Goal: Task Accomplishment & Management: Manage account settings

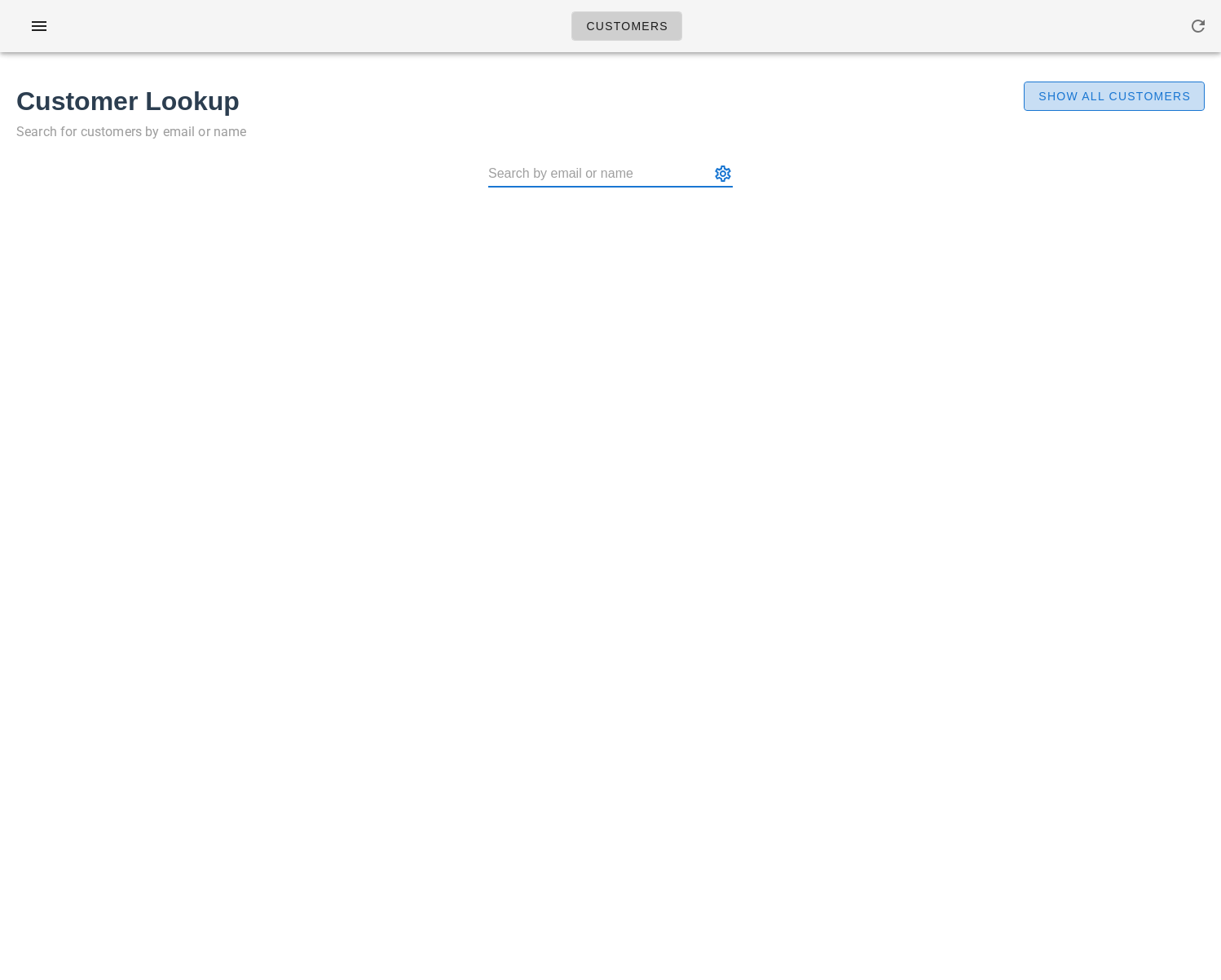
click at [1053, 90] on span "Show All Customers" at bounding box center [1115, 97] width 154 height 13
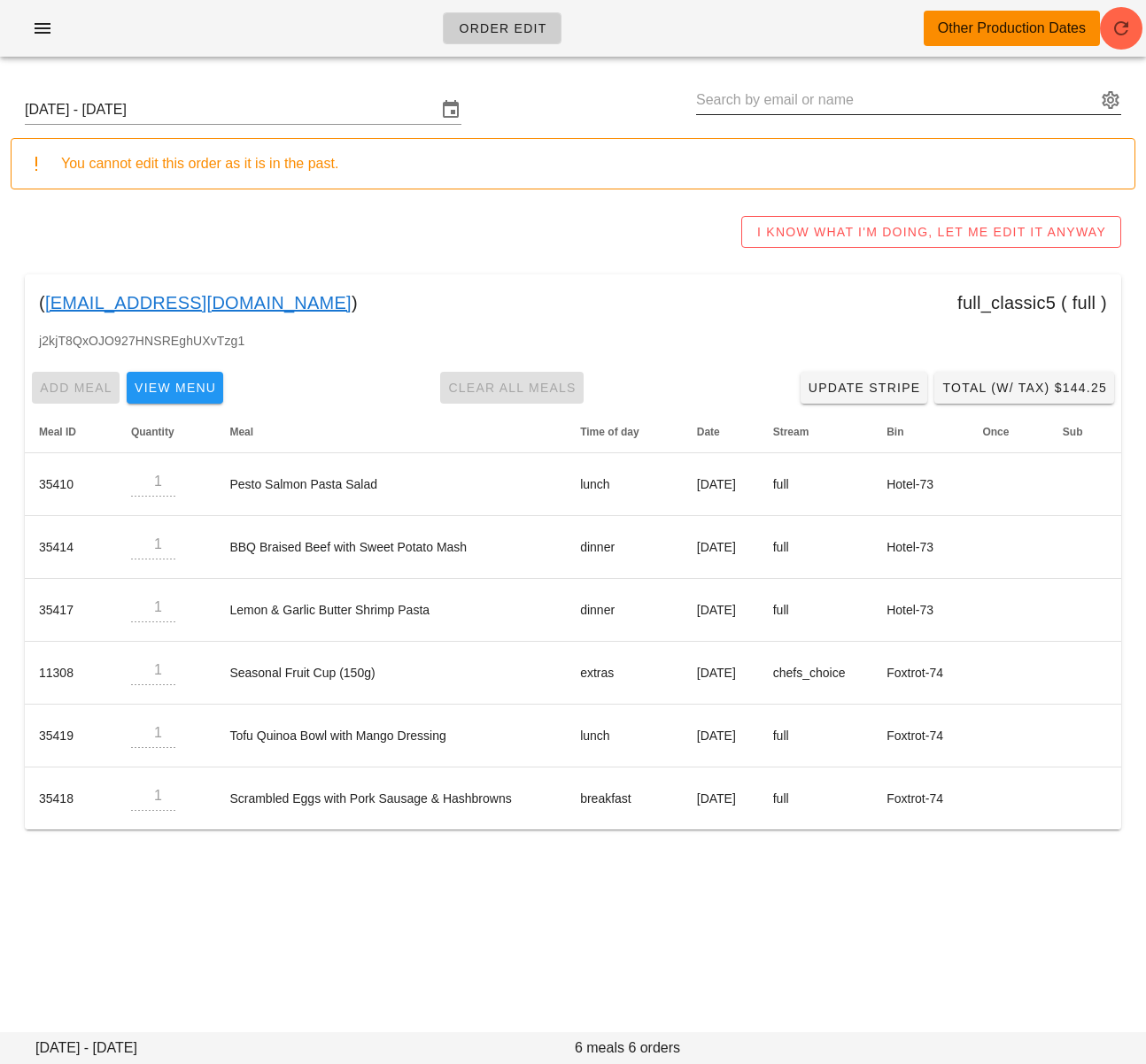
click at [727, 99] on input "text" at bounding box center [896, 100] width 400 height 29
paste input "jaipaul.dhaliwal@gmail.com"
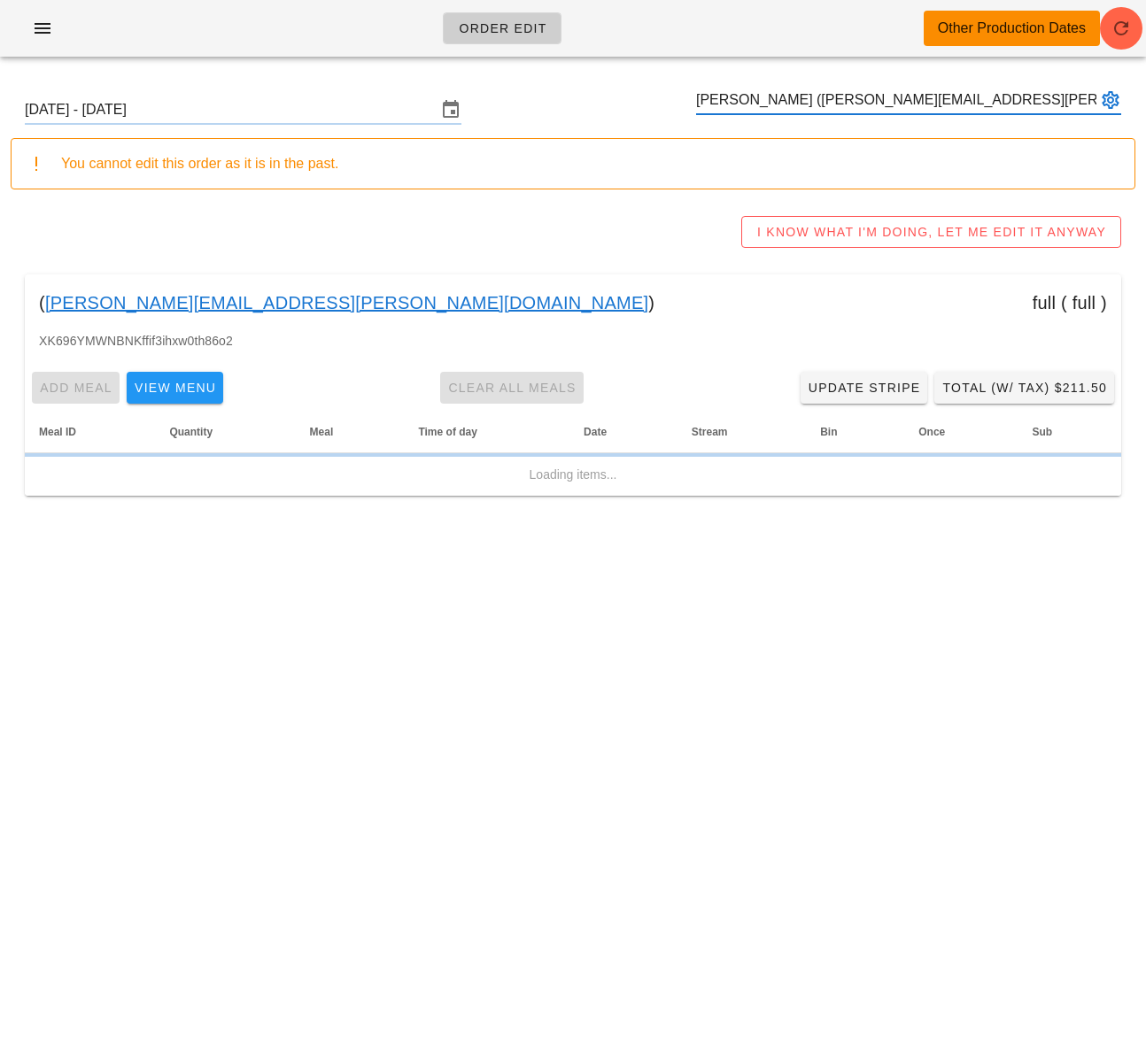
type input "Jaipaul Dhaliwal (jaipaul.dhaliwal@gmail.com)"
click at [251, 109] on input "Sunday September 7 - Saturday September 13" at bounding box center [230, 110] width 412 height 29
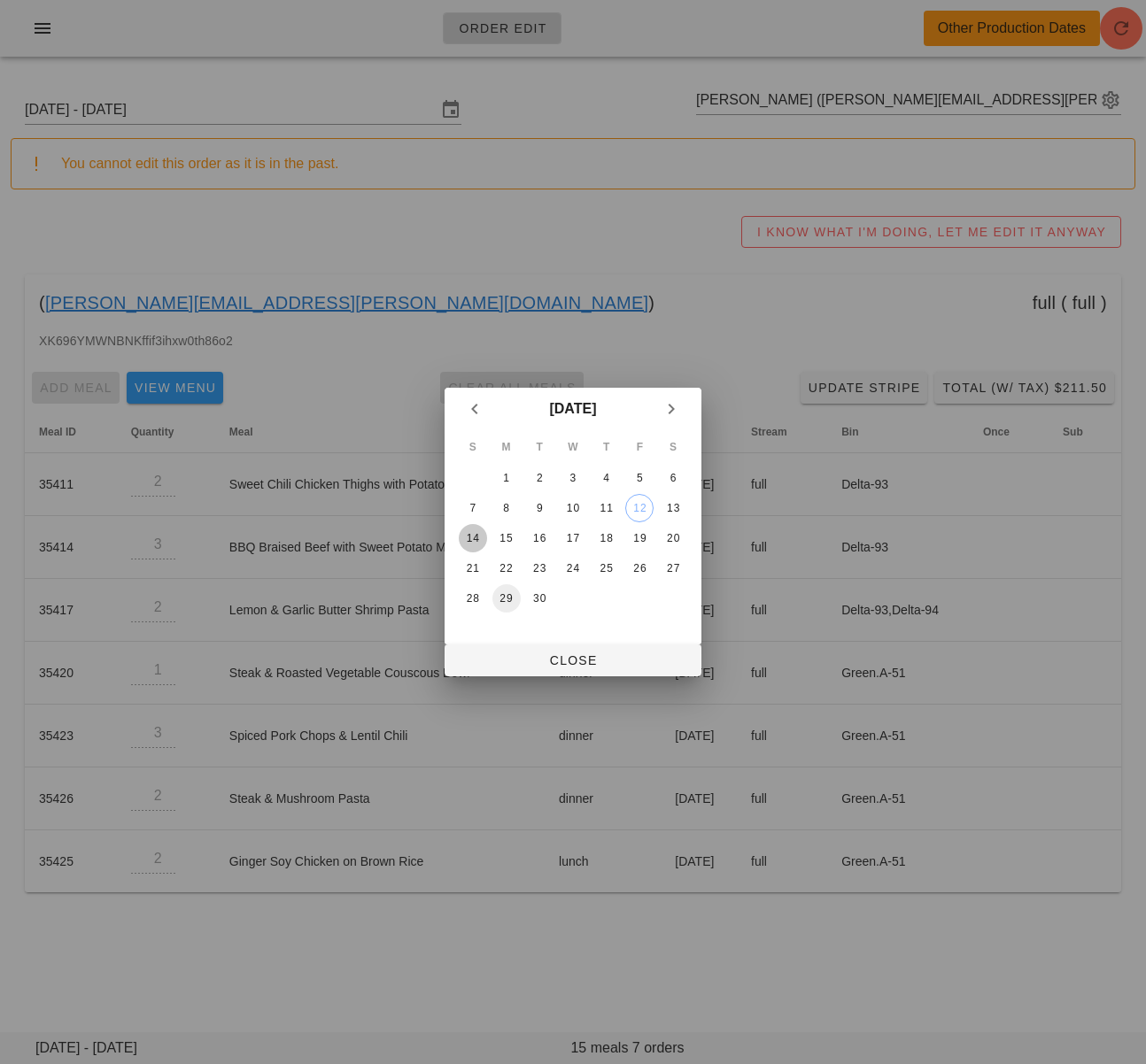
drag, startPoint x: 468, startPoint y: 539, endPoint x: 510, endPoint y: 597, distance: 71.6
click at [468, 541] on div "14" at bounding box center [473, 538] width 29 height 13
click at [543, 662] on span "Close" at bounding box center [572, 661] width 229 height 14
type input "Sunday September 14 - Saturday September 20"
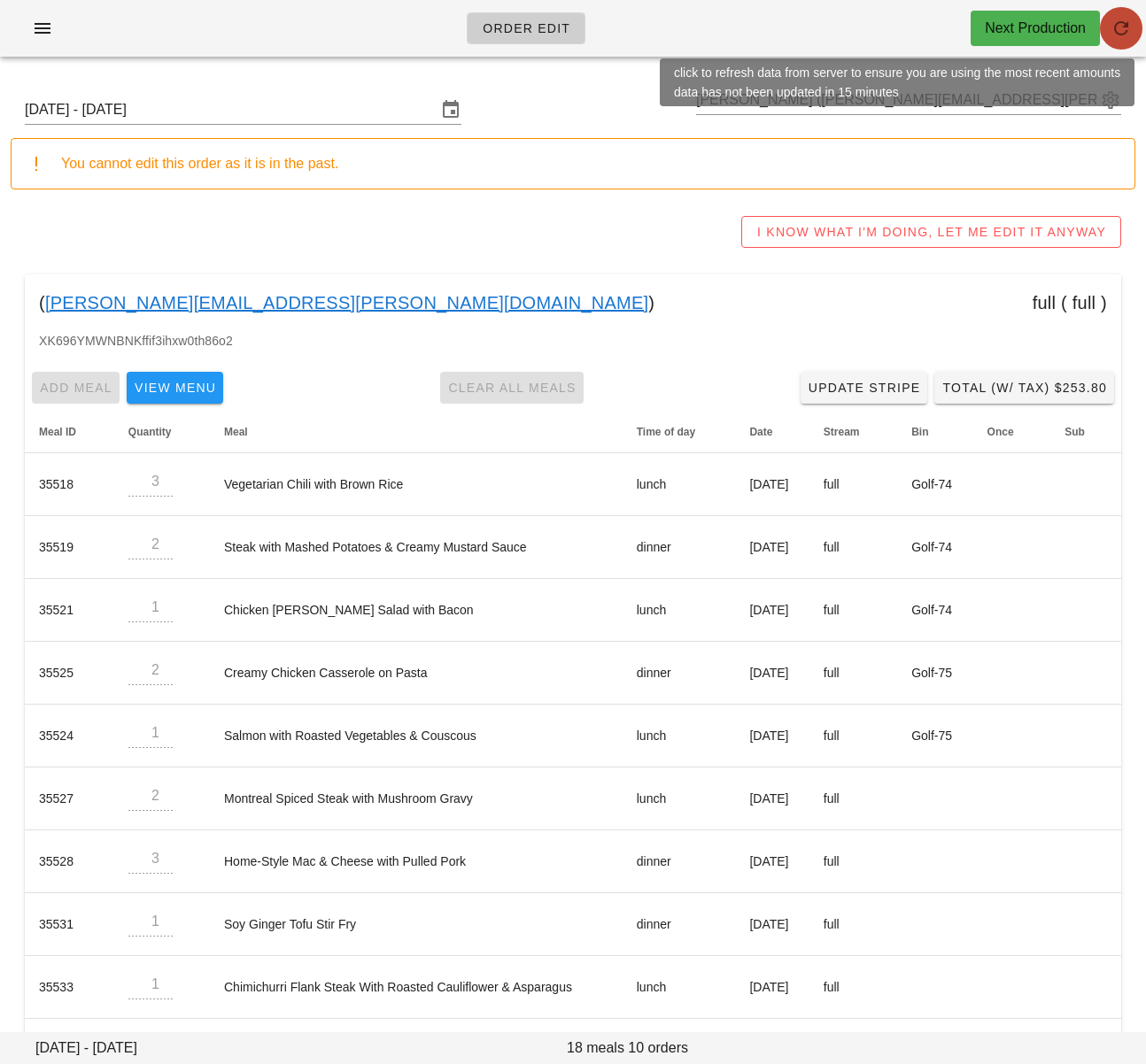
click at [1111, 29] on icon "button" at bounding box center [1121, 29] width 22 height 22
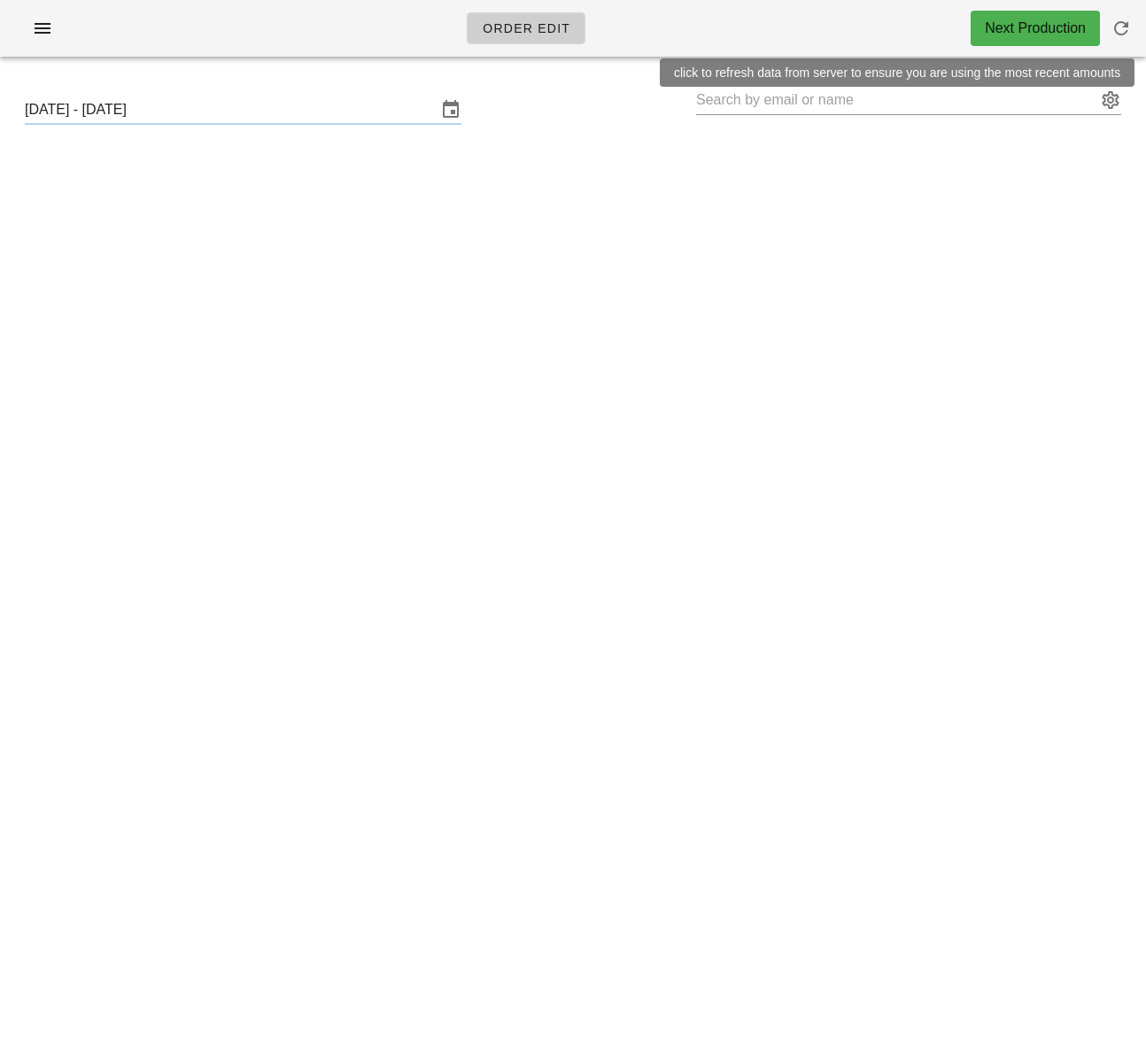
type input "[PERSON_NAME] ([PERSON_NAME][EMAIL_ADDRESS][PERSON_NAME][DOMAIN_NAME])"
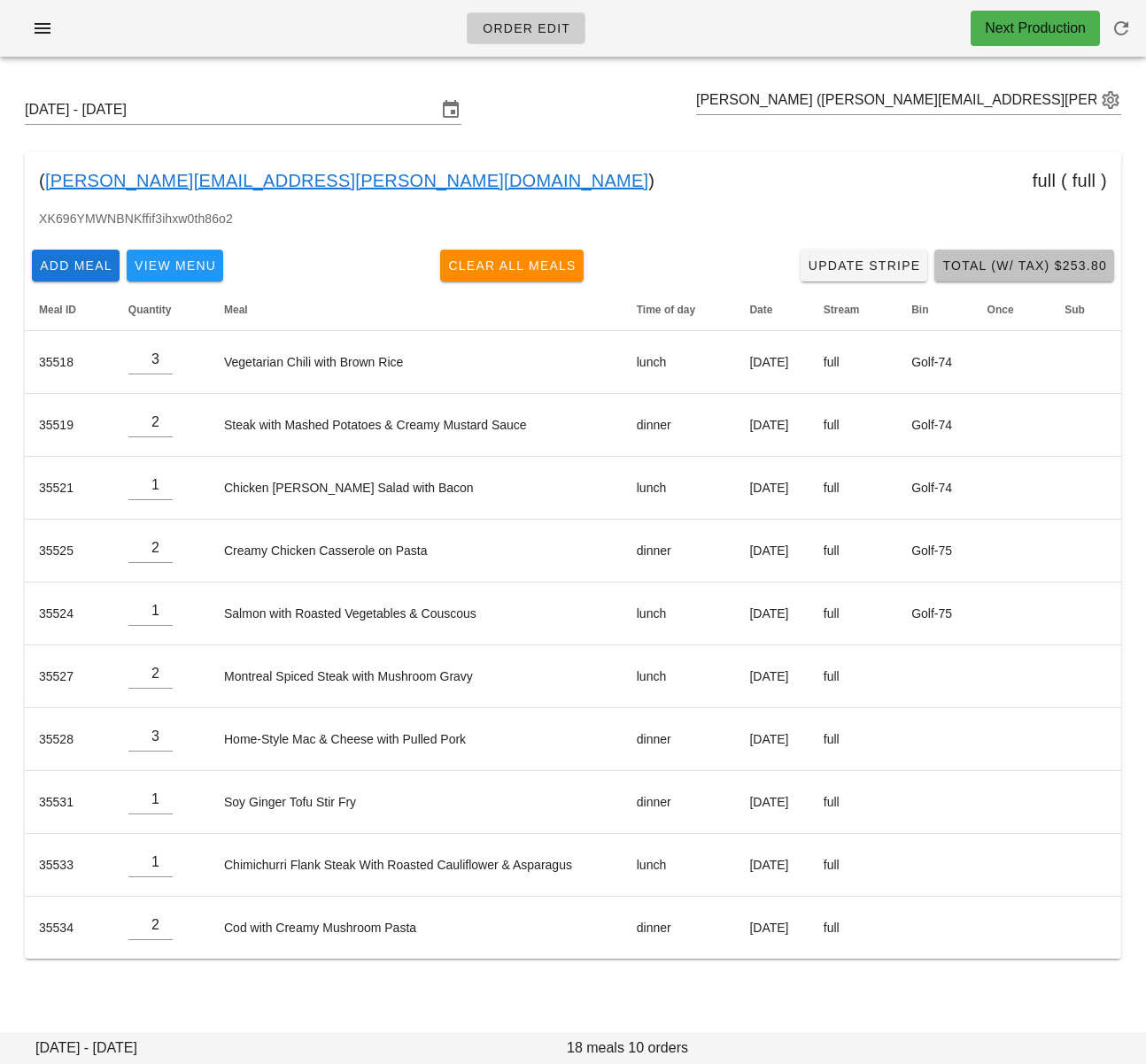
click at [1051, 268] on span "Total (w/ Tax) $253.80" at bounding box center [1024, 265] width 166 height 14
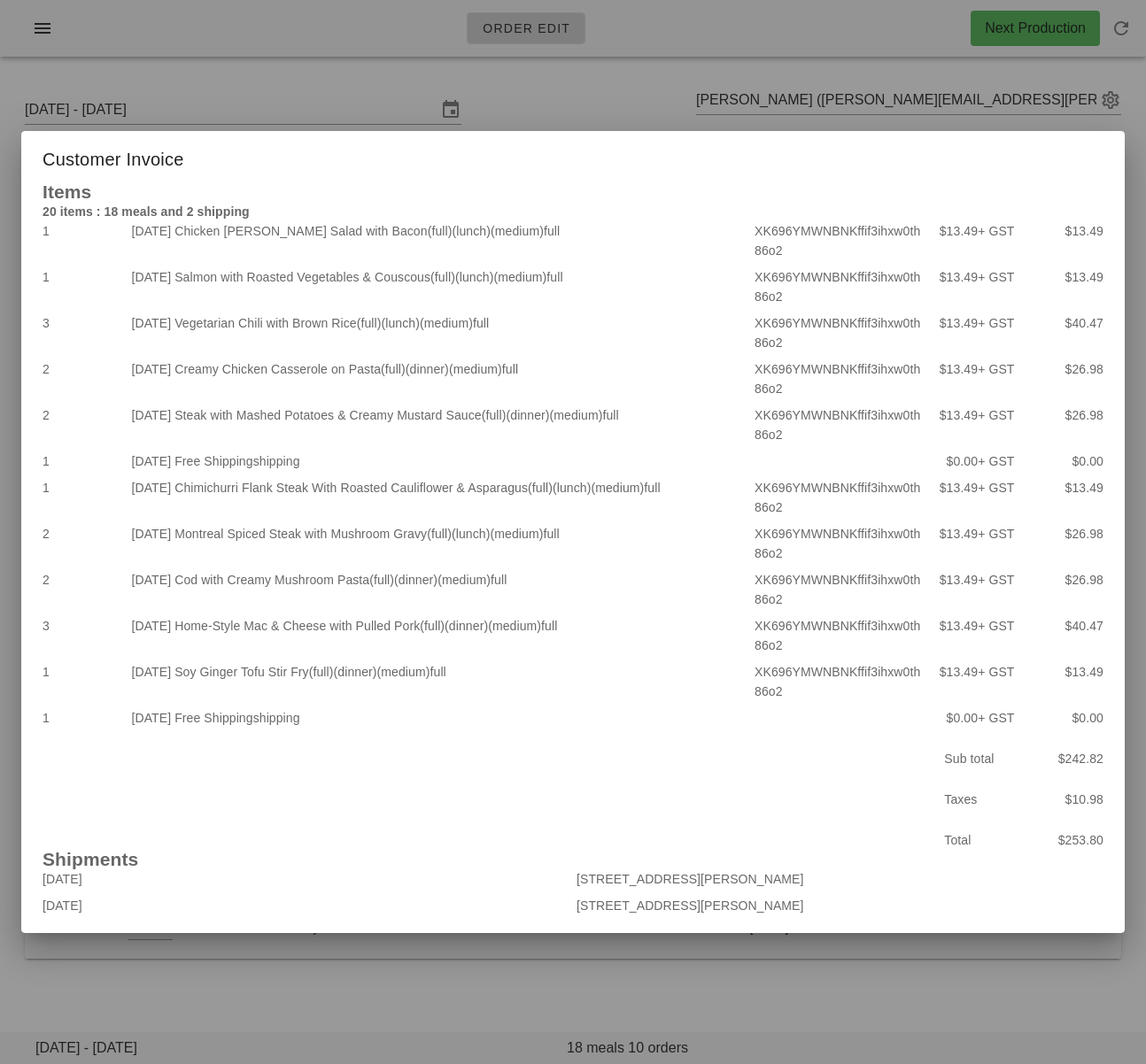
click at [543, 108] on div at bounding box center [573, 532] width 1146 height 1064
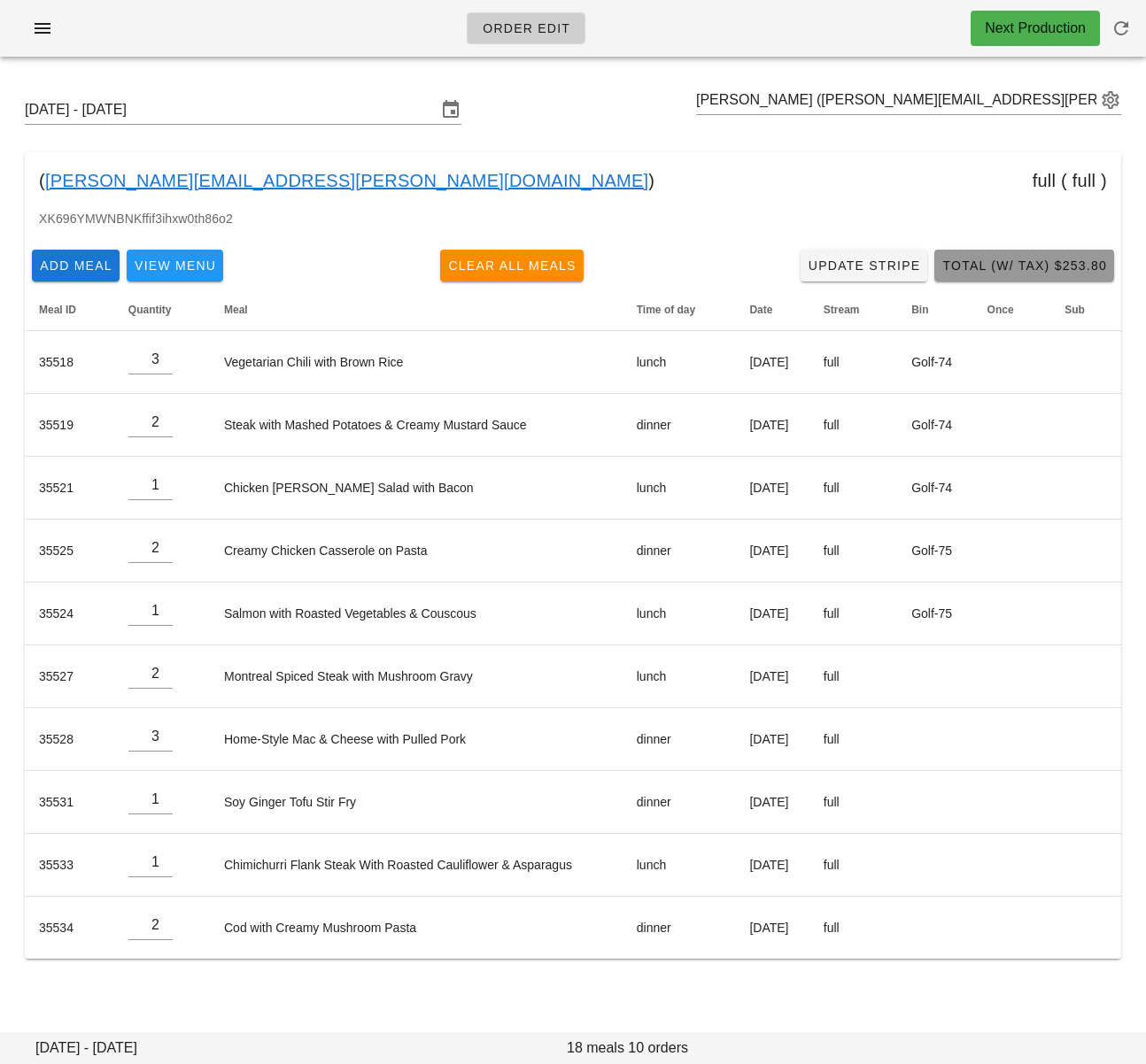
click at [1014, 254] on button "Total (w/ Tax) $253.80" at bounding box center [1024, 265] width 179 height 32
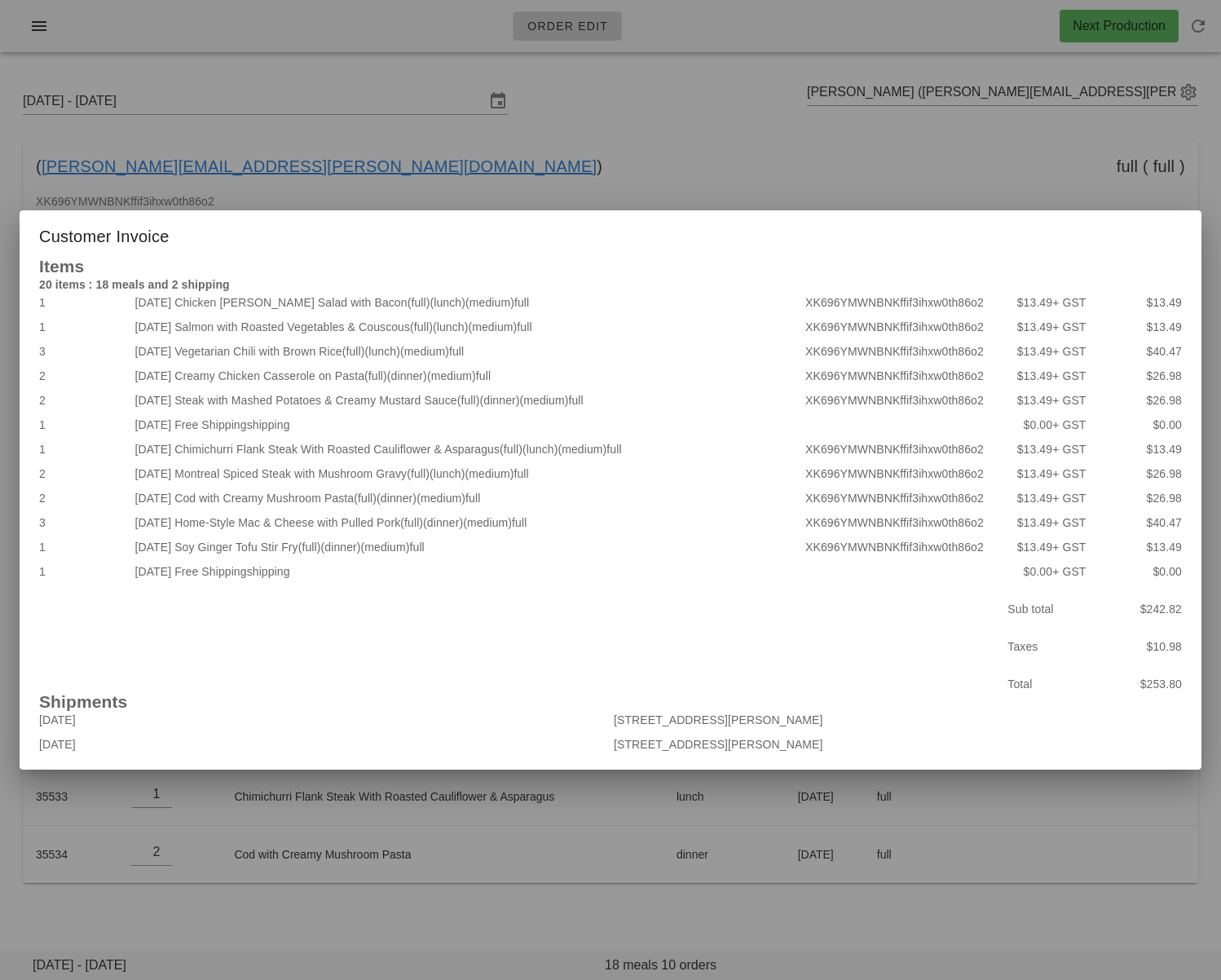
click at [663, 161] on div at bounding box center [610, 490] width 1221 height 980
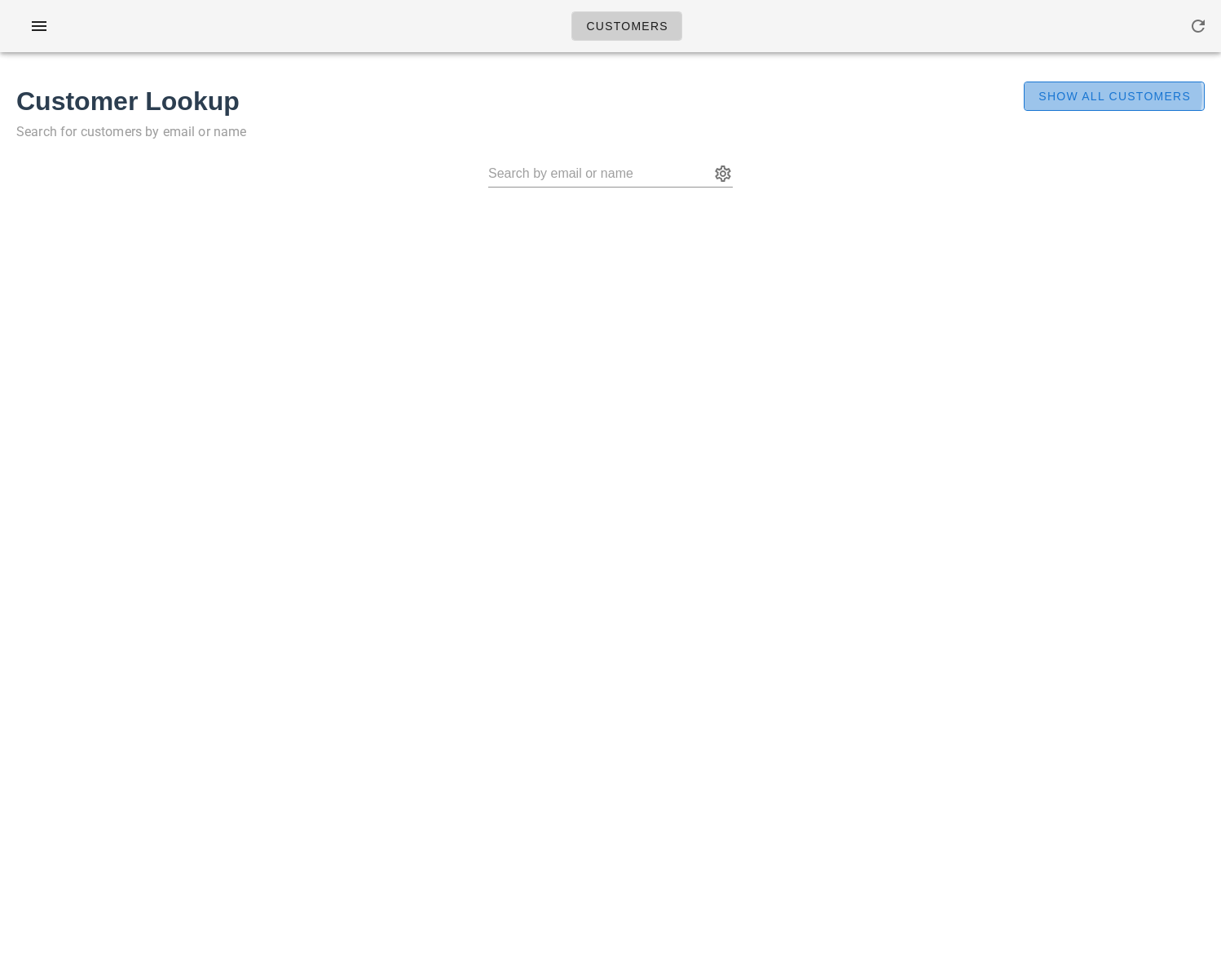
click at [1048, 86] on button "Show All Customers" at bounding box center [1114, 97] width 181 height 30
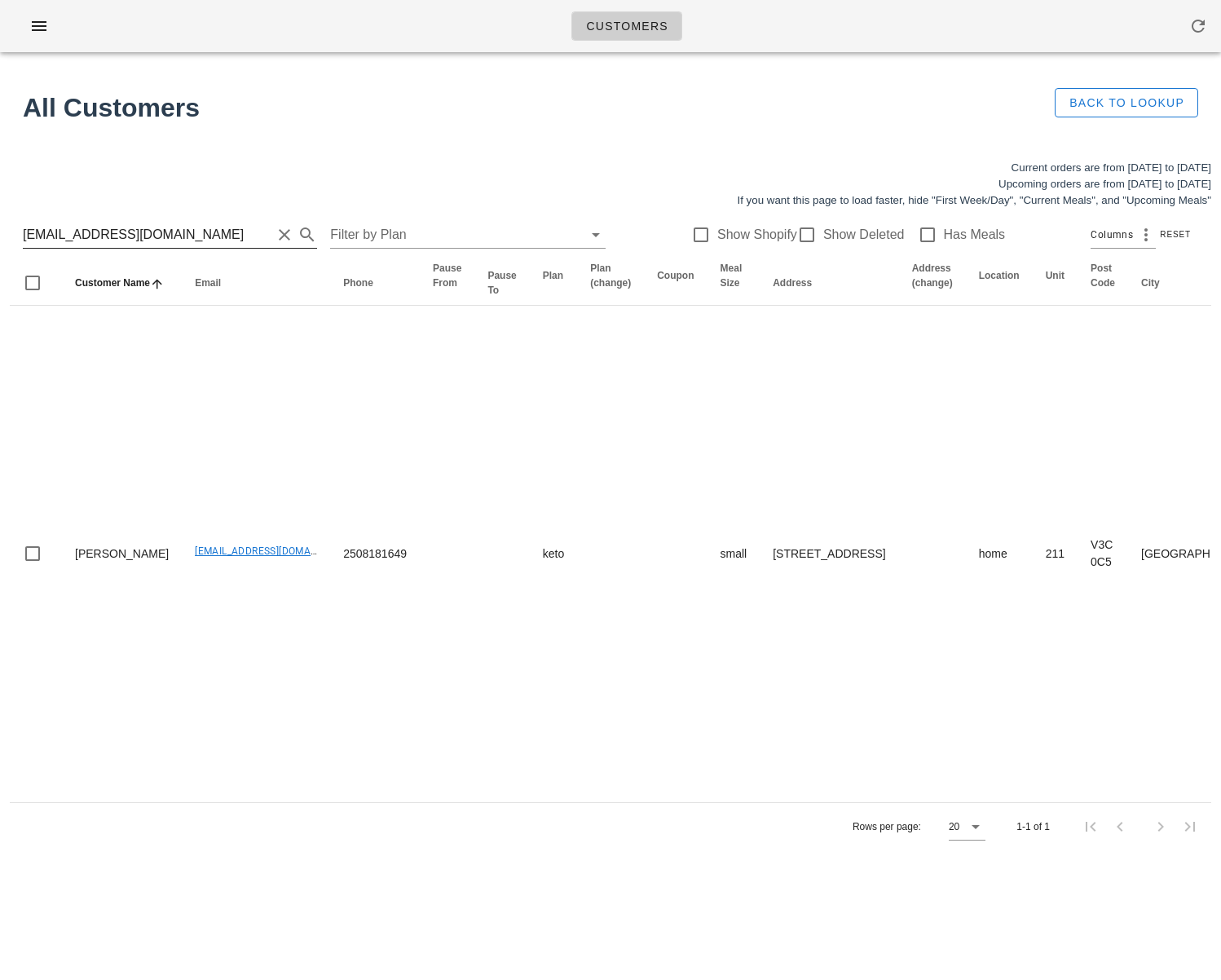
click at [155, 239] on input "courtneyallinson@gmail.com" at bounding box center [147, 235] width 248 height 26
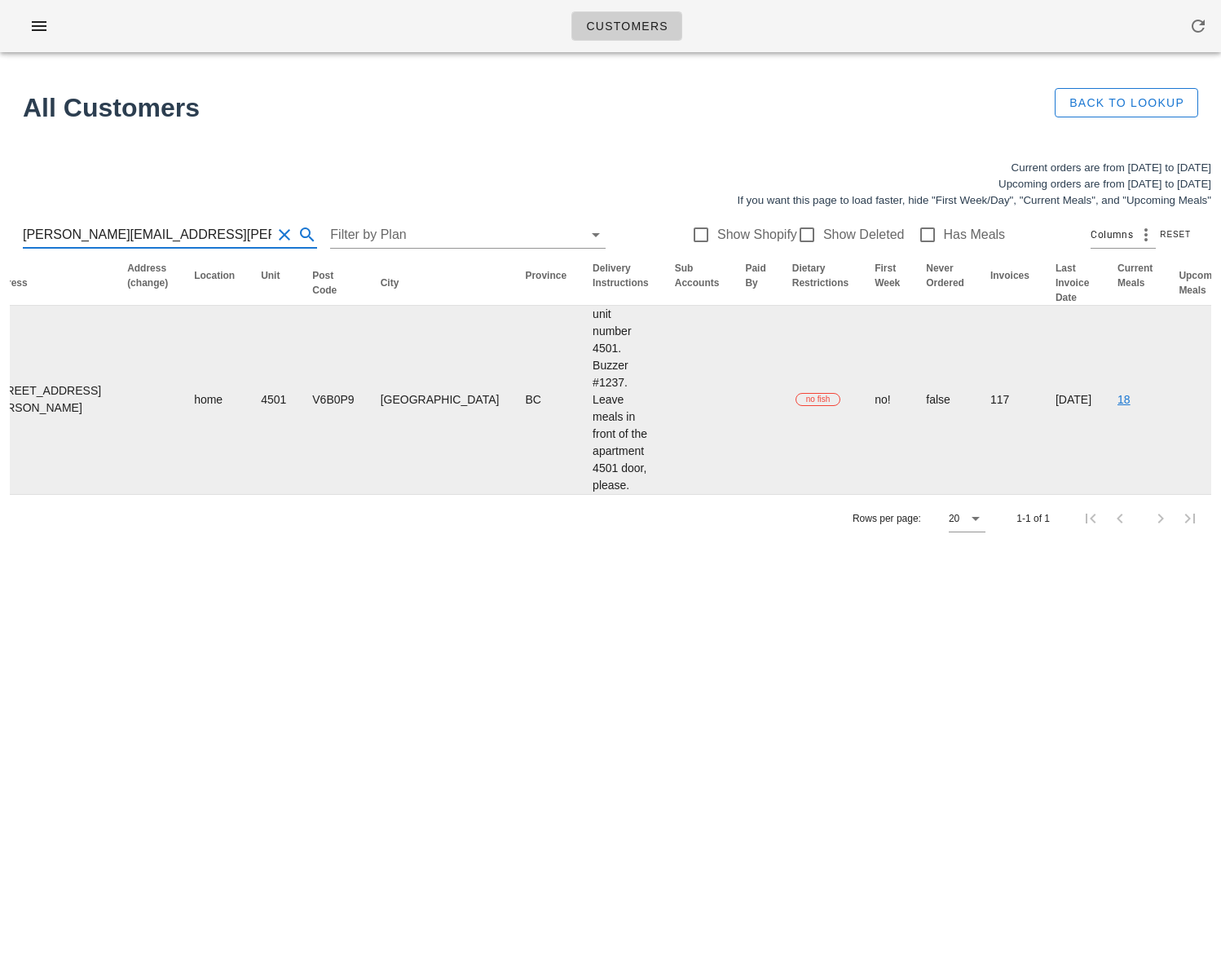
scroll to position [0, 832]
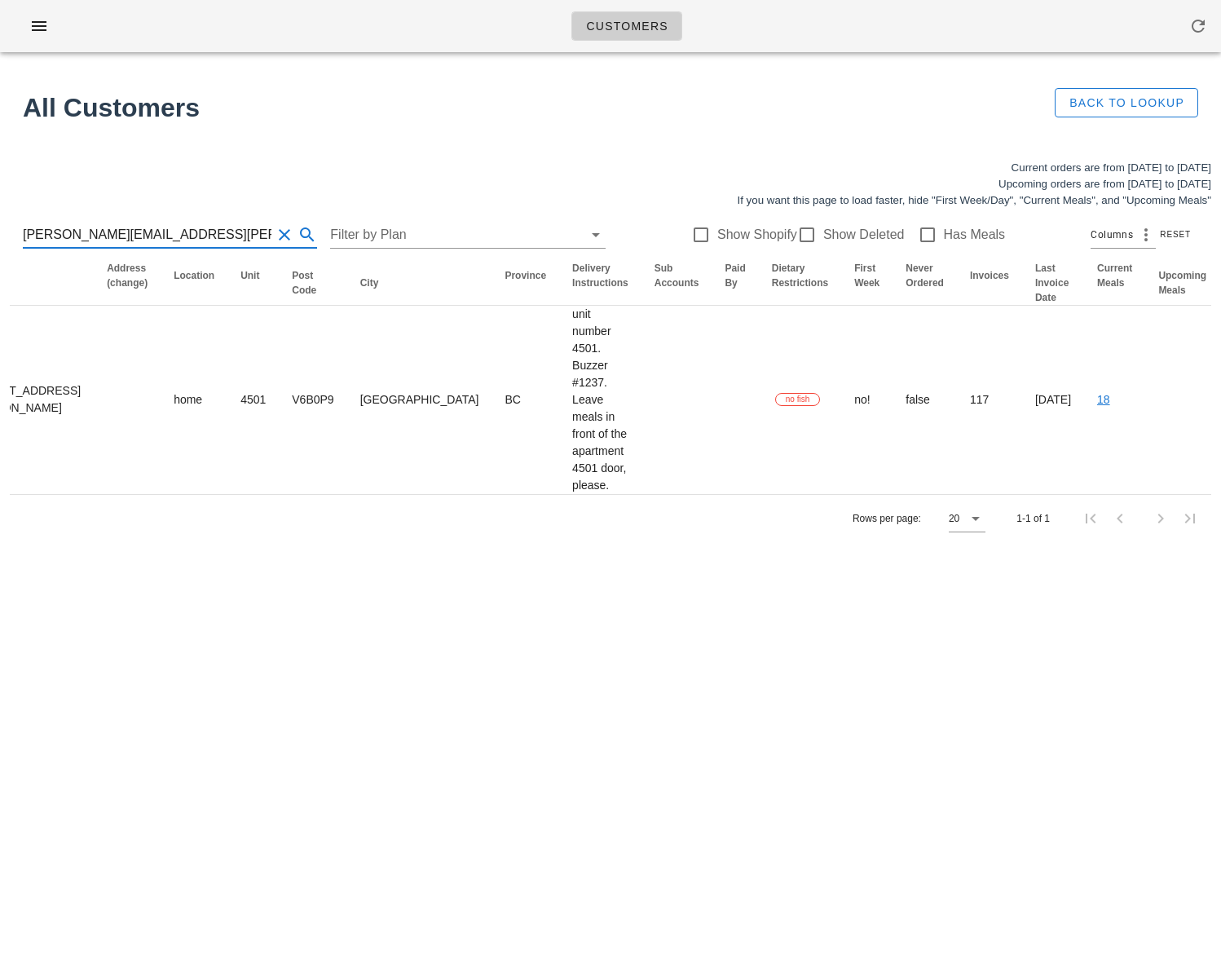
type input "jaipaul.dhaliwal@gmail.com"
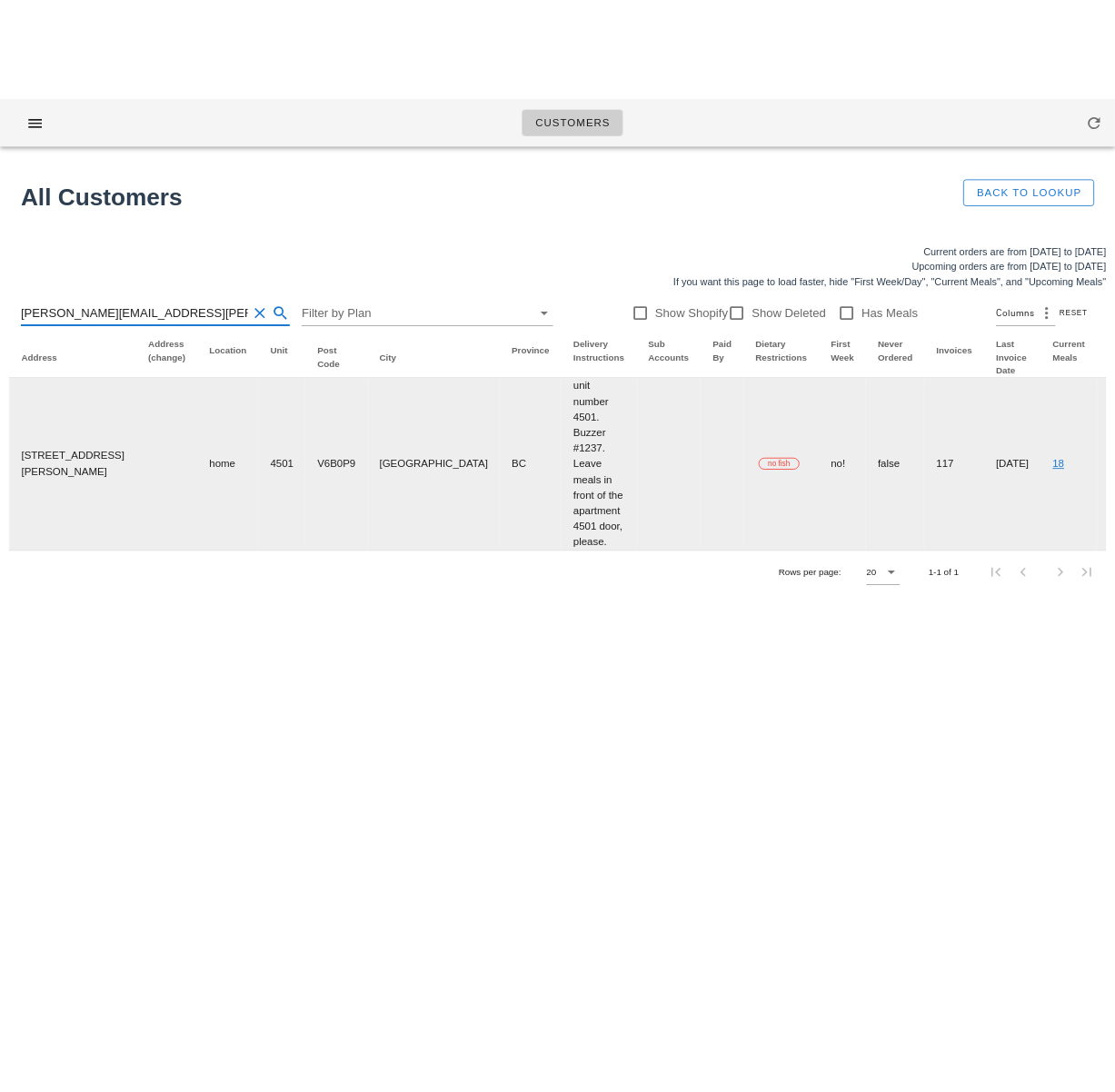
scroll to position [0, 672]
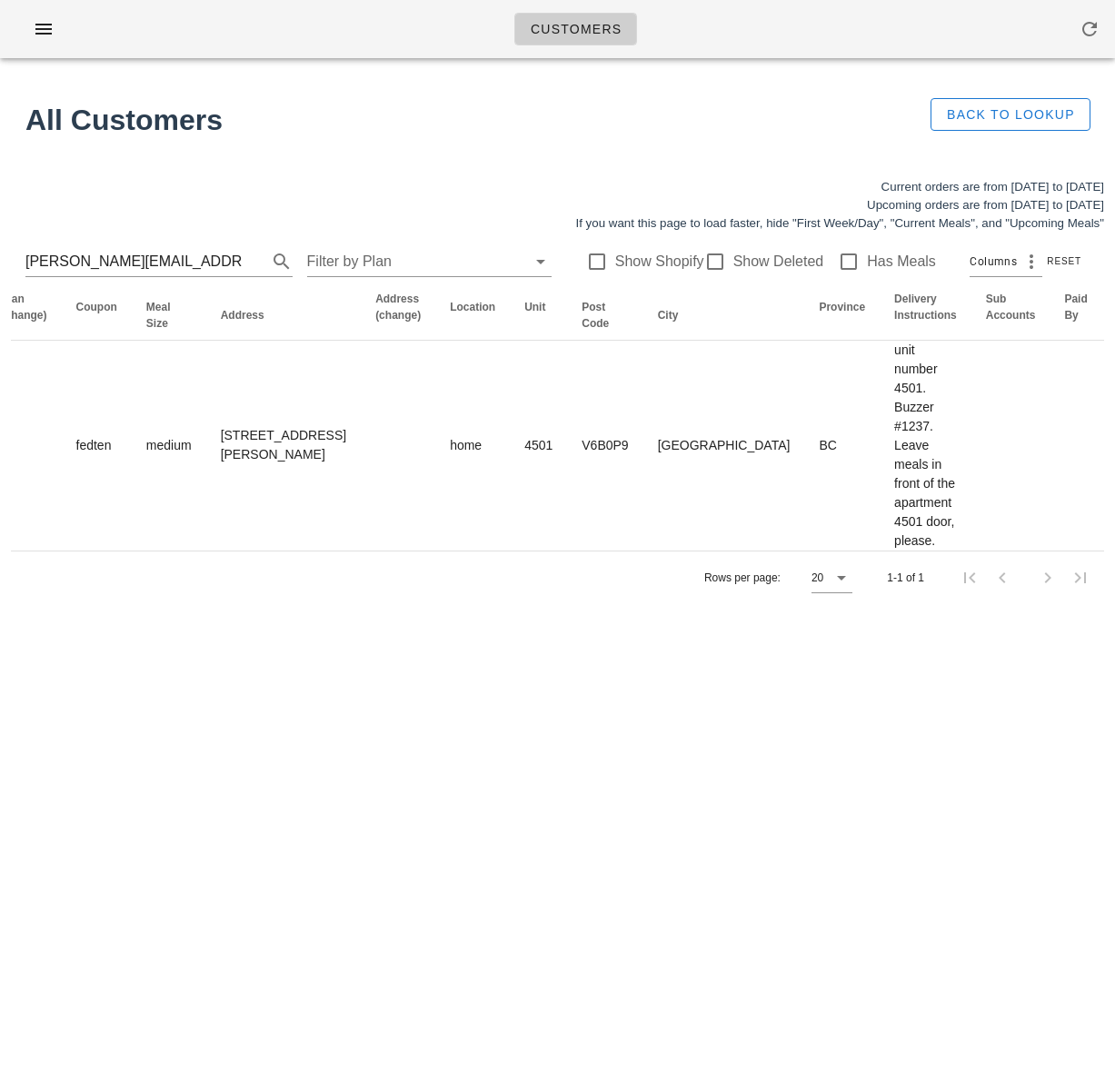
click at [8, 25] on div "Customers" at bounding box center [558, 29] width 1115 height 58
click at [1081, 38] on icon "button" at bounding box center [1089, 29] width 22 height 22
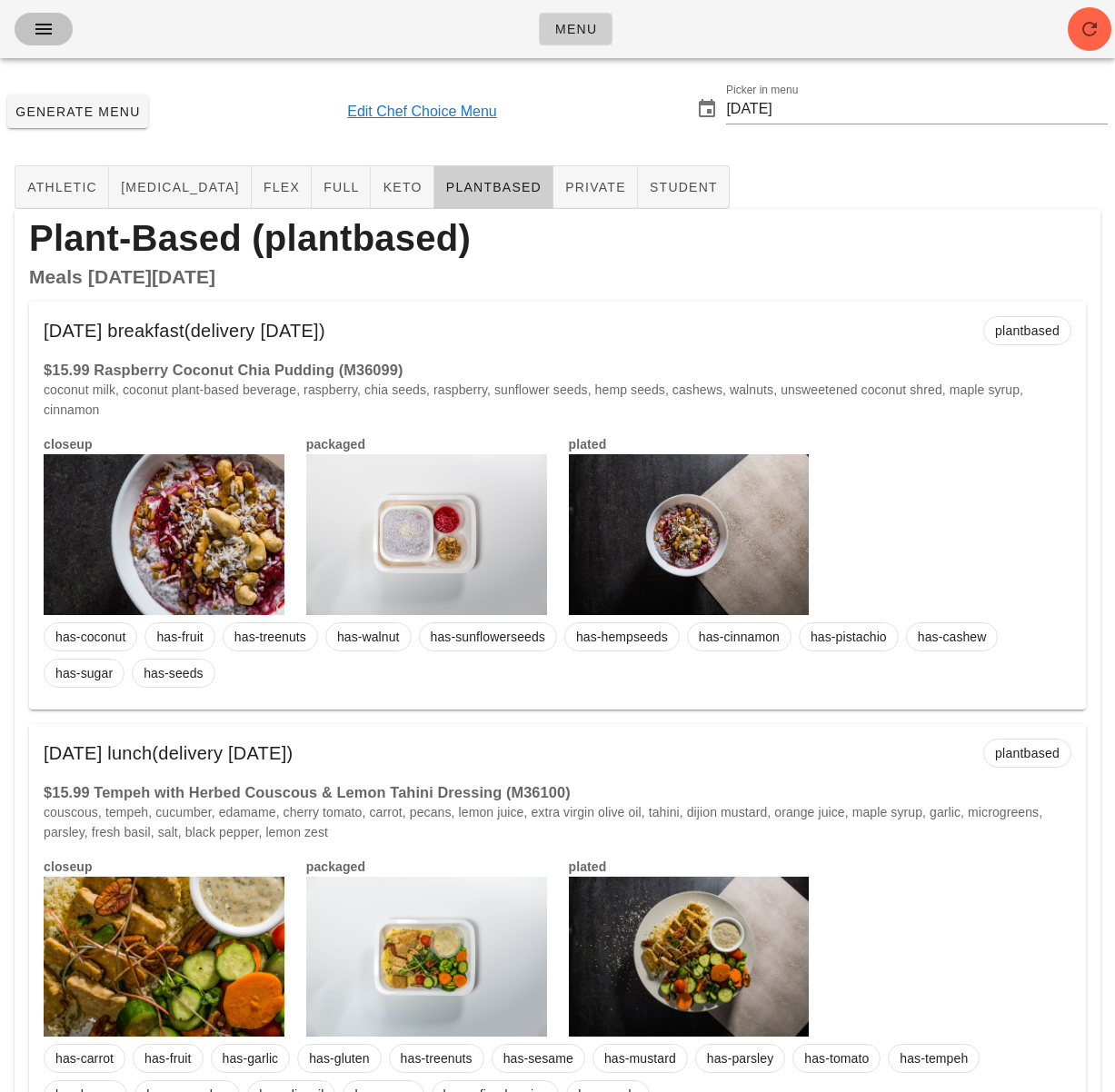
click at [36, 29] on icon "button" at bounding box center [44, 29] width 22 height 22
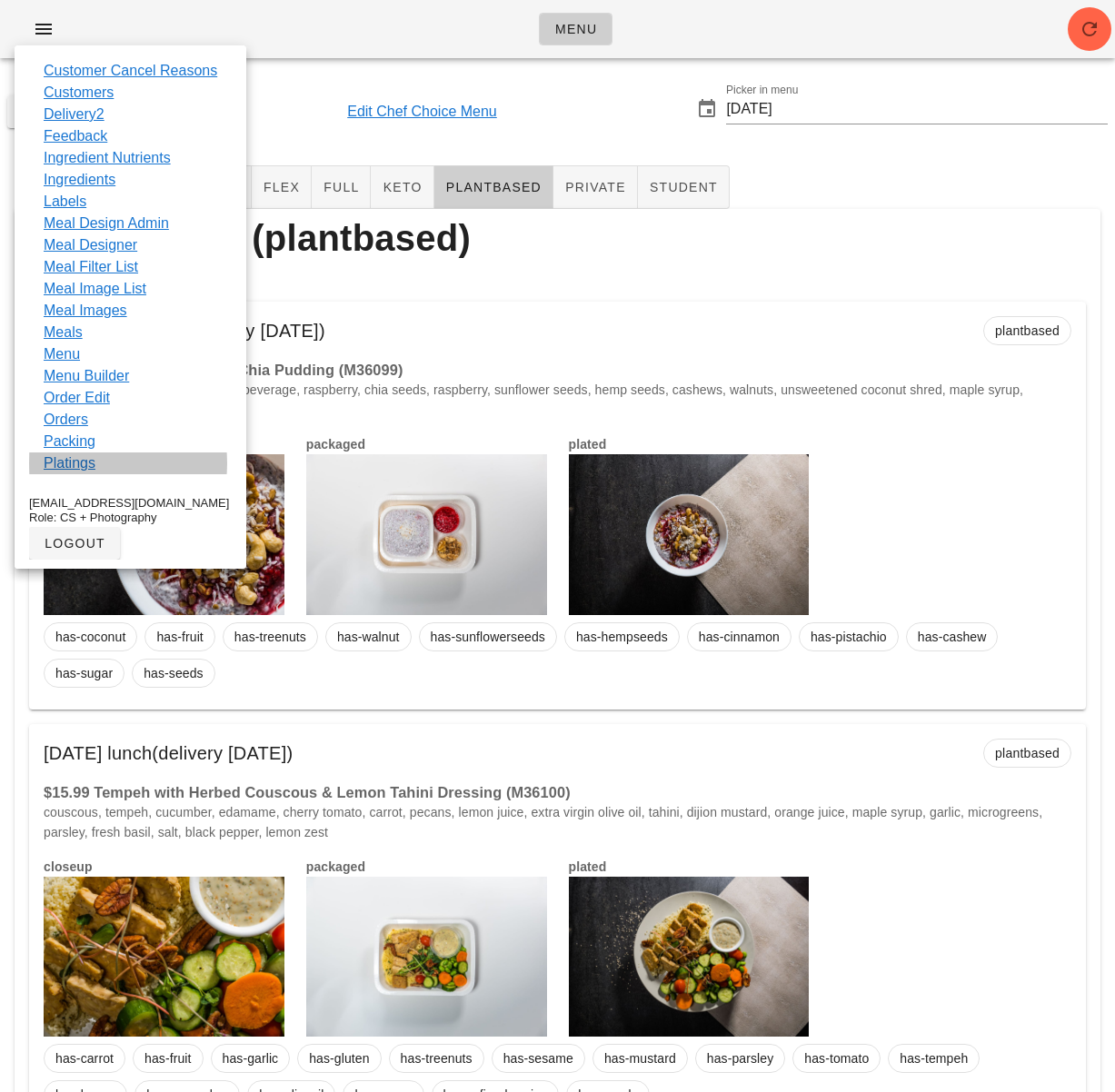
click at [86, 468] on link "Platings" at bounding box center [69, 464] width 52 height 22
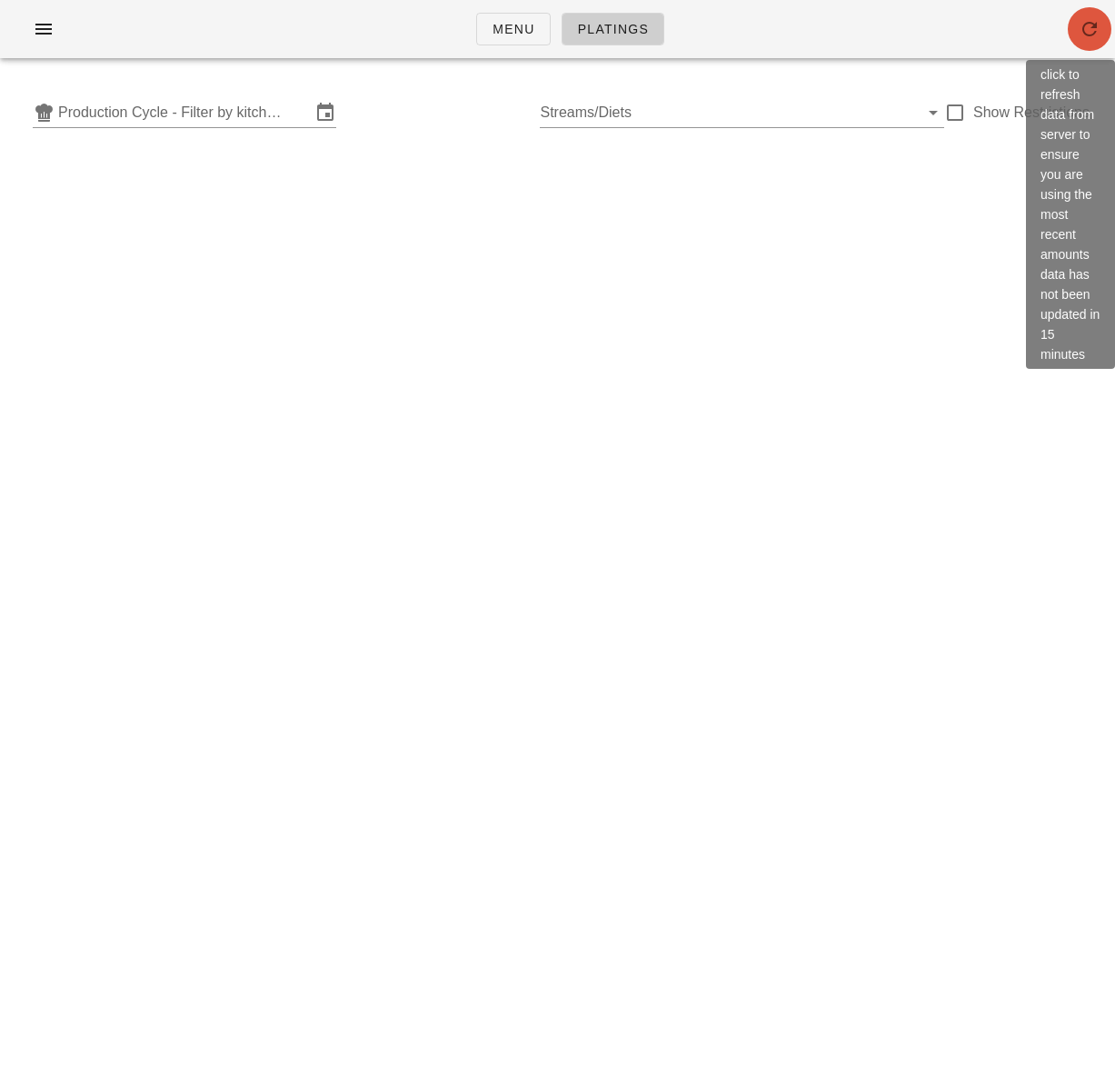
click at [1101, 28] on span "button" at bounding box center [1088, 29] width 43 height 22
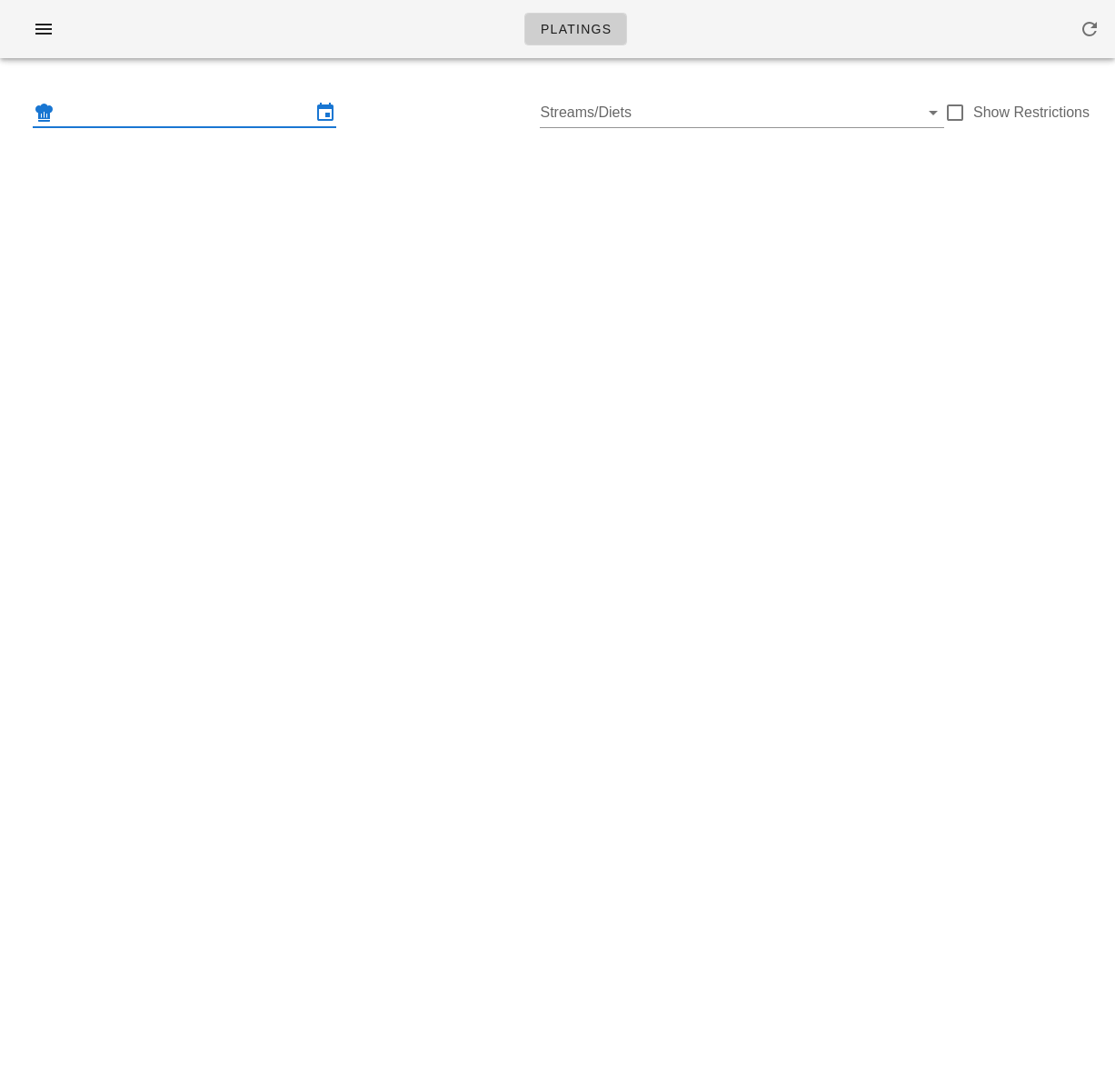
click at [217, 111] on input "text" at bounding box center [184, 113] width 252 height 29
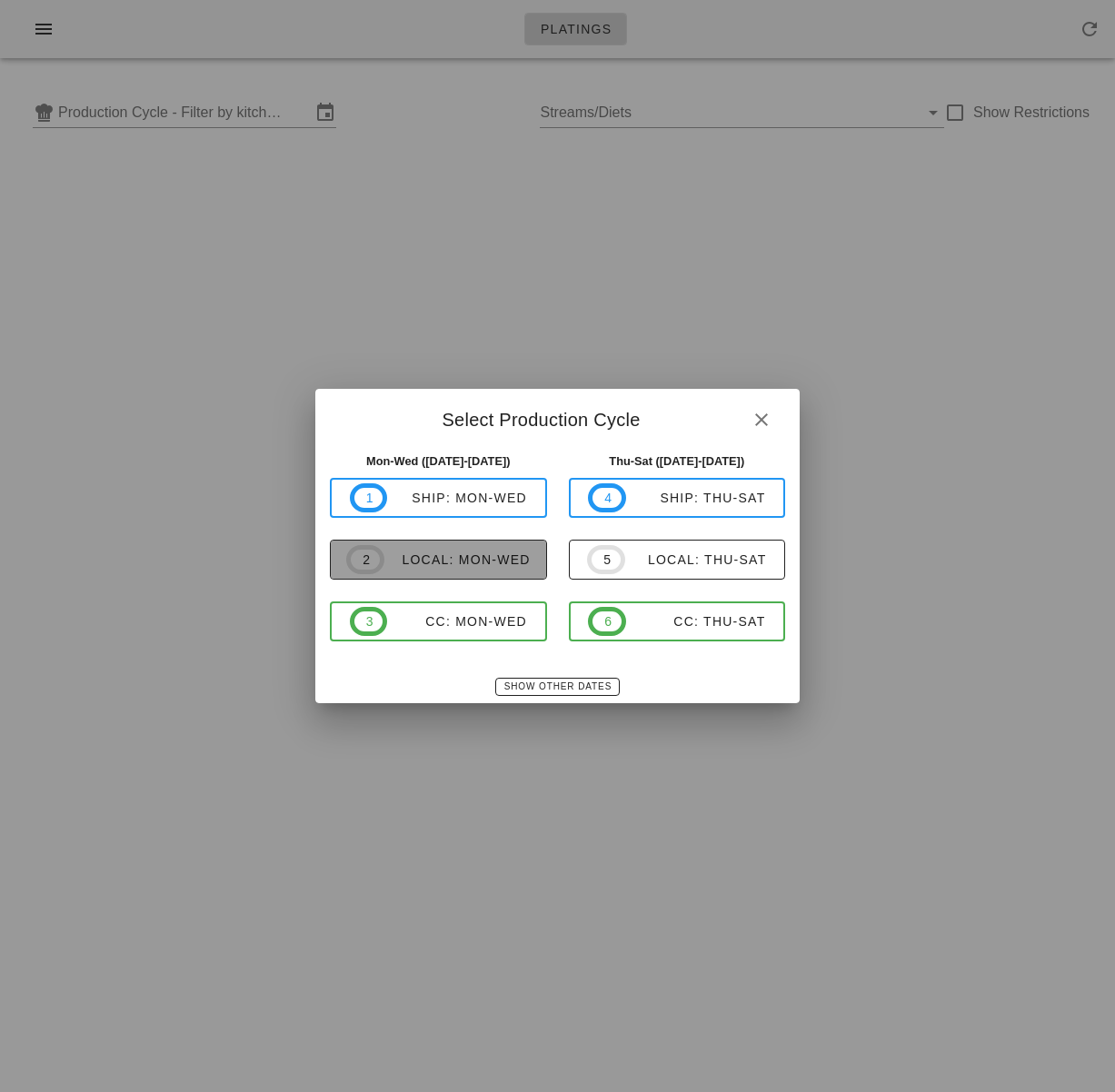
click at [511, 564] on div "local: Mon-Wed" at bounding box center [457, 559] width 146 height 15
type input "local: Mon-Wed (Sep 15-Sep 17)"
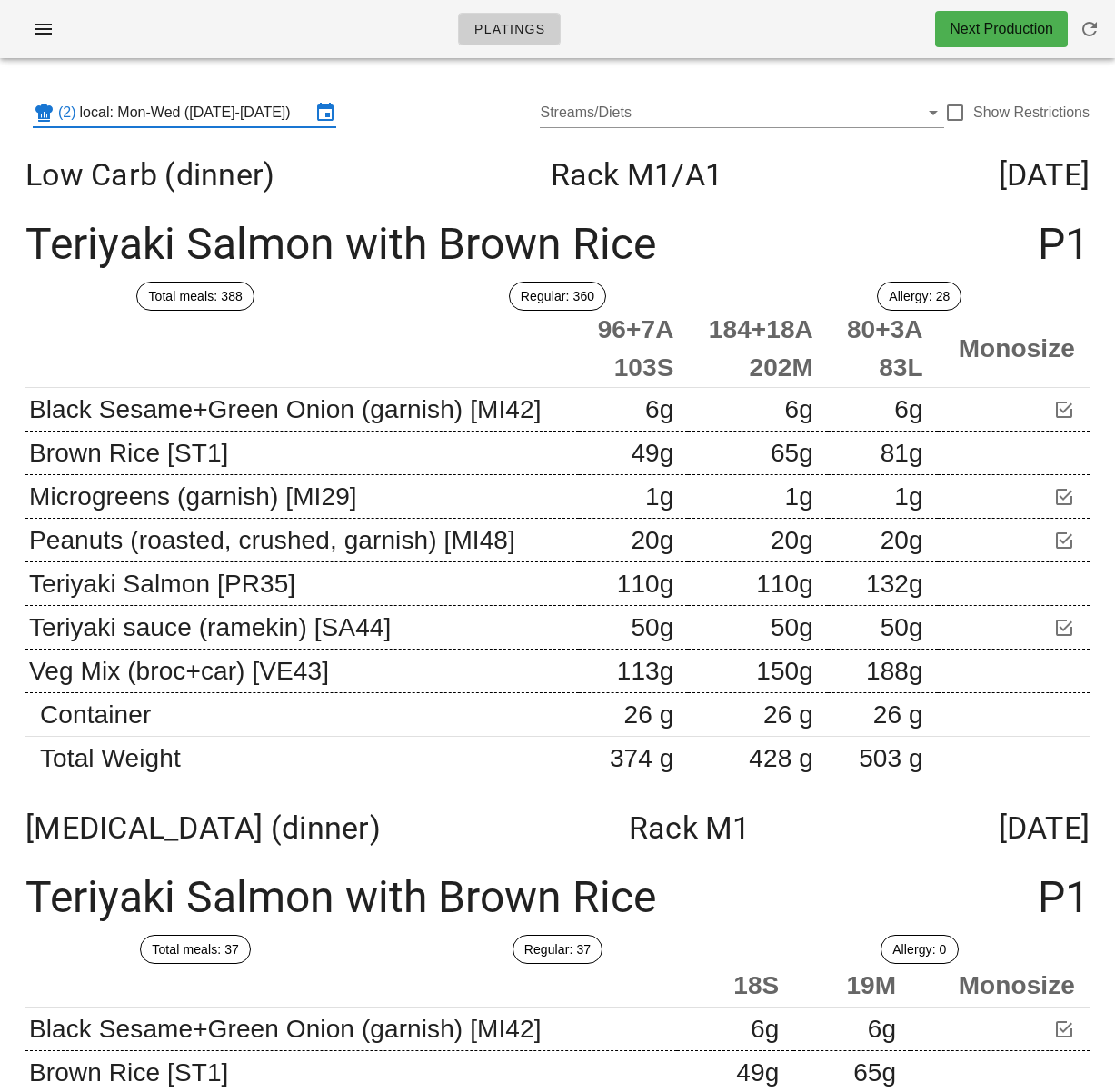
click at [340, 301] on div "Total meals: 388" at bounding box center [195, 295] width 362 height 51
drag, startPoint x: 957, startPoint y: 111, endPoint x: 918, endPoint y: 120, distance: 40.0
click at [958, 111] on div at bounding box center [955, 113] width 31 height 31
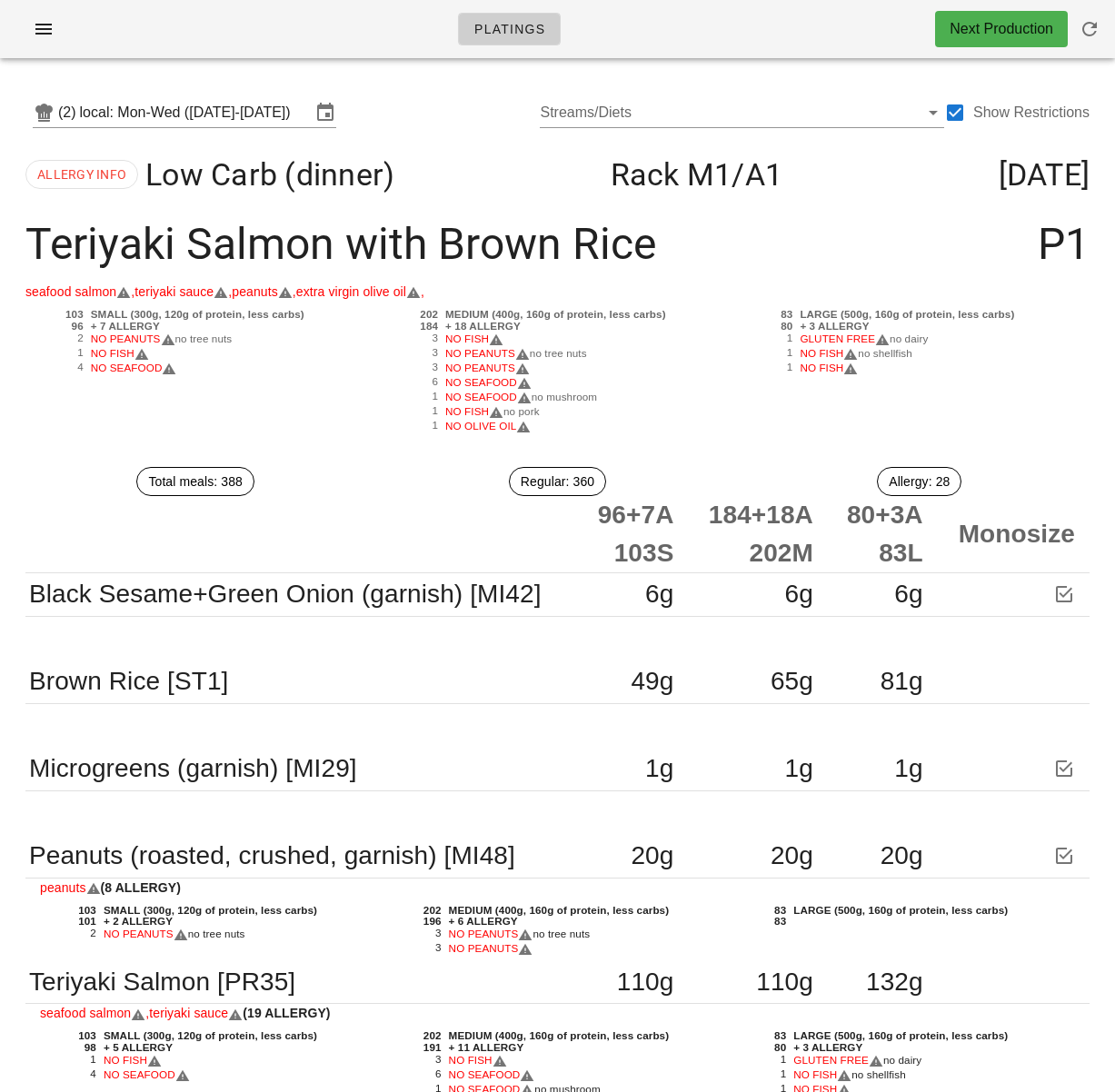
click at [735, 262] on div "Teriyaki Salmon with Brown Rice P1" at bounding box center [558, 244] width 1093 height 75
click at [777, 240] on div "Teriyaki Salmon with Brown Rice P1" at bounding box center [558, 244] width 1093 height 75
click at [754, 284] on div "seafood salmon , teriyaki sauce , peanuts , extra virgin olive oil ," at bounding box center [558, 292] width 1063 height 20
click at [960, 111] on div at bounding box center [955, 113] width 31 height 31
checkbox input "false"
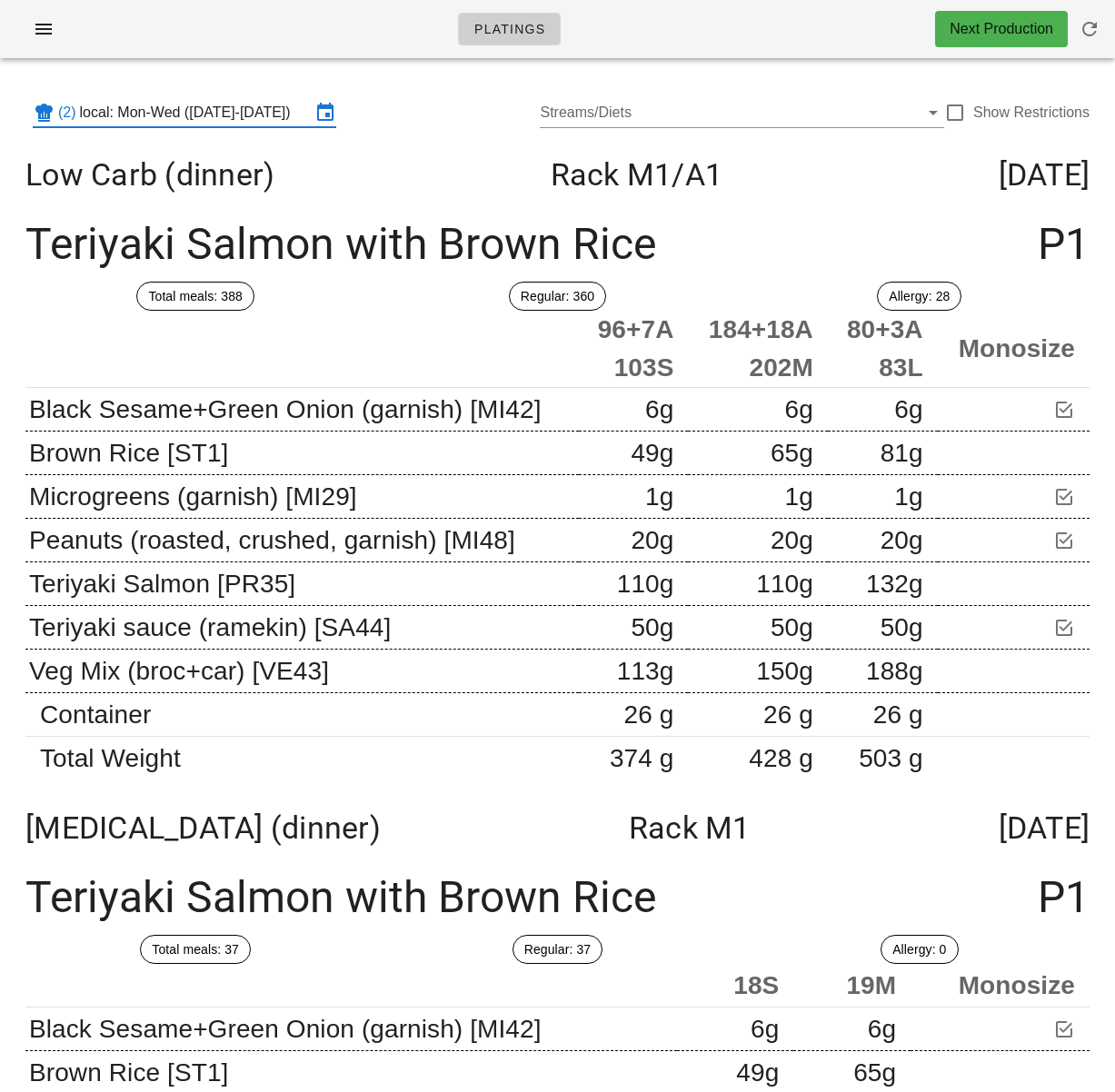
click at [148, 110] on input "local: Mon-Wed (Sep 15-Sep 17)" at bounding box center [195, 113] width 231 height 29
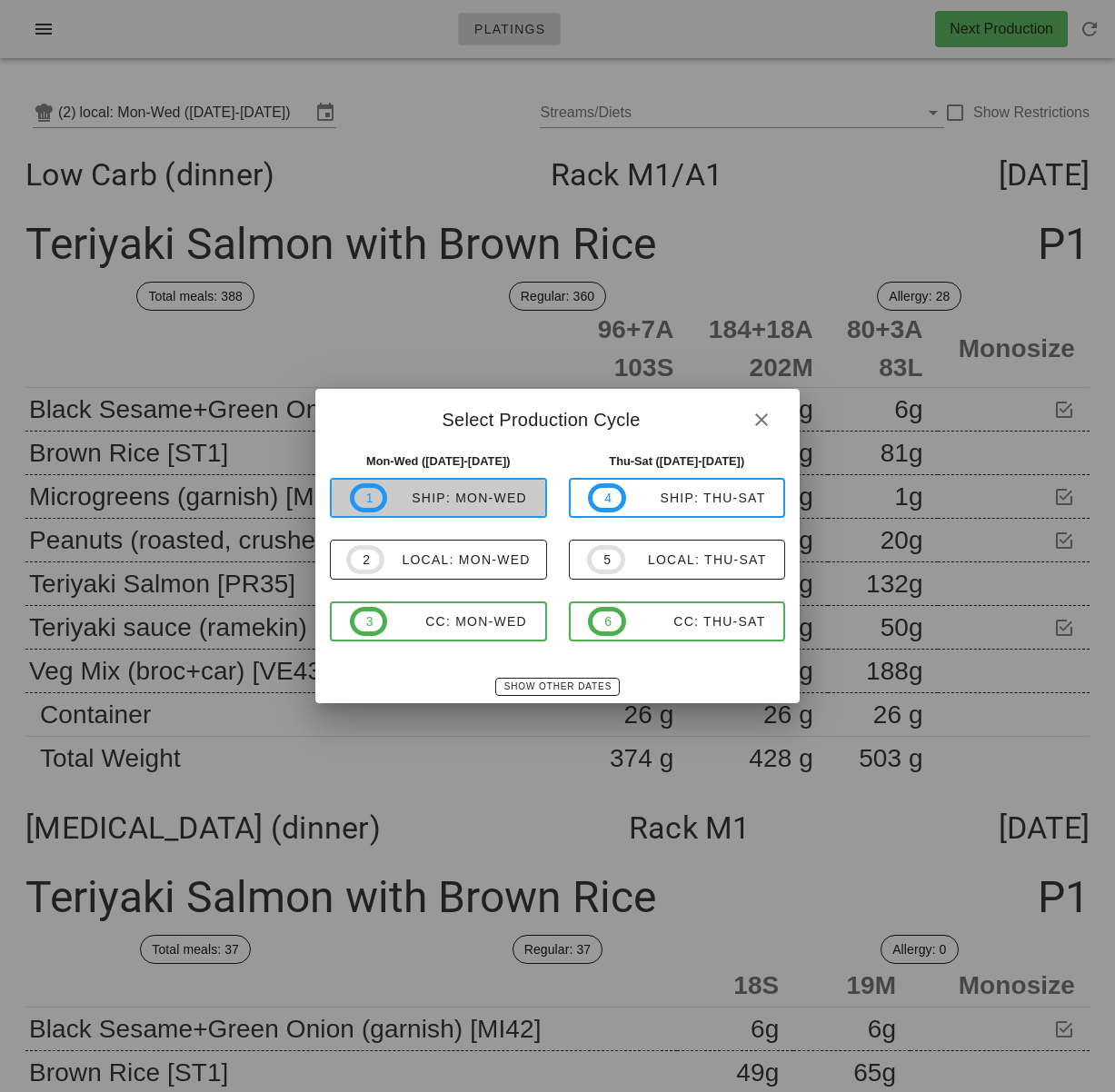
click at [508, 494] on div "ship: Mon-Wed" at bounding box center [457, 498] width 140 height 15
type input "ship: Mon-Wed (Sep 15-Sep 17)"
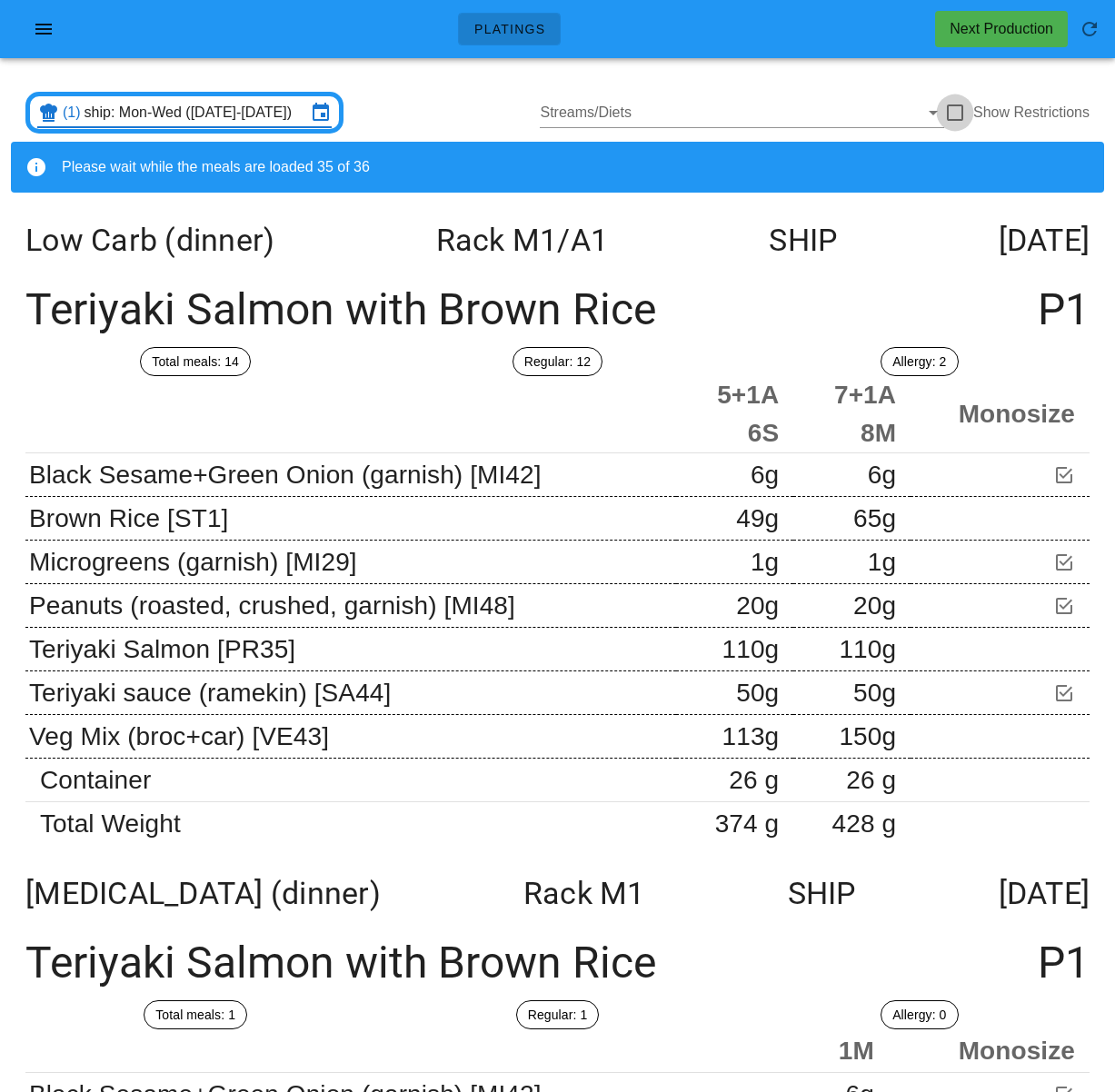
click at [959, 114] on div at bounding box center [955, 113] width 31 height 31
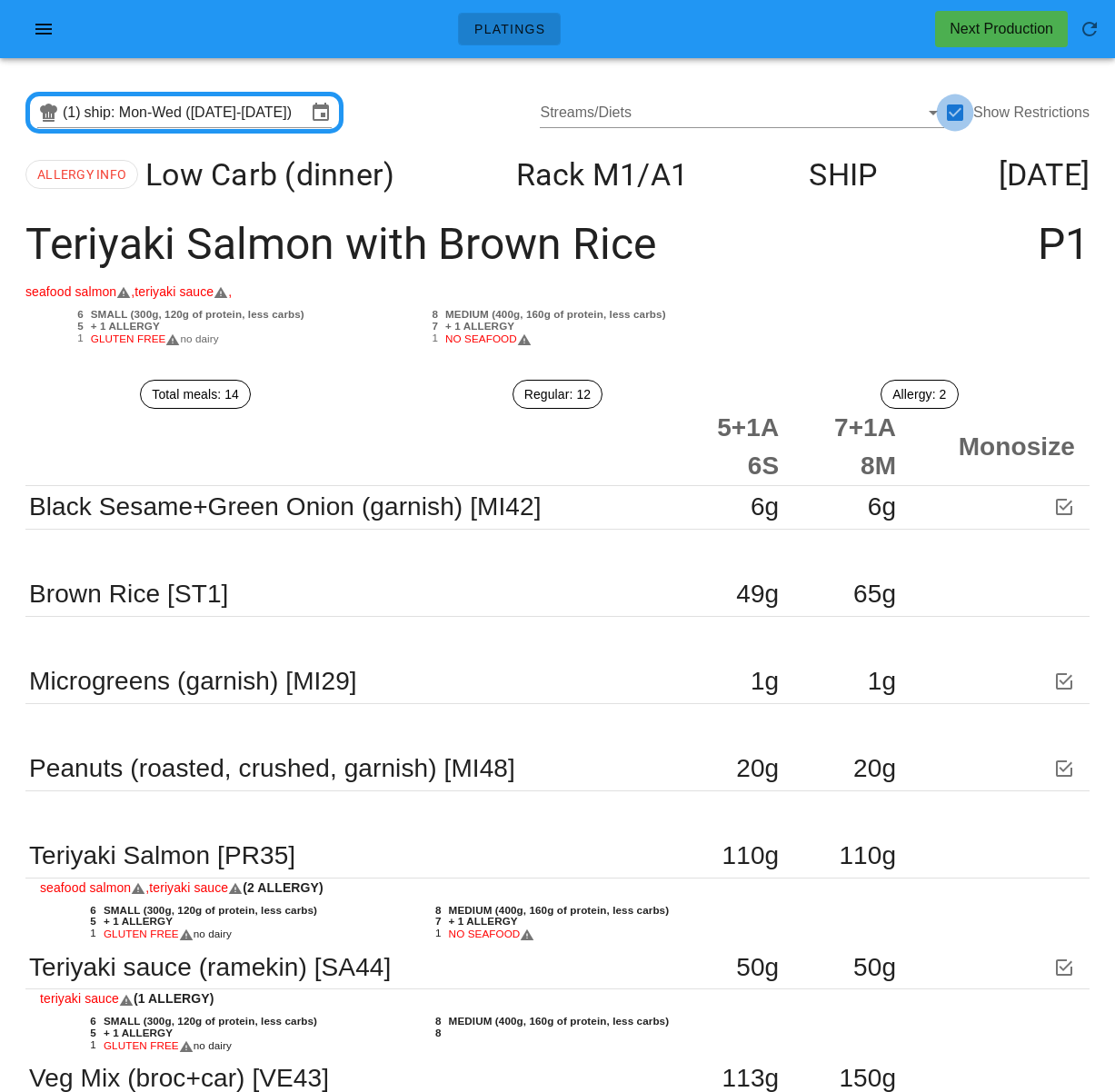
click at [954, 113] on div at bounding box center [955, 113] width 31 height 31
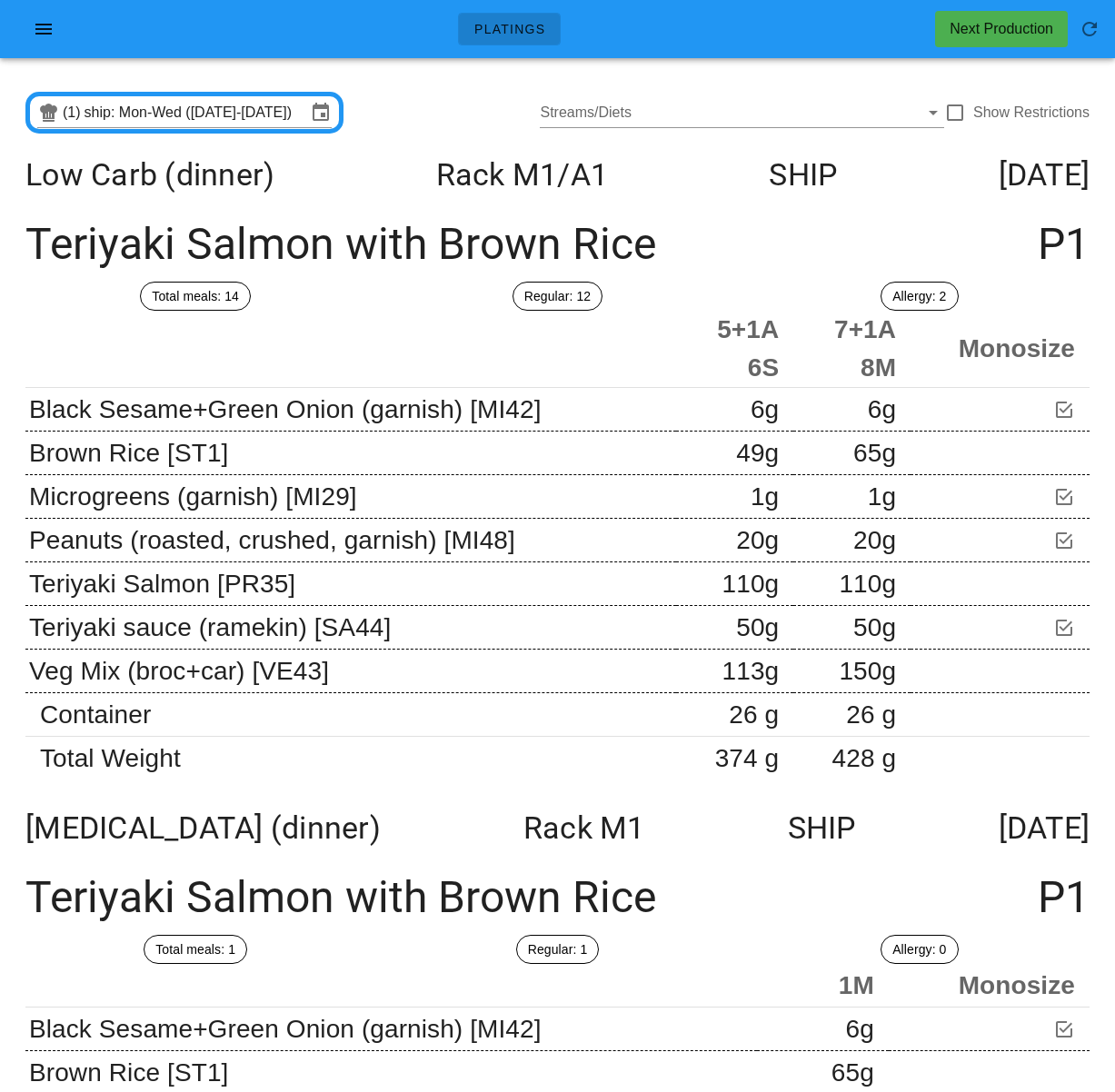
click at [764, 241] on div "Teriyaki Salmon with Brown Rice P1" at bounding box center [558, 244] width 1093 height 75
click at [955, 114] on div at bounding box center [955, 113] width 31 height 31
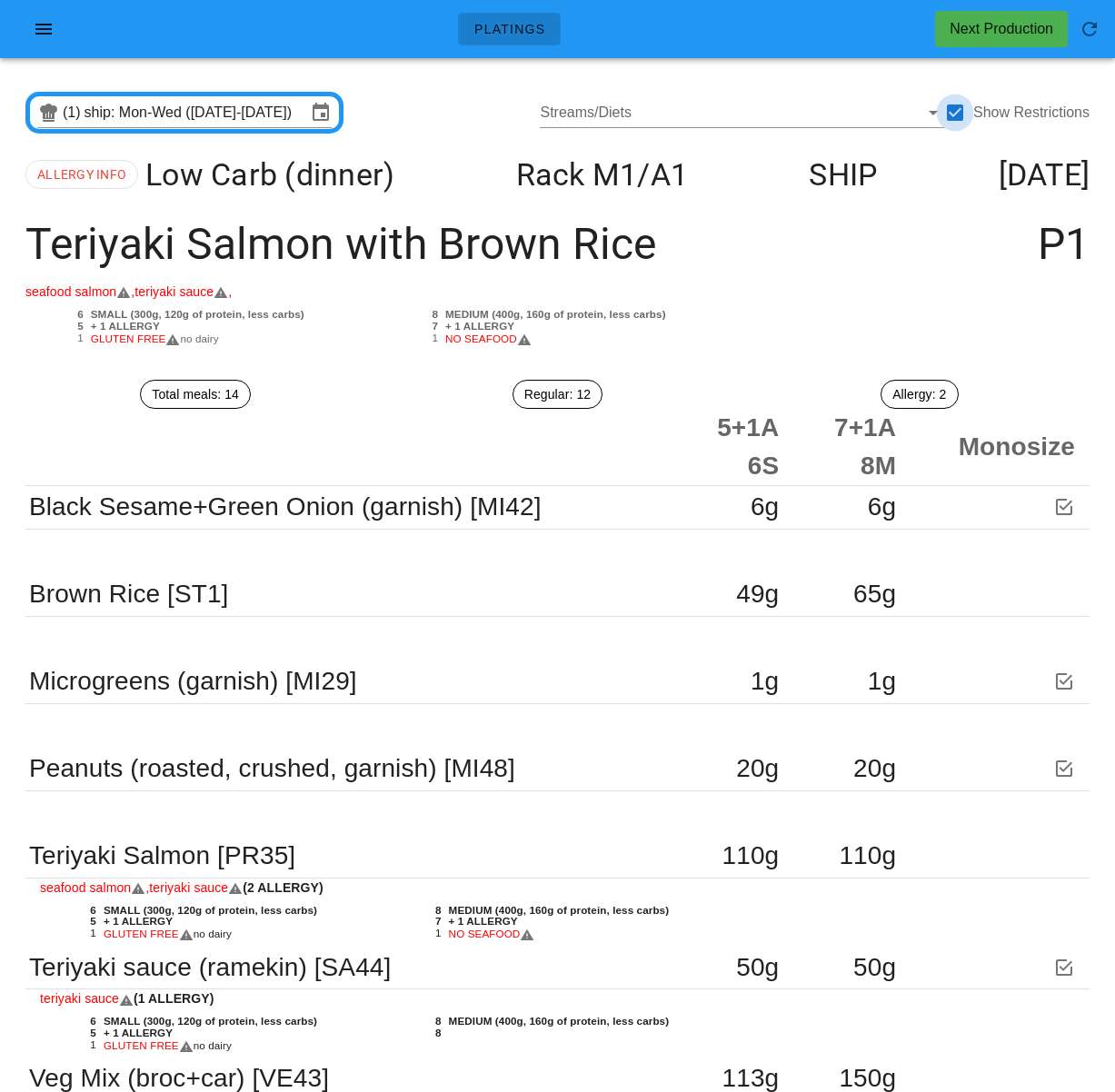
click at [961, 122] on div at bounding box center [955, 113] width 31 height 31
checkbox input "false"
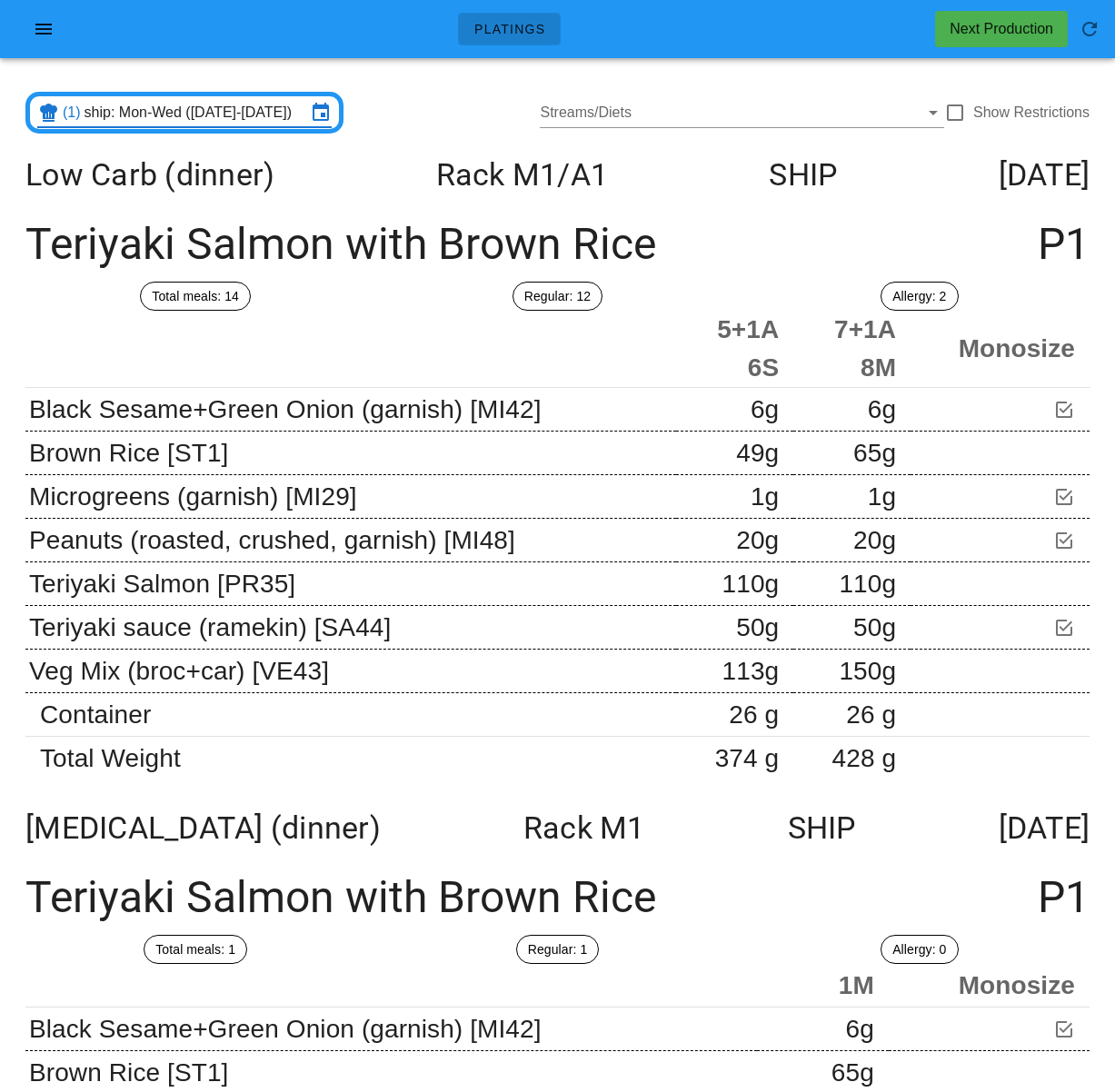
click at [225, 117] on input "ship: Mon-Wed (Sep 15-Sep 17)" at bounding box center [195, 113] width 222 height 29
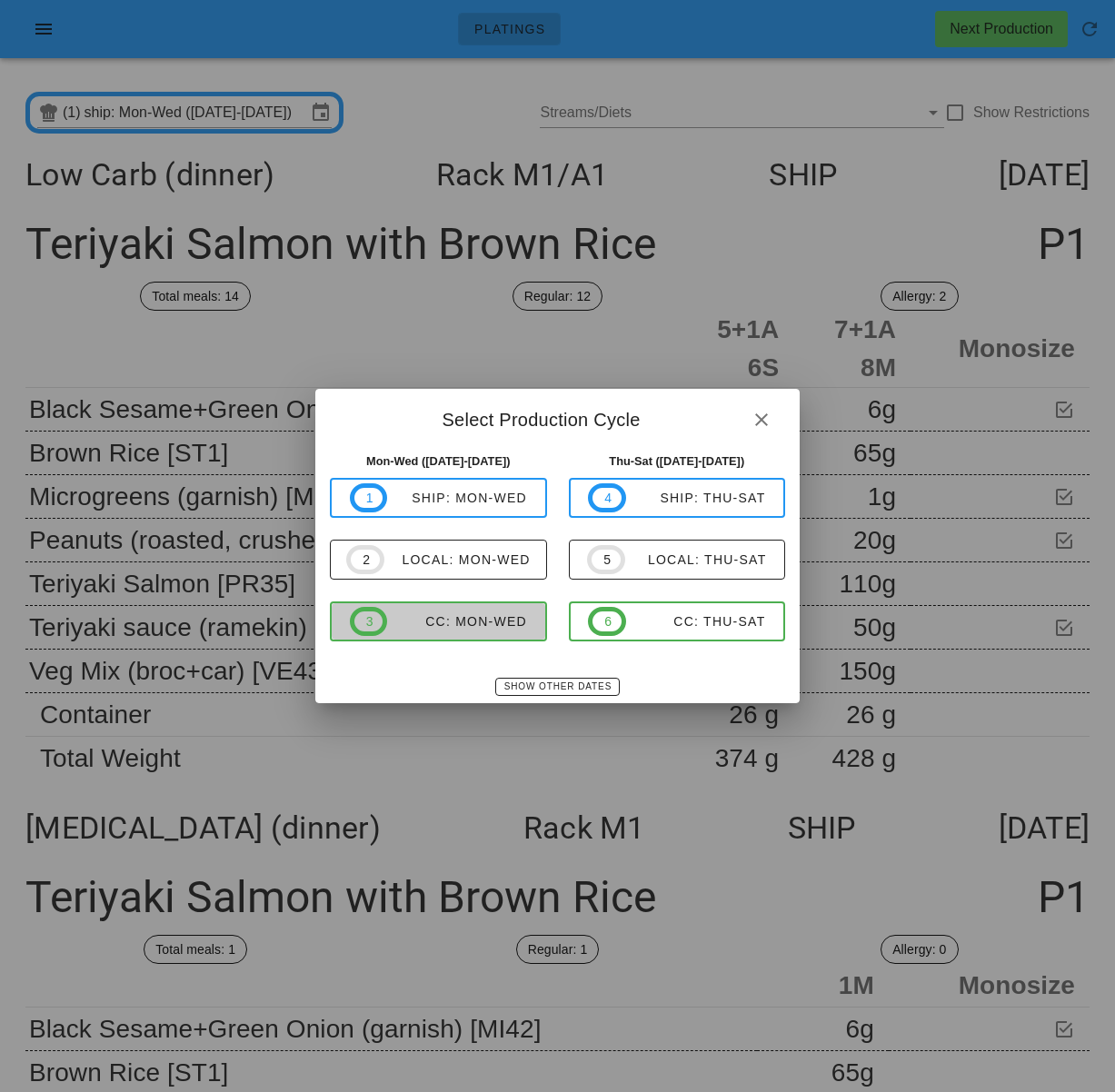
click at [408, 620] on div "CC: Mon-Wed" at bounding box center [457, 621] width 140 height 15
type input "CC: Mon-Wed (Sep 15-Sep 17)"
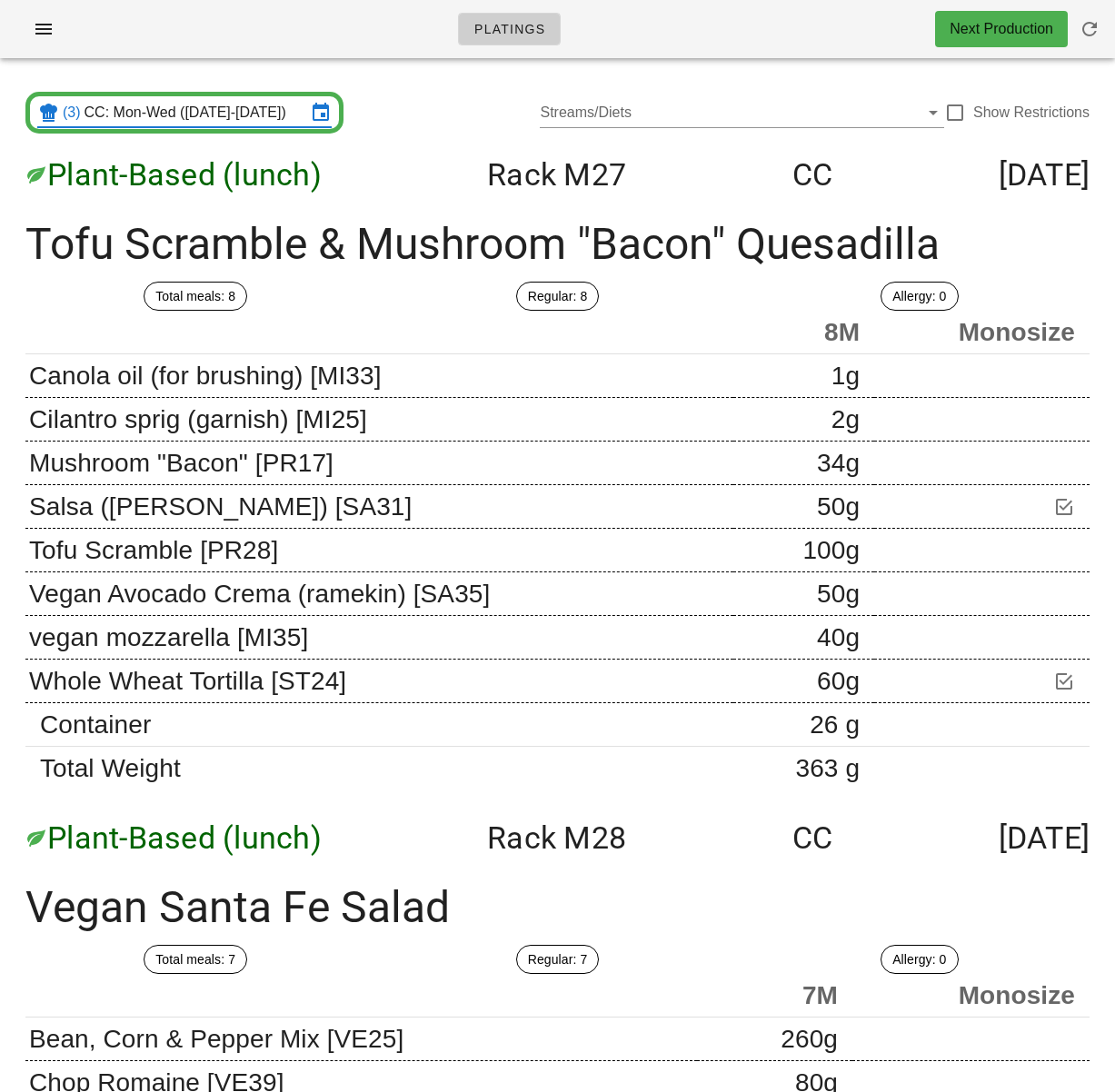
click at [653, 172] on div "Plant-Based (lunch) Rack M27 CC Monday Sep 15" at bounding box center [558, 174] width 1093 height 65
click at [39, 36] on icon "button" at bounding box center [44, 29] width 22 height 22
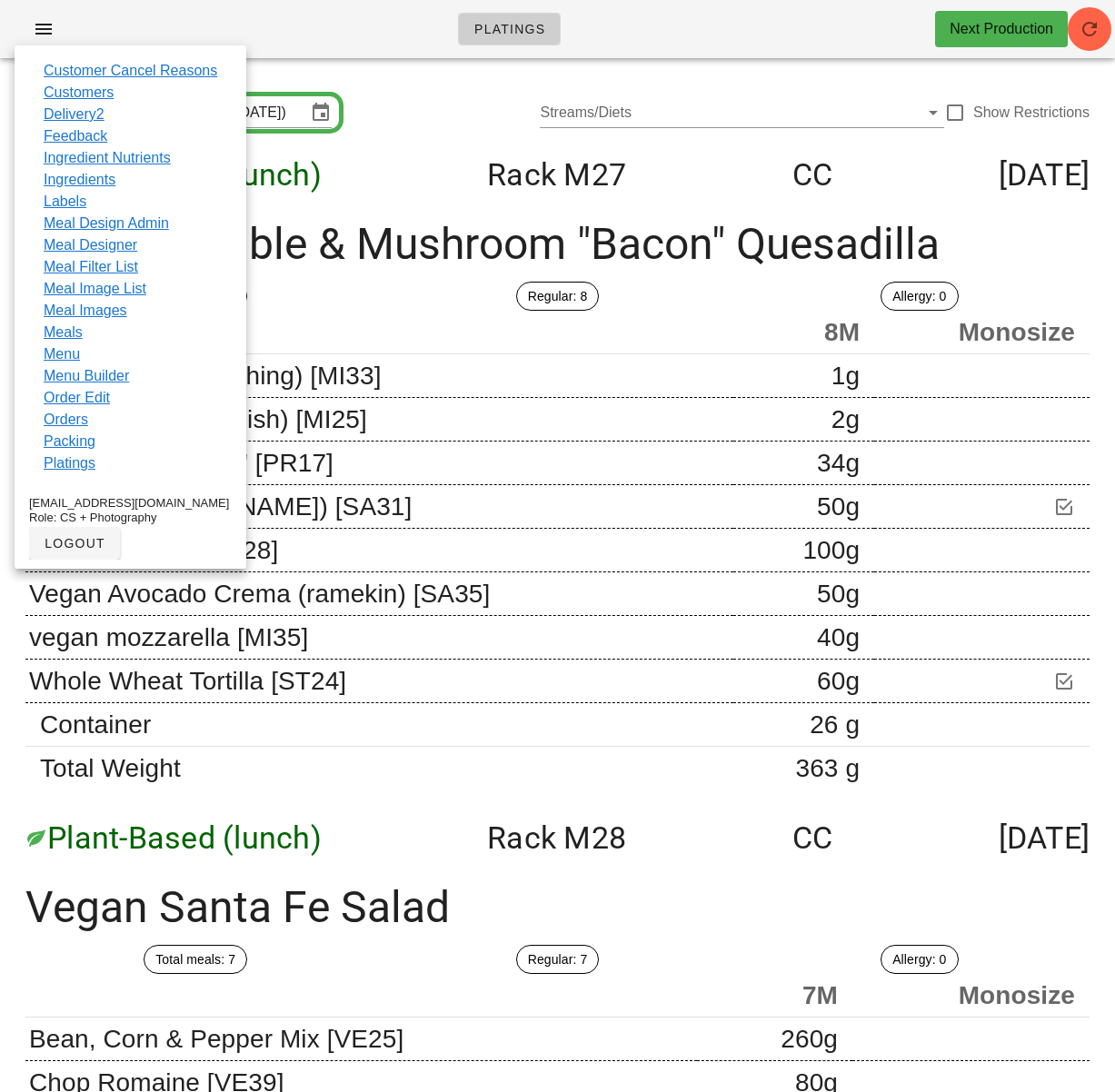
click at [401, 157] on div "Plant-Based (lunch) Rack M27 CC Monday Sep 15" at bounding box center [558, 174] width 1093 height 65
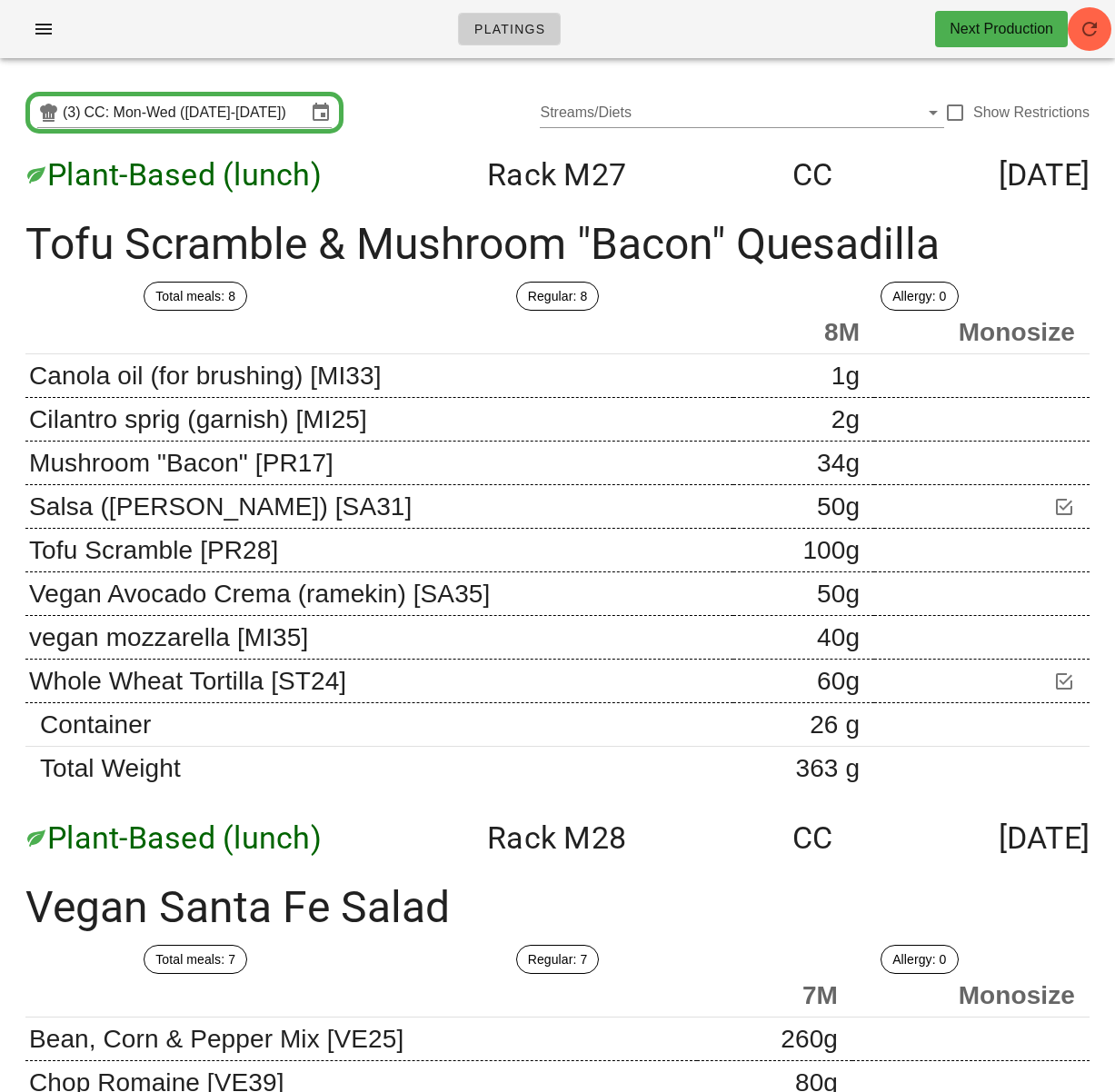
click at [397, 143] on div "Plant-Based (lunch) Rack M27 CC Monday Sep 15" at bounding box center [558, 174] width 1093 height 65
click at [394, 148] on div "Plant-Based (lunch) Rack M27 CC Monday Sep 15" at bounding box center [558, 174] width 1093 height 65
drag, startPoint x: 189, startPoint y: 17, endPoint x: 101, endPoint y: 25, distance: 88.4
click at [184, 17] on div "Platings Next Production" at bounding box center [558, 29] width 1115 height 58
click at [37, 29] on icon "button" at bounding box center [44, 29] width 22 height 22
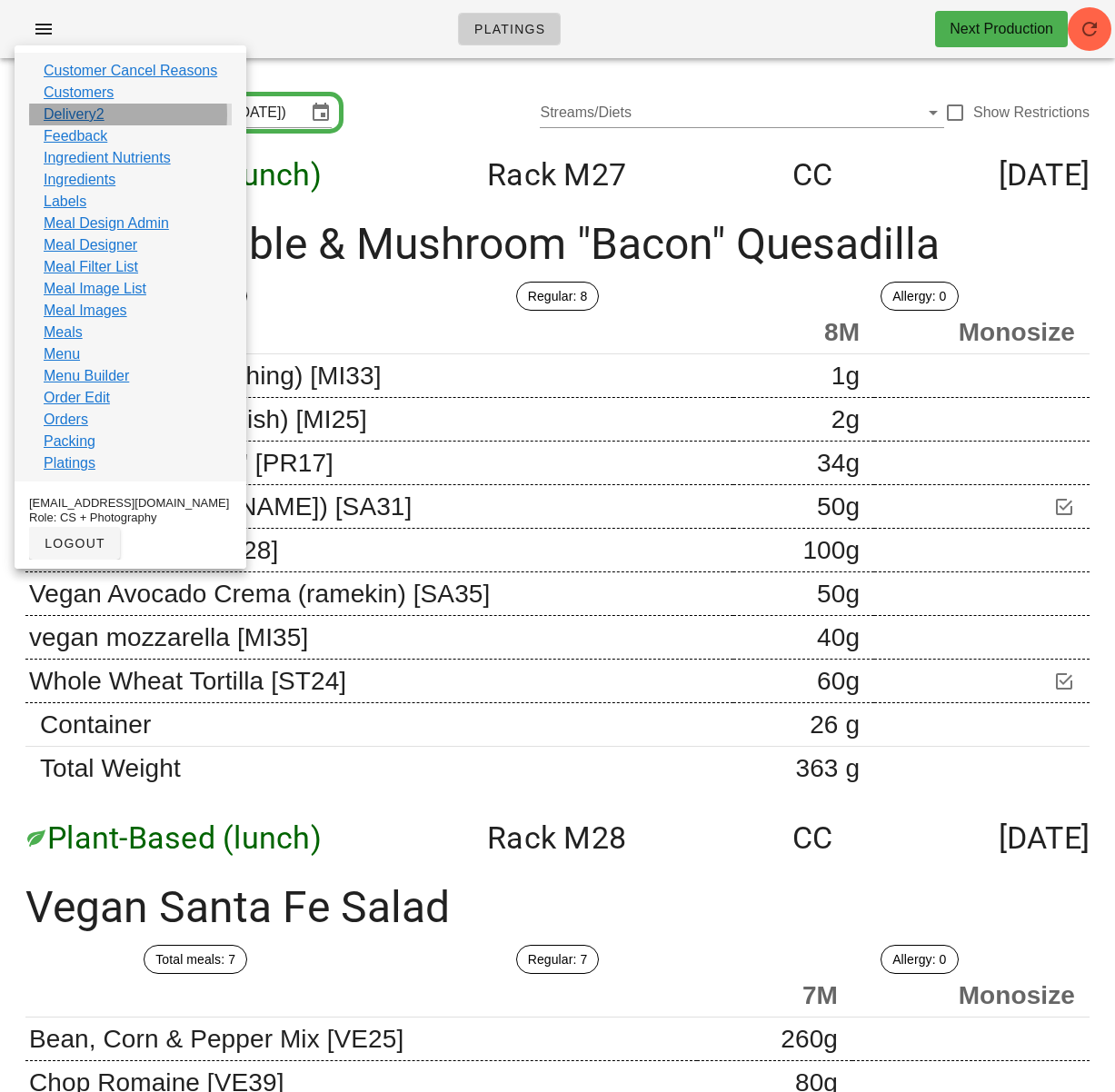
click at [108, 109] on div "Delivery2" at bounding box center [131, 115] width 202 height 22
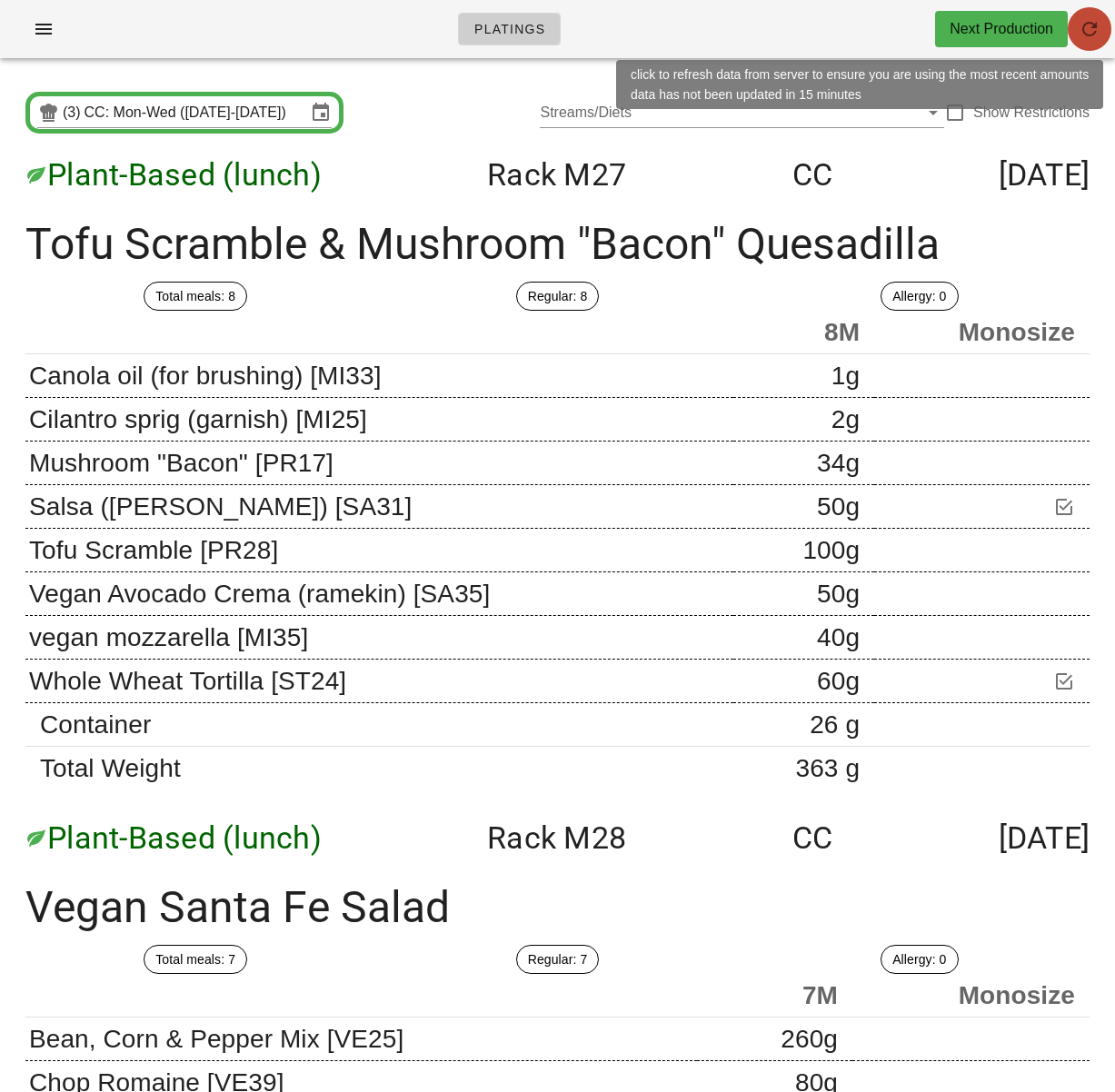
click at [1088, 32] on icon "button" at bounding box center [1089, 29] width 22 height 22
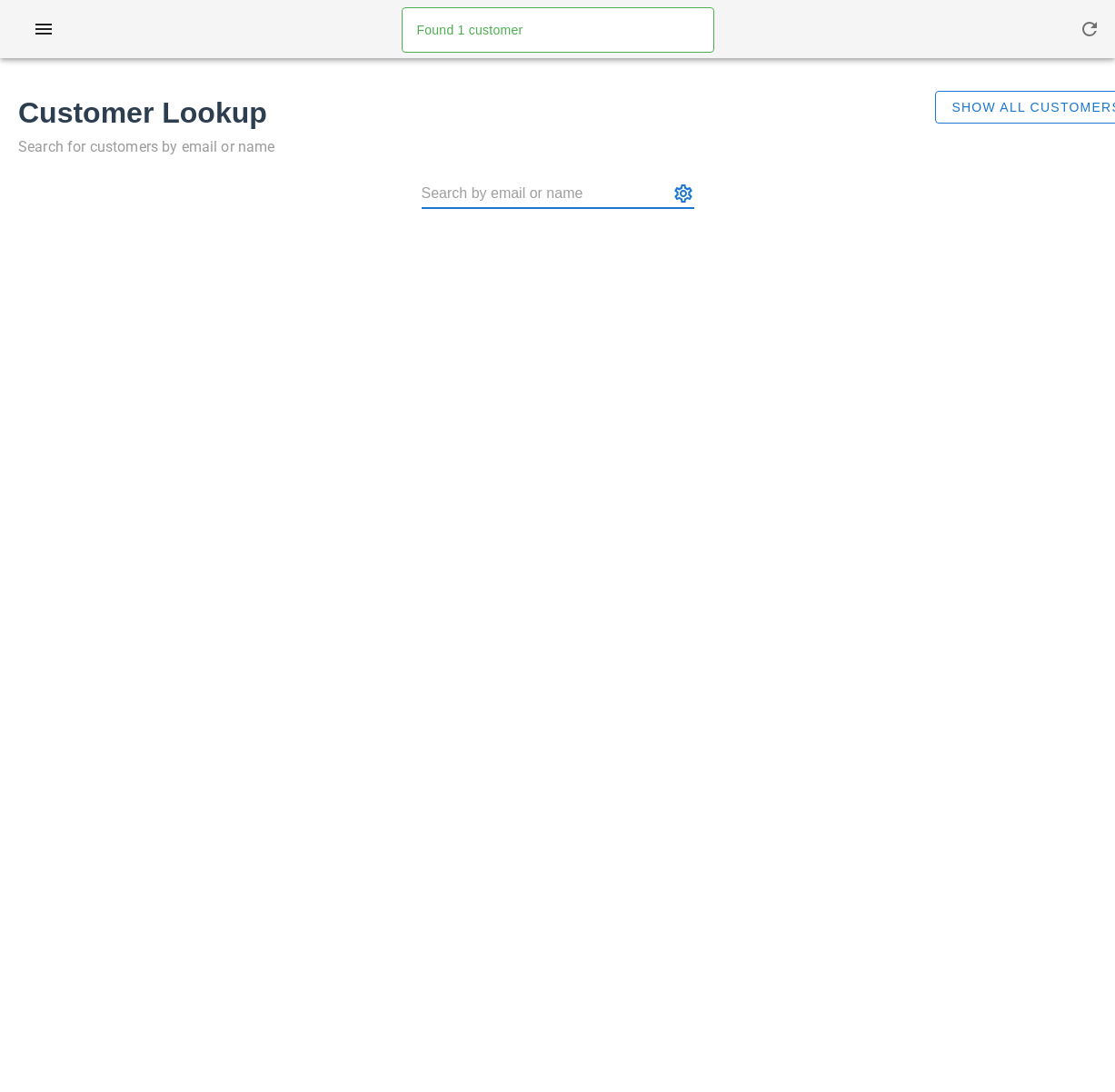
click at [521, 182] on input "text" at bounding box center [545, 194] width 247 height 29
paste input "[EMAIL_ADDRESS][PERSON_NAME][DOMAIN_NAME]"
type input "K Tristao ([EMAIL_ADDRESS][PERSON_NAME][DOMAIN_NAME])"
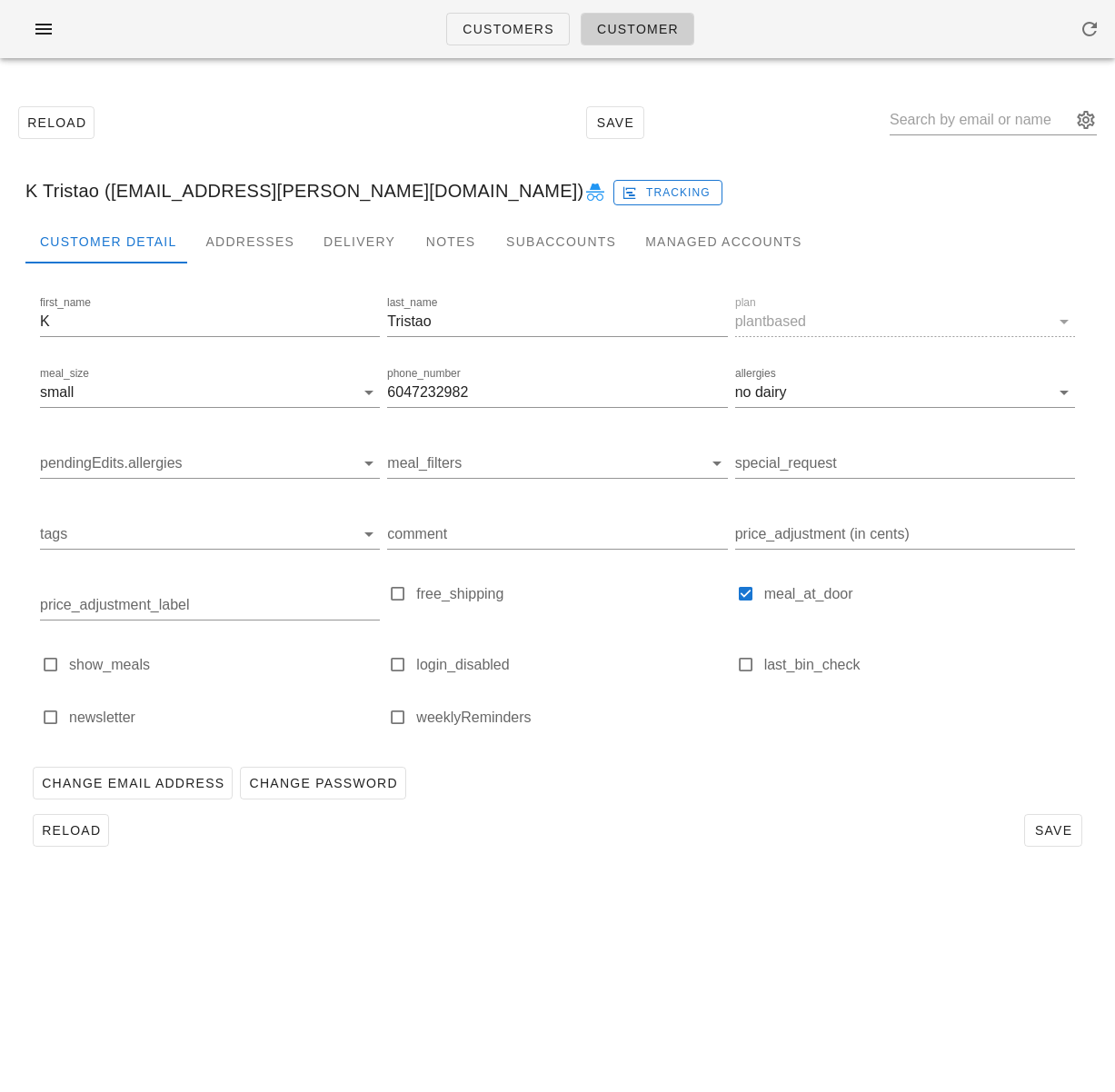
drag, startPoint x: 696, startPoint y: 997, endPoint x: 573, endPoint y: 885, distance: 166.4
click at [681, 973] on div "Customers Customer Reload Save K Tristao ([EMAIL_ADDRESS][PERSON_NAME][DOMAIN_N…" at bounding box center [558, 546] width 1115 height 1092
click at [230, 247] on div "Addresses" at bounding box center [249, 241] width 118 height 43
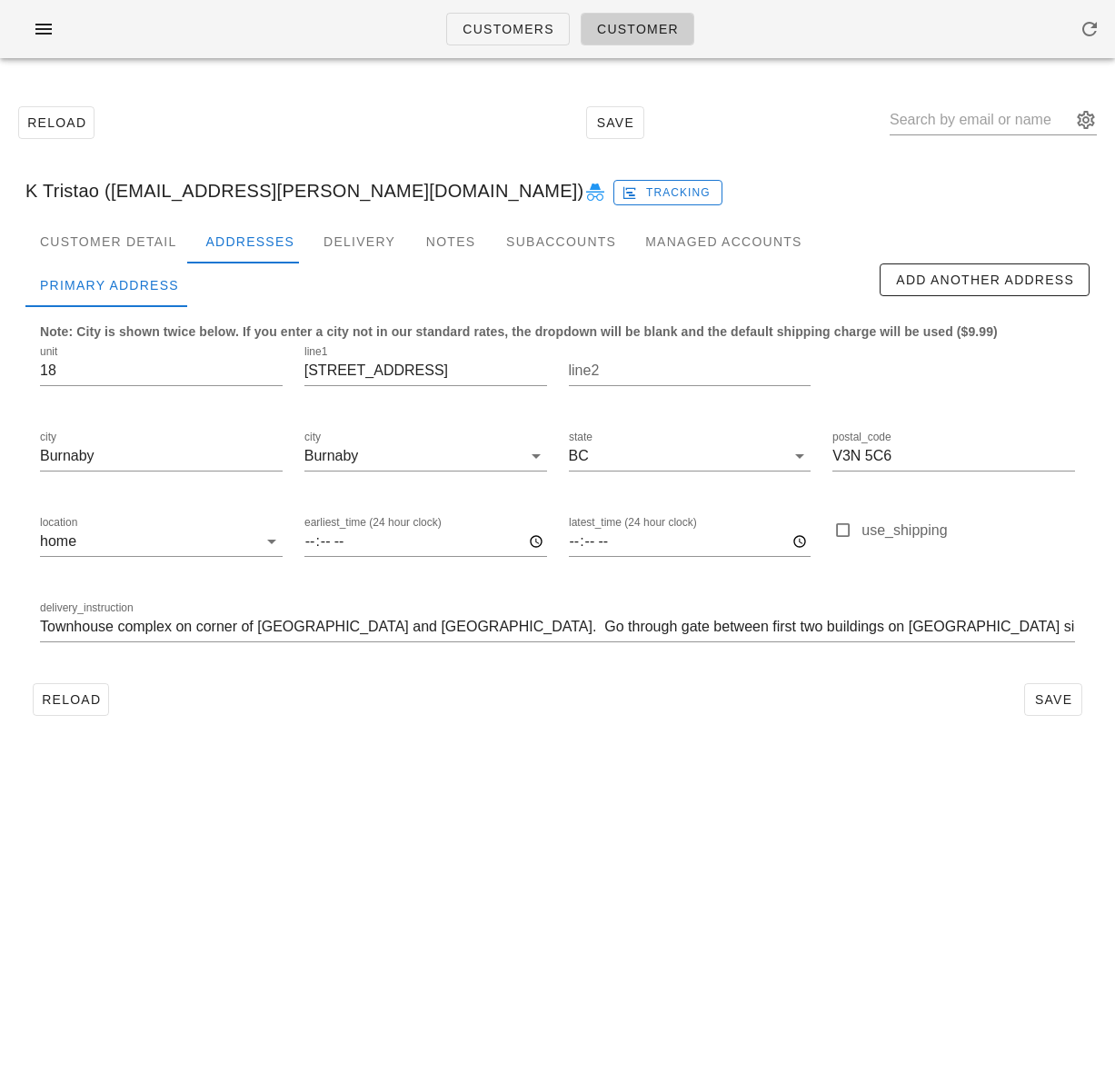
click at [184, 694] on div "Reload Save" at bounding box center [558, 699] width 1063 height 47
drag, startPoint x: 136, startPoint y: 684, endPoint x: 150, endPoint y: 653, distance: 34.0
click at [136, 684] on div "Reload Save" at bounding box center [558, 699] width 1063 height 47
click at [115, 370] on input "18" at bounding box center [161, 371] width 243 height 29
drag, startPoint x: 206, startPoint y: 707, endPoint x: 213, endPoint y: 691, distance: 17.5
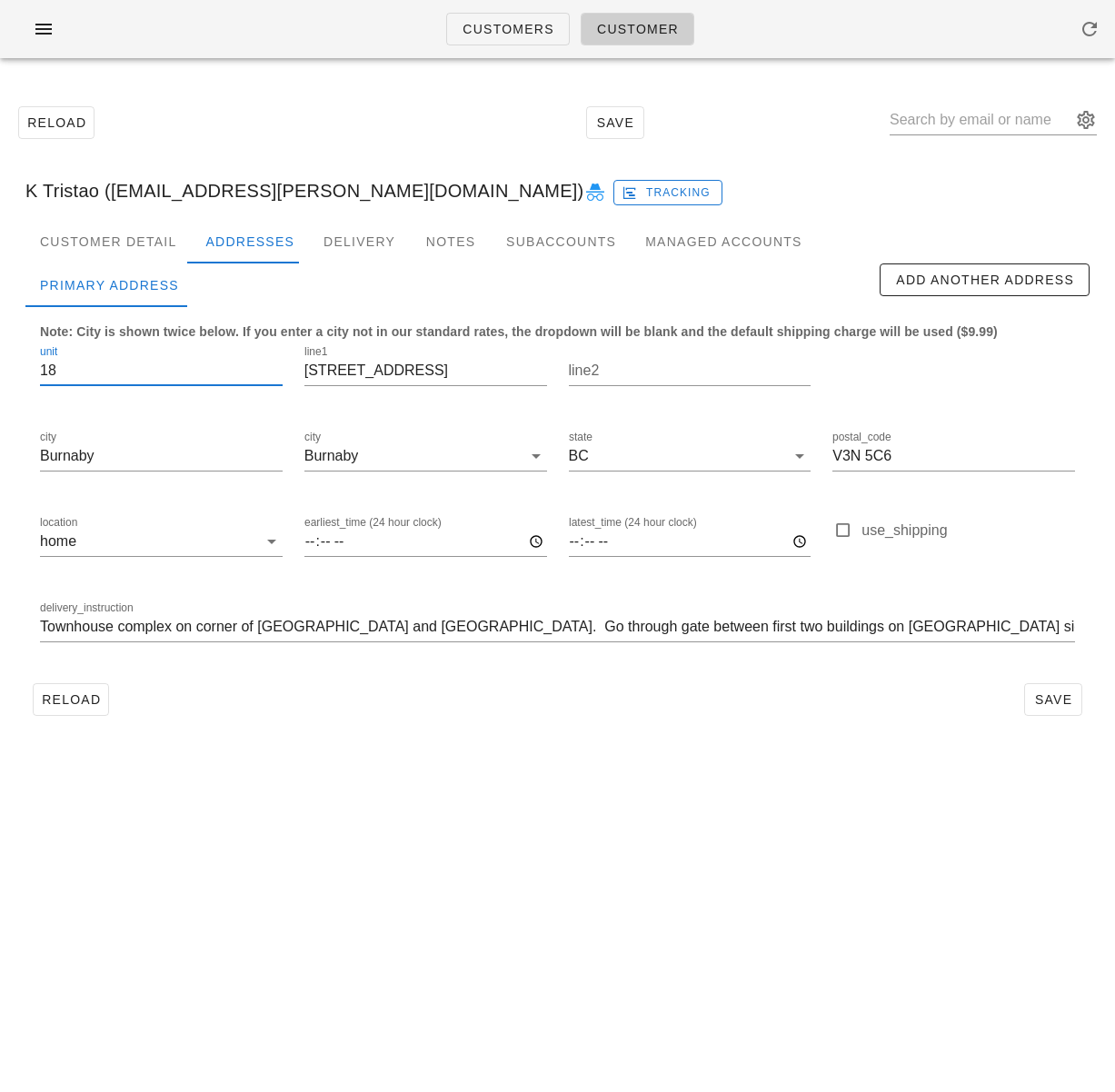
click at [206, 707] on div "Reload Save" at bounding box center [558, 699] width 1063 height 47
click at [132, 371] on input "18" at bounding box center [161, 371] width 243 height 29
drag, startPoint x: 217, startPoint y: 775, endPoint x: 184, endPoint y: 749, distance: 42.0
click at [216, 775] on div "Customers Customer Reload Save K Tristao (kasirt@shaw.ca) Tracking Customer Det…" at bounding box center [558, 546] width 1115 height 1092
click at [98, 243] on div "Customer Detail" at bounding box center [109, 241] width 166 height 43
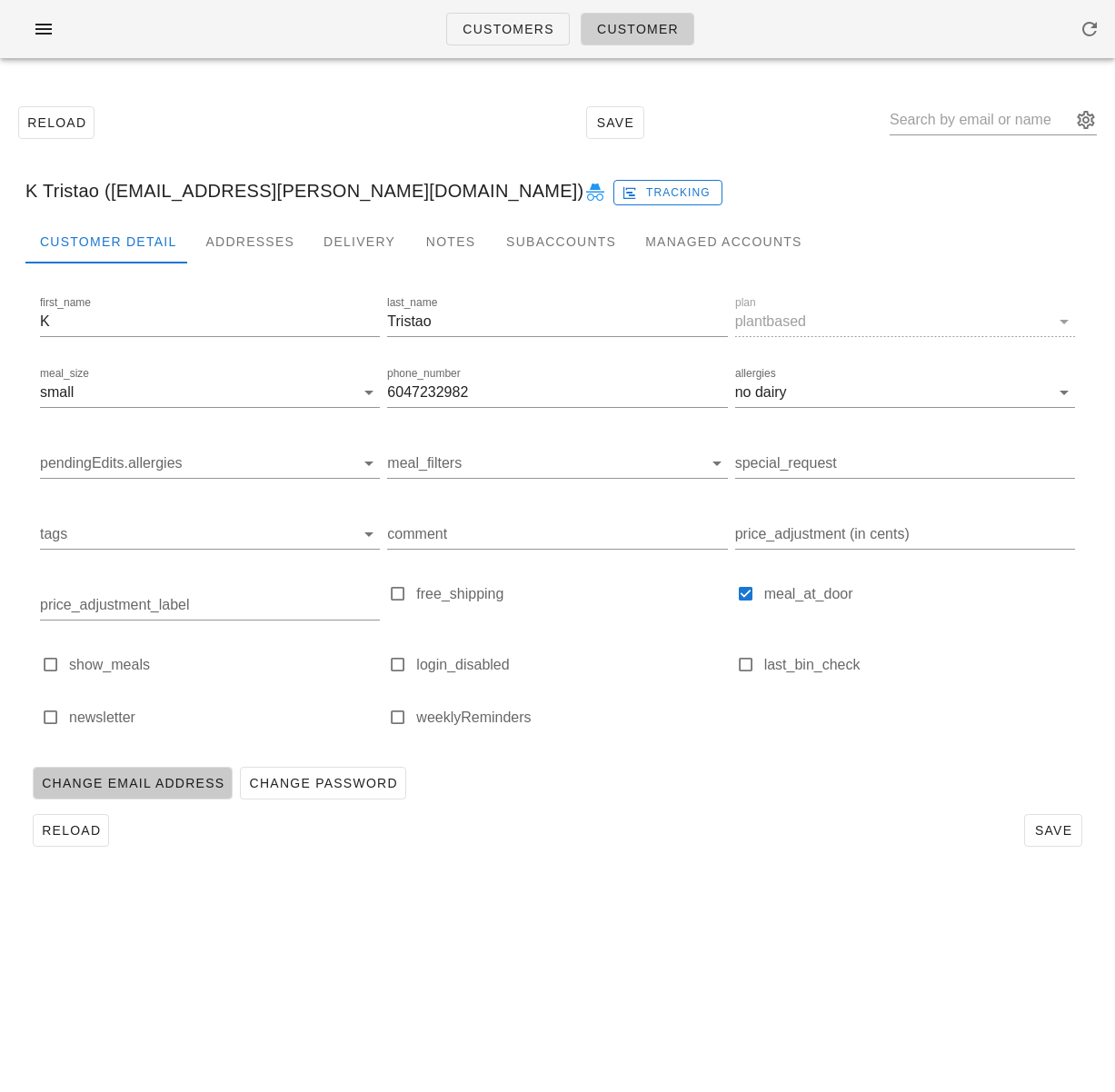
click at [148, 777] on span "Change Email Address" at bounding box center [132, 783] width 183 height 15
click at [443, 136] on div "Reload Save" at bounding box center [558, 122] width 1093 height 78
drag, startPoint x: 110, startPoint y: 190, endPoint x: 235, endPoint y: 190, distance: 125.0
click at [235, 190] on div "K Tristao (kasirt@shaw.ca) Tracking" at bounding box center [558, 190] width 1093 height 58
click at [281, 145] on div "Reload Save" at bounding box center [558, 122] width 1093 height 78
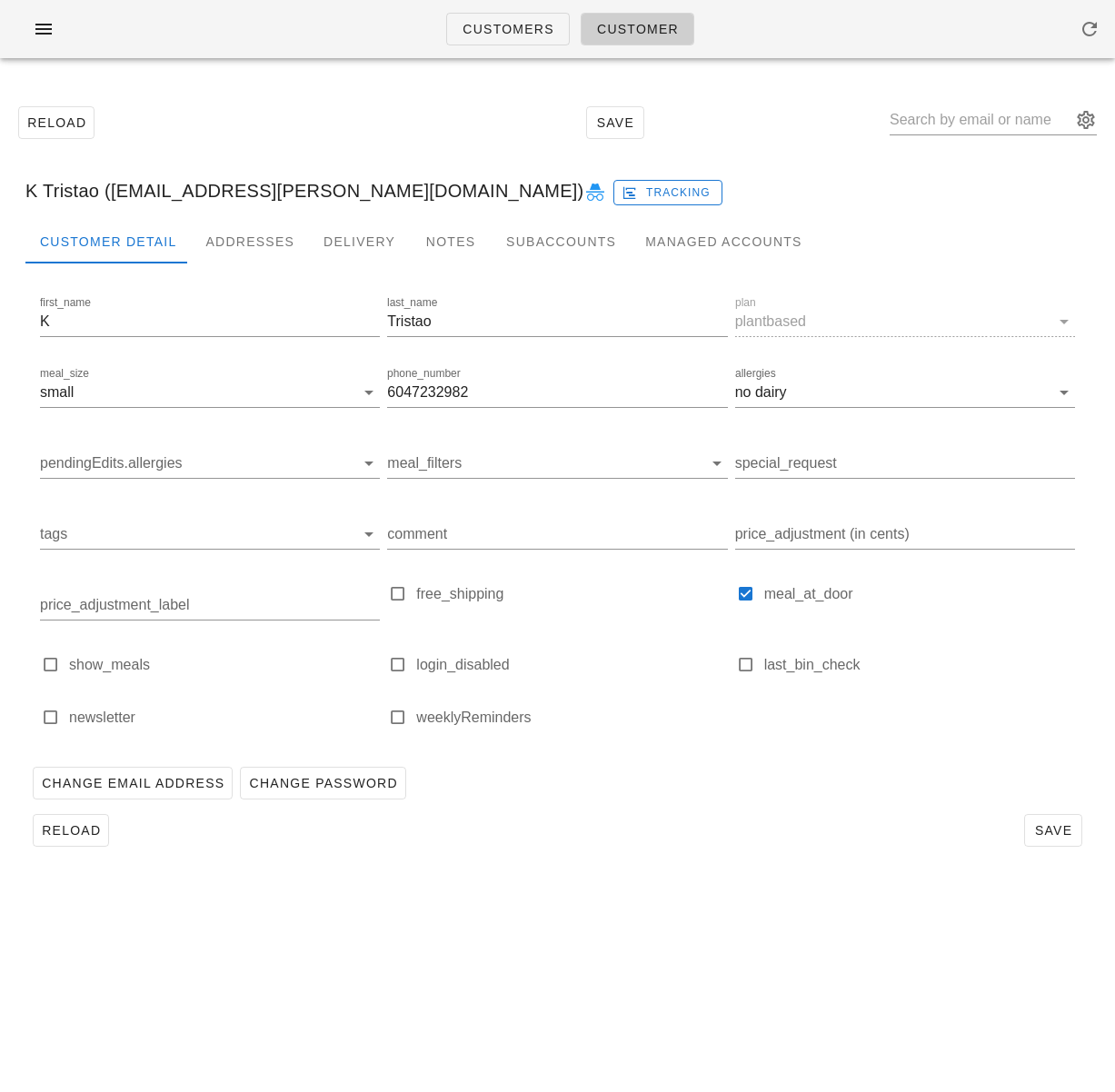
click at [742, 959] on div "Customers Customer Reload Save K Tristao (kasirt@shaw.ca) Tracking Customer Det…" at bounding box center [558, 546] width 1115 height 1092
click at [580, 883] on div "Customers Customer Reload Save K Tristao (kasirt@shaw.ca) Tracking Customer Det…" at bounding box center [558, 546] width 1115 height 1092
click at [238, 118] on div "Reload Save" at bounding box center [558, 122] width 1093 height 78
drag, startPoint x: 133, startPoint y: 185, endPoint x: 231, endPoint y: 183, distance: 98.0
click at [231, 183] on div "K Tristao (kasirt@shaw.ca) Tracking" at bounding box center [558, 190] width 1093 height 58
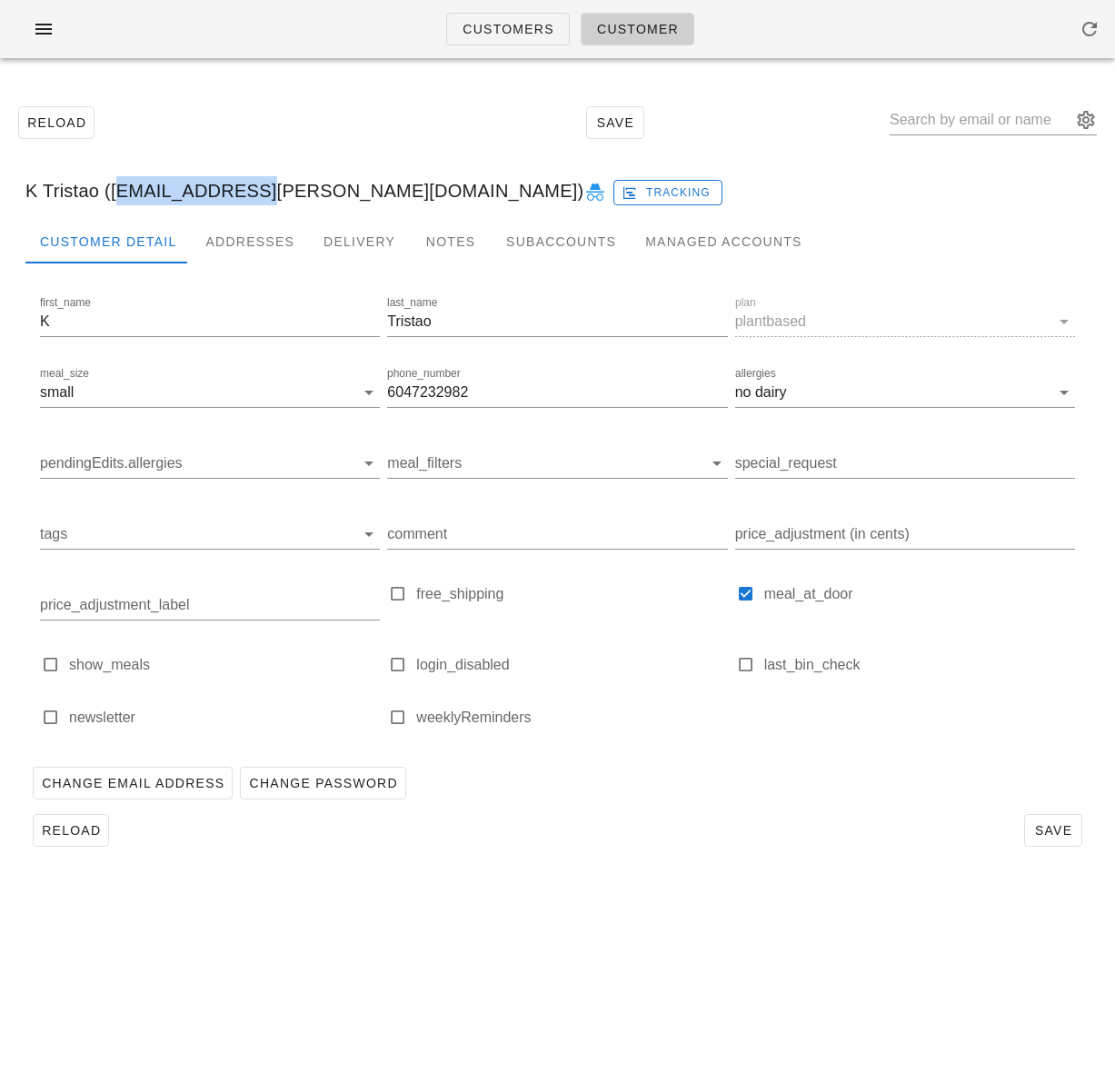
copy div "kasirt@shaw.ca"
drag, startPoint x: 356, startPoint y: 116, endPoint x: 427, endPoint y: 86, distance: 77.1
click at [356, 115] on div "Reload Save" at bounding box center [558, 122] width 1093 height 78
click at [480, 30] on span "Customers" at bounding box center [508, 29] width 93 height 15
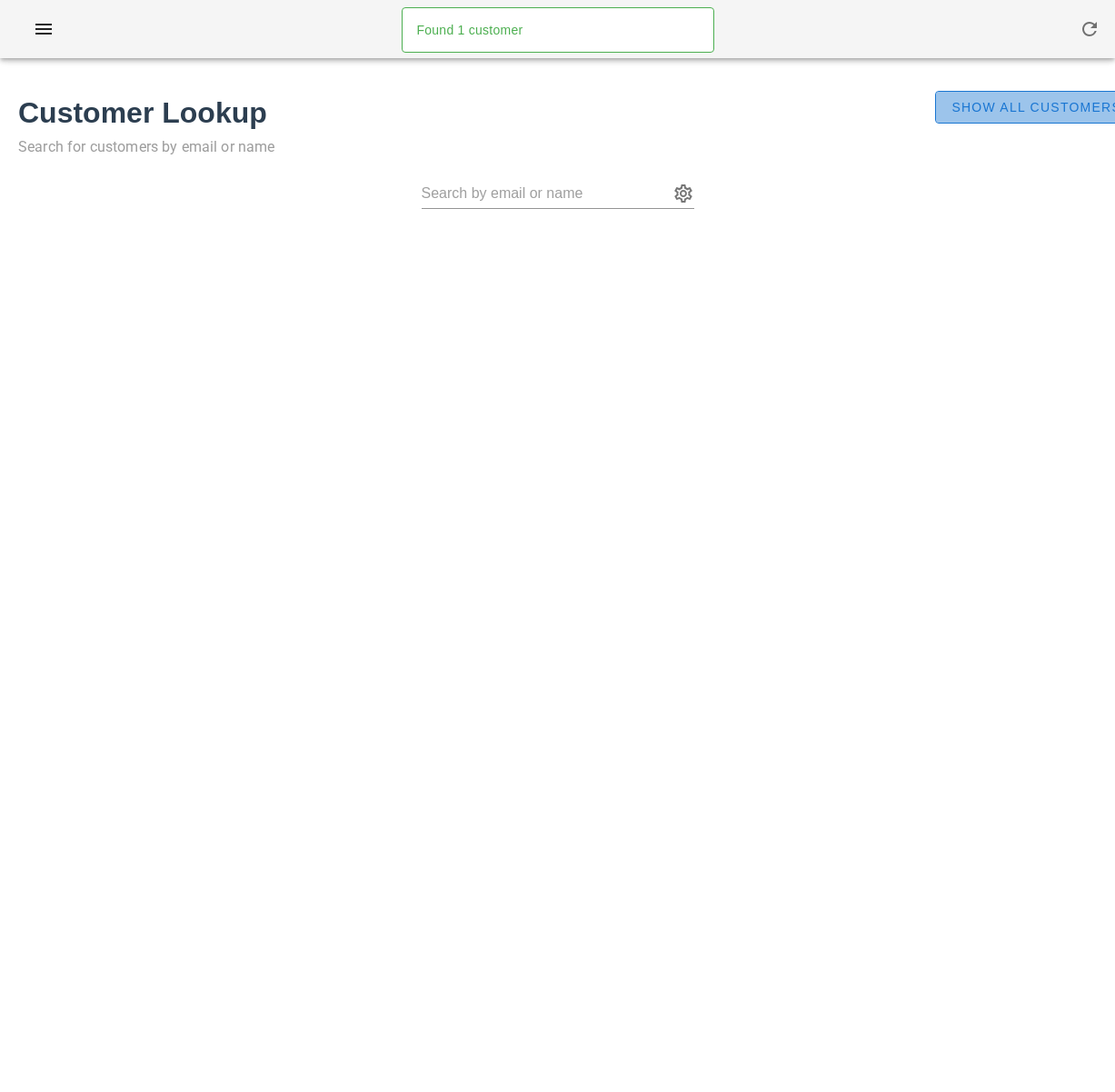
click at [978, 114] on span "Show All Customers" at bounding box center [1036, 108] width 171 height 15
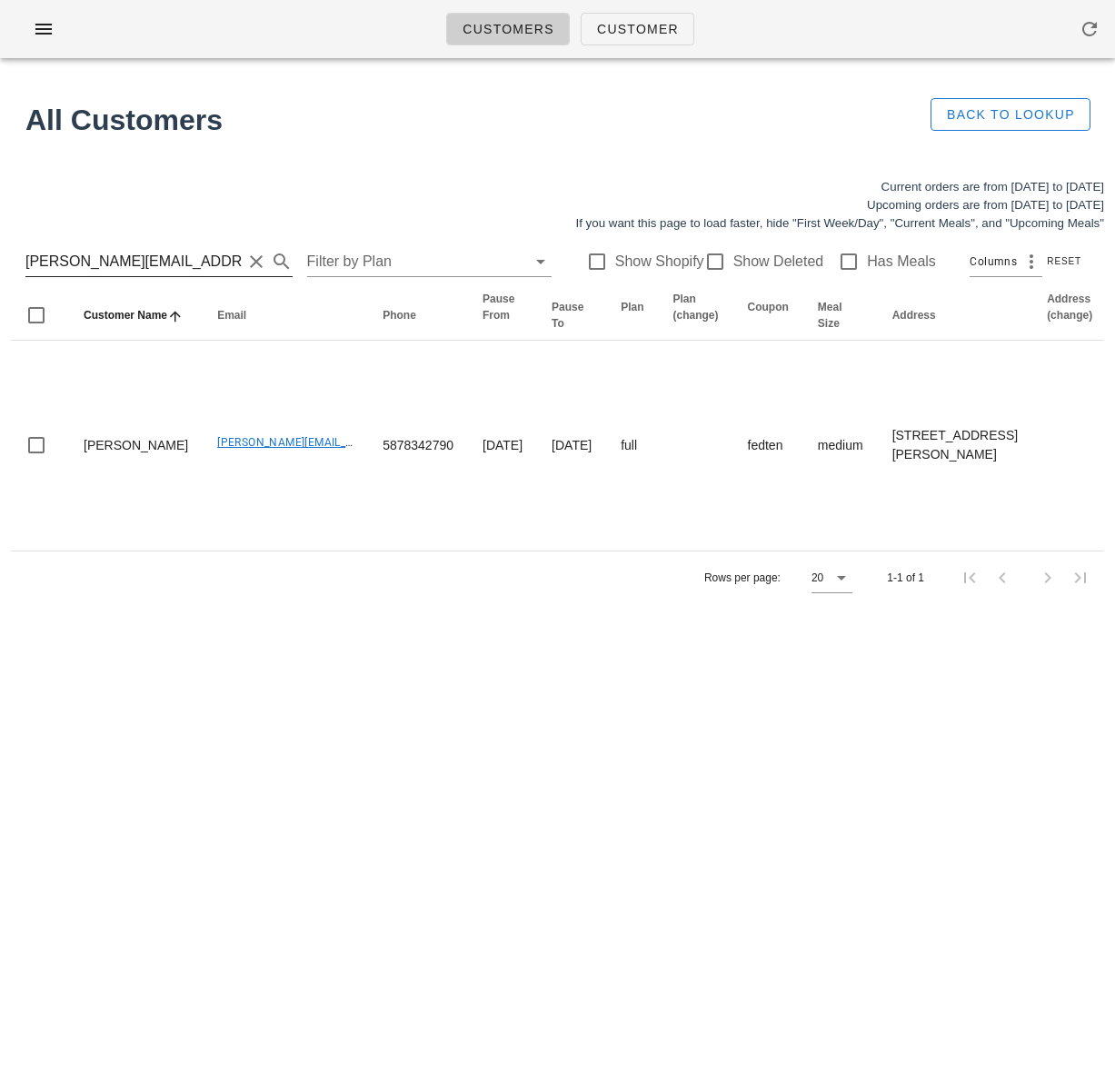
click at [180, 261] on input "jaipaul.dhaliwal@gmail.com" at bounding box center [133, 262] width 216 height 29
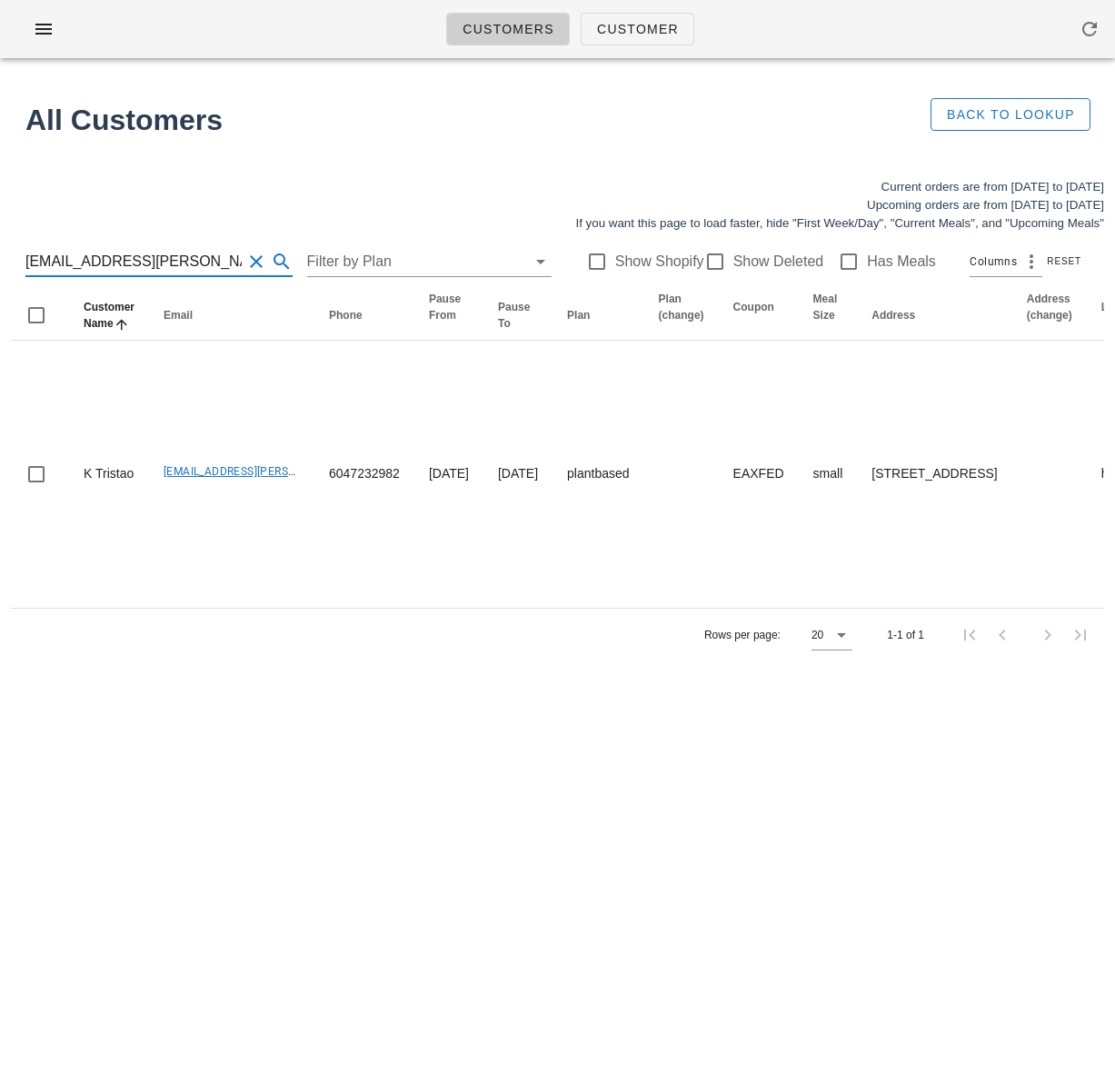
drag, startPoint x: 132, startPoint y: 255, endPoint x: -17, endPoint y: 249, distance: 149.1
click at [0, 249] on html "Customers Customer Found 1 customer All Customers Back to Lookup Current orders…" at bounding box center [558, 546] width 1115 height 1092
type input "kasirt@shaw.ca"
drag, startPoint x: 136, startPoint y: 260, endPoint x: 13, endPoint y: 259, distance: 123.0
click at [14, 259] on div "kasirt@shaw.ca Filter by Plan Show Shopify Show Deleted Has Meals Columns Reset" at bounding box center [558, 261] width 1093 height 58
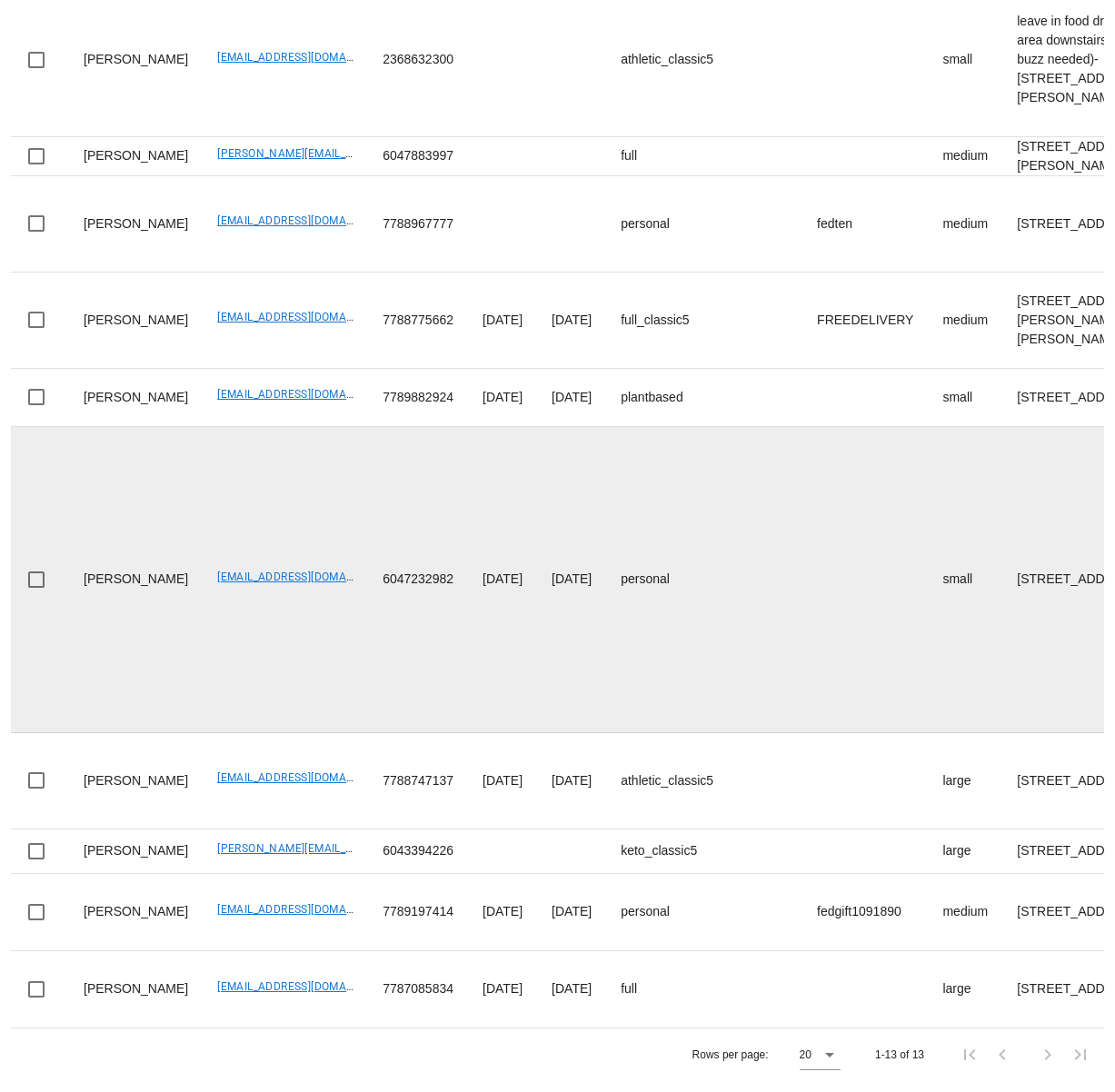
scroll to position [1013, 0]
drag, startPoint x: 172, startPoint y: 621, endPoint x: 334, endPoint y: 617, distance: 162.0
copy link "vanhagen@protonmail.com"
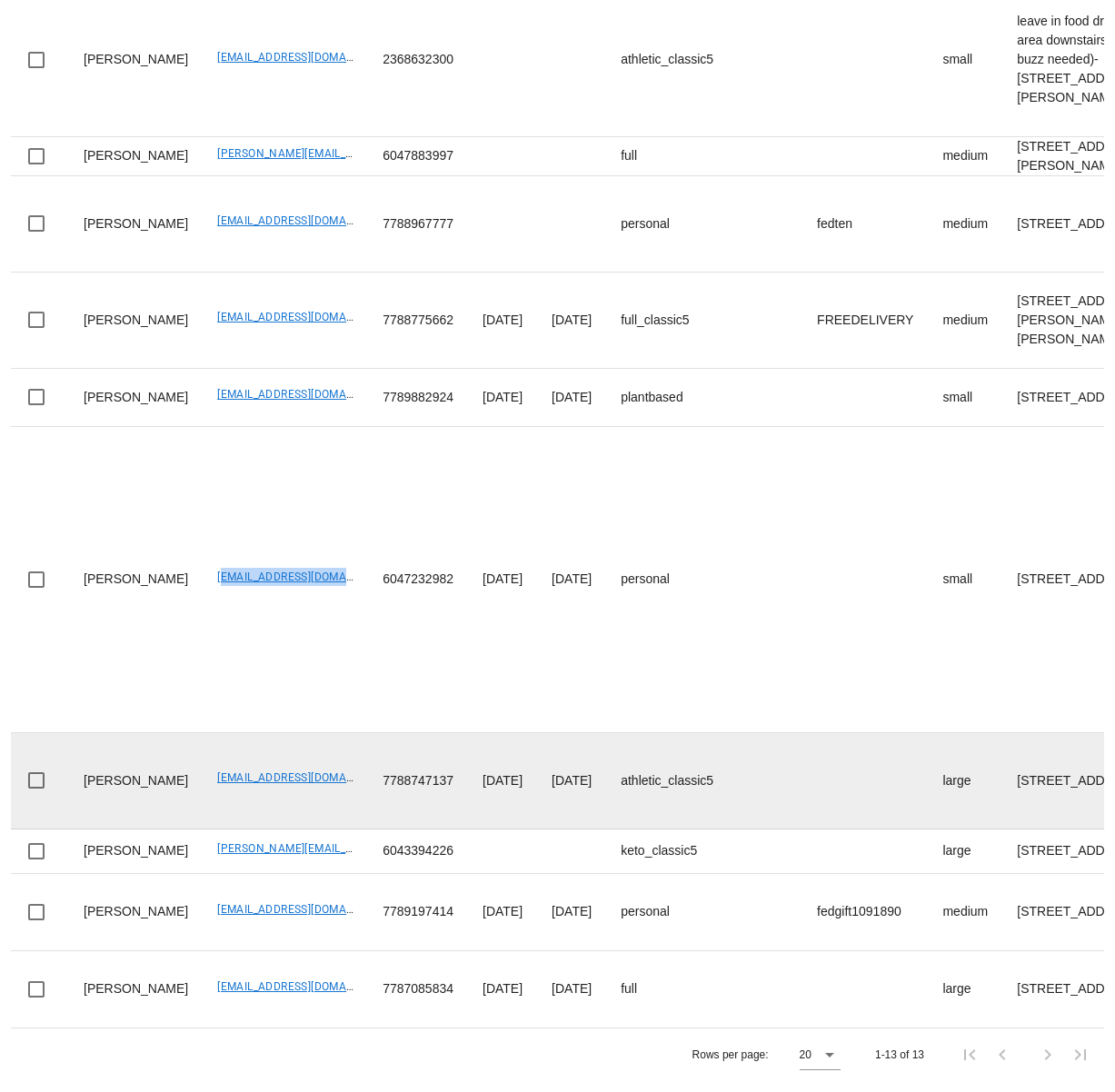
scroll to position [1216, 0]
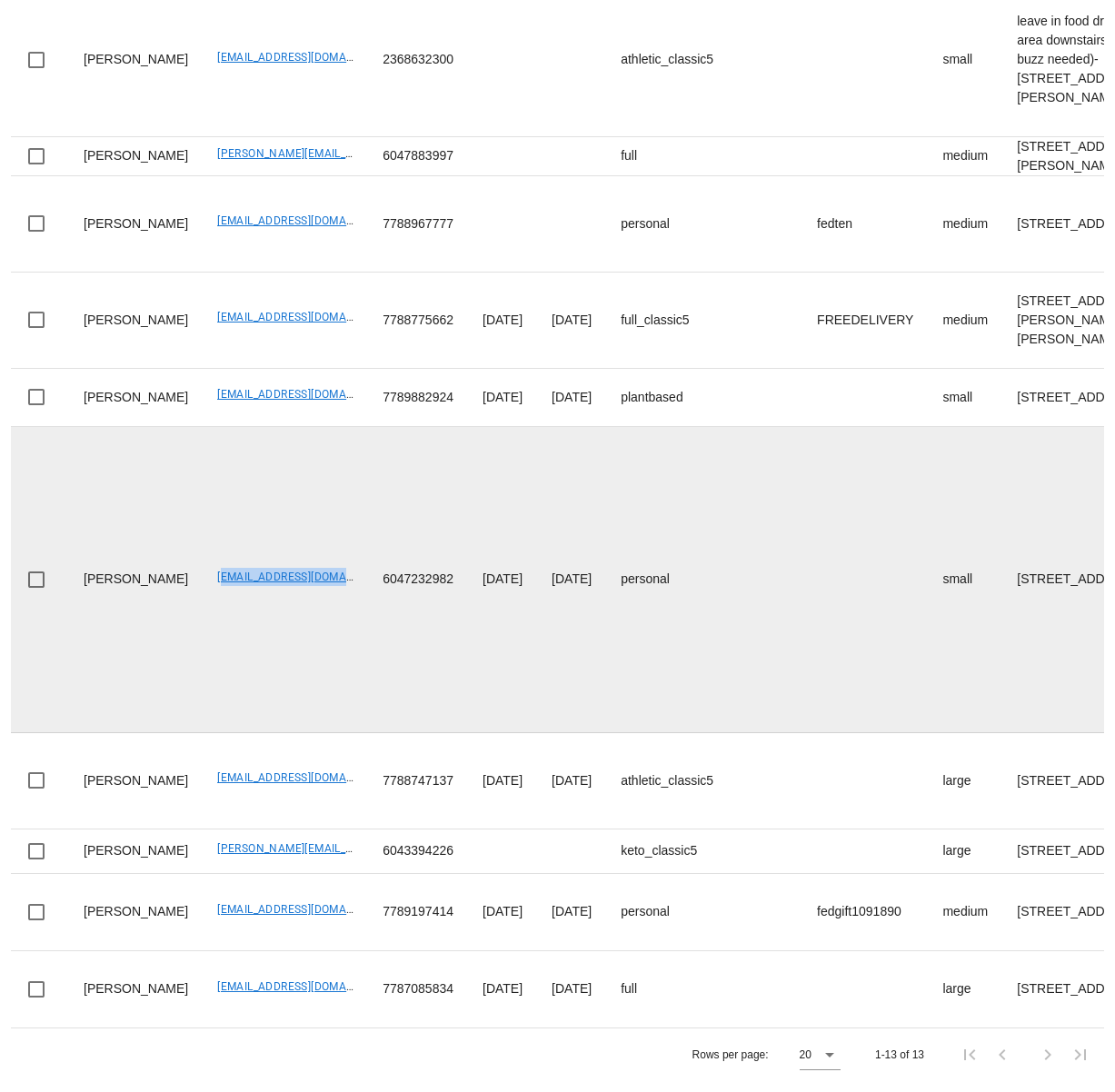
click at [202, 516] on td "vanhagen@protonmail.com" at bounding box center [285, 580] width 166 height 306
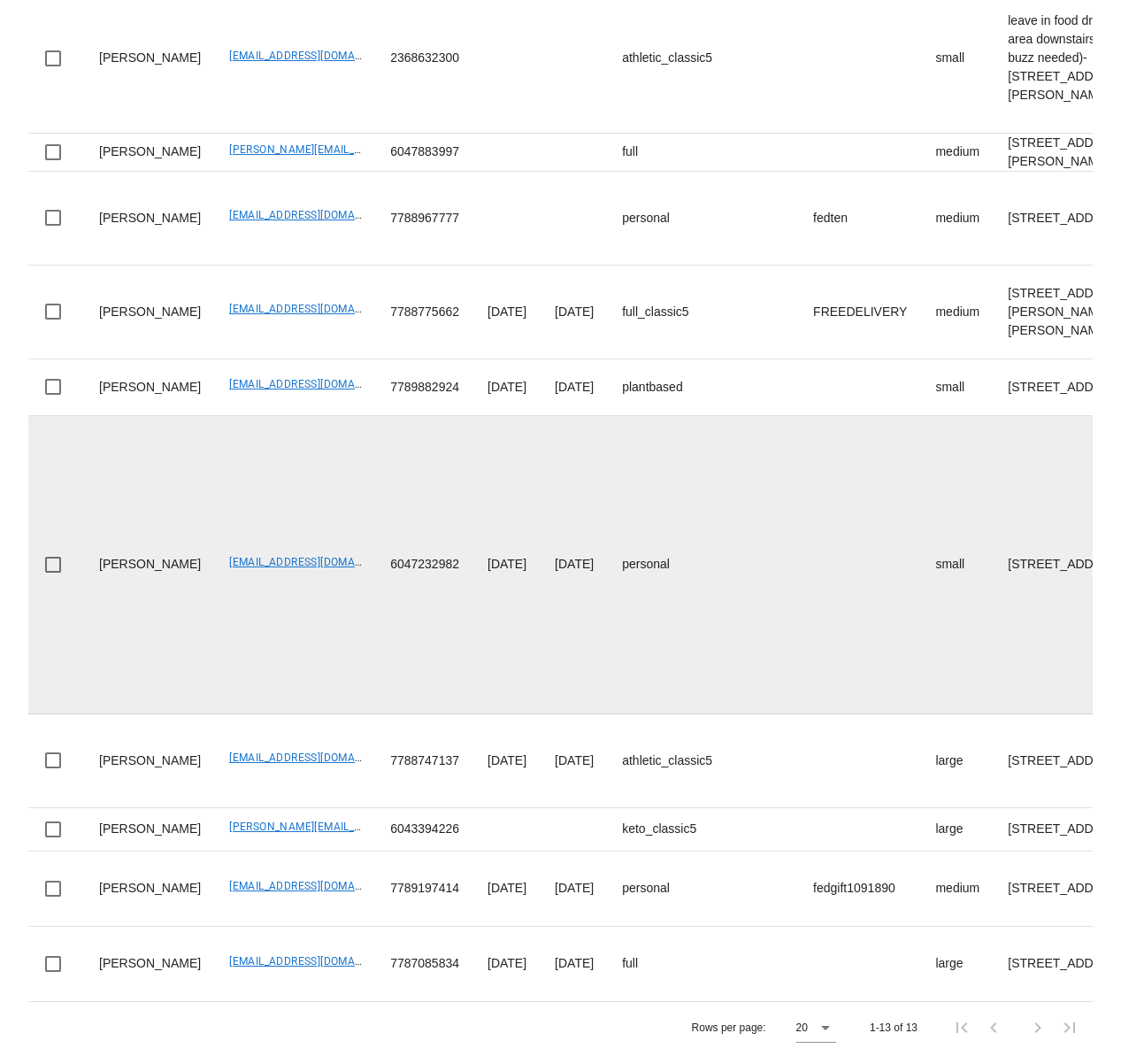
scroll to position [1198, 0]
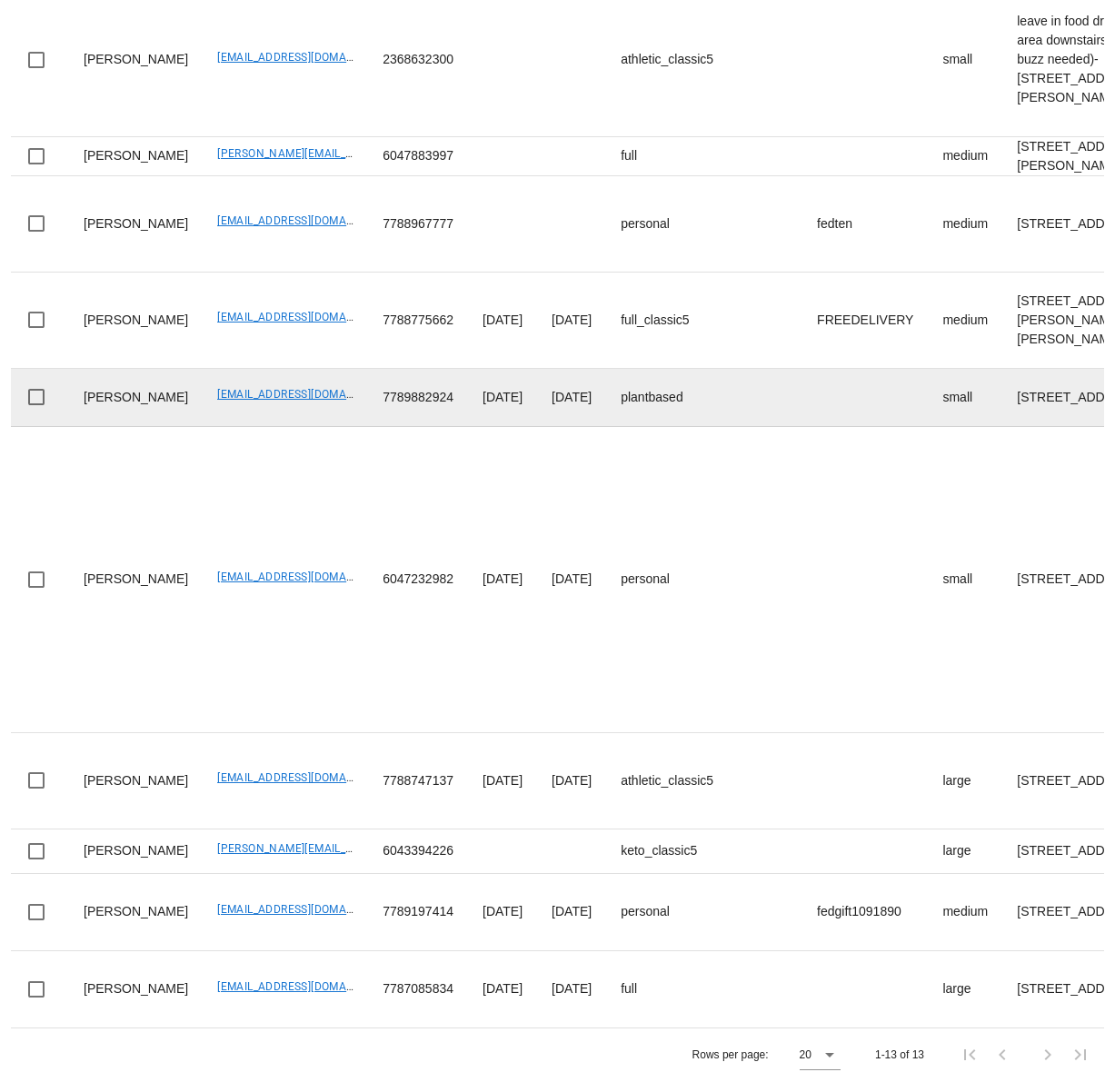
click at [157, 427] on td "Karen Tristao" at bounding box center [135, 580] width 133 height 306
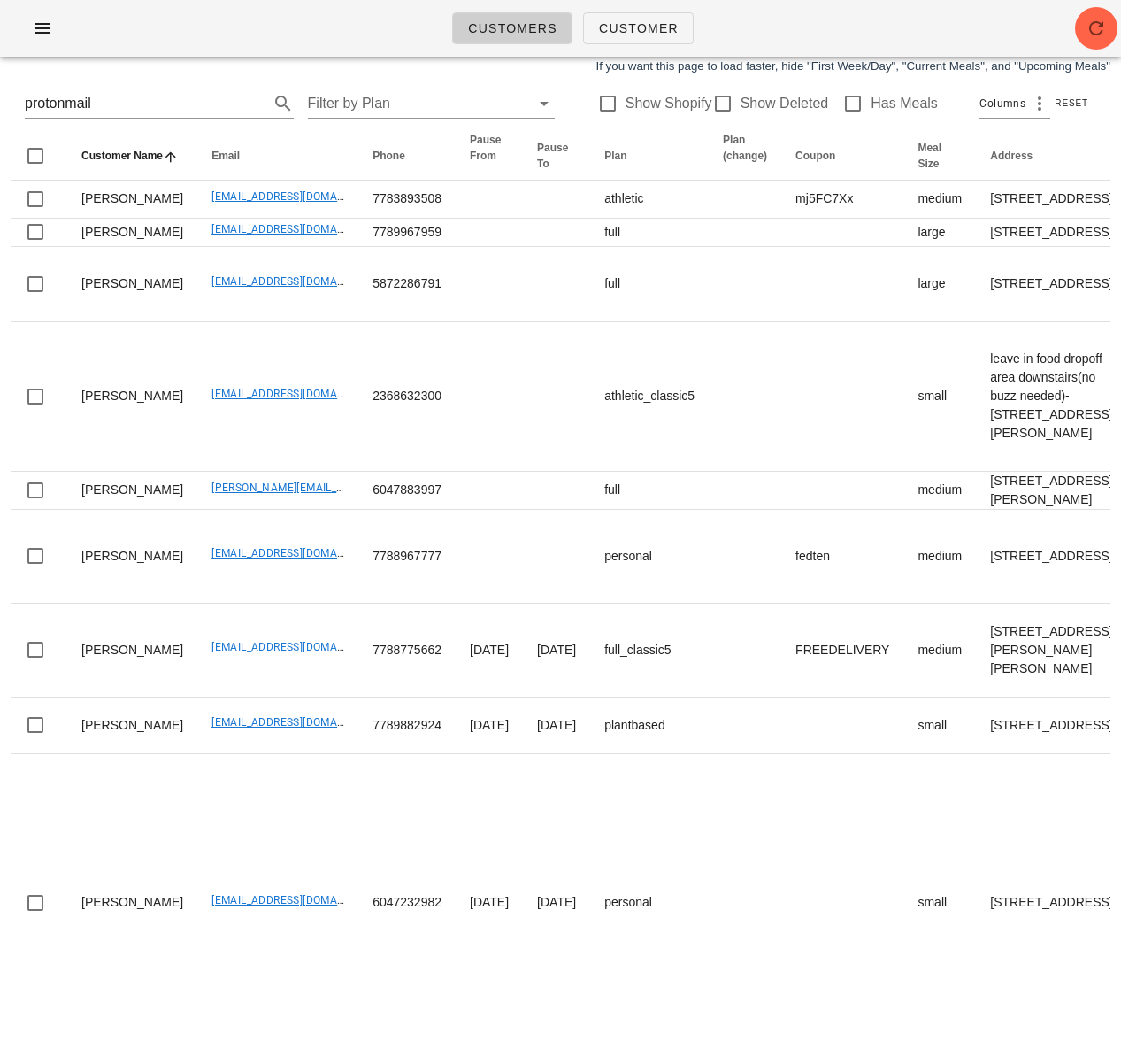
scroll to position [0, 0]
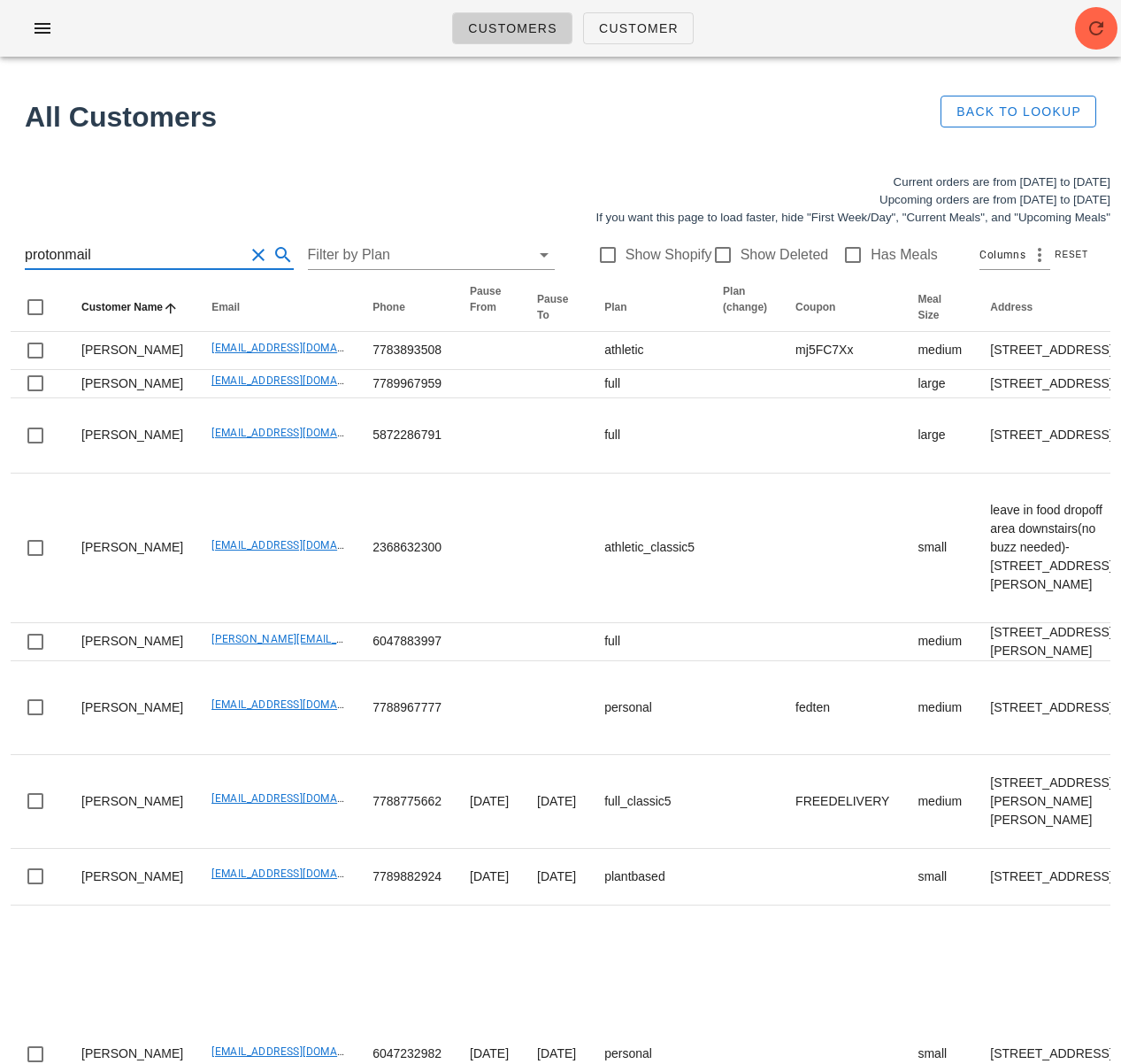
drag, startPoint x: 126, startPoint y: 247, endPoint x: -3, endPoint y: 247, distance: 129.0
click at [0, 247] on html "Customers Customer Found 1 customer All Customers Back to Lookup Current orders…" at bounding box center [560, 776] width 1121 height 1553
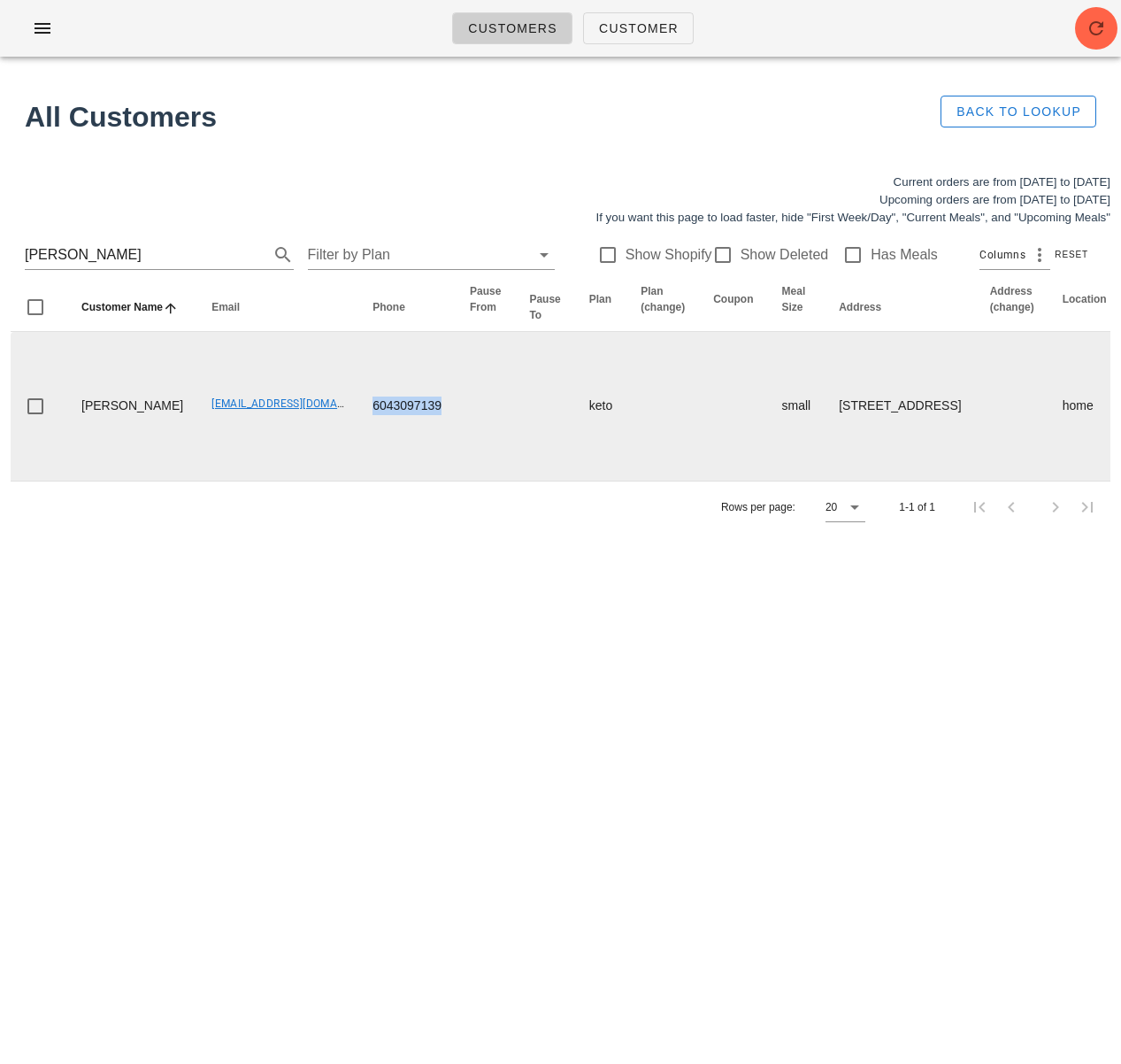
drag, startPoint x: 346, startPoint y: 443, endPoint x: 418, endPoint y: 428, distance: 73.5
copy td "6043097139"
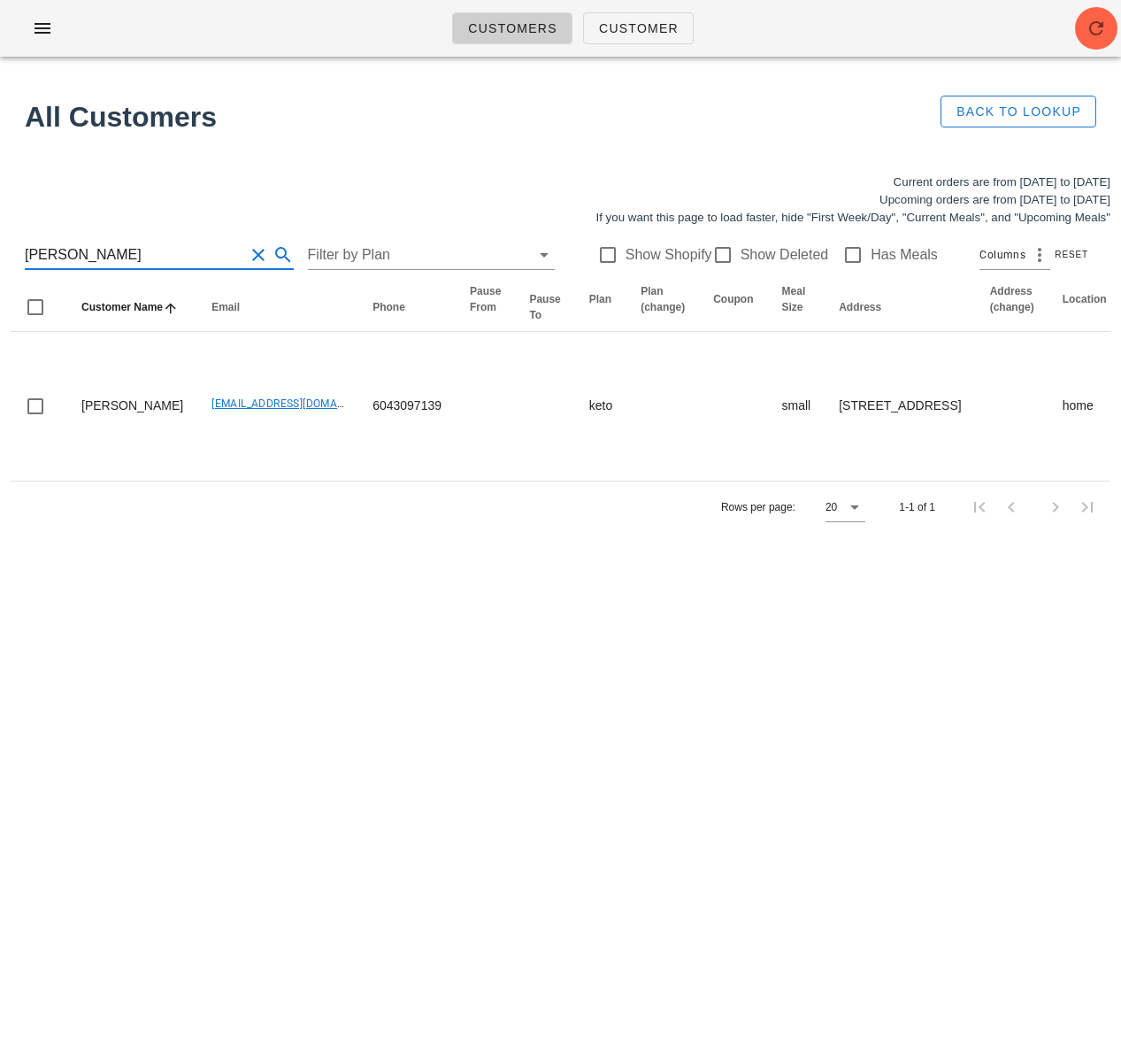
drag, startPoint x: 129, startPoint y: 264, endPoint x: 3, endPoint y: 254, distance: 126.4
click at [3, 254] on div "Current orders are from Sunday Sep 14 to Saturday Sep 20 Upcoming orders are fr…" at bounding box center [560, 353] width 1121 height 381
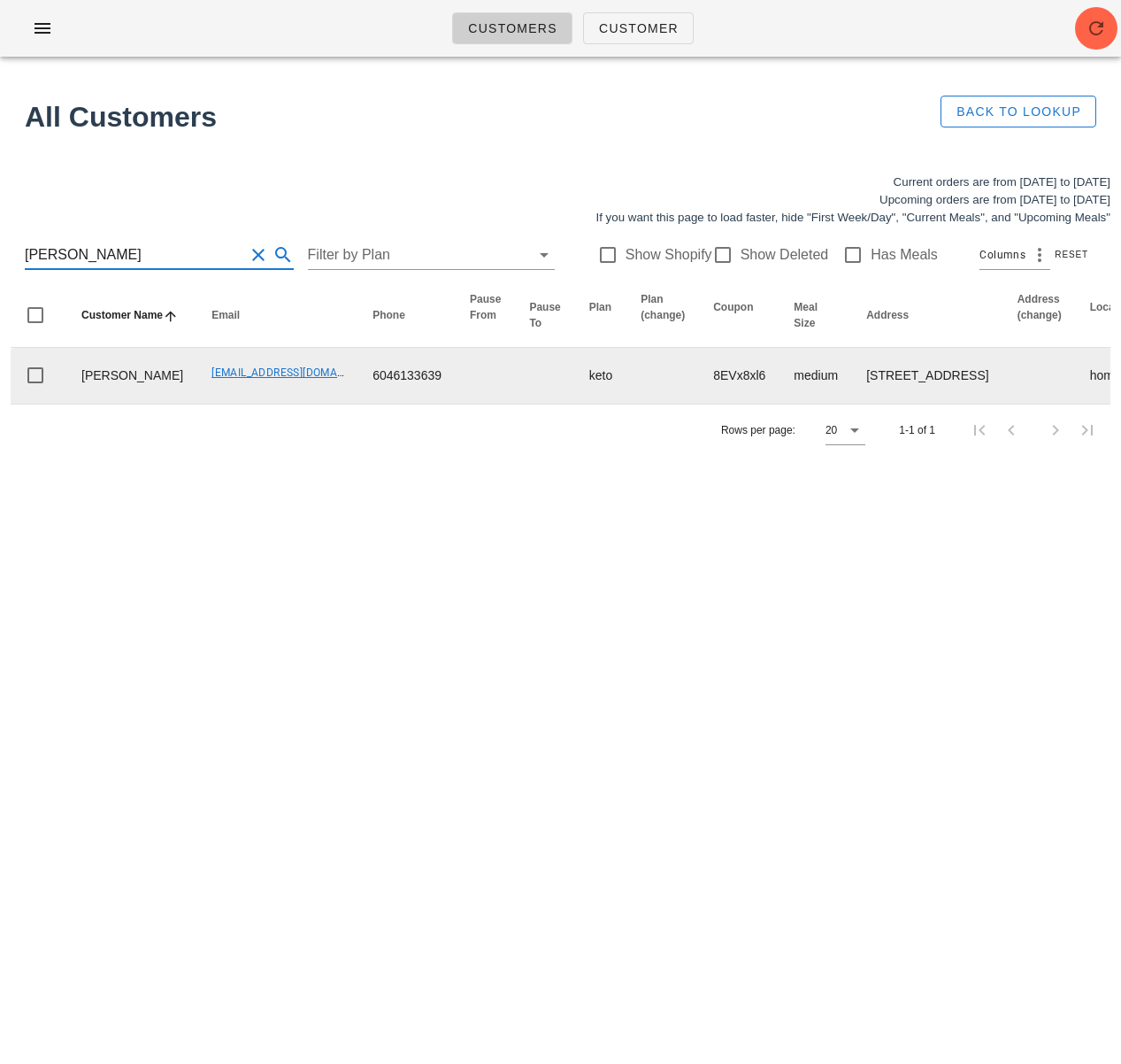
scroll to position [0, 1086]
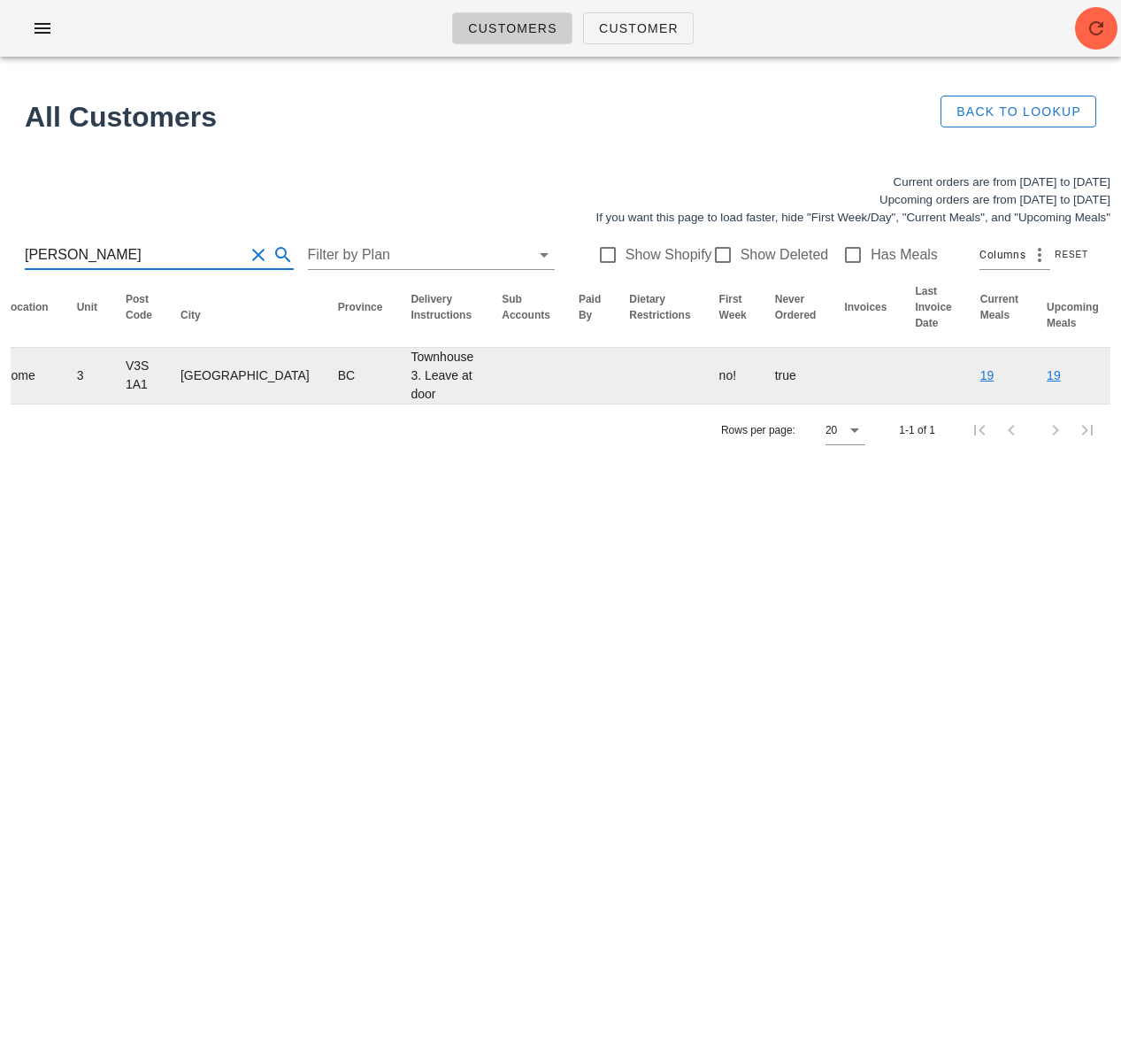
type input "[PERSON_NAME]"
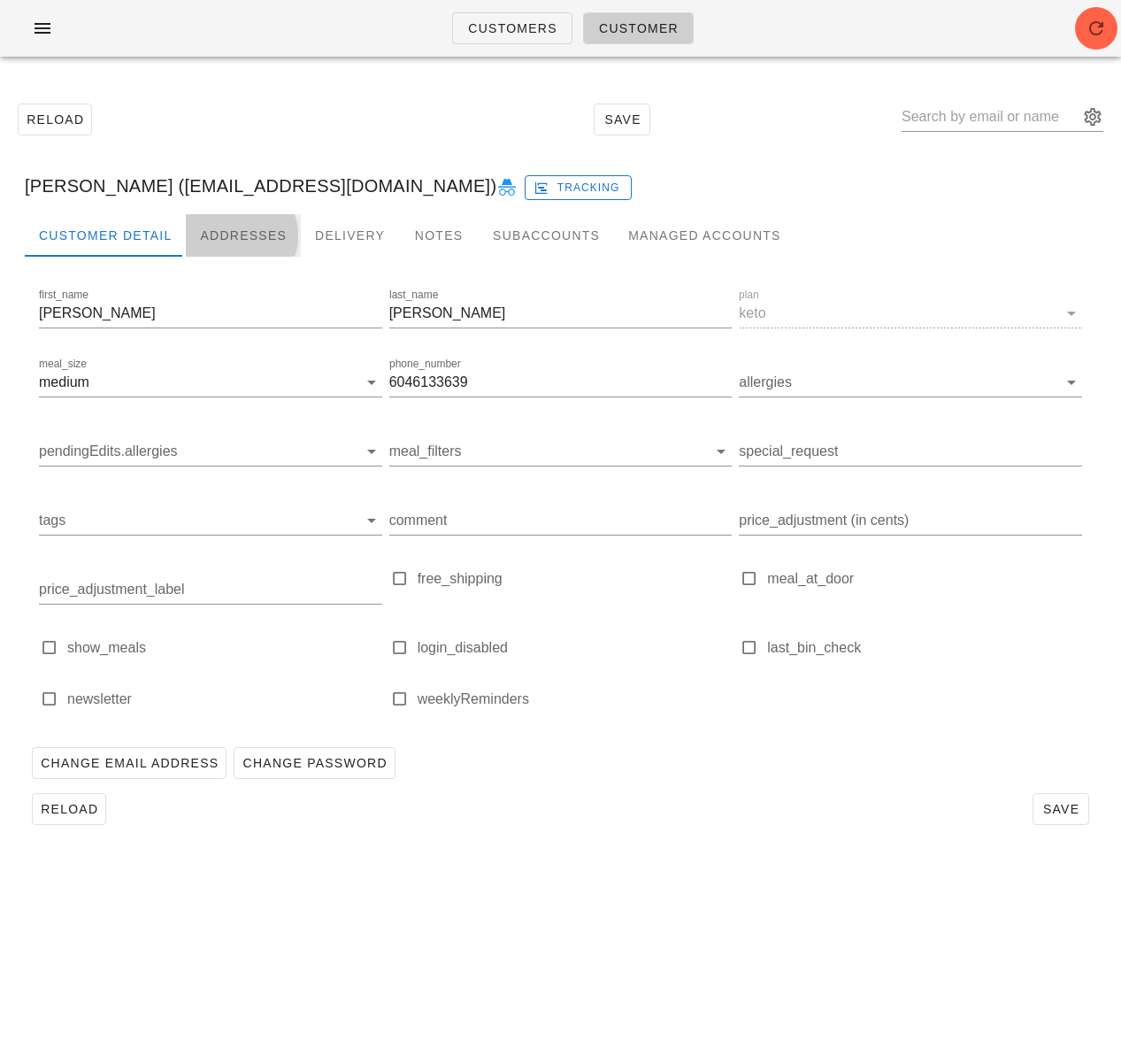
click at [226, 240] on div "Addresses" at bounding box center [243, 235] width 115 height 42
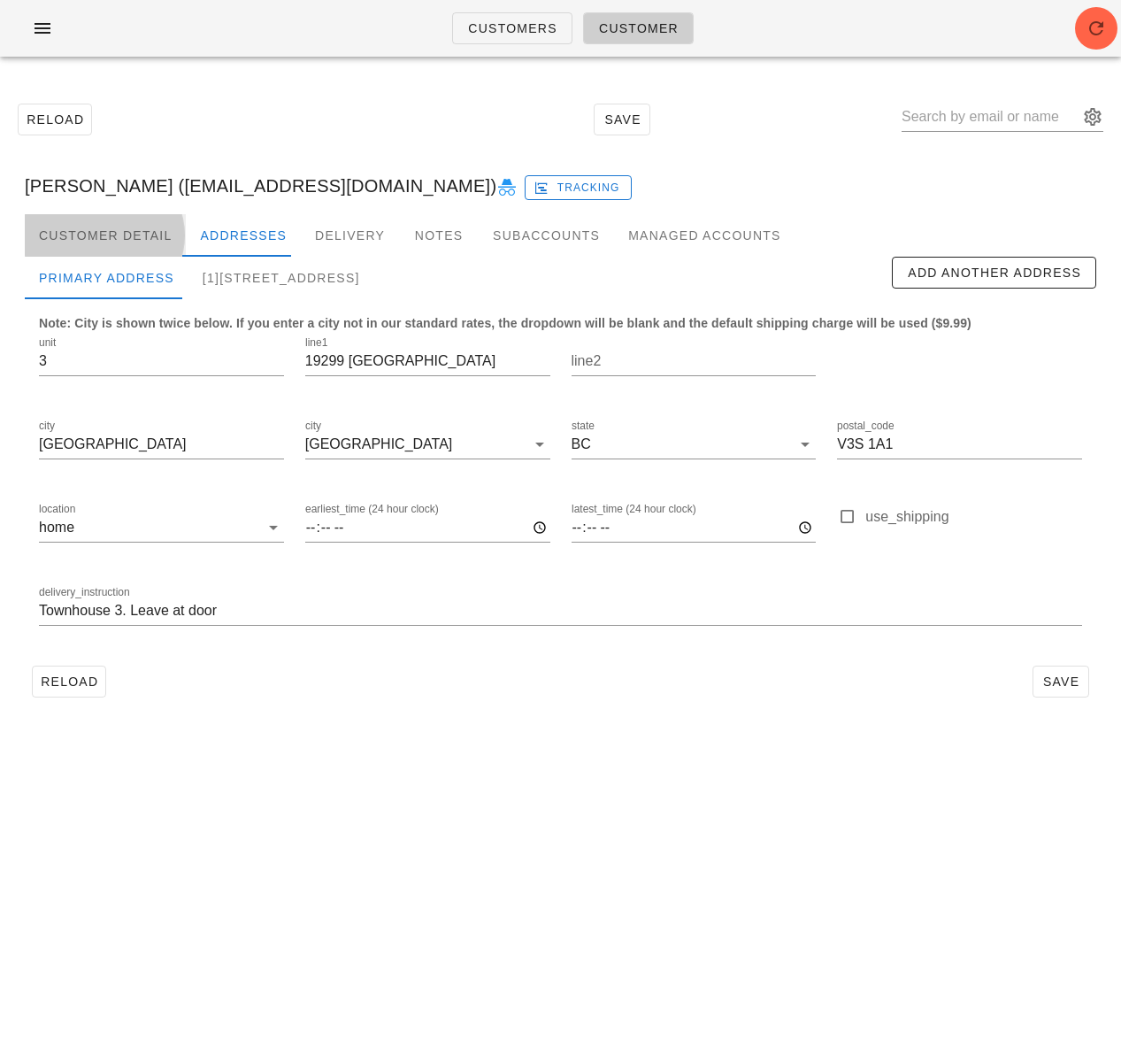
click at [142, 242] on div "Customer Detail" at bounding box center [106, 235] width 161 height 42
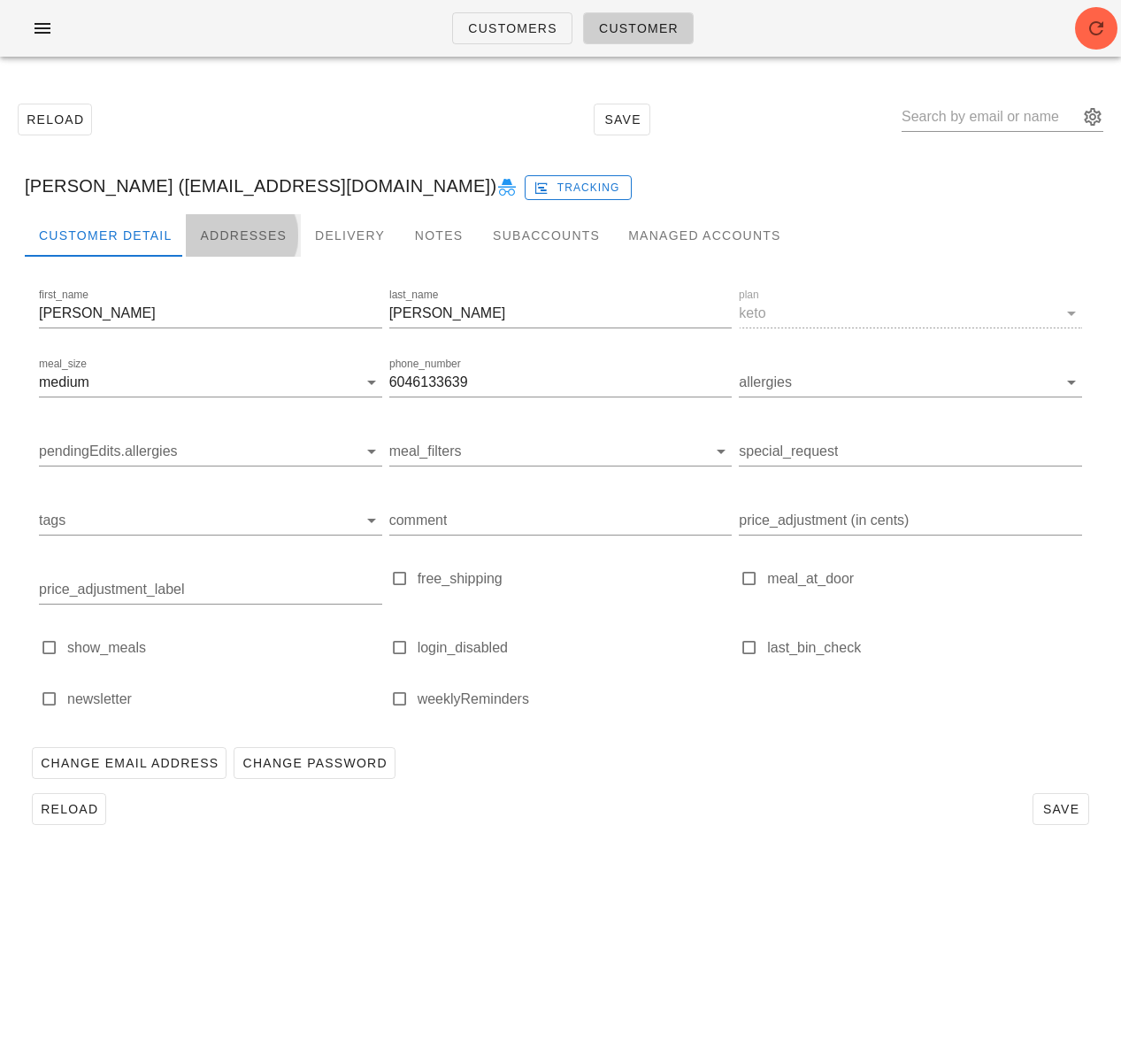
click at [220, 238] on div "Addresses" at bounding box center [243, 235] width 115 height 42
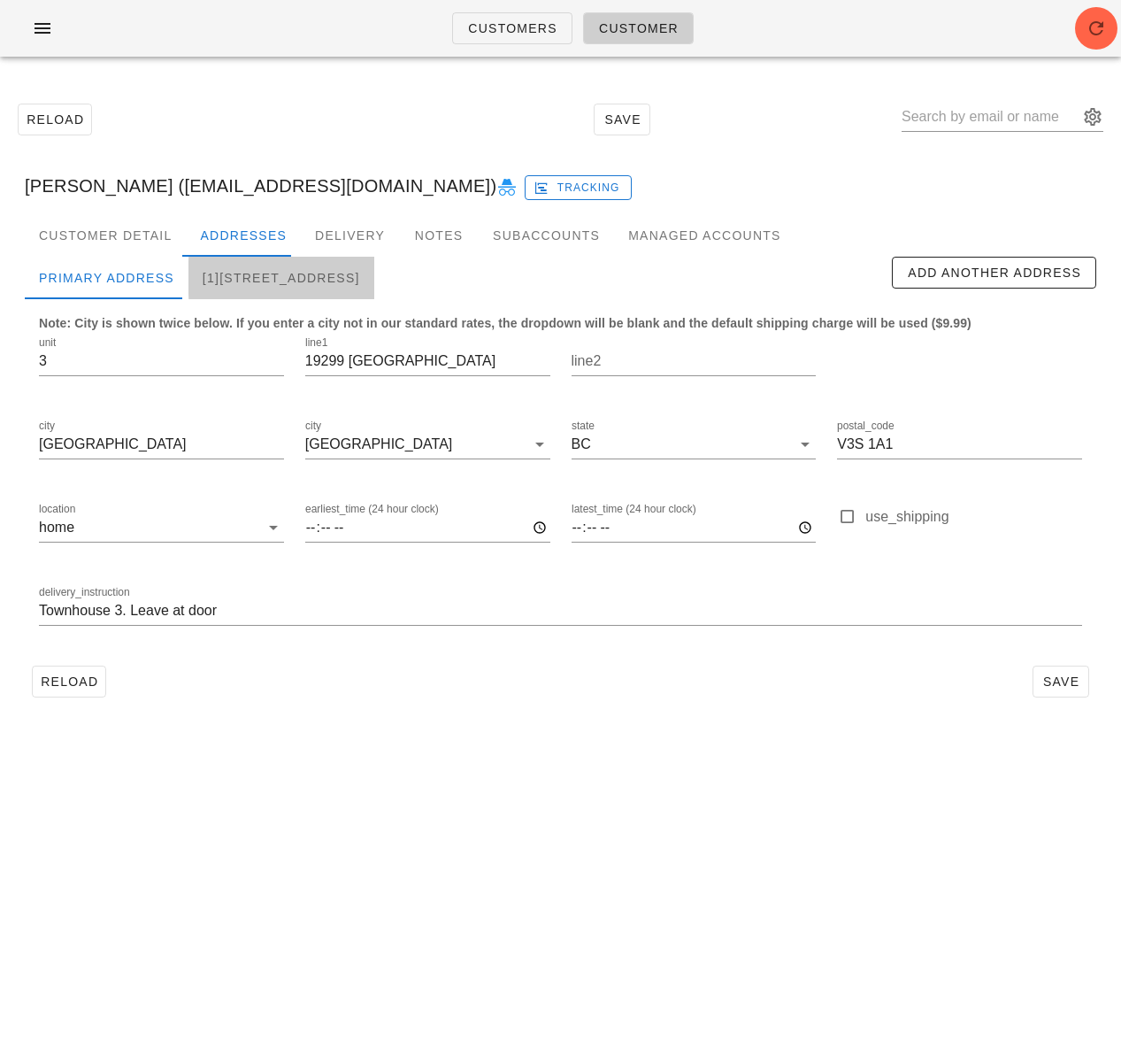
click at [351, 284] on div "[1]845 Terminal Ave, Vancouver, V6A2M9" at bounding box center [280, 277] width 185 height 42
type input "845 Terminal Ave"
type input "[GEOGRAPHIC_DATA]"
type input "V6A 2M9"
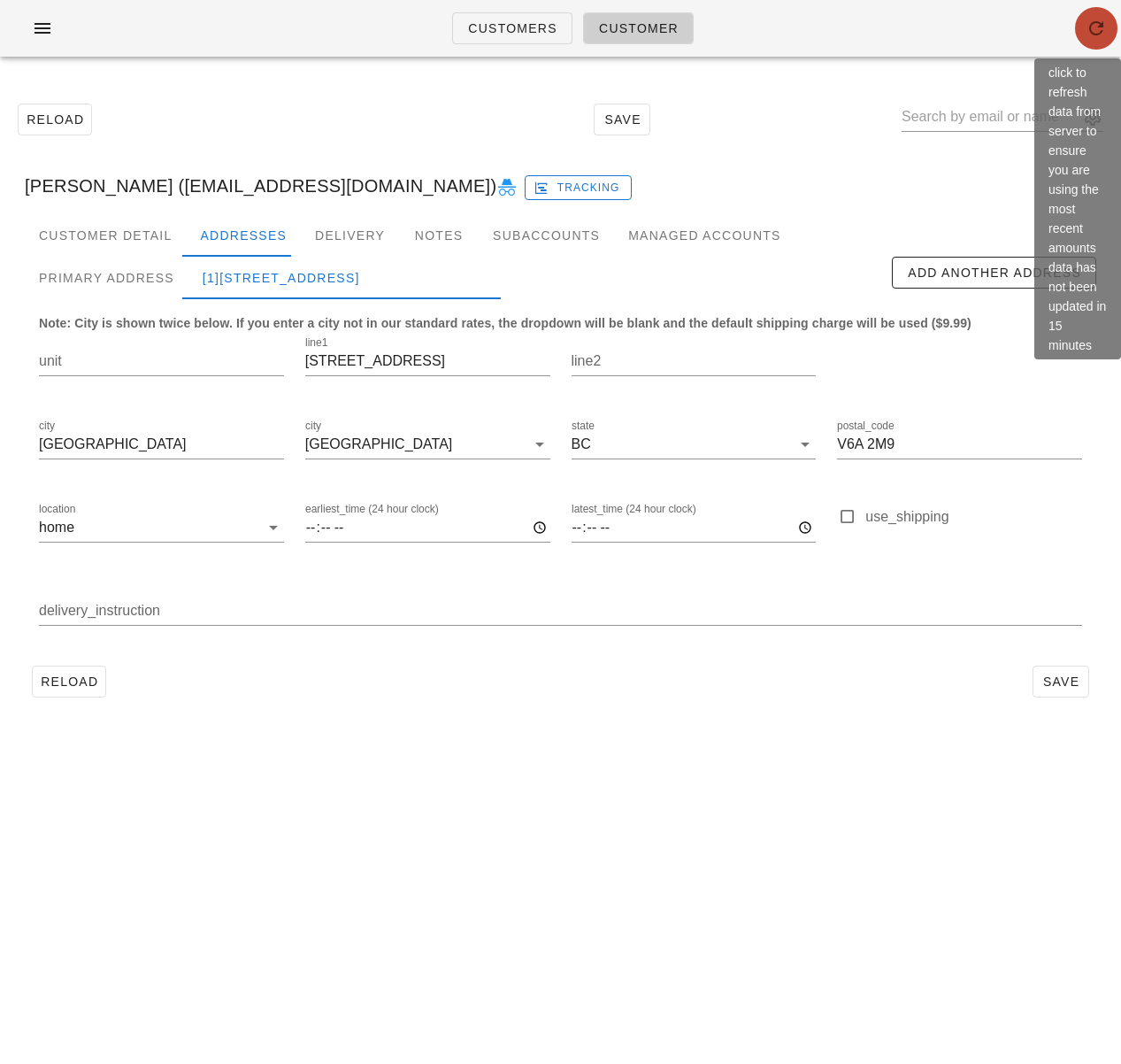
click at [1085, 35] on icon "button" at bounding box center [1097, 29] width 22 height 22
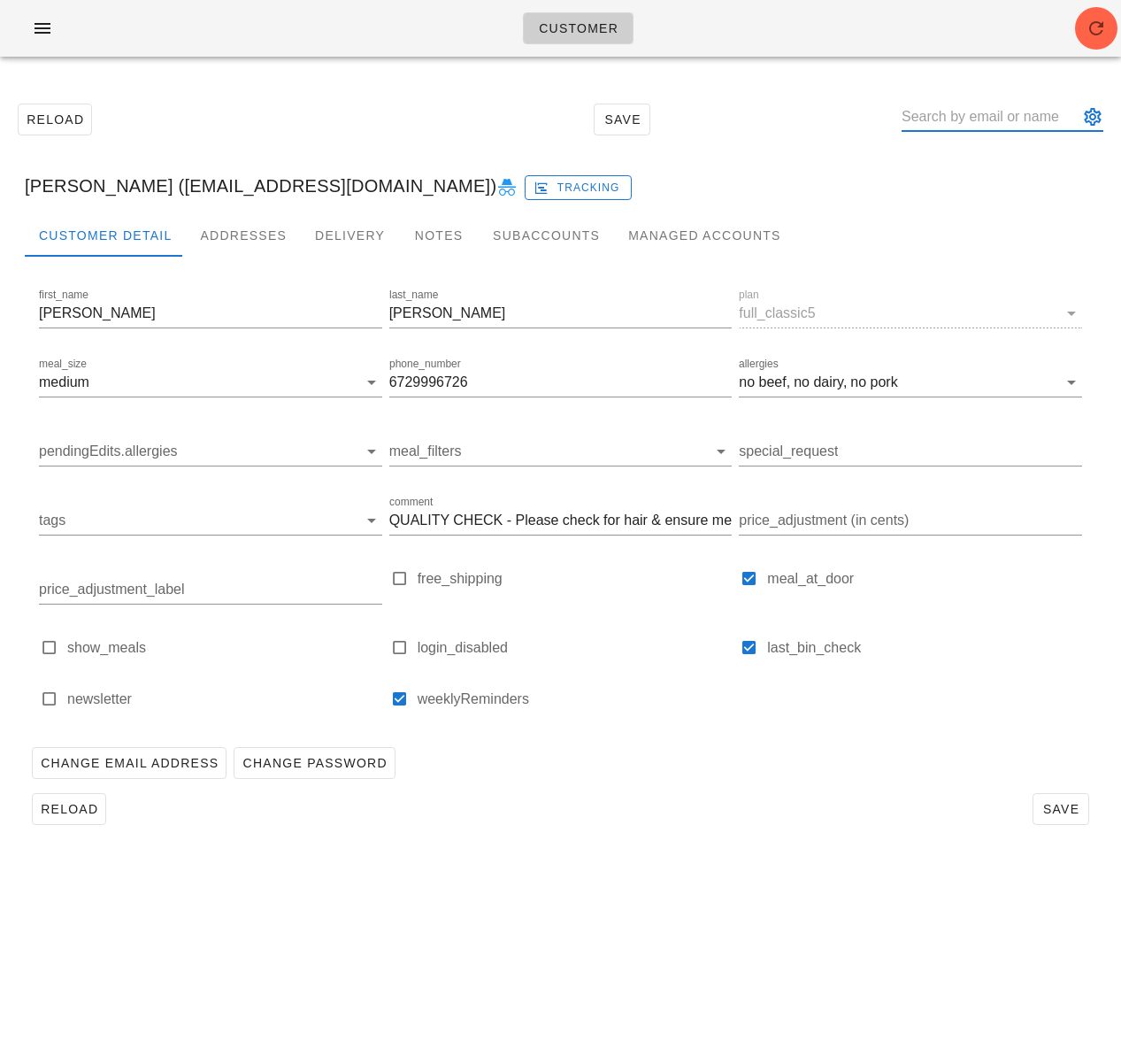
click at [967, 117] on input "text" at bounding box center [989, 117] width 177 height 29
paste input "[PERSON_NAME]"
type input "[PERSON_NAME]"
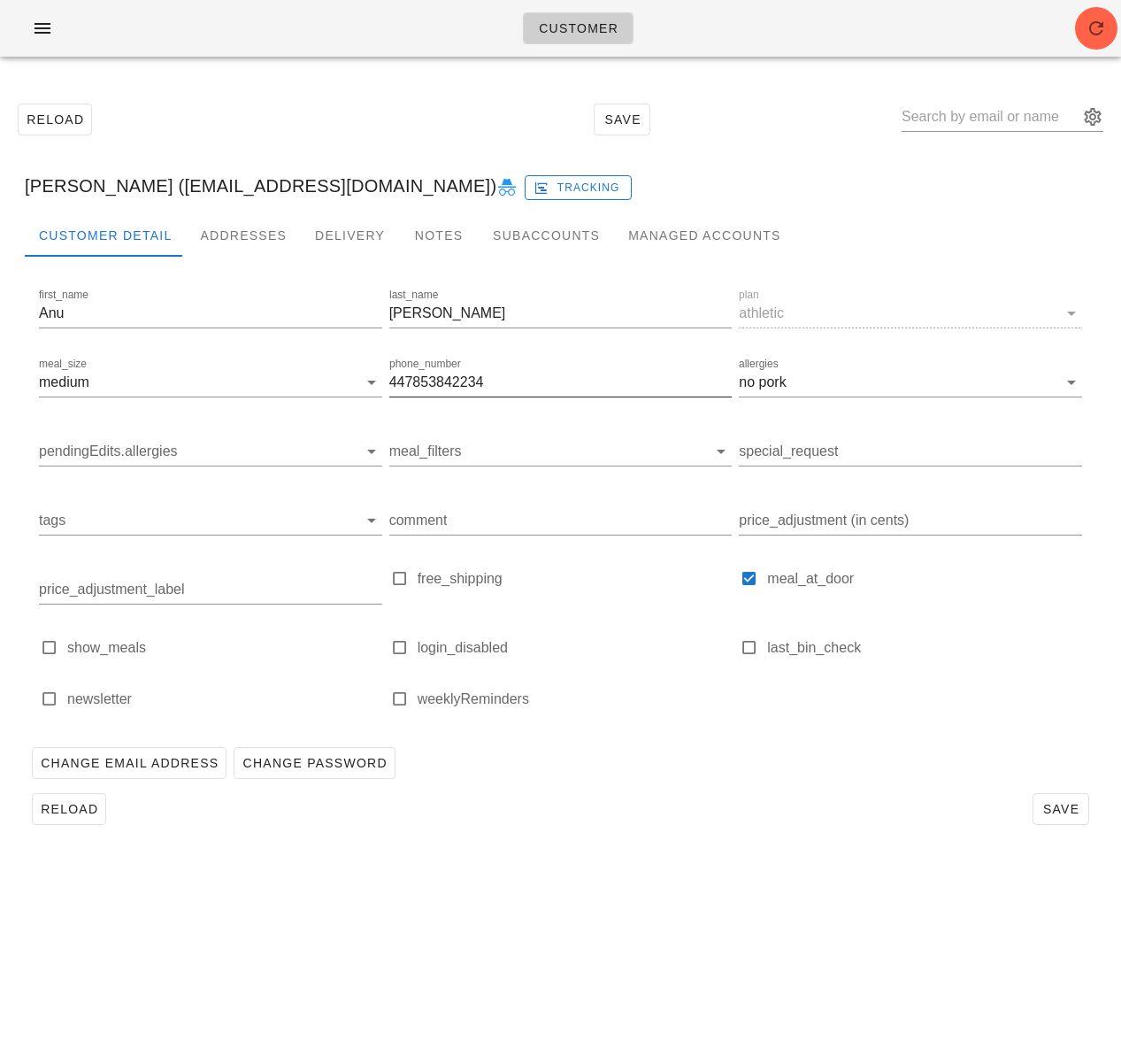
click at [447, 386] on input "447853842234" at bounding box center [560, 383] width 343 height 29
drag, startPoint x: 253, startPoint y: 233, endPoint x: 409, endPoint y: 409, distance: 235.2
click at [253, 233] on div "Addresses" at bounding box center [243, 235] width 115 height 42
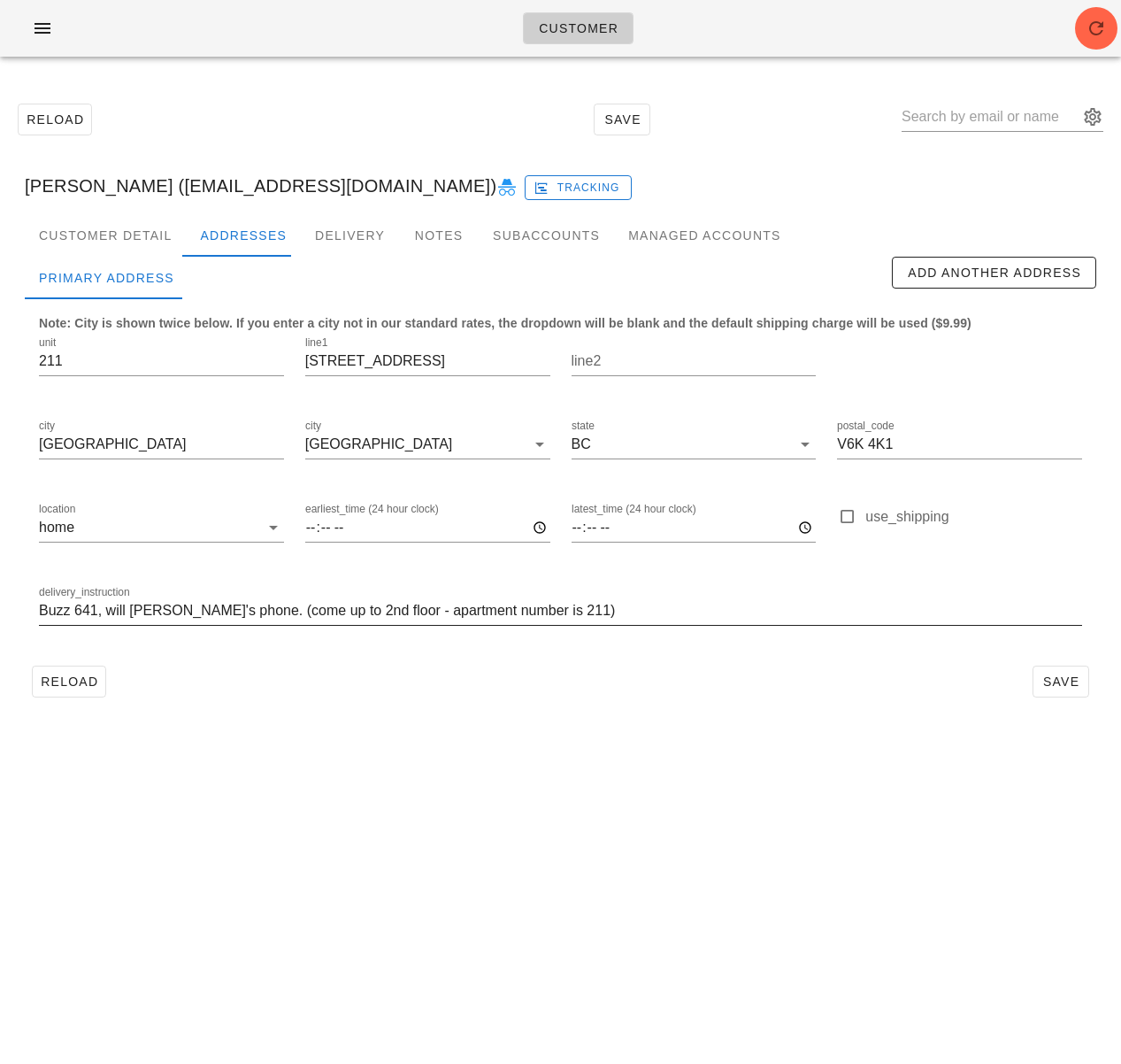
click at [305, 601] on input "Buzz 641, will [PERSON_NAME]'s phone. (come up to 2nd floor - apartment number …" at bounding box center [560, 611] width 1043 height 29
click at [965, 115] on input "text" at bounding box center [989, 117] width 177 height 29
type input ","
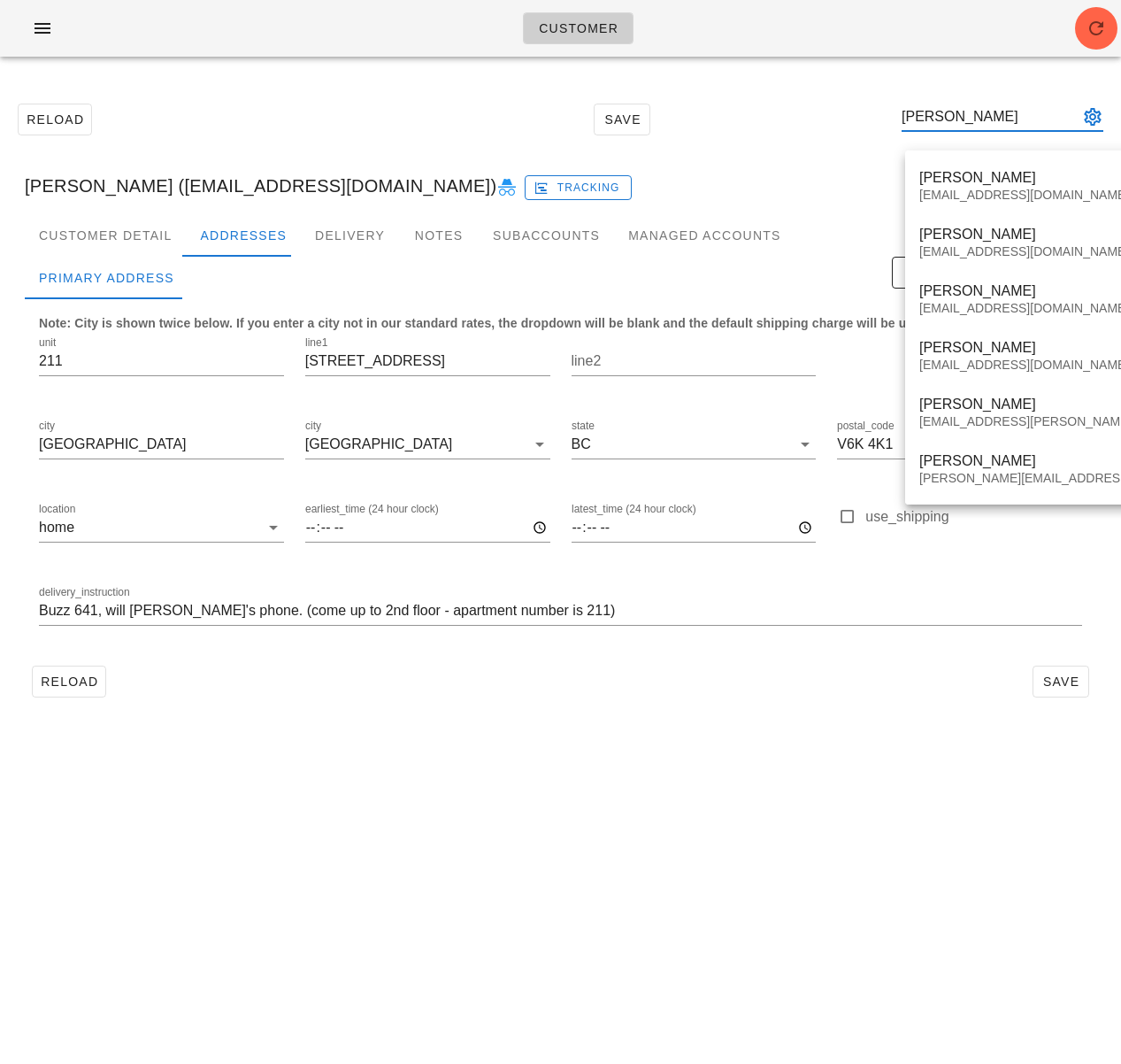
click at [935, 123] on input "[PERSON_NAME]" at bounding box center [989, 117] width 177 height 29
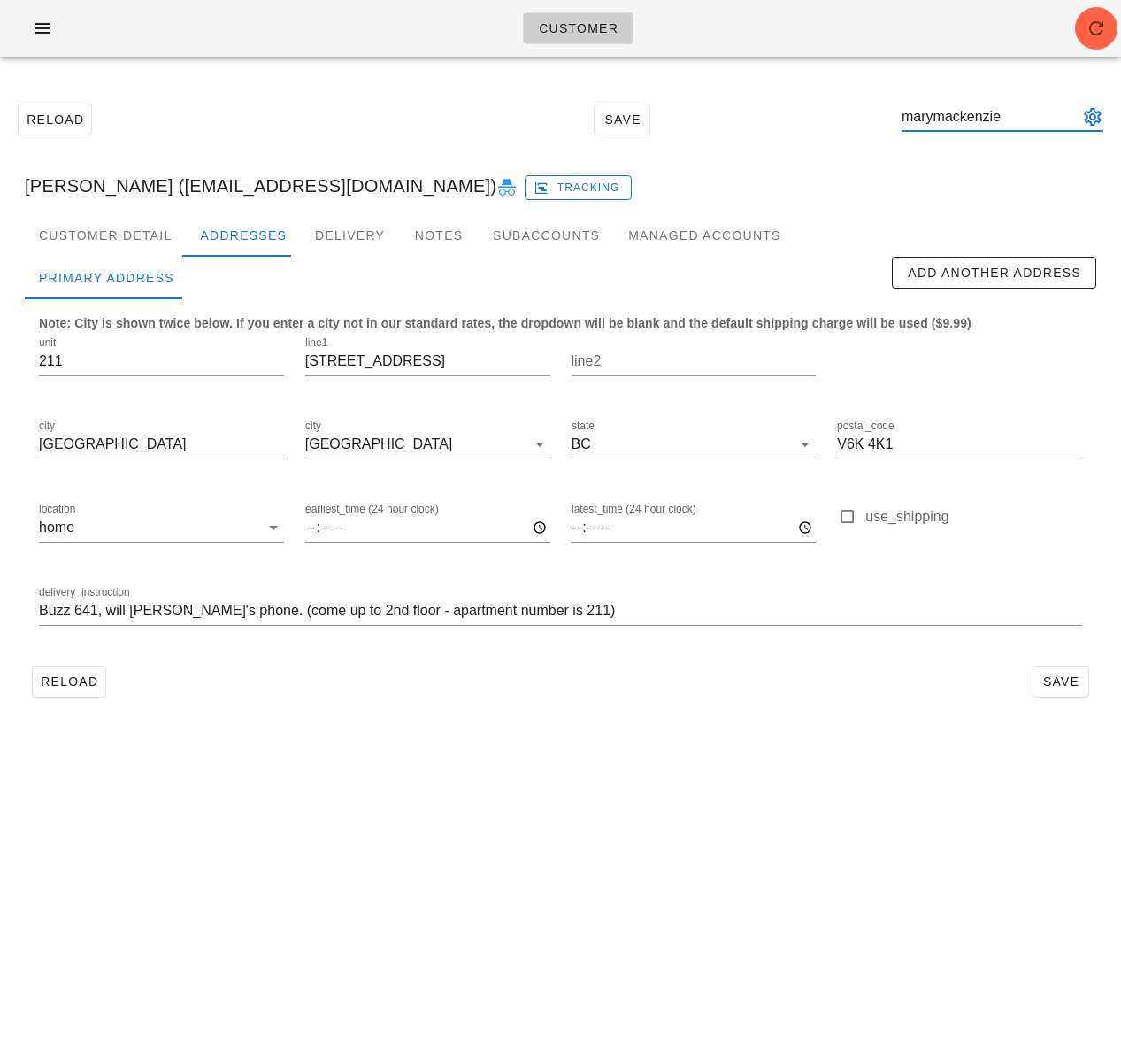
type input "[PERSON_NAME]"
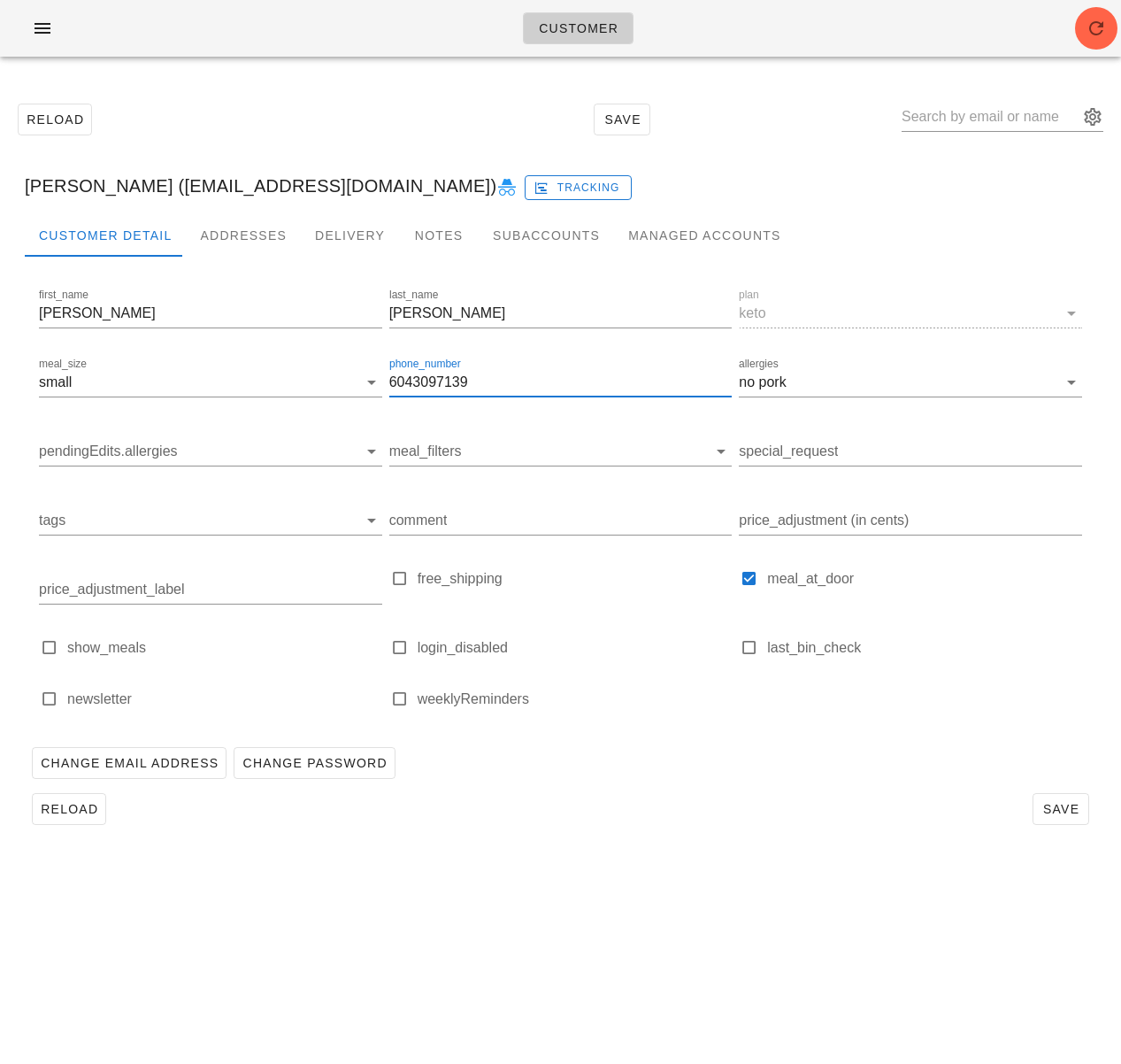
click at [444, 388] on input "6043097139" at bounding box center [560, 383] width 343 height 29
click at [247, 229] on div "Addresses" at bounding box center [243, 235] width 115 height 42
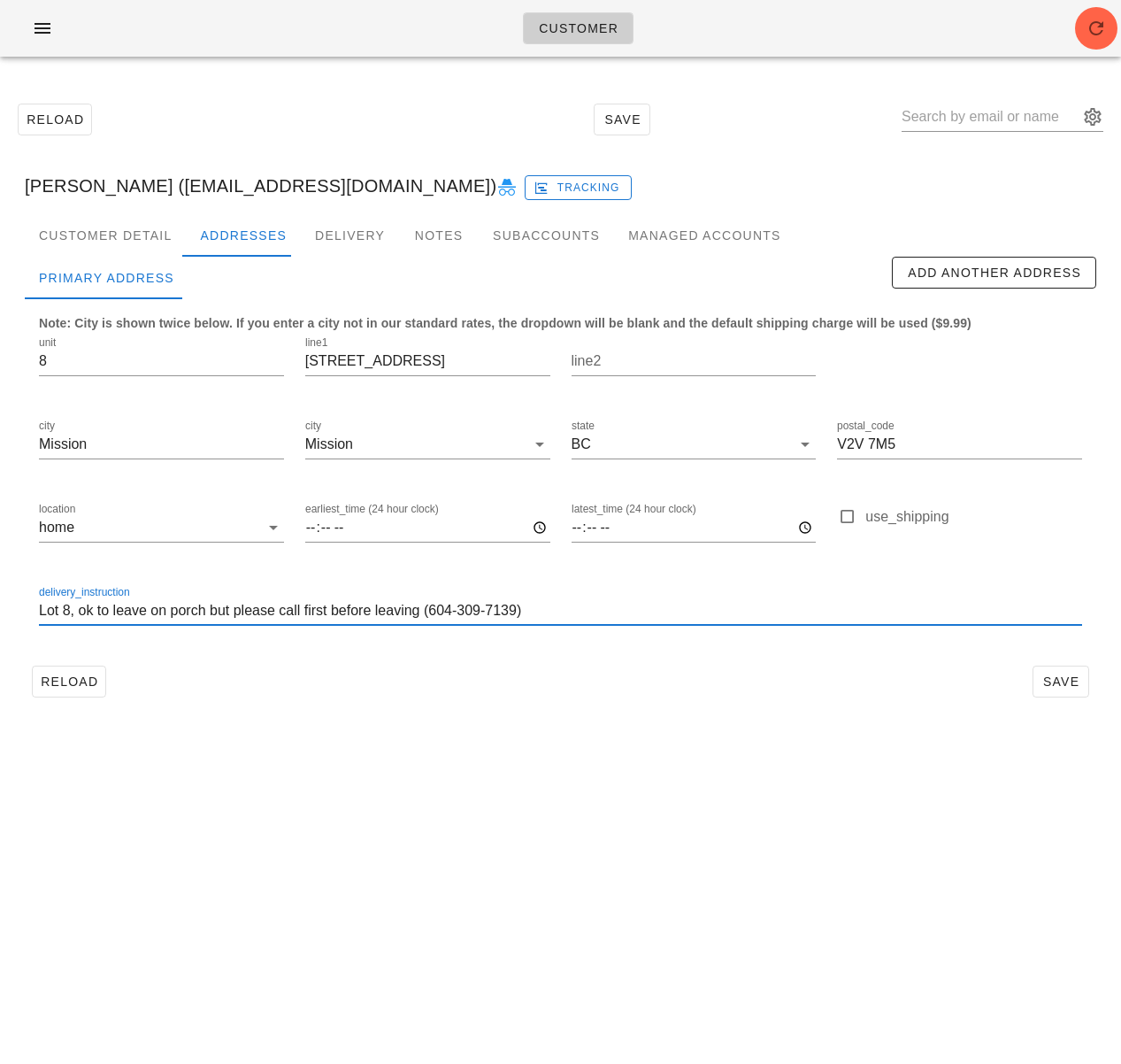
click at [458, 603] on input "Lot 8, ok to leave on porch but please call first before leaving (604-309-7139)" at bounding box center [560, 611] width 1043 height 29
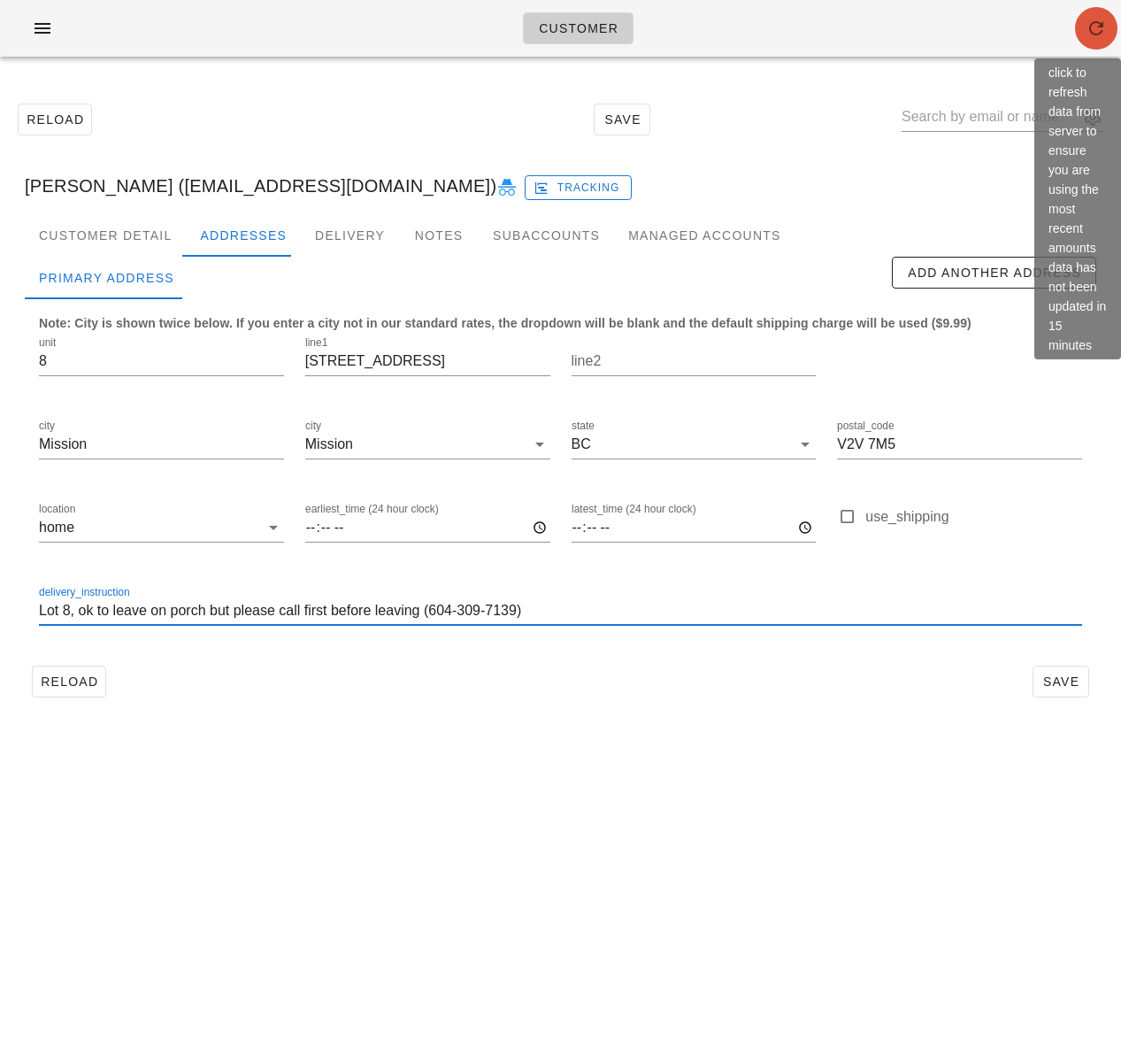
click at [1083, 34] on span "button" at bounding box center [1096, 29] width 42 height 22
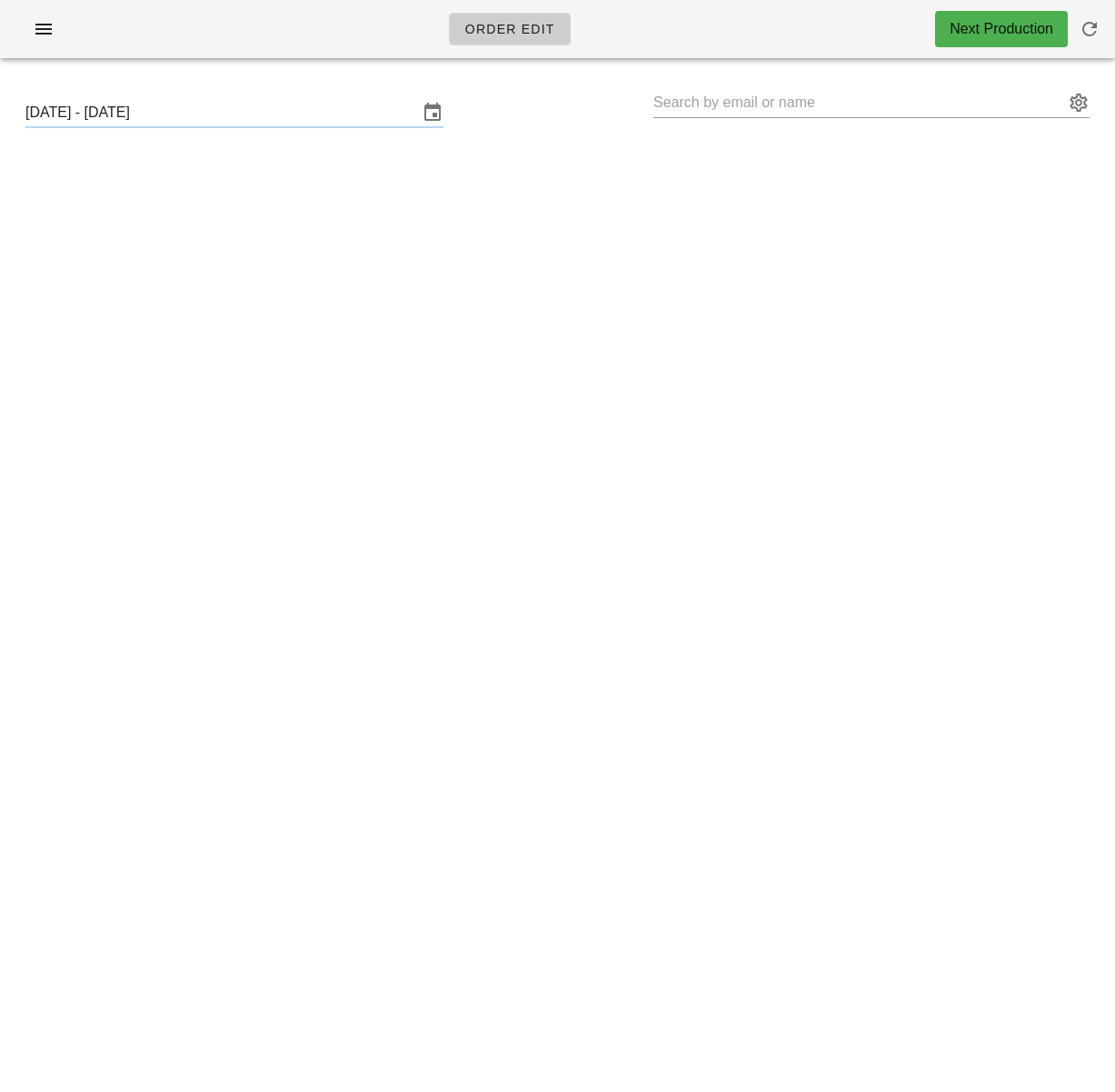
type input "[PERSON_NAME] ([PERSON_NAME][EMAIL_ADDRESS][PERSON_NAME][DOMAIN_NAME])"
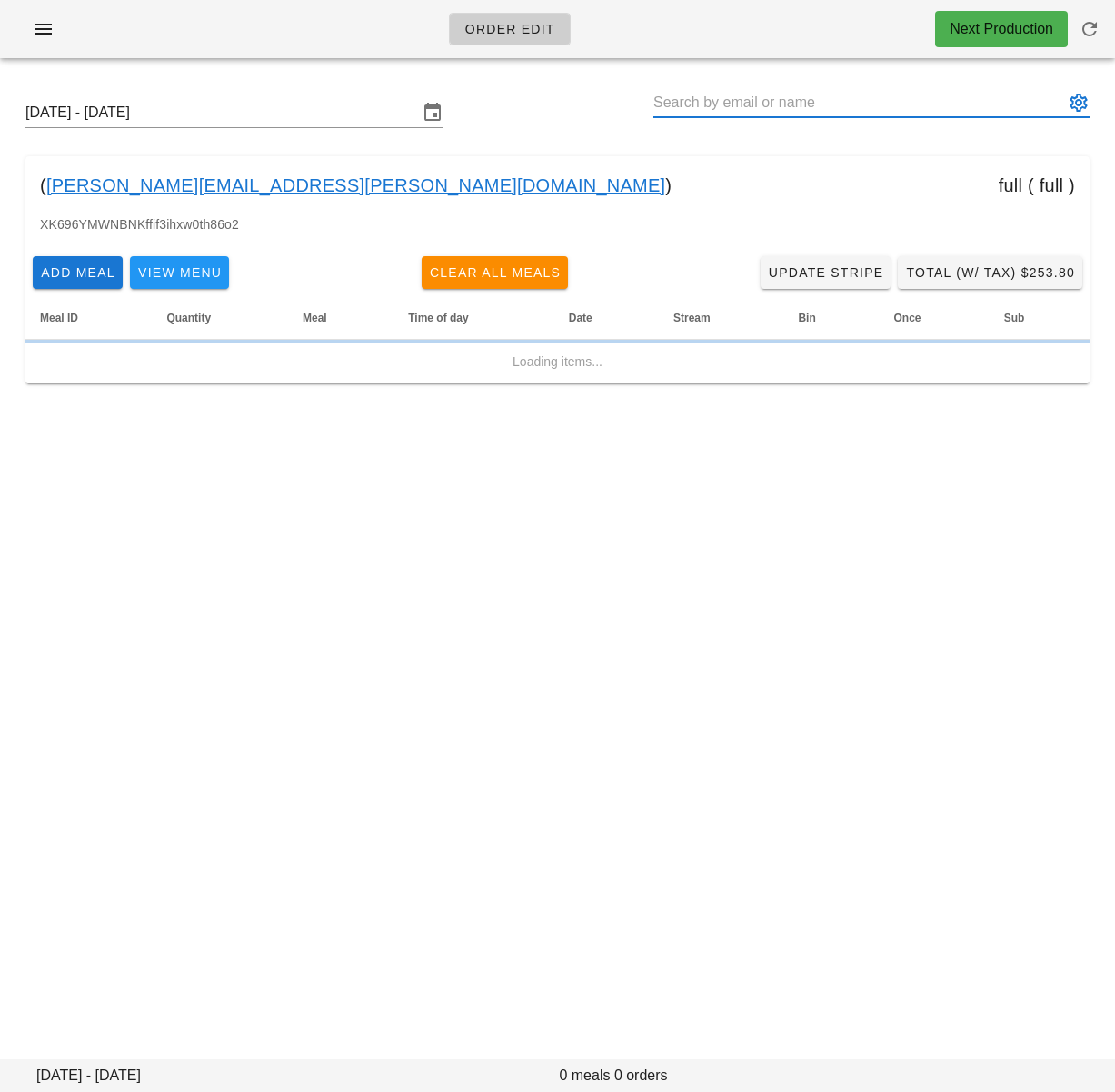
click at [690, 106] on input "text" at bounding box center [858, 103] width 410 height 29
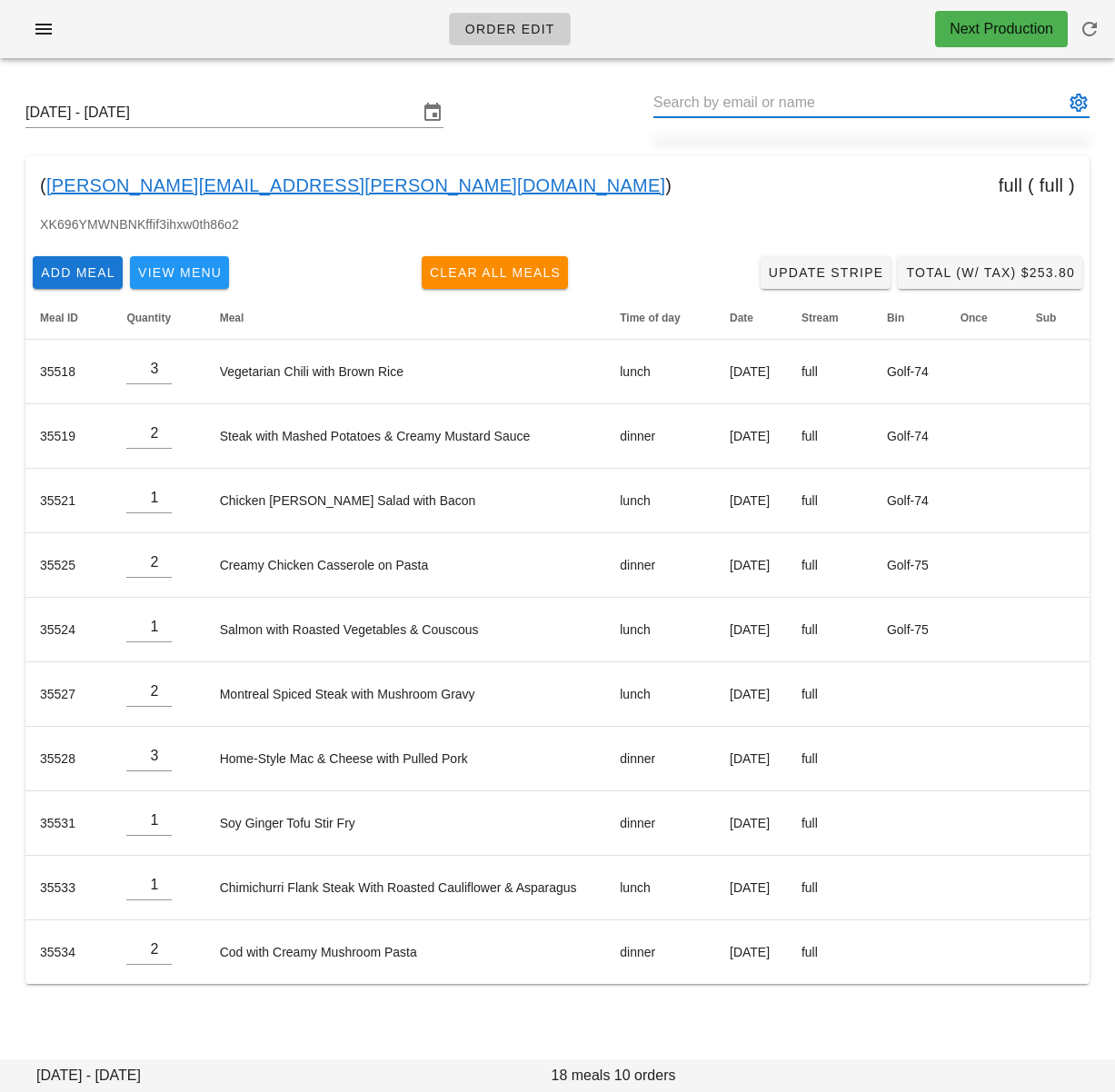
paste input "[EMAIL_ADDRESS][PERSON_NAME][DOMAIN_NAME]"
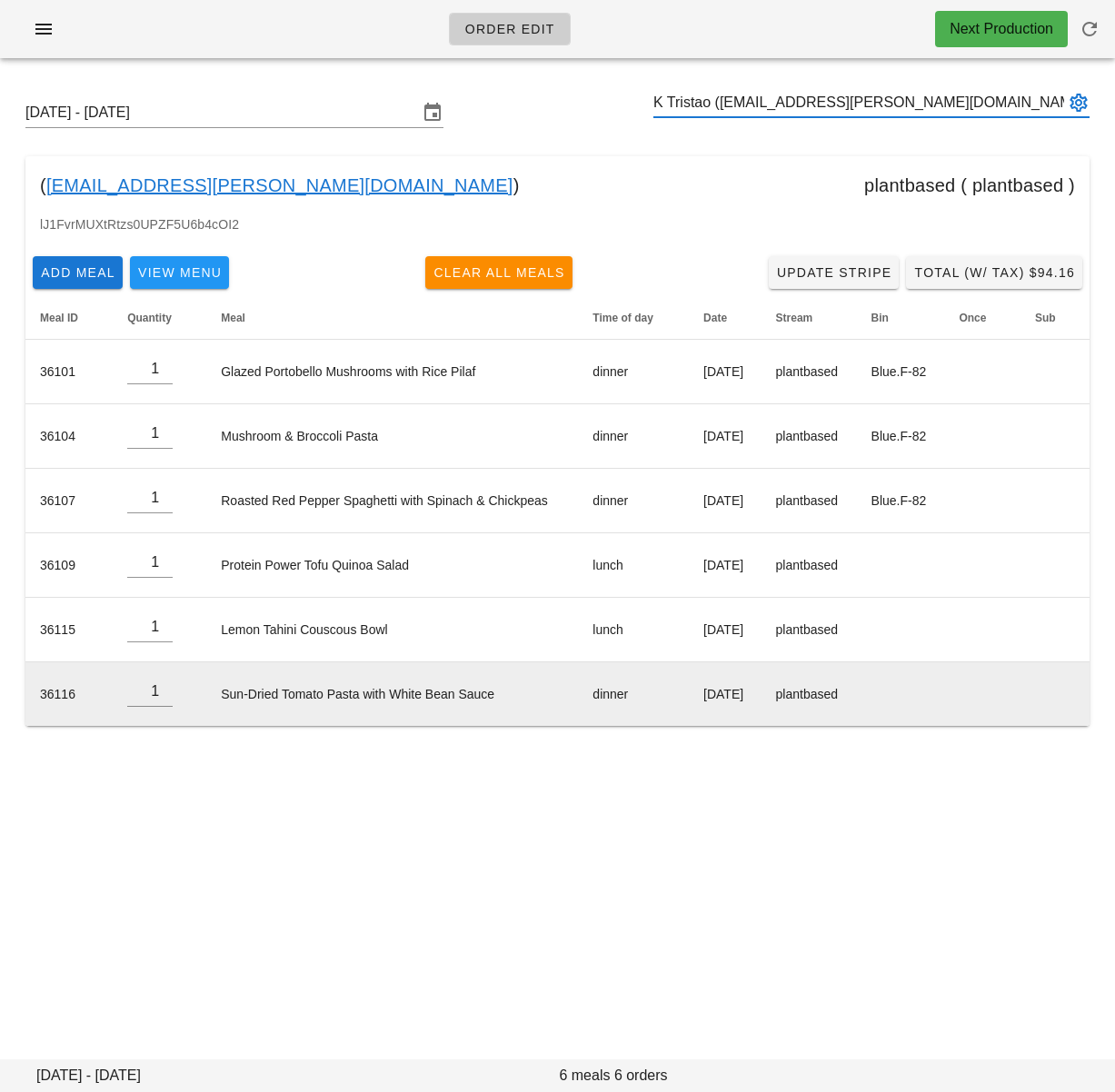
type input "K Tristao ([EMAIL_ADDRESS][PERSON_NAME][DOMAIN_NAME])"
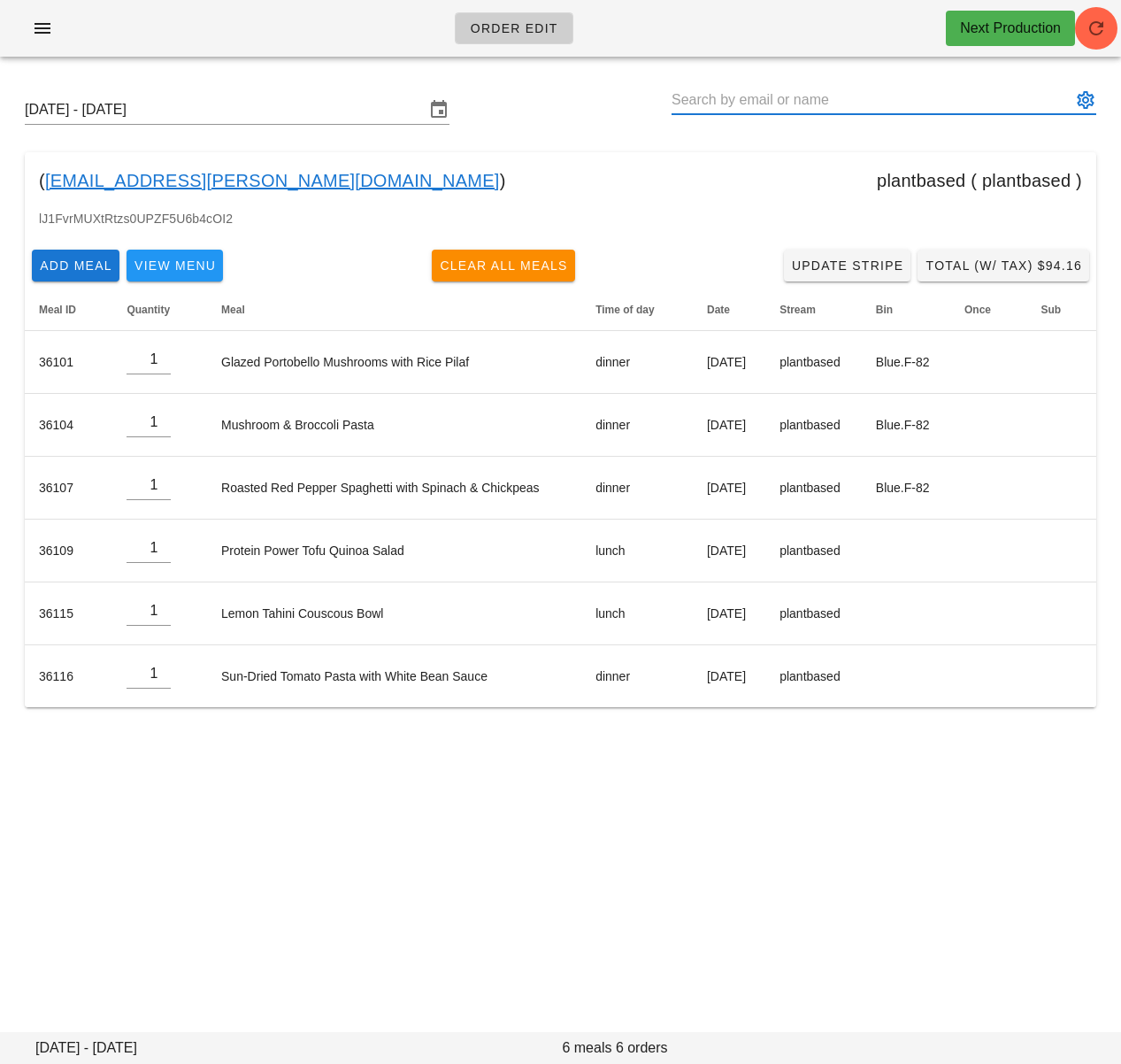
click at [573, 117] on div "[DATE] - [DATE]" at bounding box center [560, 109] width 1099 height 56
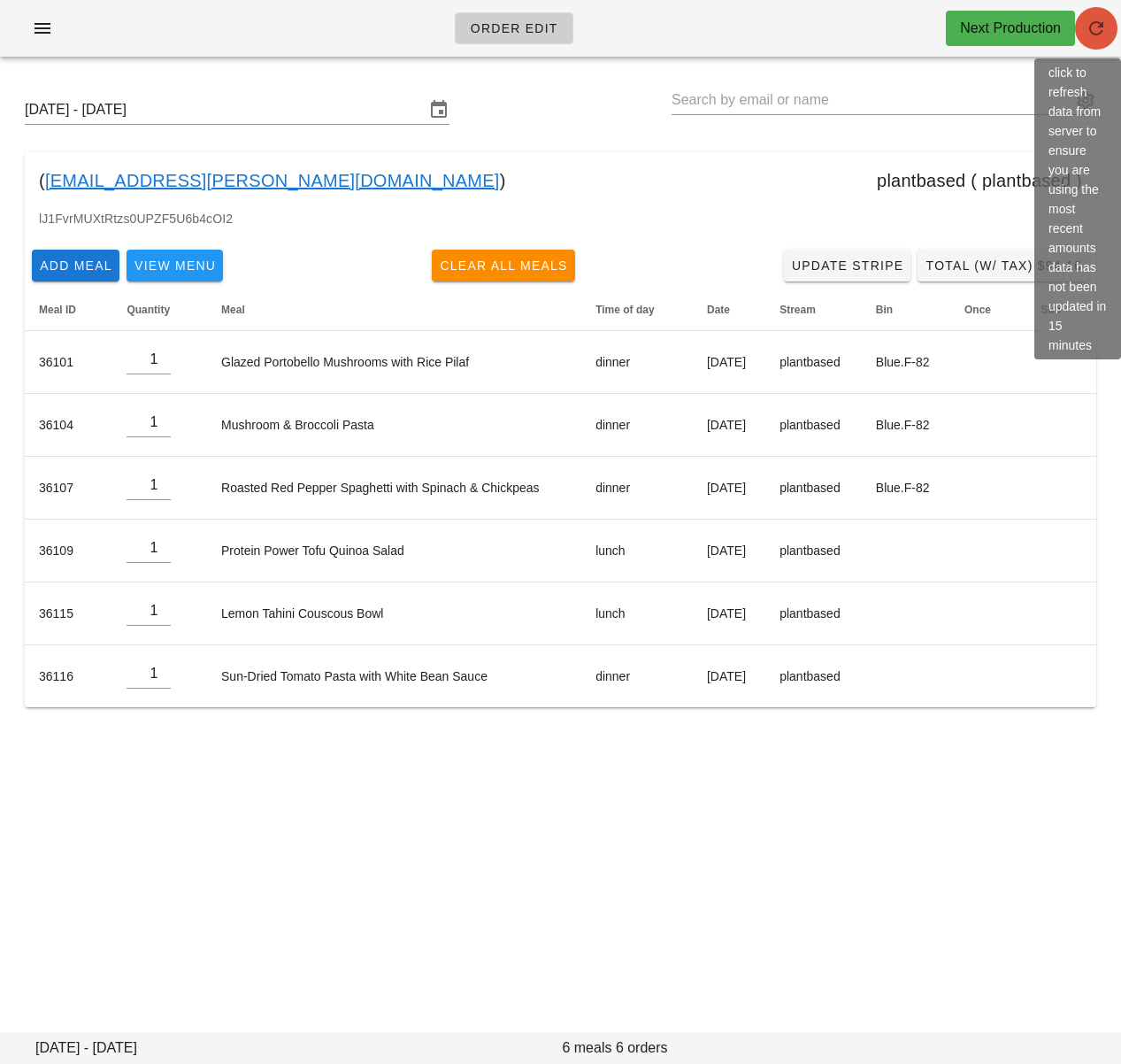
click at [1085, 29] on span "button" at bounding box center [1096, 29] width 42 height 22
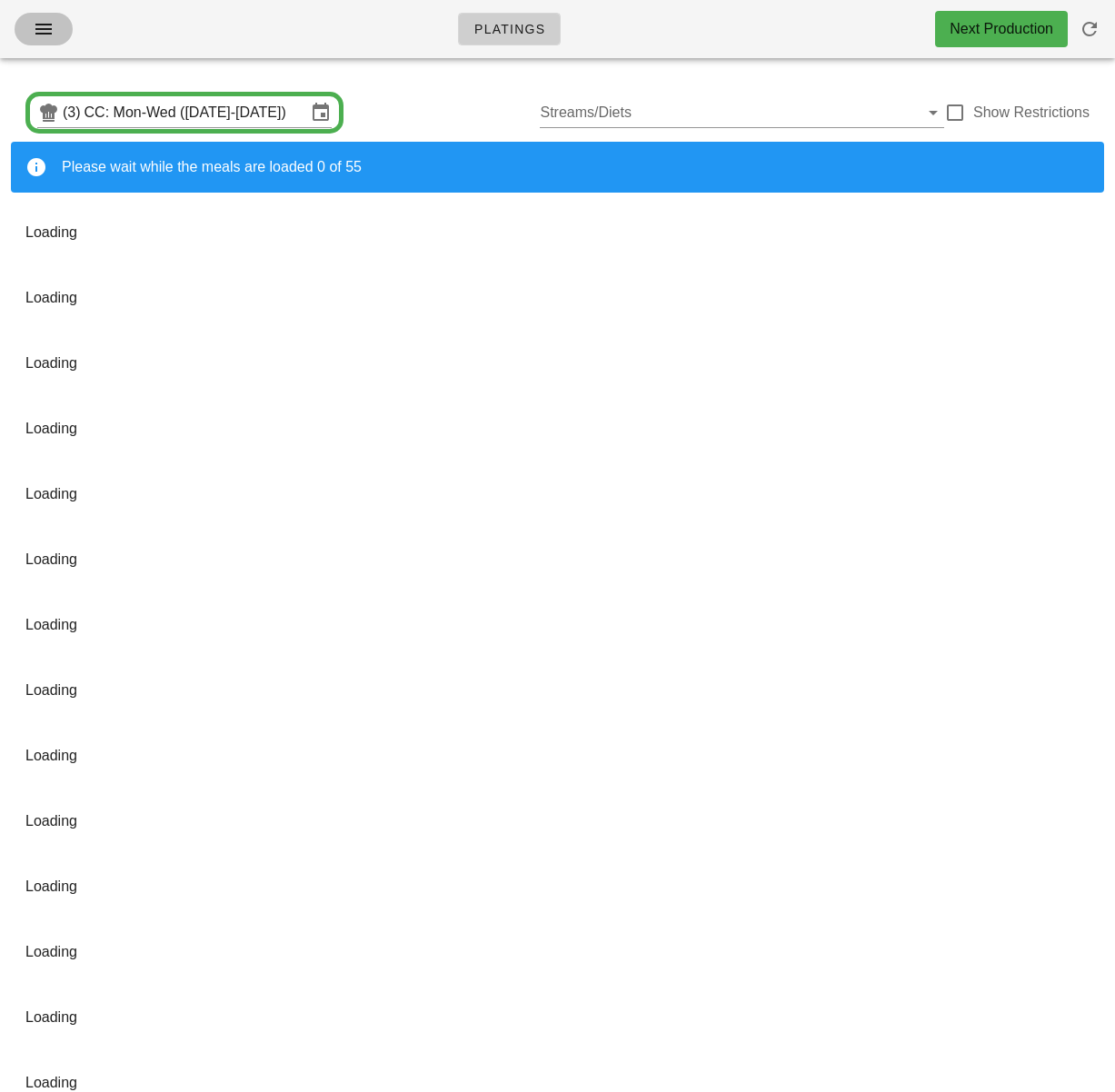
click at [37, 20] on icon "button" at bounding box center [44, 29] width 22 height 22
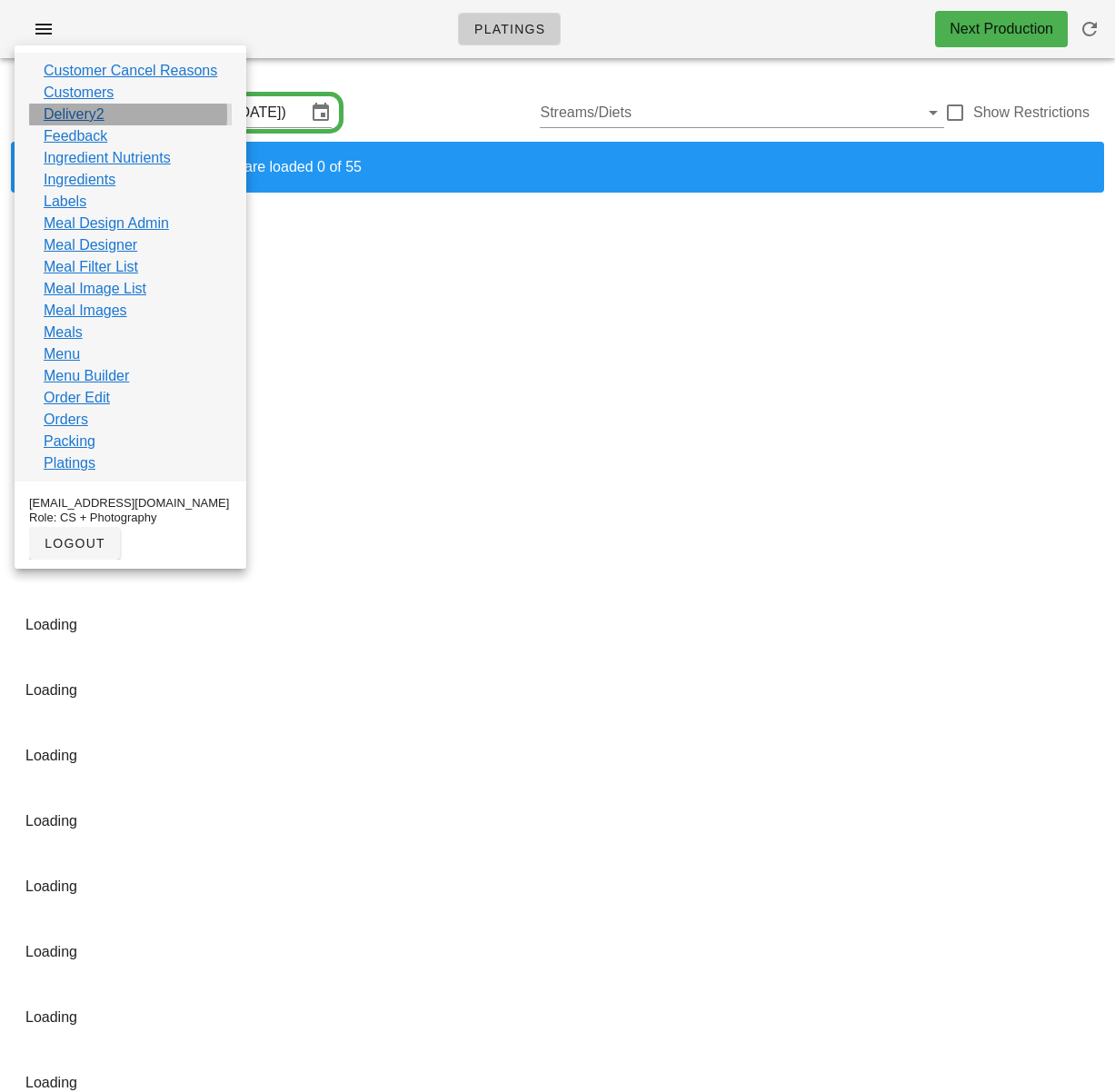
click at [107, 120] on div "Delivery2" at bounding box center [131, 115] width 202 height 22
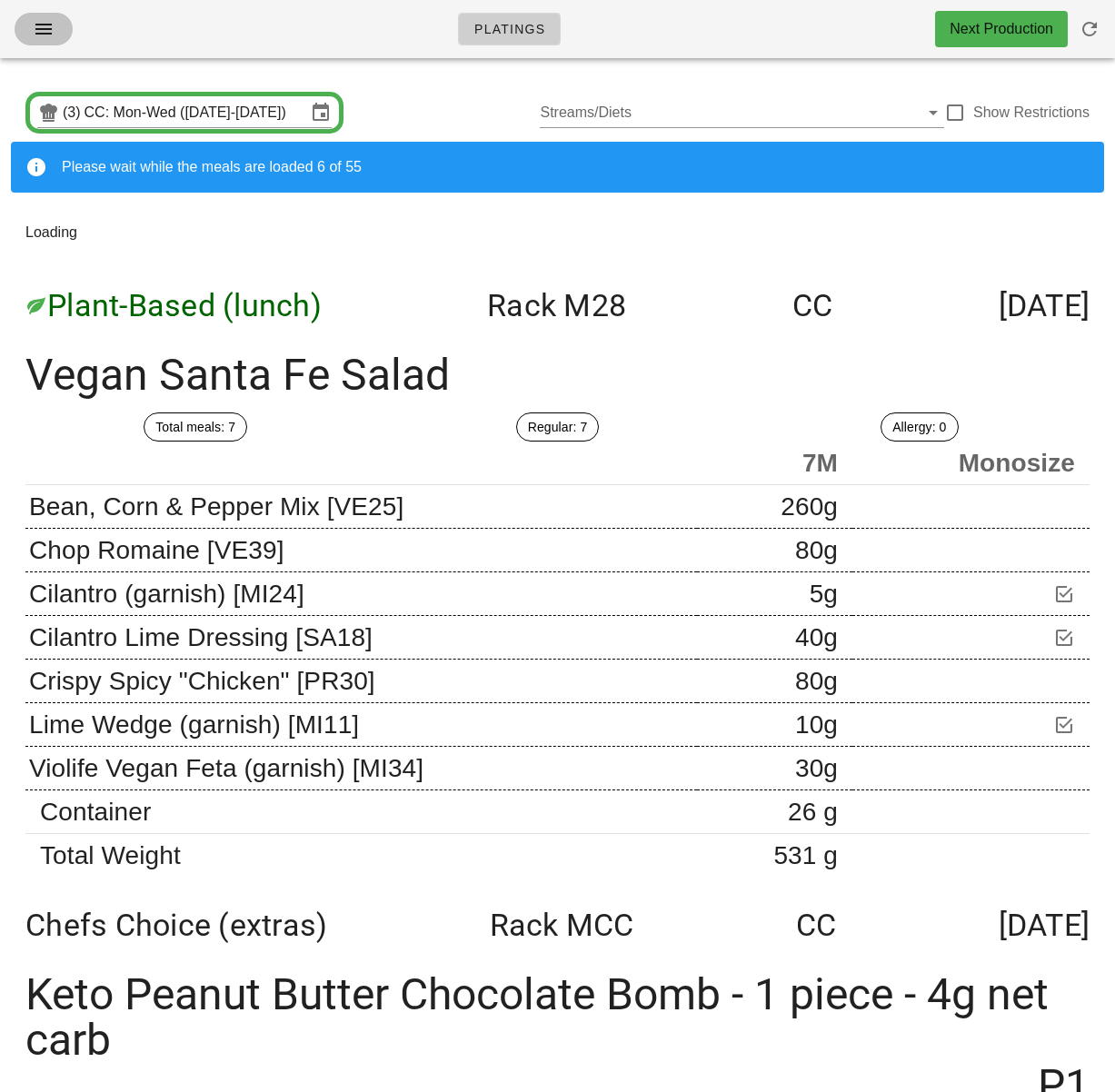
click at [40, 24] on icon "button" at bounding box center [44, 29] width 22 height 22
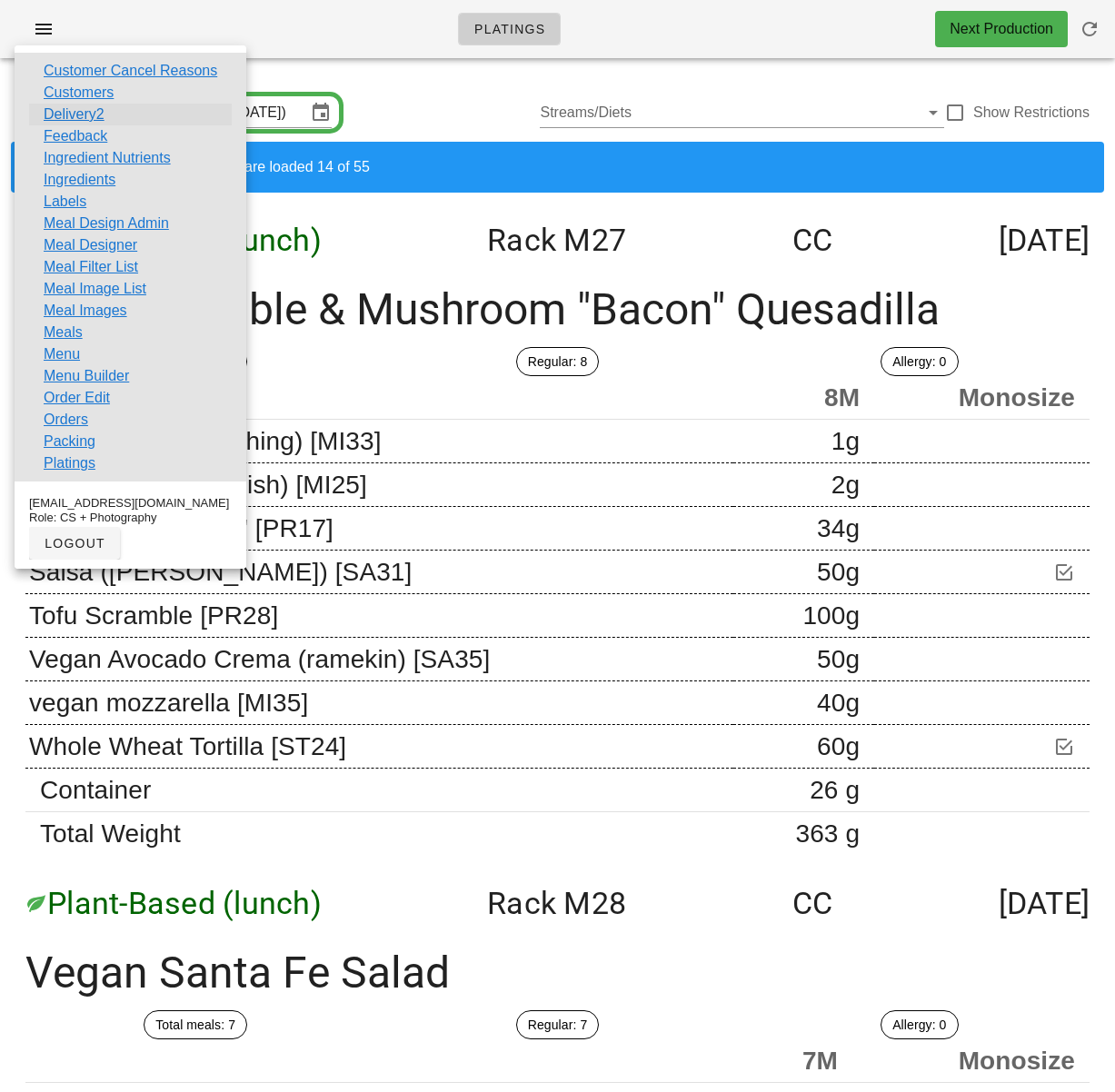
click at [104, 110] on link "Delivery2" at bounding box center [74, 115] width 61 height 22
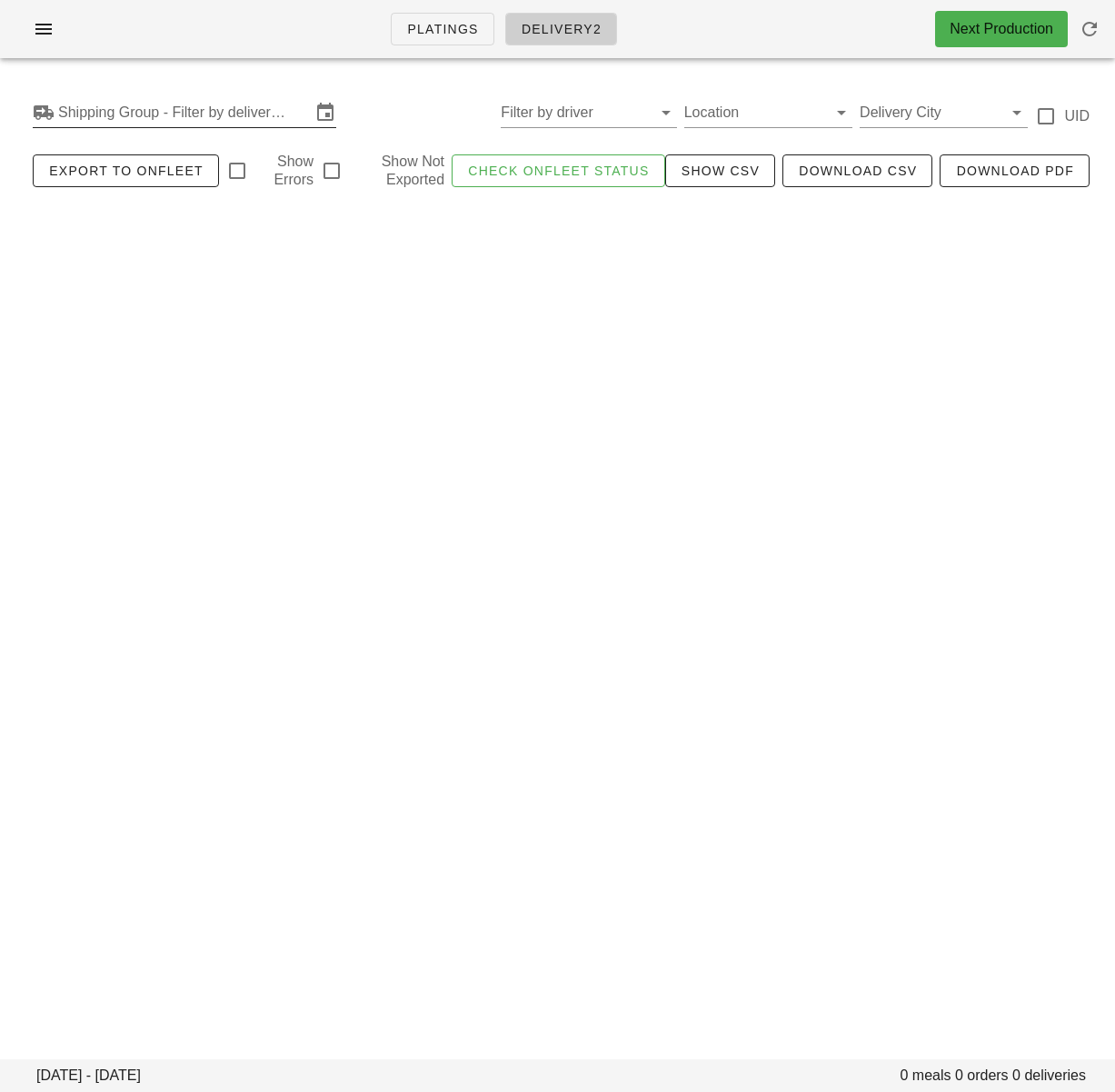
drag, startPoint x: 214, startPoint y: 114, endPoint x: 235, endPoint y: 124, distance: 23.3
click at [214, 114] on input "Shipping Group - Filter by delivery logistics" at bounding box center [184, 113] width 252 height 29
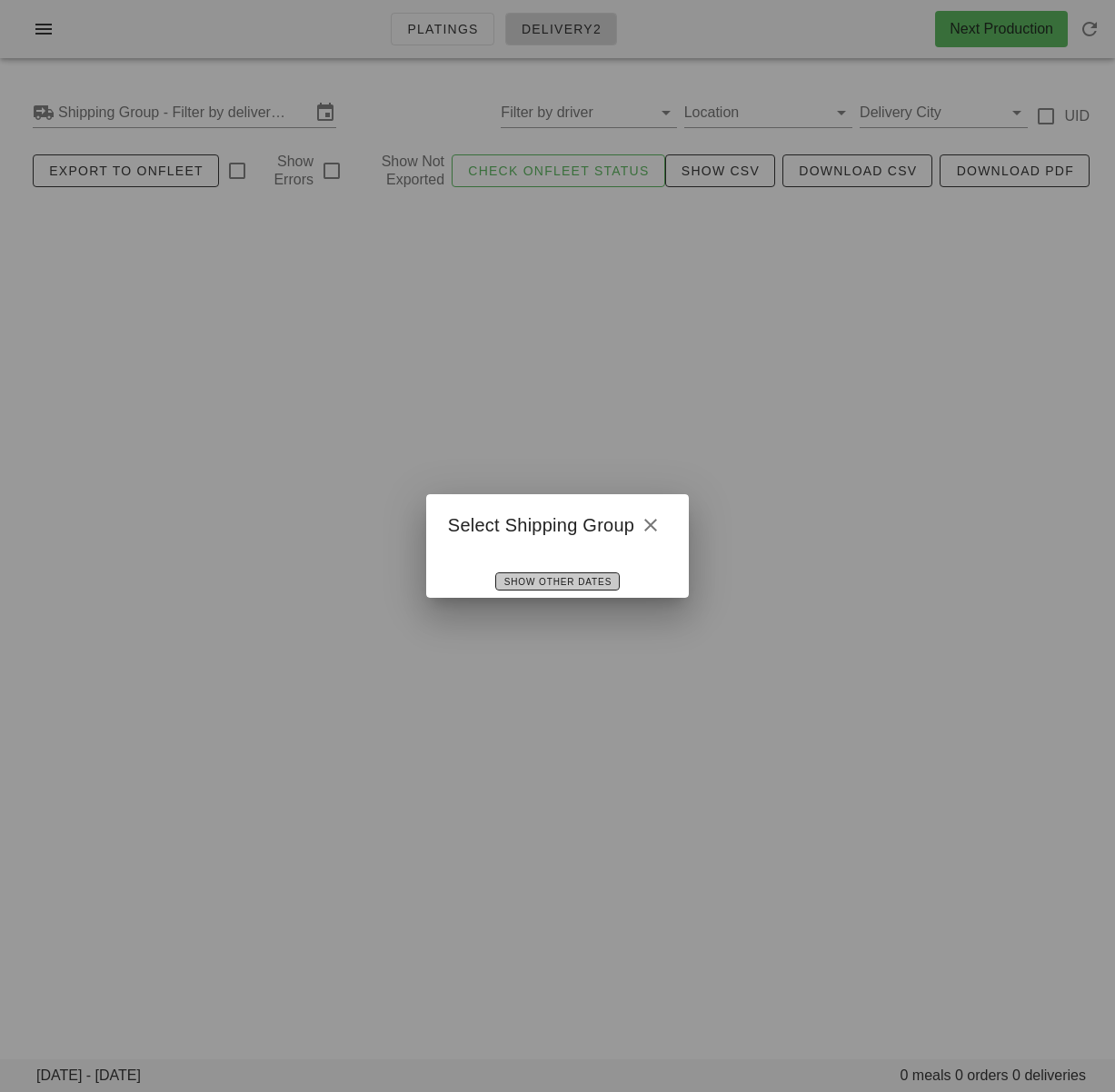
click at [595, 577] on span "Show Other Dates" at bounding box center [558, 581] width 109 height 10
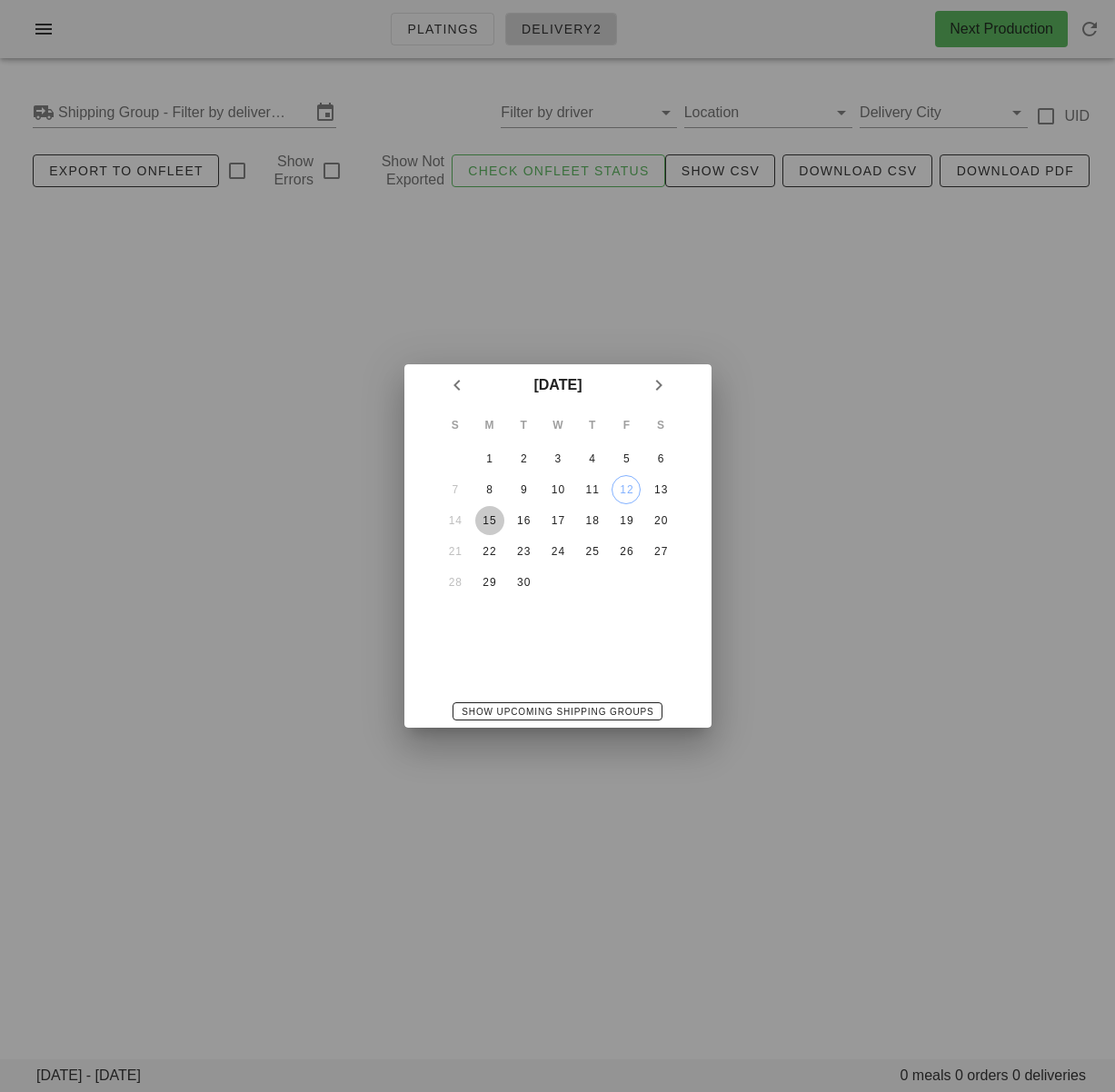
click at [494, 523] on div "15" at bounding box center [489, 521] width 29 height 13
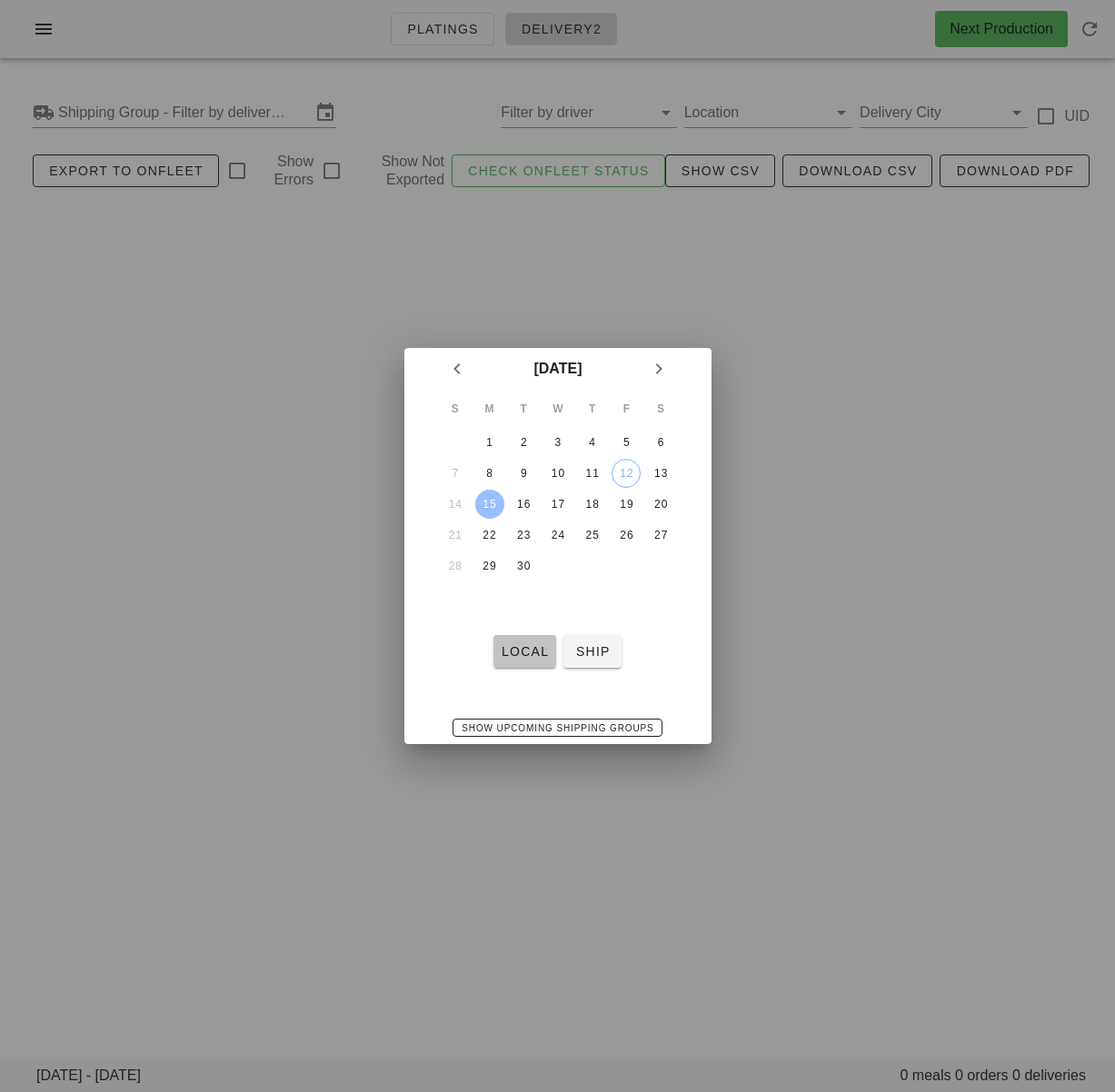
click at [532, 651] on span "local" at bounding box center [524, 651] width 48 height 15
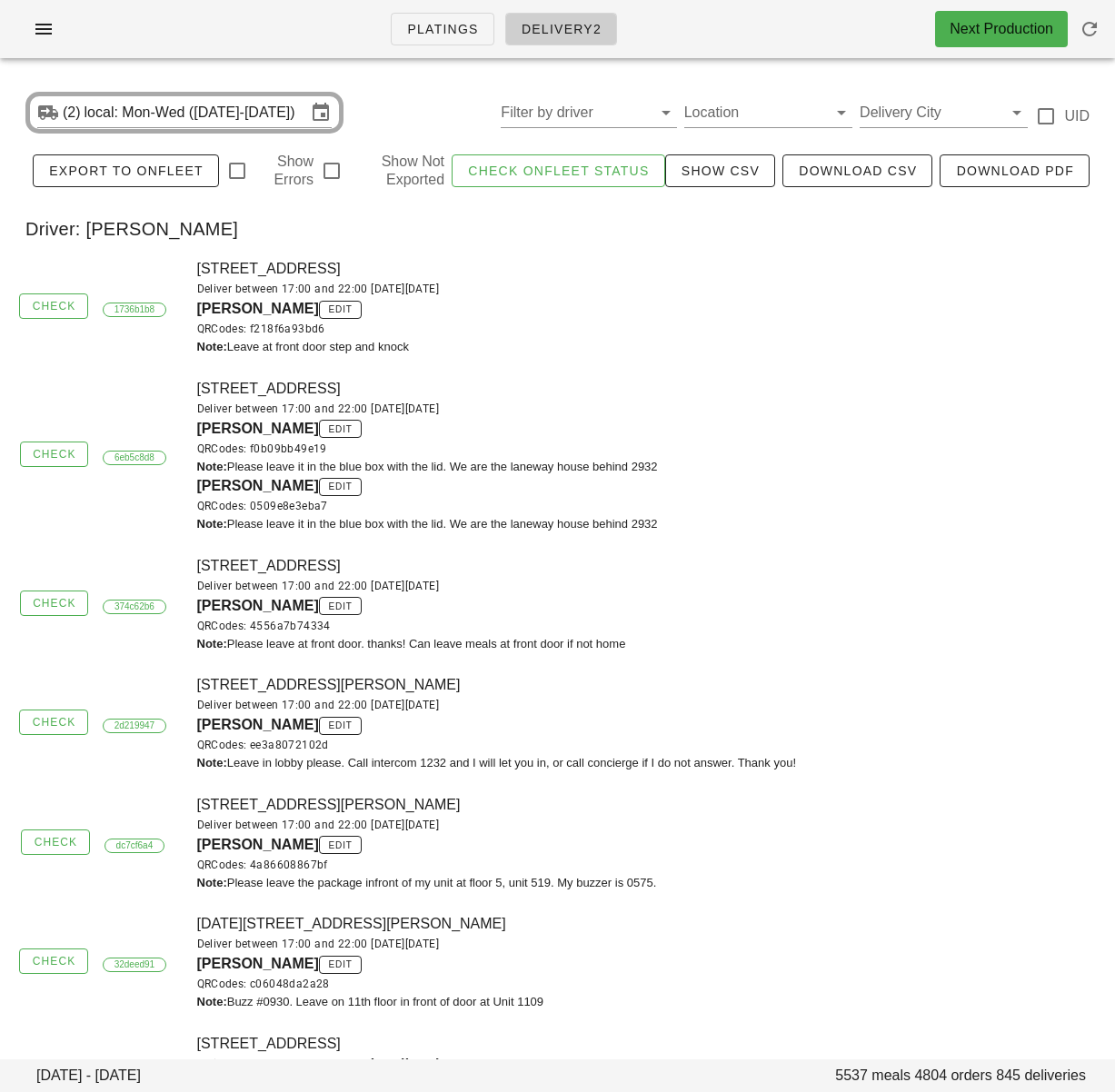
click at [821, 264] on div "1-2836 EAST 16TH AVENUE, Vancouver, V5M2M1 Deliver between 17:00 and 22:00 on S…" at bounding box center [650, 307] width 929 height 120
drag, startPoint x: 586, startPoint y: 119, endPoint x: 613, endPoint y: 237, distance: 121.0
click at [586, 119] on input "Filter by driver" at bounding box center [573, 113] width 146 height 29
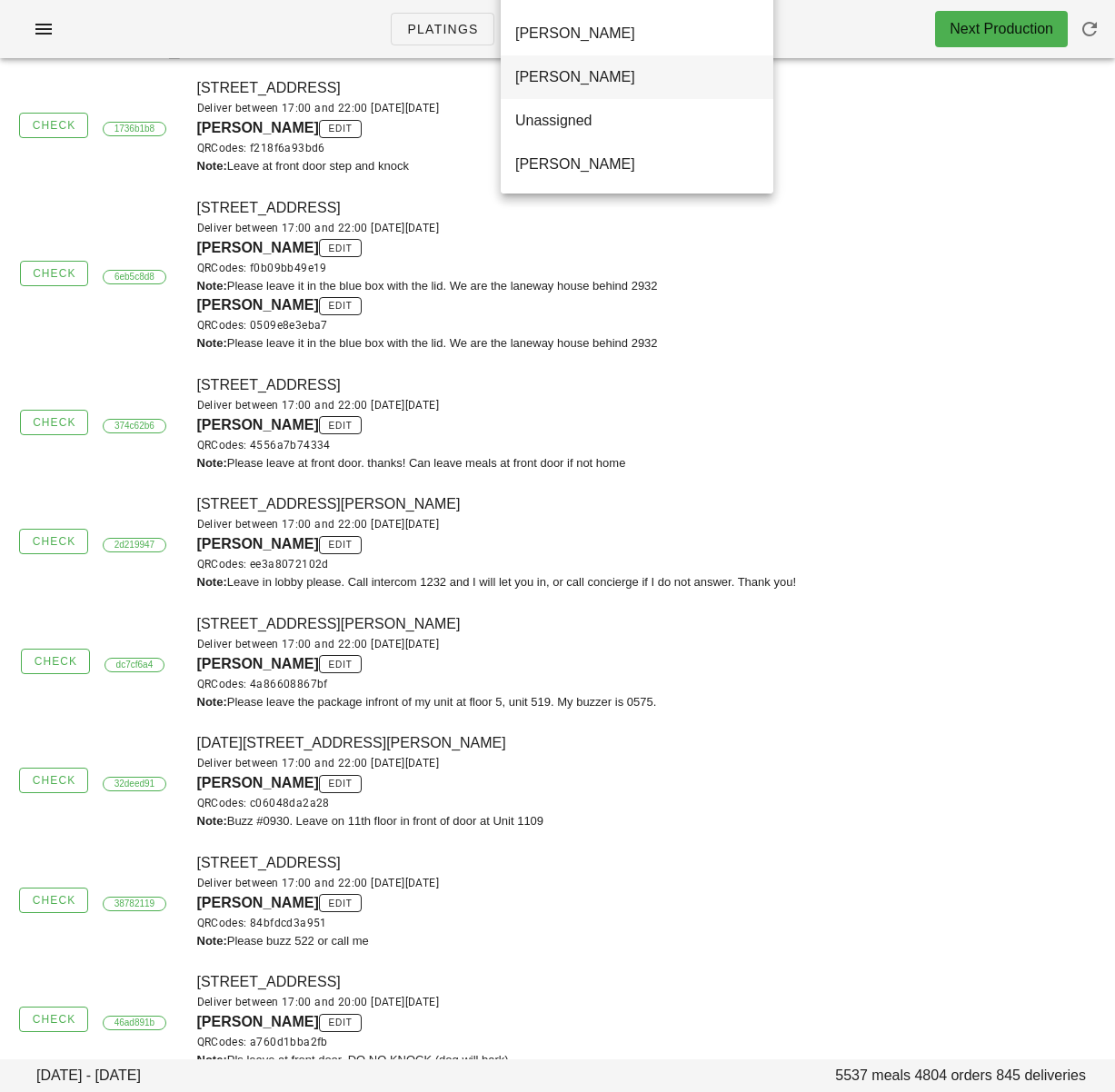
scroll to position [23, 0]
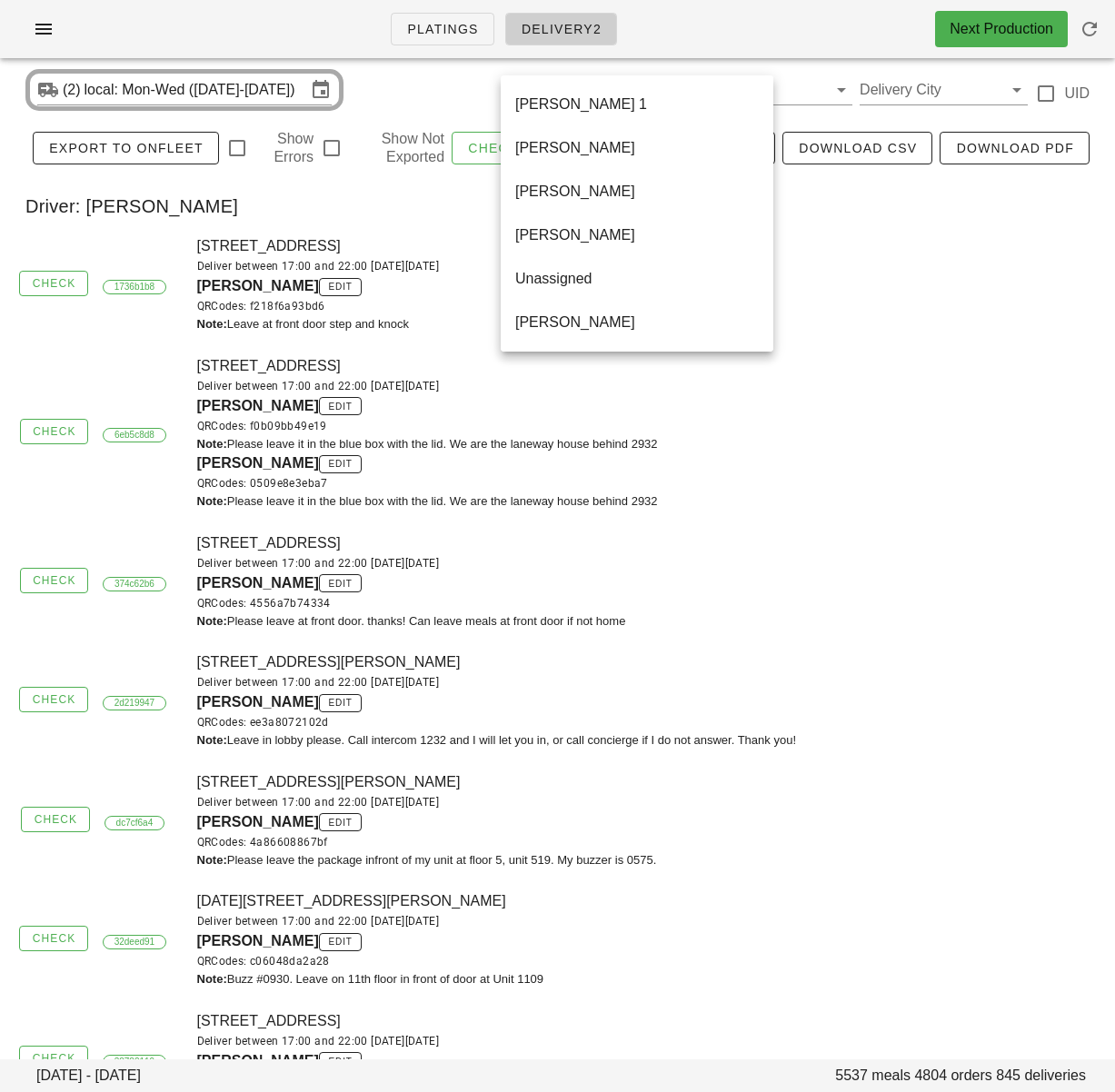
click at [618, 276] on div "Unassigned" at bounding box center [637, 278] width 244 height 17
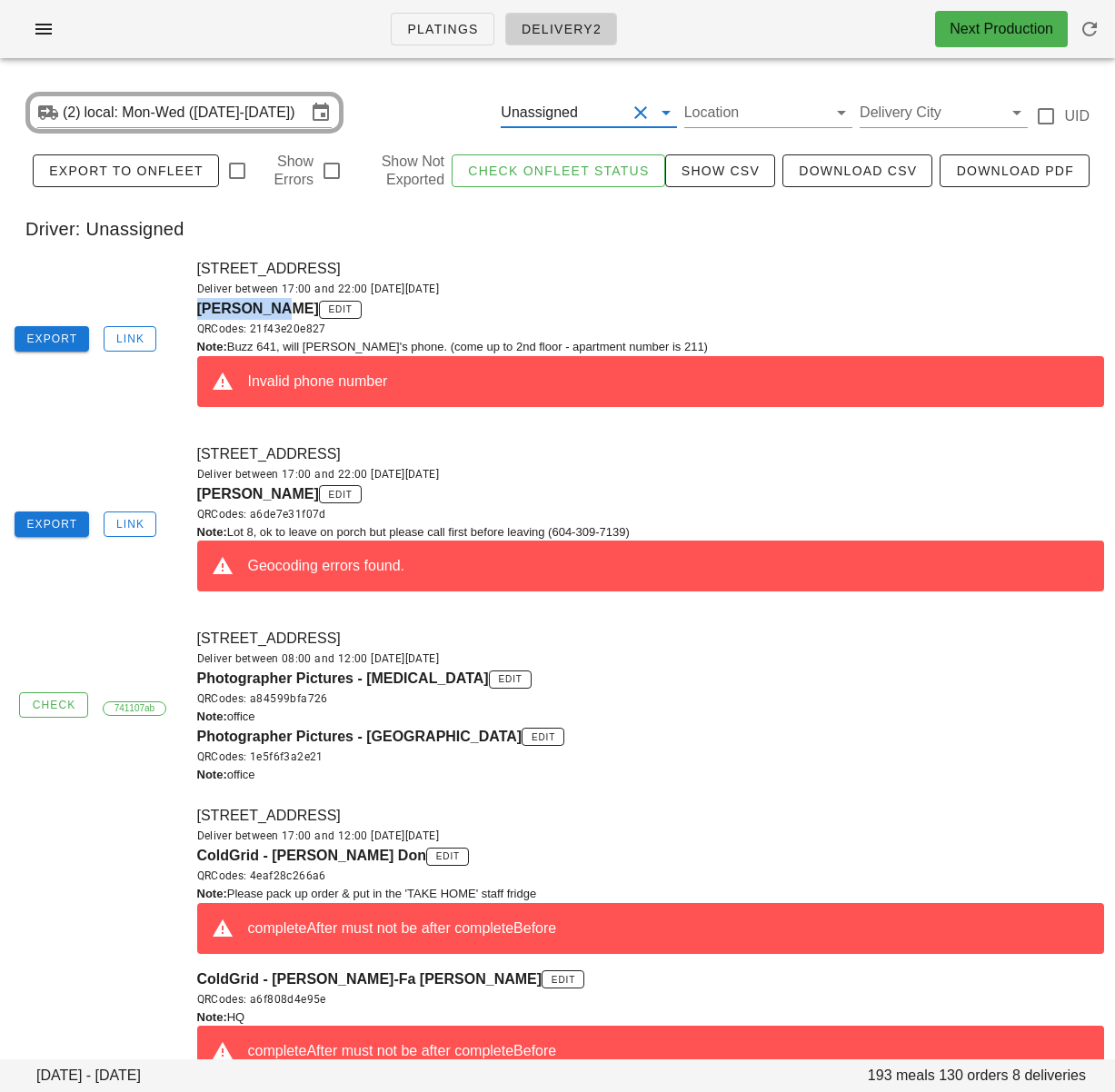
drag, startPoint x: 190, startPoint y: 314, endPoint x: 276, endPoint y: 314, distance: 86.0
click at [276, 314] on div "211-2255 W 5th Ave, Vancouver, V6K4K1 Deliver between 17:00 and 22:00 on Sunday…" at bounding box center [650, 339] width 929 height 185
copy span "Anu Chandy"
click at [641, 290] on div "Deliver between 17:00 and 22:00 on Sunday Sep 14" at bounding box center [650, 289] width 907 height 18
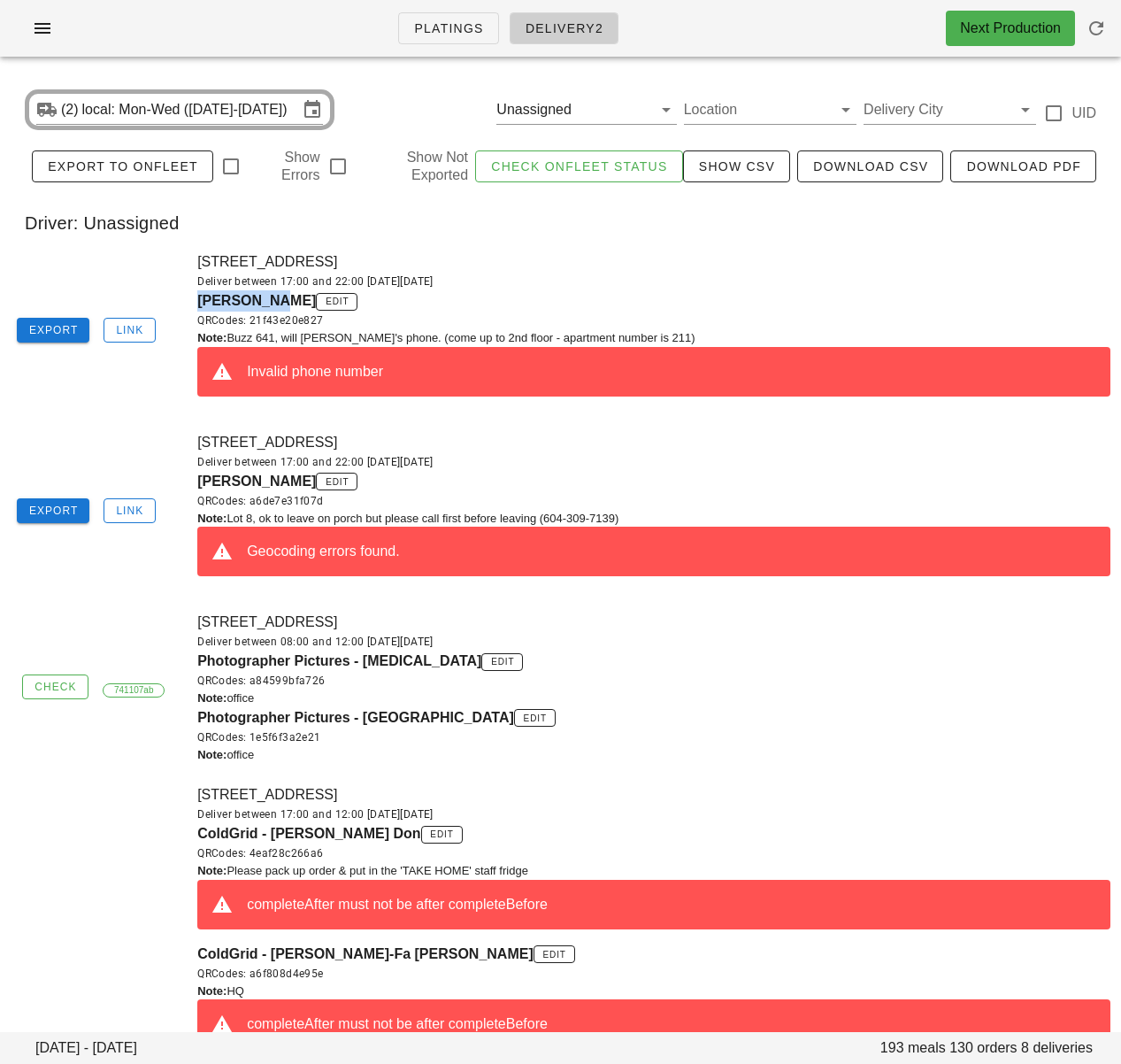
drag, startPoint x: 191, startPoint y: 300, endPoint x: 275, endPoint y: 302, distance: 84.0
click at [275, 302] on div "211-2255 W 5th Ave, Vancouver, V6K4K1 Deliver between 17:00 and 22:00 on Sunday…" at bounding box center [653, 331] width 935 height 180
copy span "Anu Chandy"
click at [628, 327] on div "QRCodes: 21f43e20e827" at bounding box center [653, 321] width 913 height 18
drag, startPoint x: 667, startPoint y: 316, endPoint x: 508, endPoint y: 208, distance: 192.2
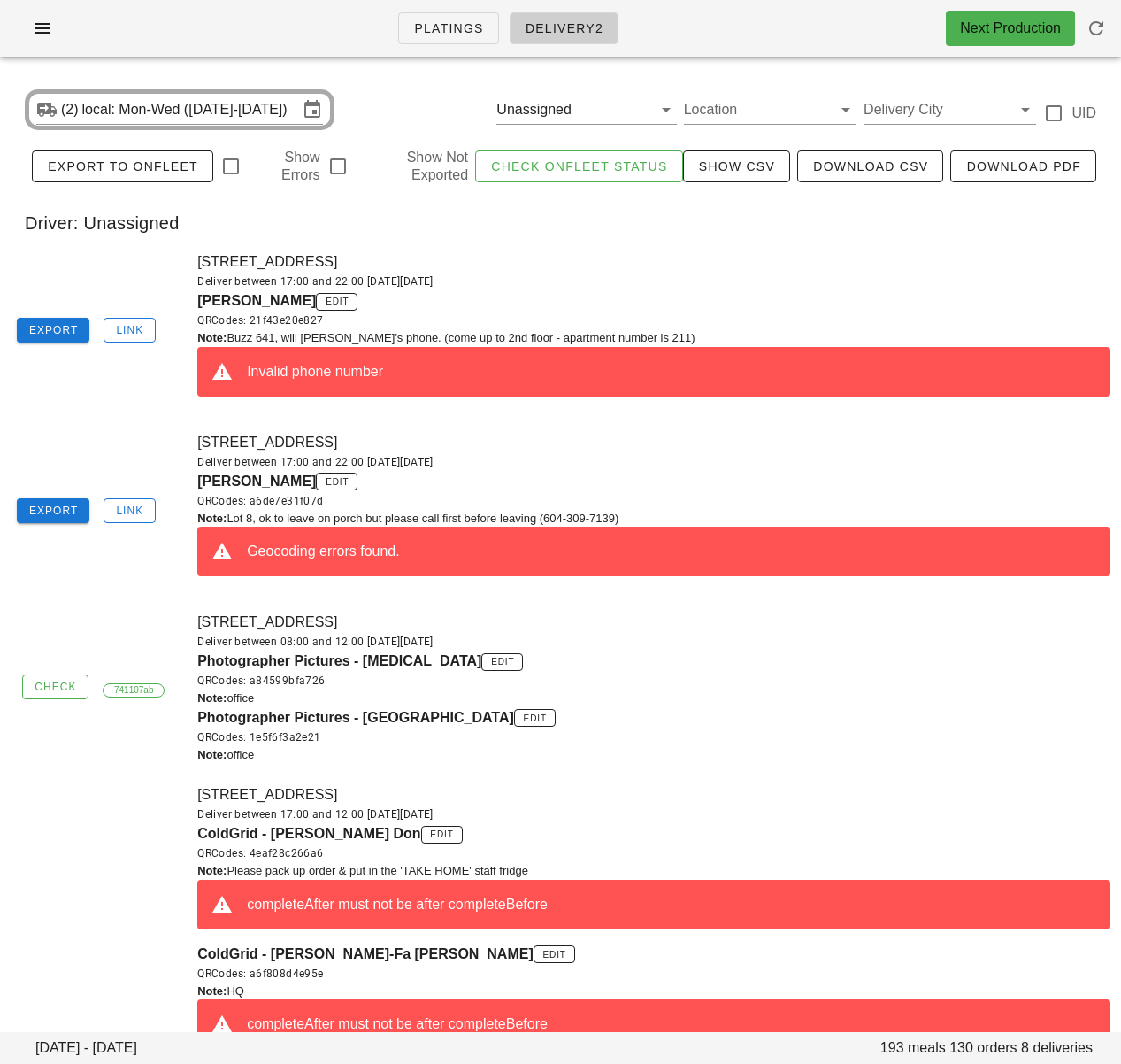
click at [659, 312] on div "QRCodes: 21f43e20e827" at bounding box center [653, 321] width 913 height 18
drag, startPoint x: 194, startPoint y: 488, endPoint x: 283, endPoint y: 394, distance: 129.4
click at [301, 483] on div "8-9201 Shook Road, Mission, V2V7M5 Deliver between 17:00 and 22:00 on Sunday Se…" at bounding box center [653, 511] width 935 height 180
copy span "Mary Mackenzi"
drag, startPoint x: 650, startPoint y: 447, endPoint x: 620, endPoint y: 441, distance: 30.6
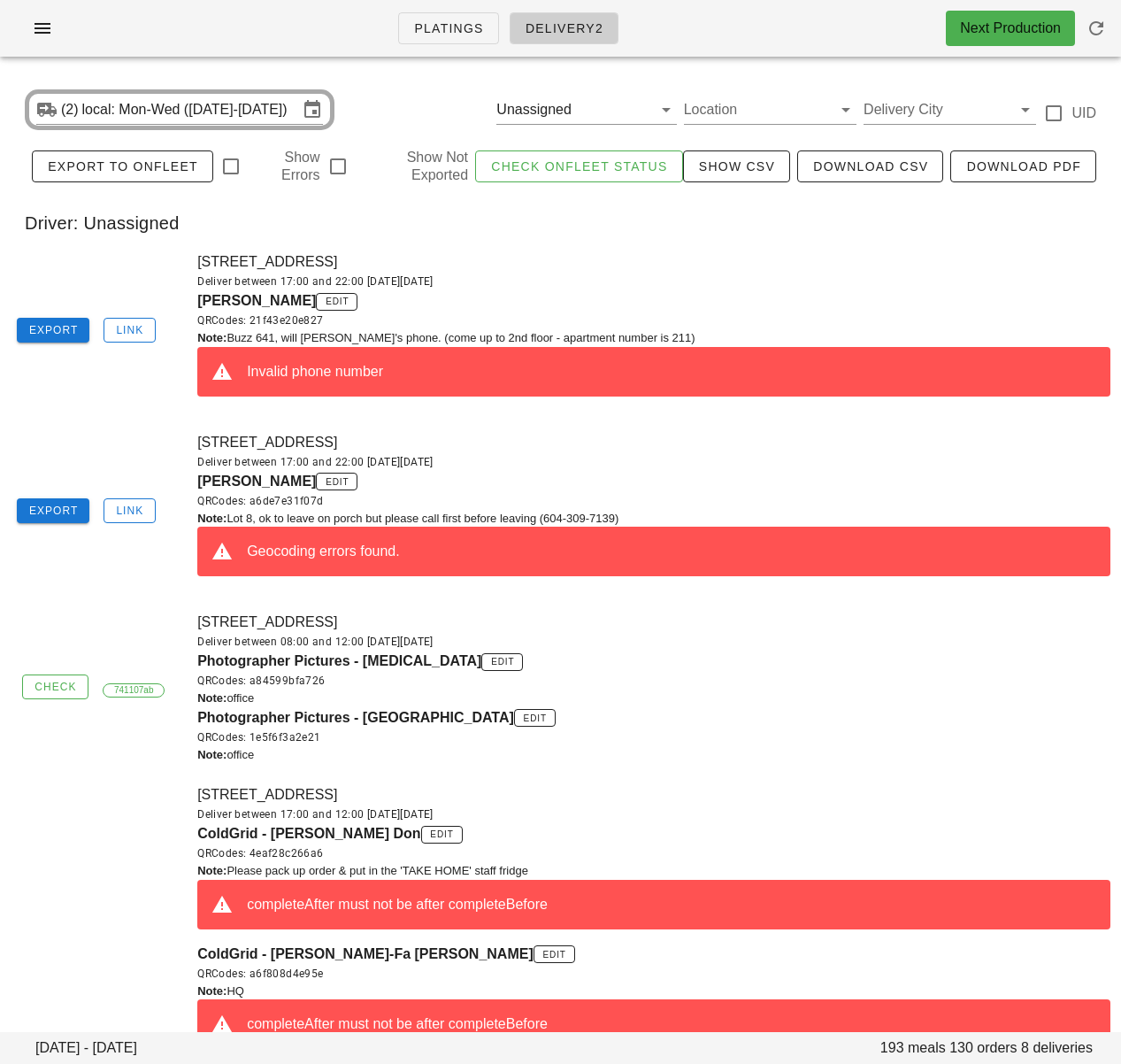
click at [649, 447] on div "8-9201 Shook Road, Mission, V2V7M5 Deliver between 17:00 and 22:00 on Sunday Se…" at bounding box center [653, 511] width 935 height 180
click at [142, 329] on span "Link" at bounding box center [129, 330] width 29 height 13
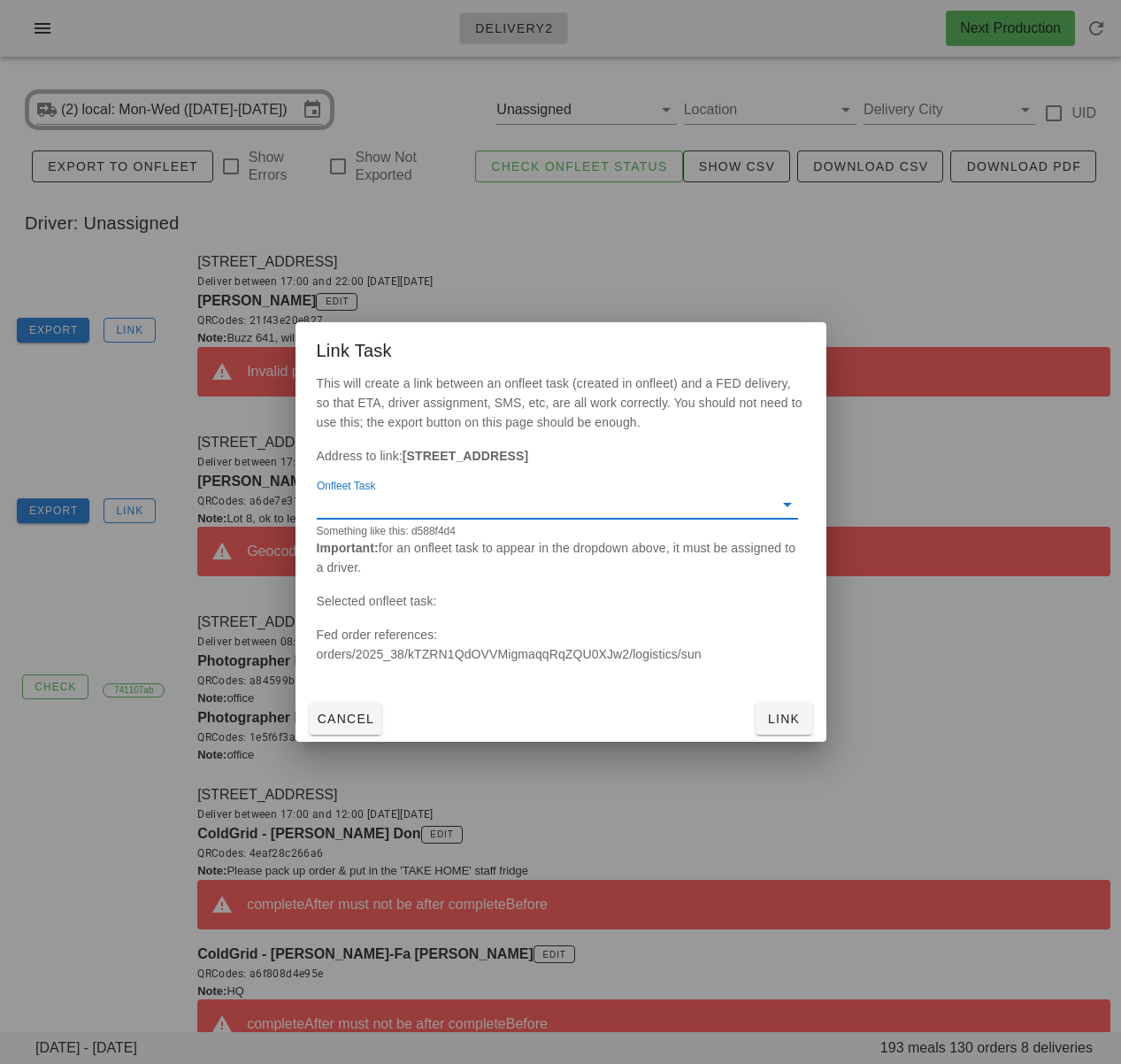
click at [530, 508] on input "Onfleet Task" at bounding box center [543, 505] width 453 height 29
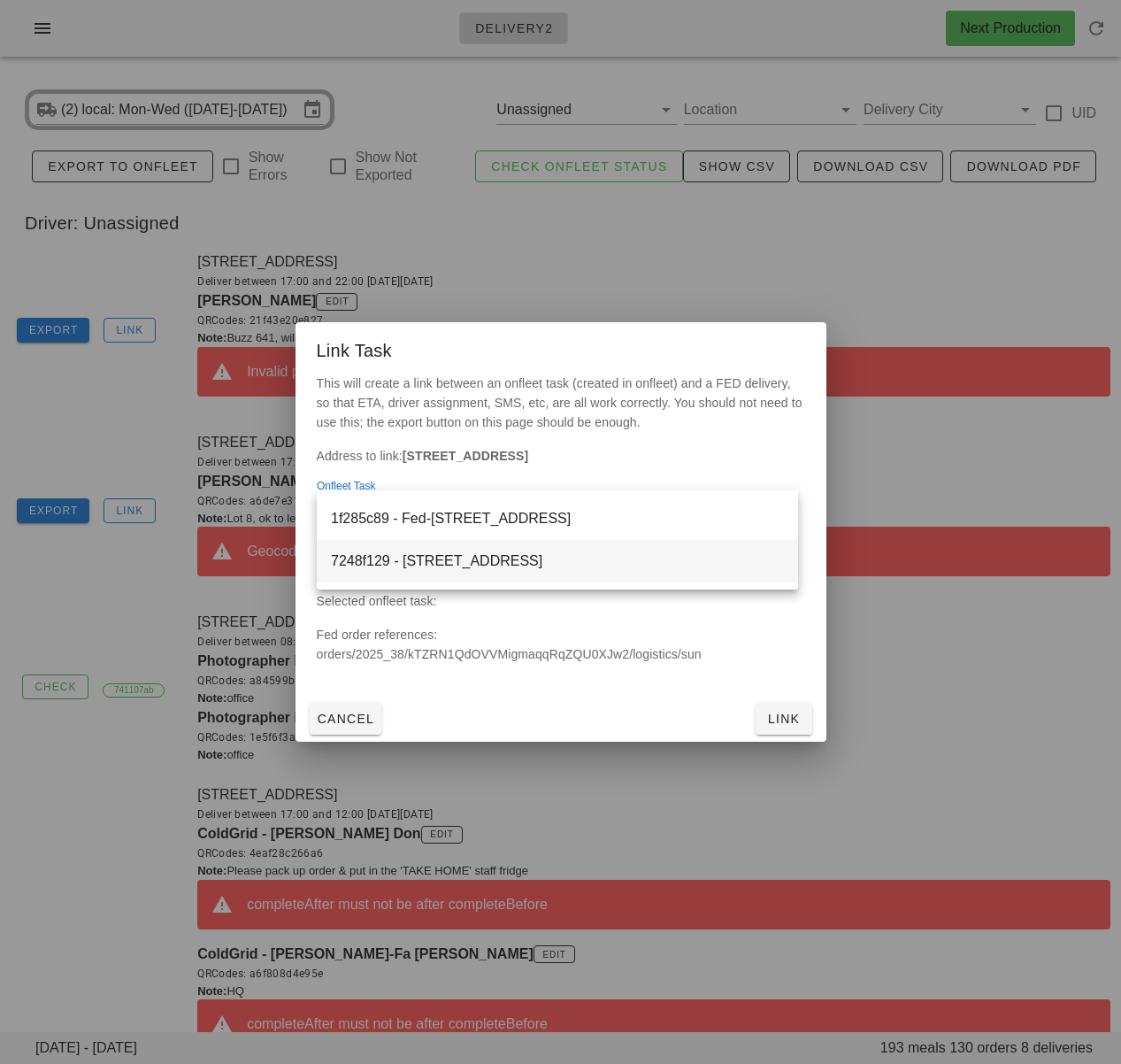
click at [548, 558] on div "7248f129 - 211-2255 West 5th Avenue, Vancouver, V6K4K1" at bounding box center [557, 560] width 453 height 17
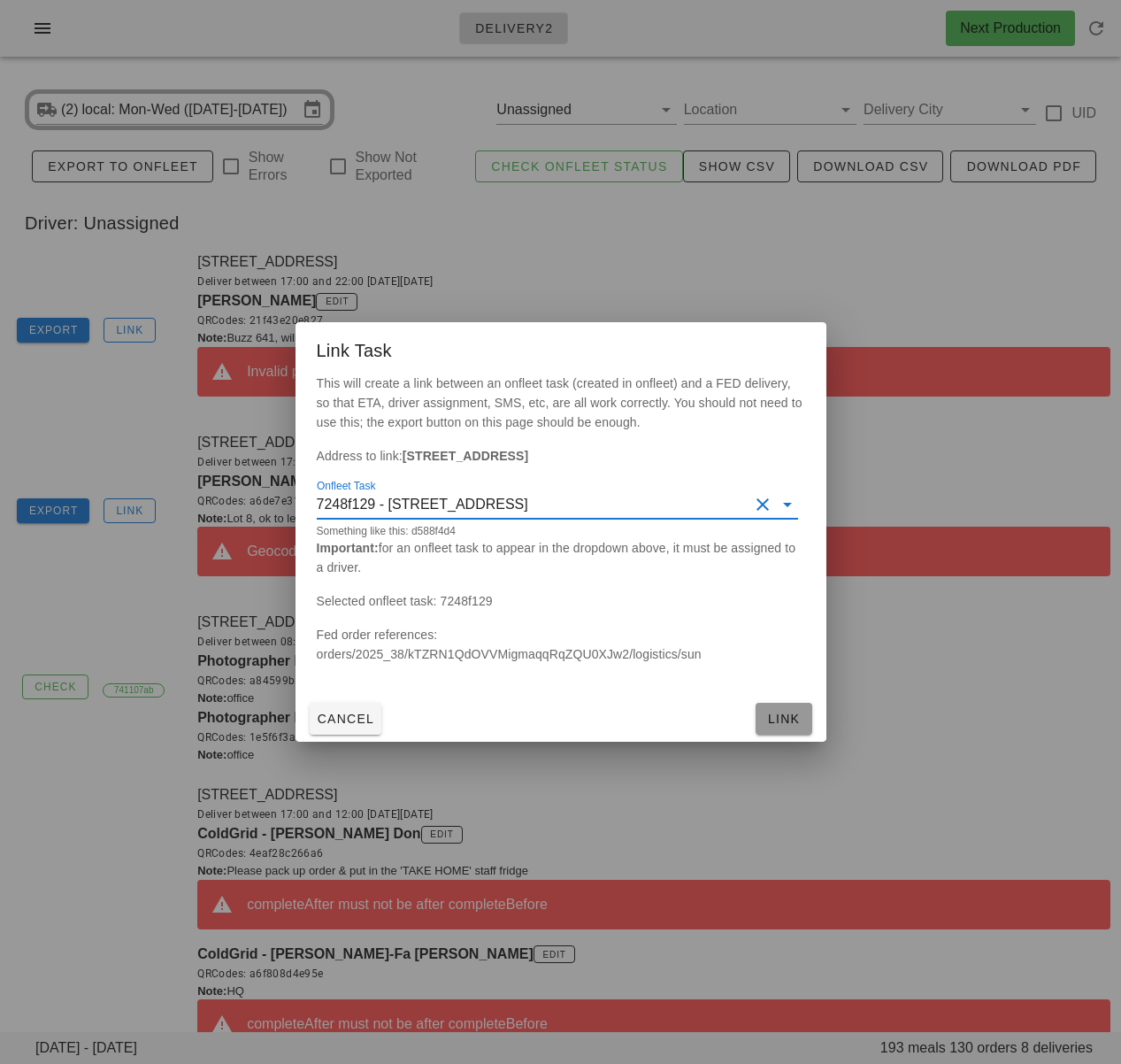
click at [772, 721] on span "Link" at bounding box center [783, 719] width 42 height 14
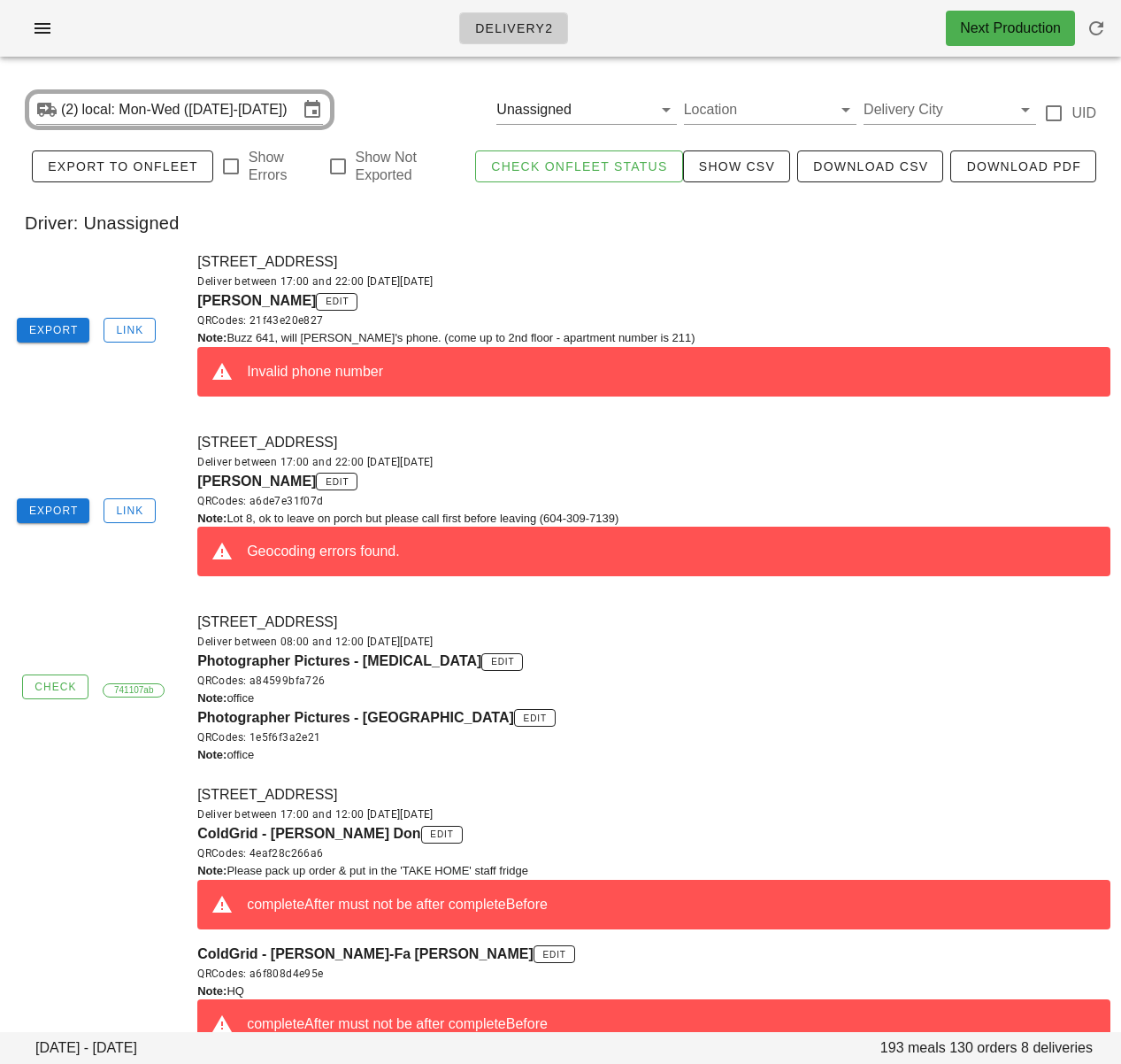
click at [662, 289] on div "Deliver between 17:00 and 22:00 [DATE][DATE]" at bounding box center [653, 281] width 913 height 18
drag, startPoint x: 544, startPoint y: 287, endPoint x: 361, endPoint y: 212, distance: 197.8
click at [542, 286] on div "Deliver between 17:00 and 22:00 [DATE][DATE]" at bounding box center [653, 281] width 913 height 18
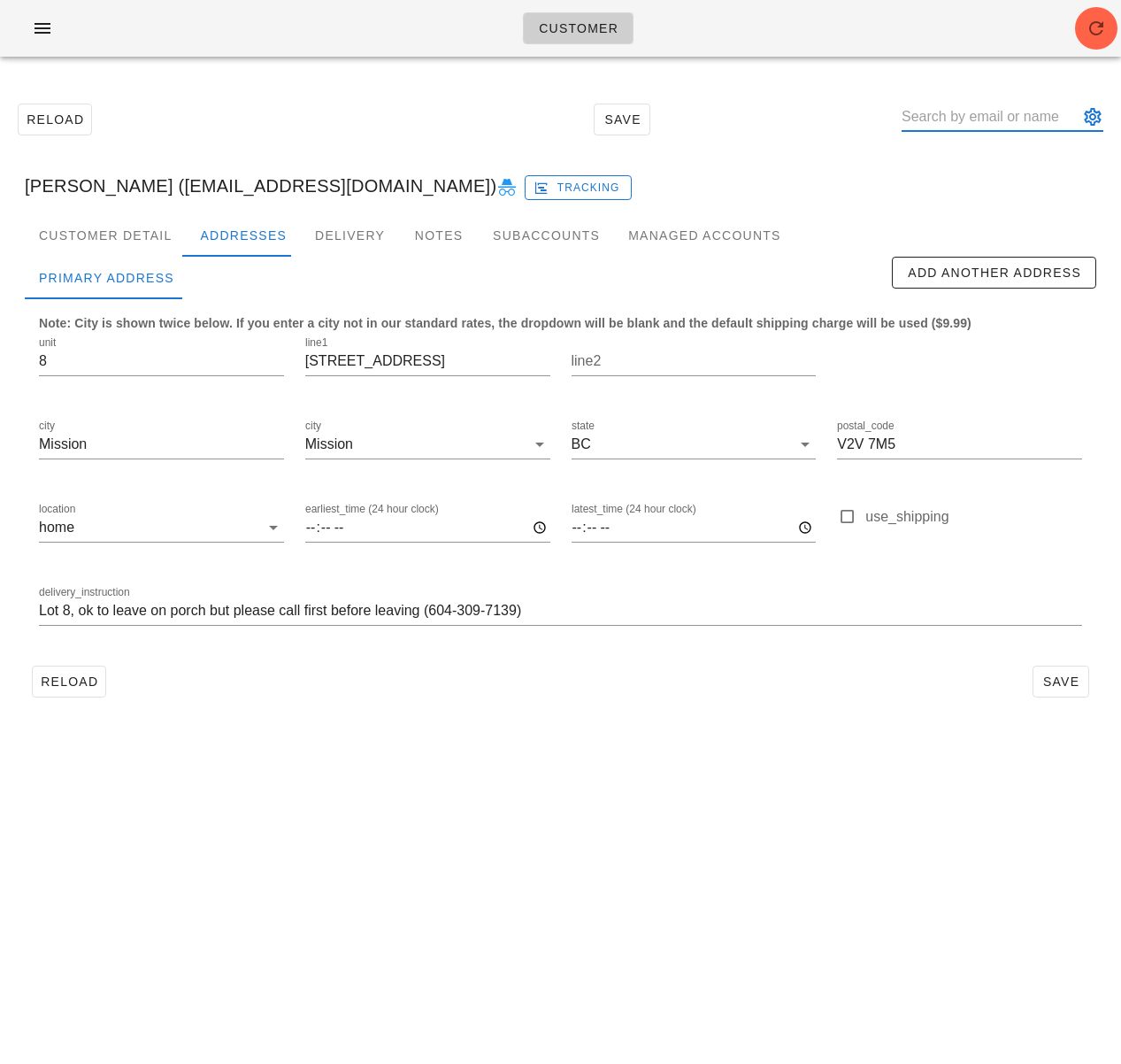
click at [1004, 115] on input "text" at bounding box center [989, 117] width 177 height 29
paste input "[PERSON_NAME]"
type input "[PERSON_NAME]"
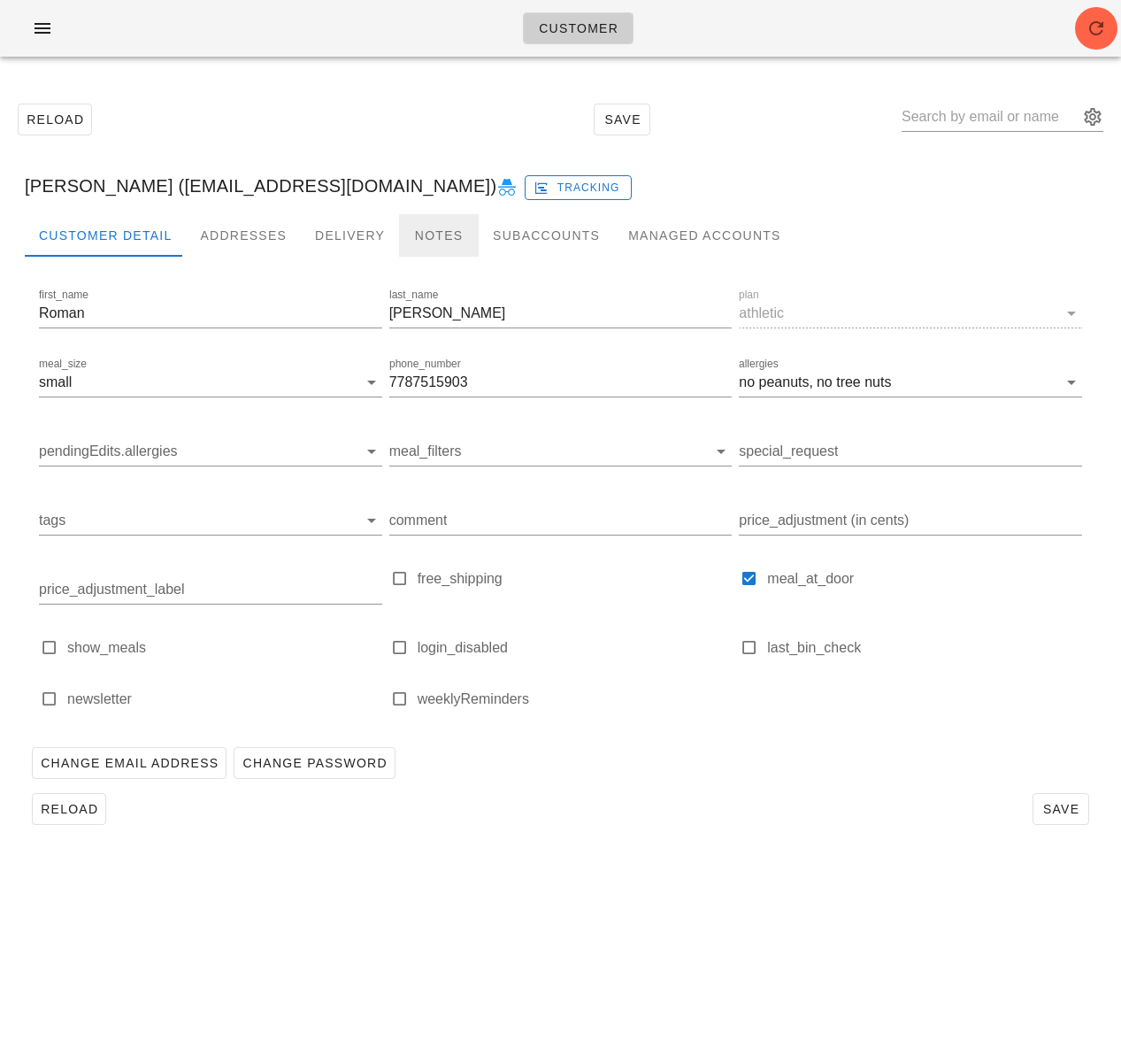
click at [440, 237] on div "Notes" at bounding box center [438, 235] width 80 height 42
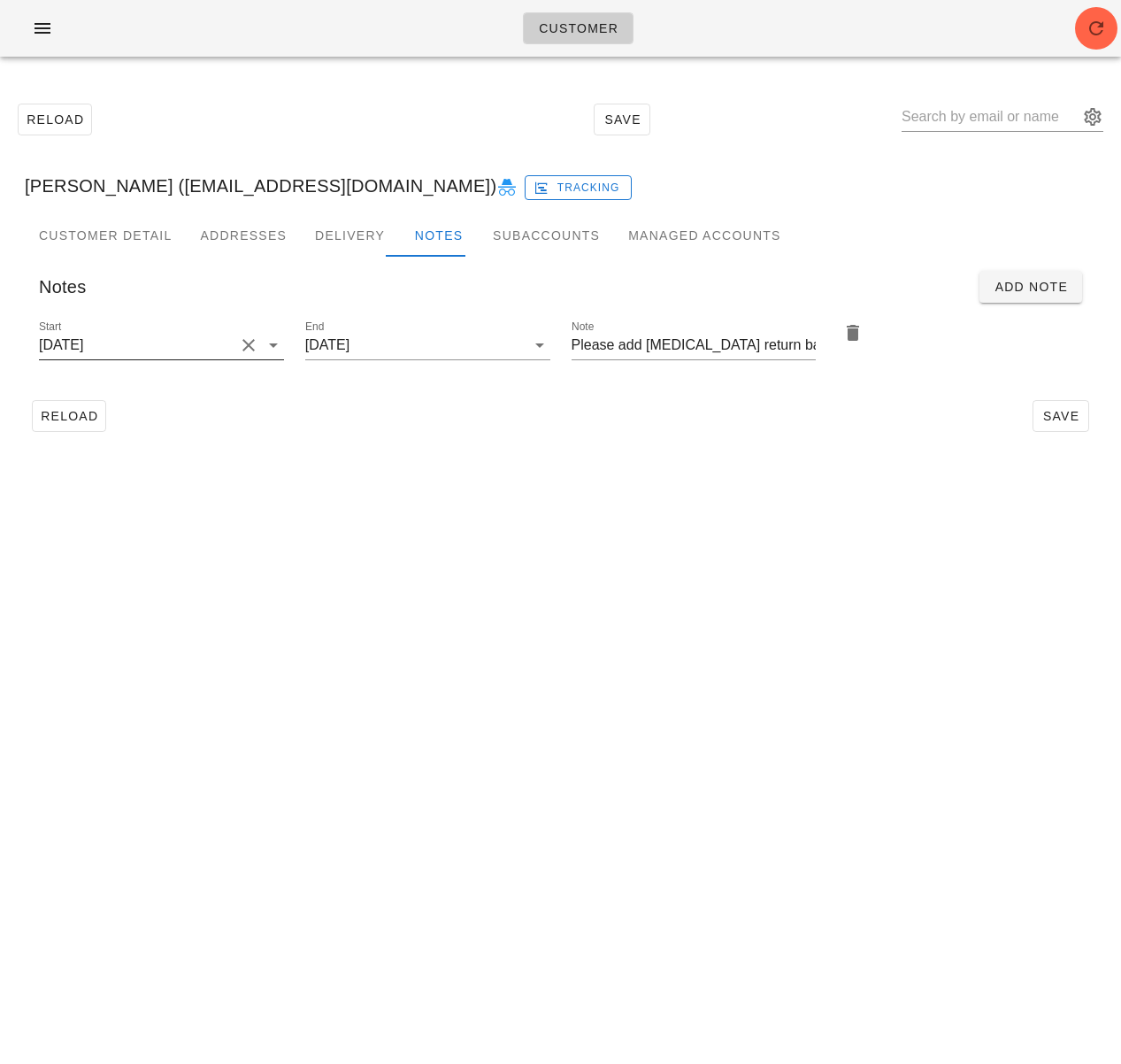
drag, startPoint x: 178, startPoint y: 348, endPoint x: 184, endPoint y: 359, distance: 12.5
click at [178, 348] on input "2025-09-07" at bounding box center [136, 345] width 195 height 29
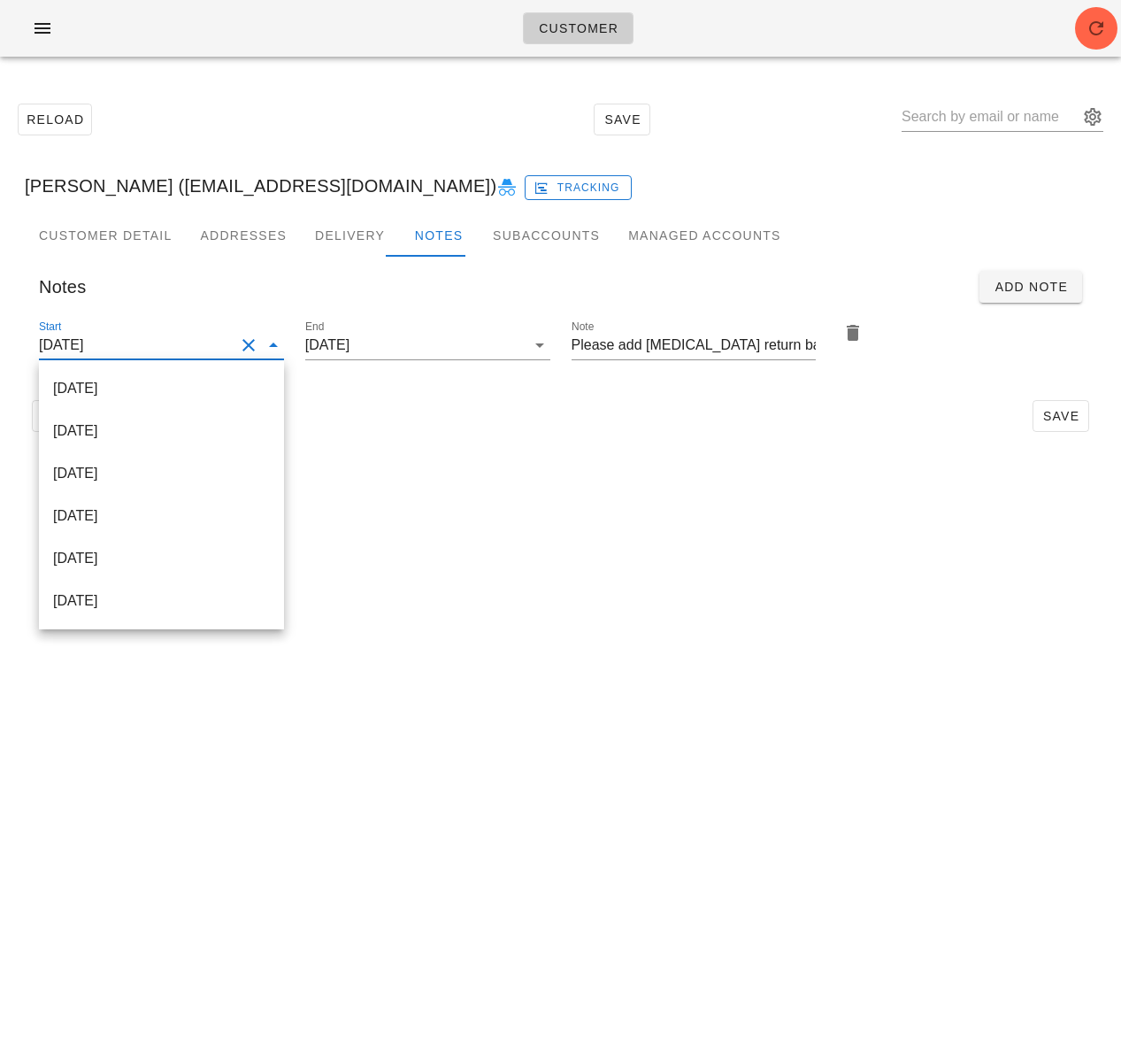
drag, startPoint x: 168, startPoint y: 388, endPoint x: 209, endPoint y: 393, distance: 41.3
click at [168, 388] on div "2025-09-14" at bounding box center [161, 388] width 217 height 17
type input "2025-09-14"
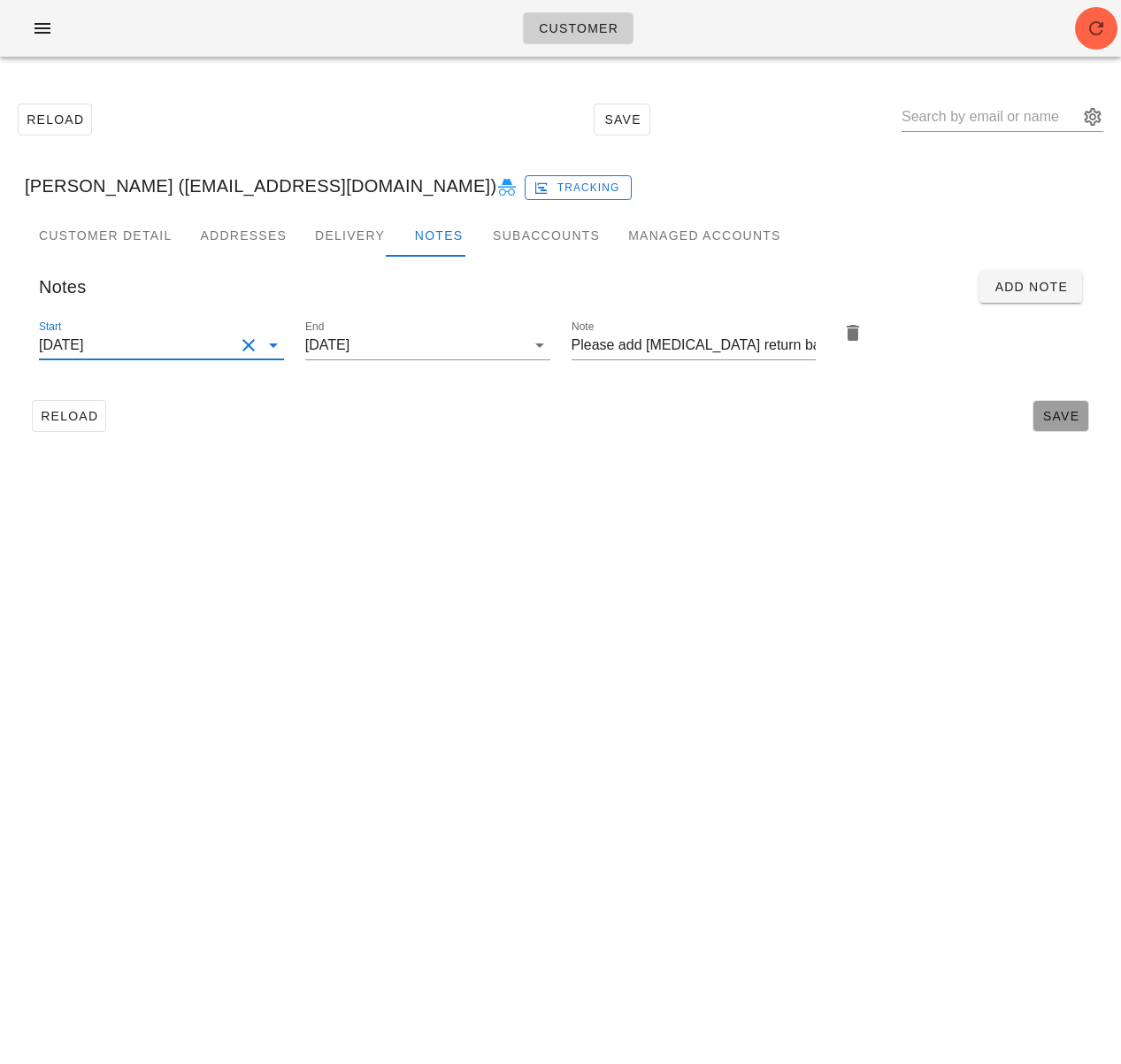
click at [1044, 411] on span "Save" at bounding box center [1060, 416] width 40 height 14
type input "Roman Medvedev (leromango@gmail.com)"
click at [68, 420] on span "Reload" at bounding box center [68, 416] width 58 height 14
click at [959, 117] on input "text" at bounding box center [989, 117] width 177 height 29
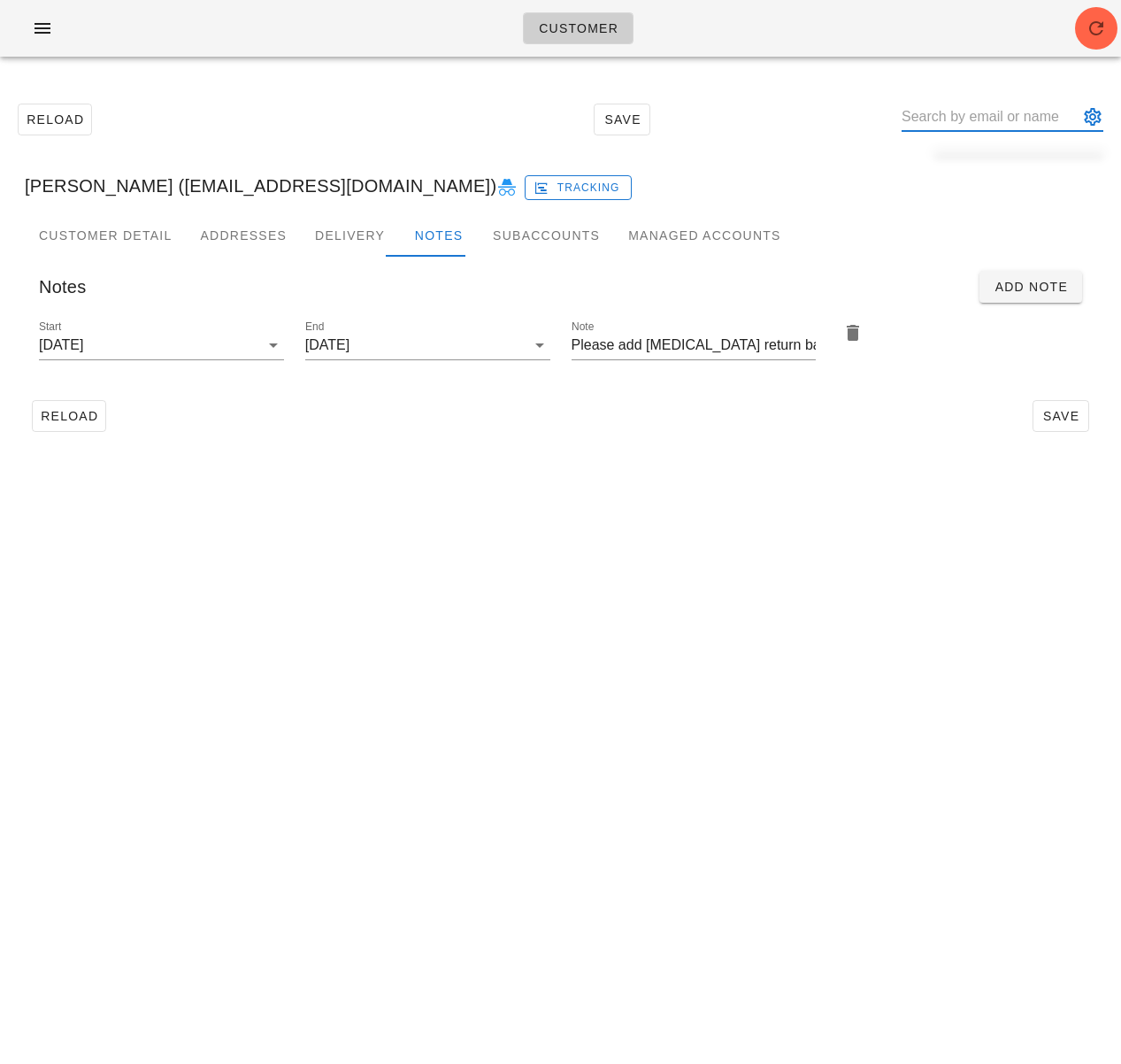
paste input "Cindy Hsiao"
type input "Cindy Hsiao"
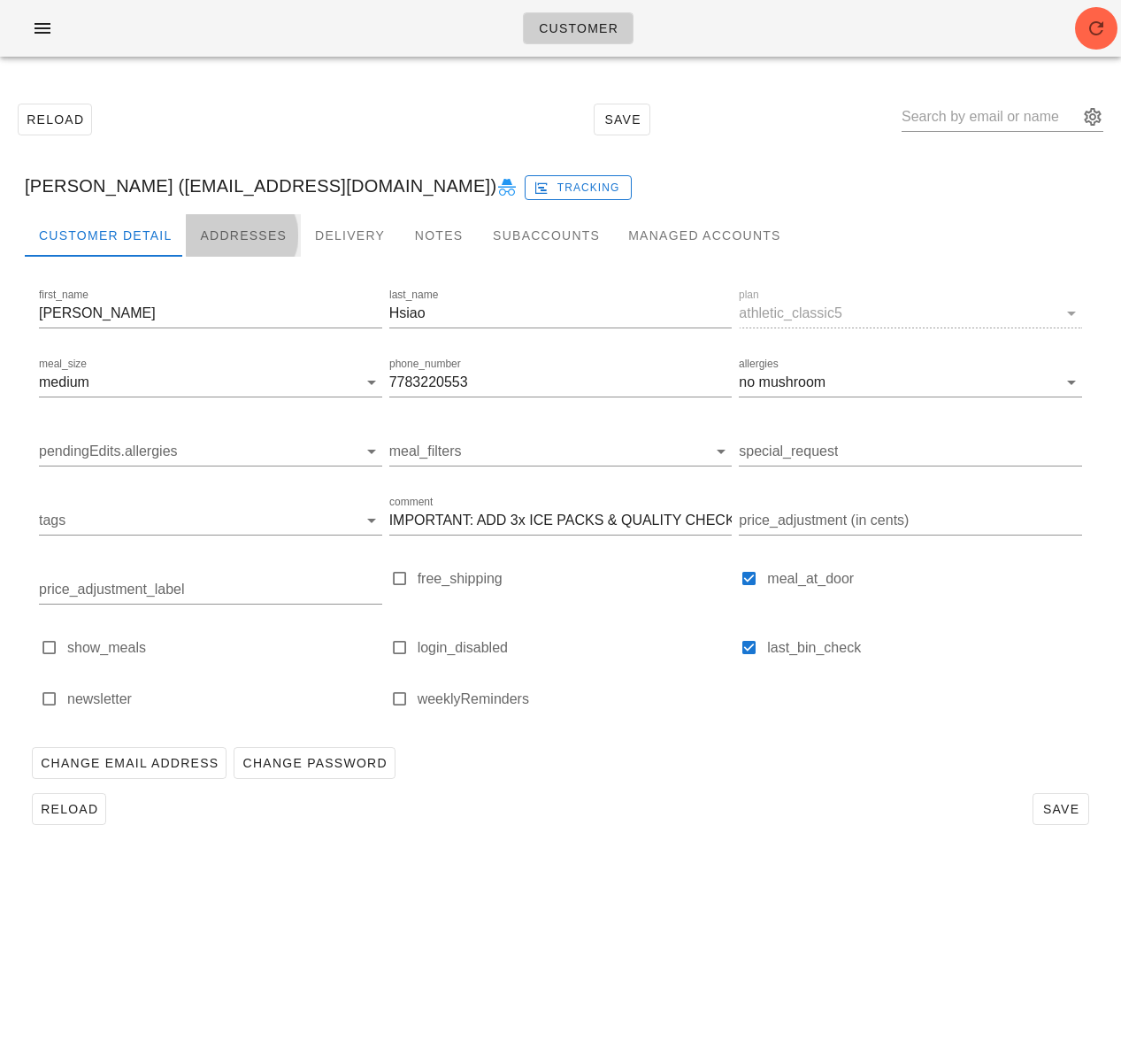
click at [252, 239] on div "Addresses" at bounding box center [243, 235] width 115 height 42
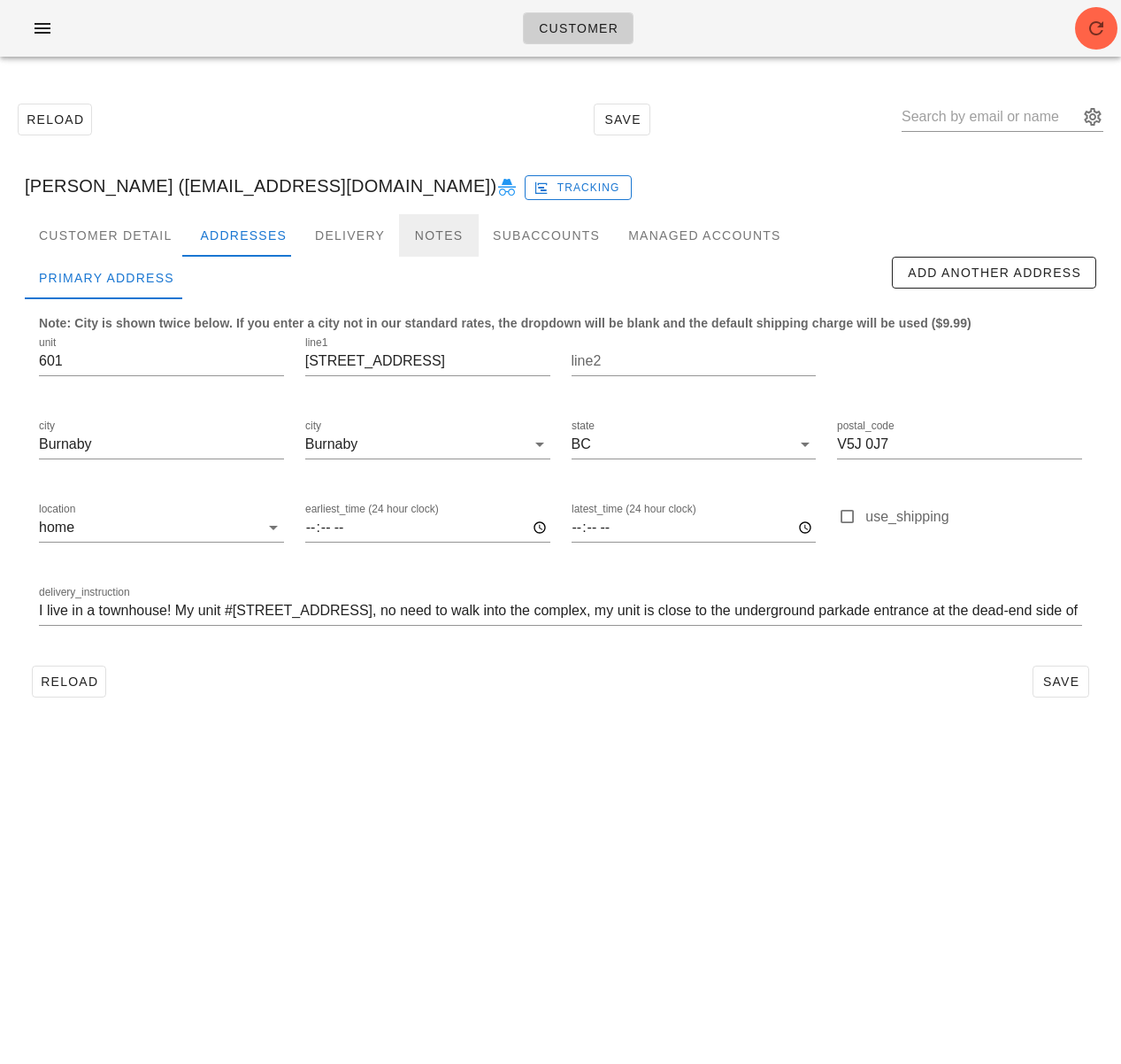
click at [404, 238] on div "Notes" at bounding box center [438, 235] width 80 height 42
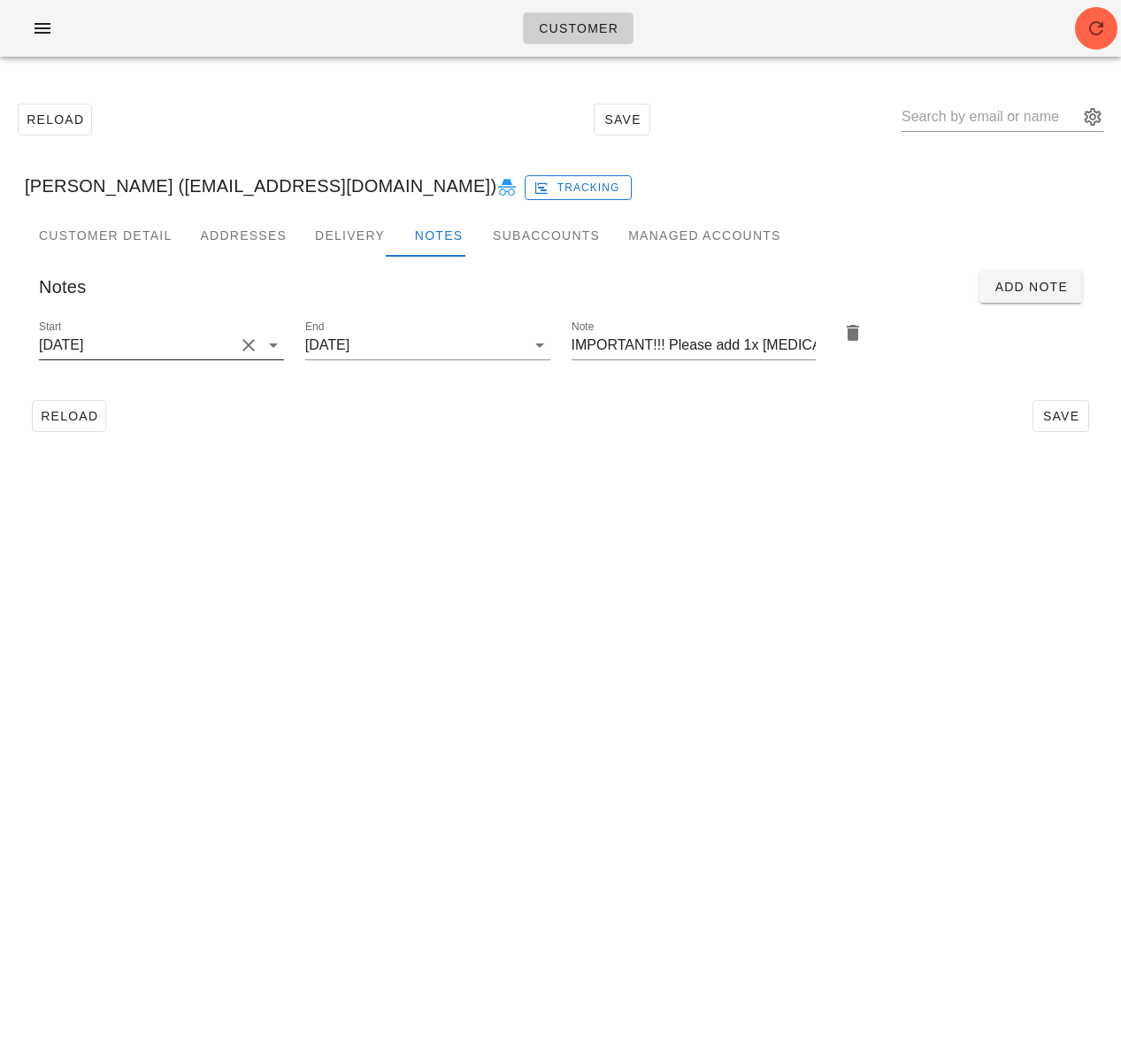
drag, startPoint x: 152, startPoint y: 343, endPoint x: 176, endPoint y: 359, distance: 28.8
click at [153, 343] on input "2025-09-07" at bounding box center [136, 345] width 195 height 29
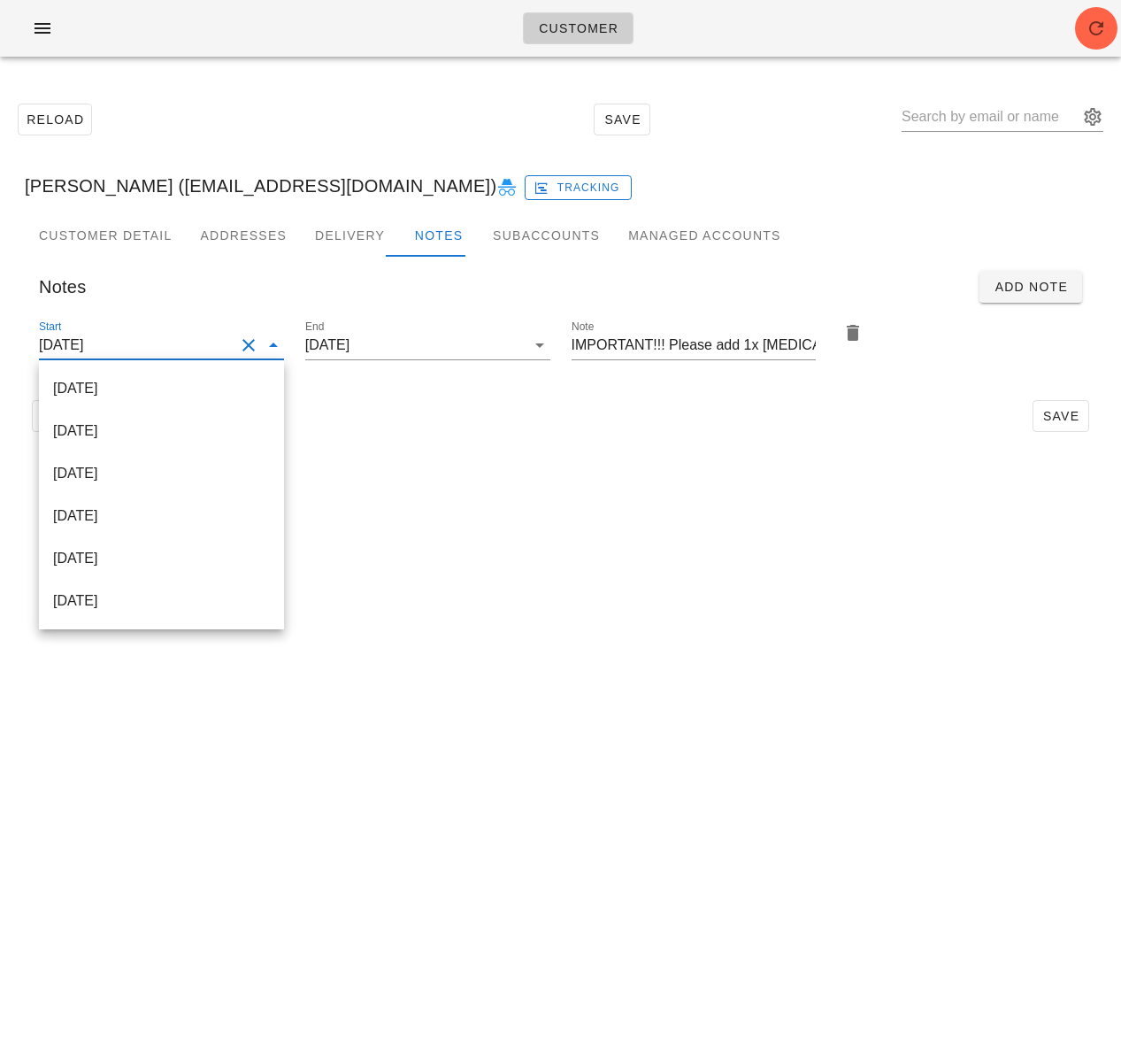
drag, startPoint x: 204, startPoint y: 394, endPoint x: 216, endPoint y: 394, distance: 12.0
click at [204, 394] on div "2025-09-14" at bounding box center [161, 388] width 217 height 17
type input "2025-09-14"
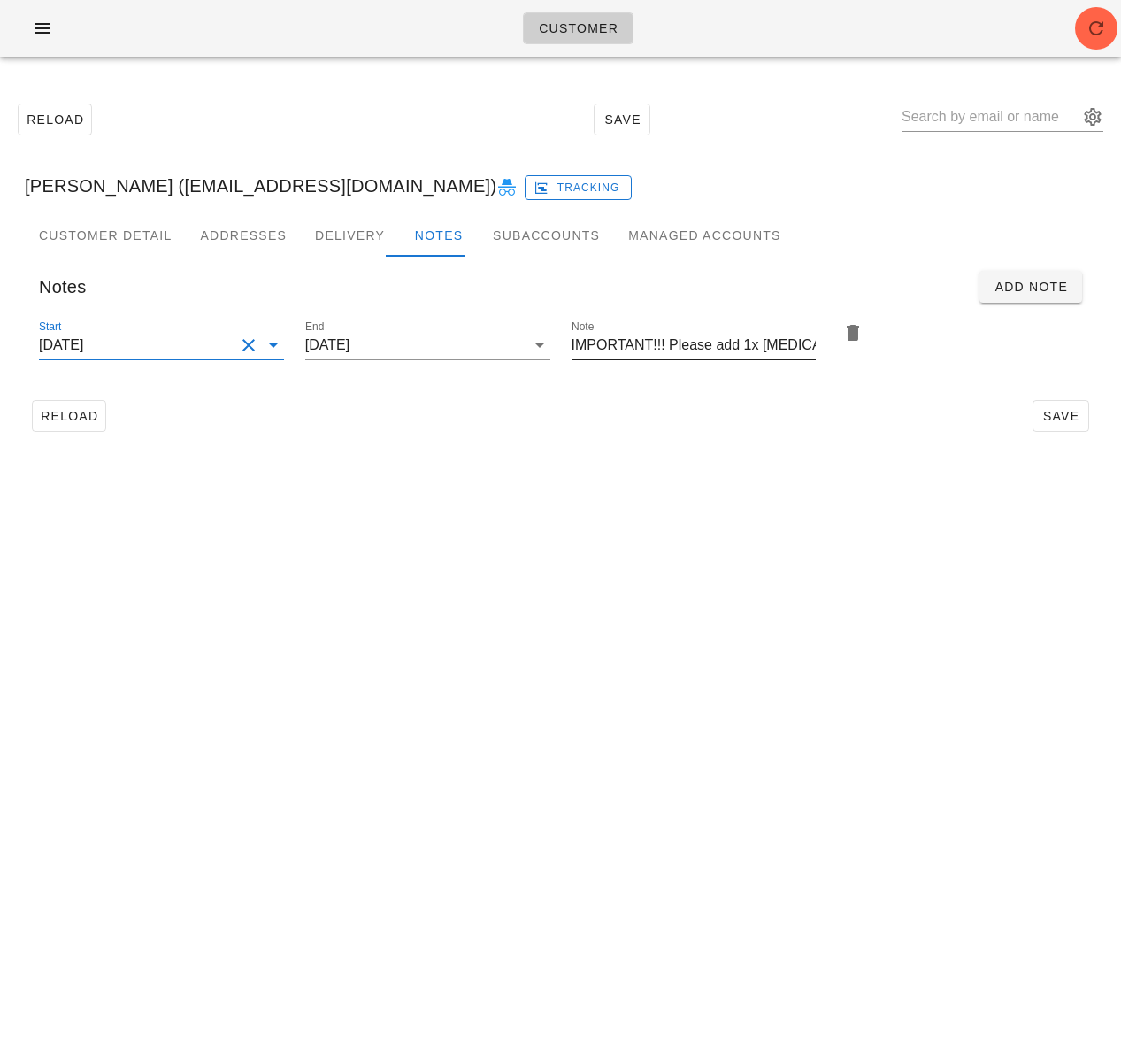
scroll to position [0, 69]
click at [1043, 411] on span "Save" at bounding box center [1060, 416] width 40 height 14
type input "Cindy Hsiao (cindyhcindyh89@gmail.com)"
drag, startPoint x: 82, startPoint y: 409, endPoint x: 142, endPoint y: 393, distance: 62.1
click at [82, 409] on span "Reload" at bounding box center [68, 416] width 58 height 14
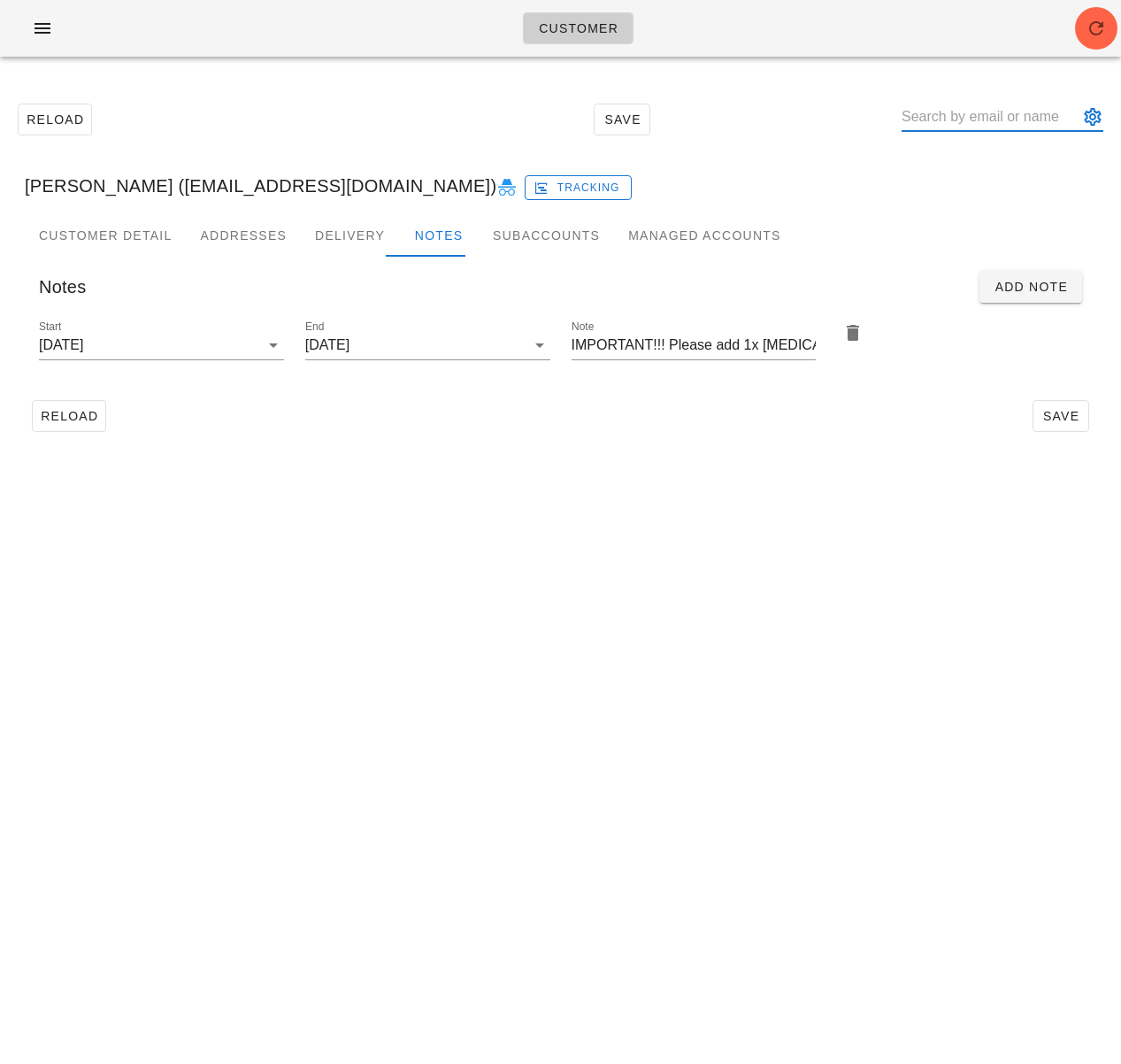
click at [967, 108] on input "text" at bounding box center [989, 117] width 177 height 29
paste input "Jalisha Yap"
type input "Jalisha Yap"
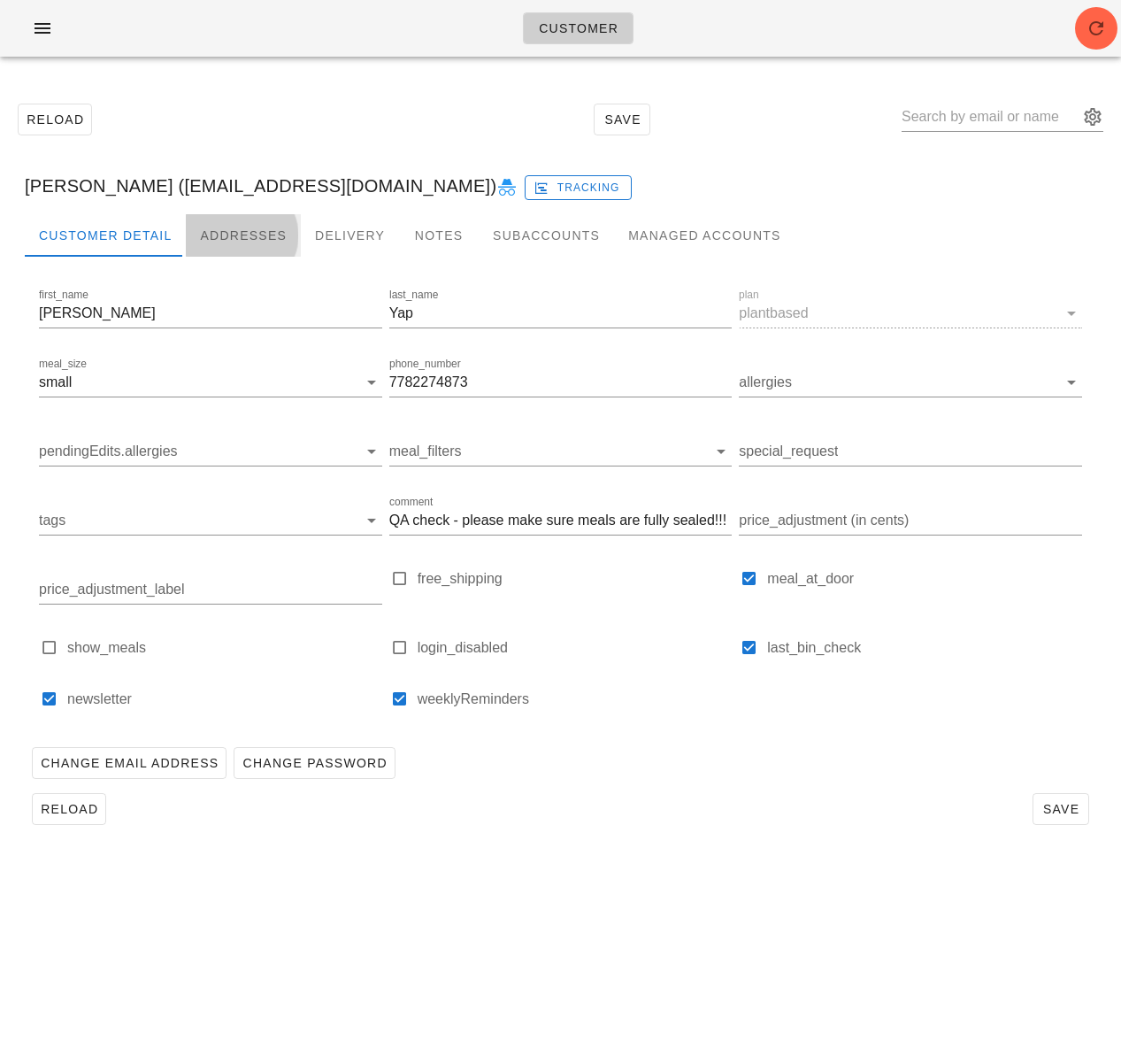
click at [259, 244] on div "Addresses" at bounding box center [243, 235] width 115 height 42
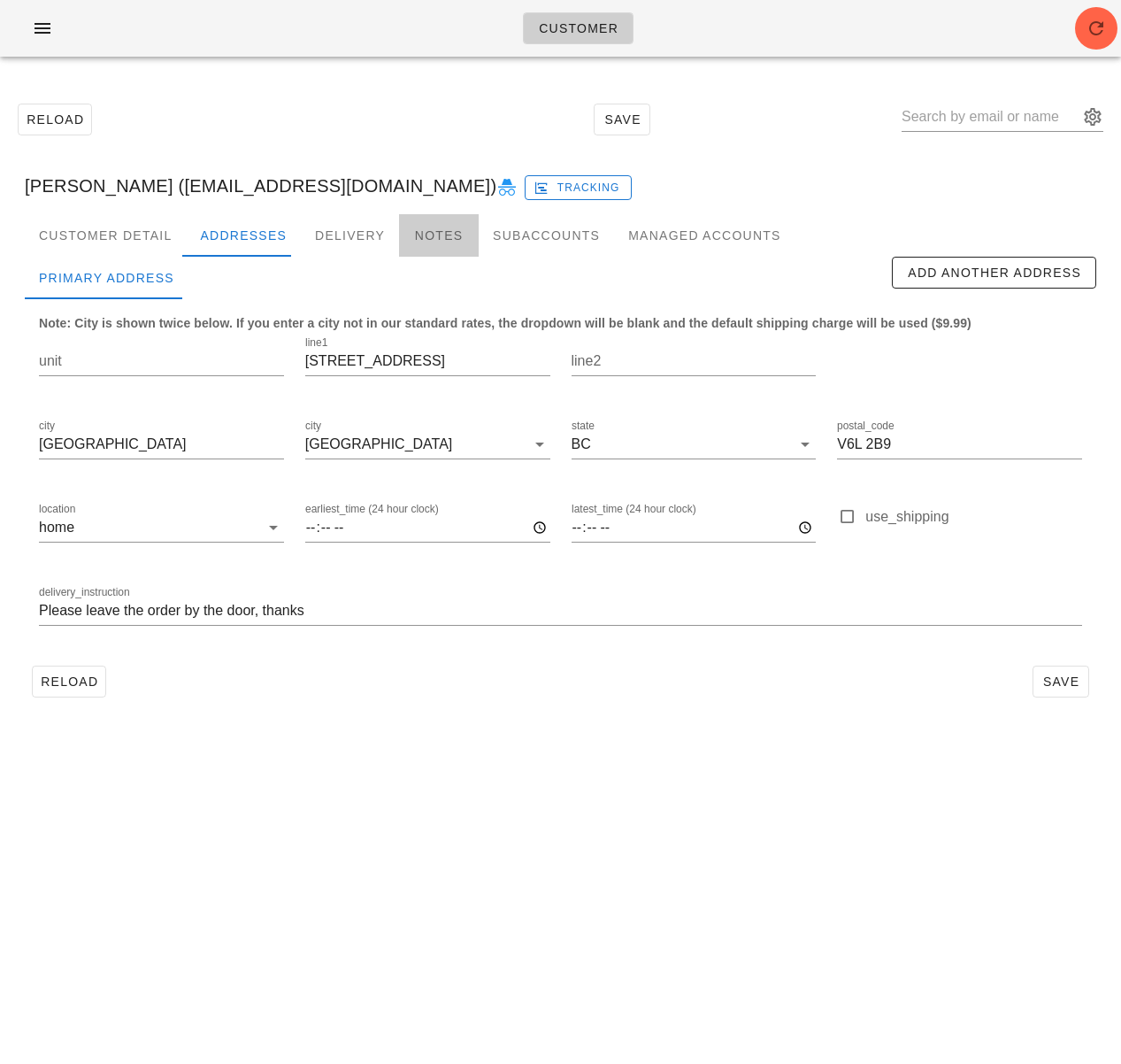
click at [426, 231] on div "Notes" at bounding box center [438, 235] width 80 height 42
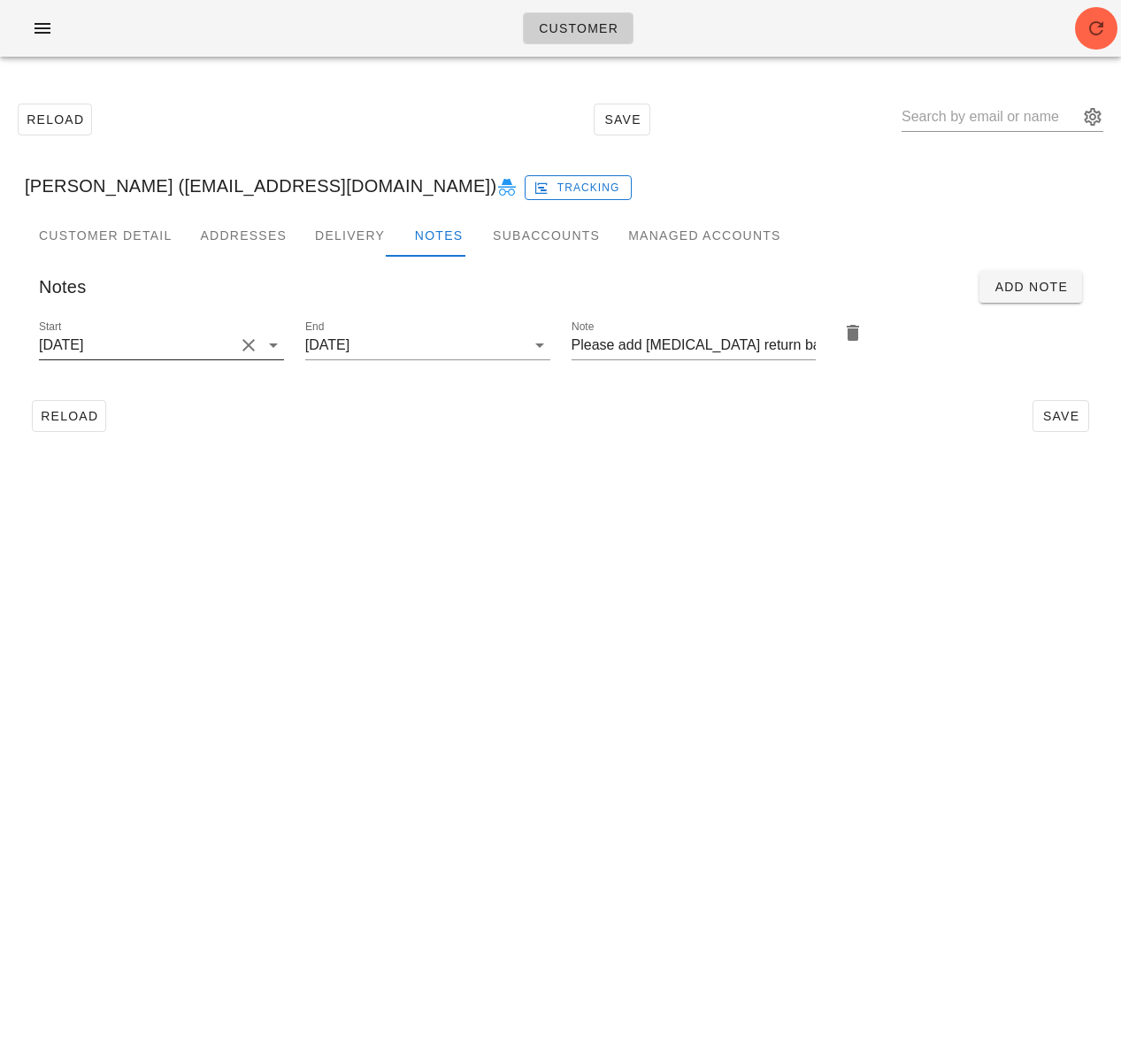
click at [175, 350] on input "2025-09-07" at bounding box center [136, 345] width 195 height 29
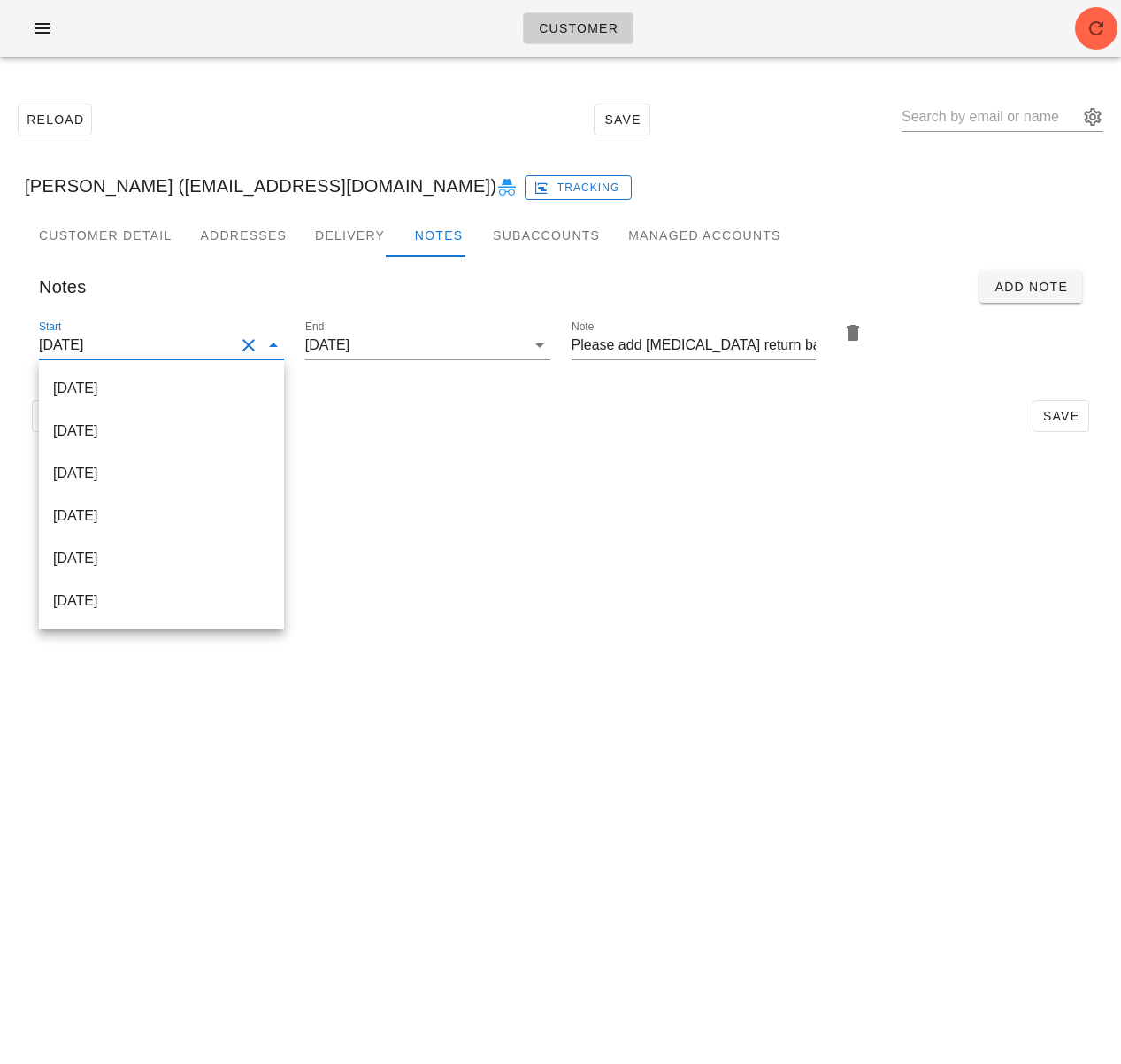
click at [192, 390] on div "2025-09-14" at bounding box center [161, 388] width 217 height 17
type input "2025-09-14"
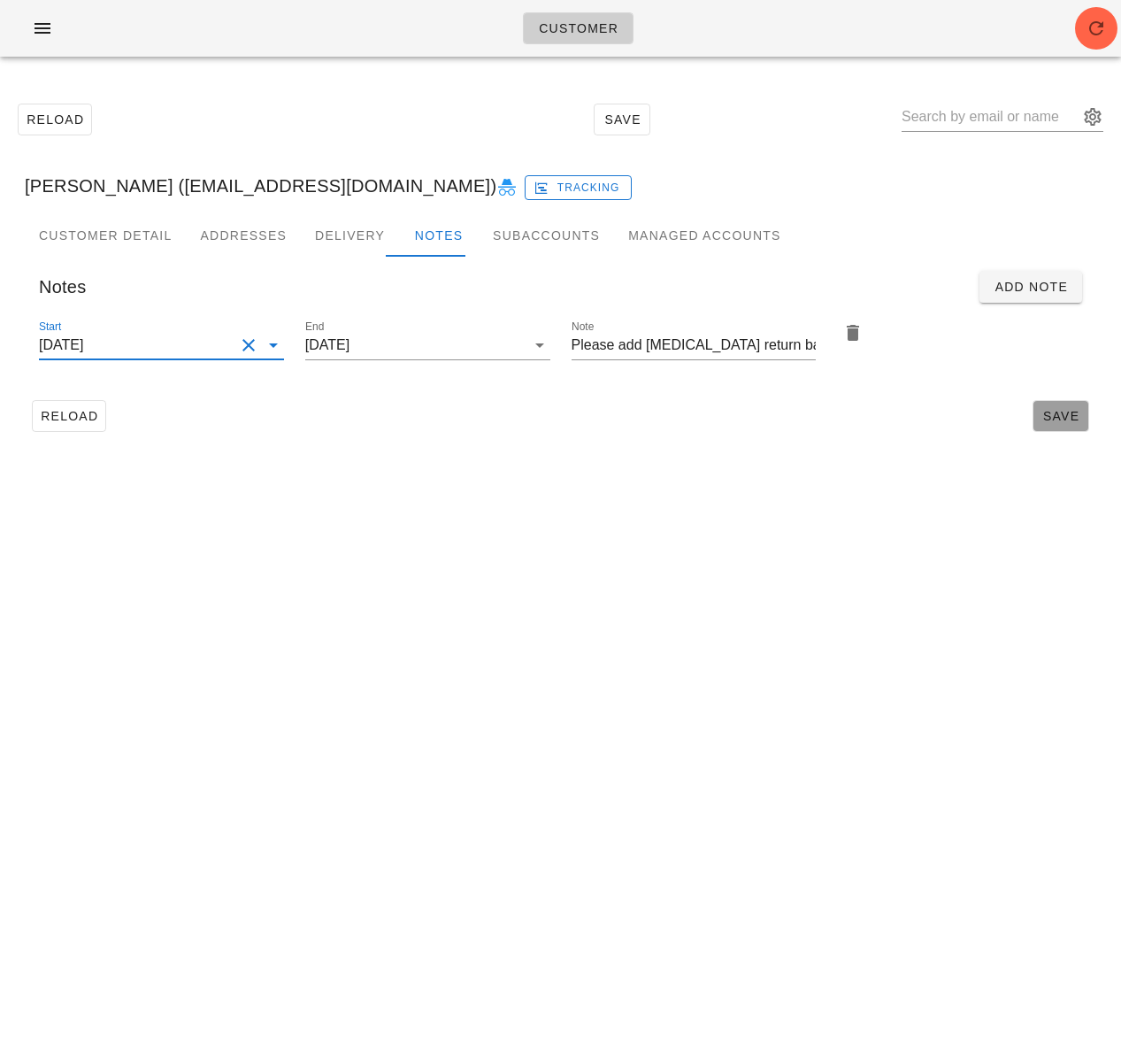
click at [1064, 415] on span "Save" at bounding box center [1060, 416] width 40 height 14
click at [954, 116] on input "text" at bounding box center [989, 117] width 177 height 29
click at [64, 422] on span "Reload" at bounding box center [68, 416] width 58 height 14
click at [960, 115] on input "text" at bounding box center [989, 117] width 177 height 29
paste input "Ruth Gill"
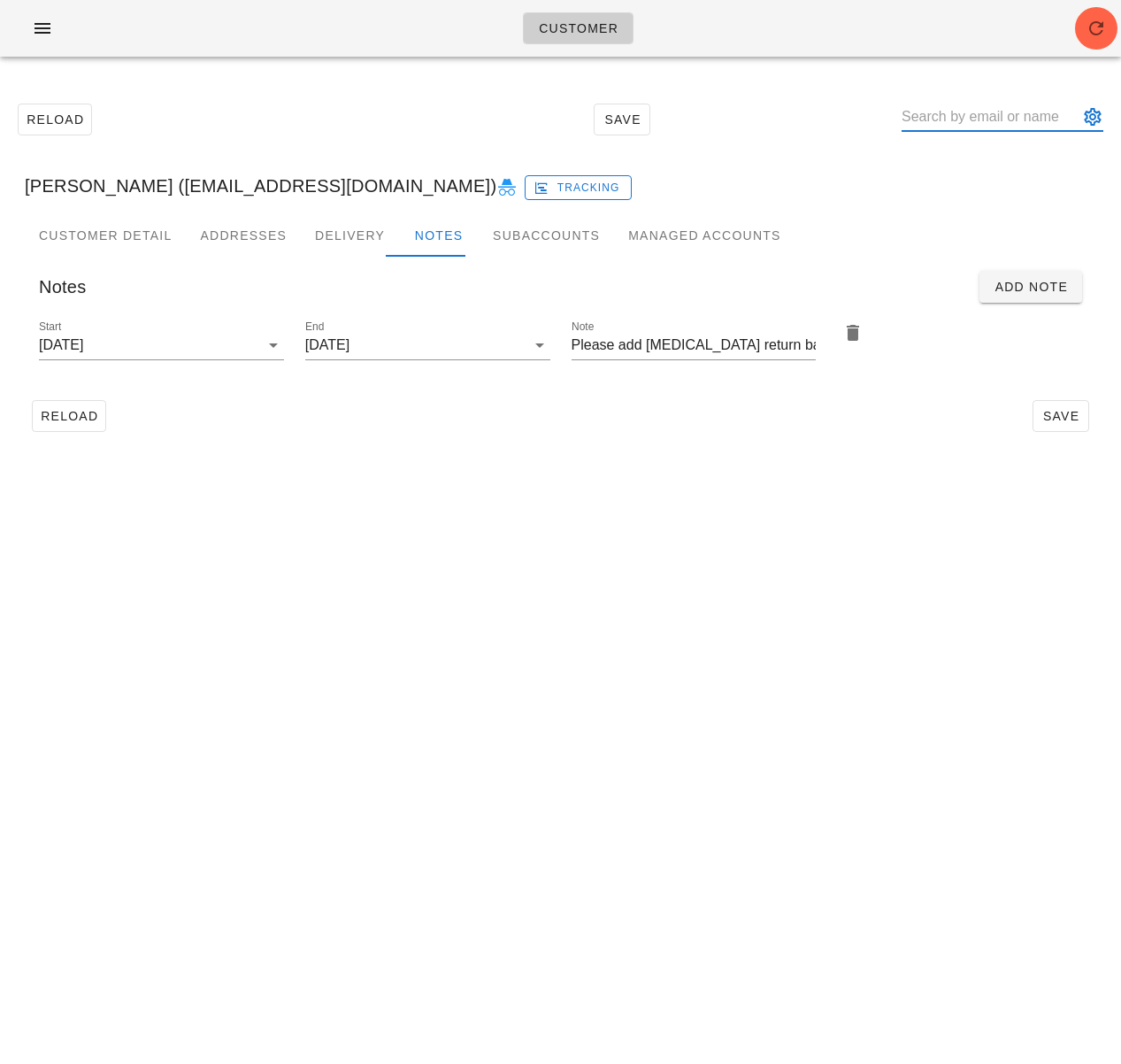
type input "Ruth Gill"
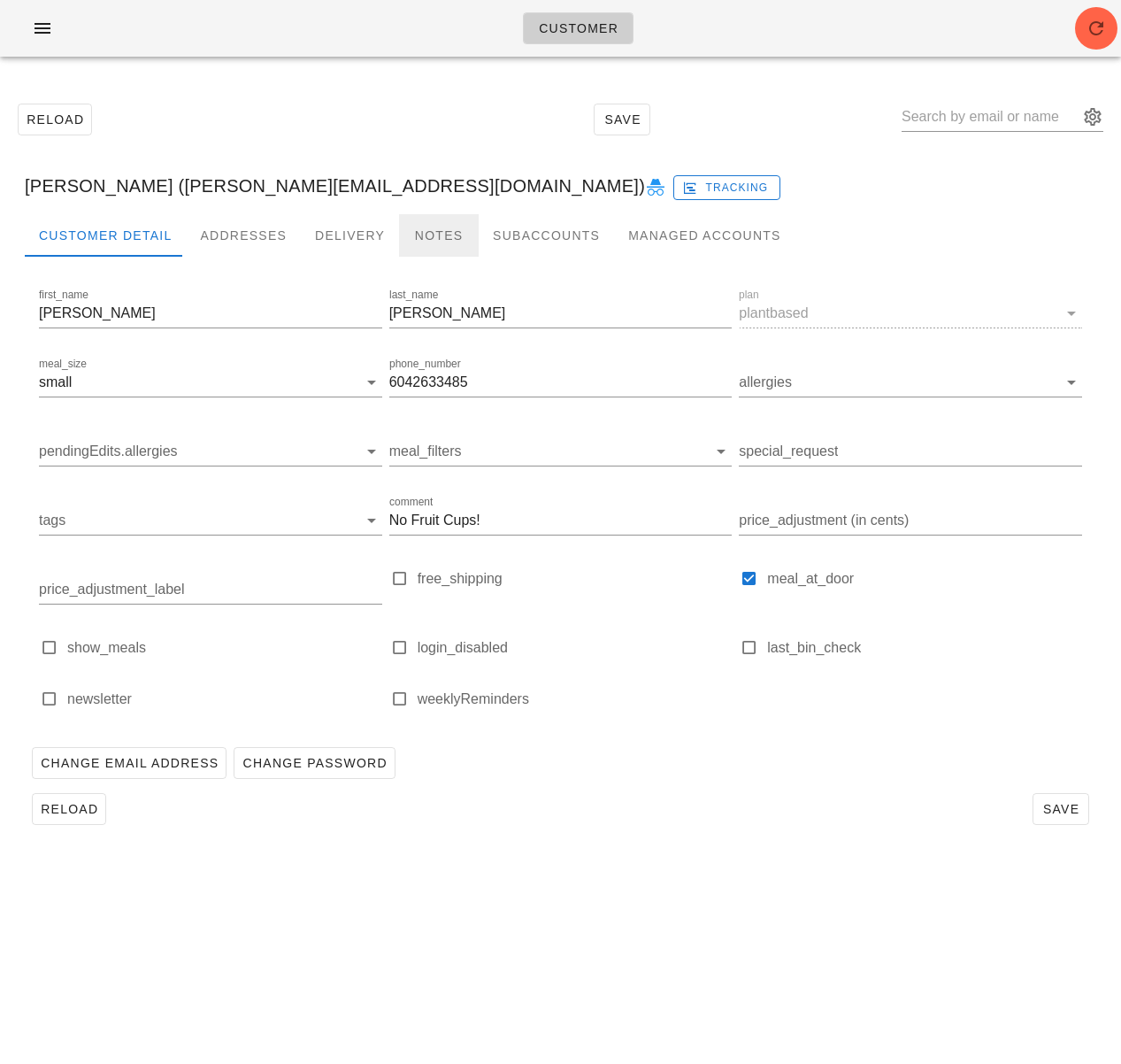
click at [404, 232] on div "Notes" at bounding box center [438, 235] width 80 height 42
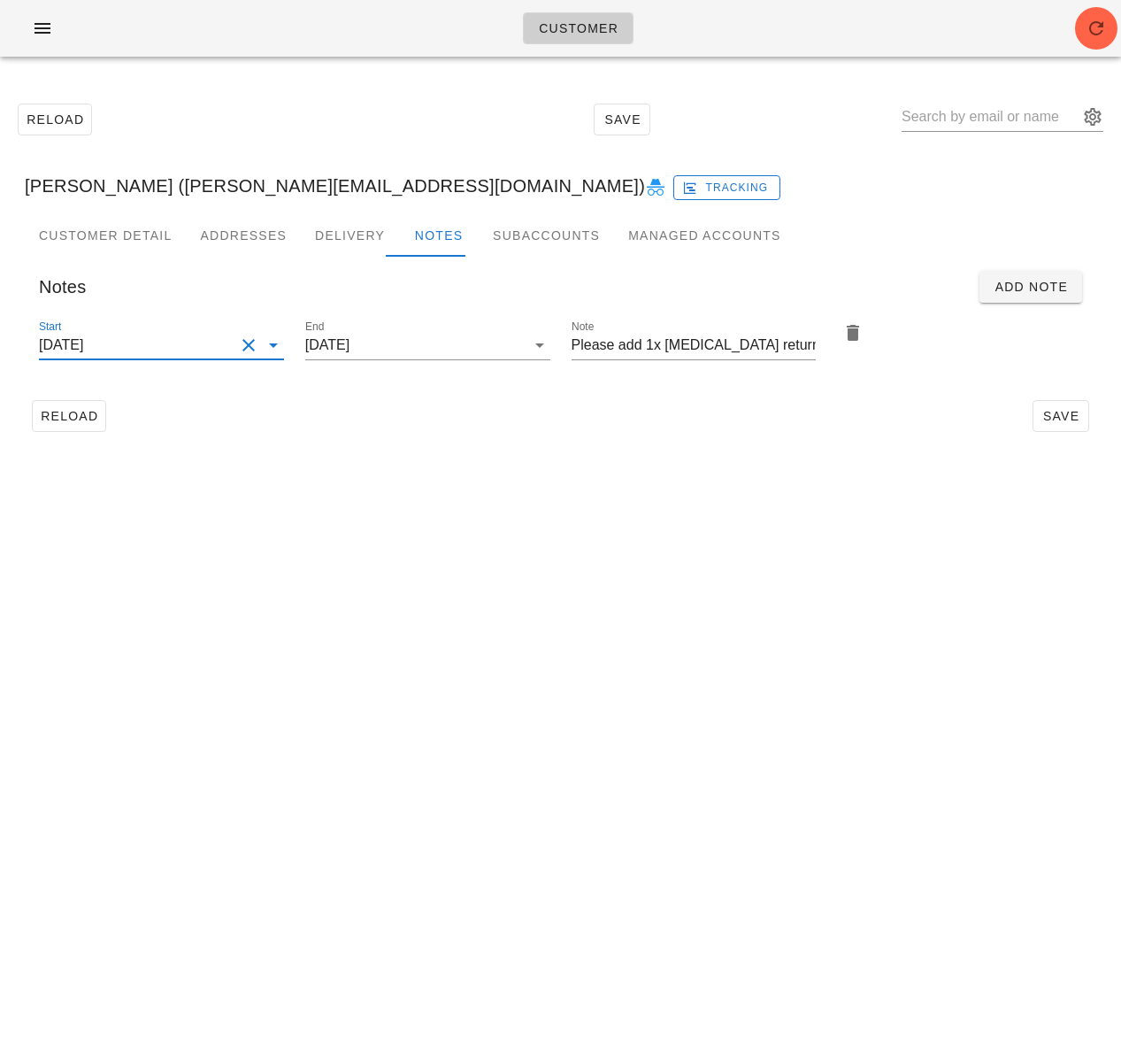
drag, startPoint x: 163, startPoint y: 340, endPoint x: 195, endPoint y: 357, distance: 36.2
click at [163, 340] on input "2025-08-31" at bounding box center [136, 345] width 195 height 29
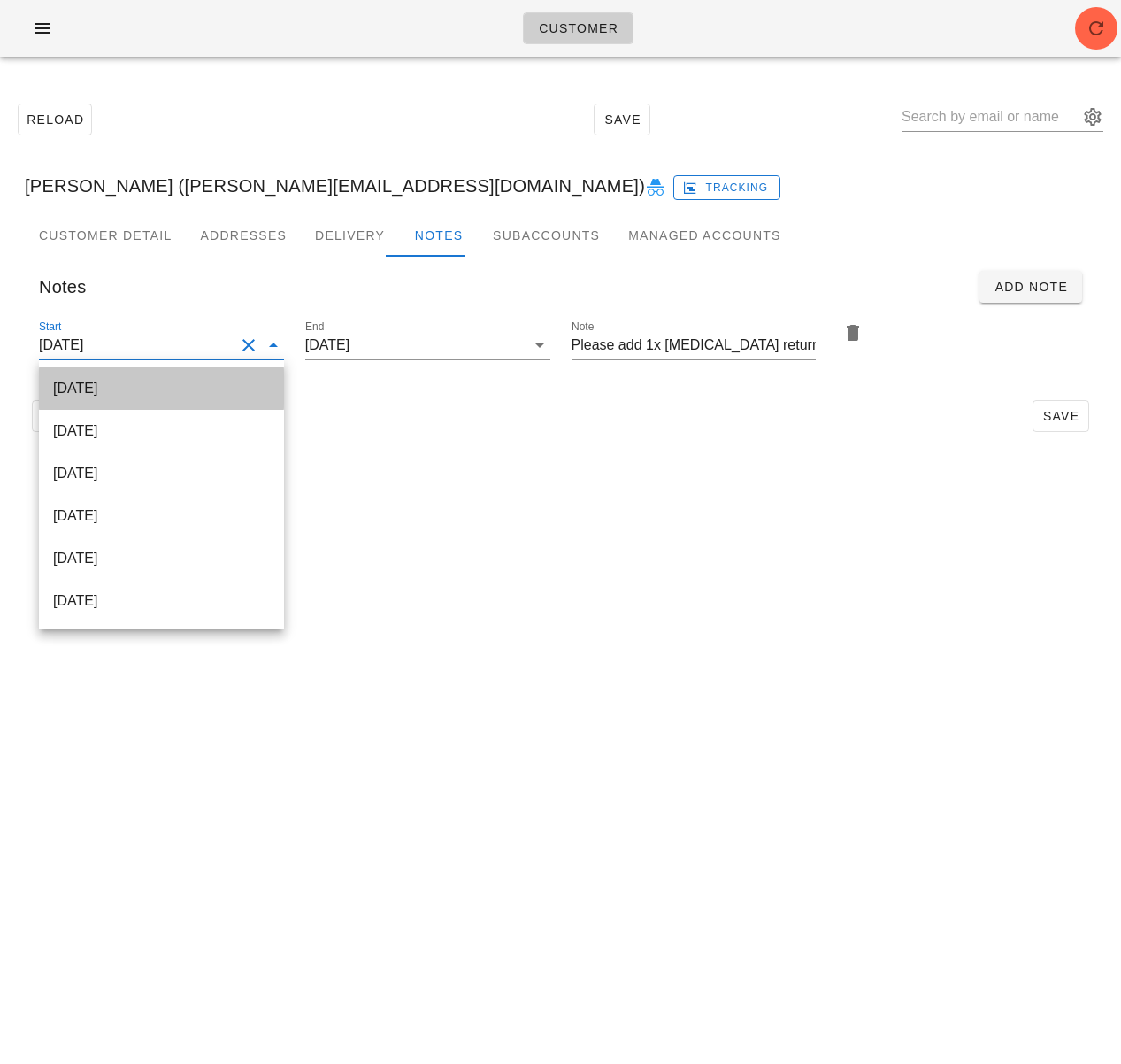
drag, startPoint x: 214, startPoint y: 391, endPoint x: 228, endPoint y: 387, distance: 14.6
click at [214, 391] on div "2025-09-14" at bounding box center [161, 388] width 217 height 17
type input "2025-09-14"
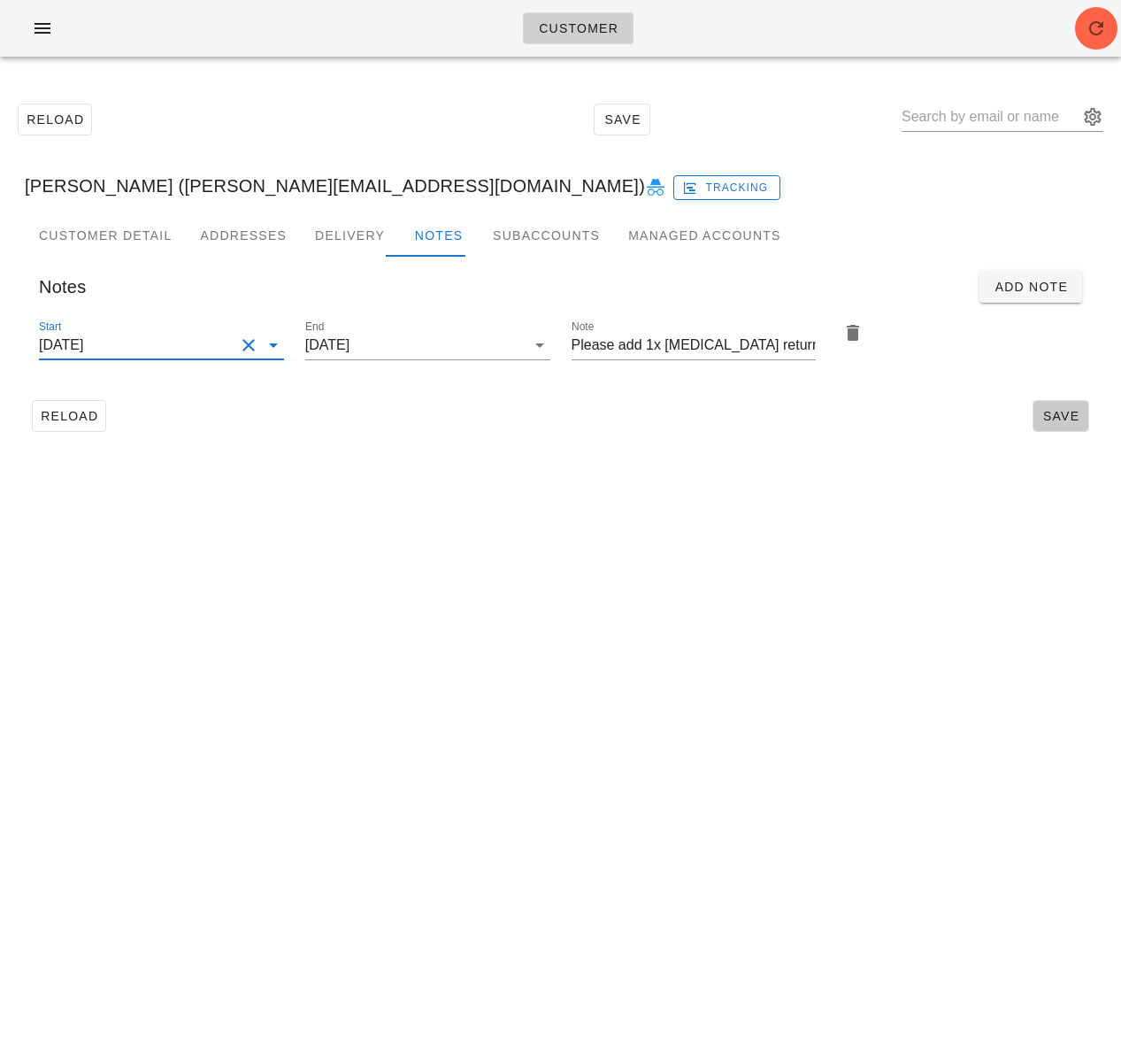
click at [1067, 415] on span "Save" at bounding box center [1060, 416] width 40 height 14
click at [953, 37] on div "Customer" at bounding box center [560, 28] width 1121 height 56
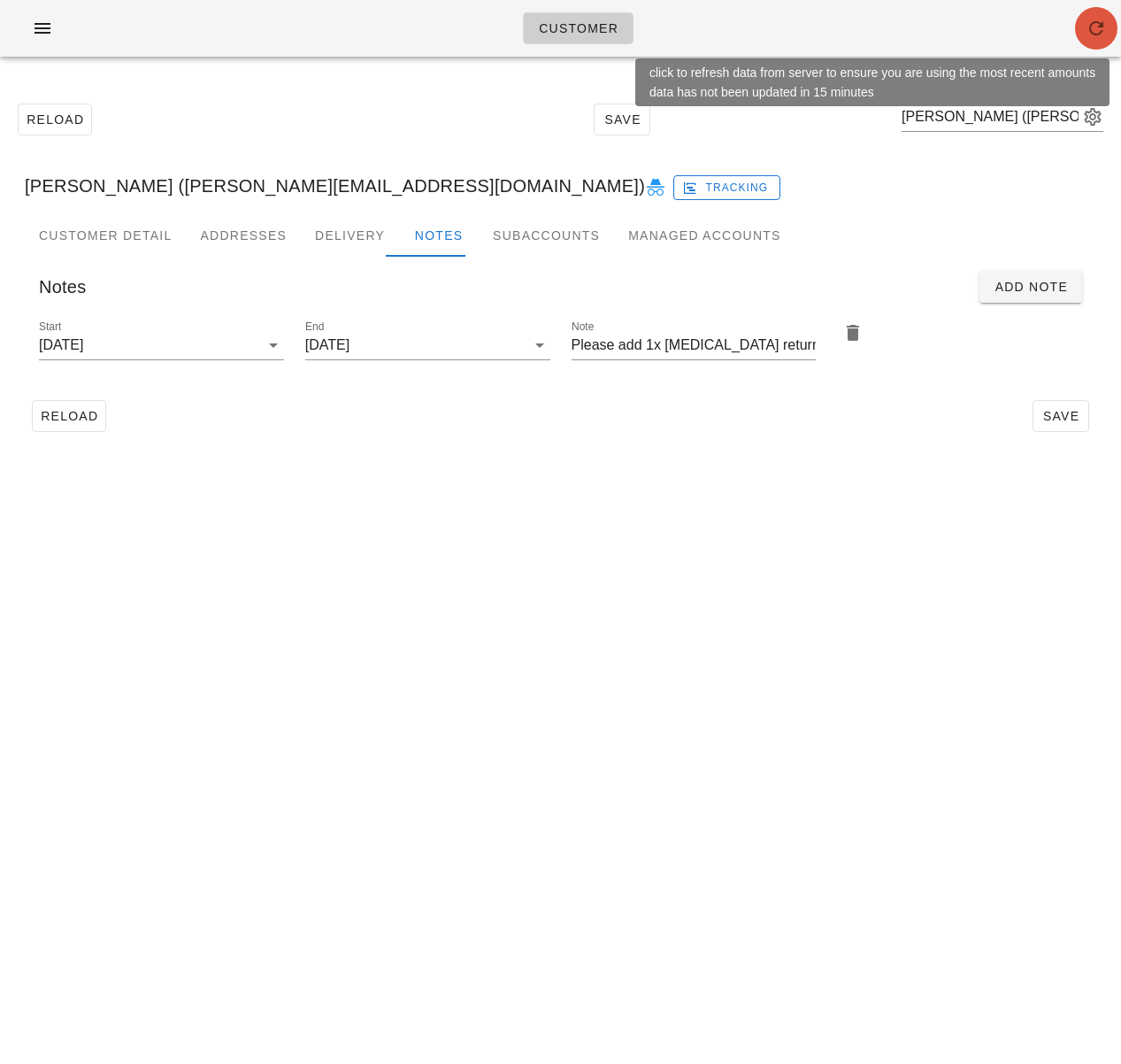
click at [1091, 33] on icon "button" at bounding box center [1097, 29] width 22 height 22
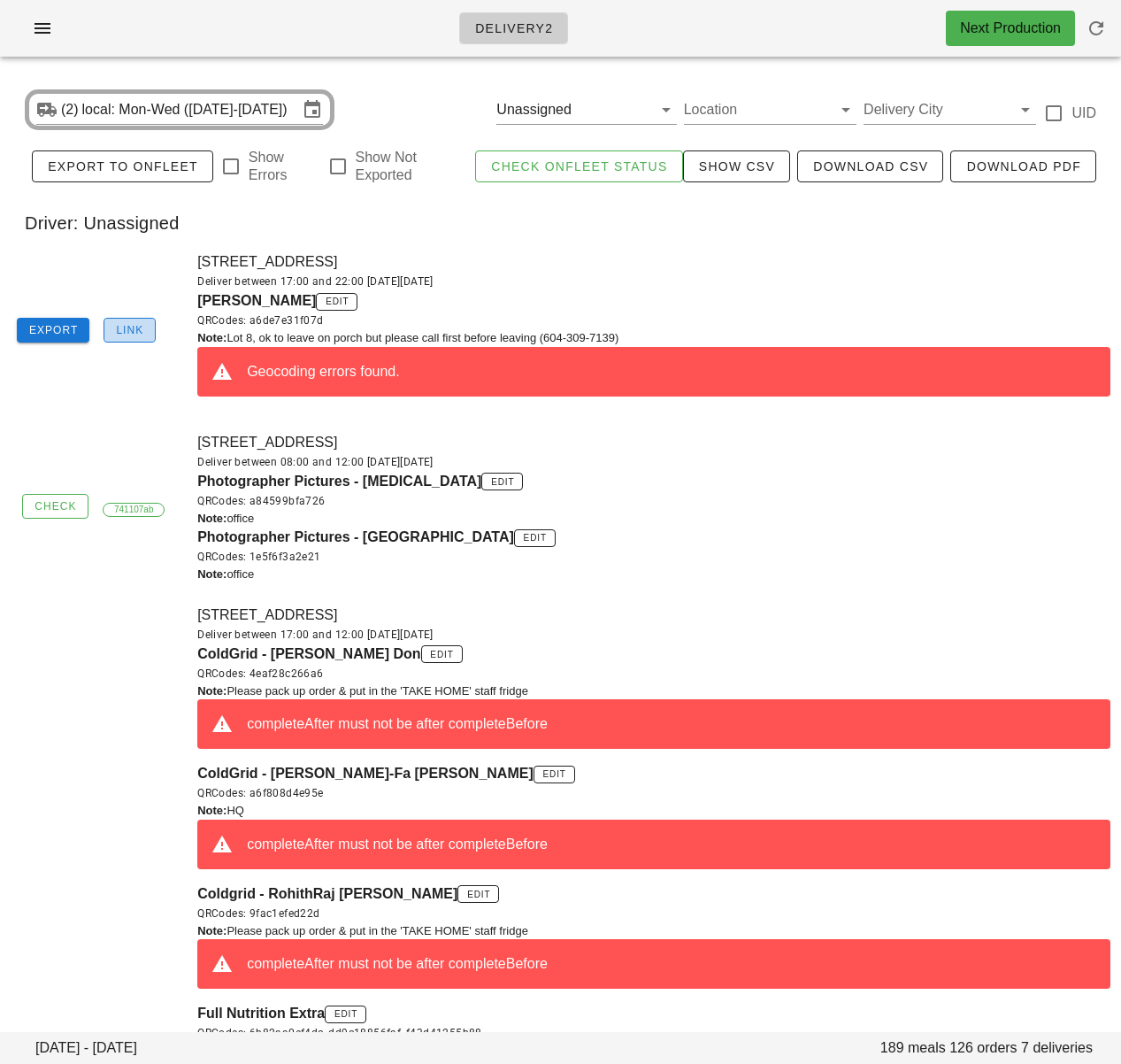
click at [125, 333] on span "Link" at bounding box center [129, 330] width 29 height 13
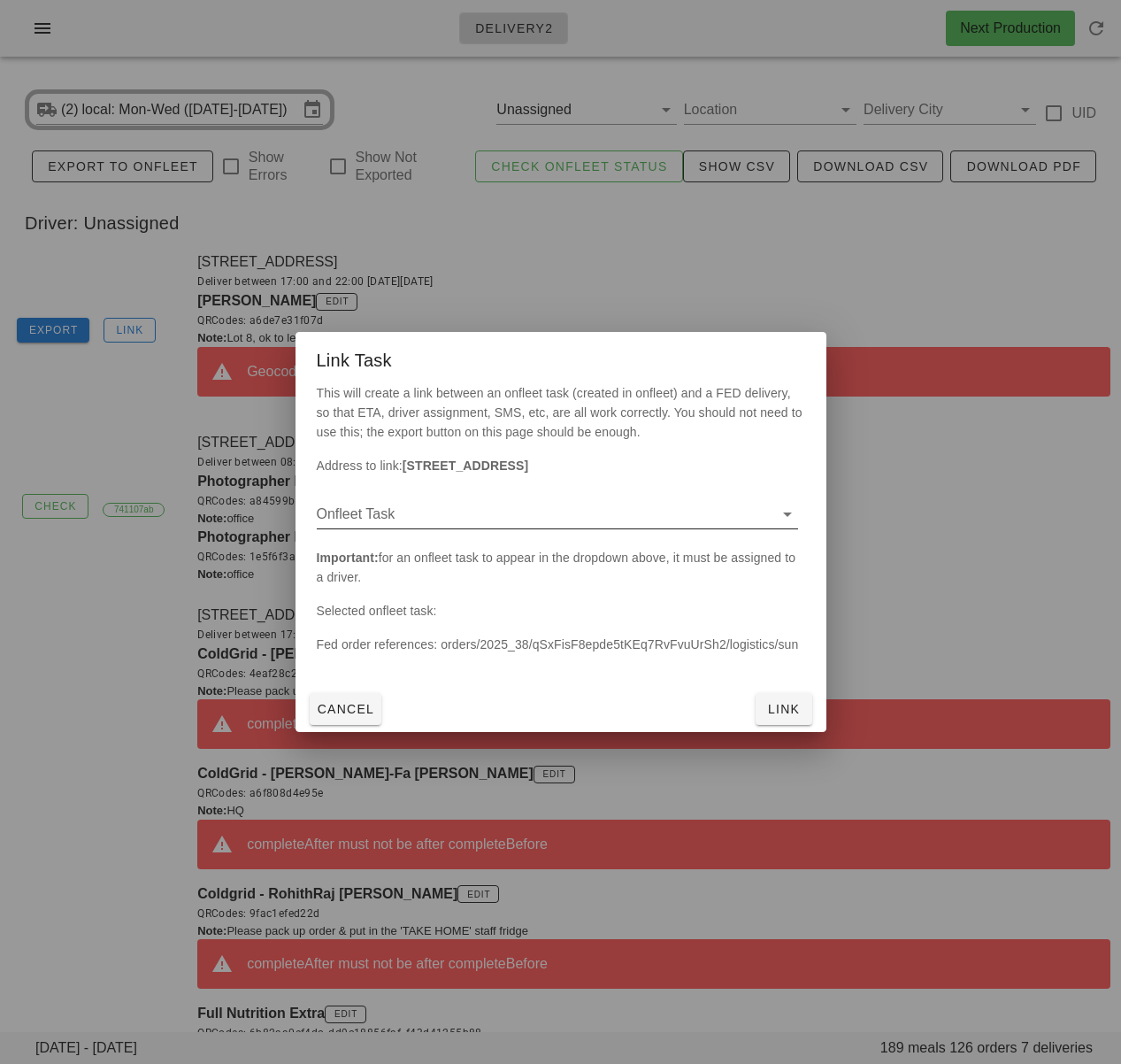
click at [487, 519] on input "Onfleet Task" at bounding box center [543, 515] width 453 height 29
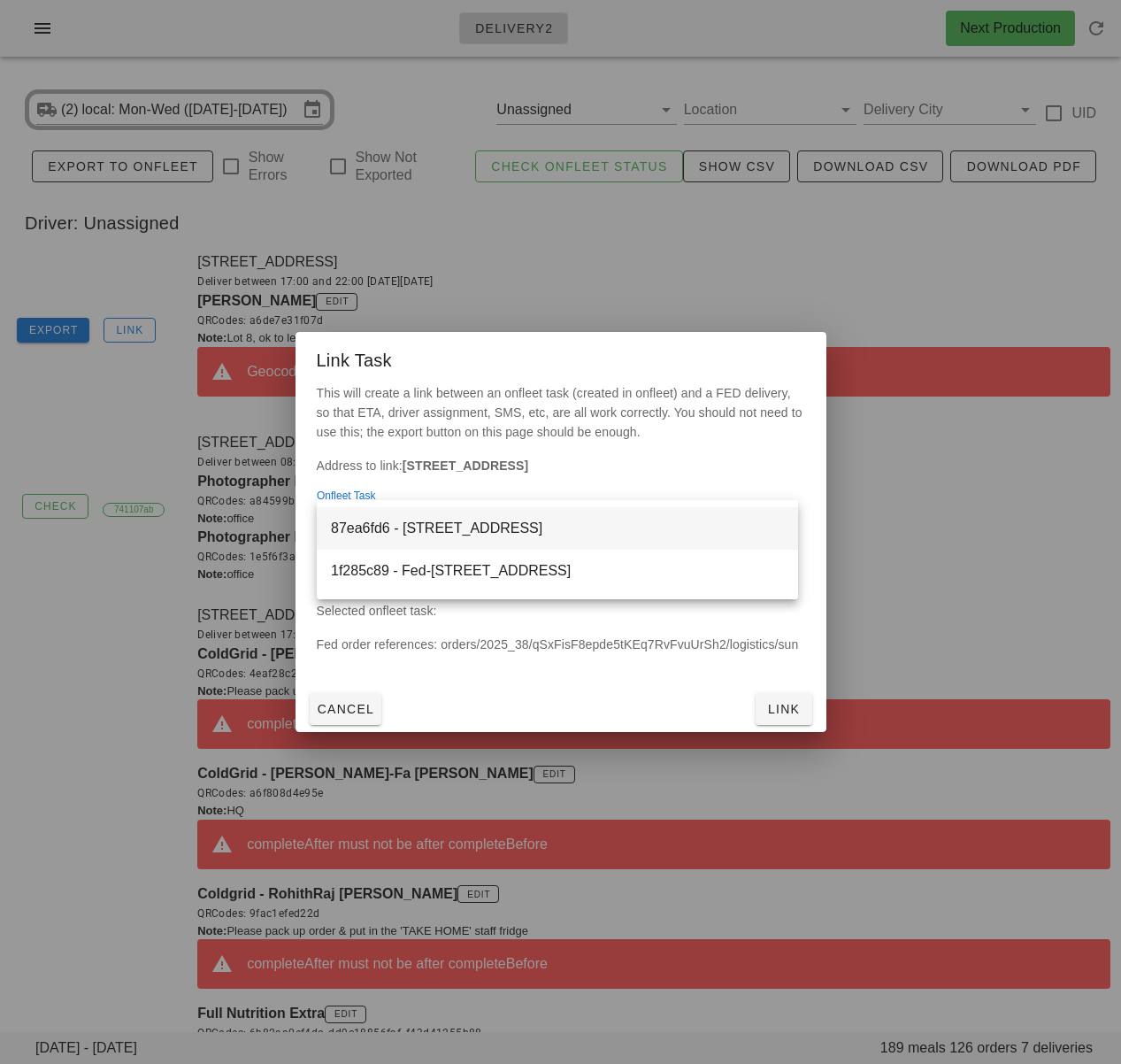
click at [522, 532] on div "87ea6fd6 - [STREET_ADDRESS]" at bounding box center [557, 528] width 453 height 17
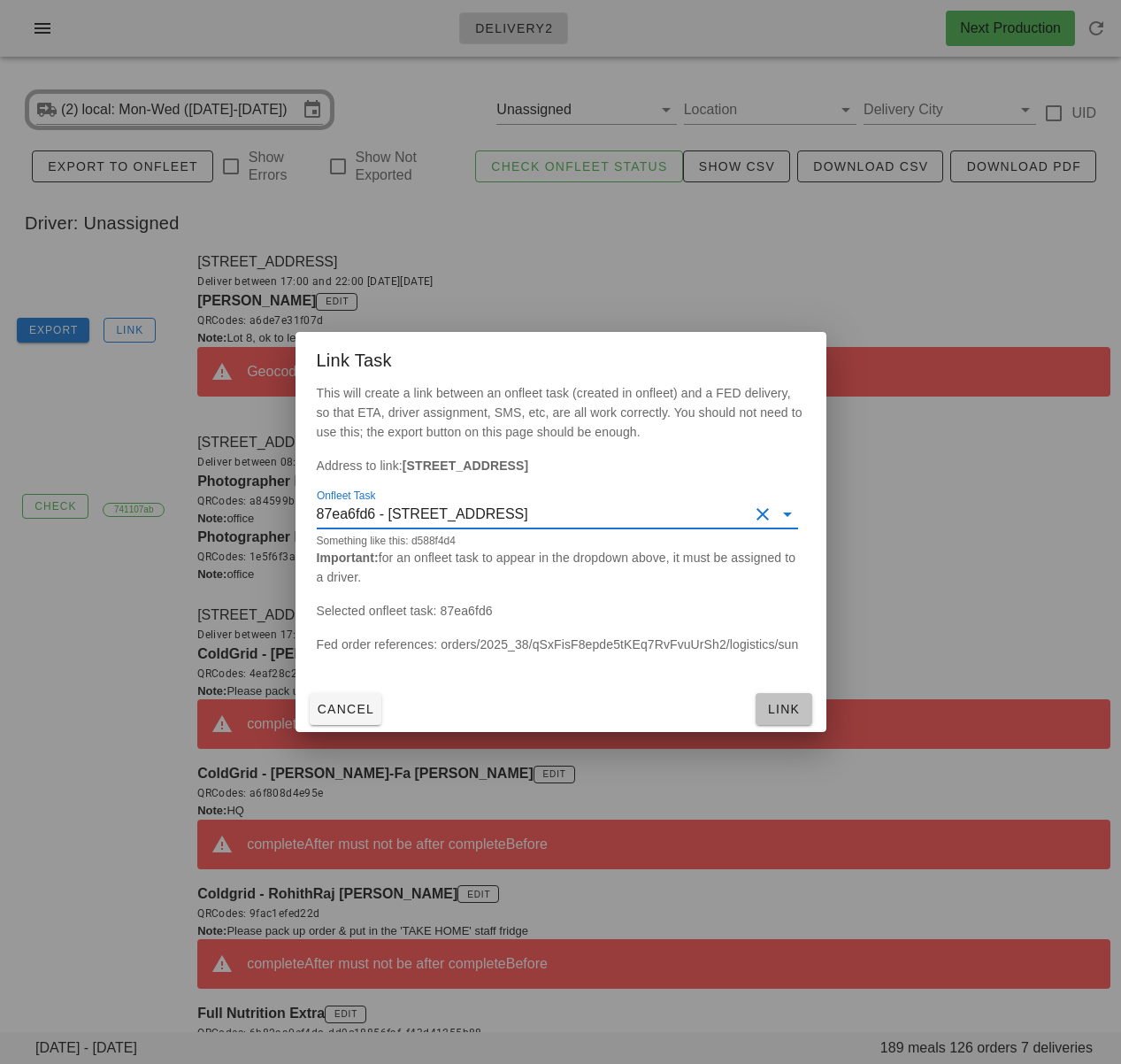
drag, startPoint x: 789, startPoint y: 707, endPoint x: 814, endPoint y: 699, distance: 26.2
click at [790, 706] on span "Link" at bounding box center [783, 709] width 42 height 14
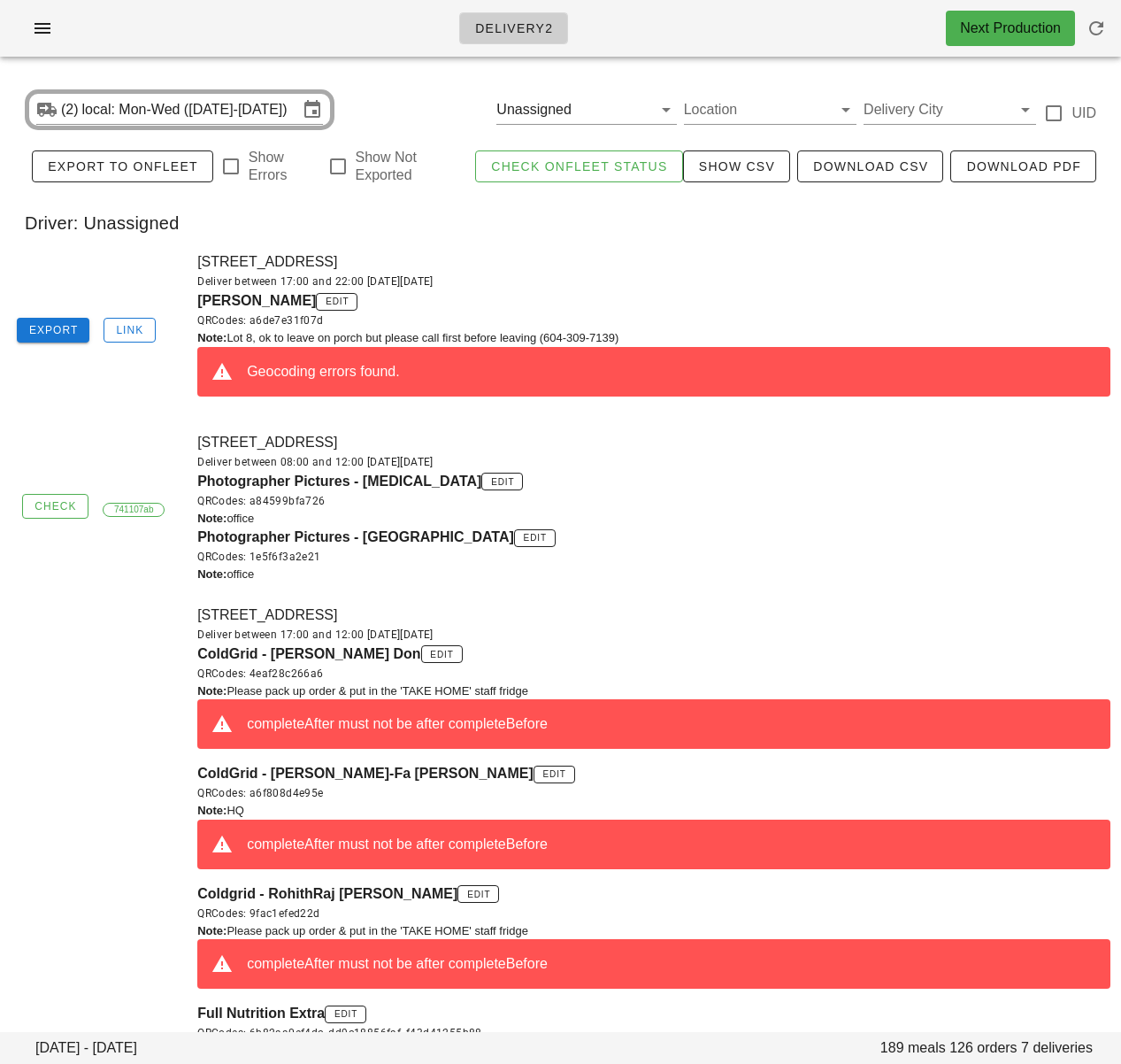
drag, startPoint x: 87, startPoint y: 666, endPoint x: 116, endPoint y: 634, distance: 43.2
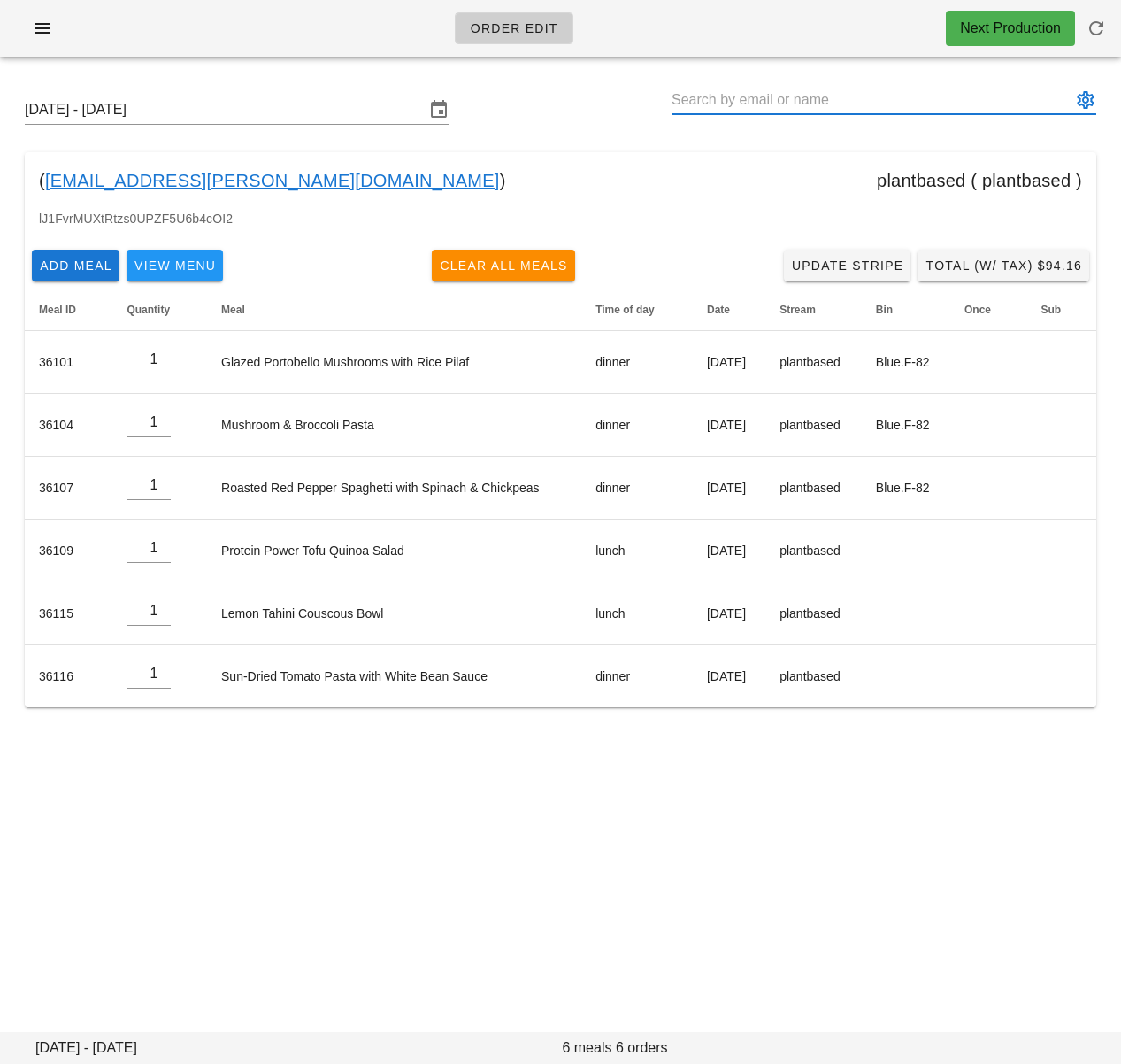
click at [750, 98] on input "text" at bounding box center [871, 100] width 400 height 29
paste input "[PERSON_NAME]"
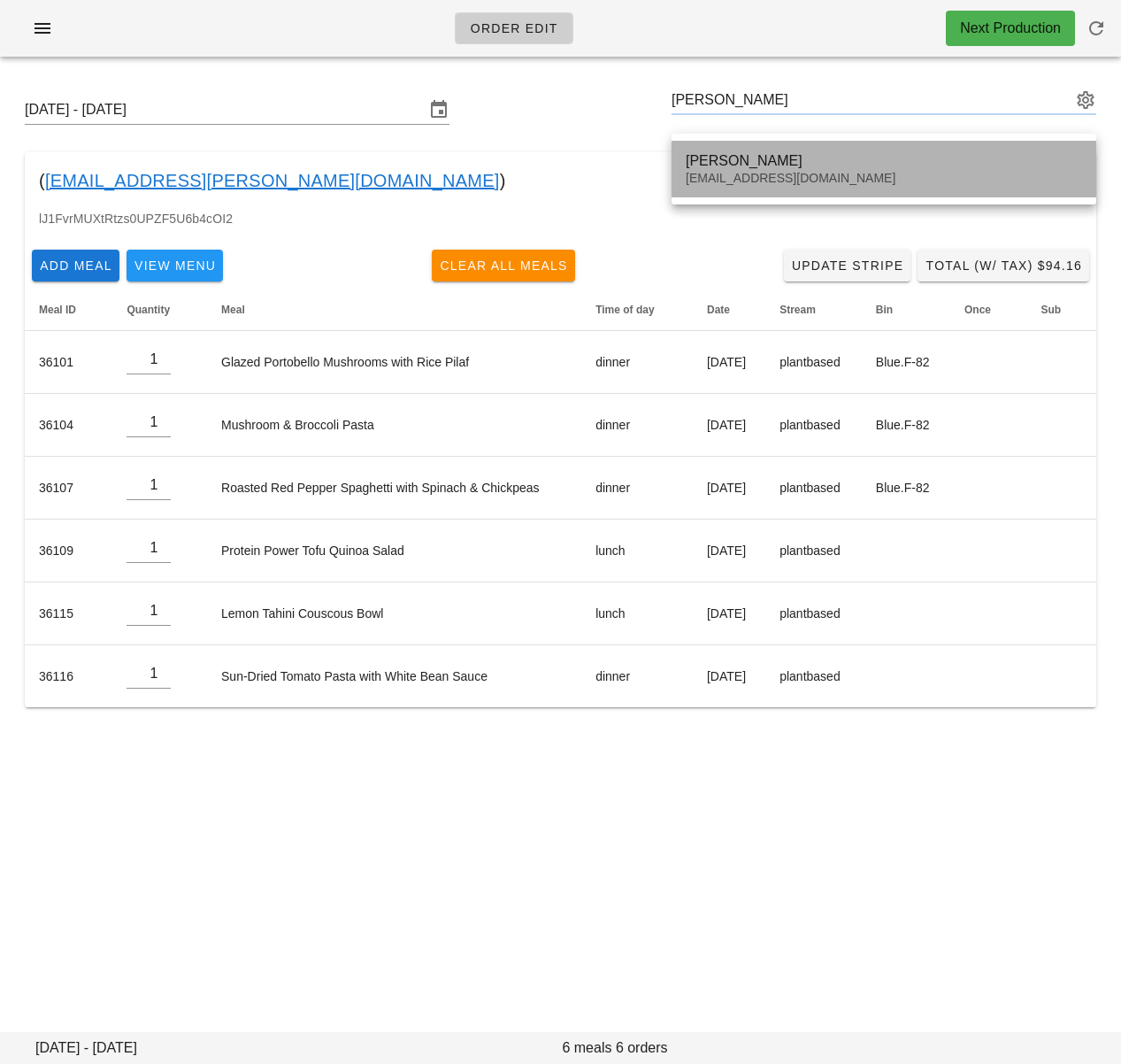
click at [754, 152] on div "[PERSON_NAME]" at bounding box center [884, 160] width 396 height 17
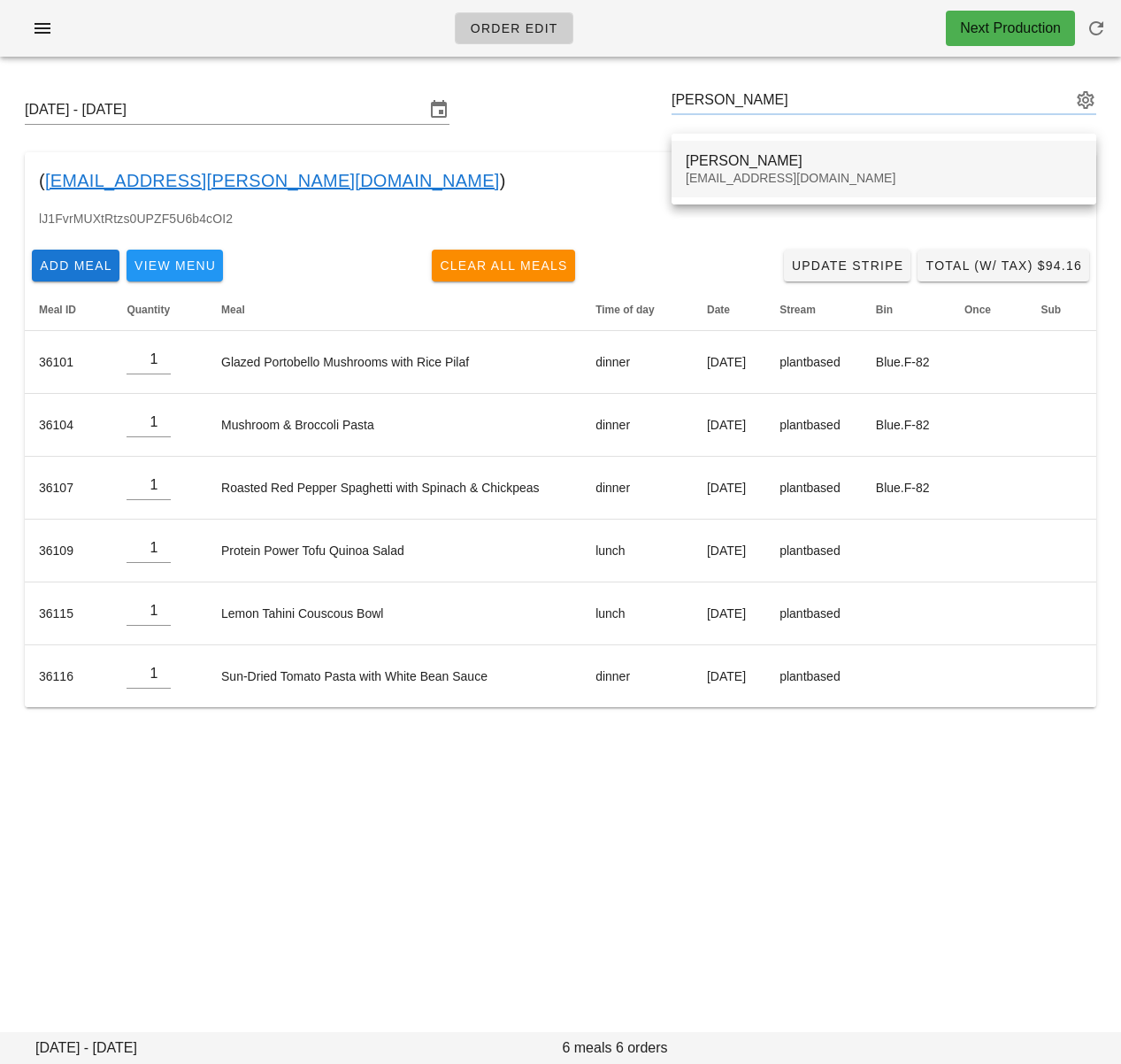
type input "[PERSON_NAME] ([EMAIL_ADDRESS][DOMAIN_NAME])"
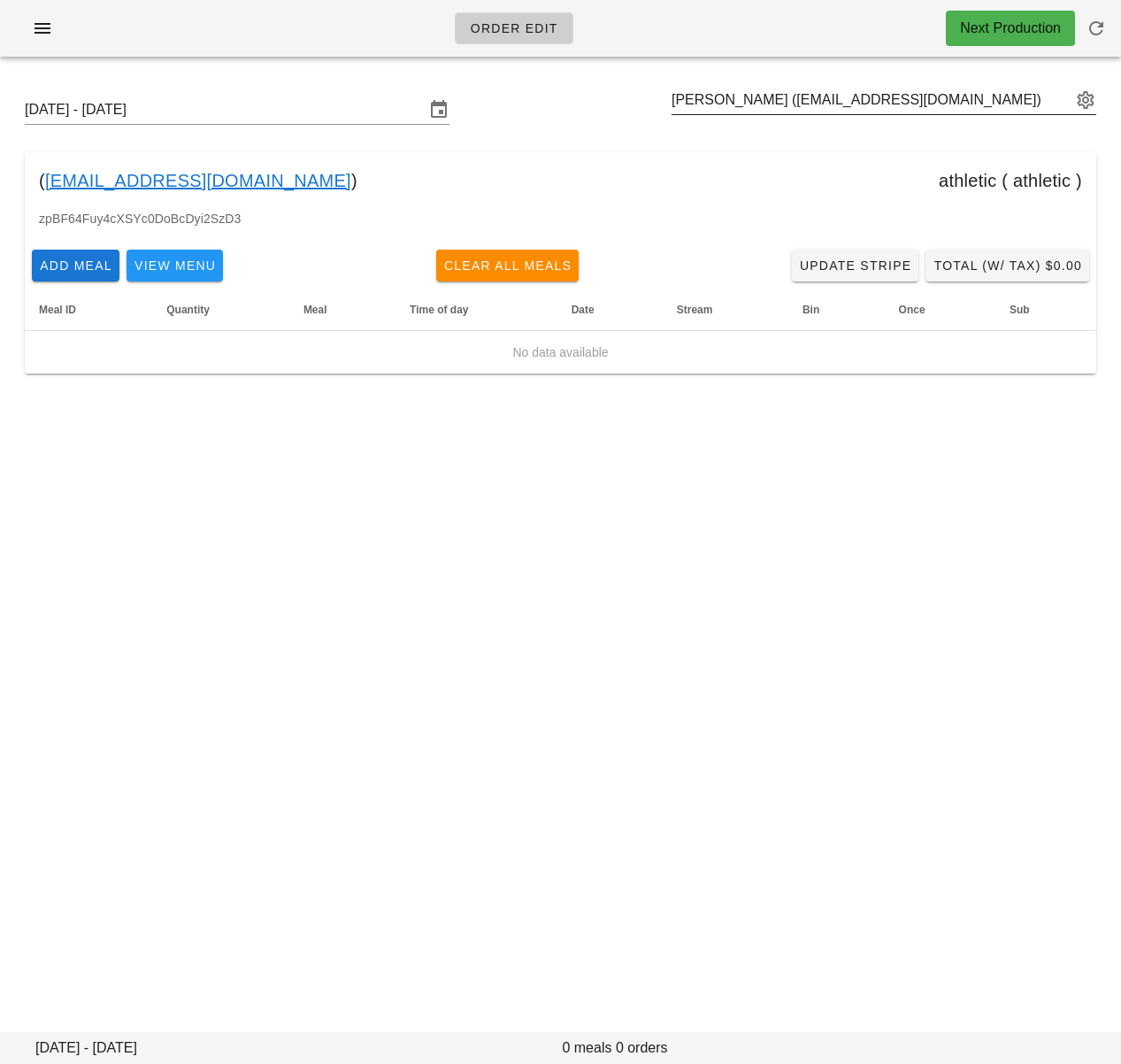
click at [851, 102] on input "[PERSON_NAME] ([EMAIL_ADDRESS][DOMAIN_NAME])" at bounding box center [871, 100] width 400 height 29
click at [851, 102] on input "text" at bounding box center [871, 100] width 400 height 29
paste input "[PERSON_NAME]"
type input "[PERSON_NAME] ([EMAIL_ADDRESS][DOMAIN_NAME])"
click at [866, 99] on input "text" at bounding box center [871, 100] width 400 height 29
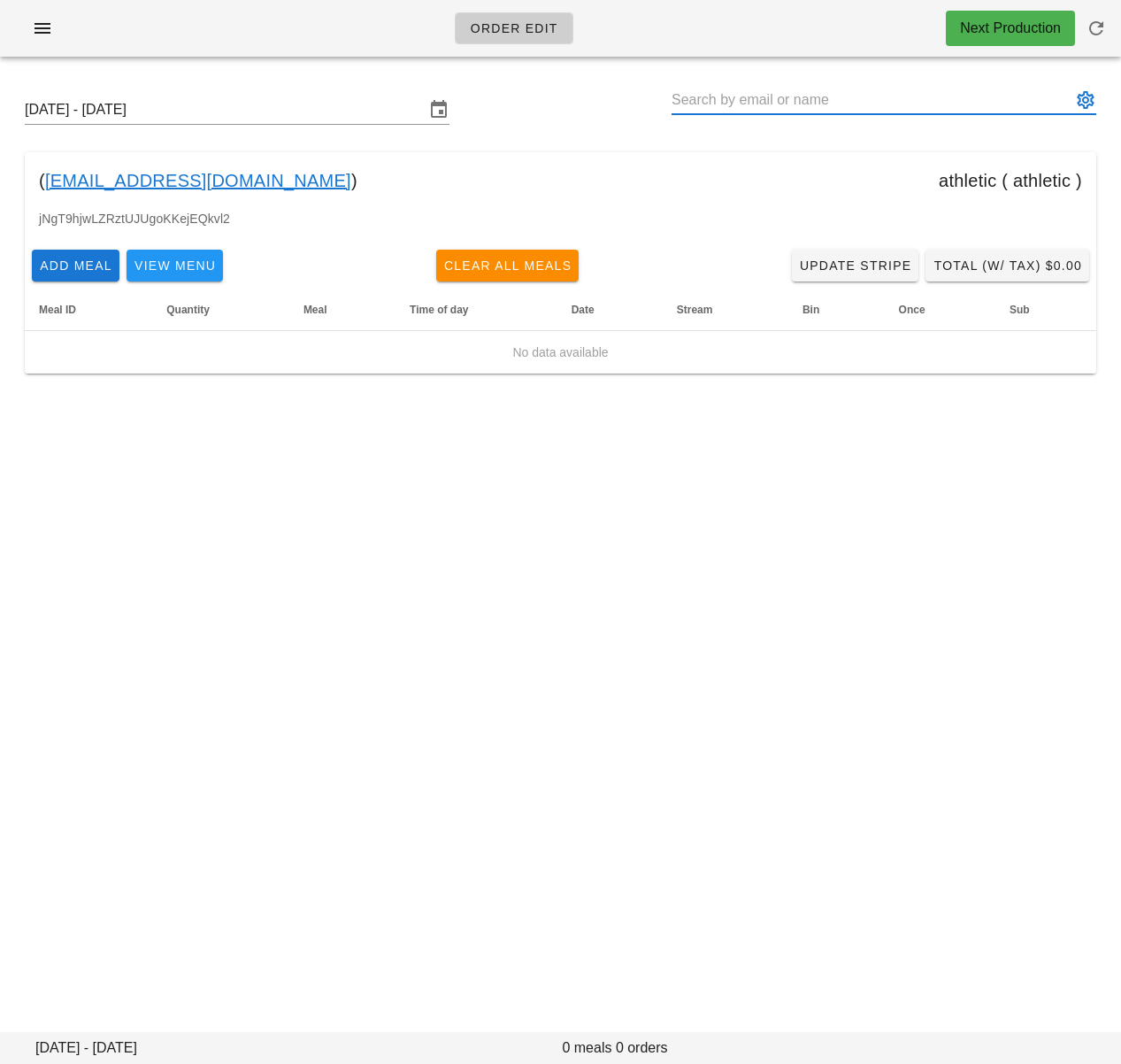
click at [866, 99] on input "text" at bounding box center [871, 100] width 400 height 29
paste input "[PERSON_NAME]"
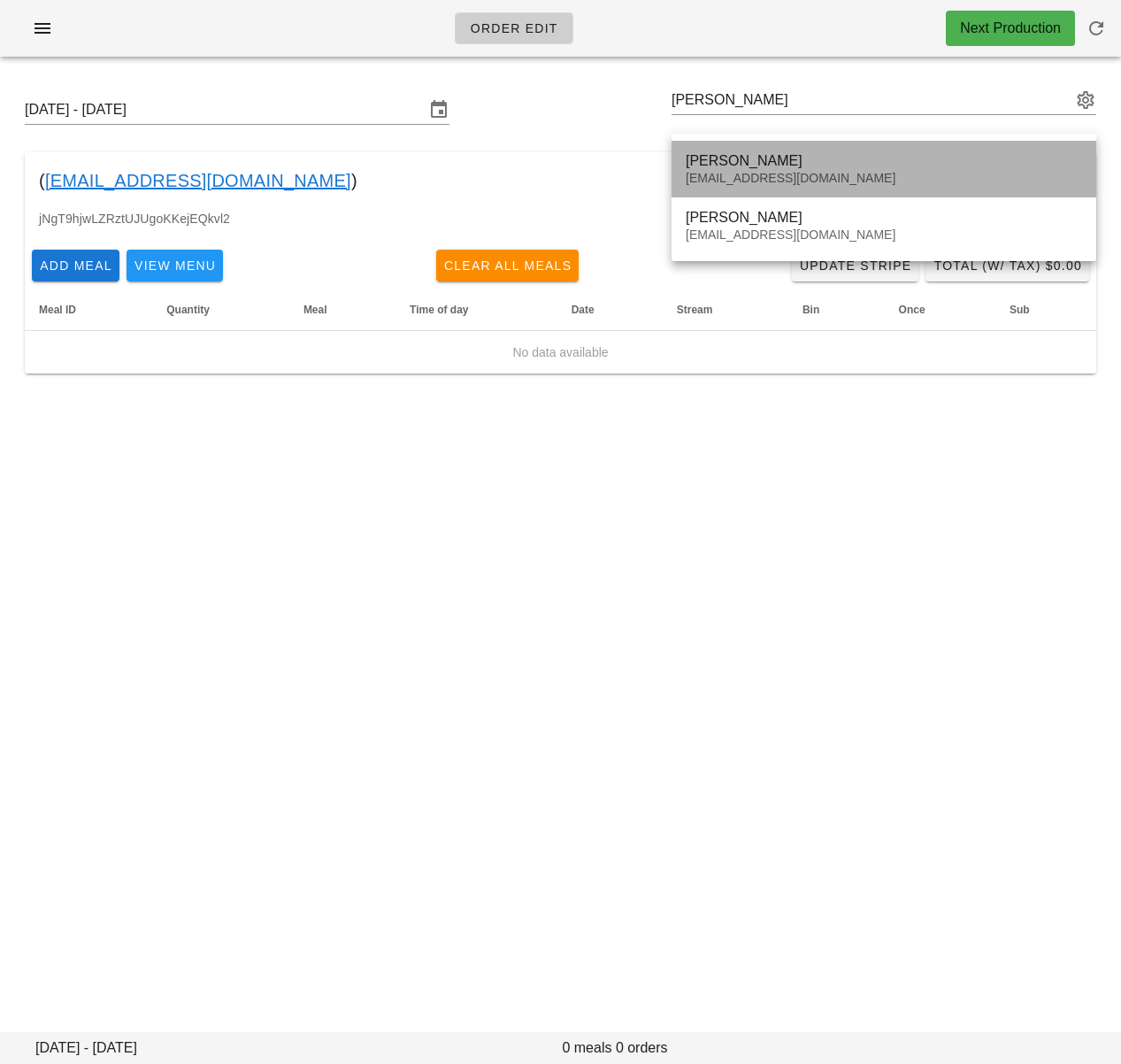
click at [849, 157] on div "[PERSON_NAME]" at bounding box center [884, 160] width 396 height 17
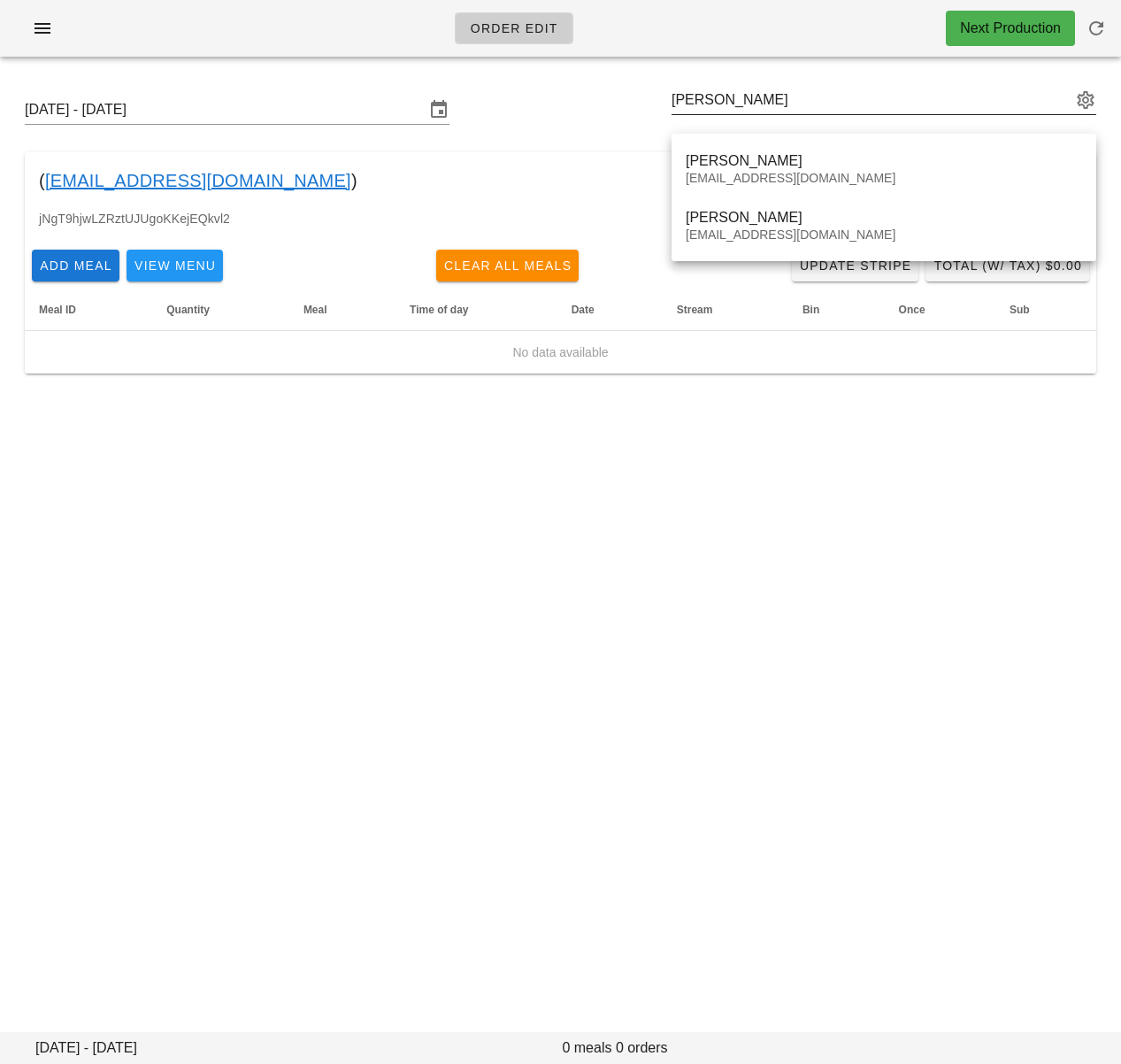
type input "[PERSON_NAME] ([EMAIL_ADDRESS][DOMAIN_NAME])"
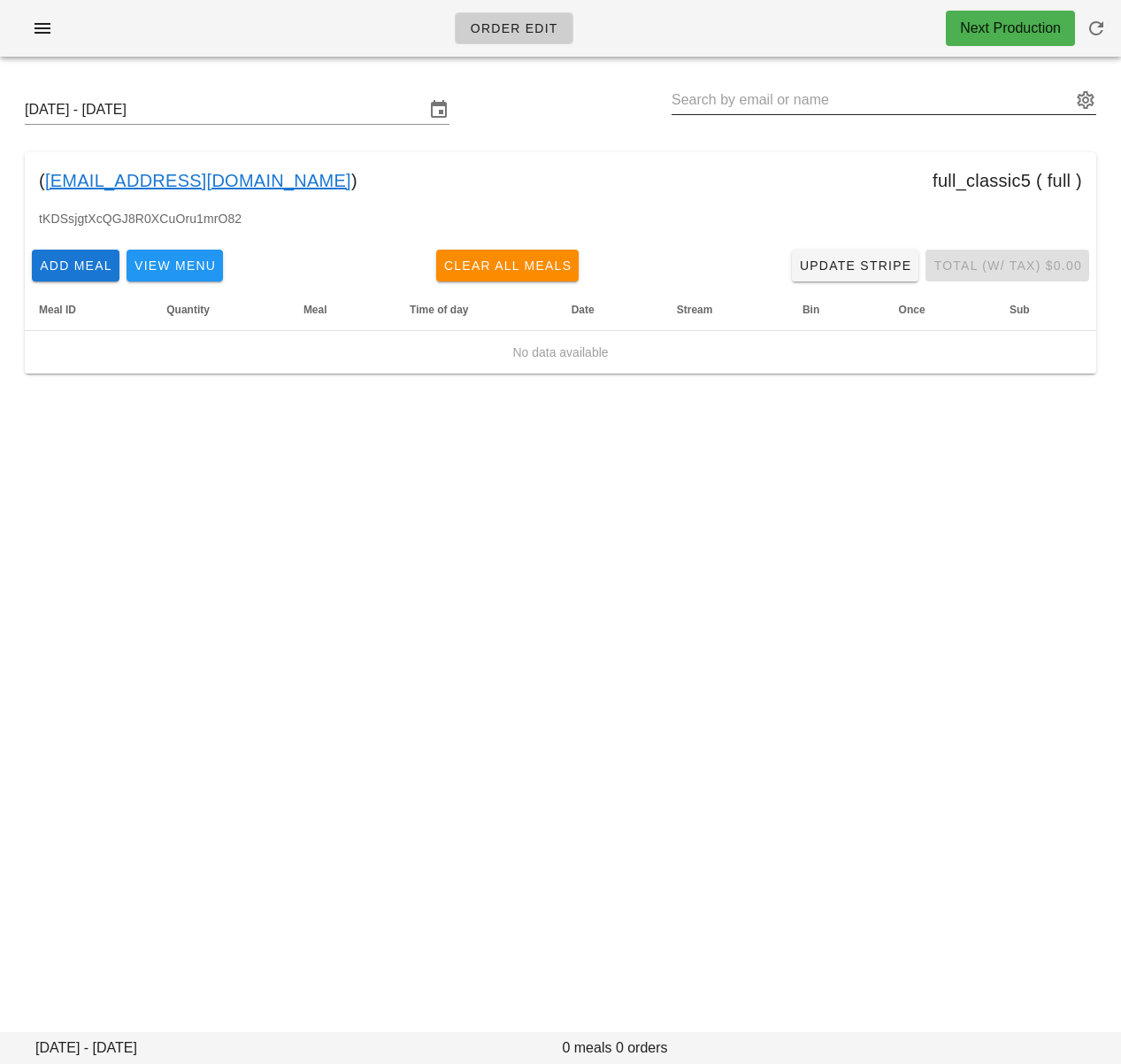
click at [849, 106] on input "text" at bounding box center [871, 100] width 400 height 29
paste input "Helene Jacob"
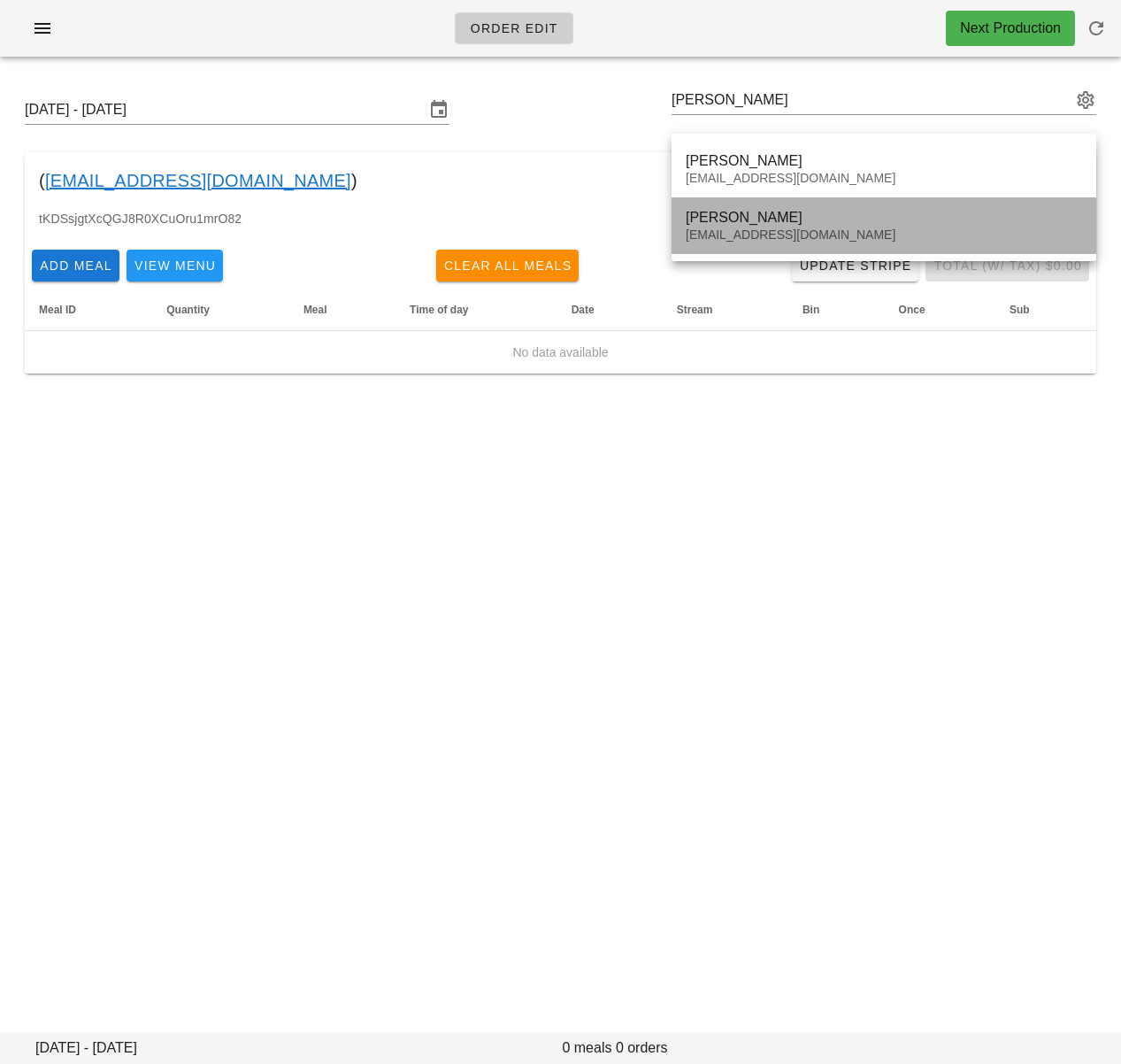
click at [790, 228] on div "Audreyfwatt@gmail.com" at bounding box center [884, 235] width 396 height 15
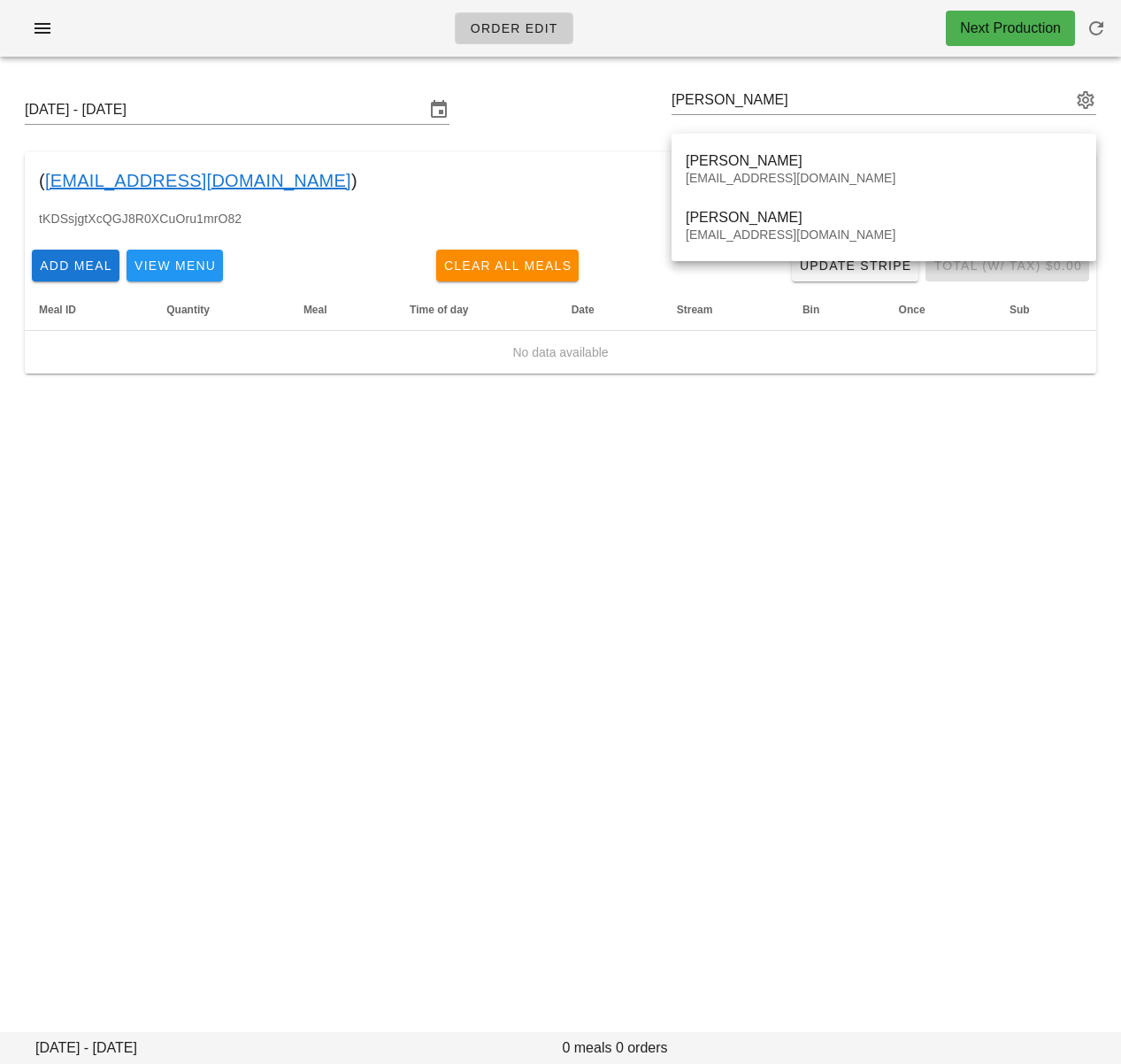
type input "Helene Jacob (Audreyfwatt@gmail.com)"
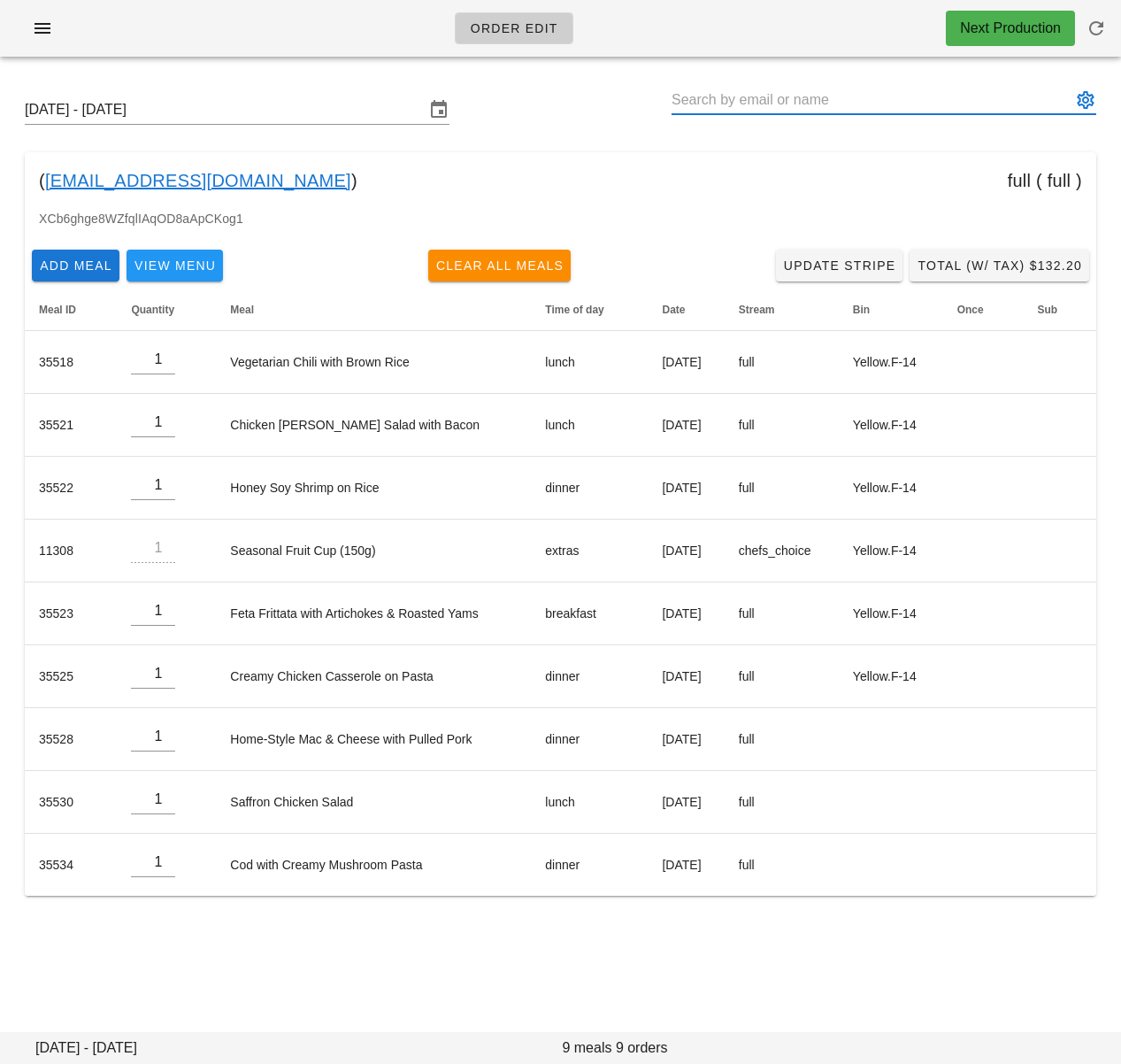
drag, startPoint x: 758, startPoint y: 102, endPoint x: 645, endPoint y: 103, distance: 113.0
click at [646, 103] on div "Sunday September 14 - Saturday September 20" at bounding box center [560, 109] width 1099 height 56
click at [832, 108] on input "text" at bounding box center [871, 100] width 400 height 29
paste input "Huai Lin"
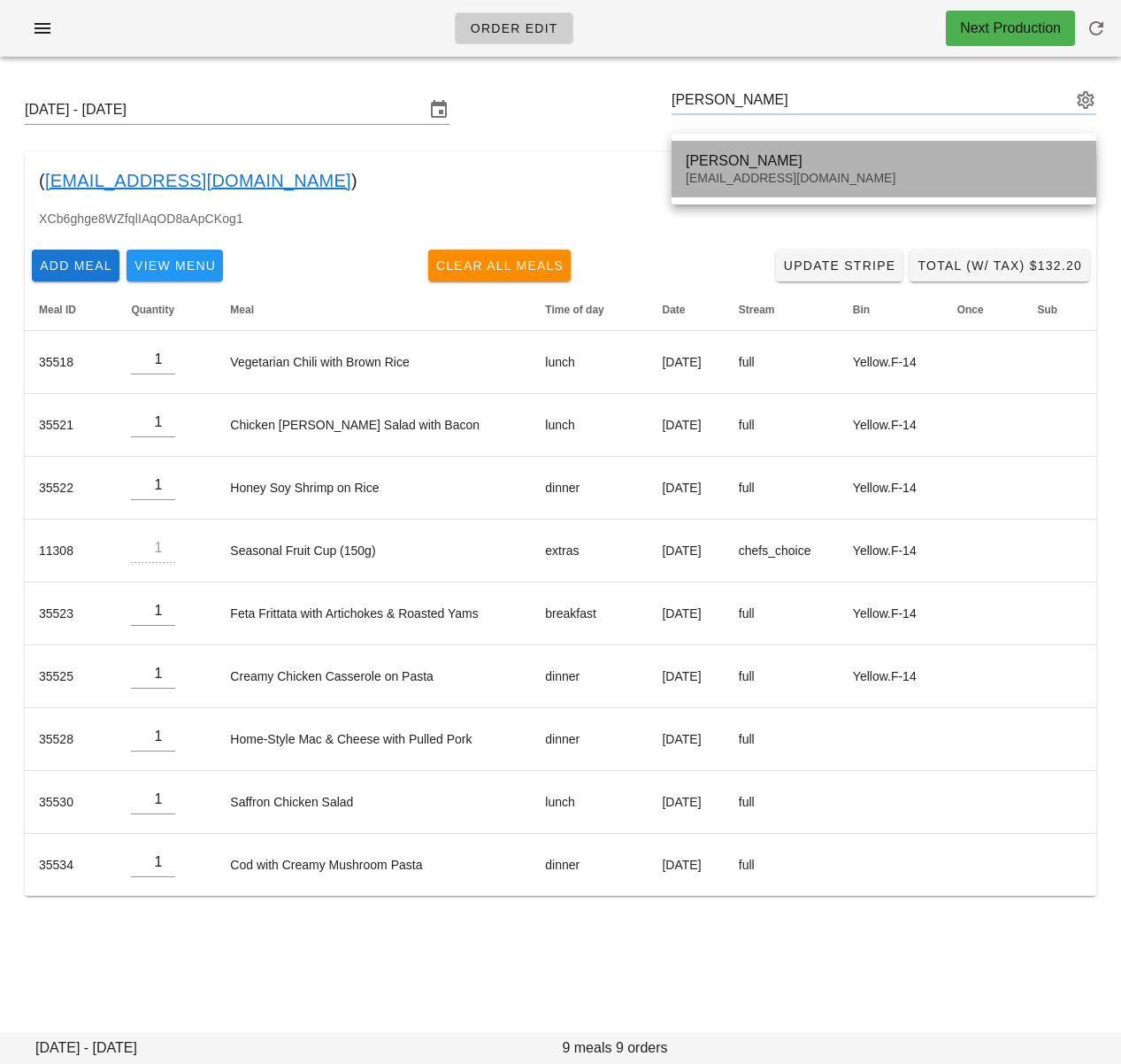
click at [825, 162] on div "Huai Lin" at bounding box center [884, 160] width 396 height 17
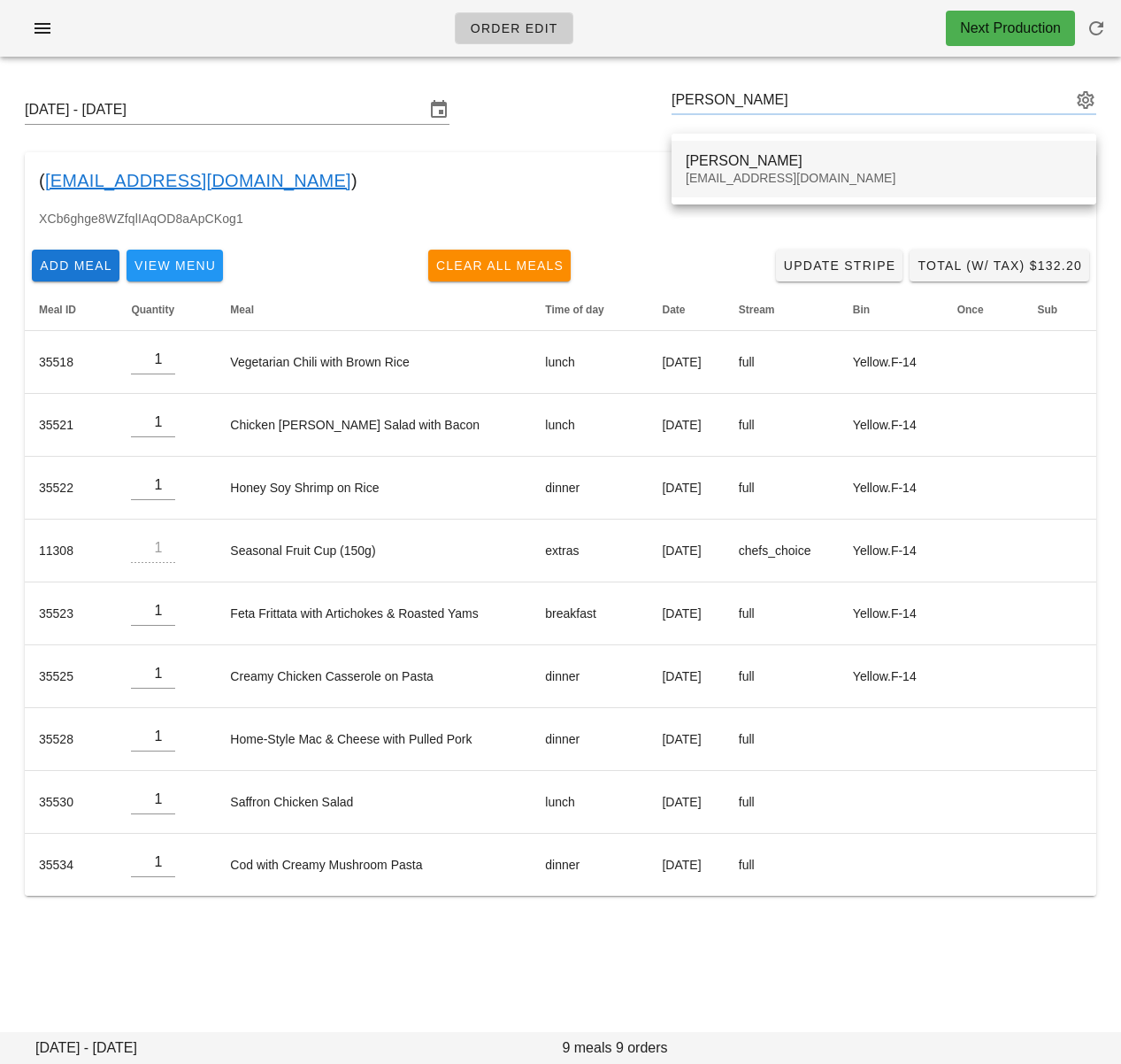
type input "[PERSON_NAME] ([EMAIL_ADDRESS][DOMAIN_NAME])"
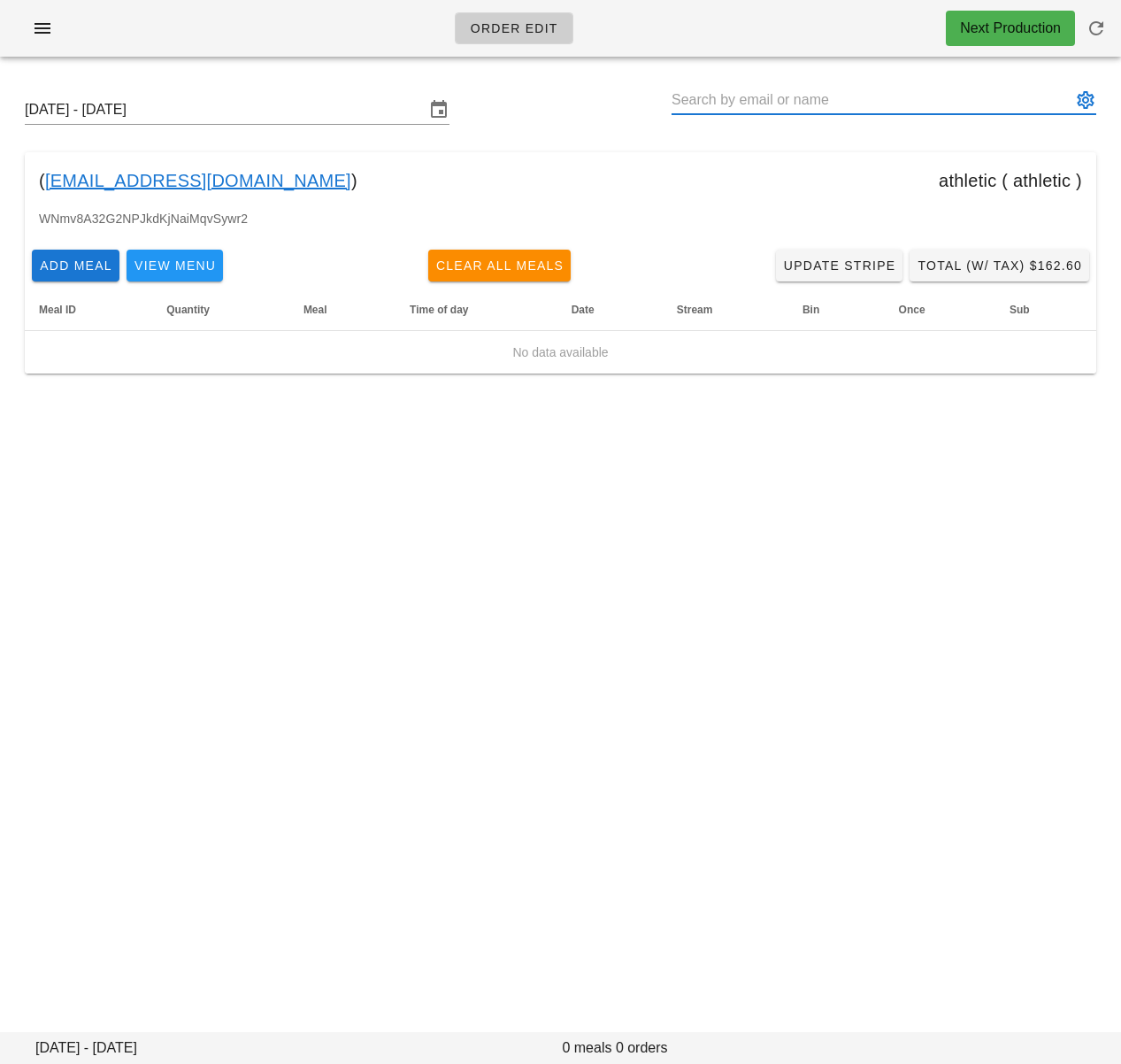
drag, startPoint x: 702, startPoint y: 98, endPoint x: 706, endPoint y: 107, distance: 9.8
click at [702, 98] on input "text" at bounding box center [871, 100] width 400 height 29
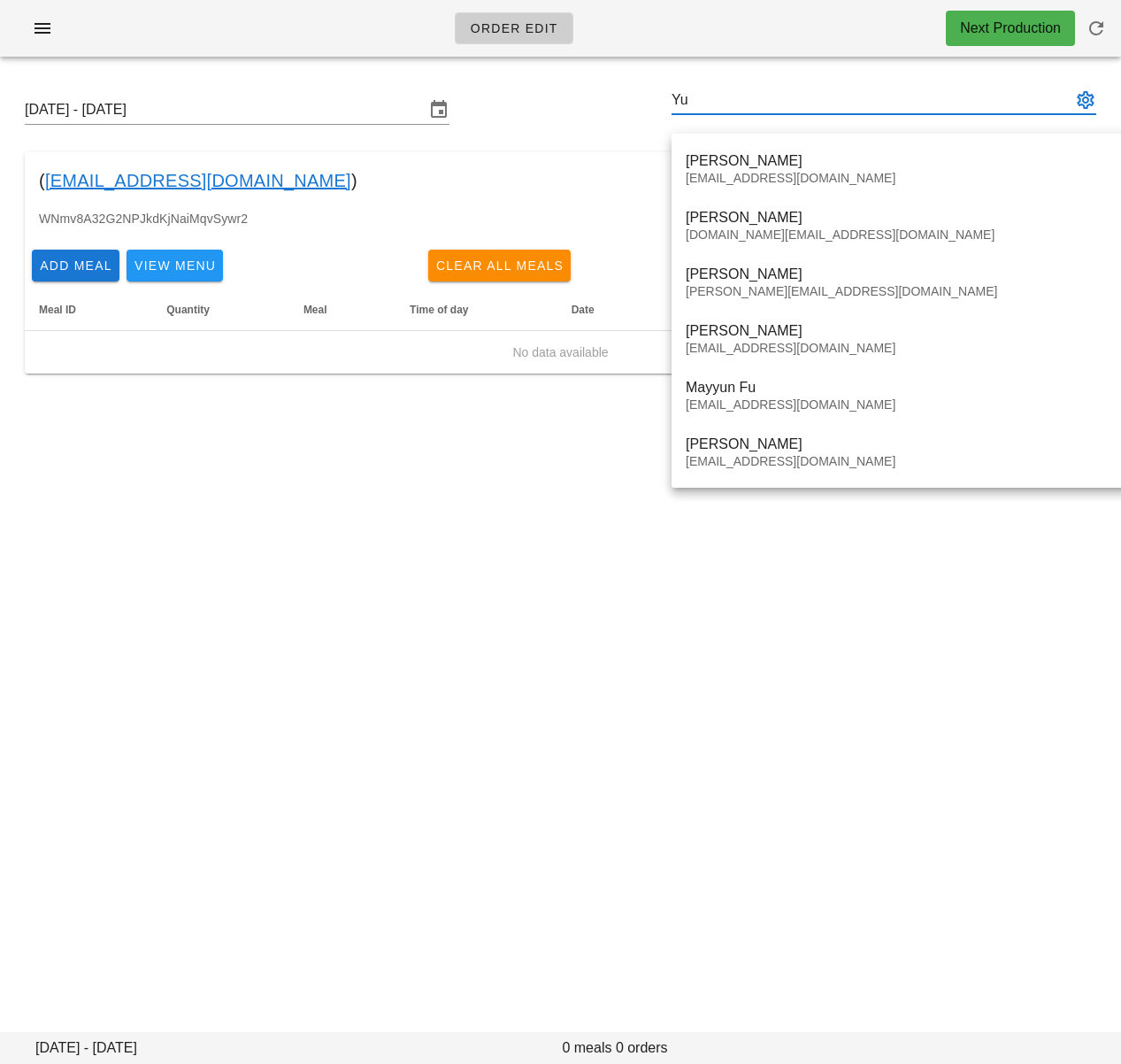
type input "Y"
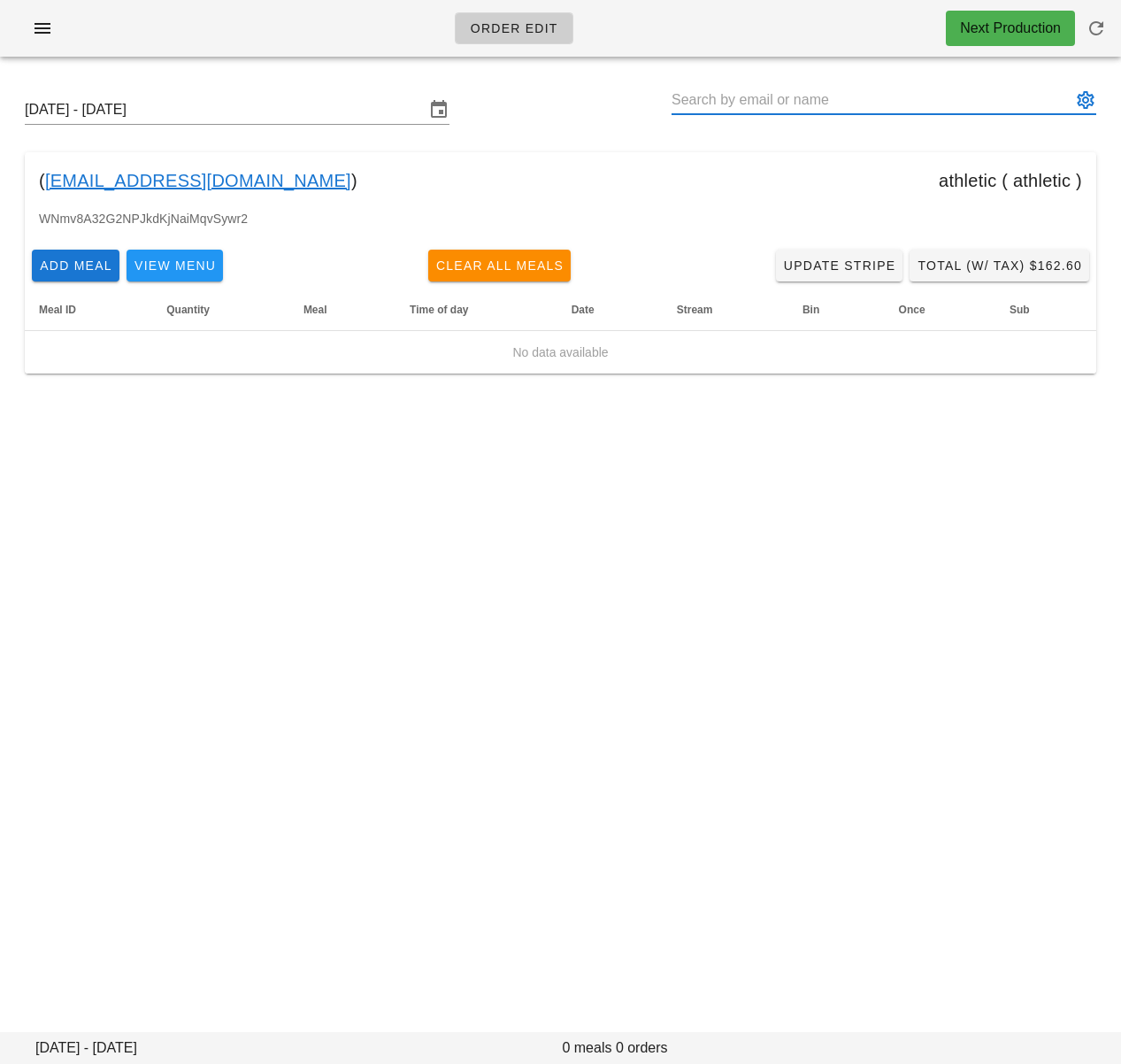
paste input "Linda Manestar"
click at [709, 101] on input "Linda Manestar" at bounding box center [871, 100] width 400 height 29
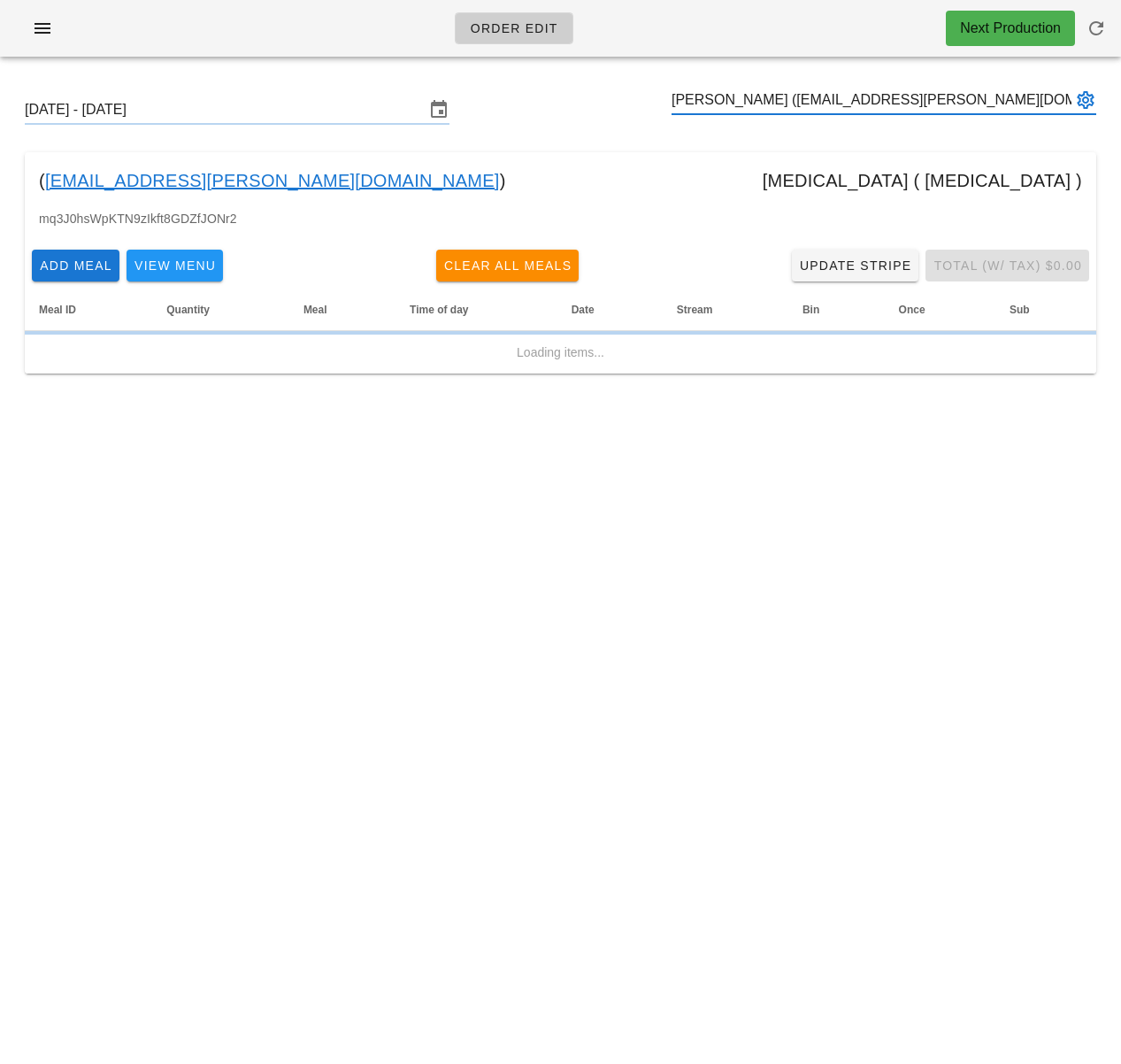
type input "Linda Manestar (autumn.manestar@gmail.com)"
click at [743, 157] on div "( autumn.manestar@gmail.com ) diabetes ( diabetes )" at bounding box center [561, 180] width 1072 height 56
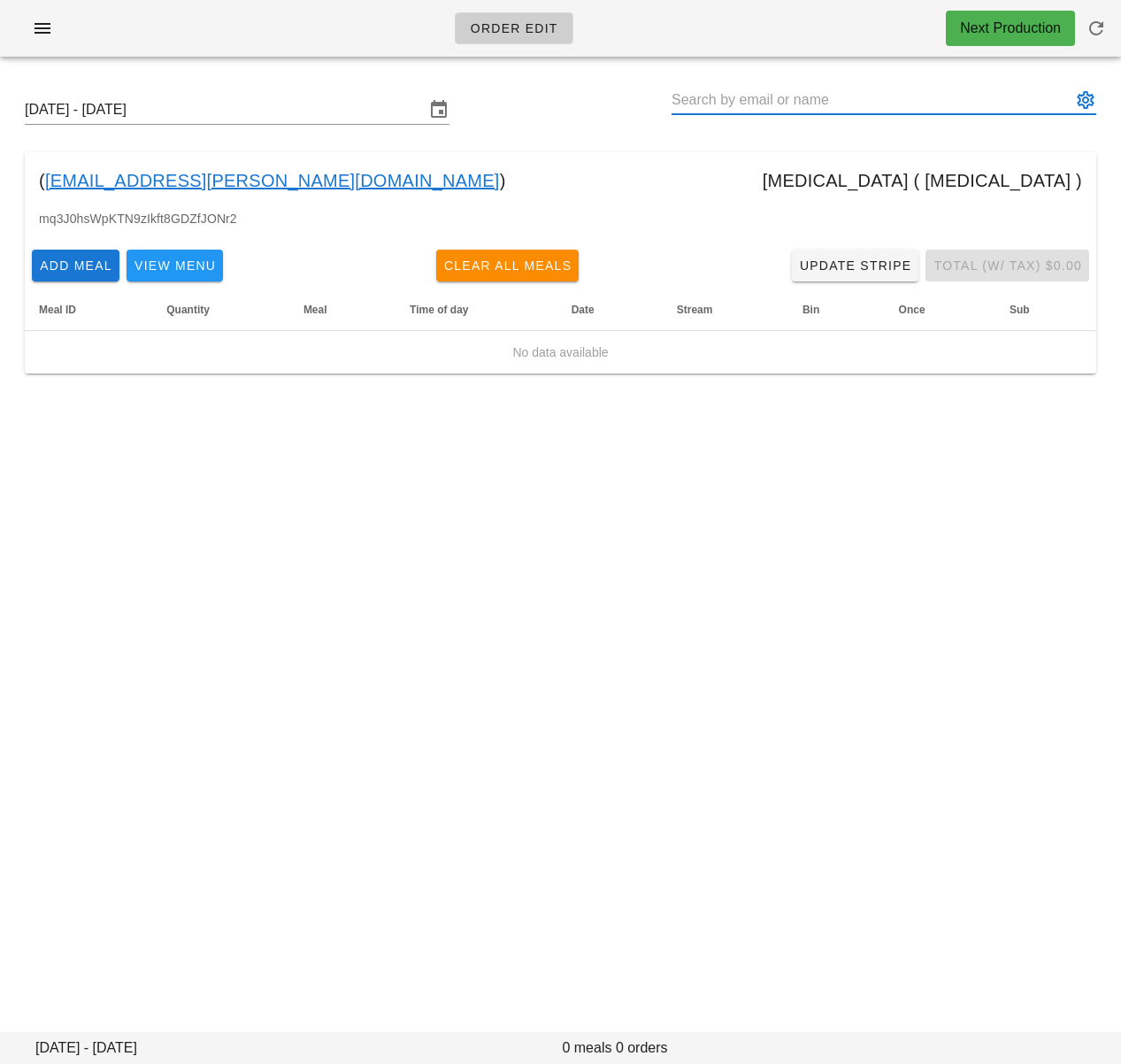
click at [824, 108] on input "text" at bounding box center [871, 100] width 400 height 29
paste input "Steph Mz"
type input "Steph Mz (stephmunez@gmail.com)"
click at [841, 103] on input "text" at bounding box center [871, 100] width 400 height 29
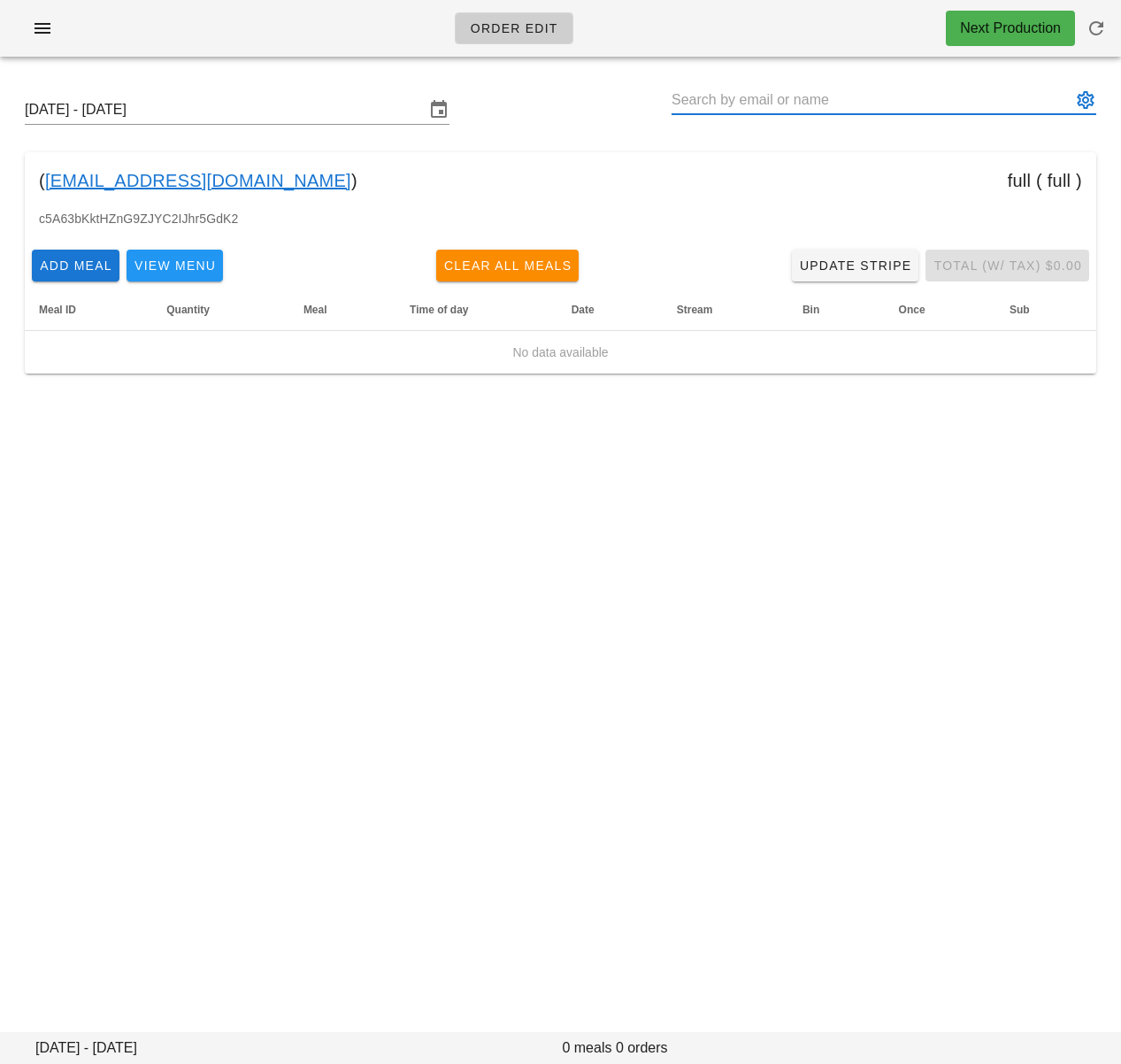
click at [841, 103] on input "text" at bounding box center [871, 100] width 400 height 29
paste input "Travis Dunn"
drag, startPoint x: 749, startPoint y: 101, endPoint x: 717, endPoint y: 102, distance: 32.0
click at [717, 102] on input "Travis Dunn (Travisajdunn@gmail.com)" at bounding box center [871, 100] width 400 height 29
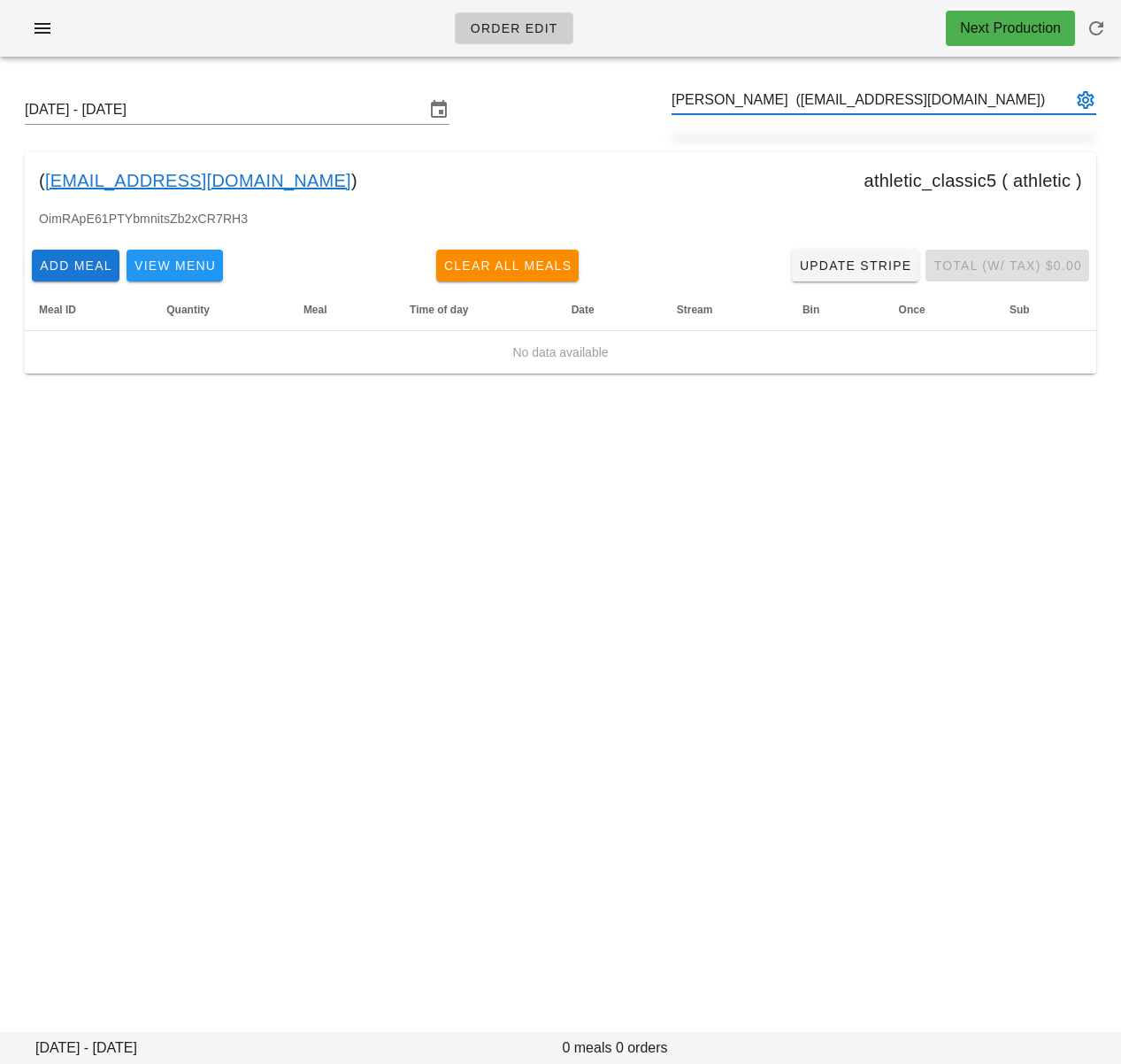
type input "Travis Dunn (Travisajdunn@gmail.com)"
click at [846, 102] on input "text" at bounding box center [871, 100] width 400 height 29
paste input "Rob Peterson"
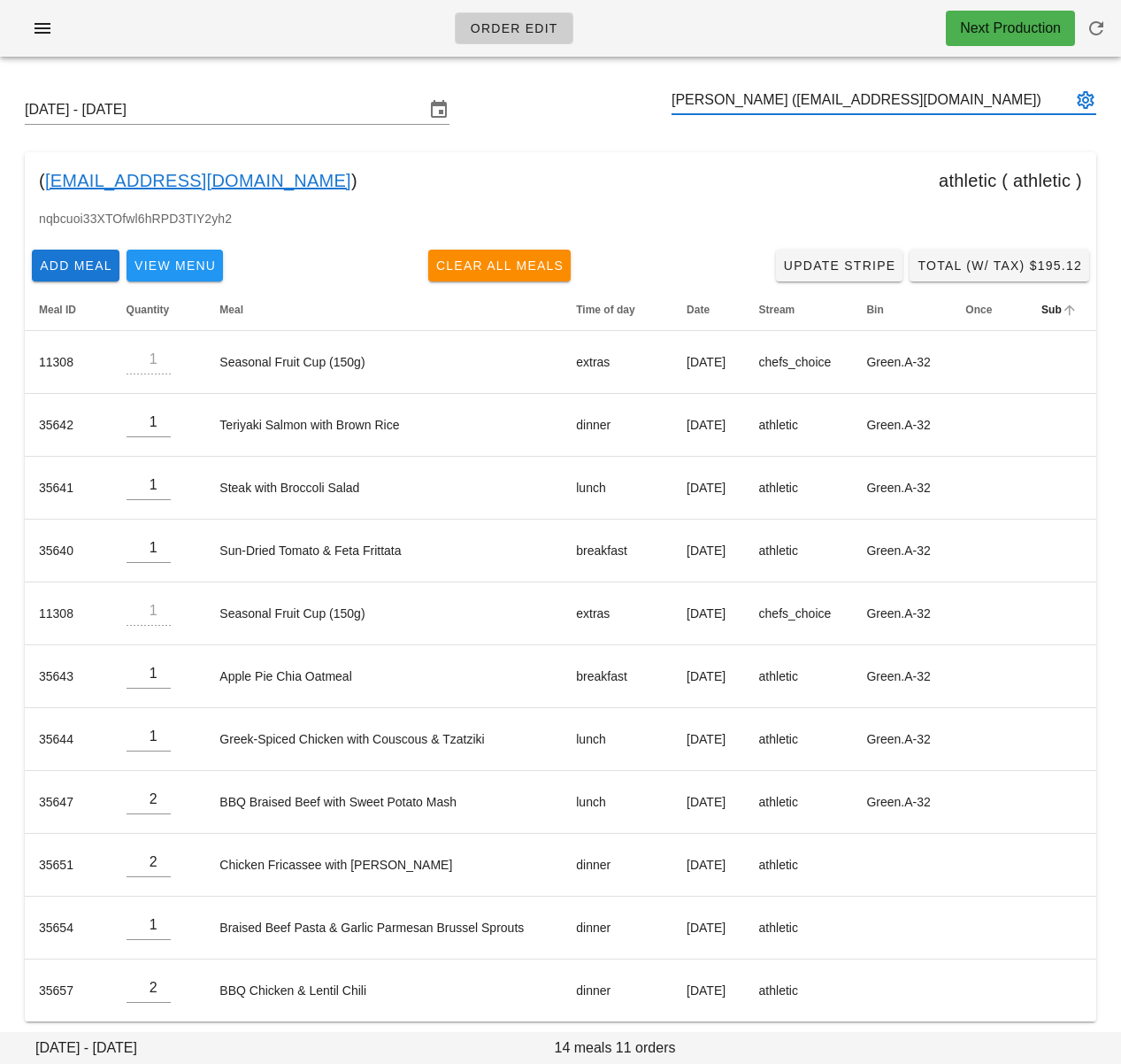
type input "Rob Peterson (Perersonrob92@gmail.com)"
paste input "Michael Rutherford"
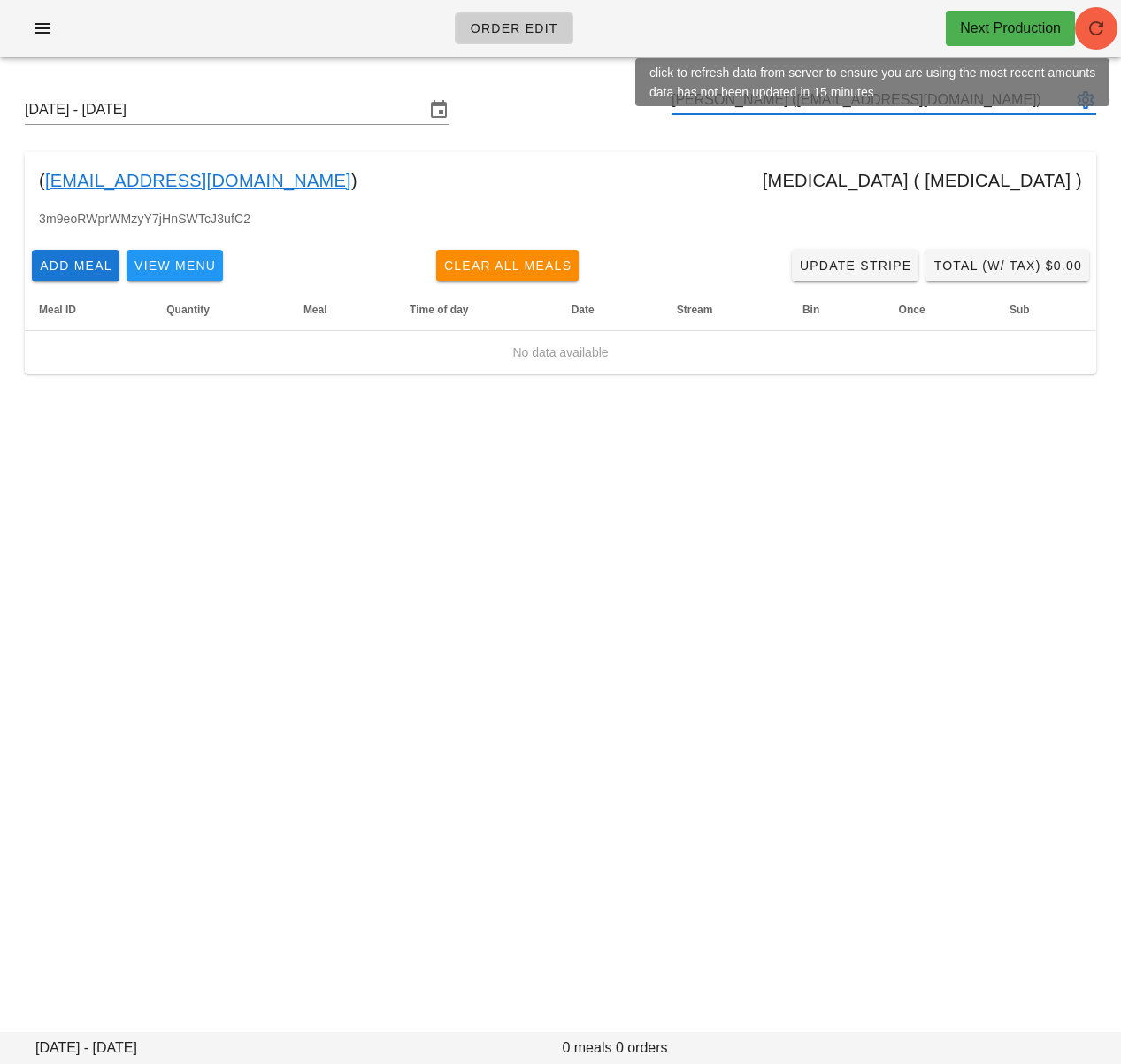
type input "Michael Rutherford (mik2793@gmail.com)"
click at [1083, 42] on button "button" at bounding box center [1096, 28] width 42 height 42
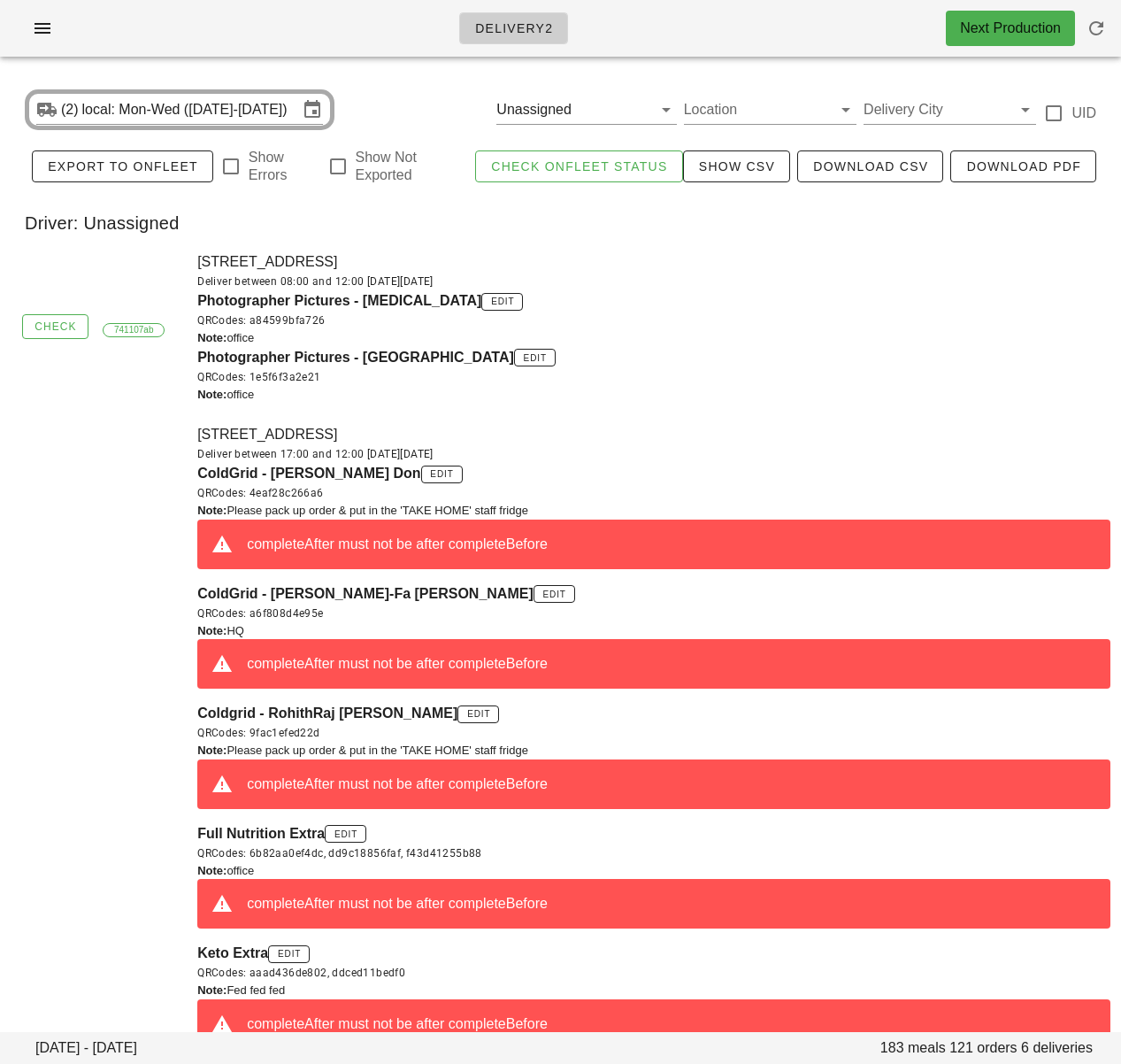
click at [734, 368] on div "QRCodes: 1e5f6f3a2e21" at bounding box center [653, 377] width 913 height 18
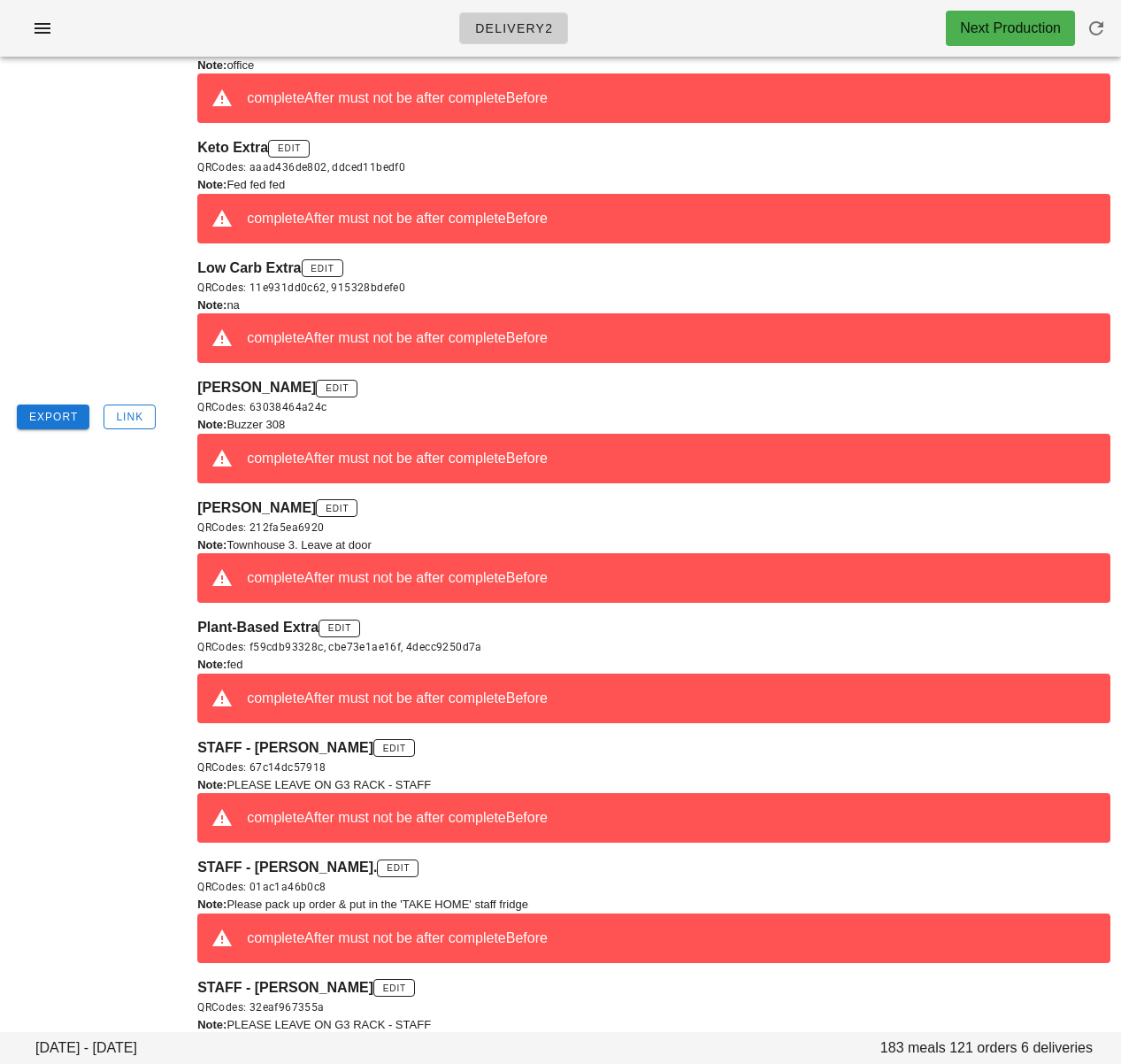
scroll to position [710, 0]
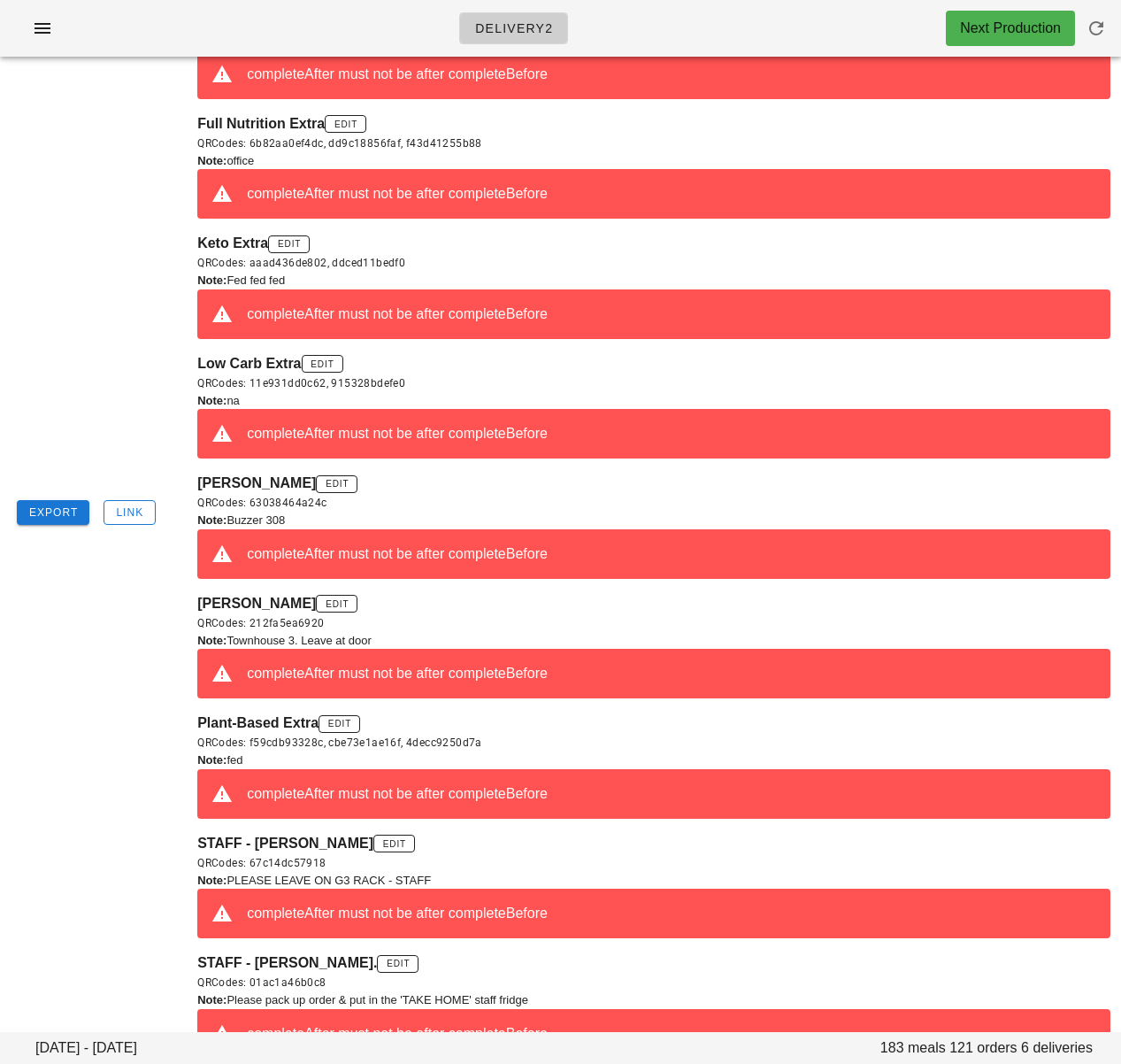
drag, startPoint x: 193, startPoint y: 601, endPoint x: 347, endPoint y: 601, distance: 154.0
click at [347, 601] on div "[STREET_ADDRESS] Deliver between 17:00 and 12:00 [DATE][DATE] ColdGrid - Chanuk…" at bounding box center [653, 513] width 935 height 1620
copy span "[PERSON_NAME]"
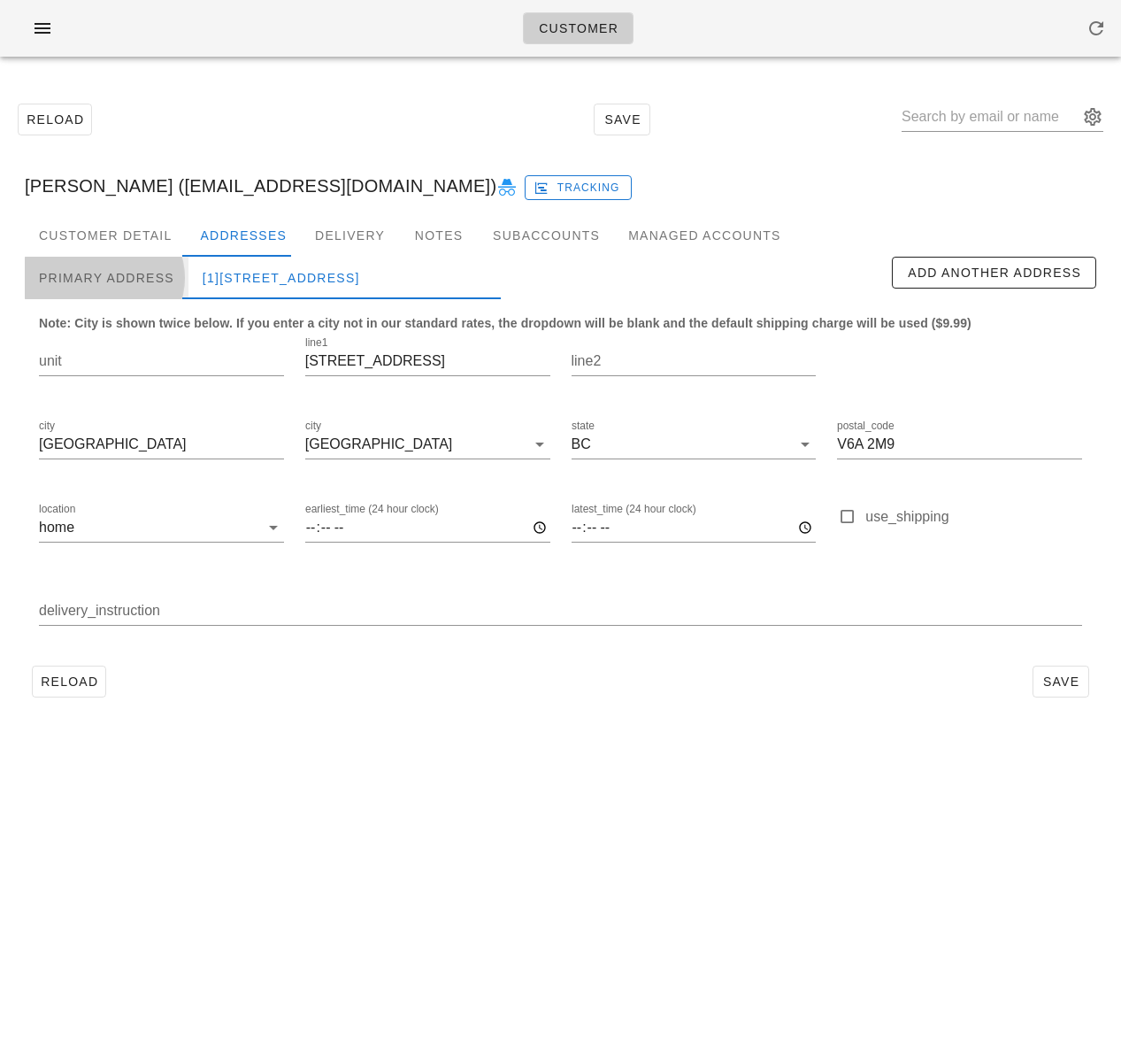
click at [115, 284] on div "Primary Address" at bounding box center [107, 277] width 164 height 42
type input "3"
type input "19299 [GEOGRAPHIC_DATA]"
type input "[GEOGRAPHIC_DATA]"
type input "V3S 1A1"
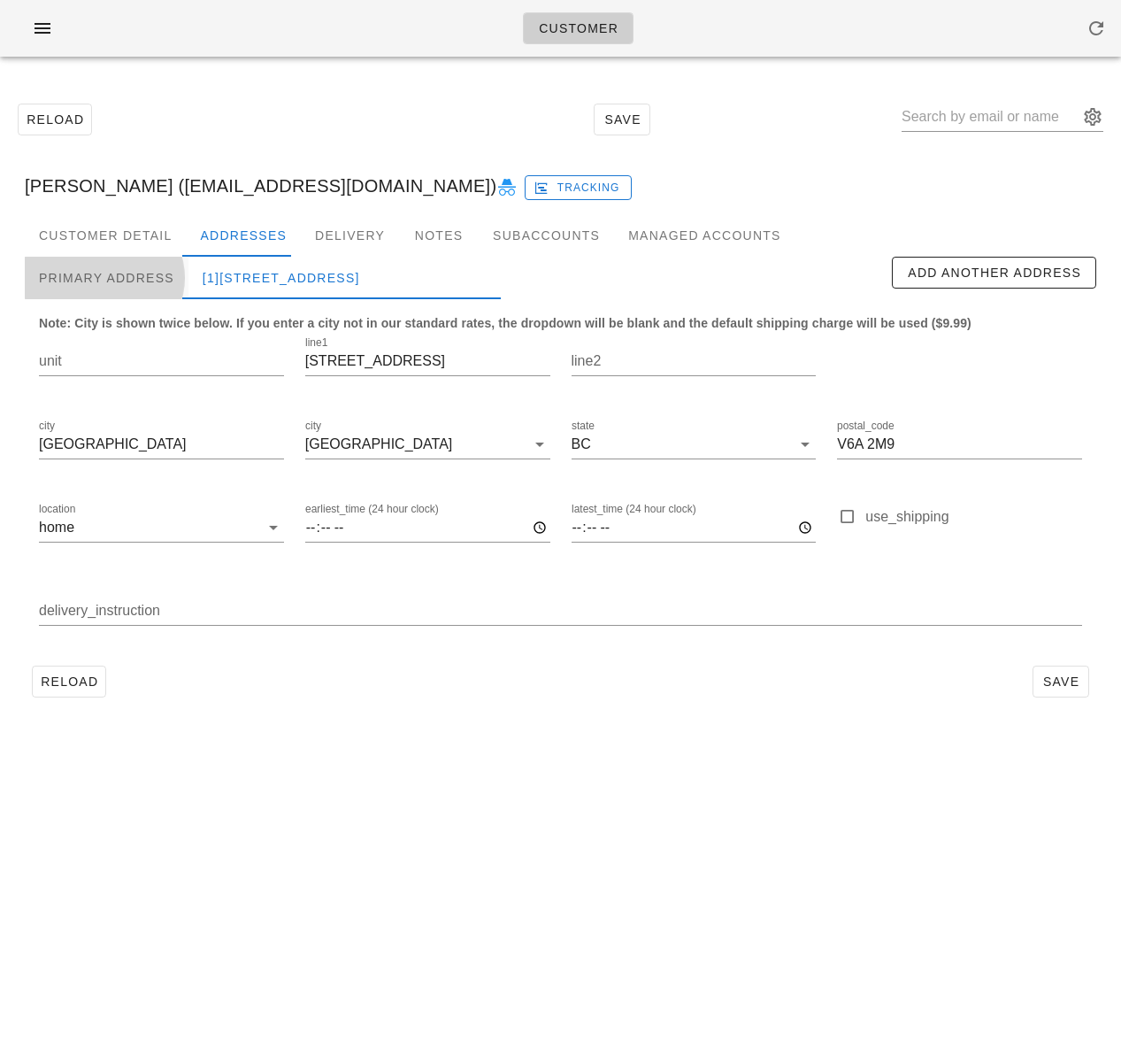
type input "Townhouse 3. Leave at door"
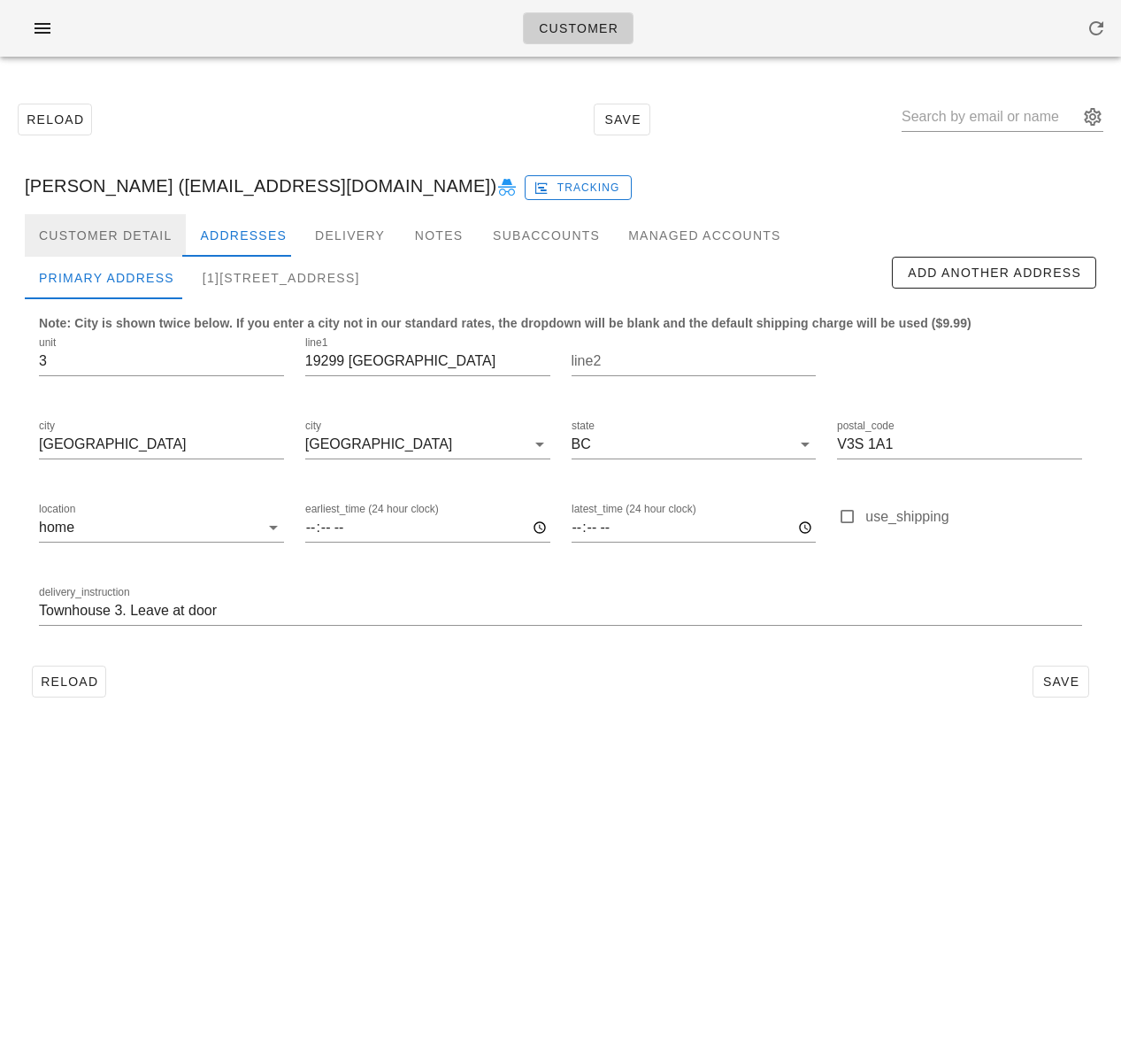
click at [116, 250] on div "Customer Detail" at bounding box center [106, 235] width 161 height 42
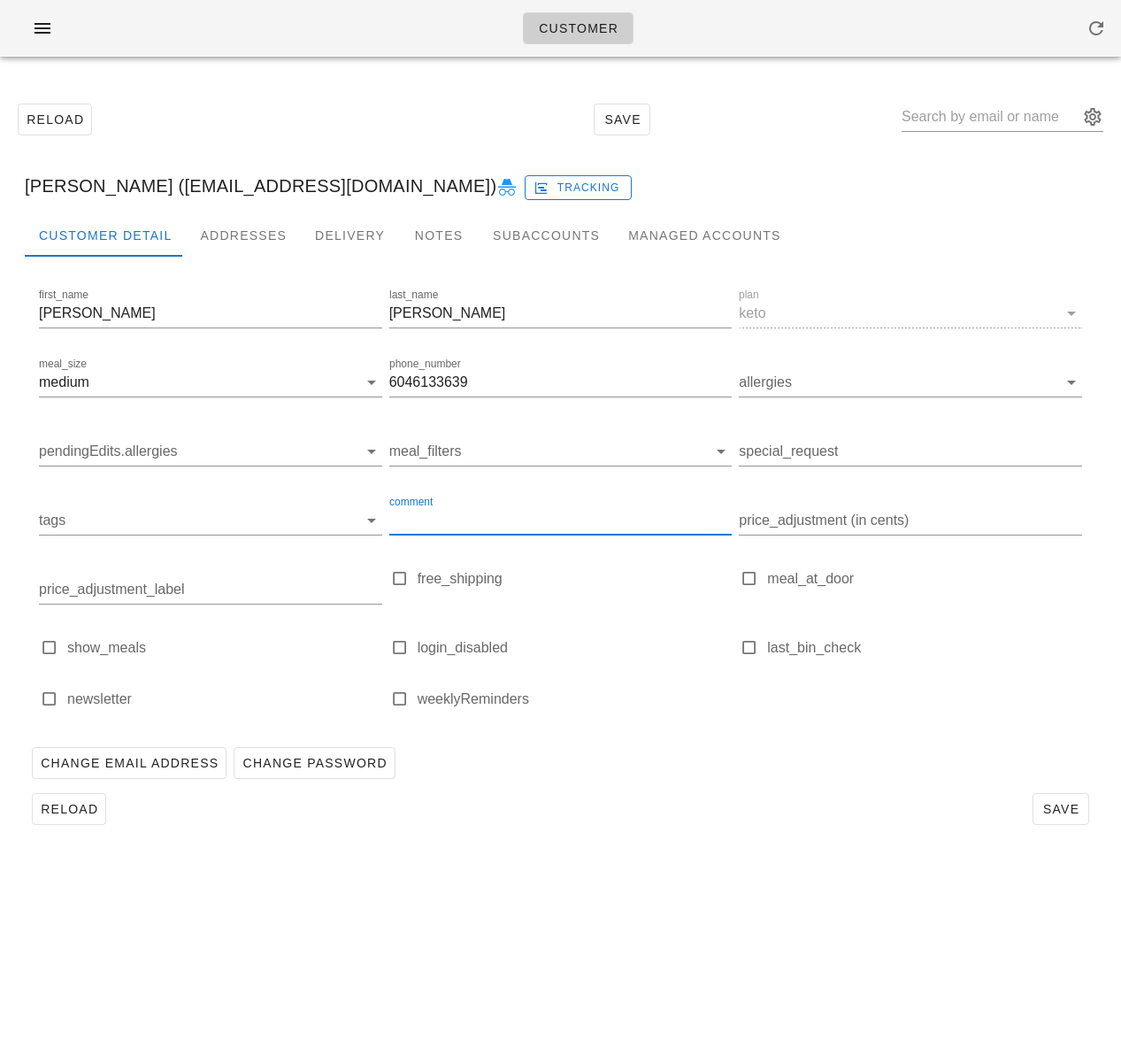
click at [485, 515] on input "comment" at bounding box center [560, 521] width 343 height 29
type input "S"
type input "[PERSON_NAME] ([EMAIL_ADDRESS][DOMAIN_NAME])"
drag, startPoint x: 681, startPoint y: 519, endPoint x: 826, endPoint y: 523, distance: 145.1
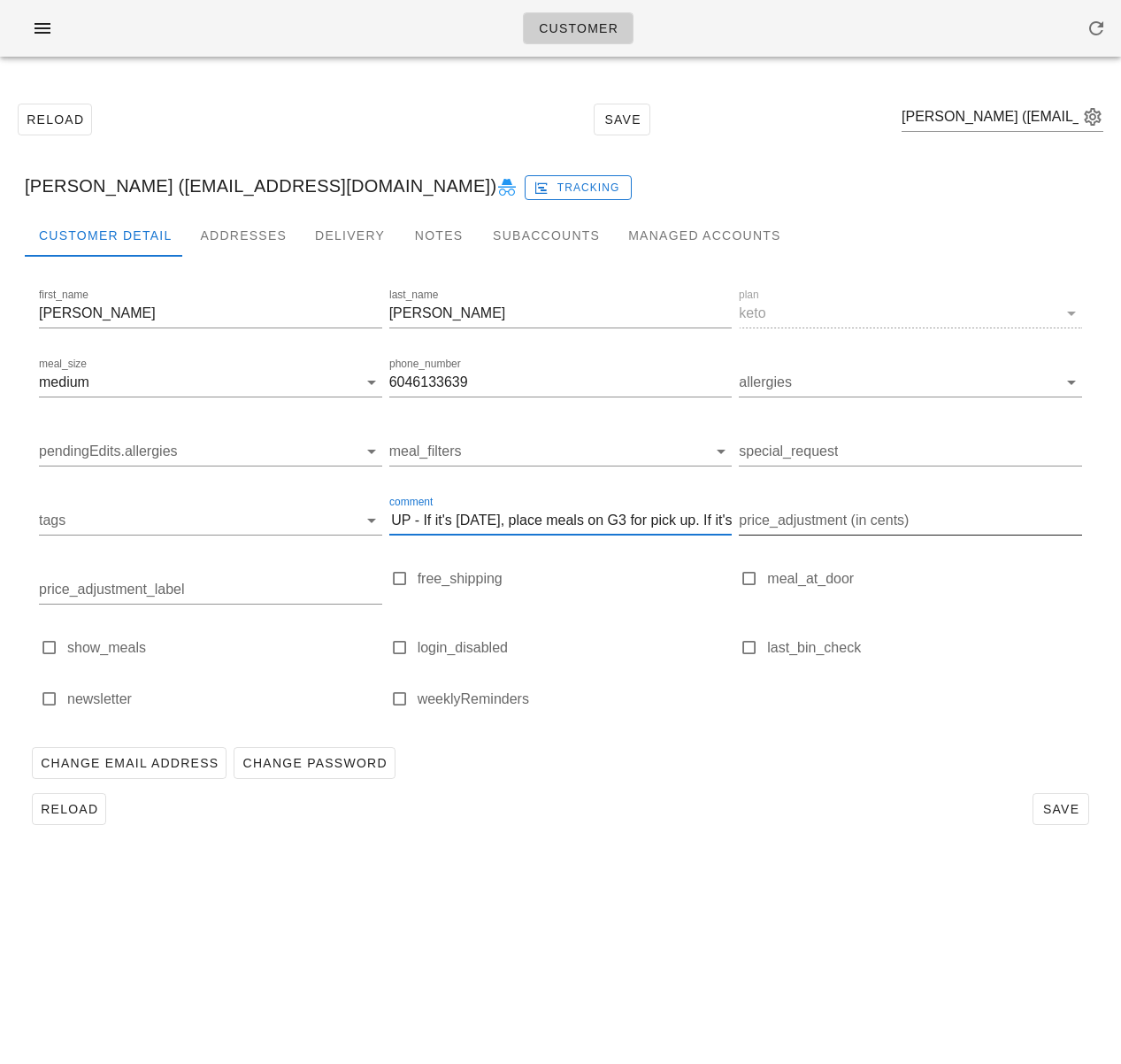
click at [826, 523] on div "first_name [PERSON_NAME] last_name [PERSON_NAME] plan keto meal_size medium pho…" at bounding box center [560, 506] width 1050 height 448
click at [727, 520] on input "[DATE] PICK UP - If it's [DATE], place meals on G3 for pick up. If it's" at bounding box center [560, 521] width 343 height 29
paste input "W"
type input "[DATE] PICK UP - If it's [DATE], place meals on G3 for pick up. If it's [DATE],…"
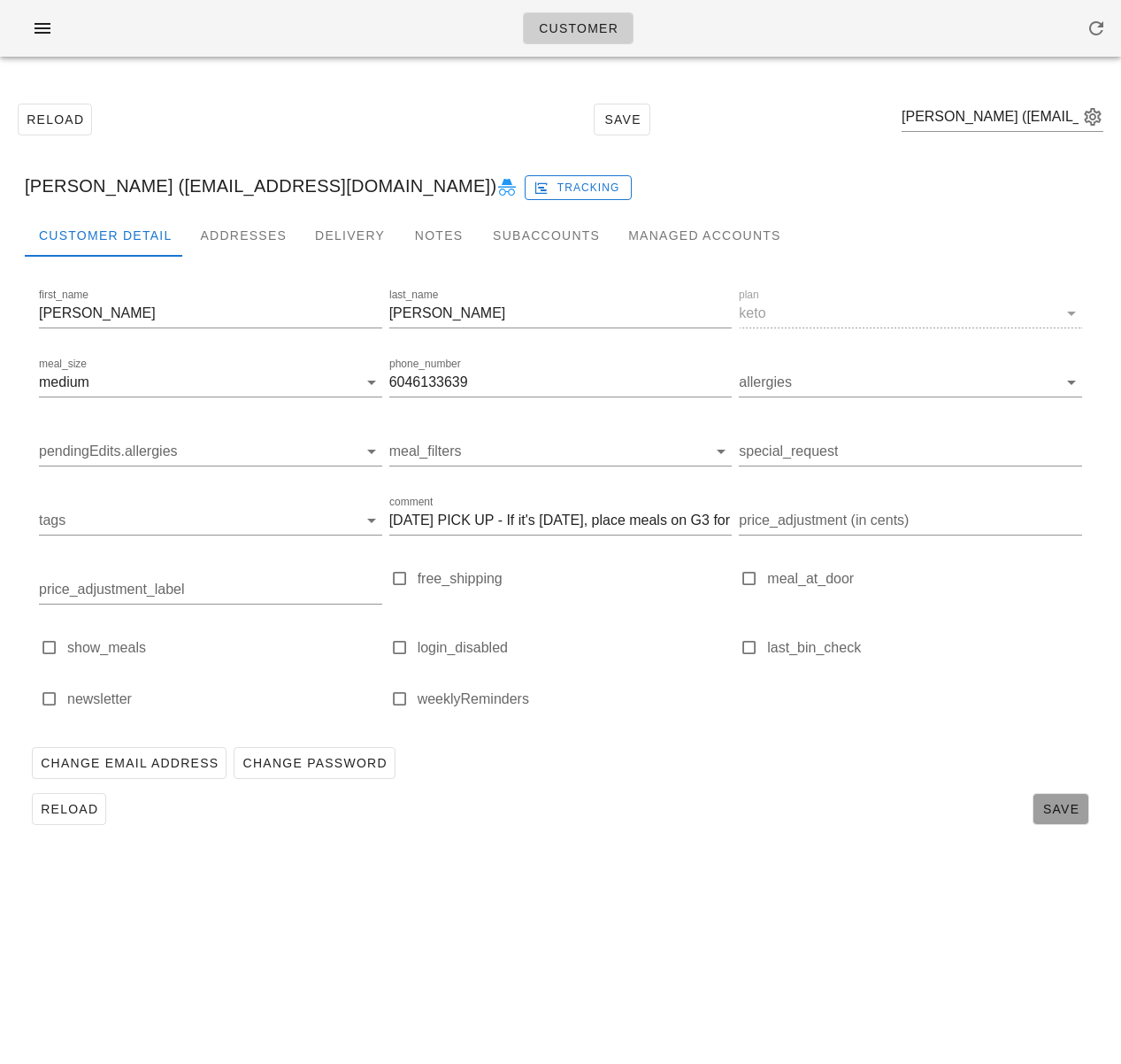
scroll to position [0, 0]
click at [1060, 808] on span "Save" at bounding box center [1060, 809] width 40 height 14
click at [71, 804] on span "Reload" at bounding box center [68, 809] width 58 height 14
drag, startPoint x: 224, startPoint y: 186, endPoint x: 455, endPoint y: 194, distance: 231.1
click at [451, 183] on div "[PERSON_NAME] ([EMAIL_ADDRESS][DOMAIN_NAME]) Tracking" at bounding box center [560, 186] width 1099 height 56
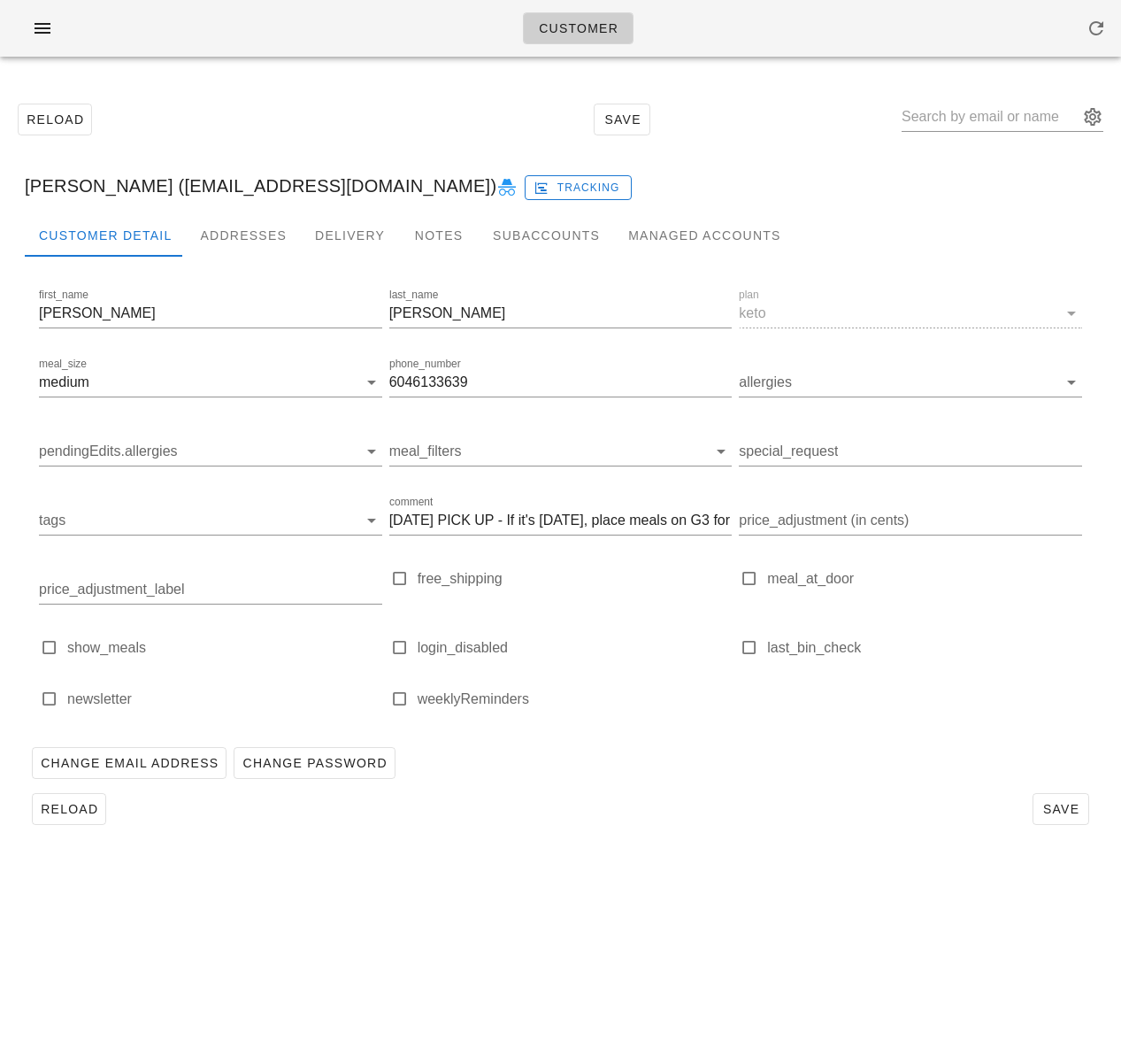
copy div "[EMAIL_ADDRESS][DOMAIN_NAME]"
click at [872, 231] on div "Customer Detail Addresses Delivery Notes Subaccounts Managed Accounts" at bounding box center [561, 235] width 1072 height 42
click at [961, 108] on input "text" at bounding box center [989, 117] width 177 height 29
type input "huai"
click at [428, 237] on div "Notes" at bounding box center [438, 235] width 80 height 42
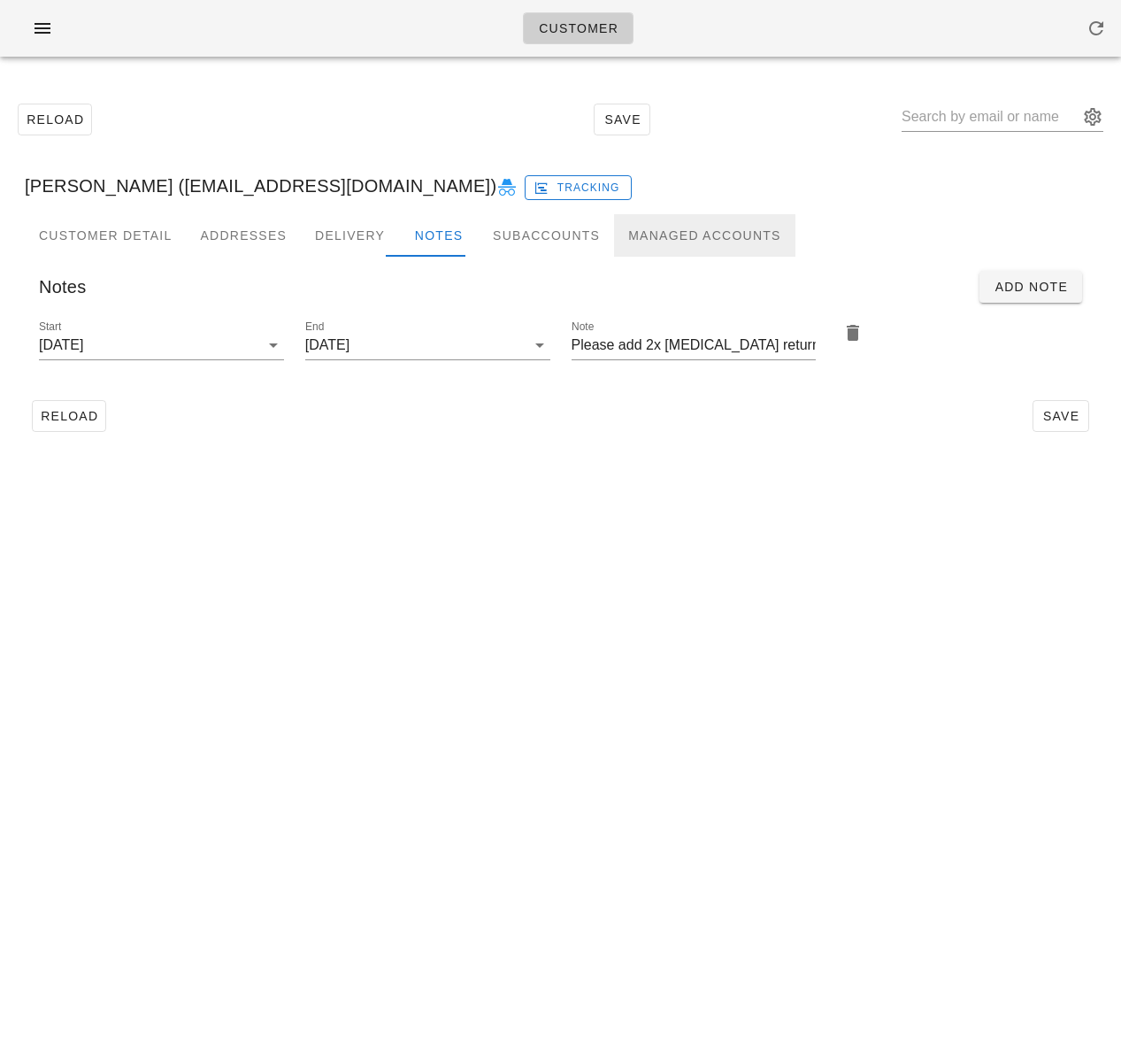
click at [620, 235] on div "Managed Accounts" at bounding box center [703, 235] width 180 height 42
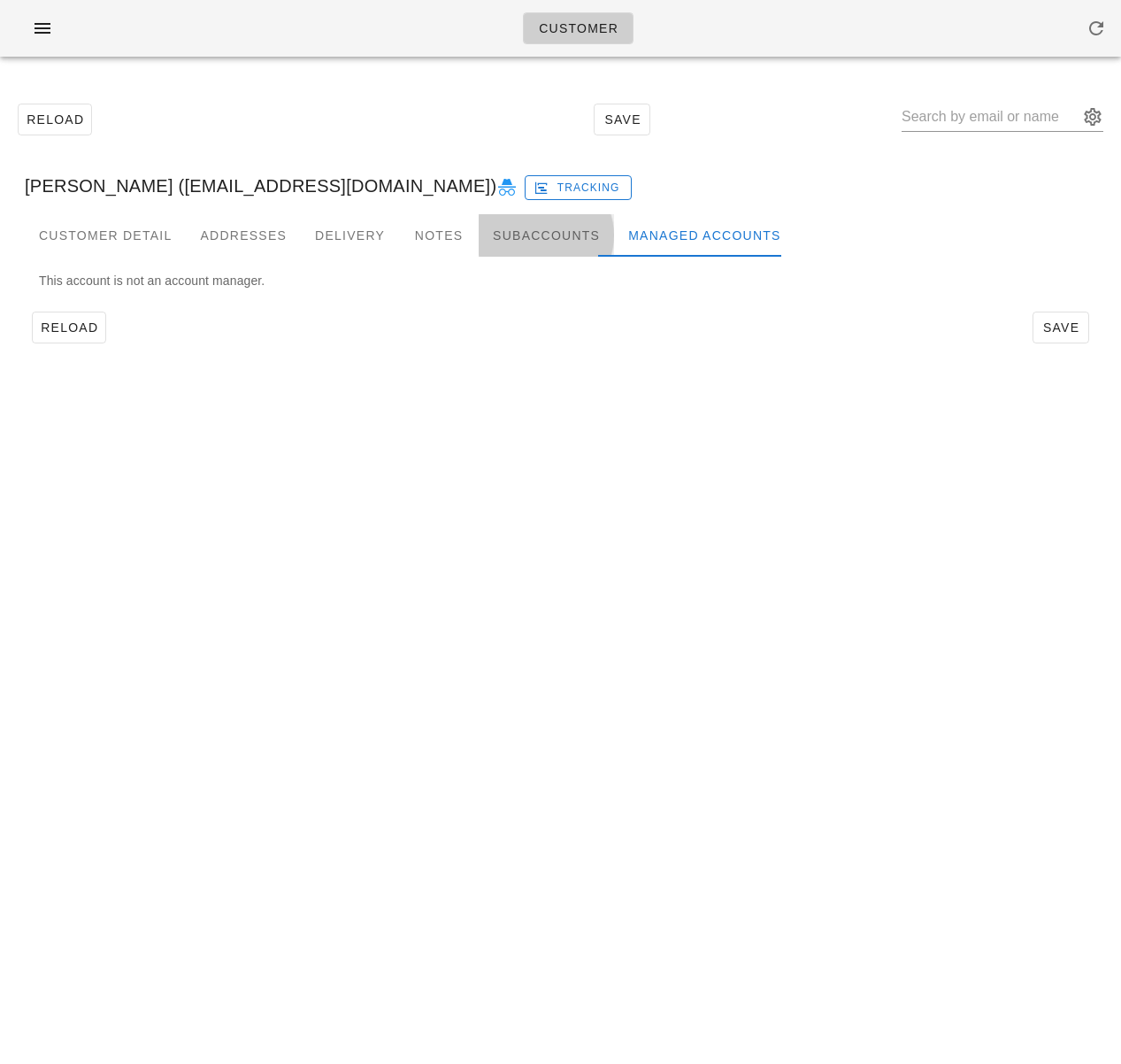
click at [526, 238] on div "Subaccounts" at bounding box center [546, 235] width 135 height 42
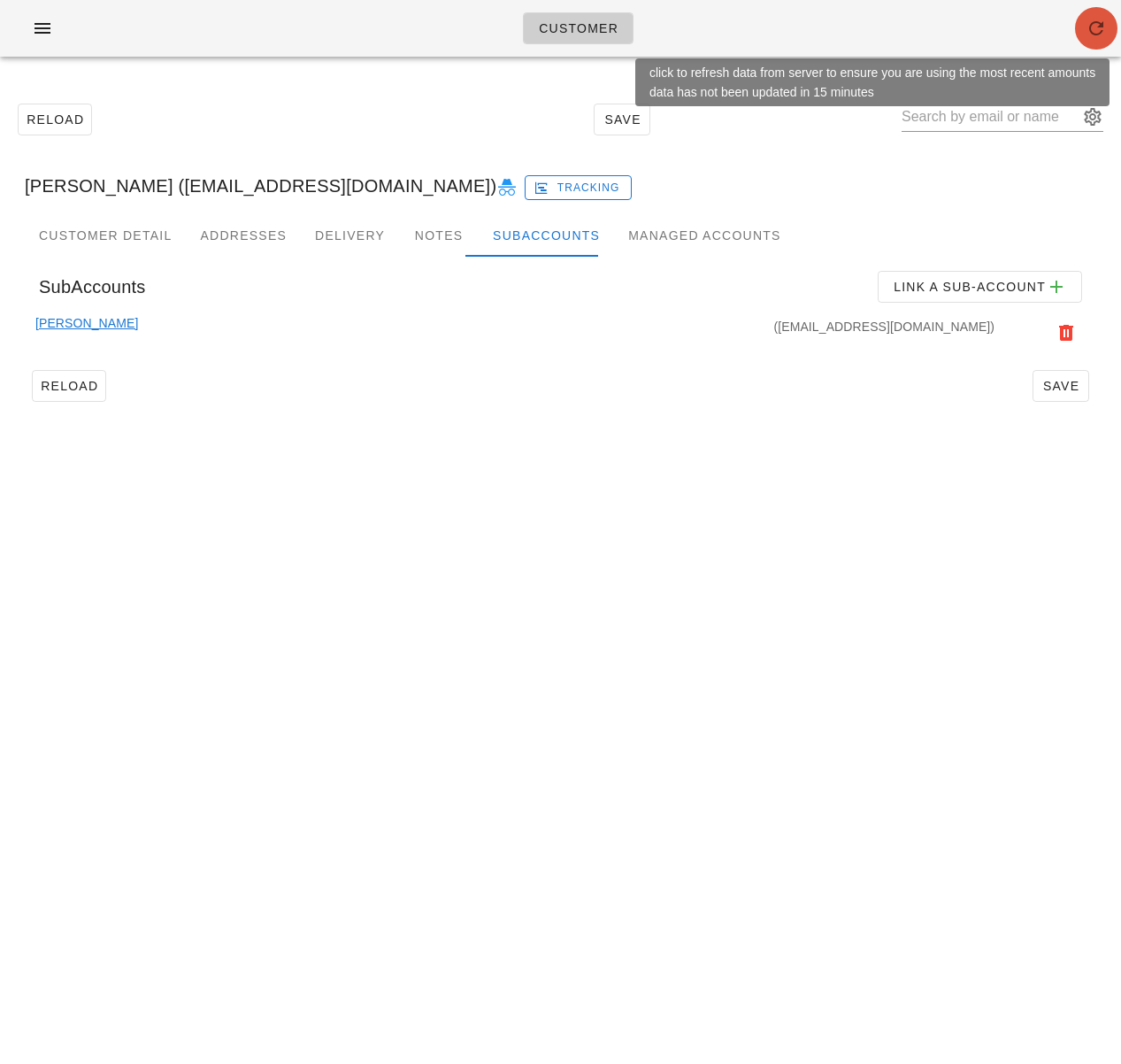
click at [1099, 35] on icon "button" at bounding box center [1097, 29] width 22 height 22
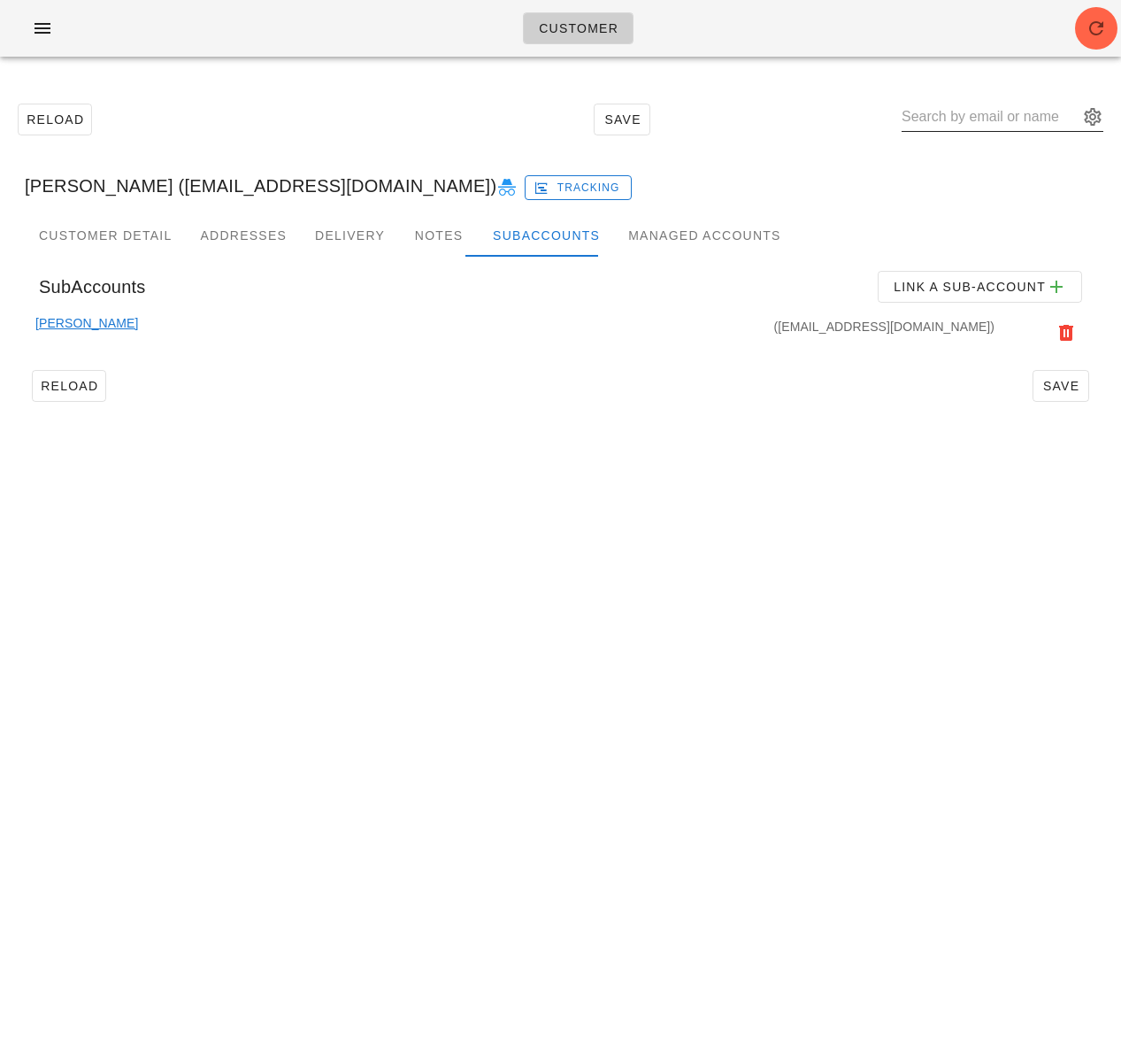
click at [989, 124] on input "text" at bounding box center [989, 117] width 177 height 29
paste input "Liam Kelly"
type input "Liam Kelly"
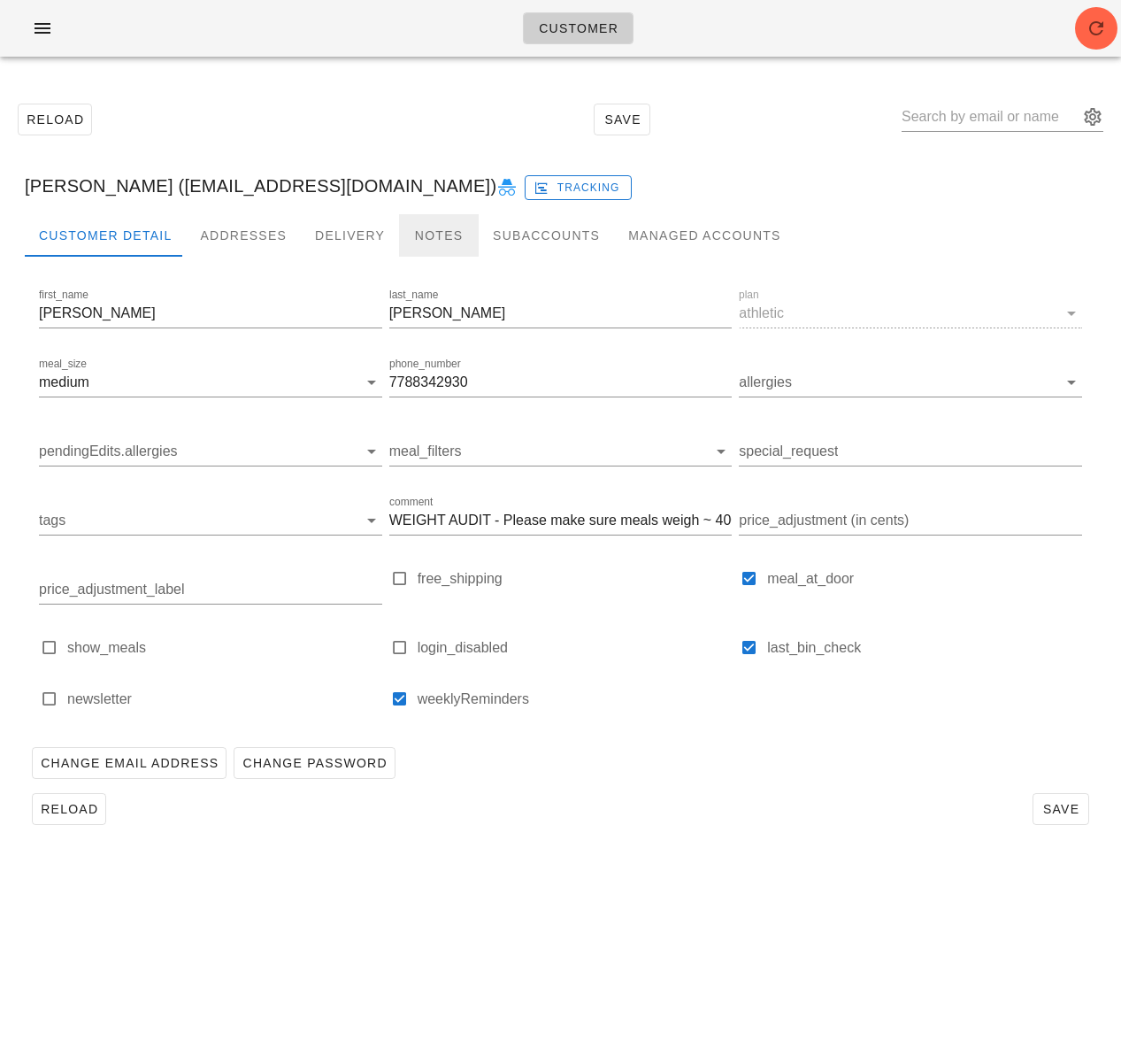
click at [399, 231] on div "Notes" at bounding box center [438, 235] width 80 height 42
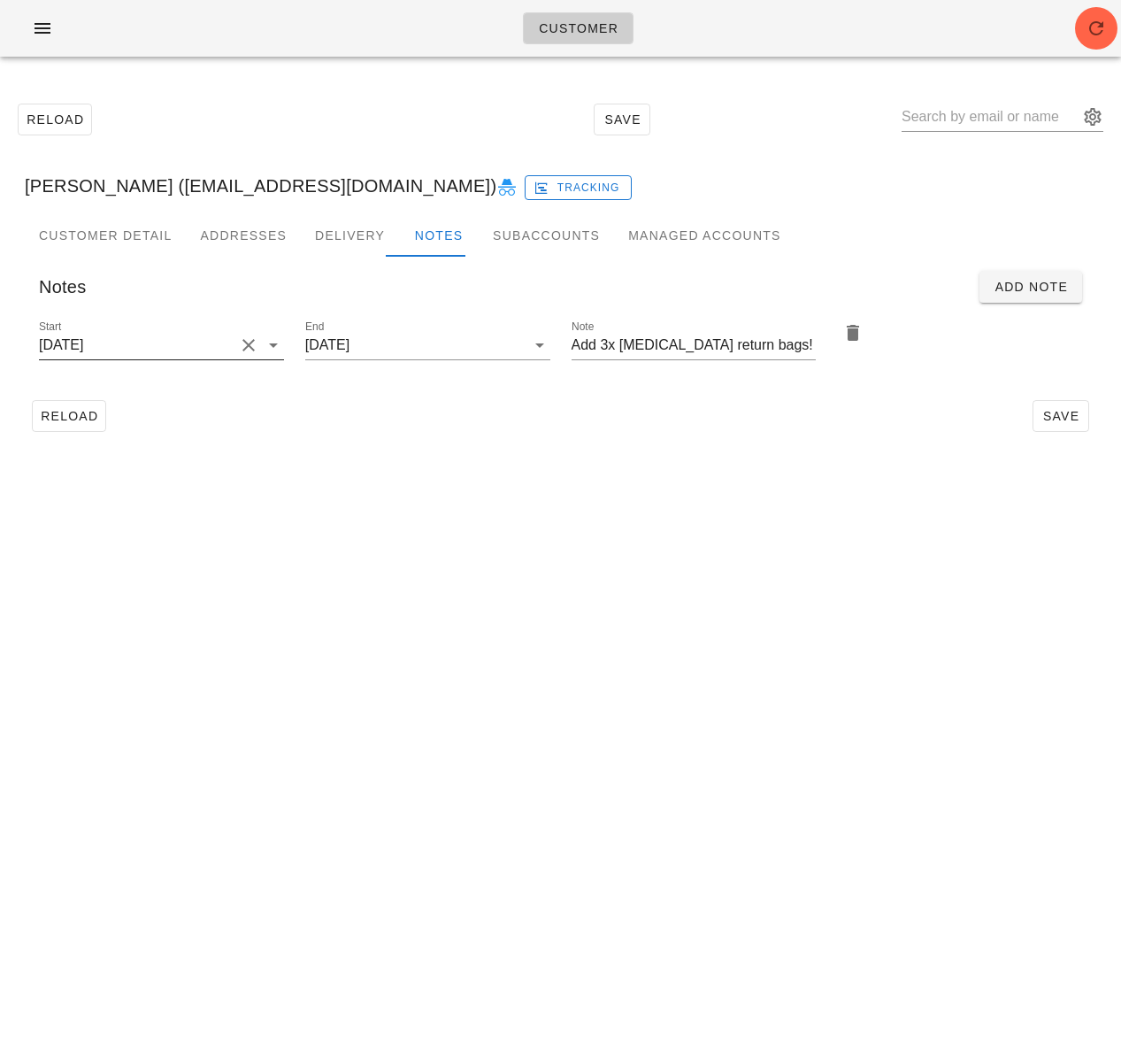
click at [143, 346] on input "2025-07-27" at bounding box center [136, 345] width 195 height 29
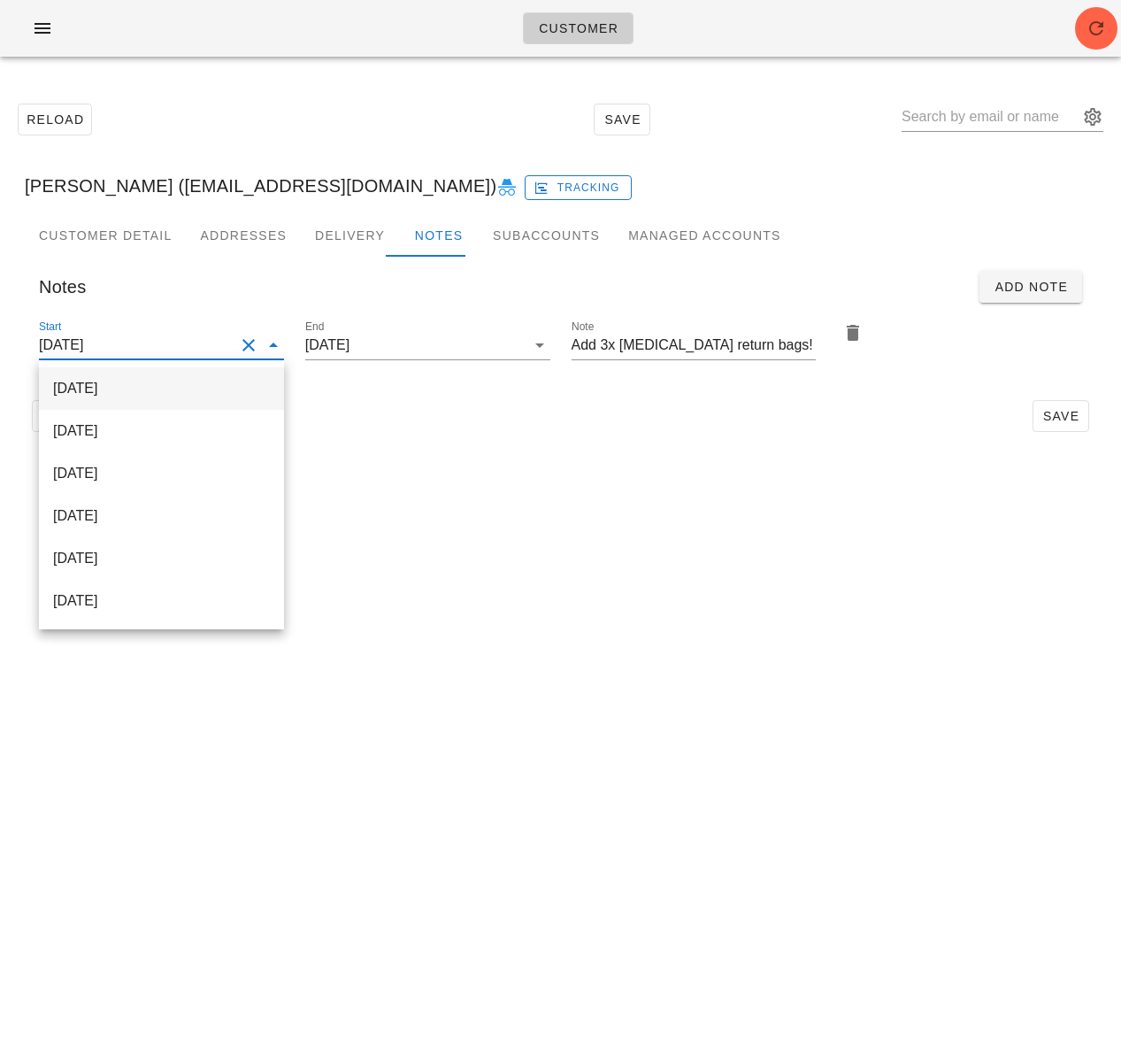
click at [177, 384] on div "[DATE]" at bounding box center [161, 388] width 217 height 17
type input "[DATE]"
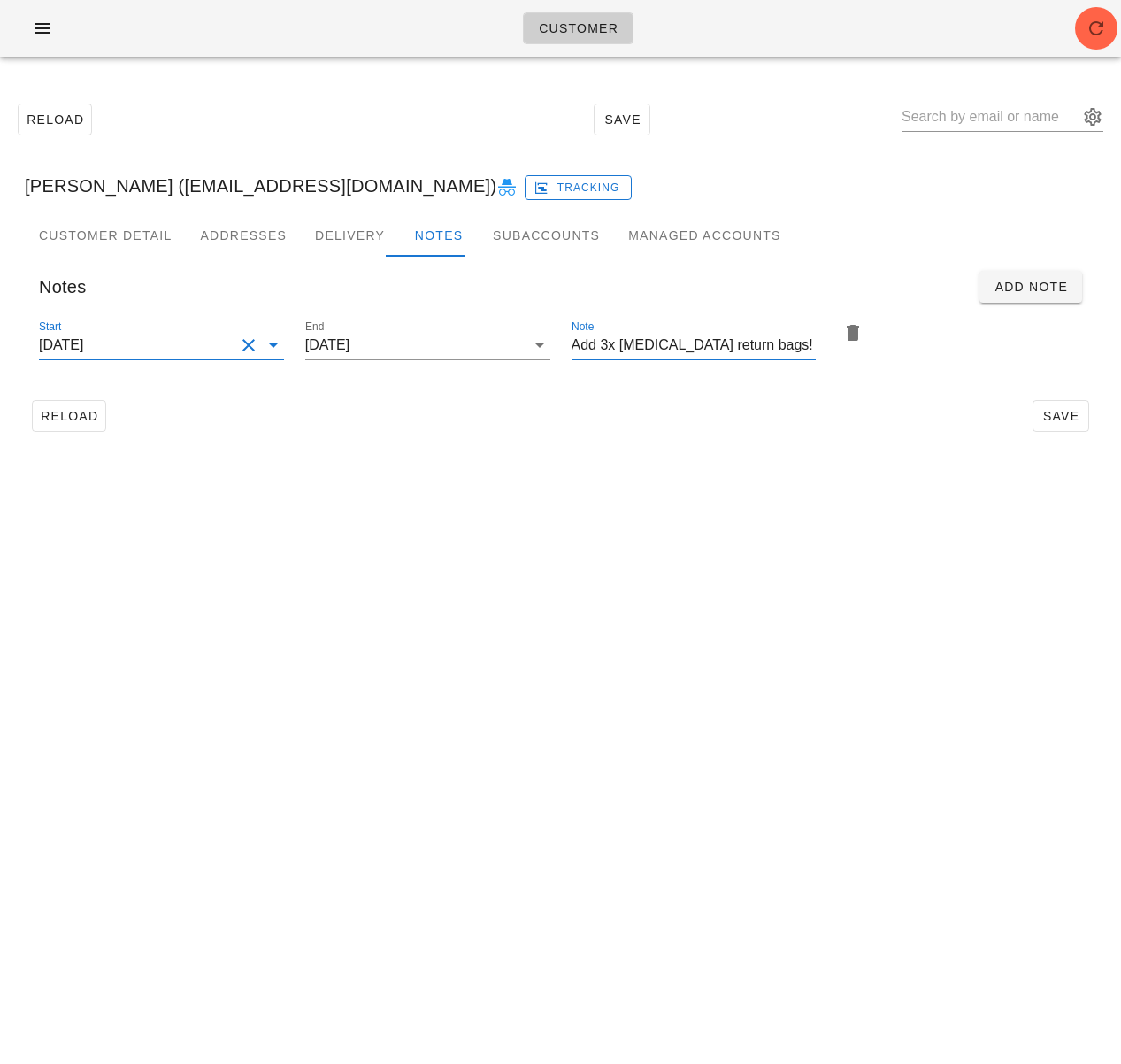
click at [664, 350] on input "Add 3x ice pack return bags!" at bounding box center [694, 345] width 246 height 29
click at [615, 344] on input "Add 3x ice pack return bags!" at bounding box center [694, 345] width 246 height 29
type input "Add 2x ice pack return bags!"
click at [1069, 411] on span "Save" at bounding box center [1060, 416] width 40 height 14
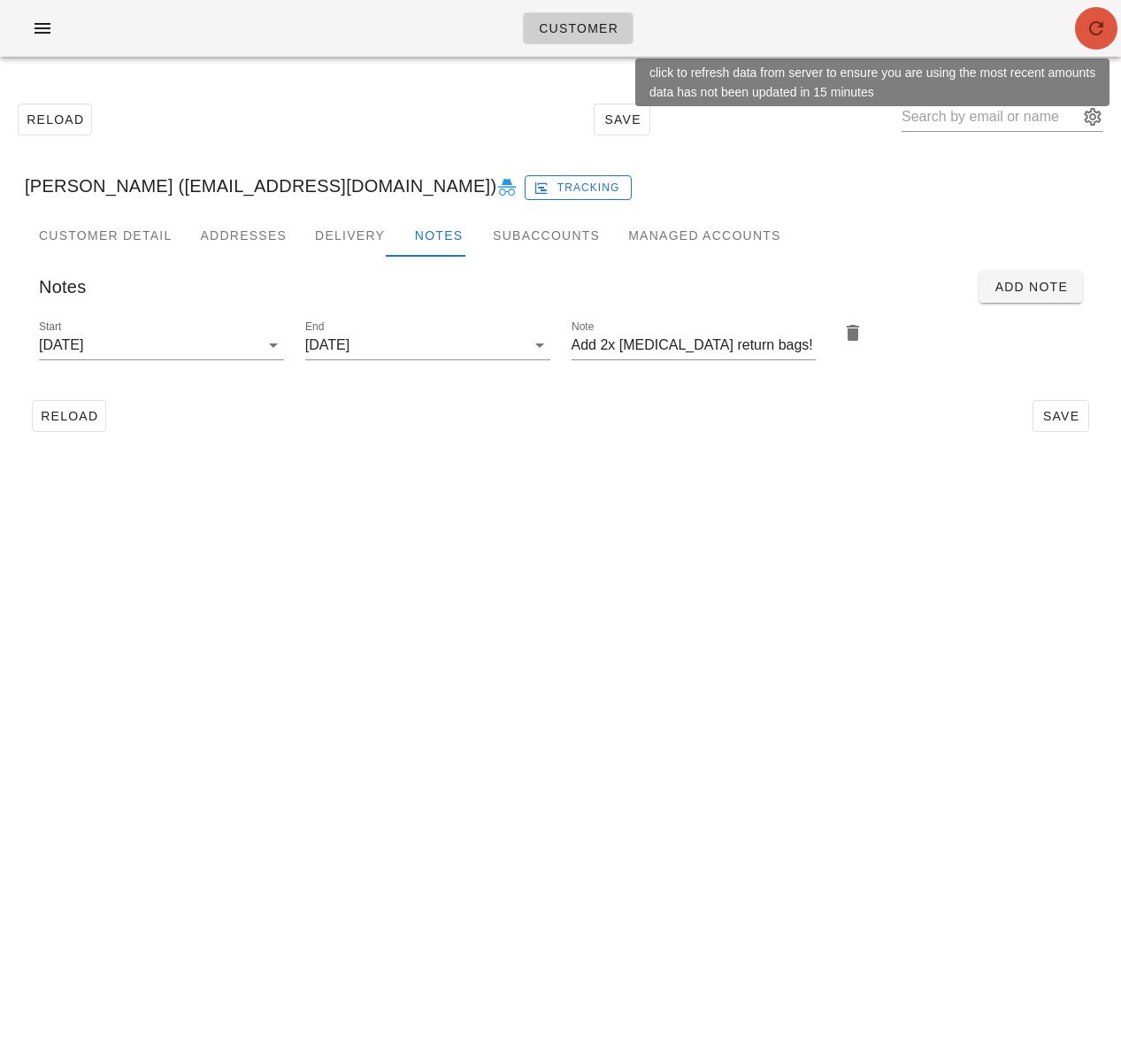
click at [1089, 31] on icon "button" at bounding box center [1097, 29] width 22 height 22
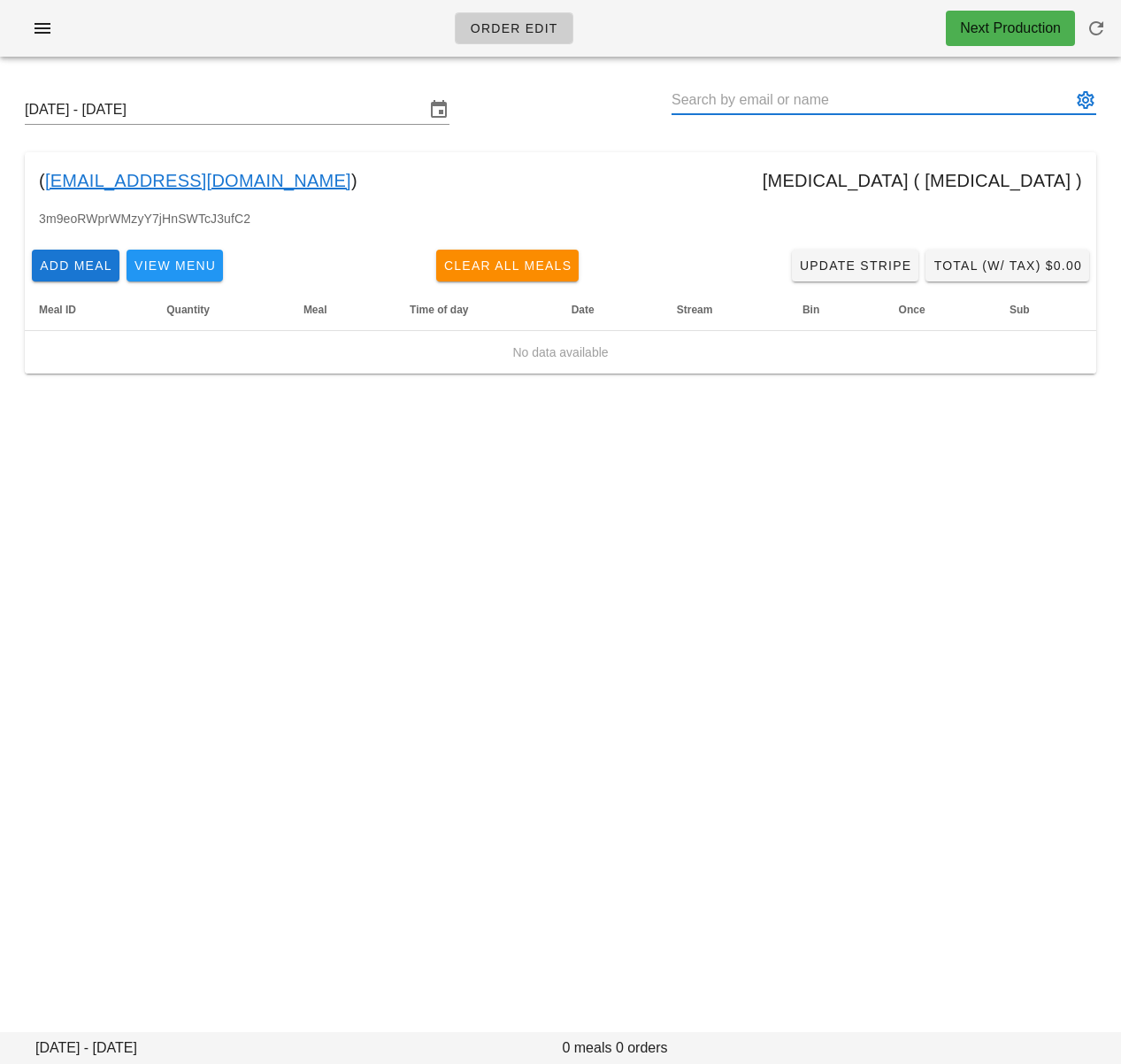
click at [942, 107] on input "text" at bounding box center [871, 100] width 400 height 29
paste input "[PERSON_NAME]"
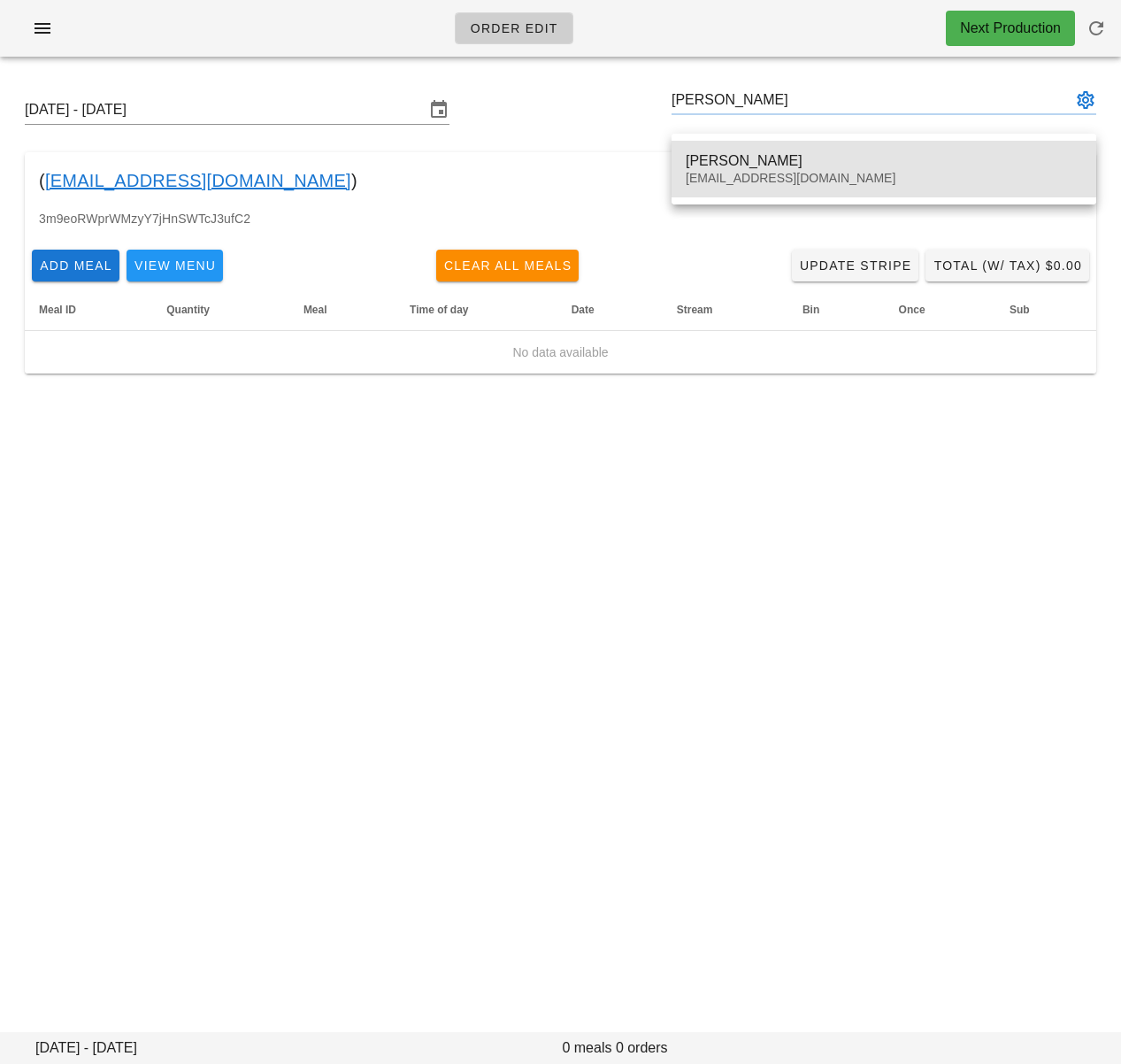
drag, startPoint x: 907, startPoint y: 154, endPoint x: 918, endPoint y: 160, distance: 12.5
click at [908, 154] on div "[PERSON_NAME]" at bounding box center [884, 160] width 396 height 17
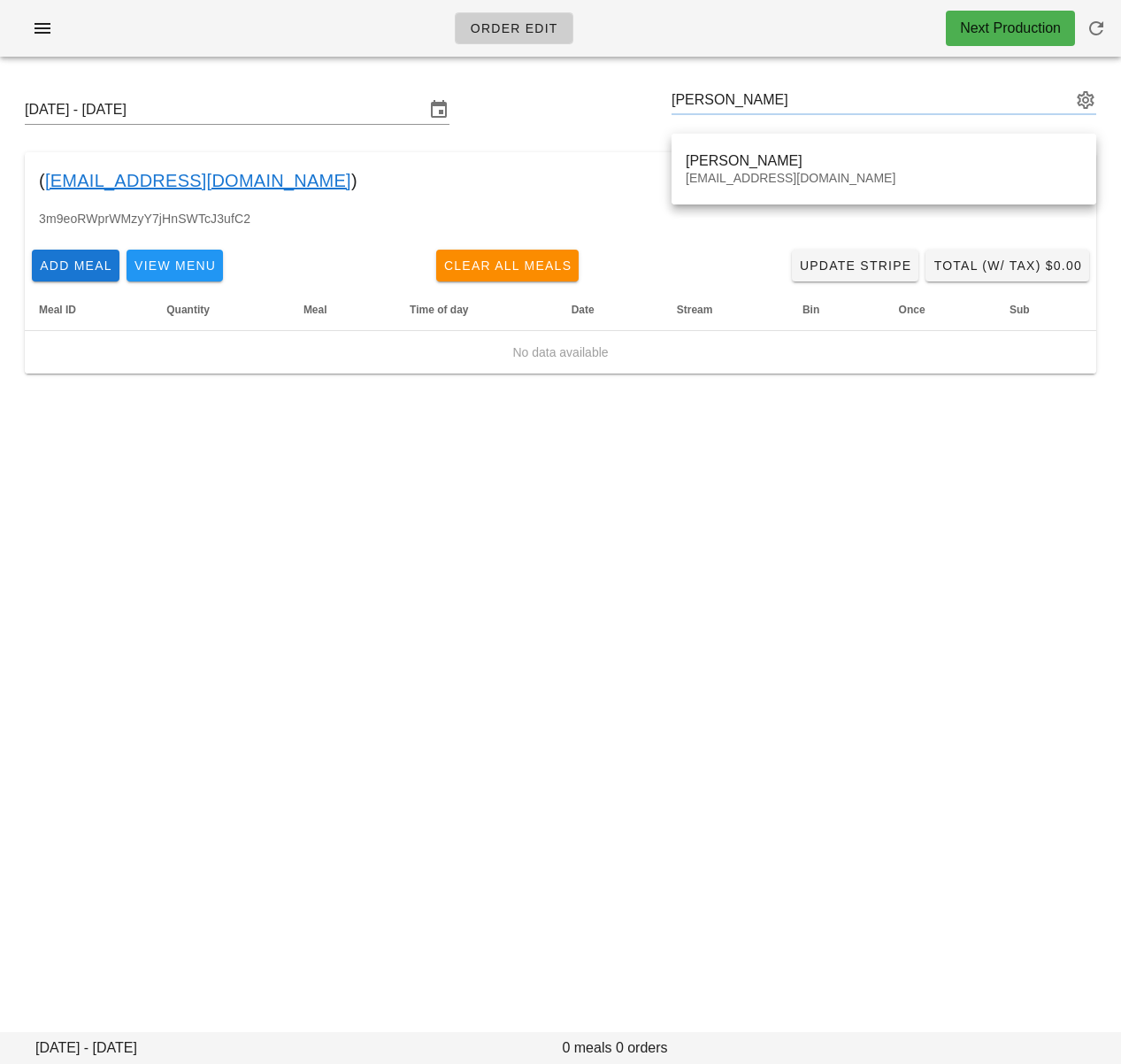
type input "[PERSON_NAME] ([EMAIL_ADDRESS][DOMAIN_NAME])"
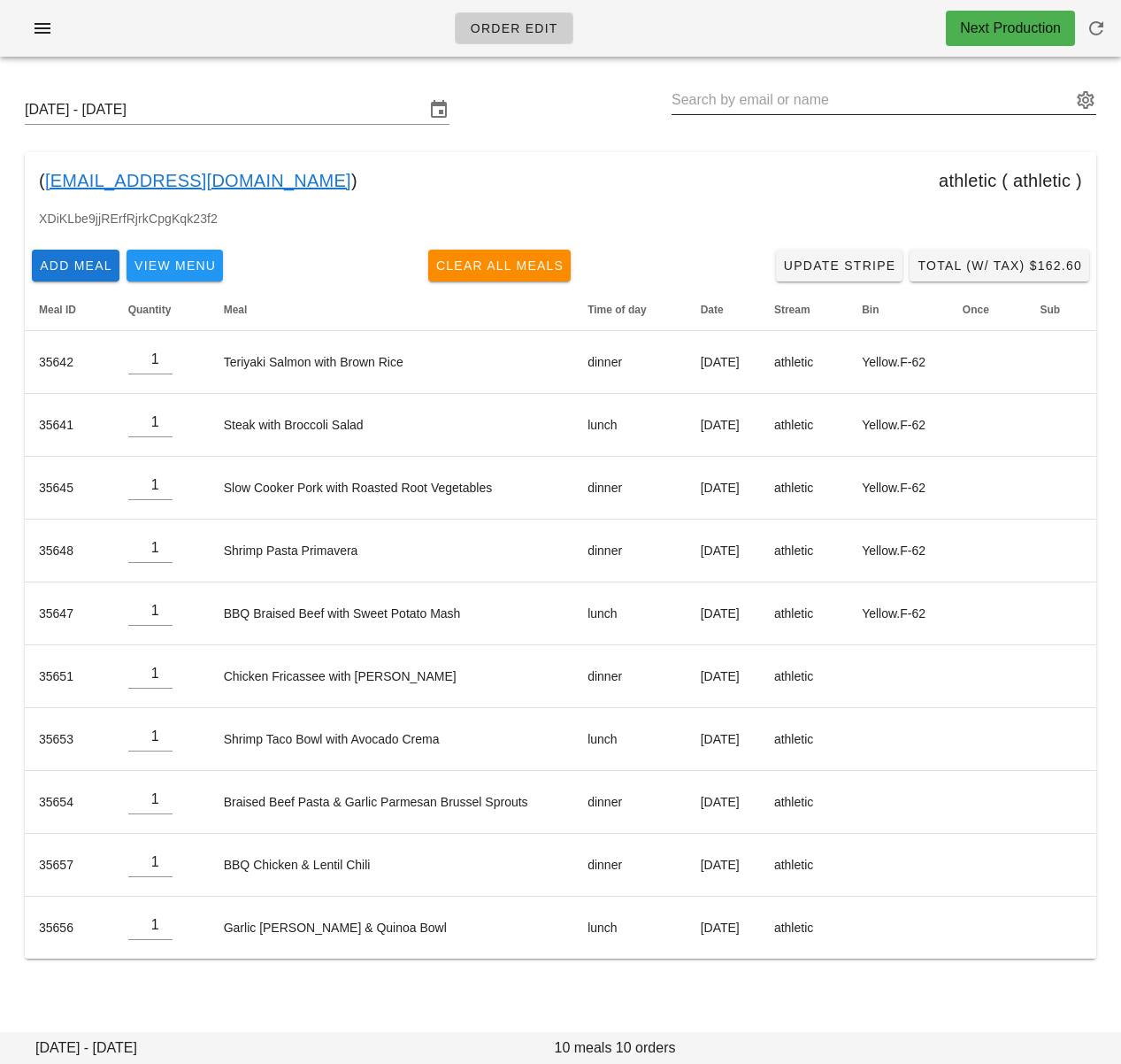
click at [747, 89] on input "text" at bounding box center [871, 100] width 400 height 29
paste input "[PERSON_NAME]"
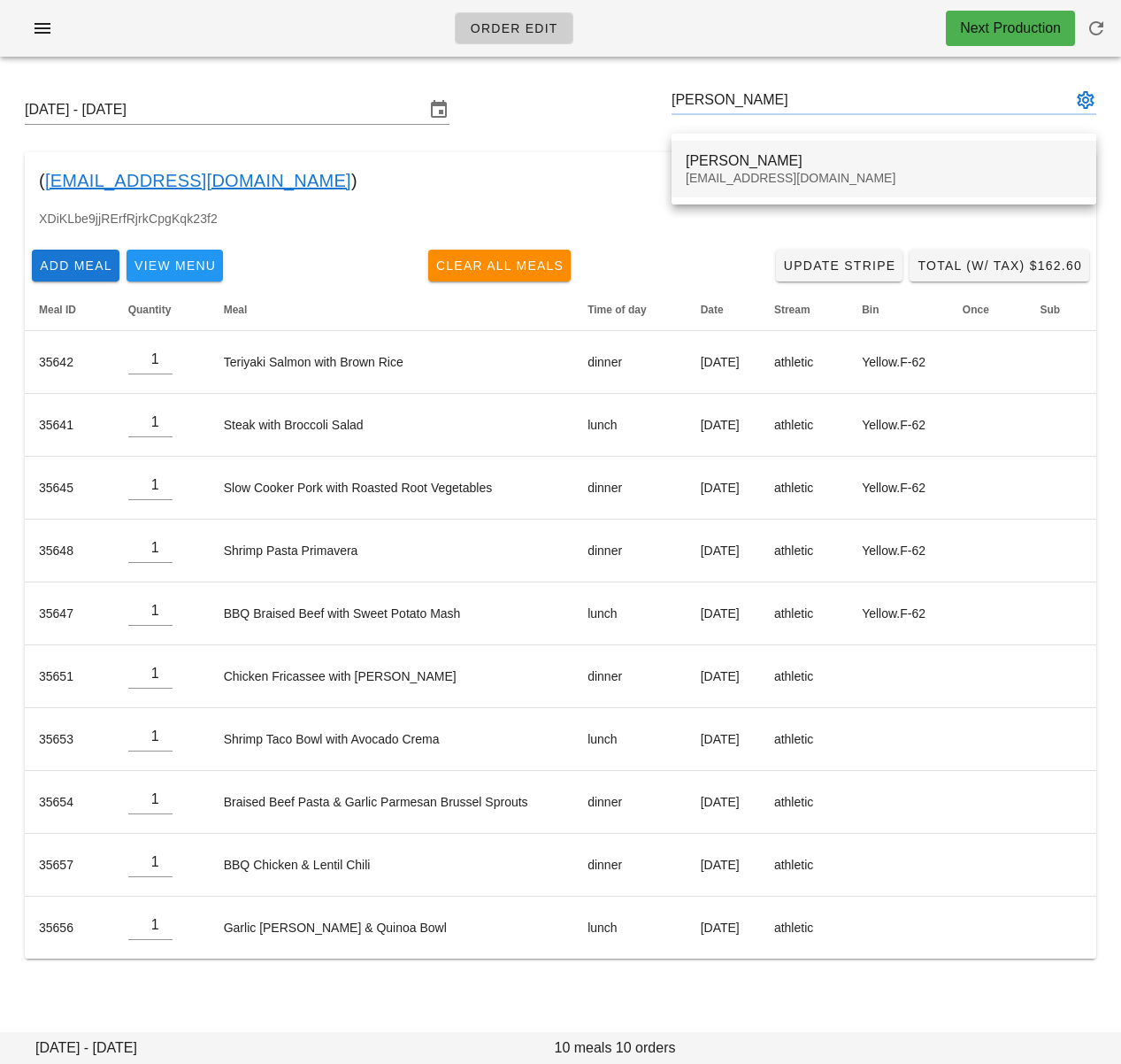
type input "[PERSON_NAME] ([EMAIL_ADDRESS][DOMAIN_NAME])"
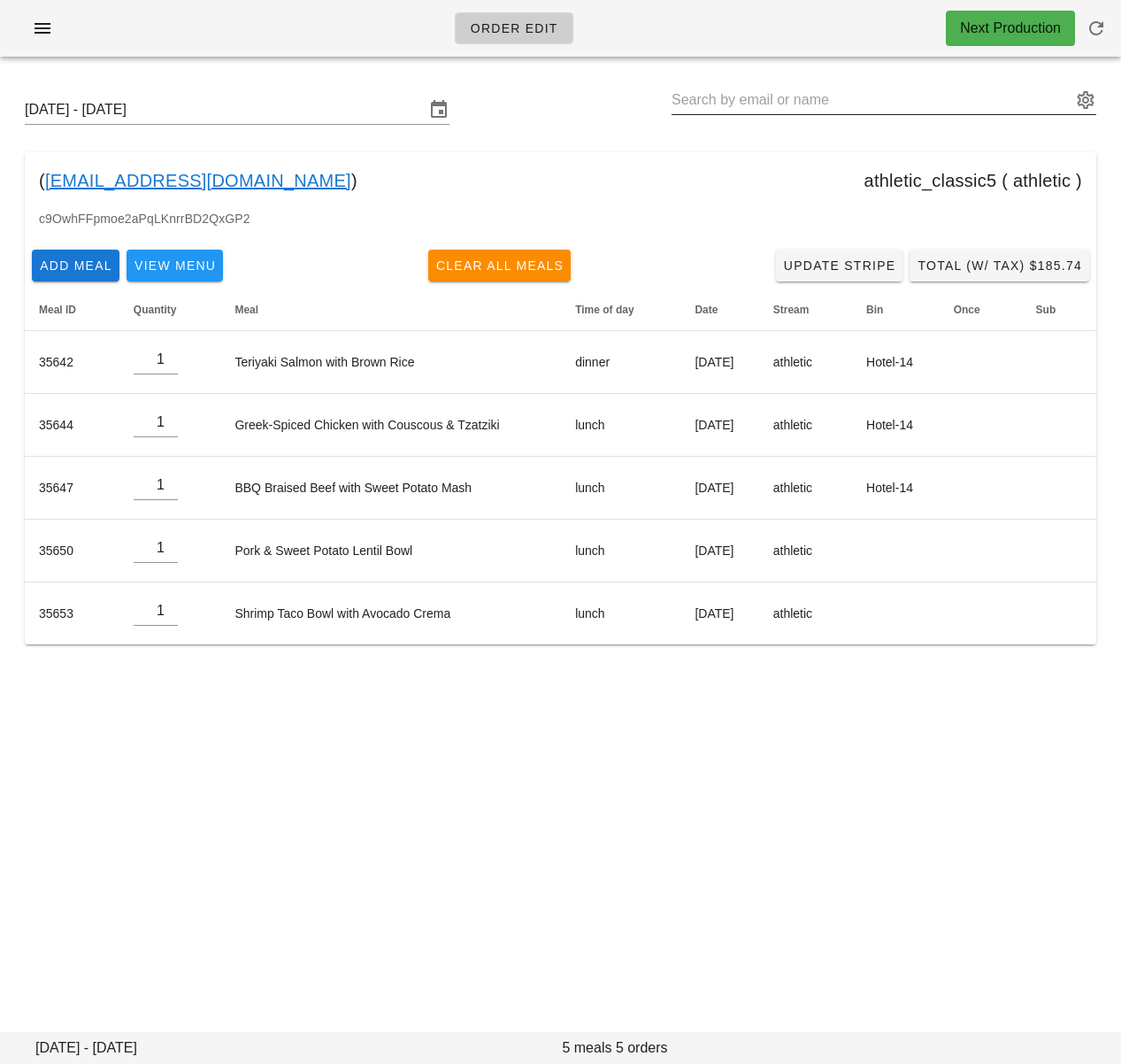
click at [767, 102] on input "text" at bounding box center [871, 100] width 400 height 29
paste input "[PERSON_NAME]"
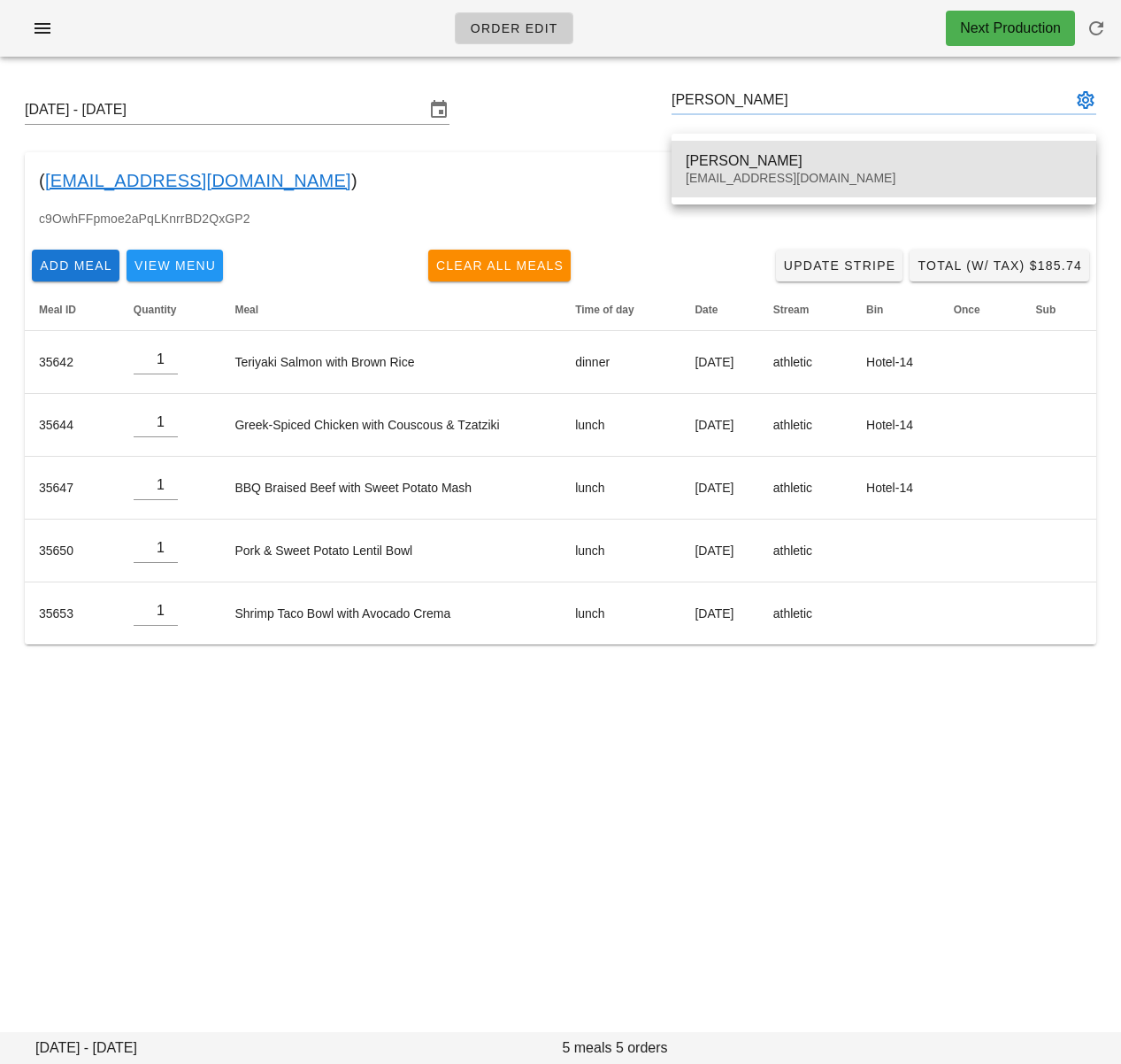
click at [792, 167] on div "[PERSON_NAME]" at bounding box center [884, 160] width 396 height 17
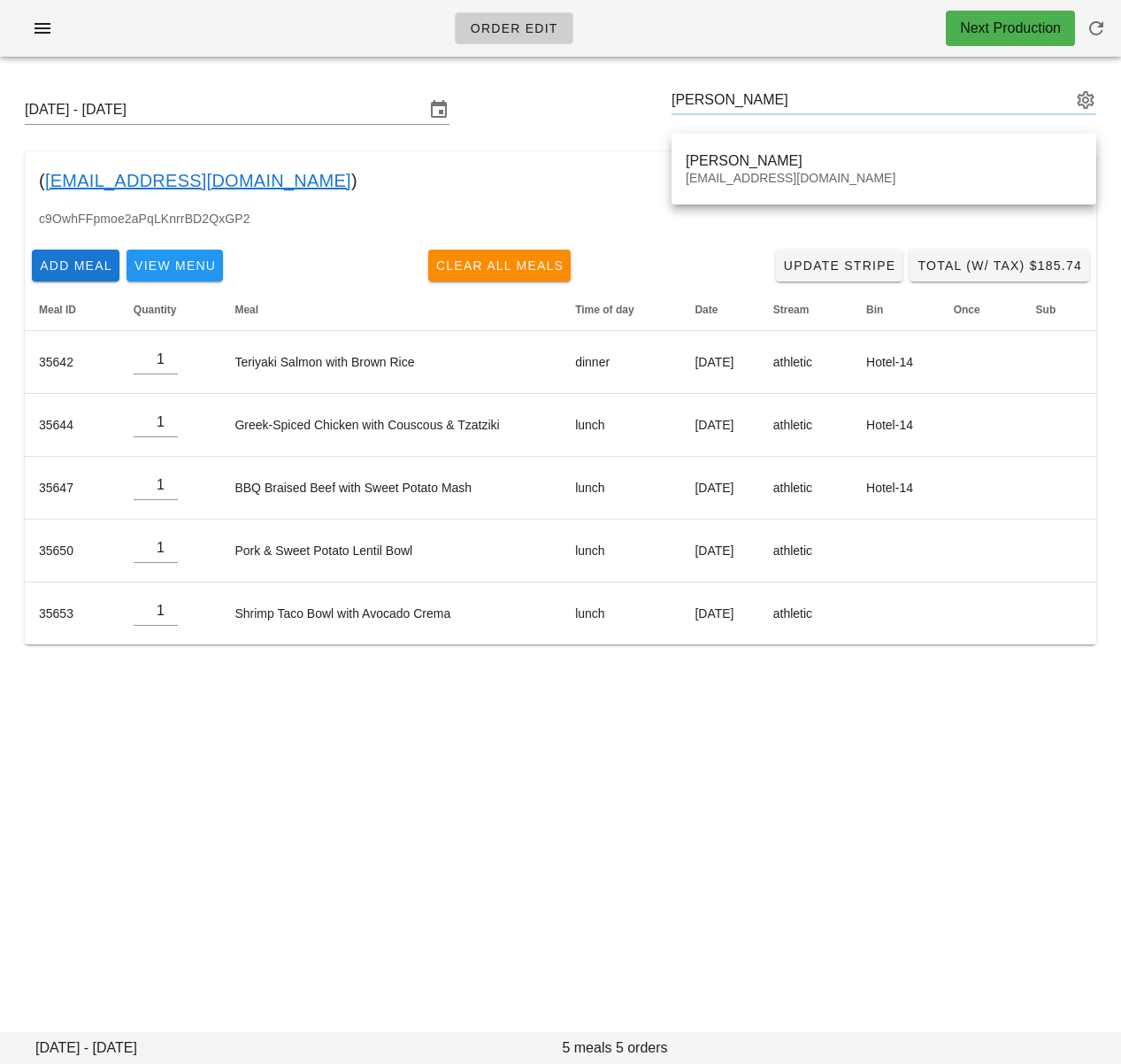
type input "[PERSON_NAME] ([EMAIL_ADDRESS][DOMAIN_NAME])"
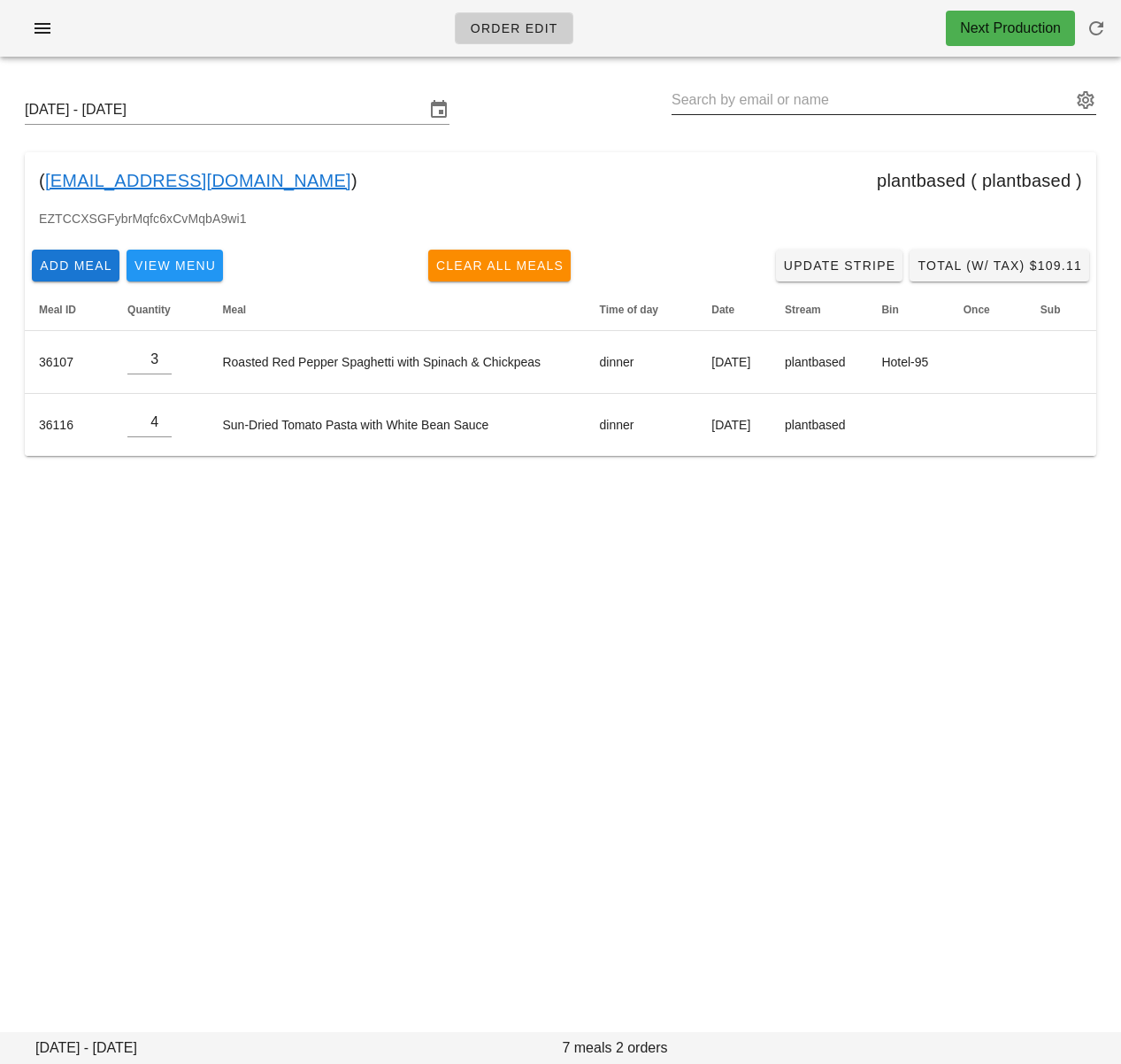
click at [785, 106] on input "text" at bounding box center [871, 100] width 400 height 29
paste input "Bronte Kelly"
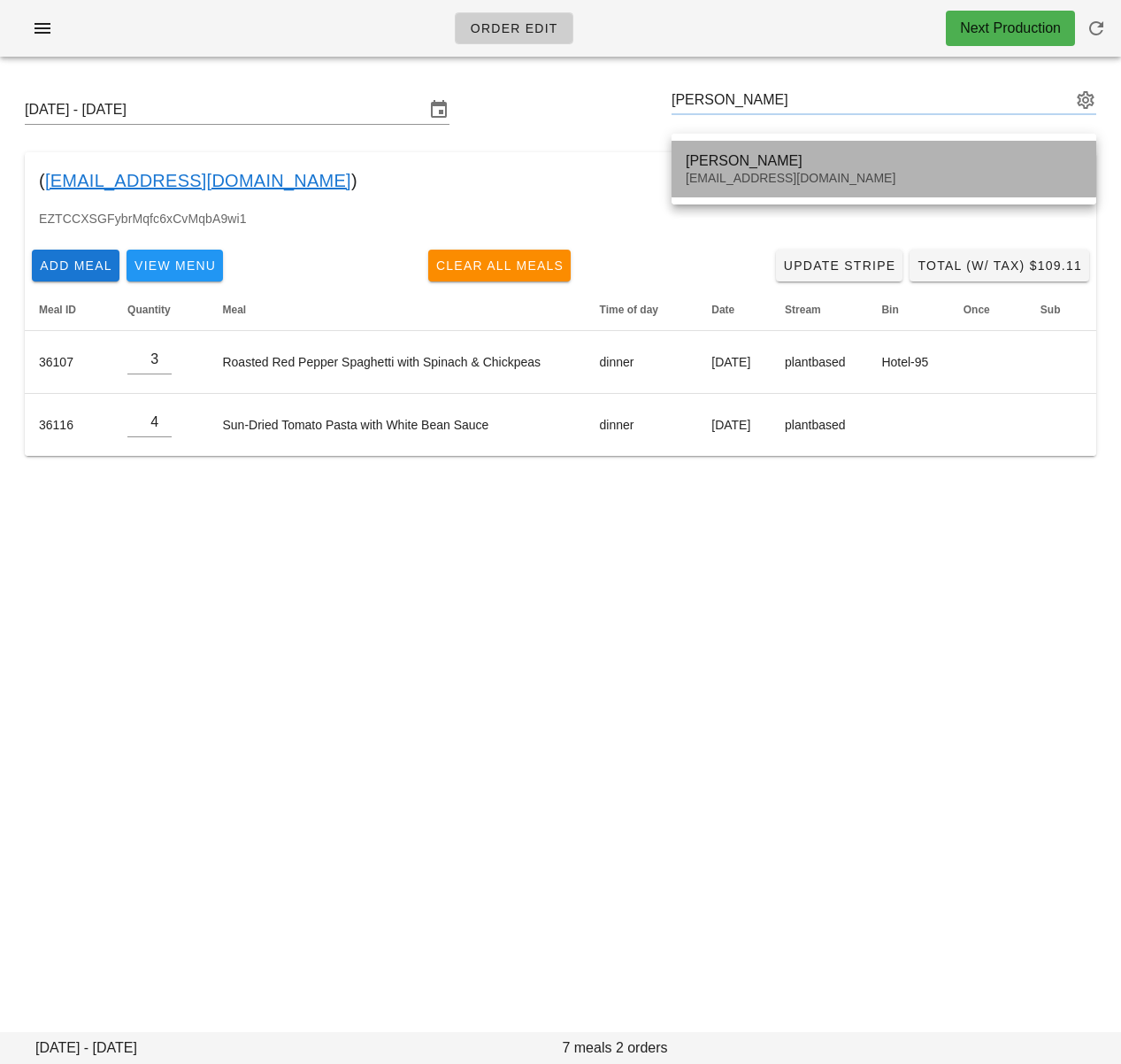
click at [773, 143] on div "Bronte Kelly bpkelly@ualberta.ca" at bounding box center [884, 169] width 396 height 55
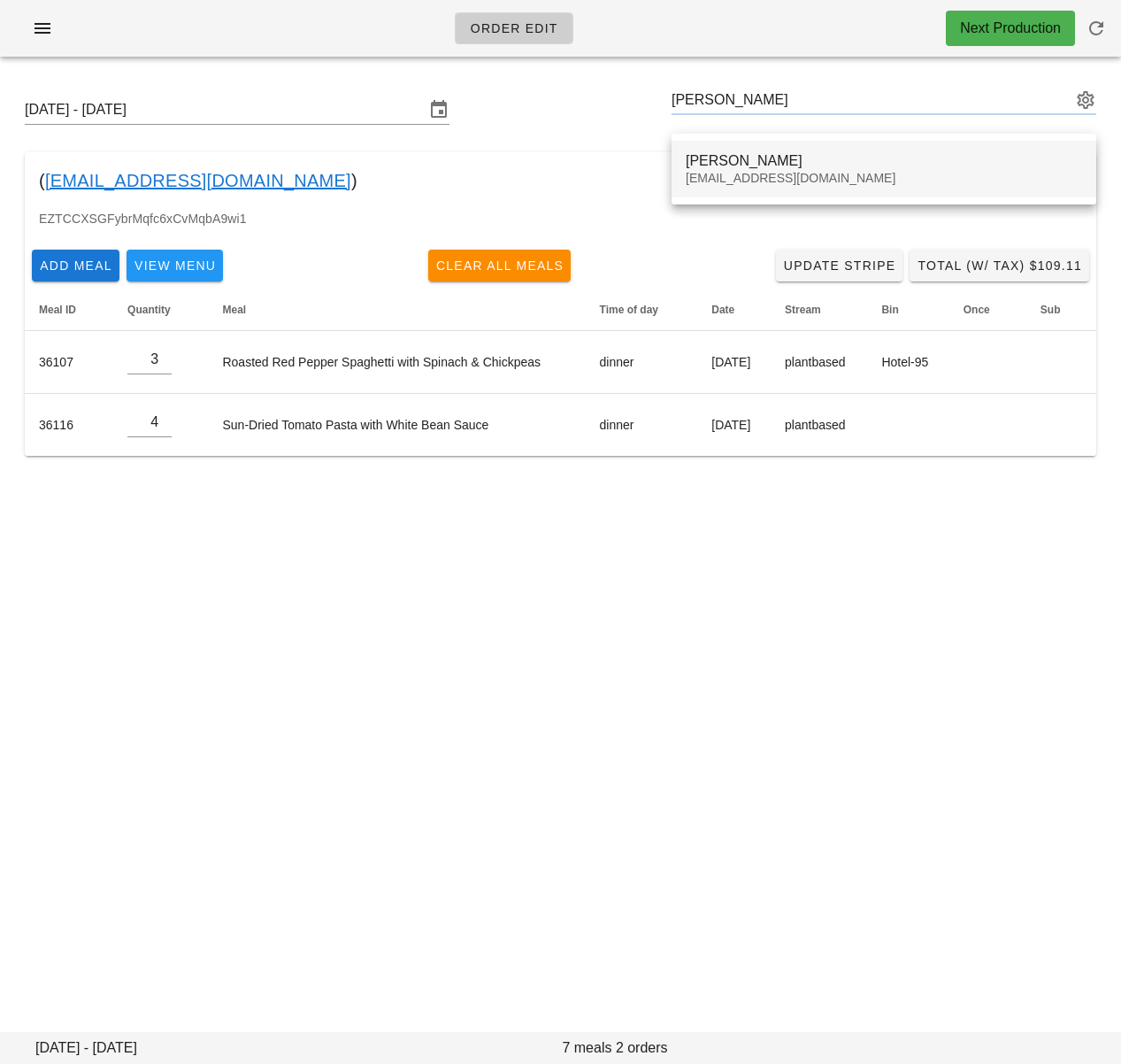
type input "Bronte Kelly (bpkelly@ualberta.ca)"
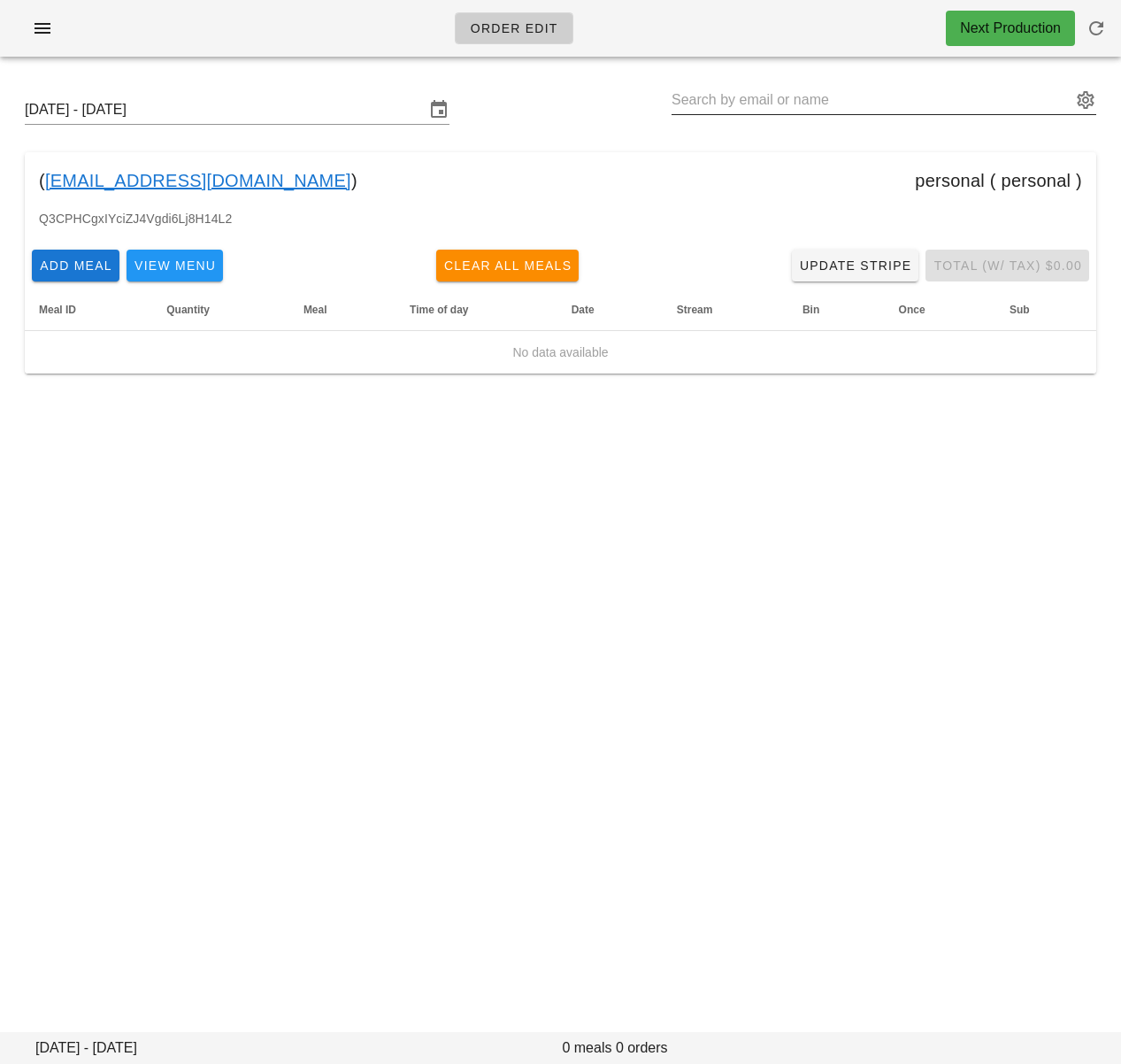
click at [872, 98] on input "text" at bounding box center [871, 100] width 400 height 29
paste input "Abdul Aljebouri"
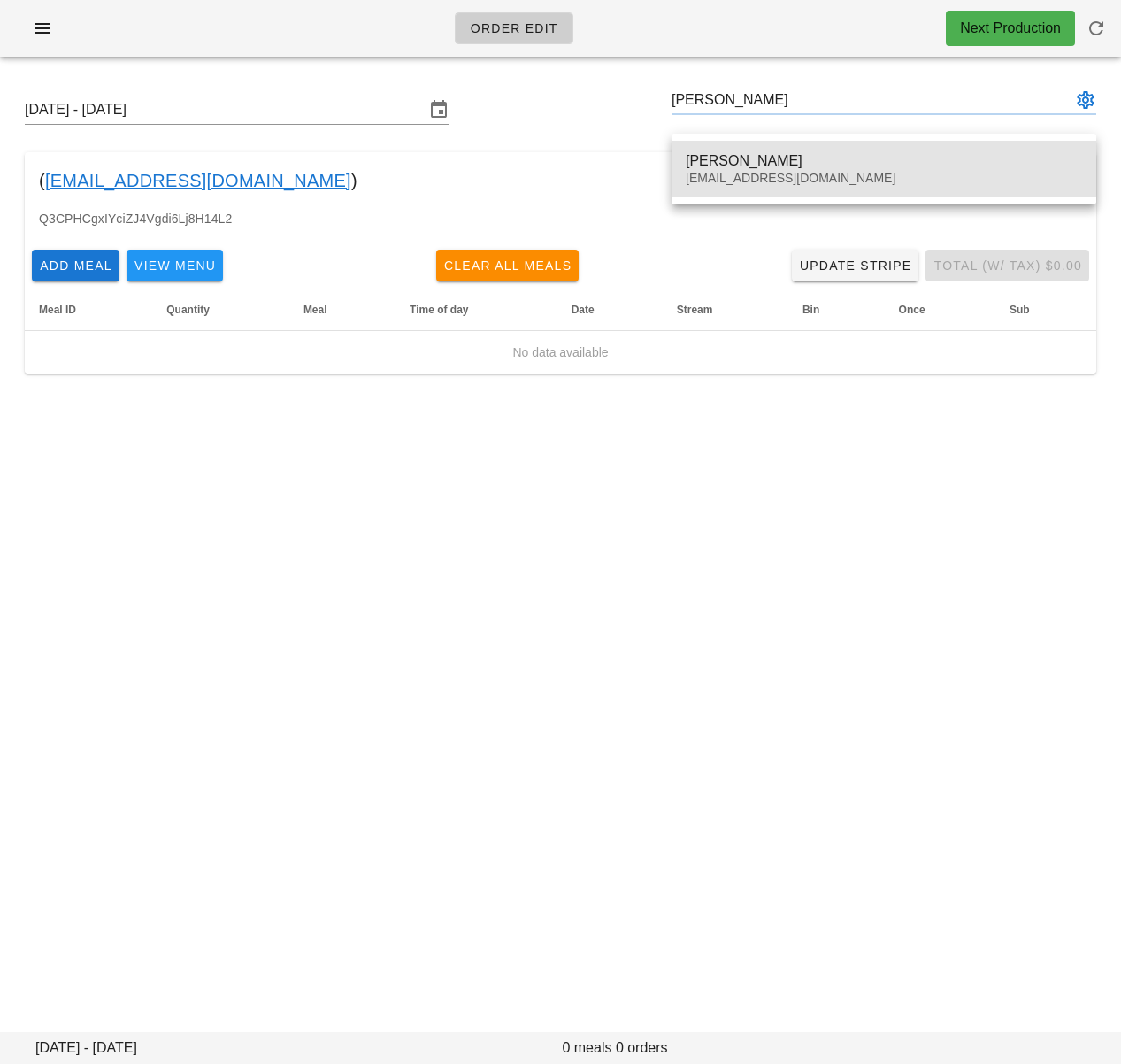
click at [834, 153] on div "Abdul Aljebouri" at bounding box center [884, 160] width 396 height 17
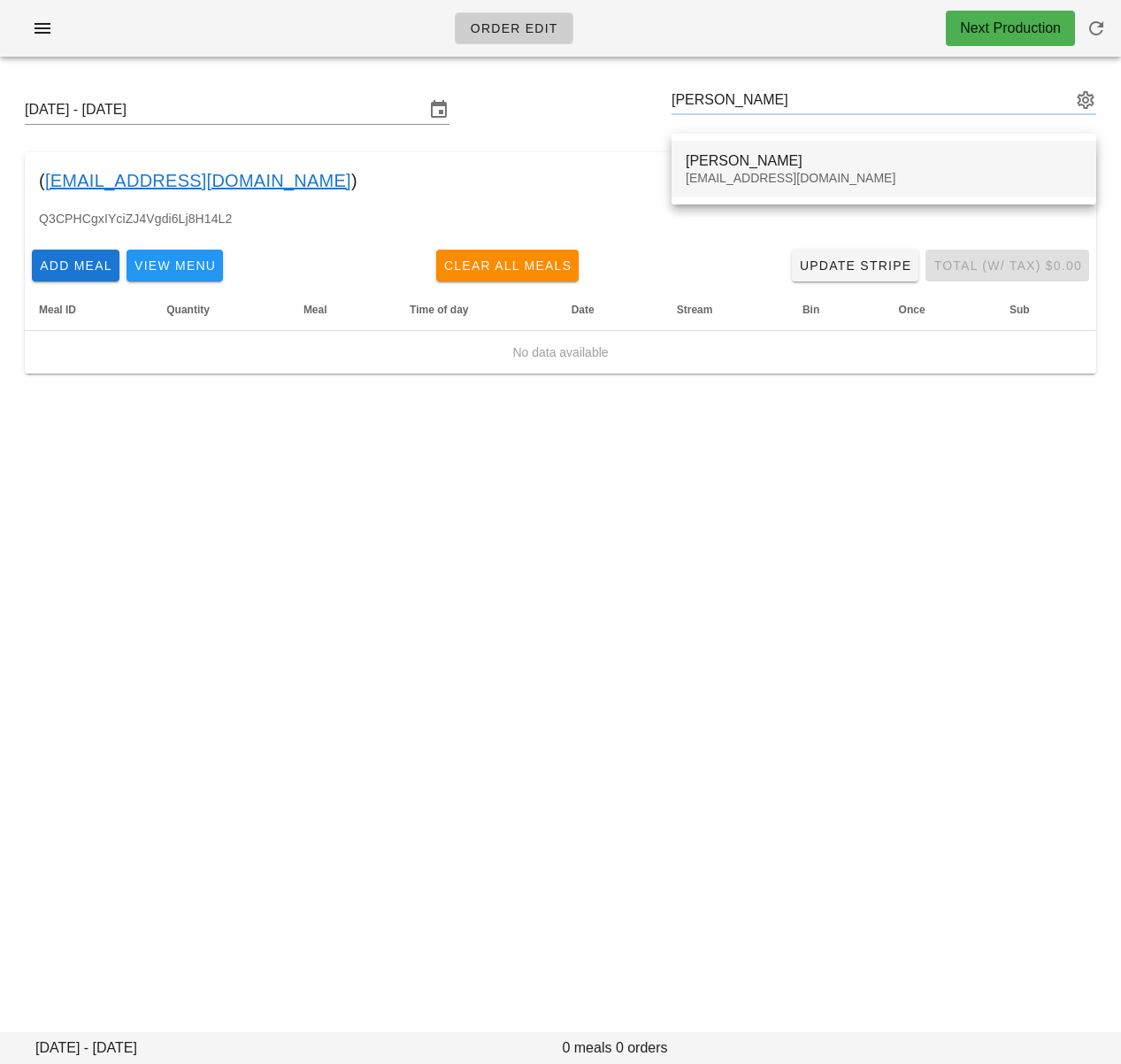
type input "Abdul Aljebouri (abdul.aljebouri@icloud.com)"
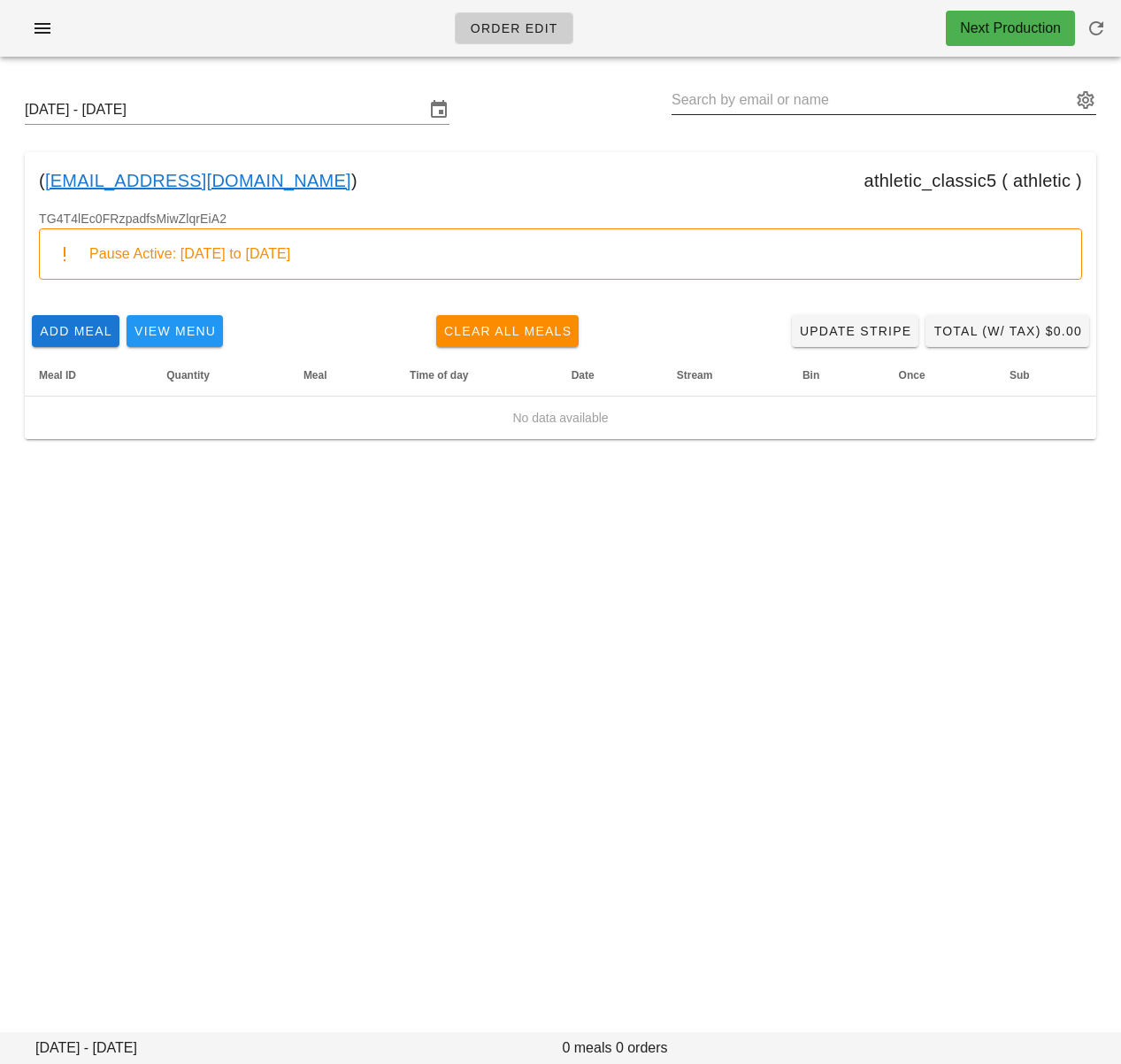
click at [851, 103] on input "text" at bounding box center [871, 100] width 400 height 29
paste input "Kathy Brandon"
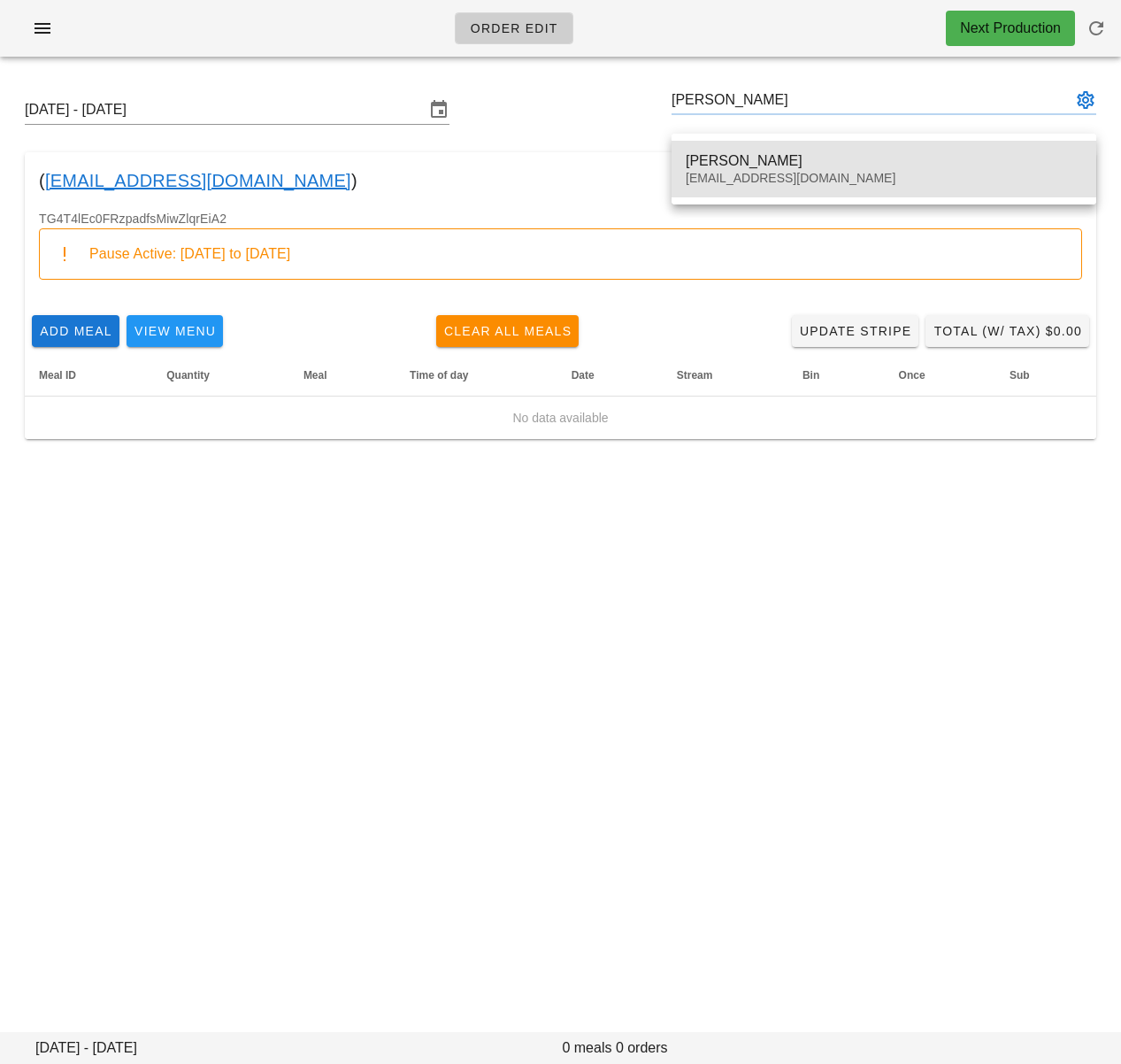
click at [817, 156] on div "Kathy Brandon" at bounding box center [884, 160] width 396 height 17
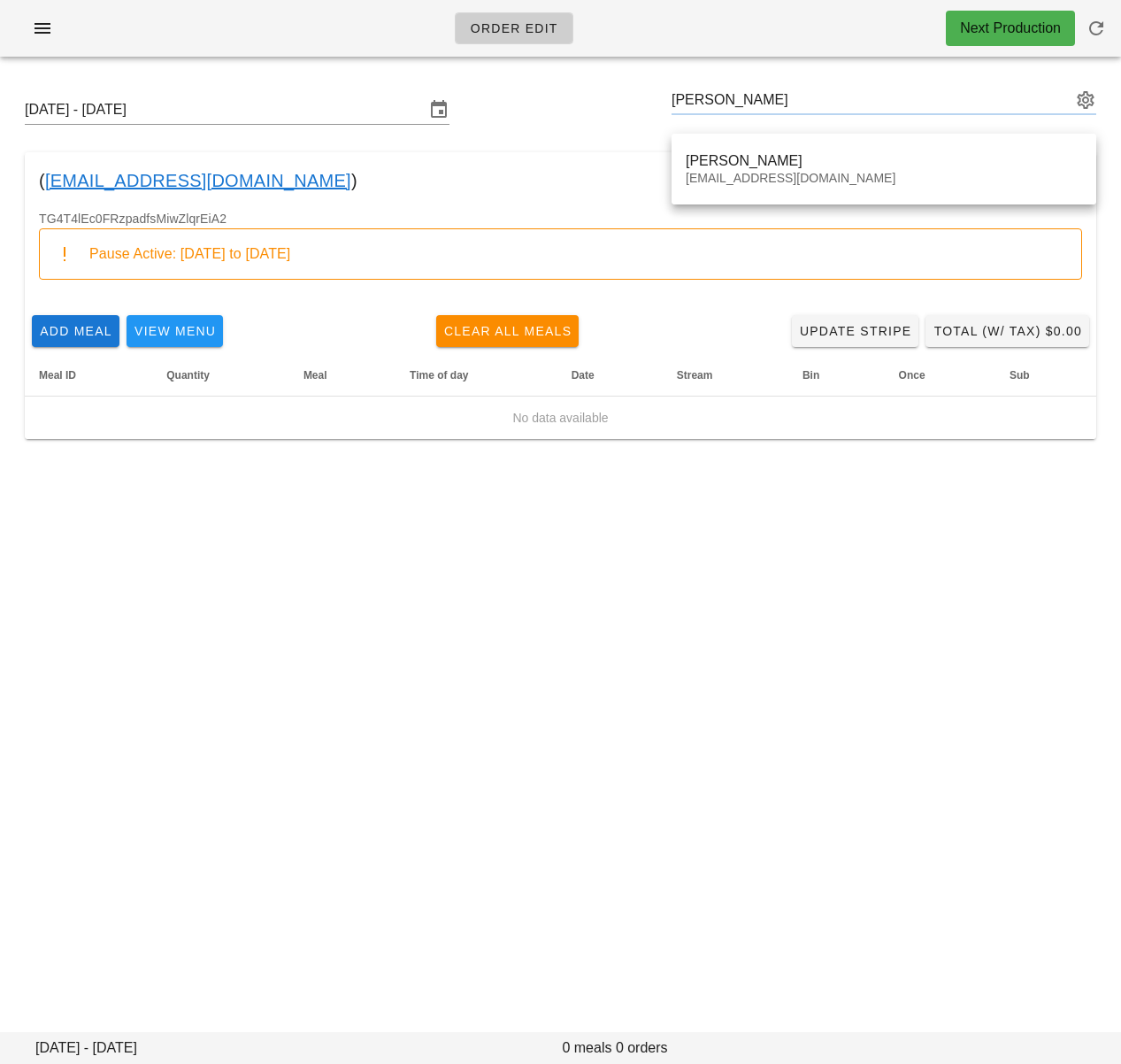
type input "Kathy Brandon (katbrandon@hotmail.com)"
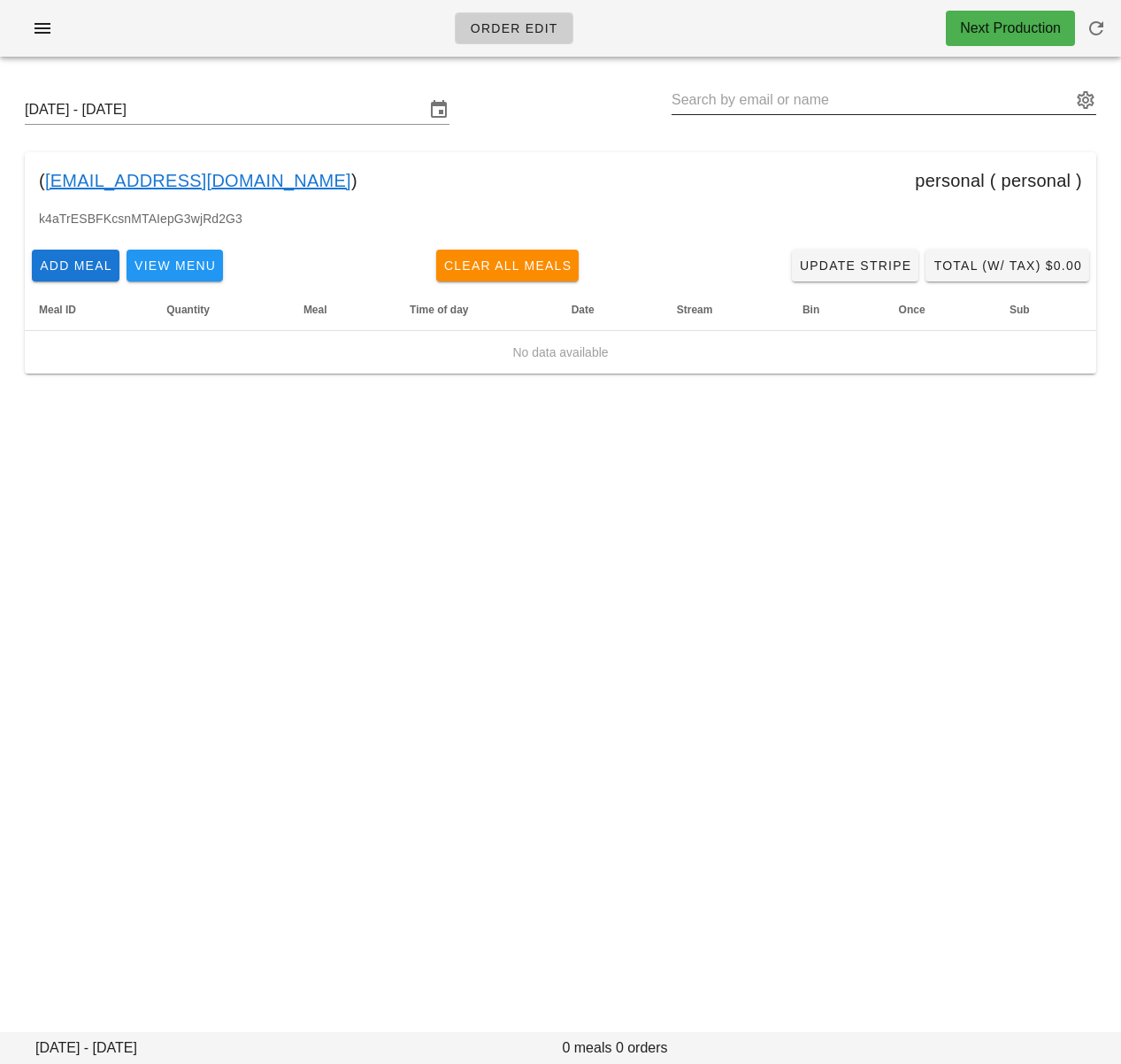
click at [860, 104] on input "text" at bounding box center [871, 100] width 400 height 29
paste input "Ruth Gill"
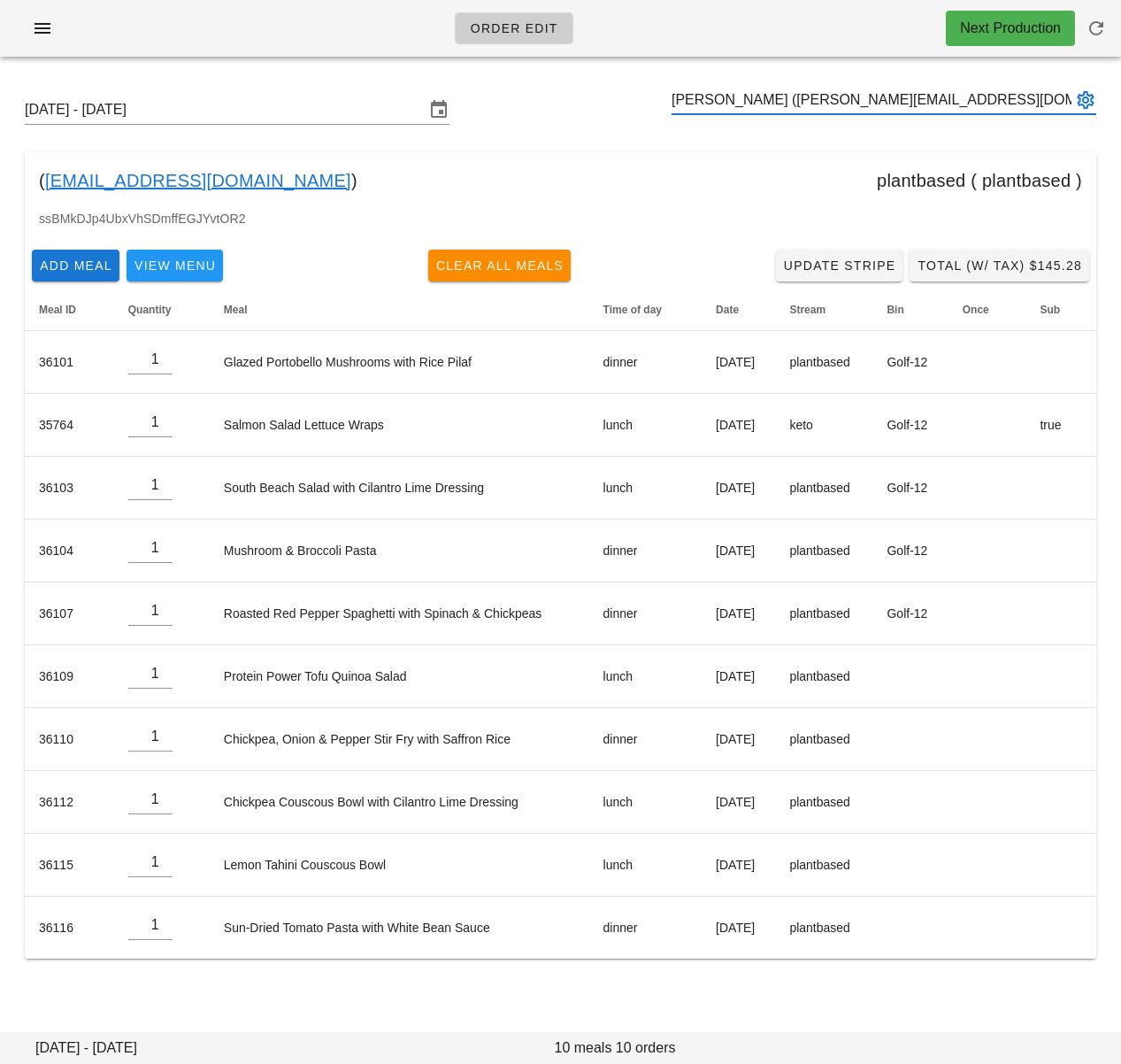
type input "Ruth Gill (ruthegill@hotmail.com)"
paste input "Jeffrey Jou"
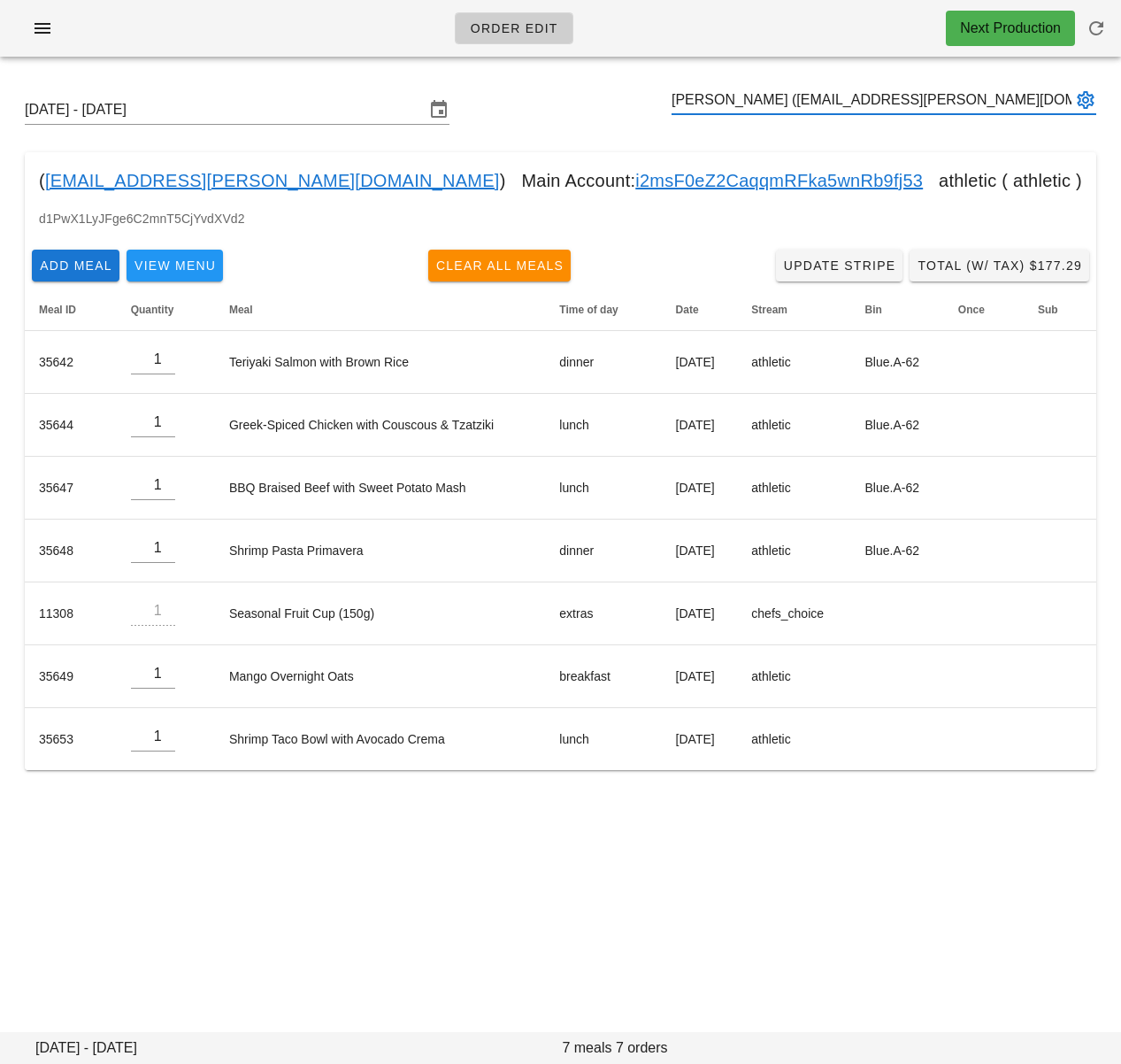
type input "Jeffrey Jou (Jou.Jeffrey@gmail.com)"
paste input "Rajdeep Sidhu"
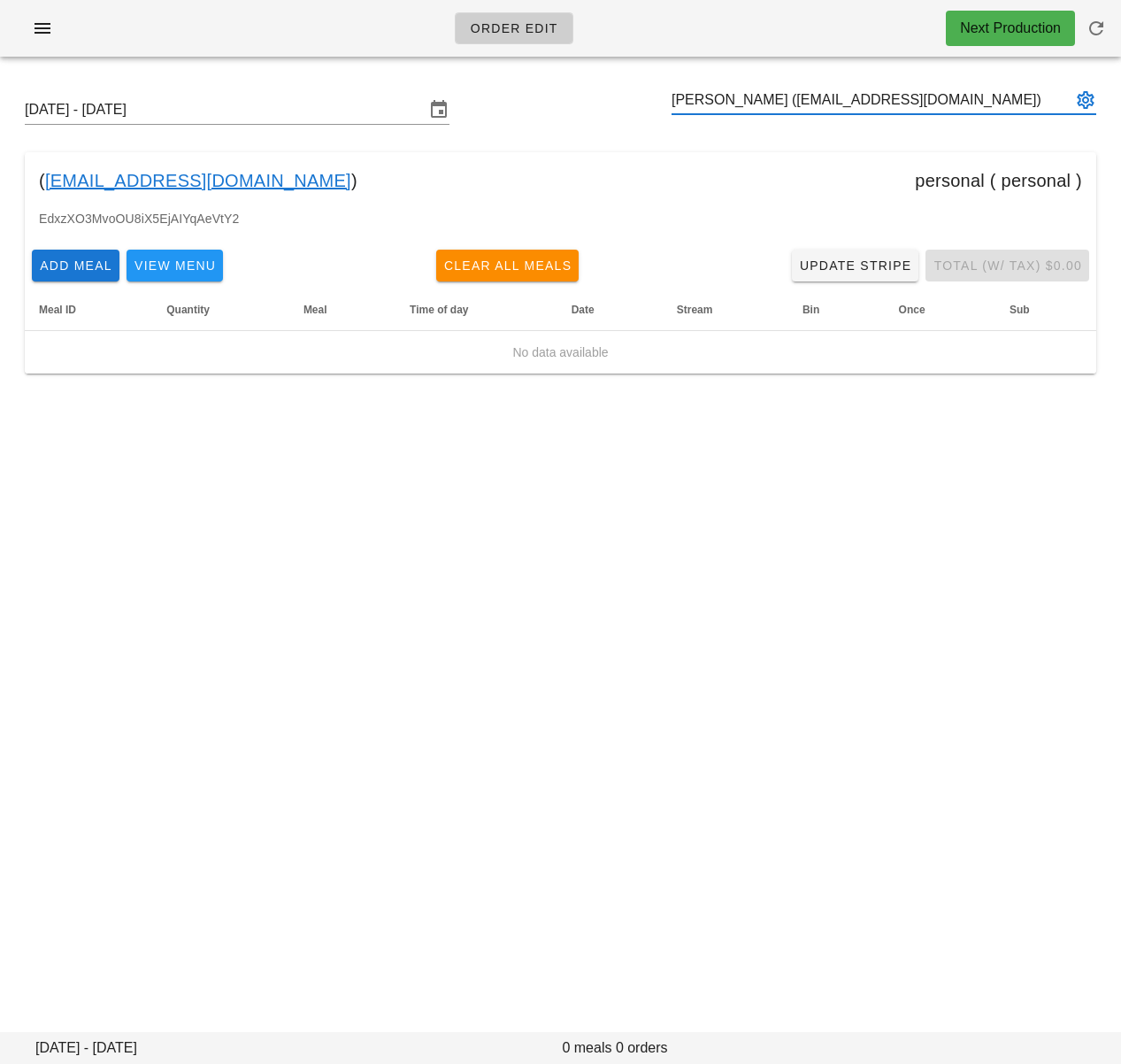
type input "Rajdeep Sidhu (rajdeepsdh87@gmail.com)"
click at [833, 95] on input "text" at bounding box center [871, 100] width 400 height 29
paste input "Jennifer Mawby"
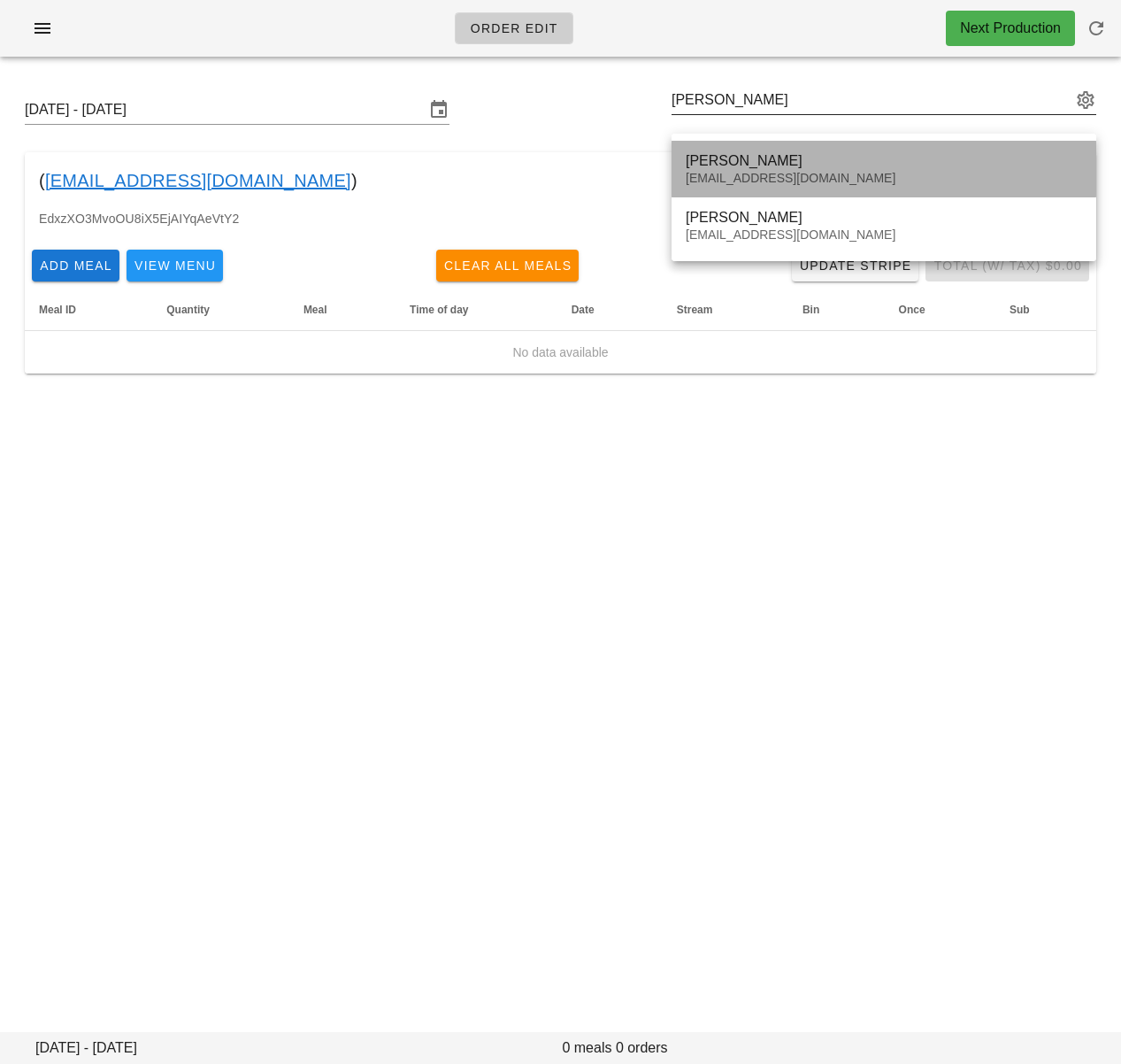
drag, startPoint x: 833, startPoint y: 169, endPoint x: 820, endPoint y: 131, distance: 40.2
click at [834, 169] on div "Jennifer Mawby jjtmstudio@gmail.com" at bounding box center [884, 169] width 396 height 55
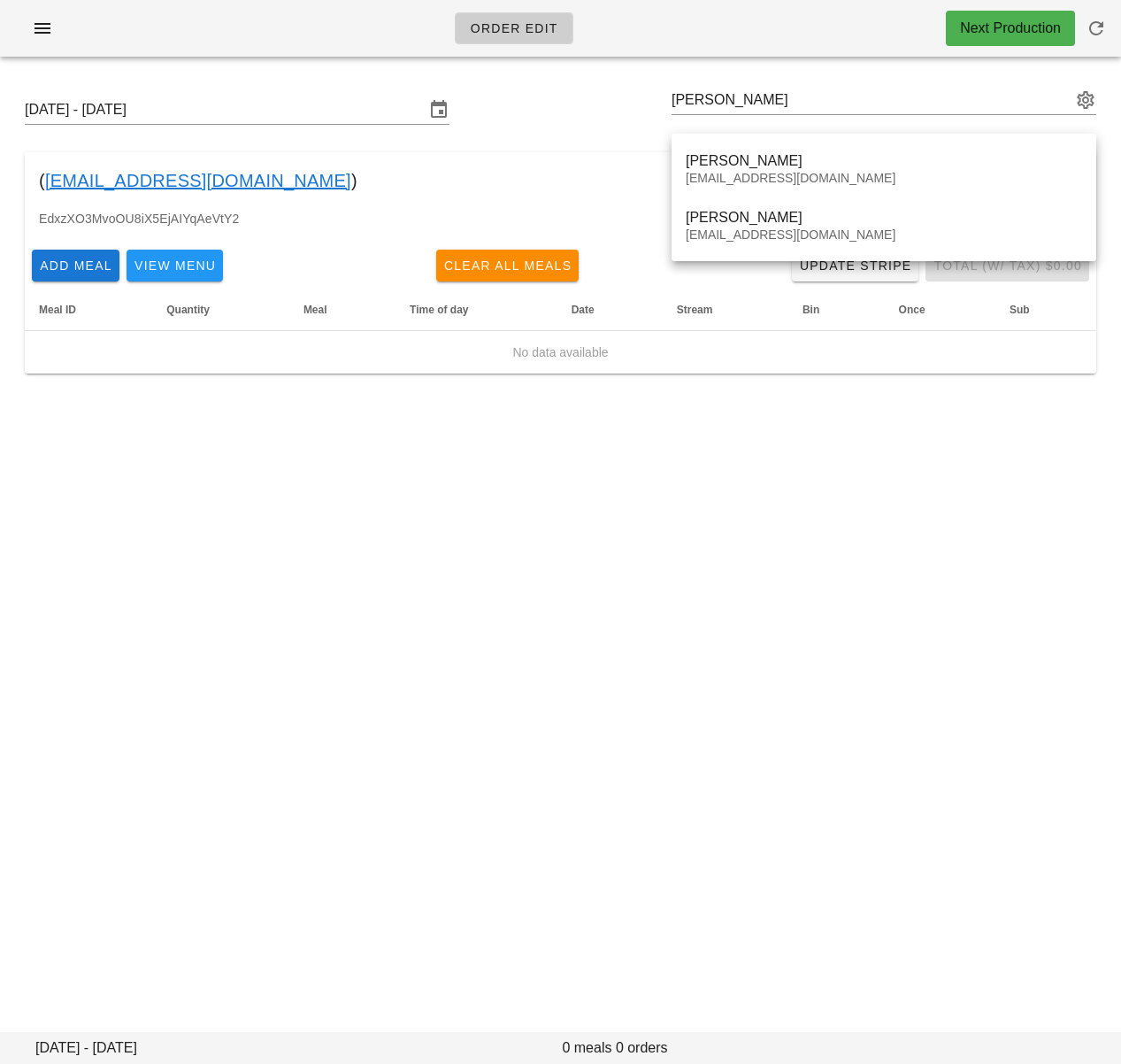
type input "Jennifer Mawby (jjtmstudio@gmail.com)"
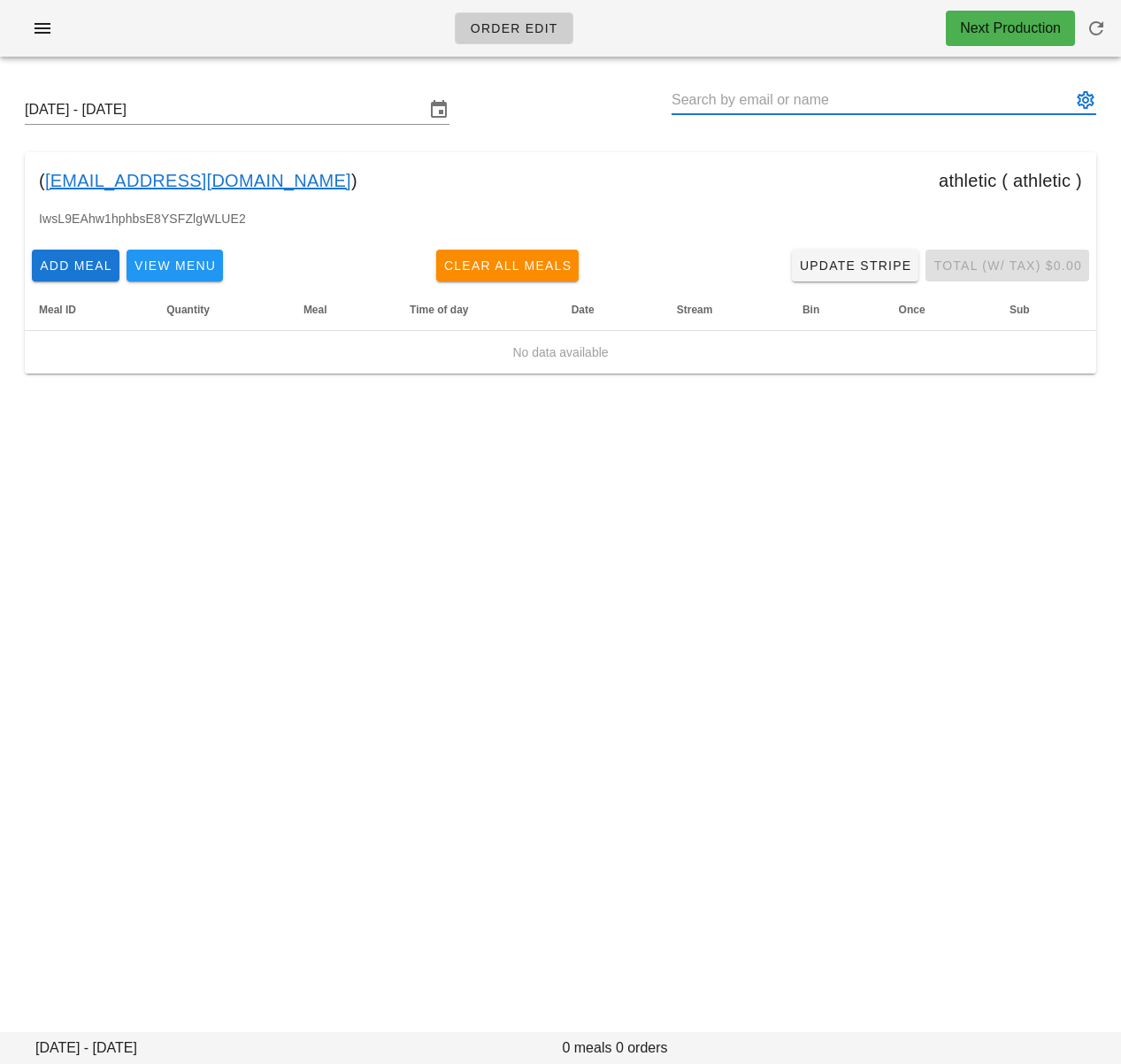
click at [789, 107] on input "text" at bounding box center [871, 100] width 400 height 29
paste input "Jennifer Mawby"
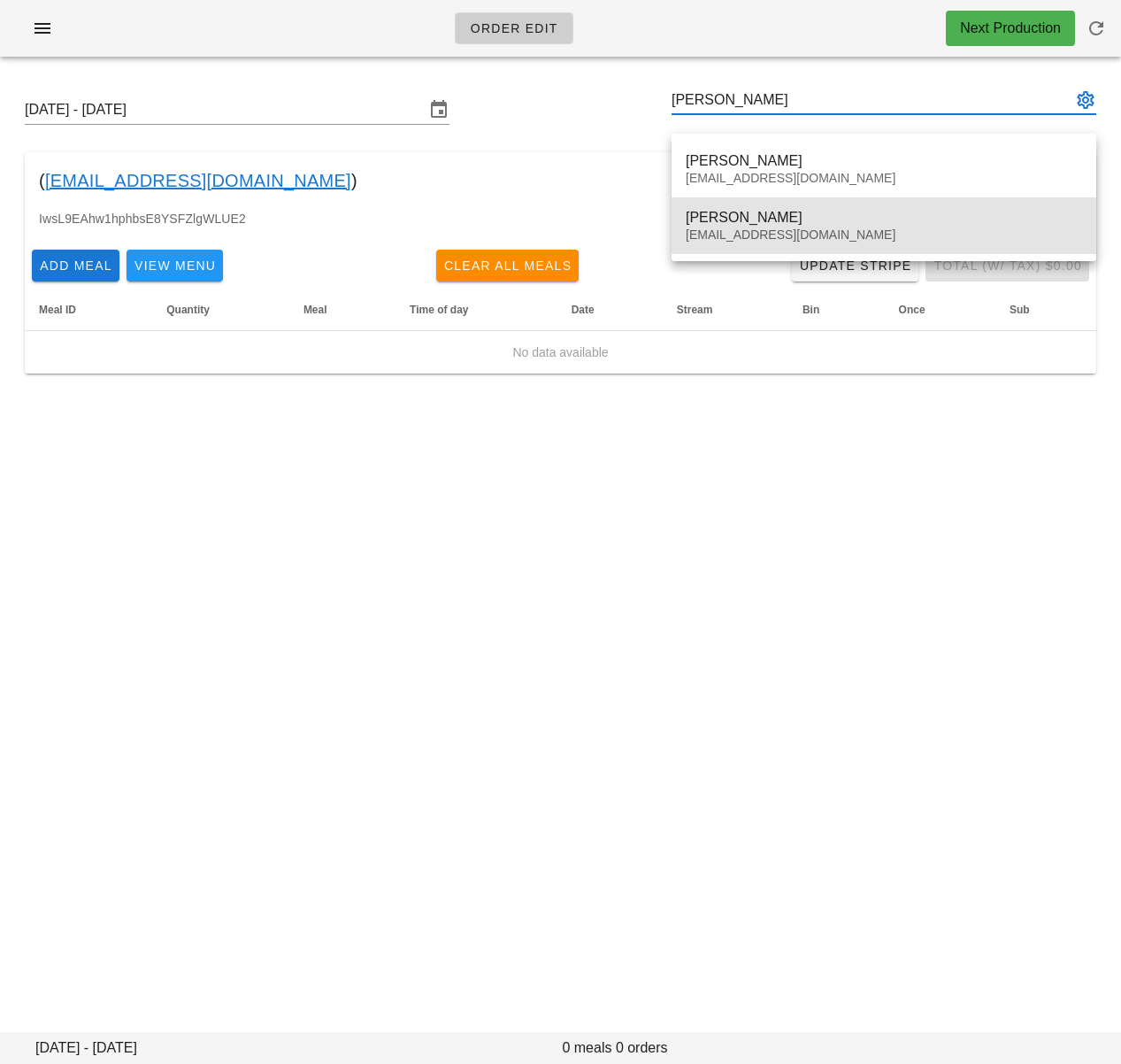
click at [797, 224] on div "Jennifer Mawby" at bounding box center [884, 217] width 396 height 17
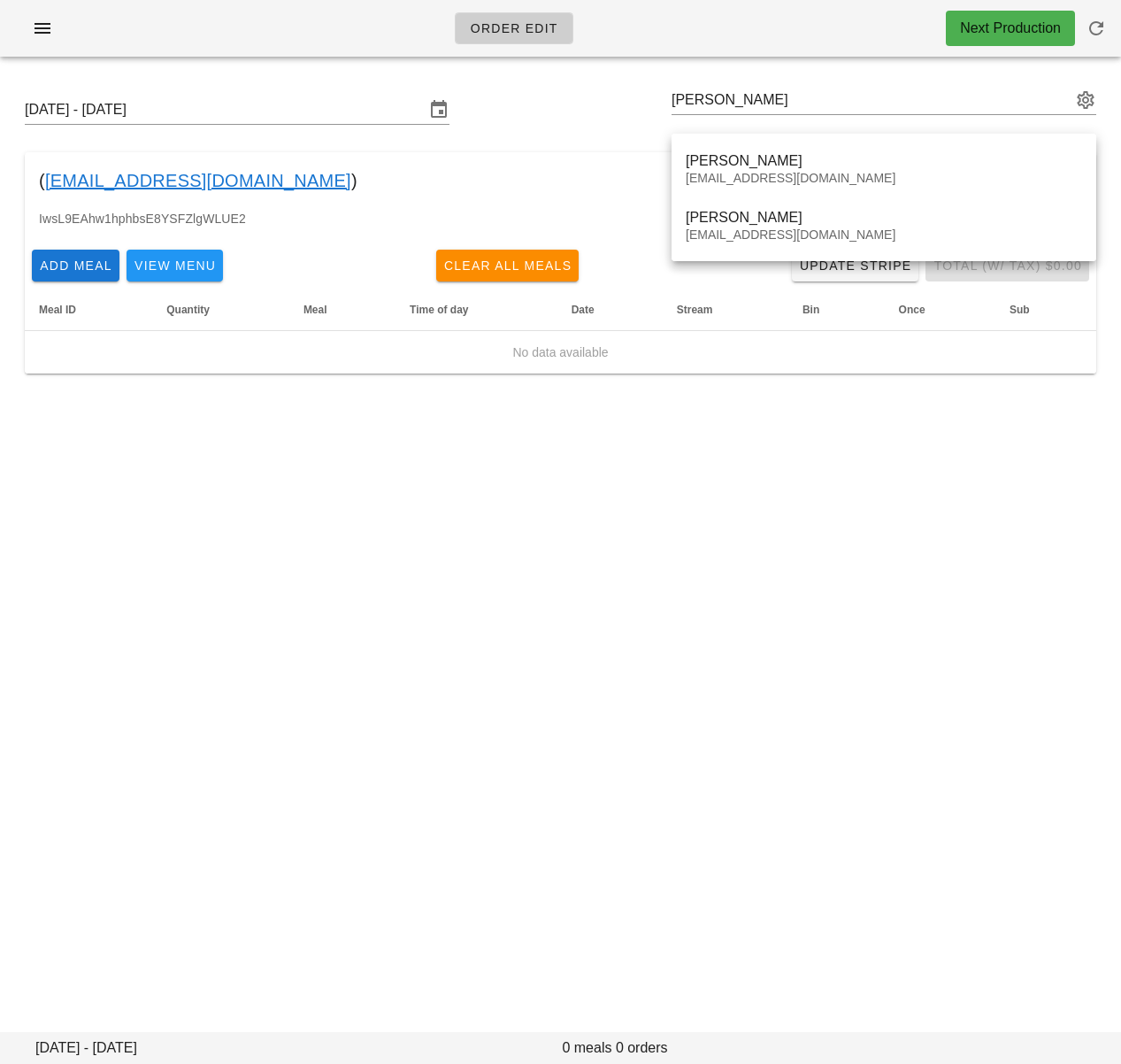
type input "Jennifer Mawby (vantageartprojectsmagazine@gmail.com)"
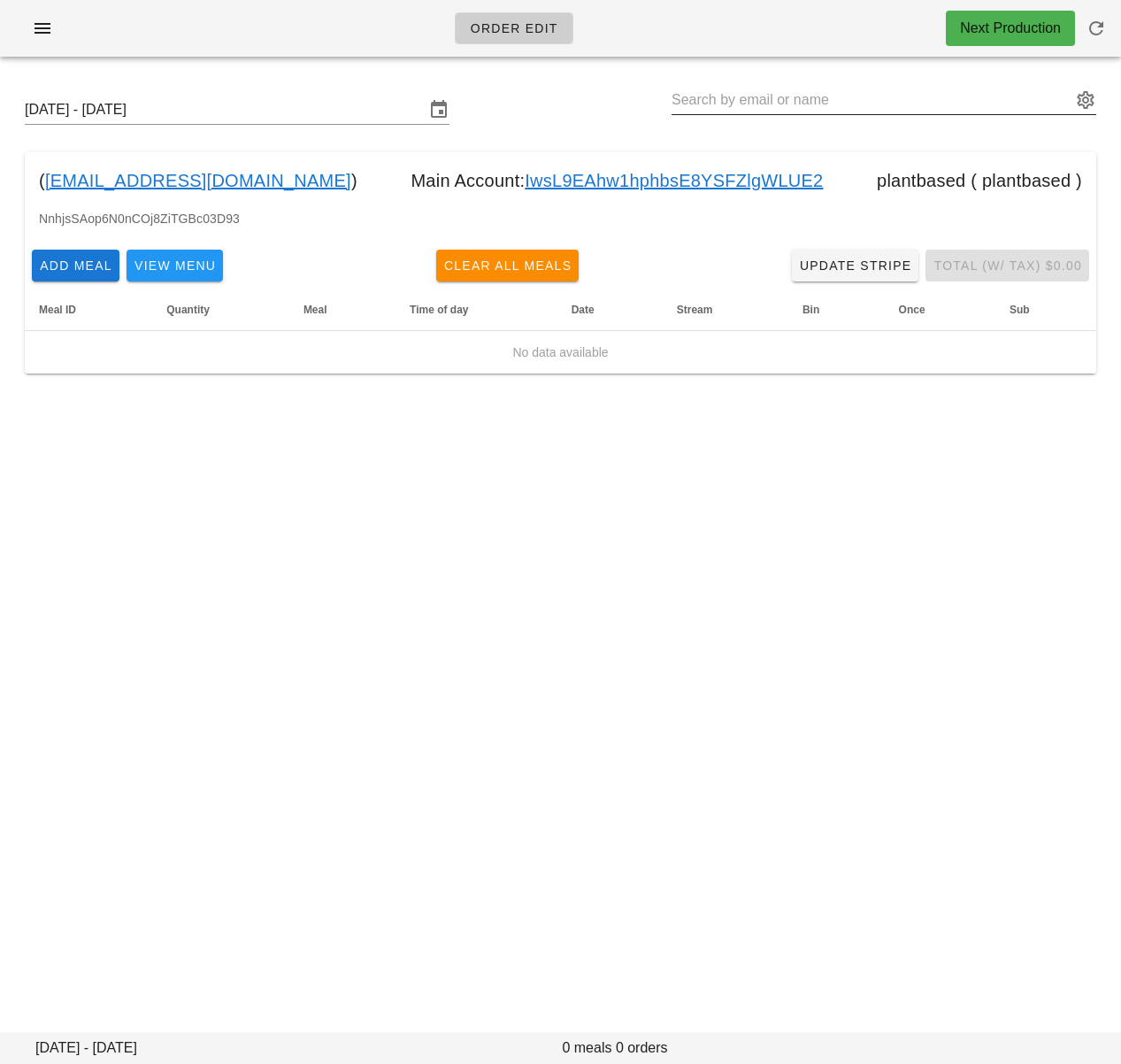
click at [815, 99] on input "text" at bounding box center [871, 100] width 400 height 29
paste input "Romax Benedict"
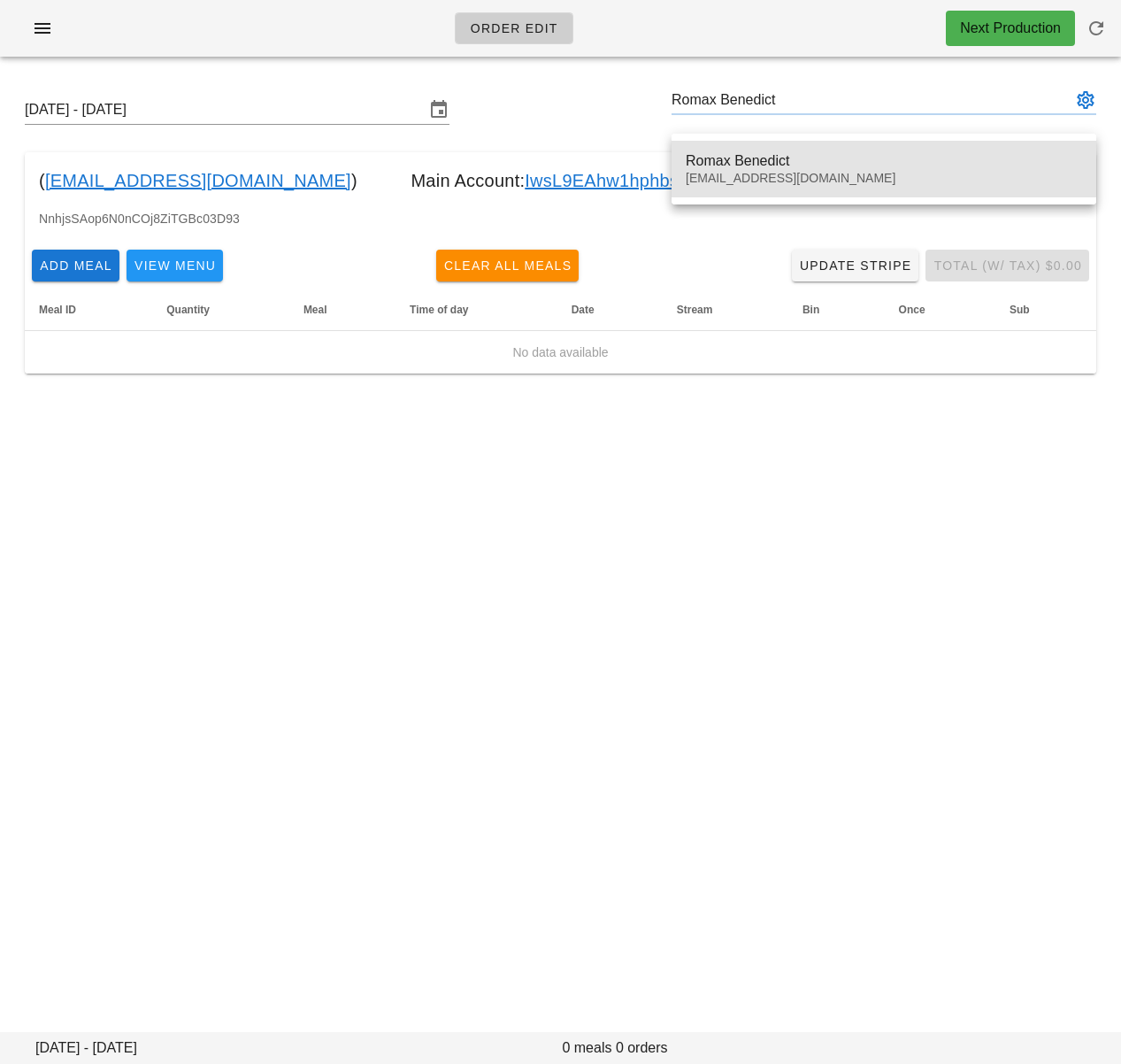
drag, startPoint x: 821, startPoint y: 160, endPoint x: 1088, endPoint y: 203, distance: 270.4
click at [822, 160] on div "Romax Benedict" at bounding box center [884, 160] width 396 height 17
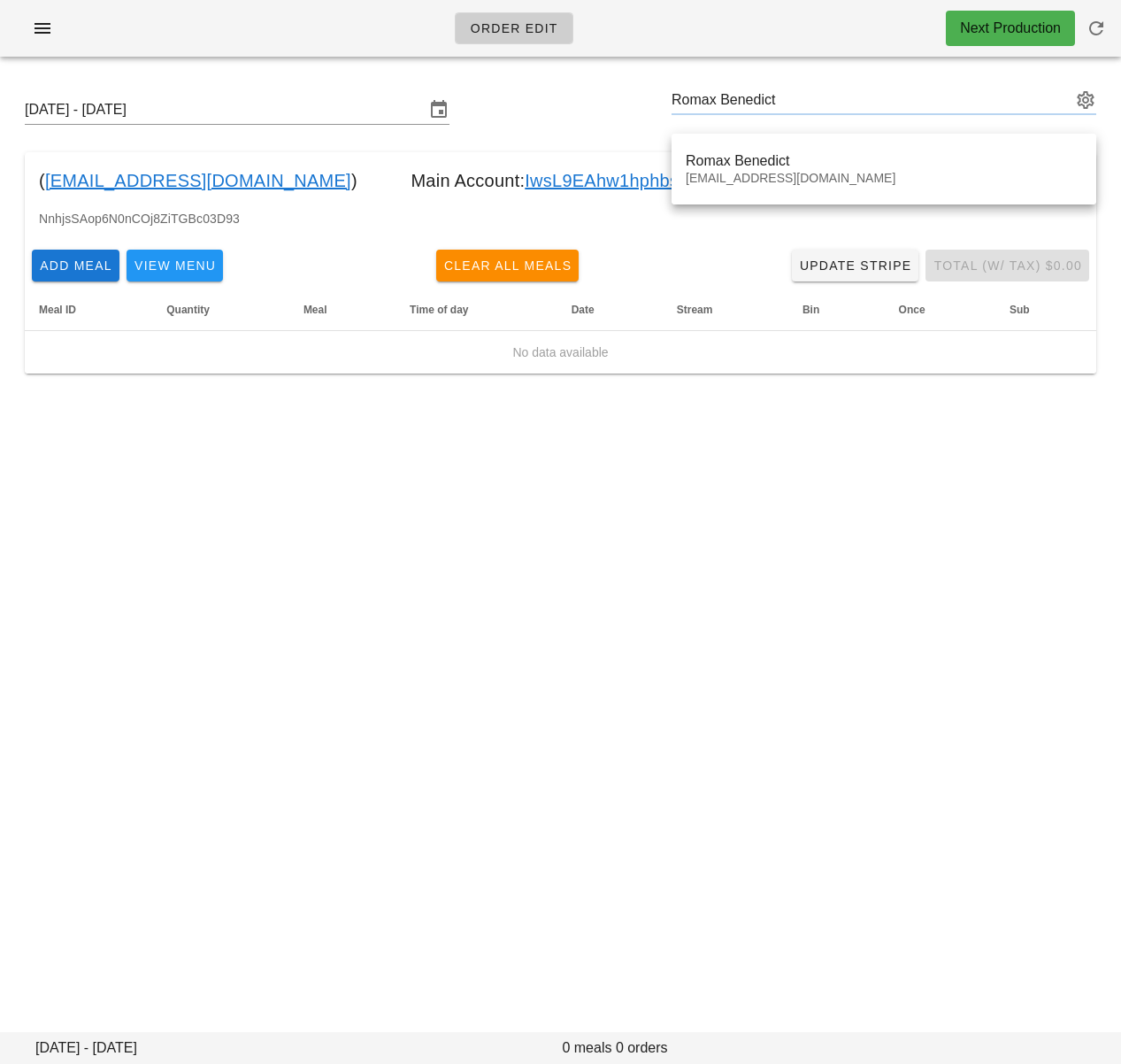
type input "Romax Benedict (Romaxbenedict@gmail.com)"
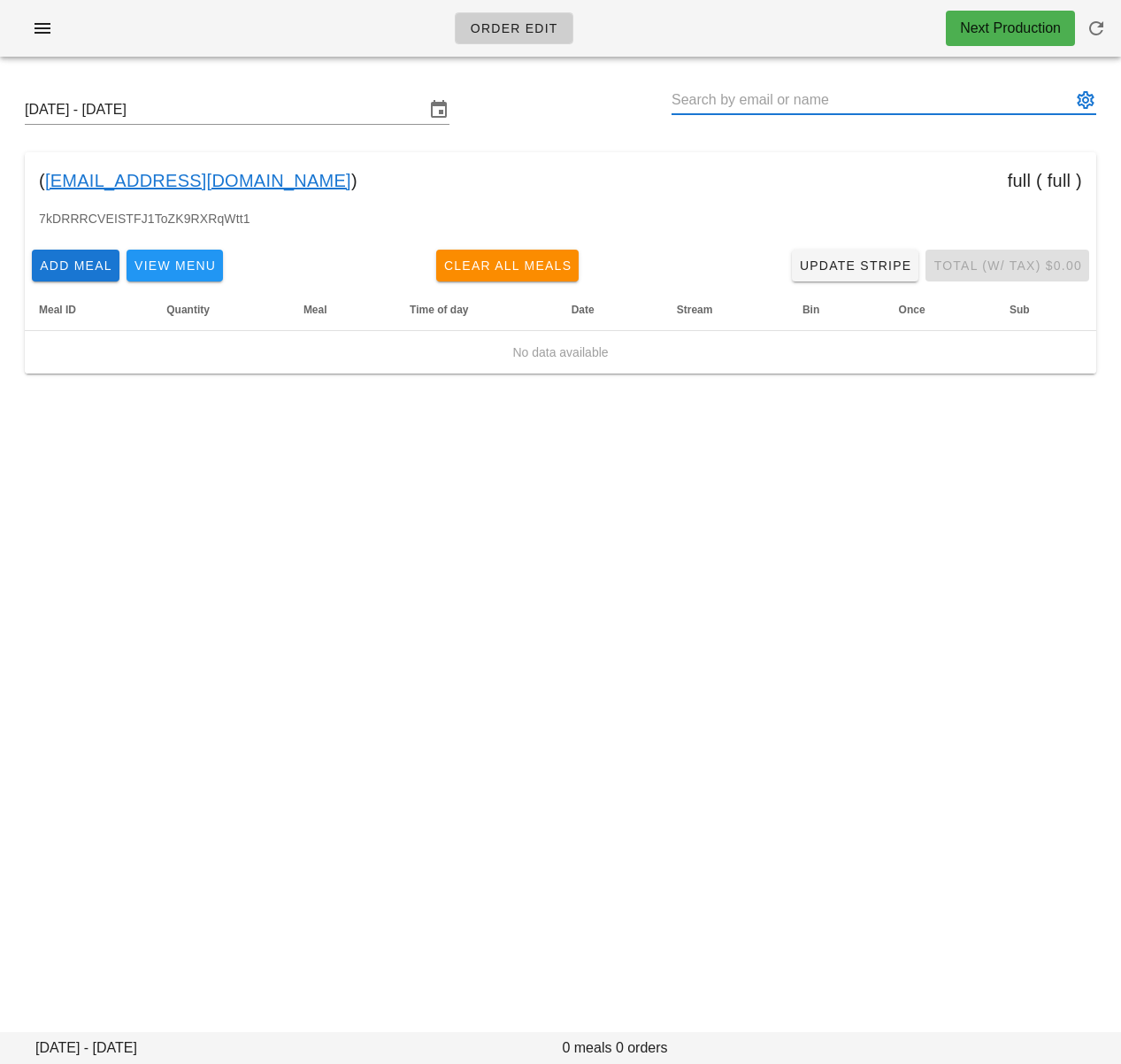
click at [840, 106] on input "text" at bounding box center [871, 100] width 400 height 29
paste input "Loic Avilez"
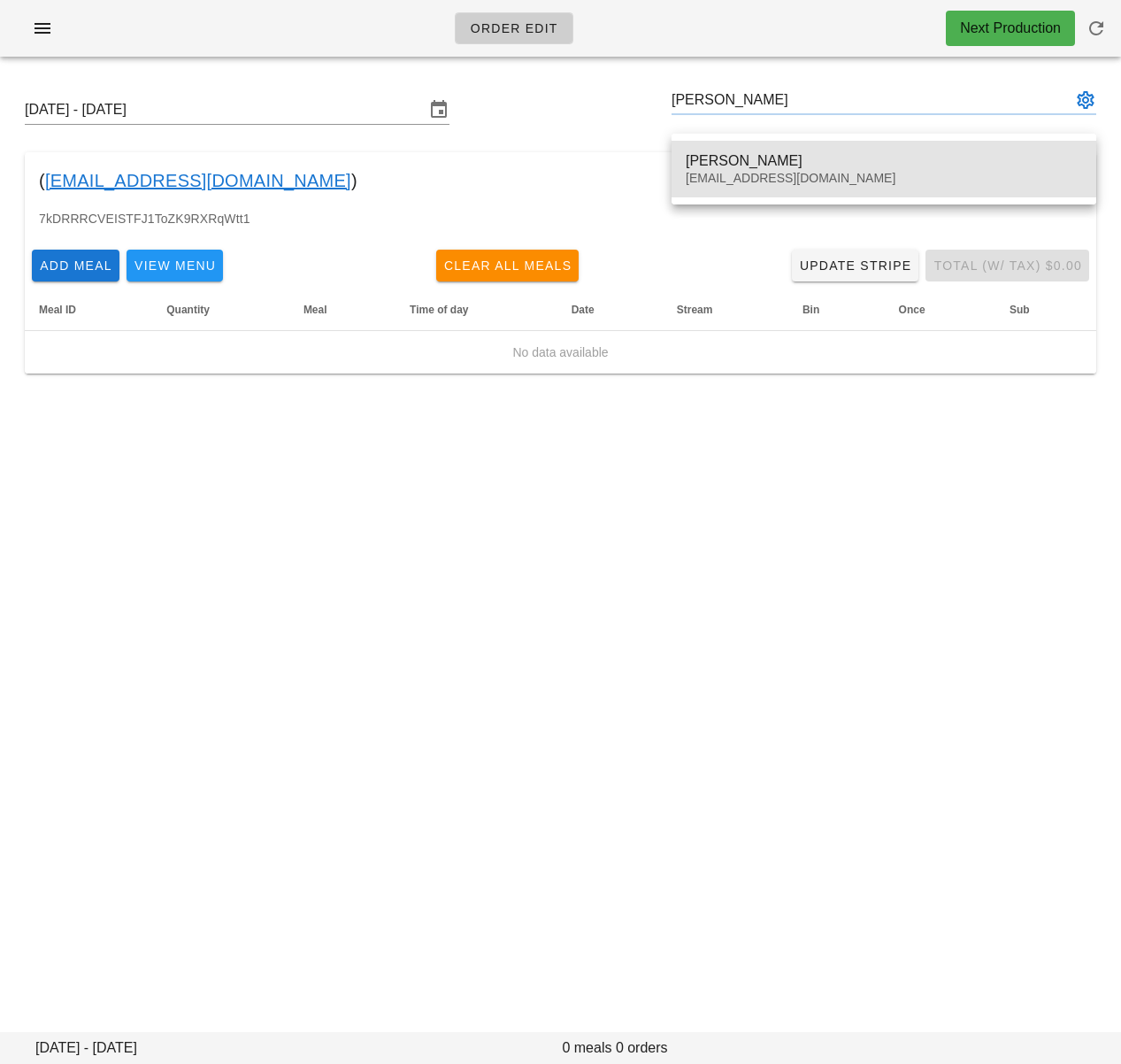
click at [842, 161] on div "Loic Avilez" at bounding box center [884, 160] width 396 height 17
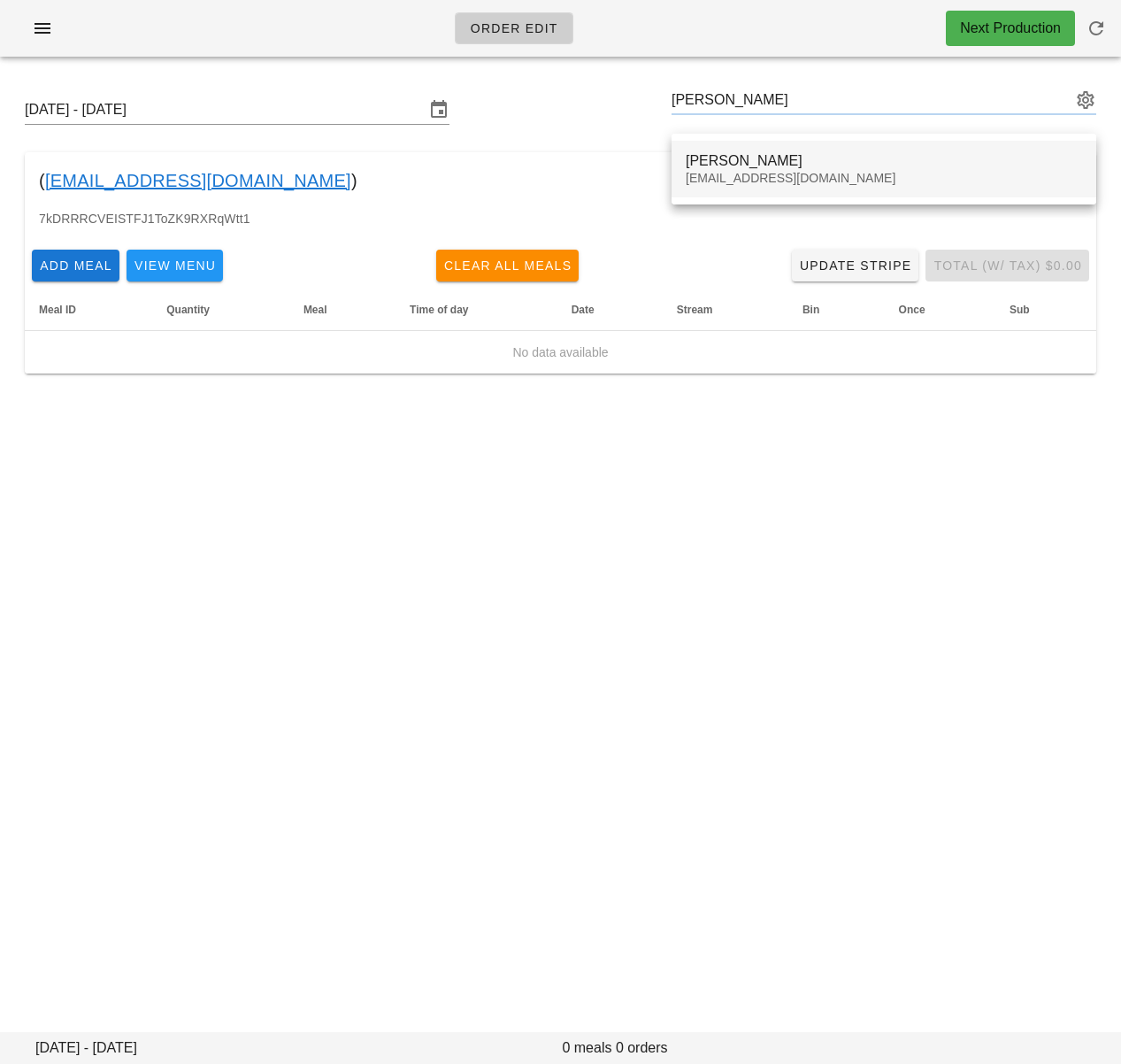
type input "Loic Avilez (vmary.noumea@gmail.com)"
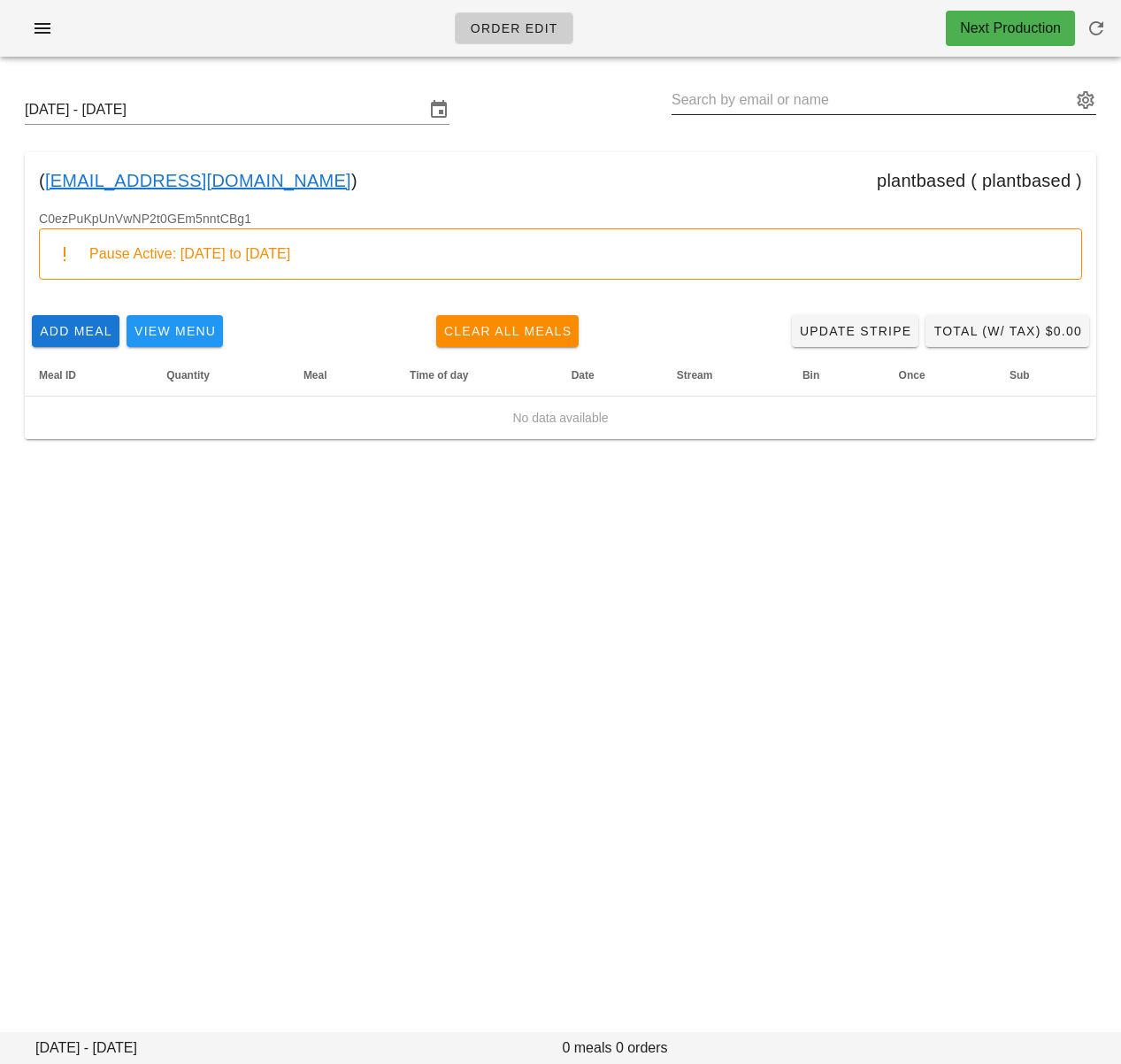
click at [813, 105] on input "text" at bounding box center [871, 100] width 400 height 29
paste input "Liam Kelly"
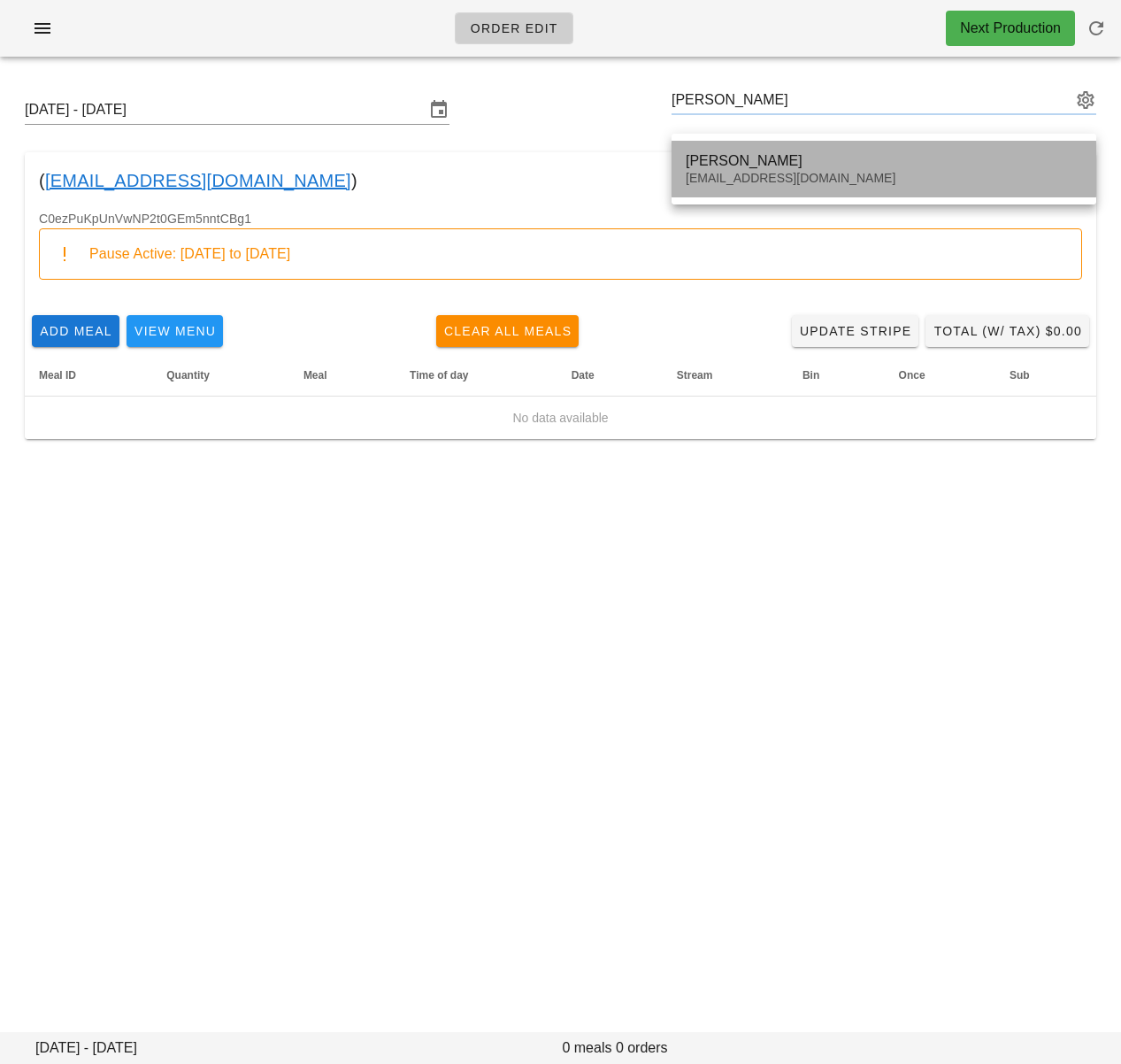
click at [734, 160] on div "Liam Kelly" at bounding box center [884, 160] width 396 height 17
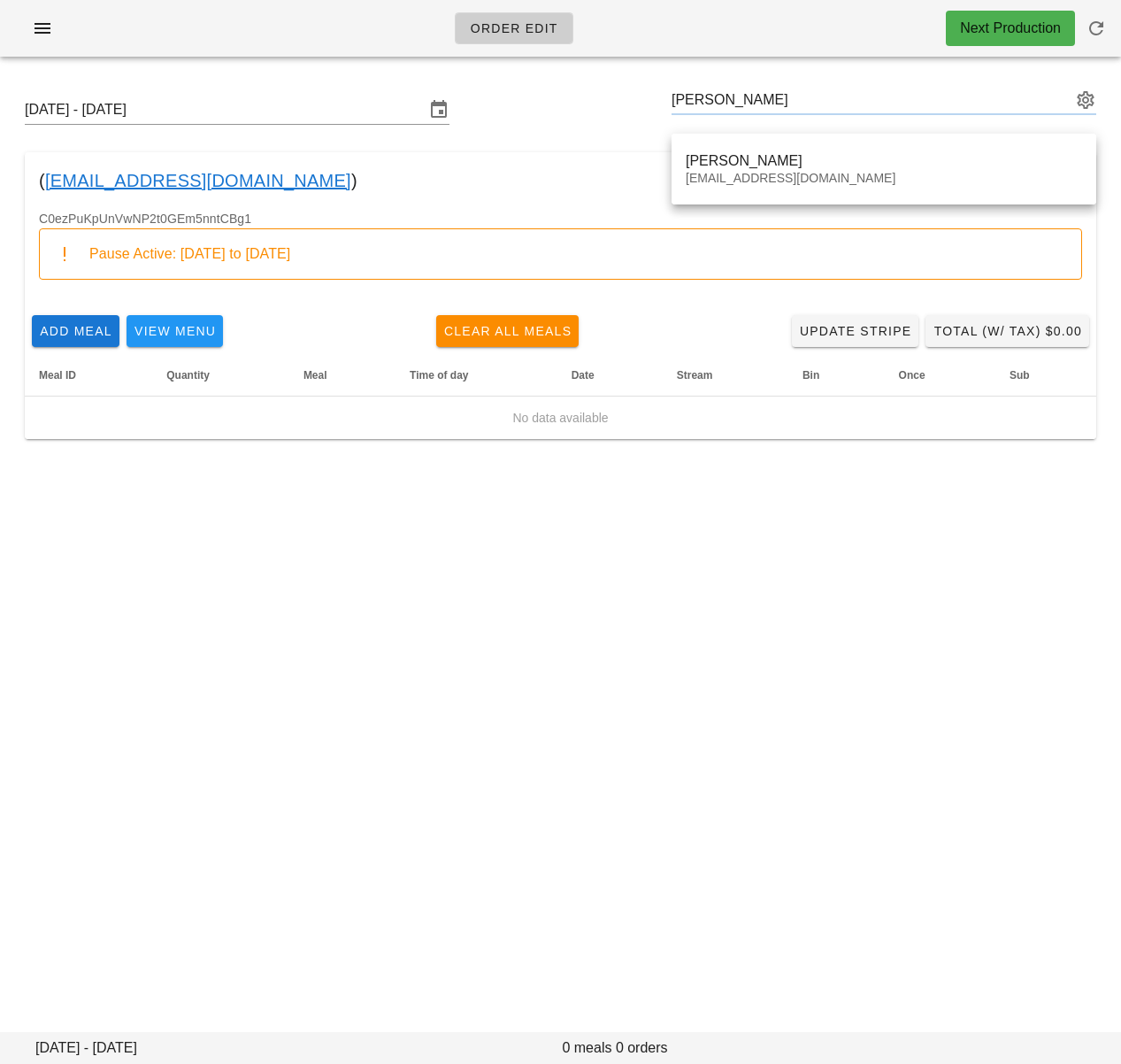
type input "Liam Kelly (lkelly@wkellyandsons.com)"
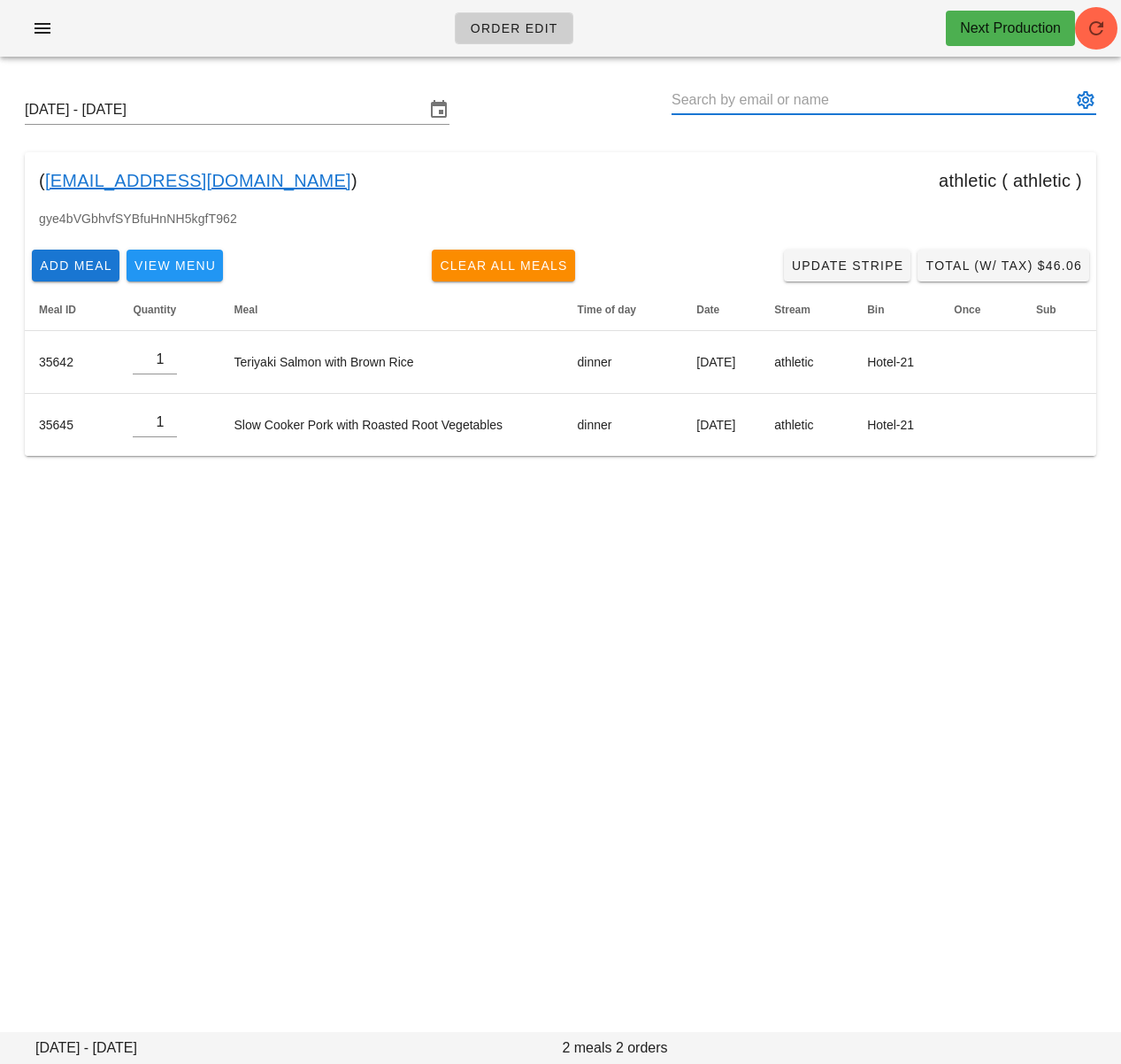
click at [757, 106] on input "text" at bounding box center [871, 100] width 400 height 29
paste input "Jackie Lo"
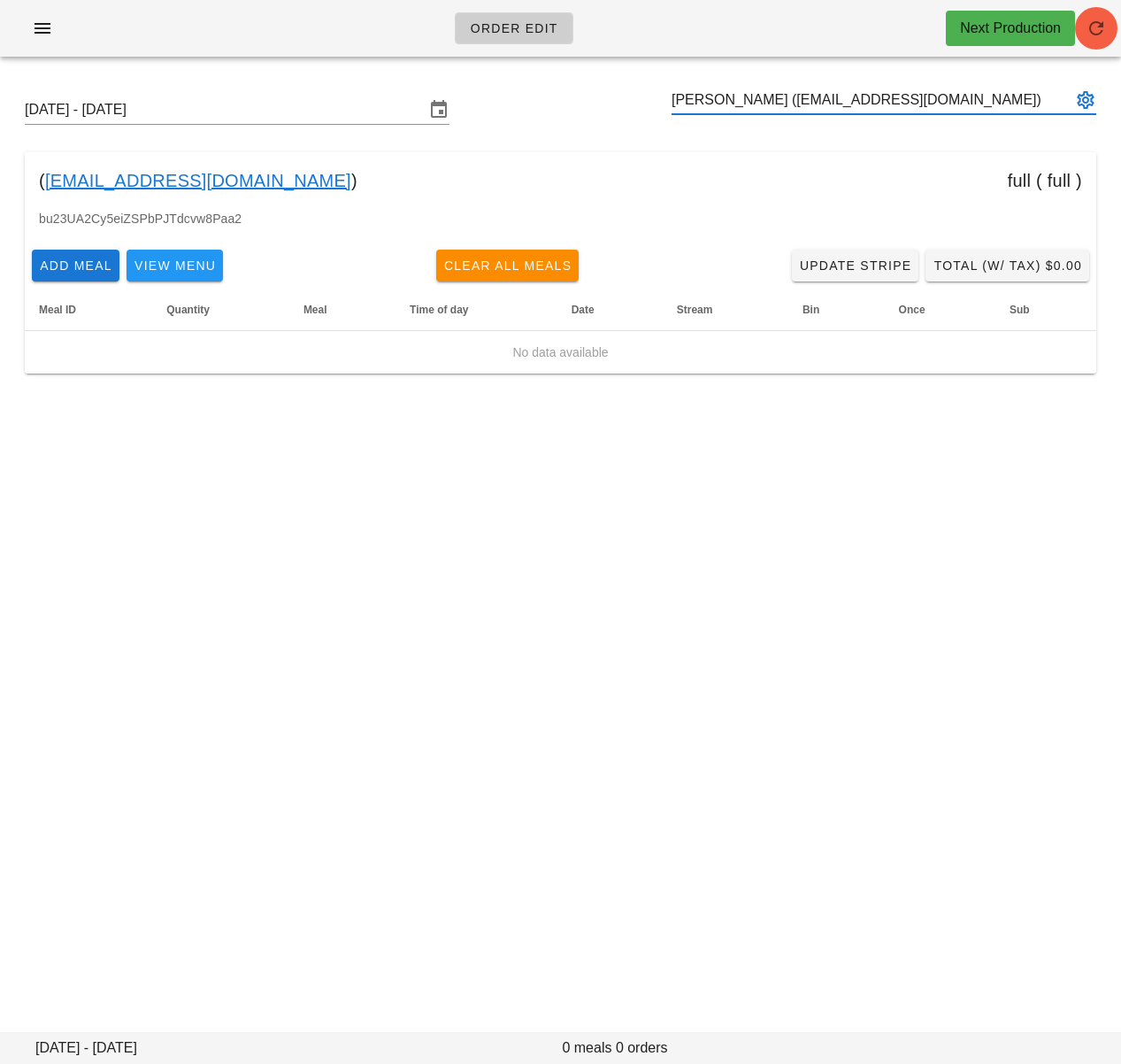
type input "Jackie Lo (jlo123@gmail.com)"
drag, startPoint x: 1088, startPoint y: 31, endPoint x: 1105, endPoint y: 42, distance: 20.2
click at [1088, 31] on icon "button" at bounding box center [1097, 29] width 22 height 22
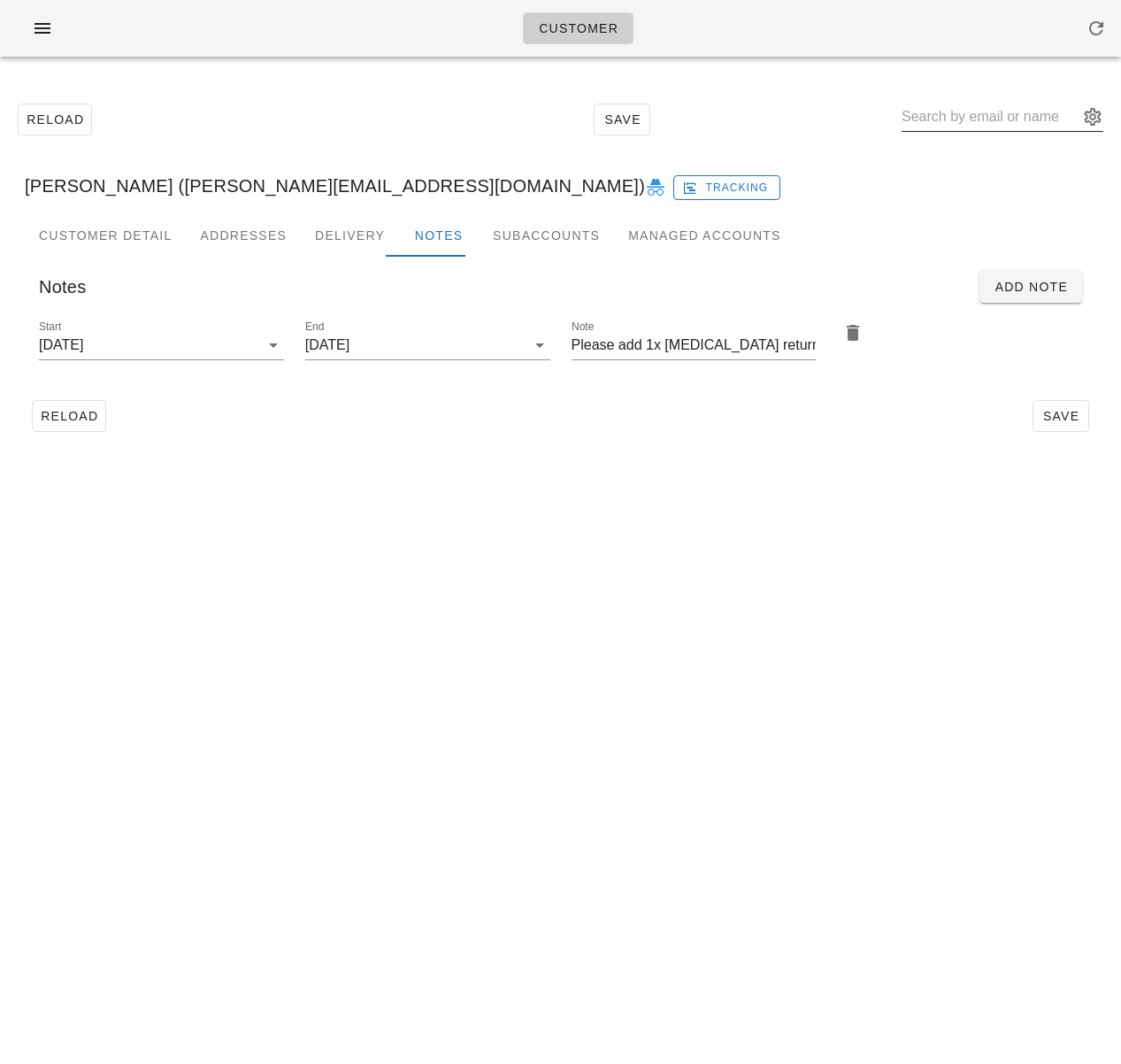
click at [964, 122] on input "text" at bounding box center [989, 117] width 177 height 29
paste input "[PERSON_NAME]"
type input "[PERSON_NAME]"
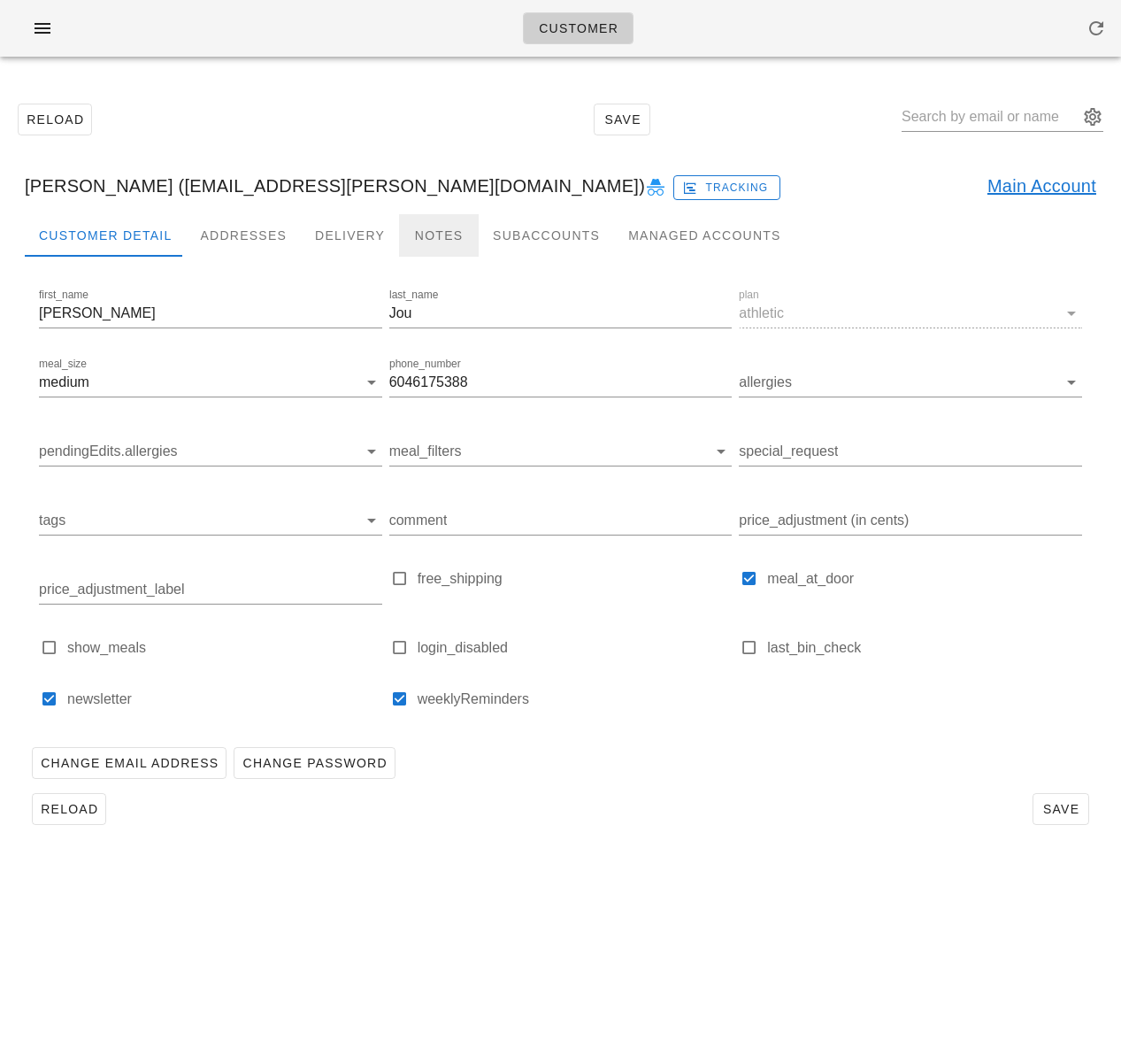
click at [432, 240] on div "Notes" at bounding box center [438, 235] width 80 height 42
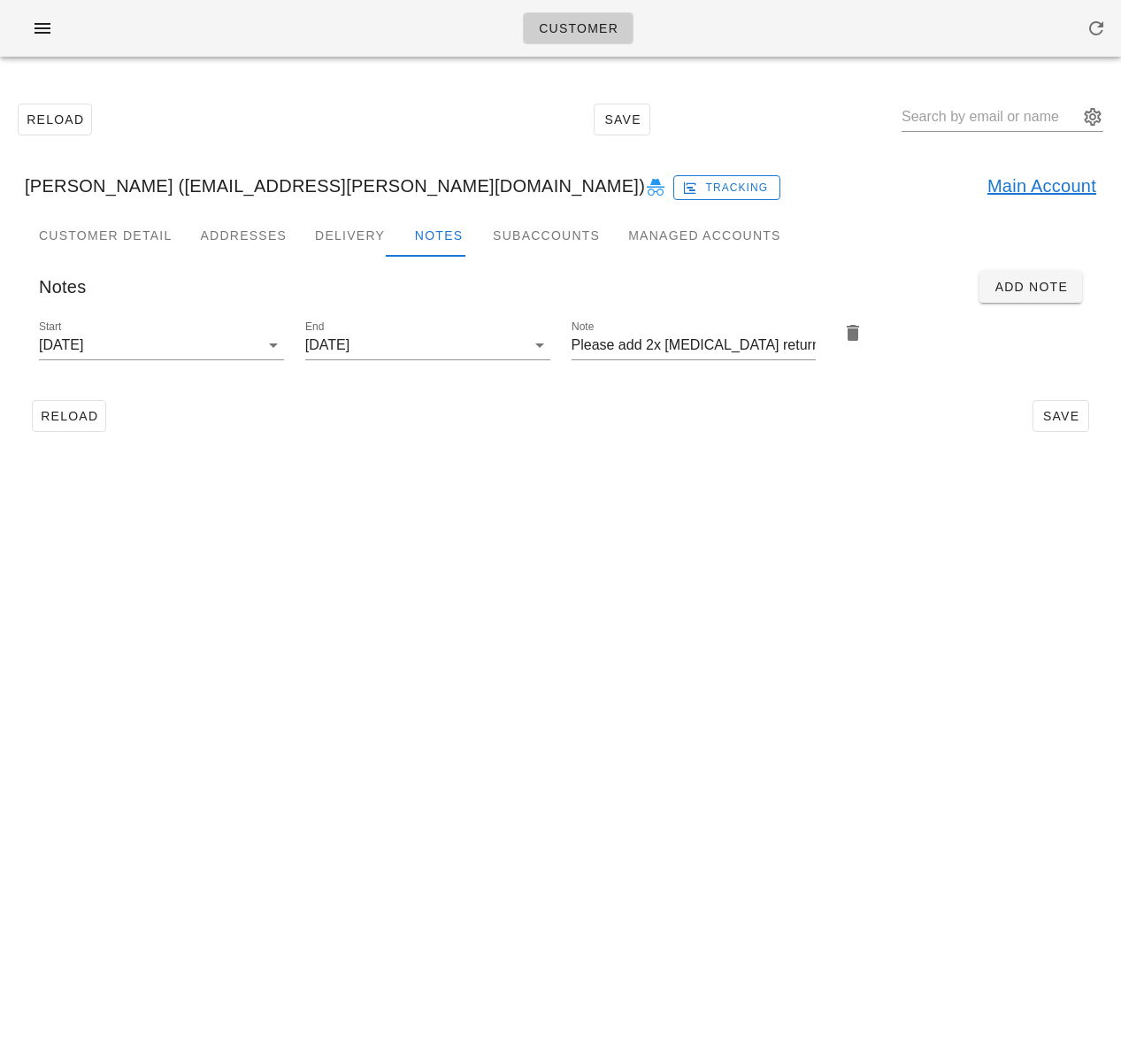
drag, startPoint x: 354, startPoint y: 576, endPoint x: 303, endPoint y: 290, distance: 290.5
click at [353, 567] on div "Customer Reload Save Jeffrey Jou (Jou.Jeffrey@gmail.com) Tracking Main Account …" at bounding box center [560, 532] width 1121 height 1064
click at [47, 28] on icon "button" at bounding box center [43, 29] width 22 height 22
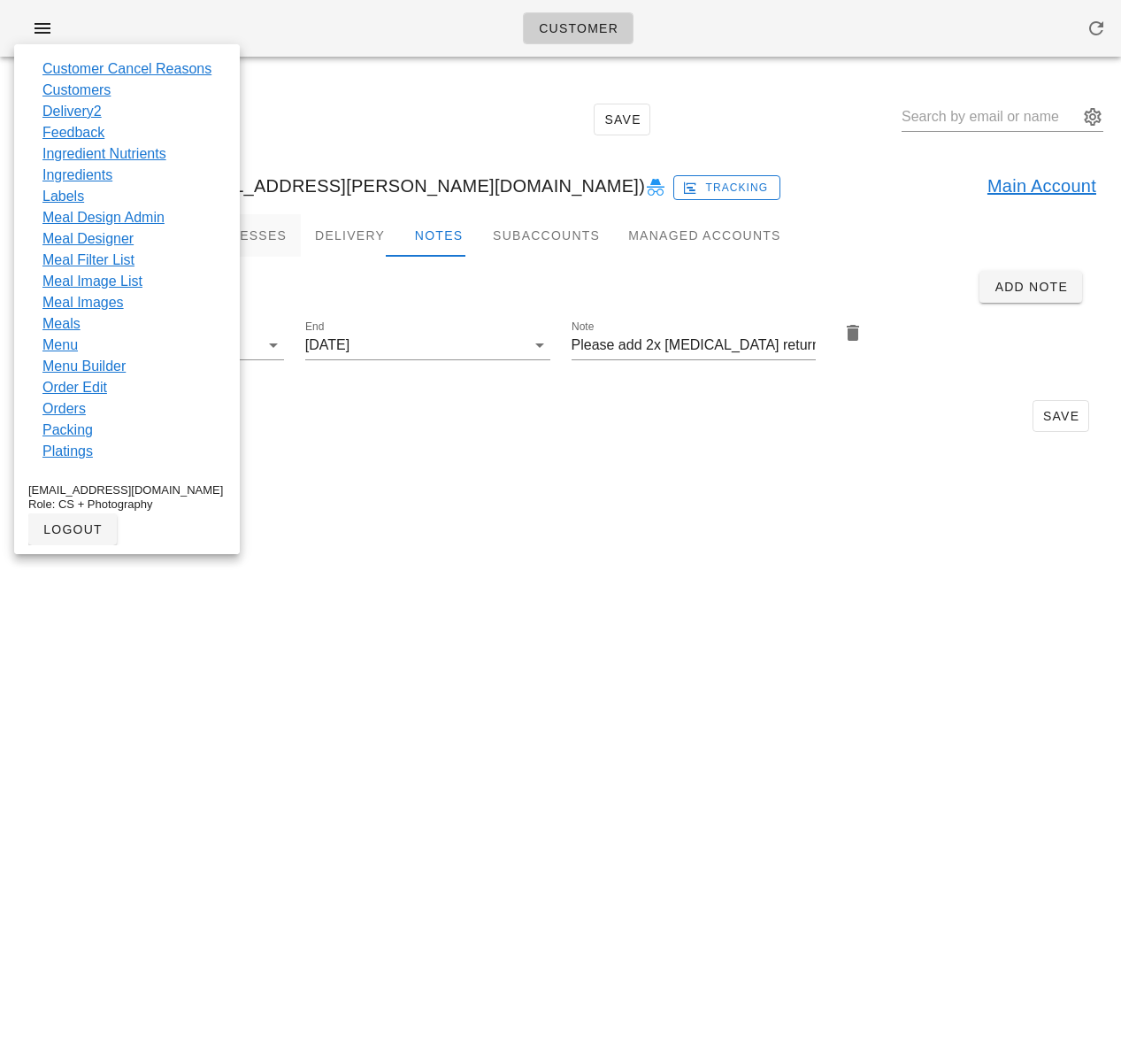
drag, startPoint x: 132, startPoint y: 221, endPoint x: 235, endPoint y: 213, distance: 103.3
click at [132, 221] on link "Meal Design Admin" at bounding box center [103, 218] width 122 height 22
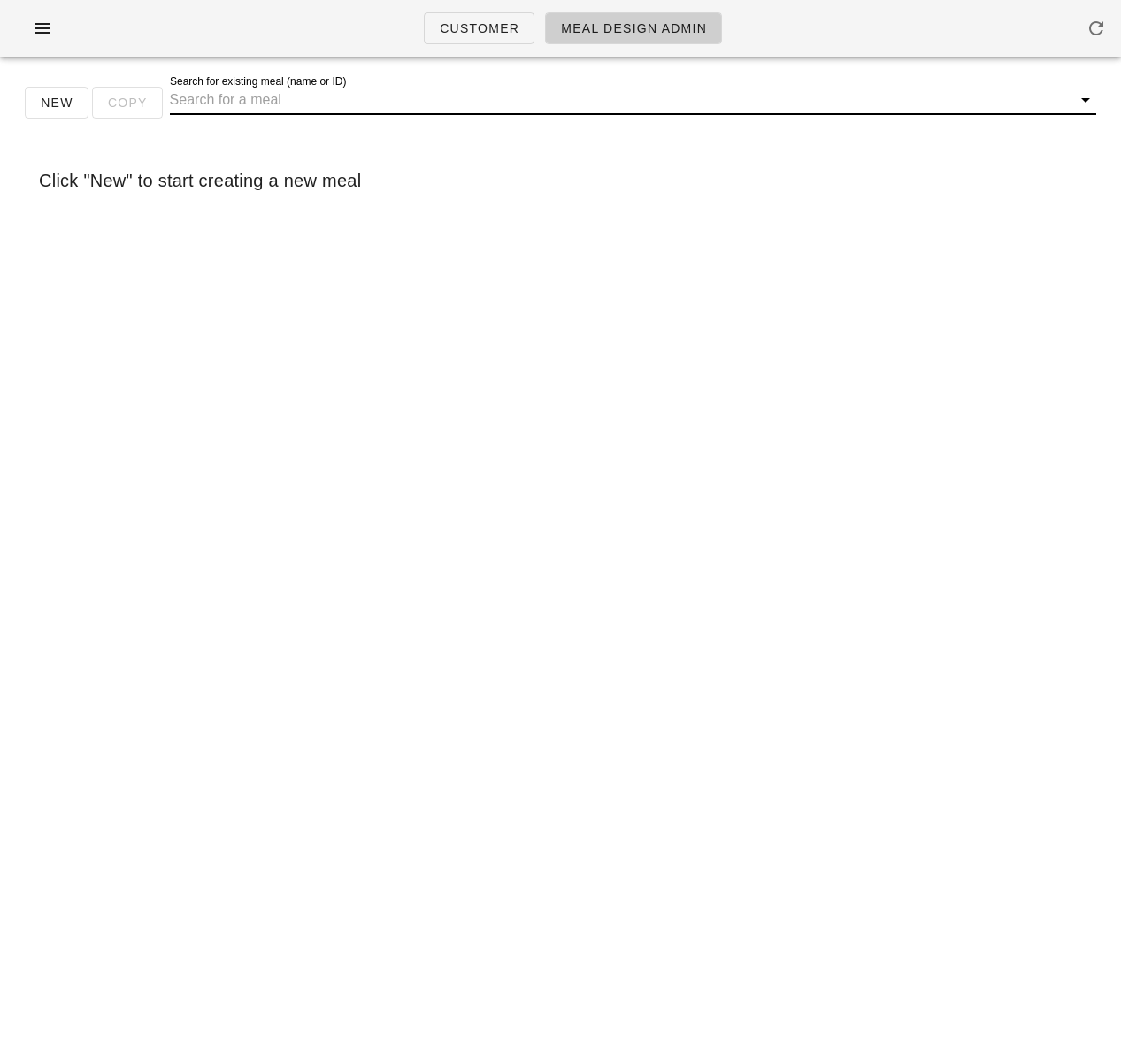
click at [338, 100] on input "Search for existing meal (name or ID)" at bounding box center [619, 100] width 898 height 29
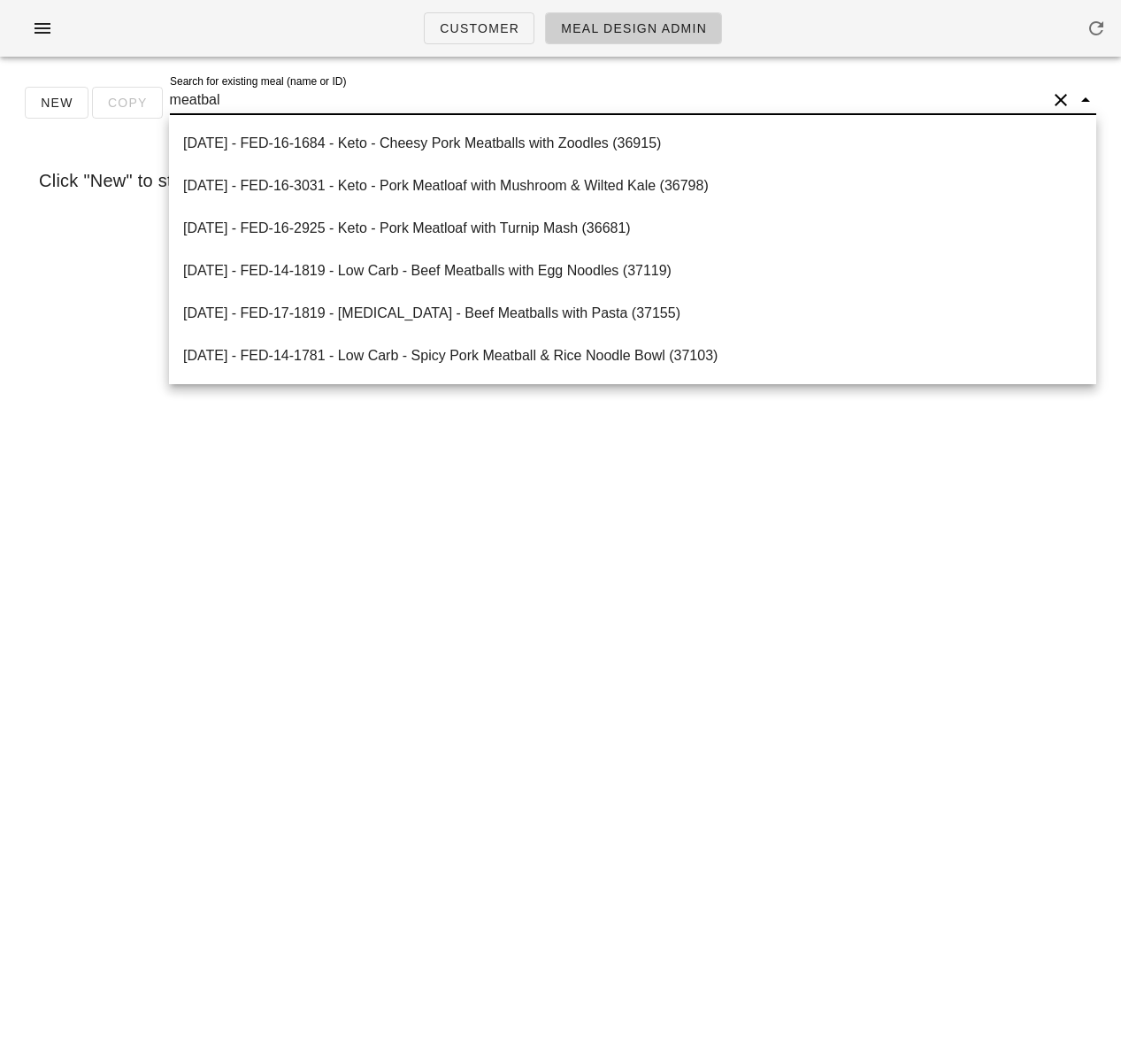
type input "meatball"
drag, startPoint x: 170, startPoint y: 96, endPoint x: 125, endPoint y: 89, distance: 45.5
click at [125, 89] on div "New Copy Search for existing meal (name or ID) meatball" at bounding box center [560, 109] width 1099 height 56
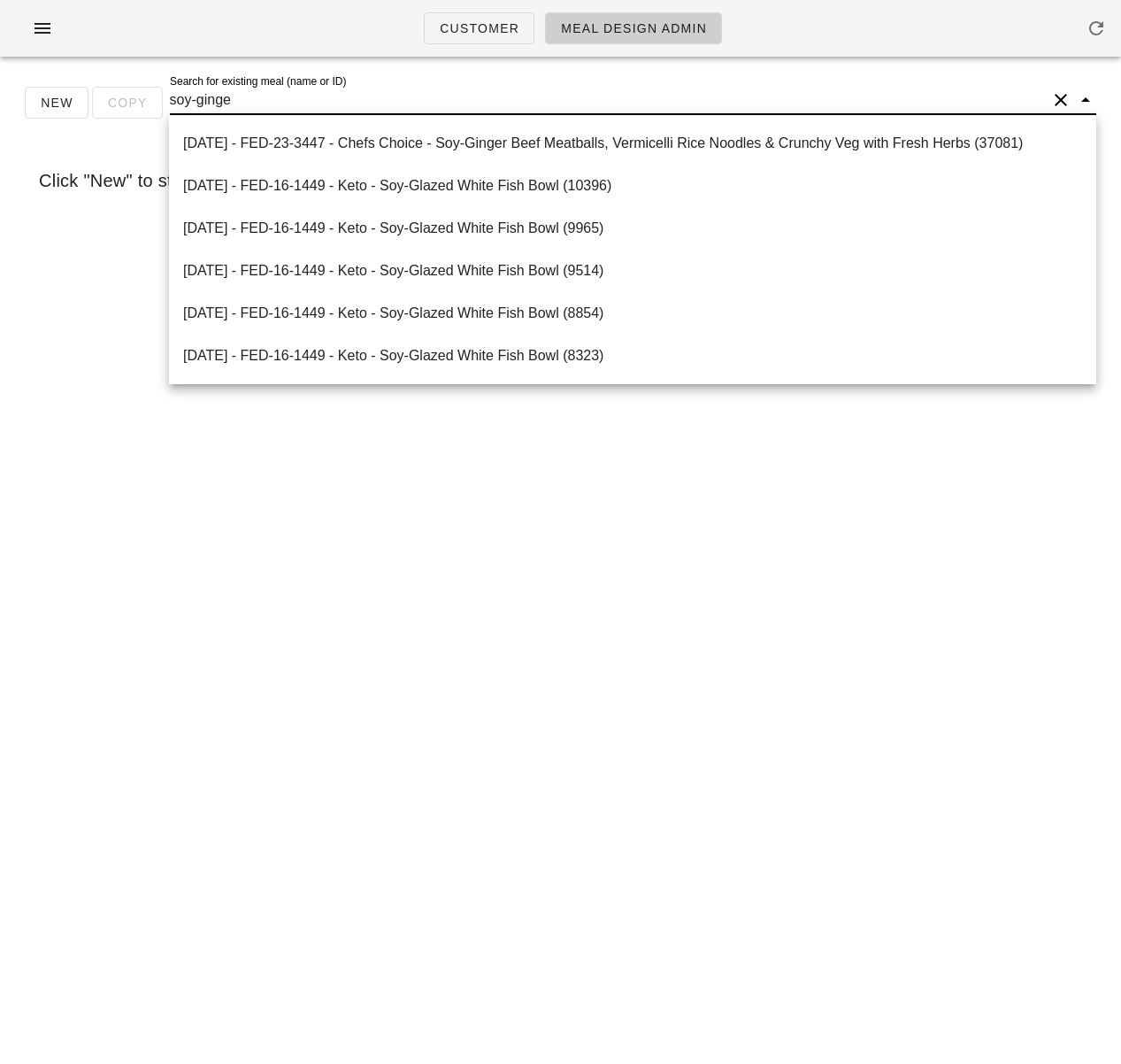
type input "soy-ginger"
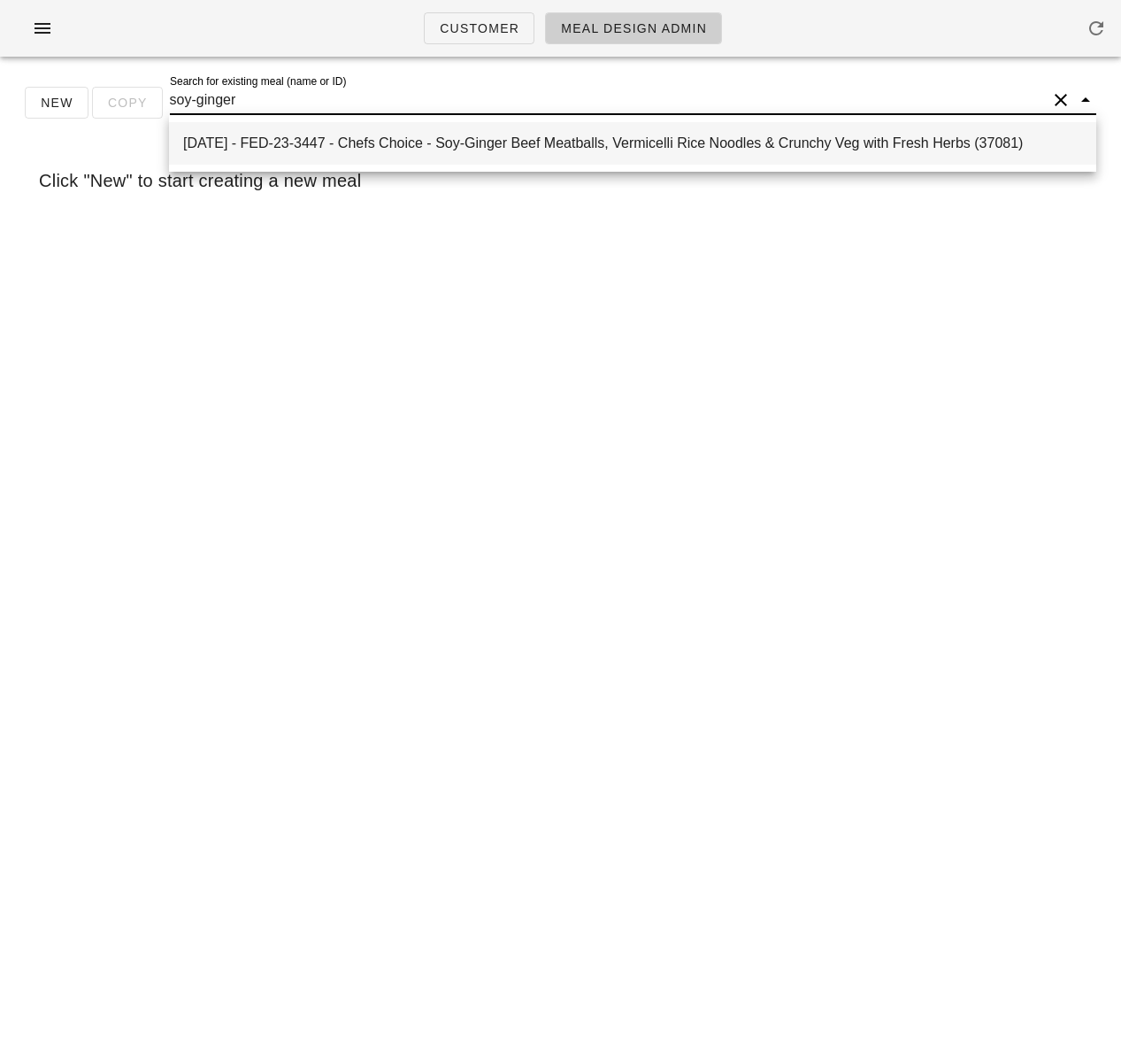
click at [405, 155] on div "[DATE] - FED-23-3447 - Chefs Choice - Soy-Ginger Beef Meatballs, Vermicelli Ric…" at bounding box center [632, 143] width 899 height 38
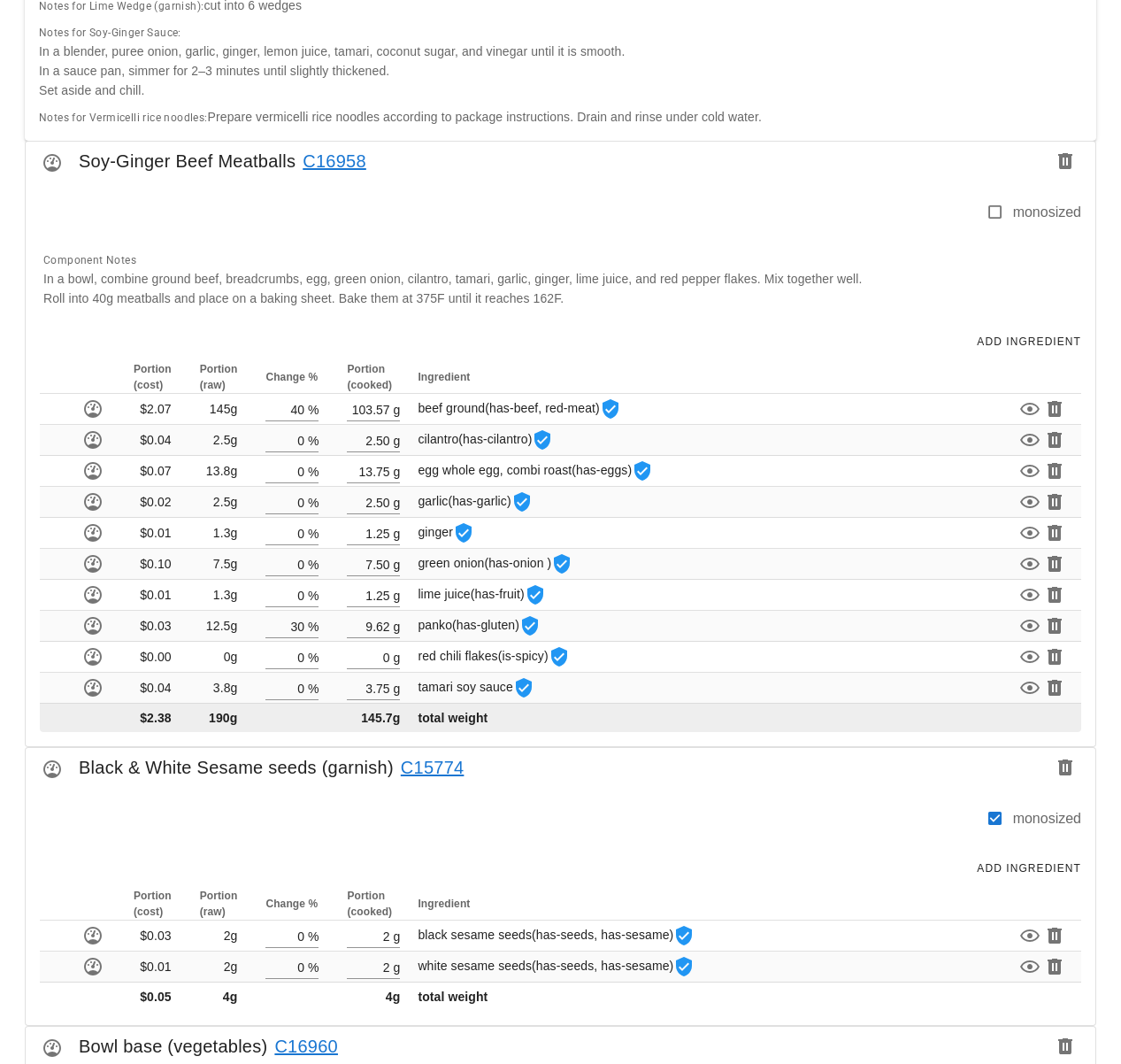
scroll to position [913, 0]
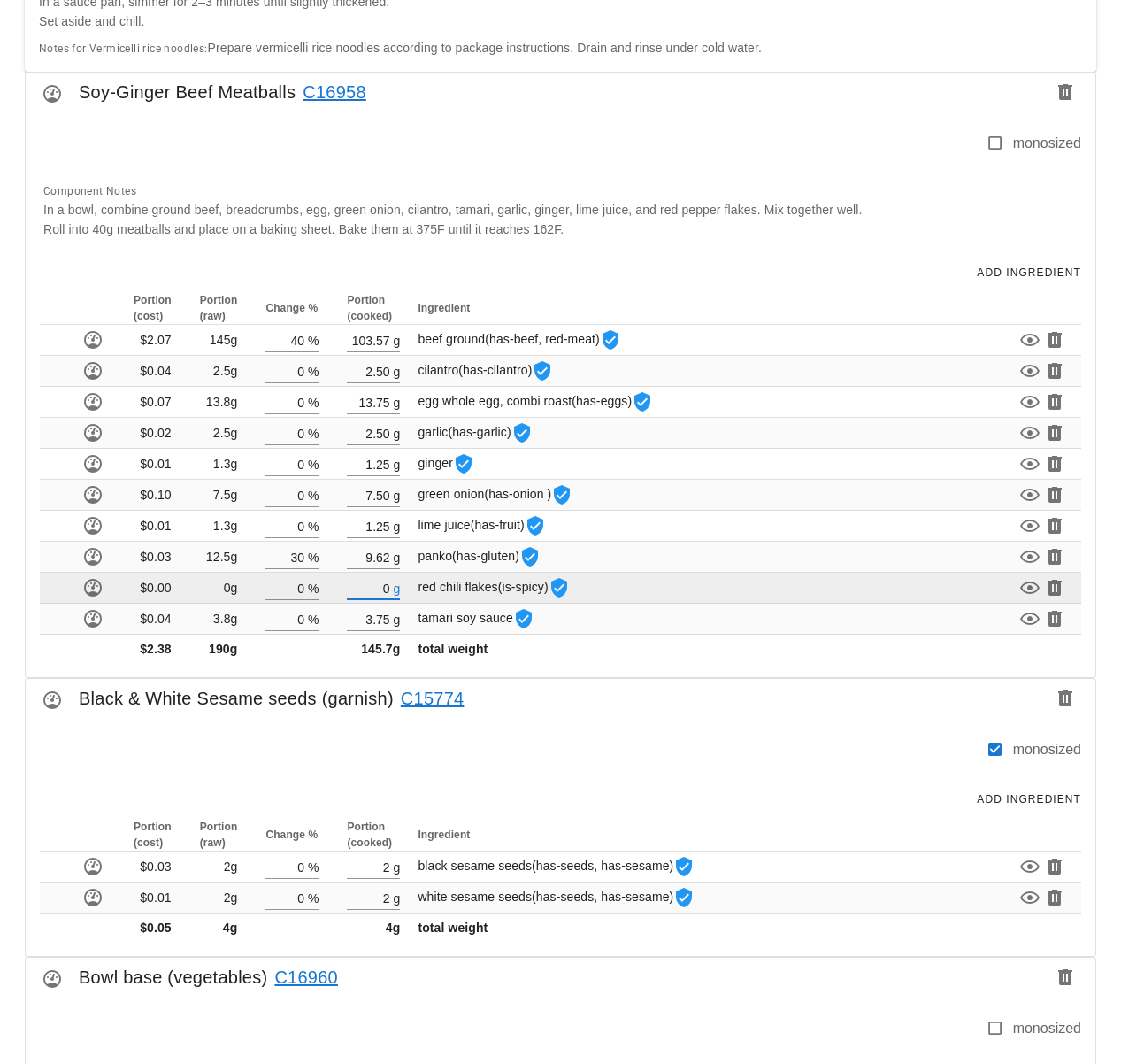
click at [386, 589] on input "0" at bounding box center [367, 588] width 42 height 23
type input "3"
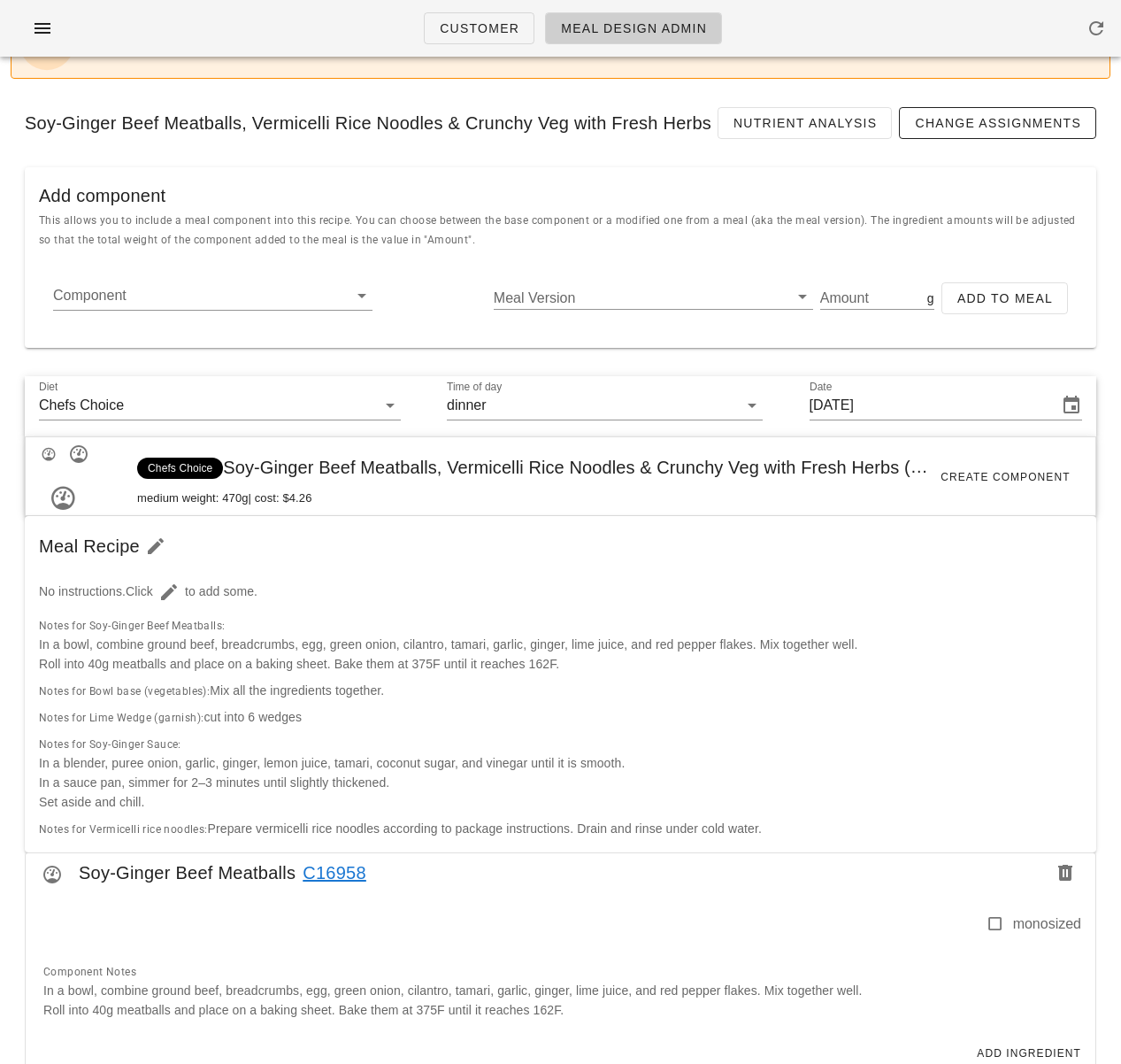
scroll to position [0, 0]
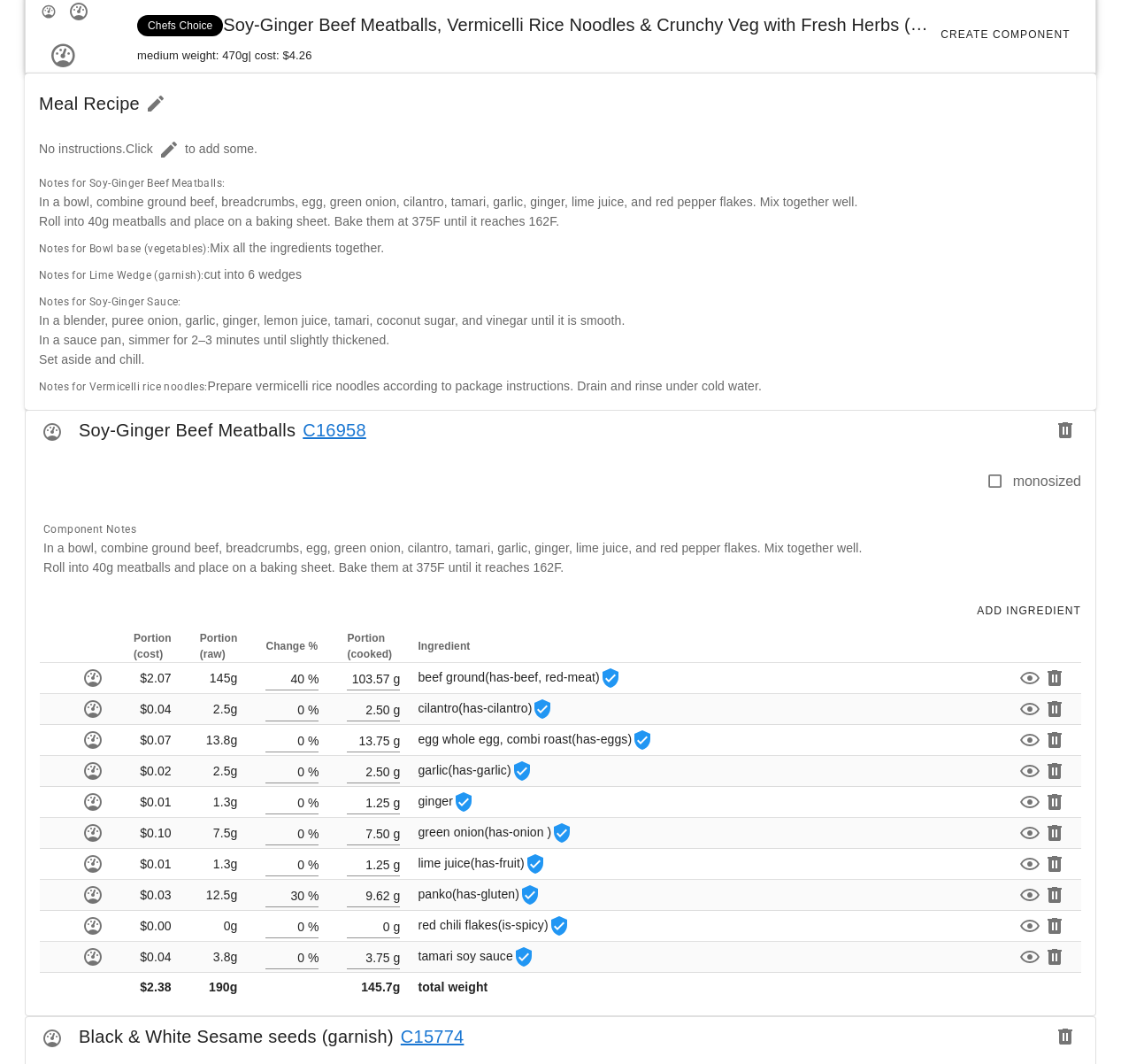
scroll to position [708, 0]
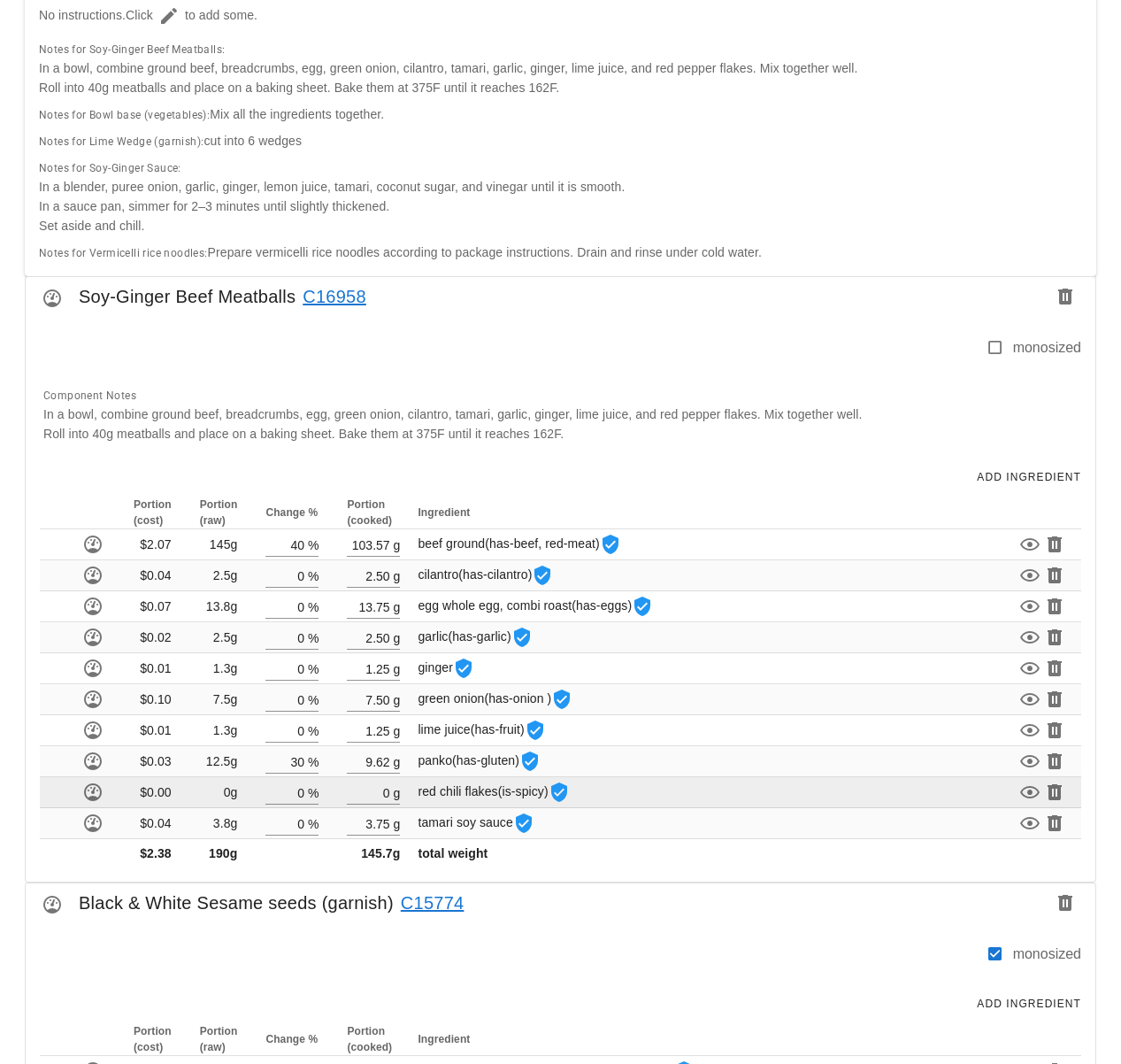
click at [232, 791] on td "0g" at bounding box center [219, 792] width 66 height 31
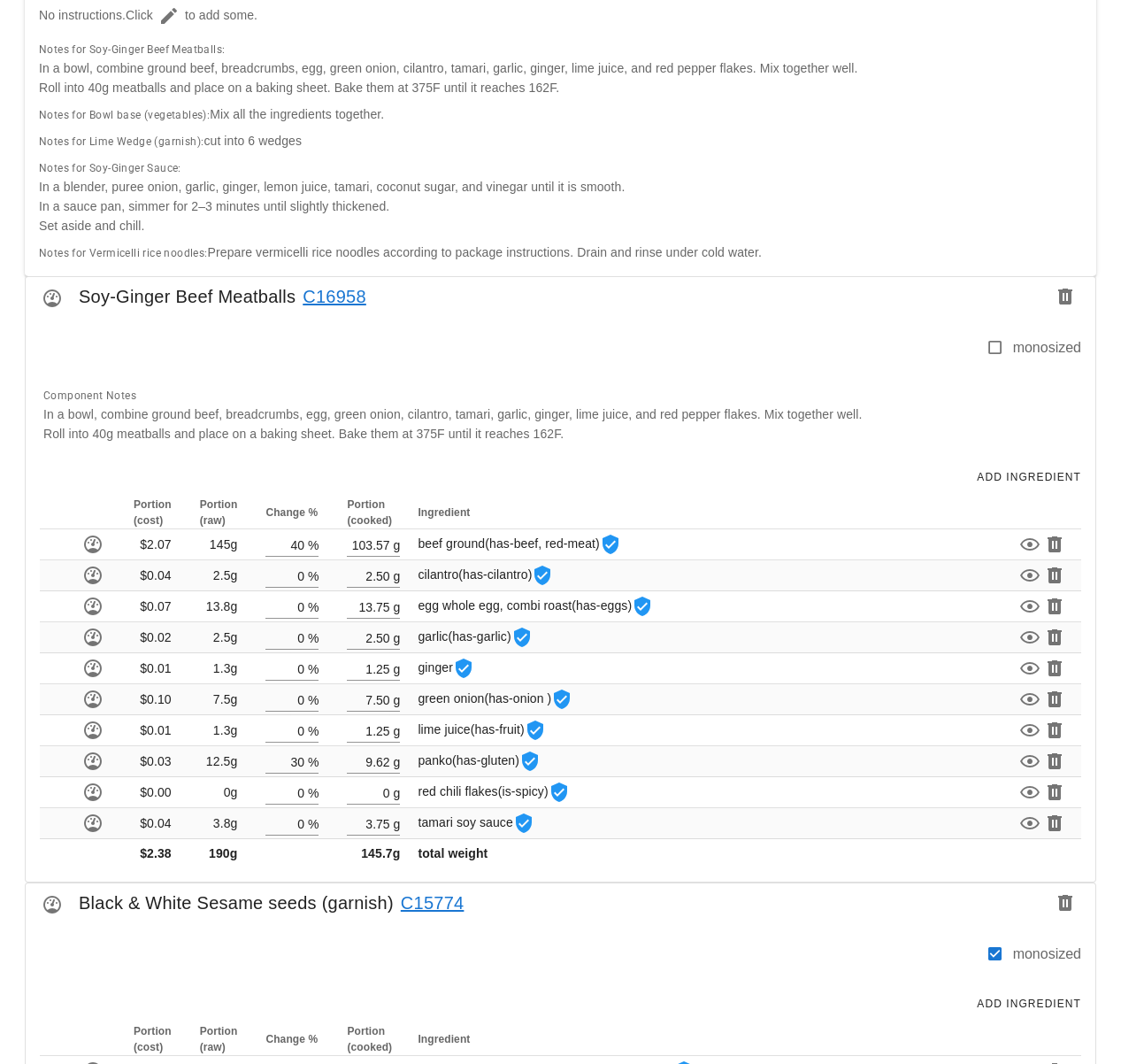
click at [357, 293] on link "C16958" at bounding box center [331, 297] width 71 height 29
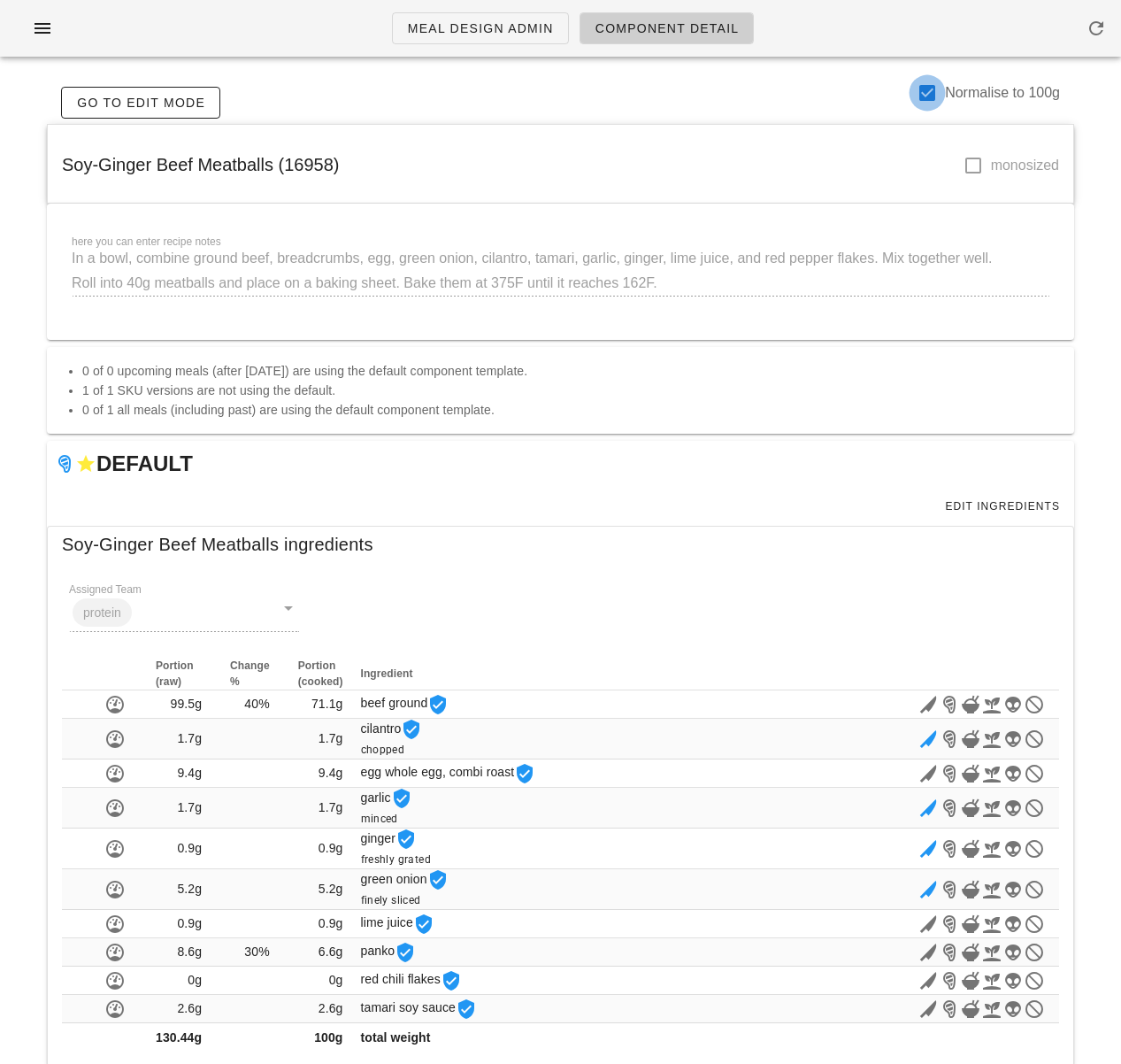
click at [931, 96] on div at bounding box center [927, 93] width 30 height 30
checkbox input "false"
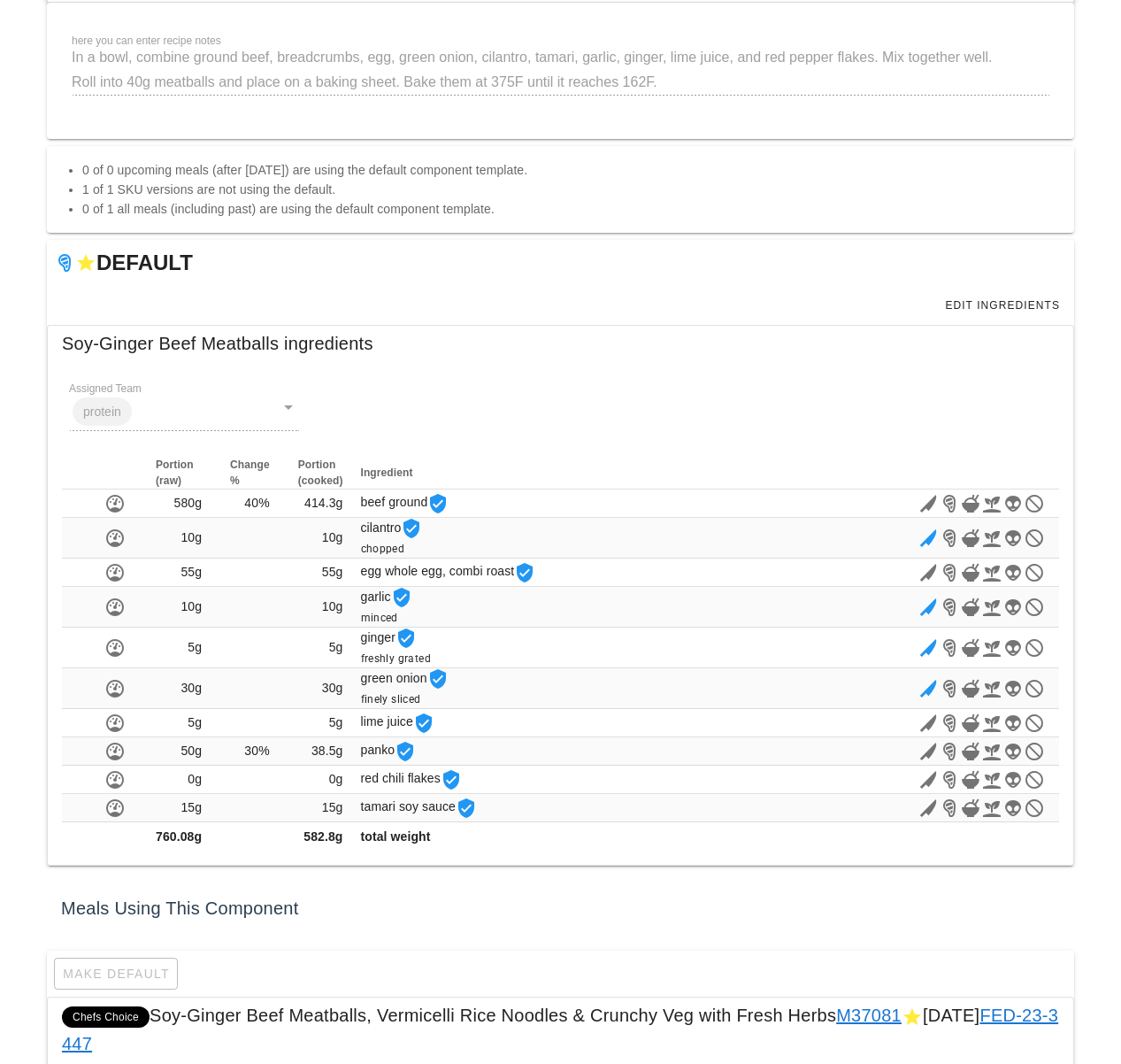
scroll to position [261, 0]
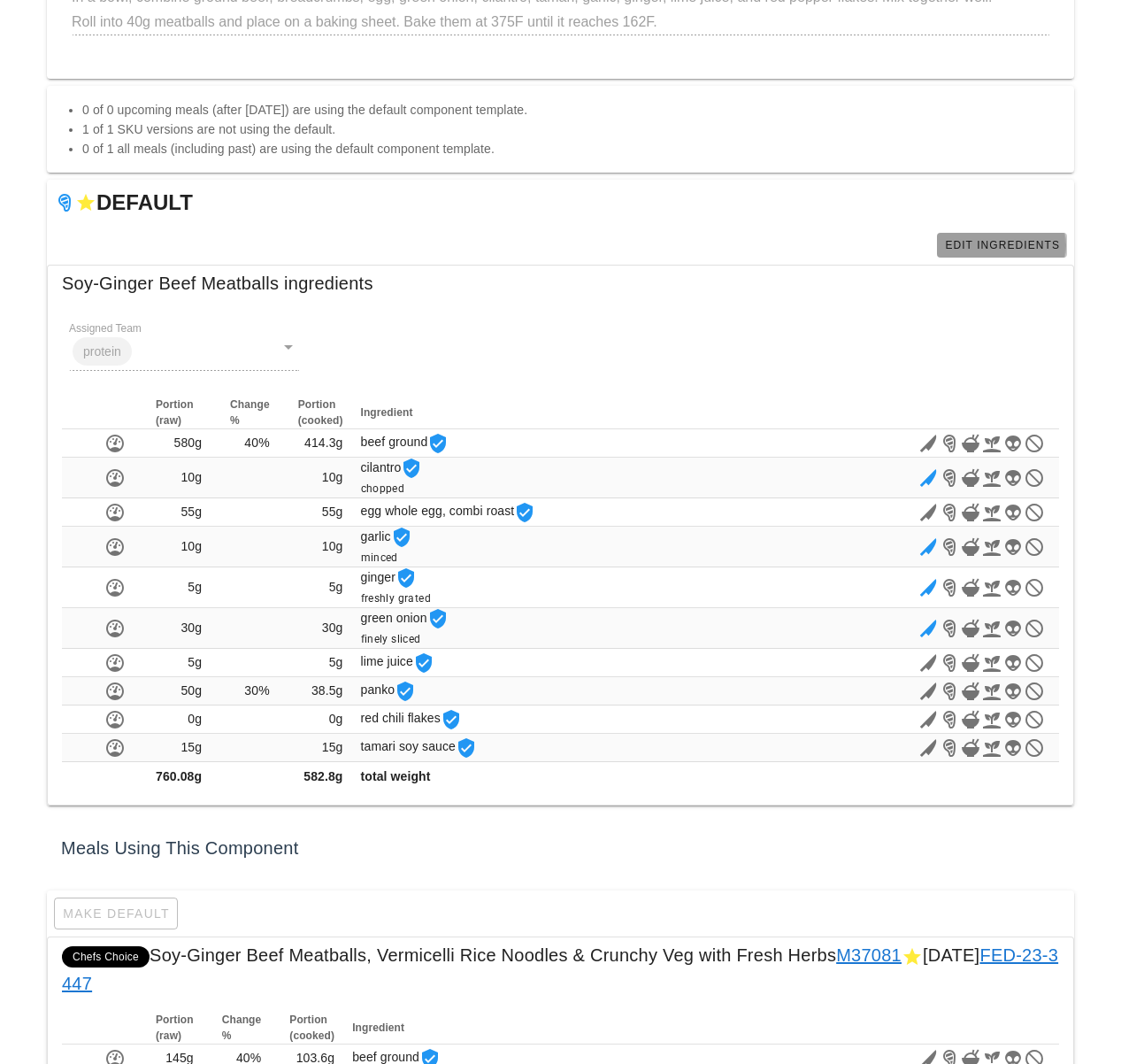
drag, startPoint x: 971, startPoint y: 239, endPoint x: 925, endPoint y: 255, distance: 48.7
click at [971, 239] on span "Edit Ingredients" at bounding box center [1002, 246] width 116 height 13
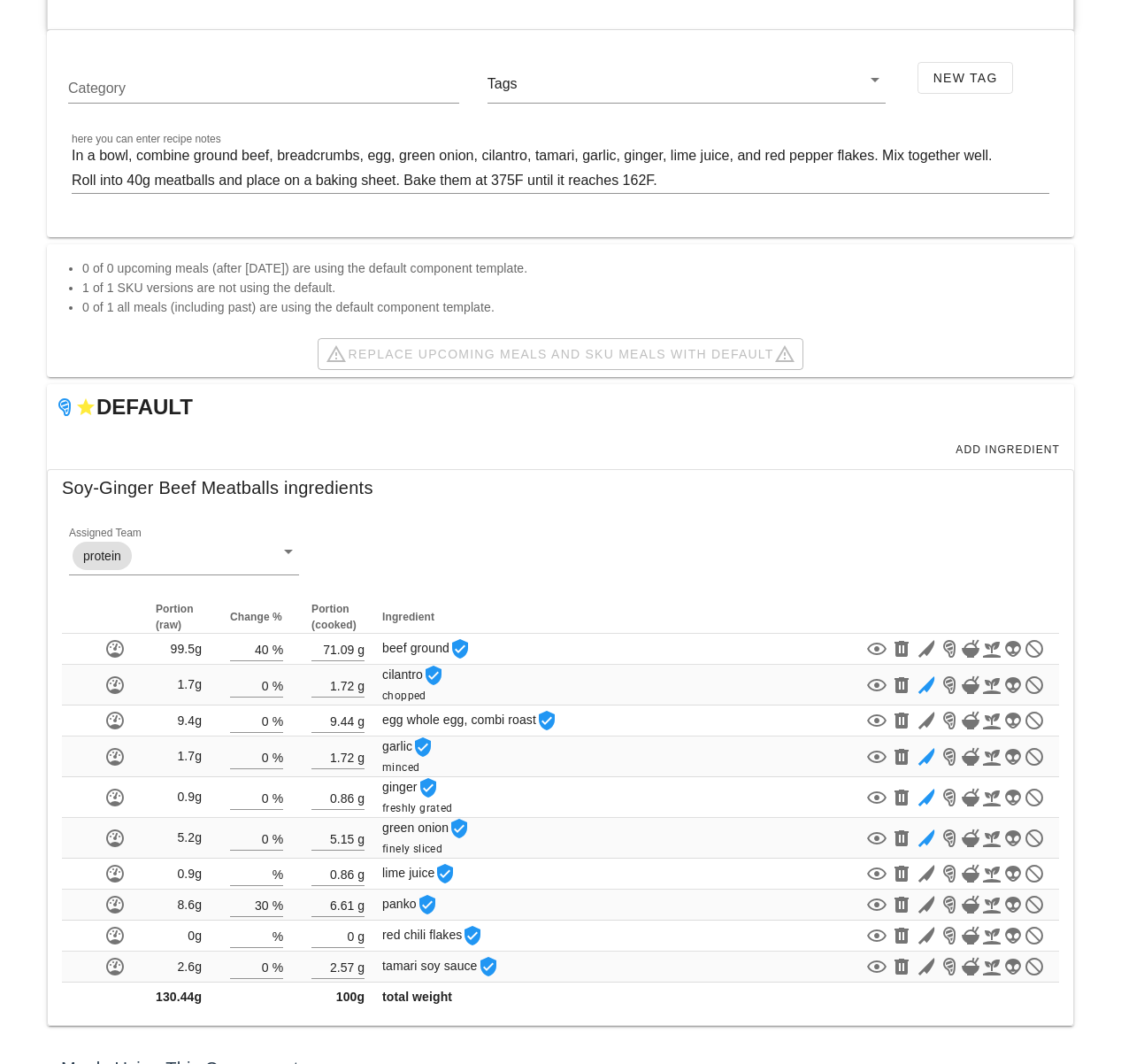
scroll to position [335, 0]
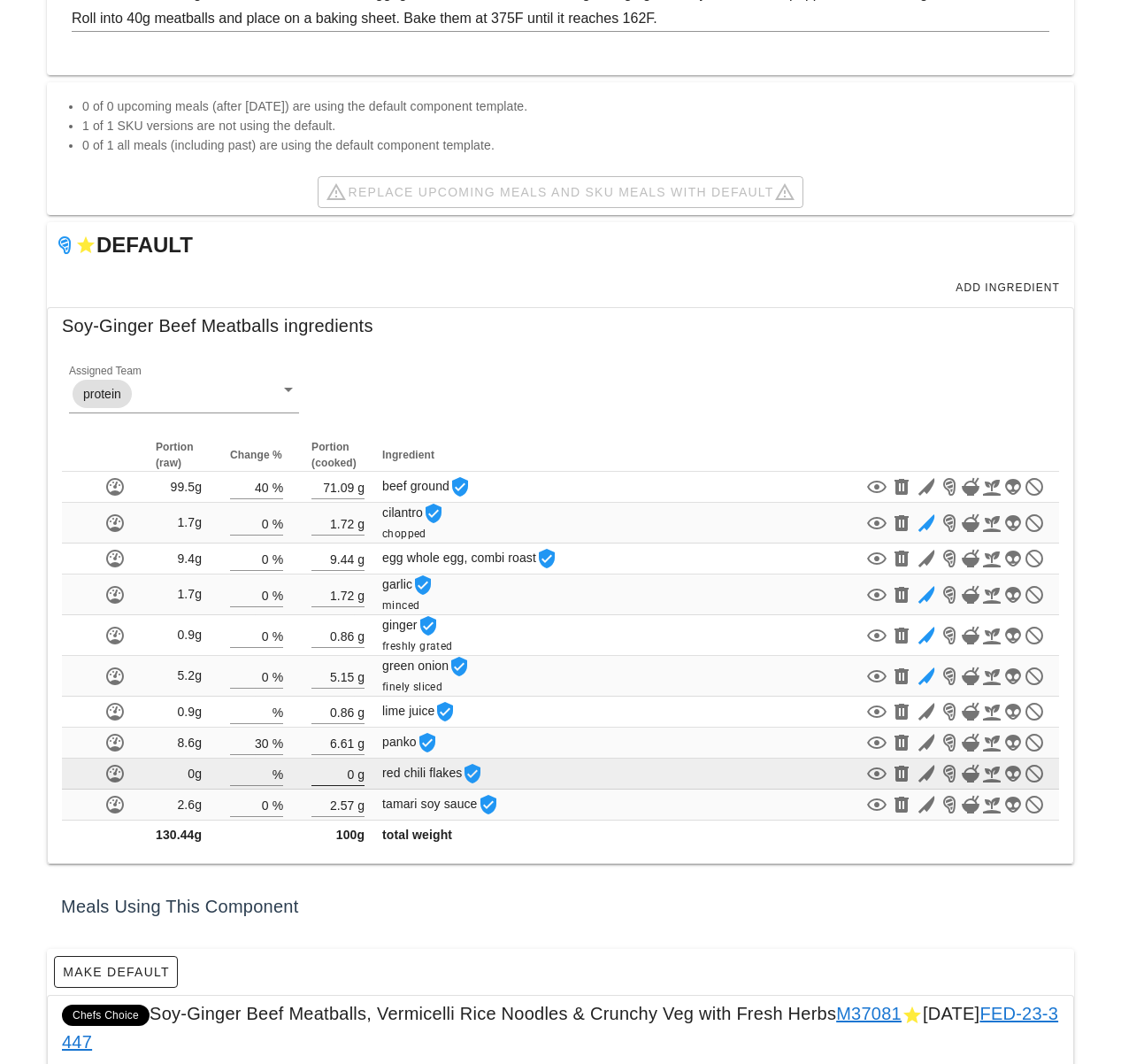
click at [354, 770] on input "0" at bounding box center [332, 774] width 42 height 23
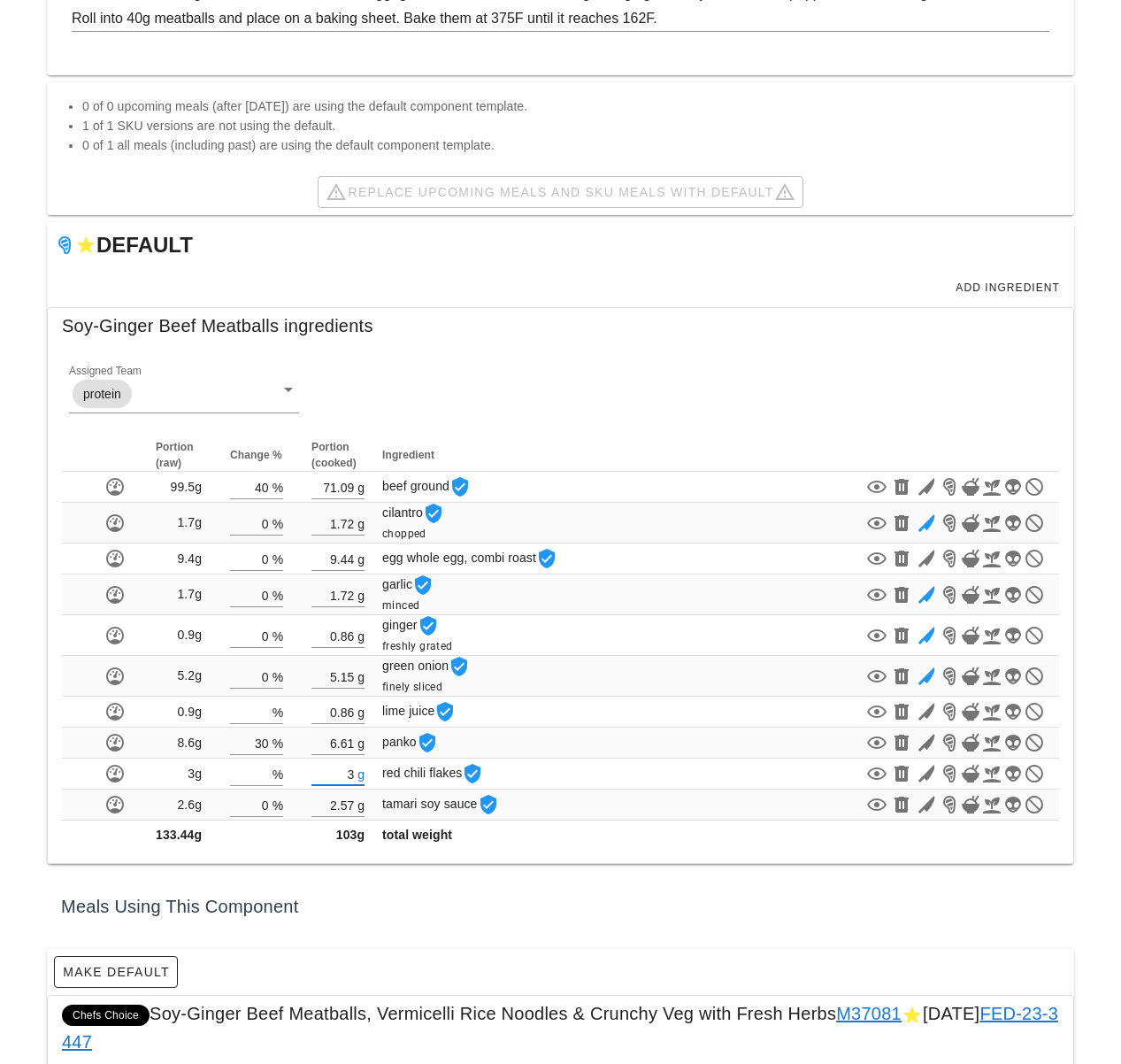
type input "3"
click at [456, 897] on div "Meals Using This Component" at bounding box center [560, 905] width 1027 height 56
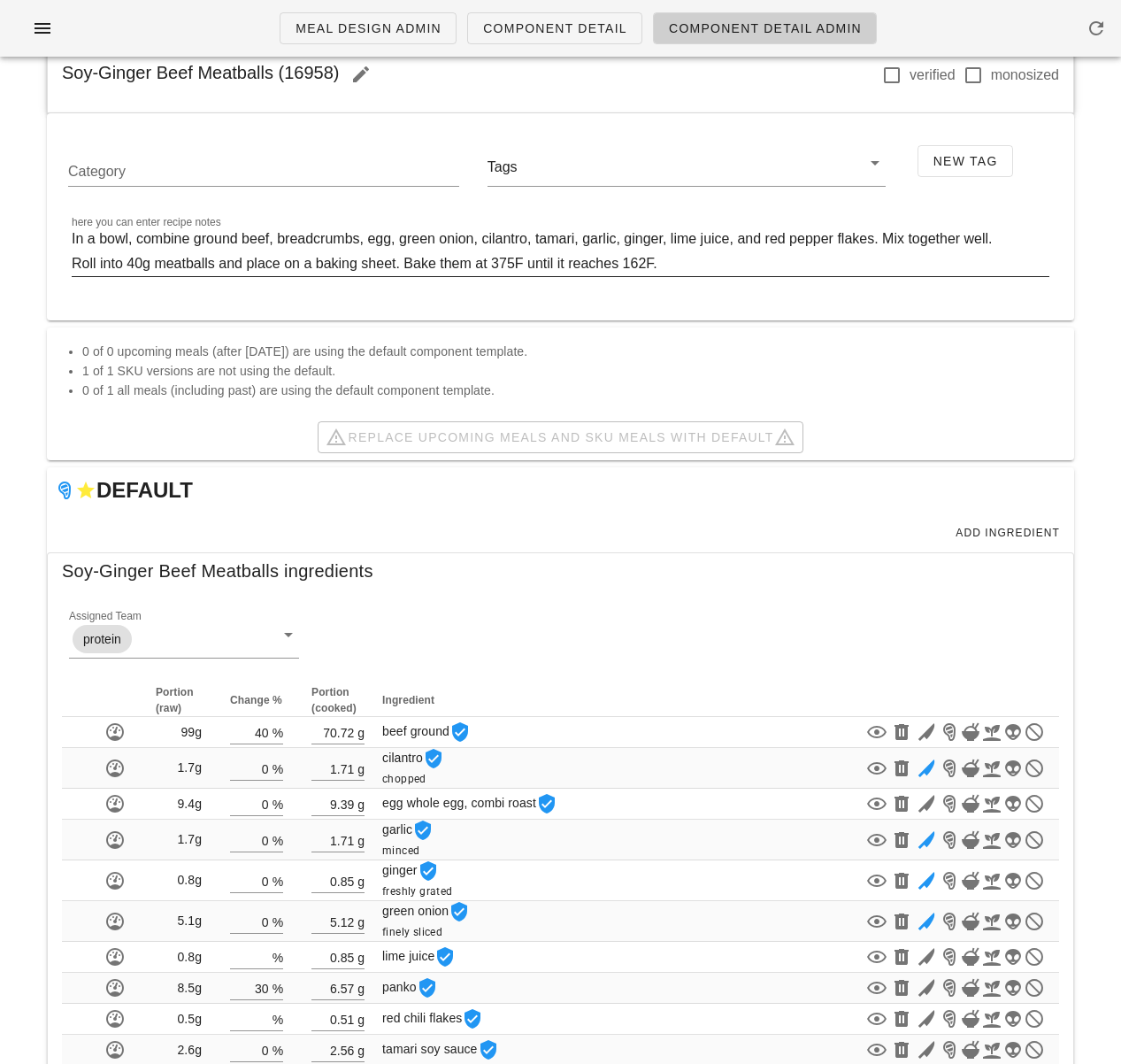
scroll to position [0, 0]
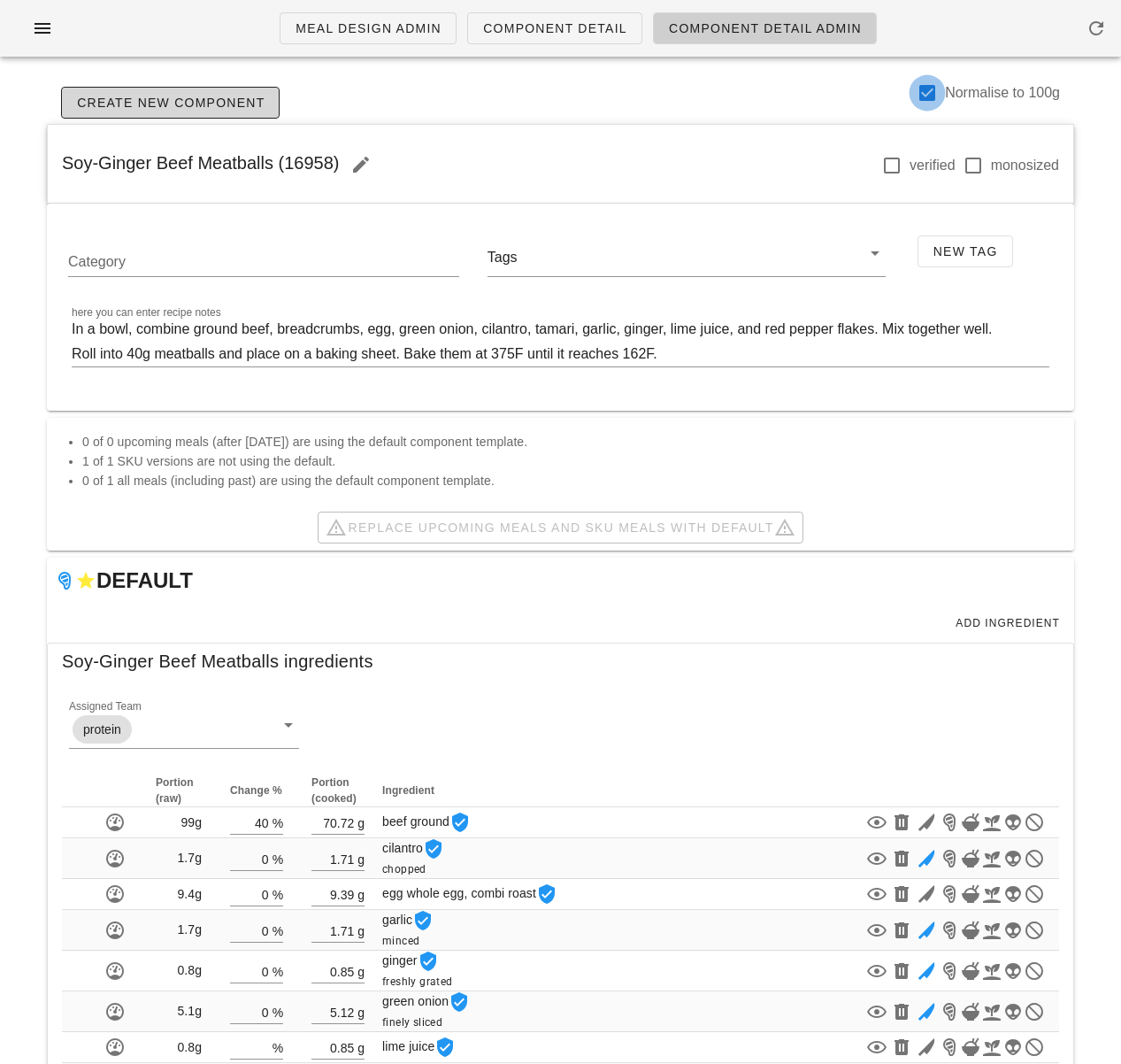
click at [933, 94] on div at bounding box center [927, 93] width 30 height 30
checkbox input "false"
click at [353, 28] on span "Meal Design Admin" at bounding box center [368, 29] width 147 height 14
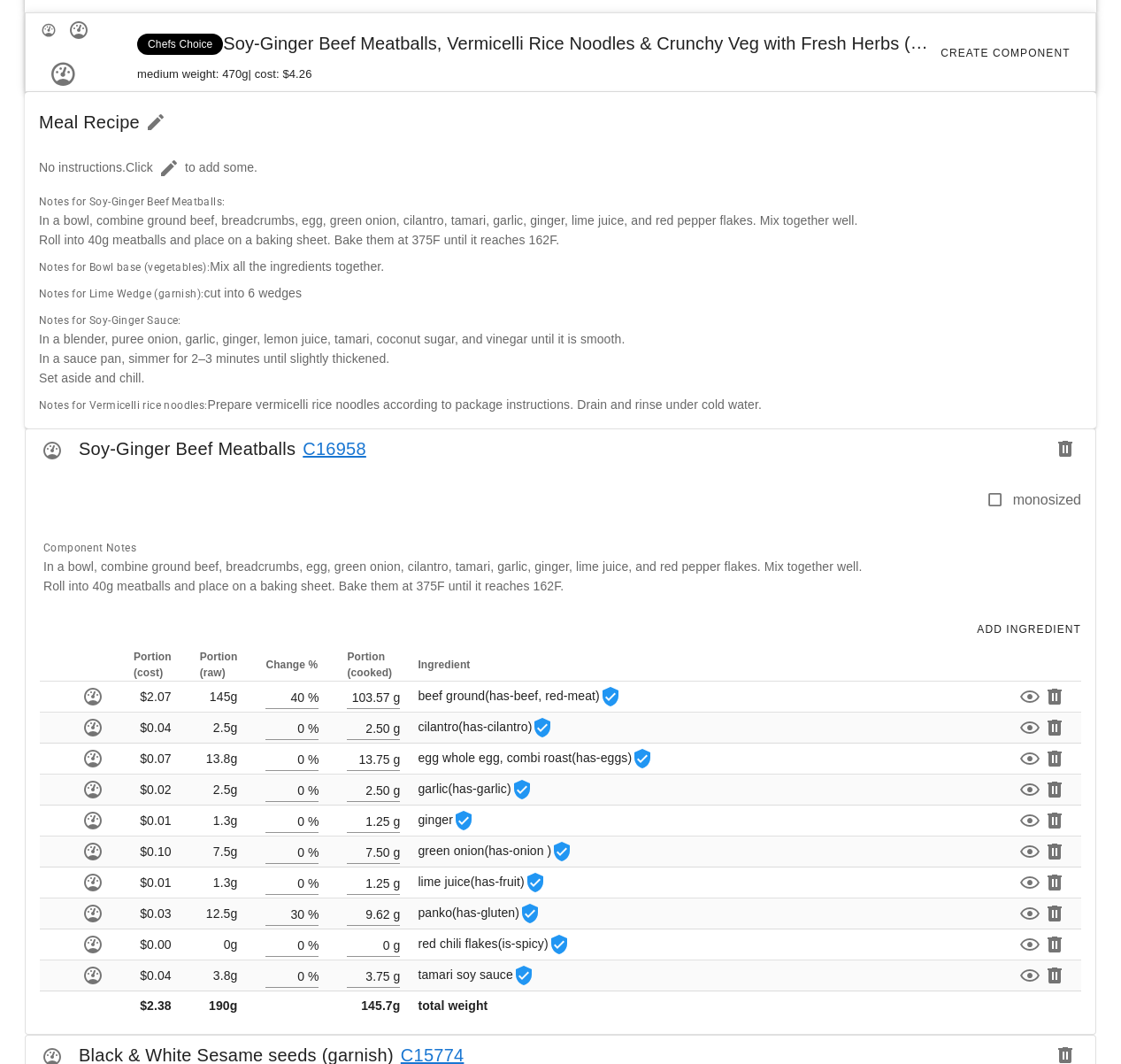
scroll to position [588, 0]
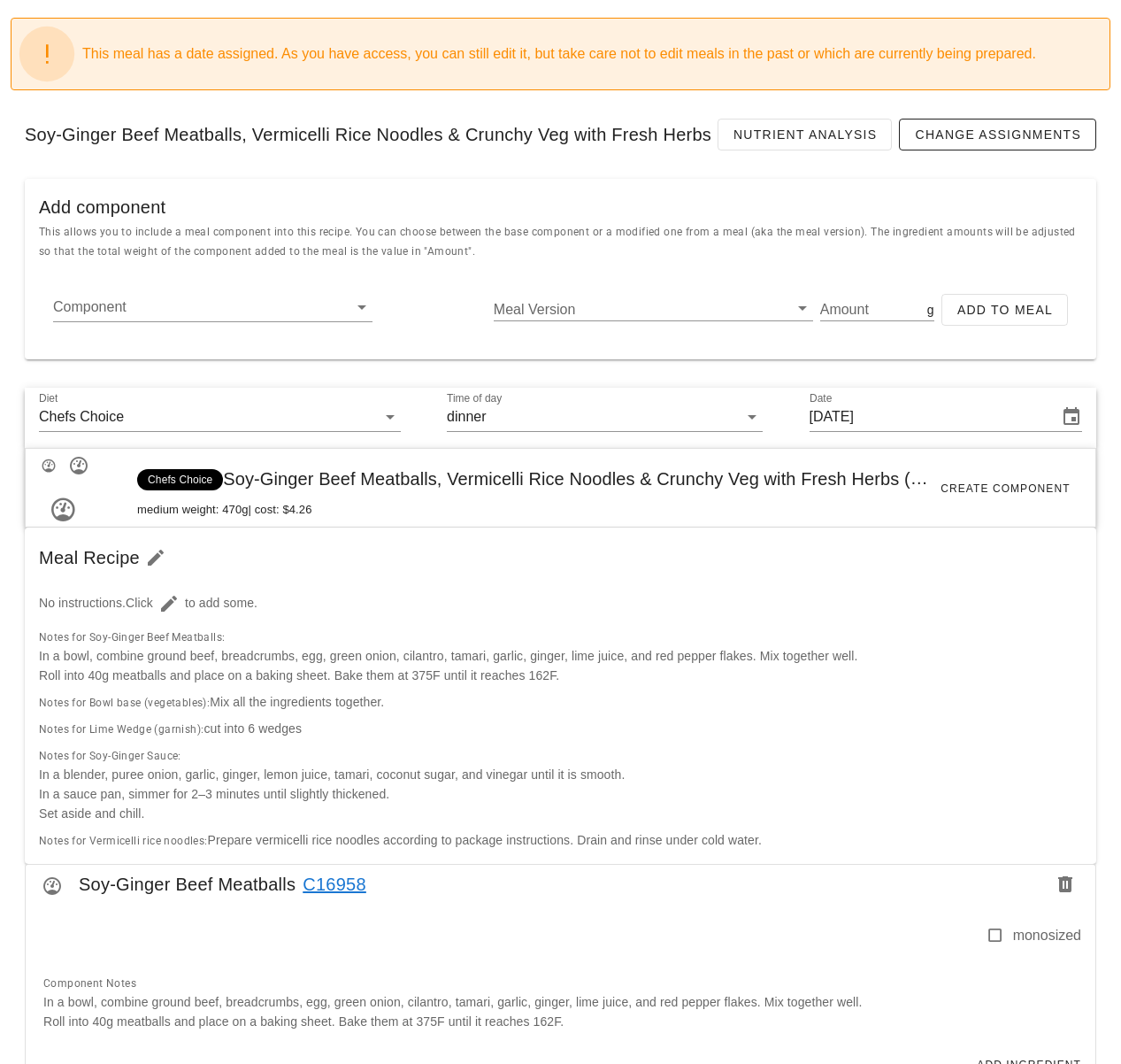
scroll to position [241, 0]
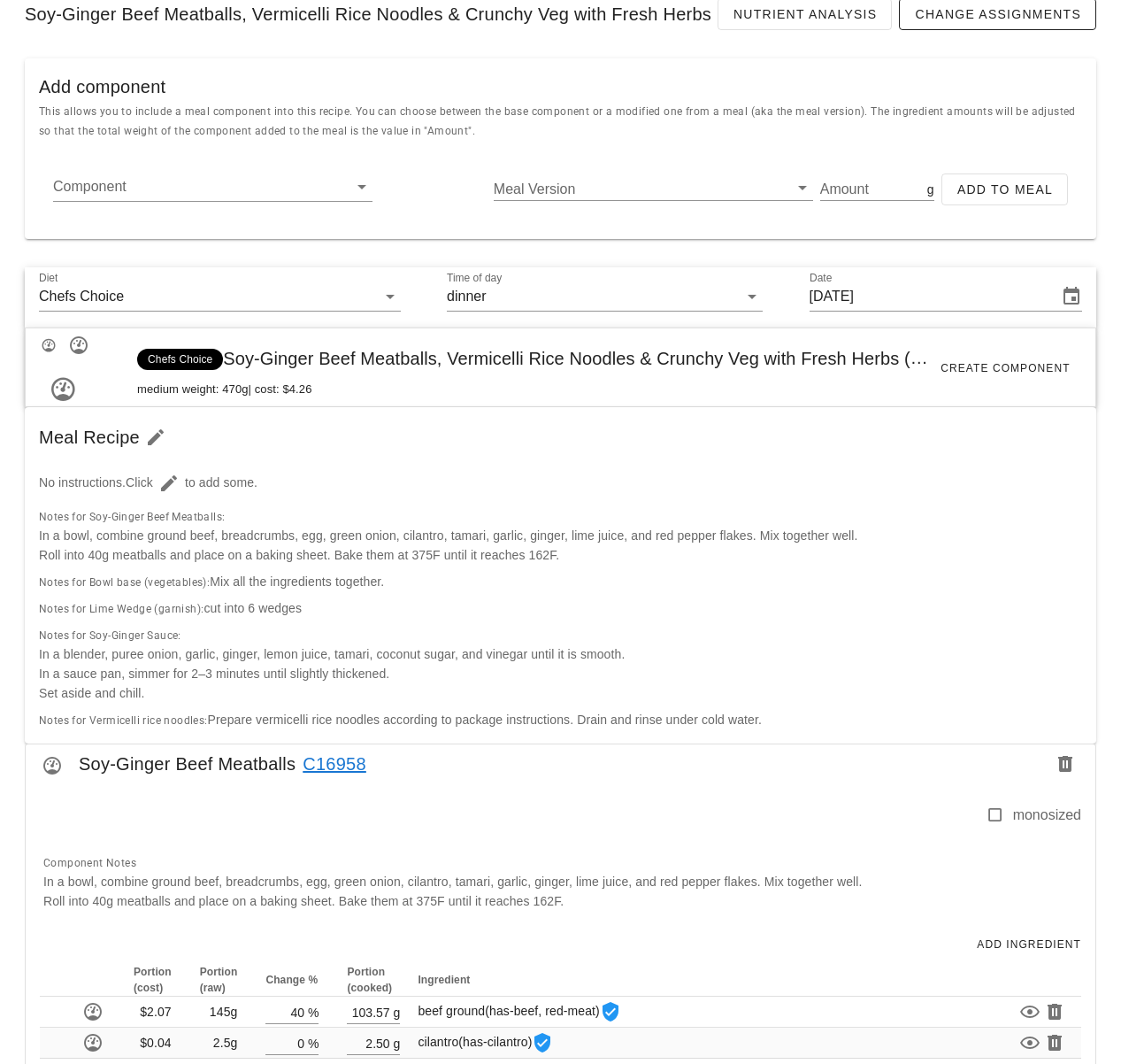
drag, startPoint x: 339, startPoint y: 753, endPoint x: 342, endPoint y: 730, distance: 23.2
click at [339, 753] on link "C16958" at bounding box center [331, 764] width 71 height 29
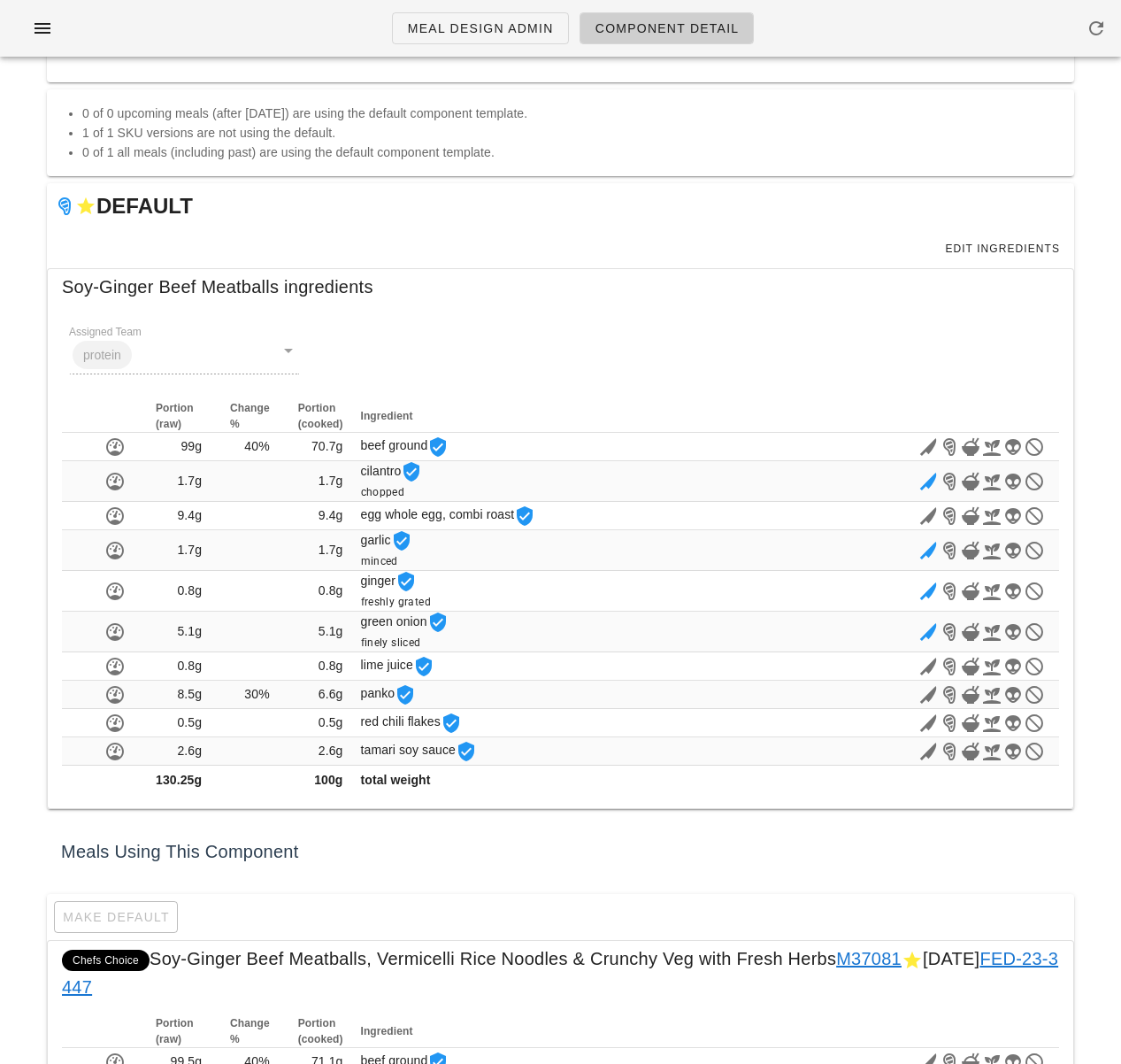
scroll to position [186, 0]
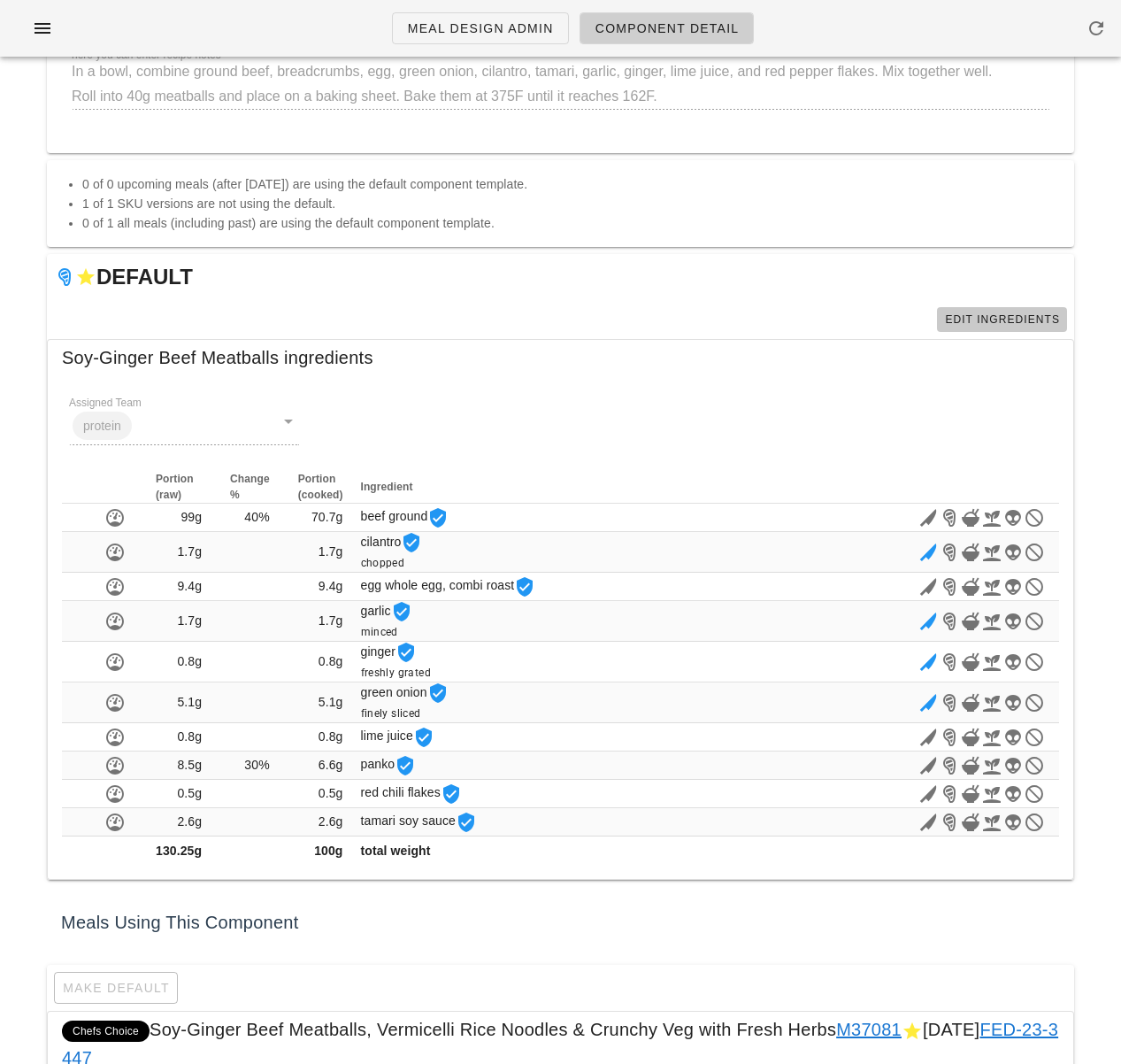
click at [974, 315] on span "Edit Ingredients" at bounding box center [1002, 320] width 116 height 13
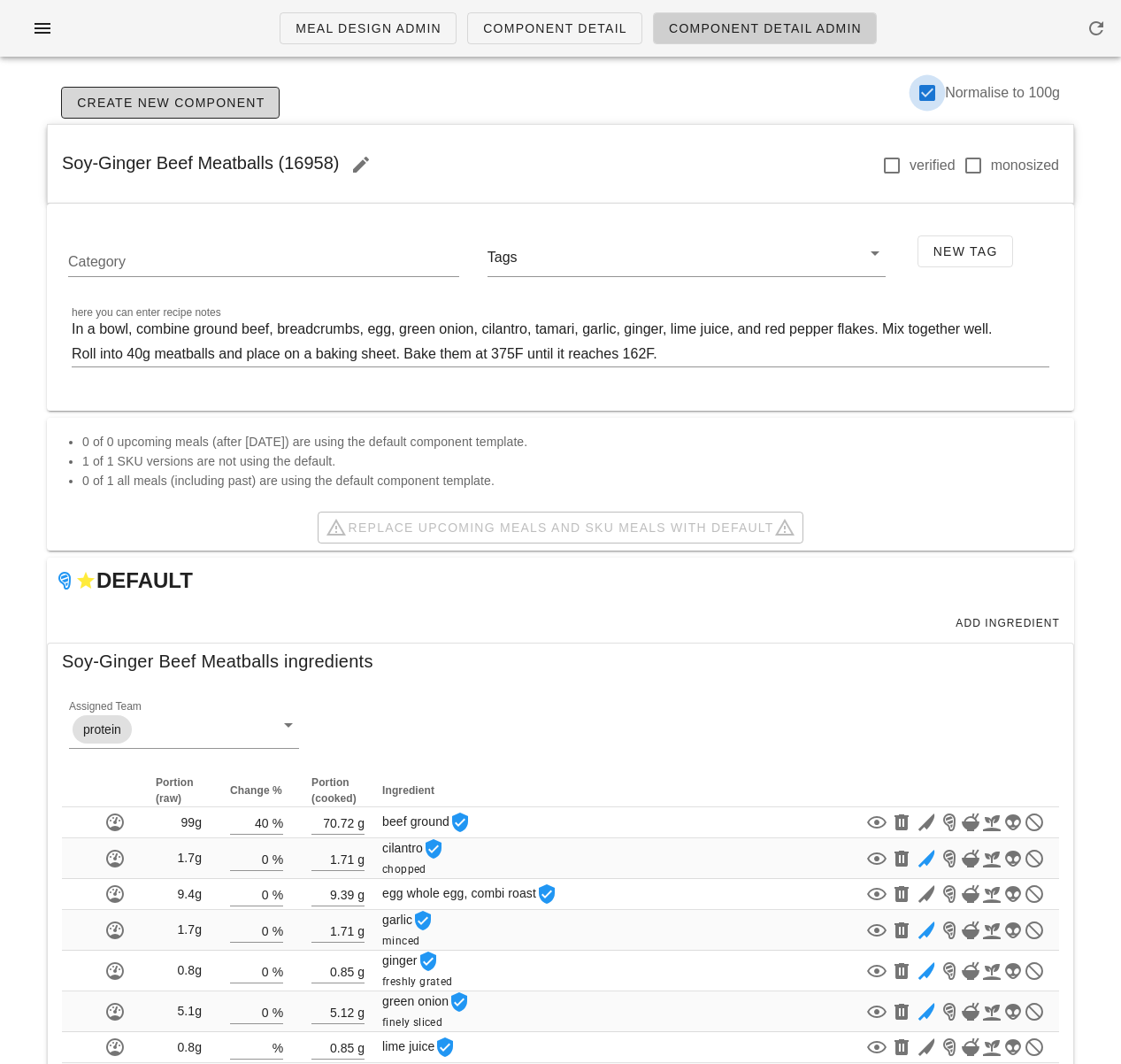
drag, startPoint x: 920, startPoint y: 94, endPoint x: 919, endPoint y: 106, distance: 12.0
click at [920, 94] on div at bounding box center [927, 93] width 30 height 30
checkbox input "false"
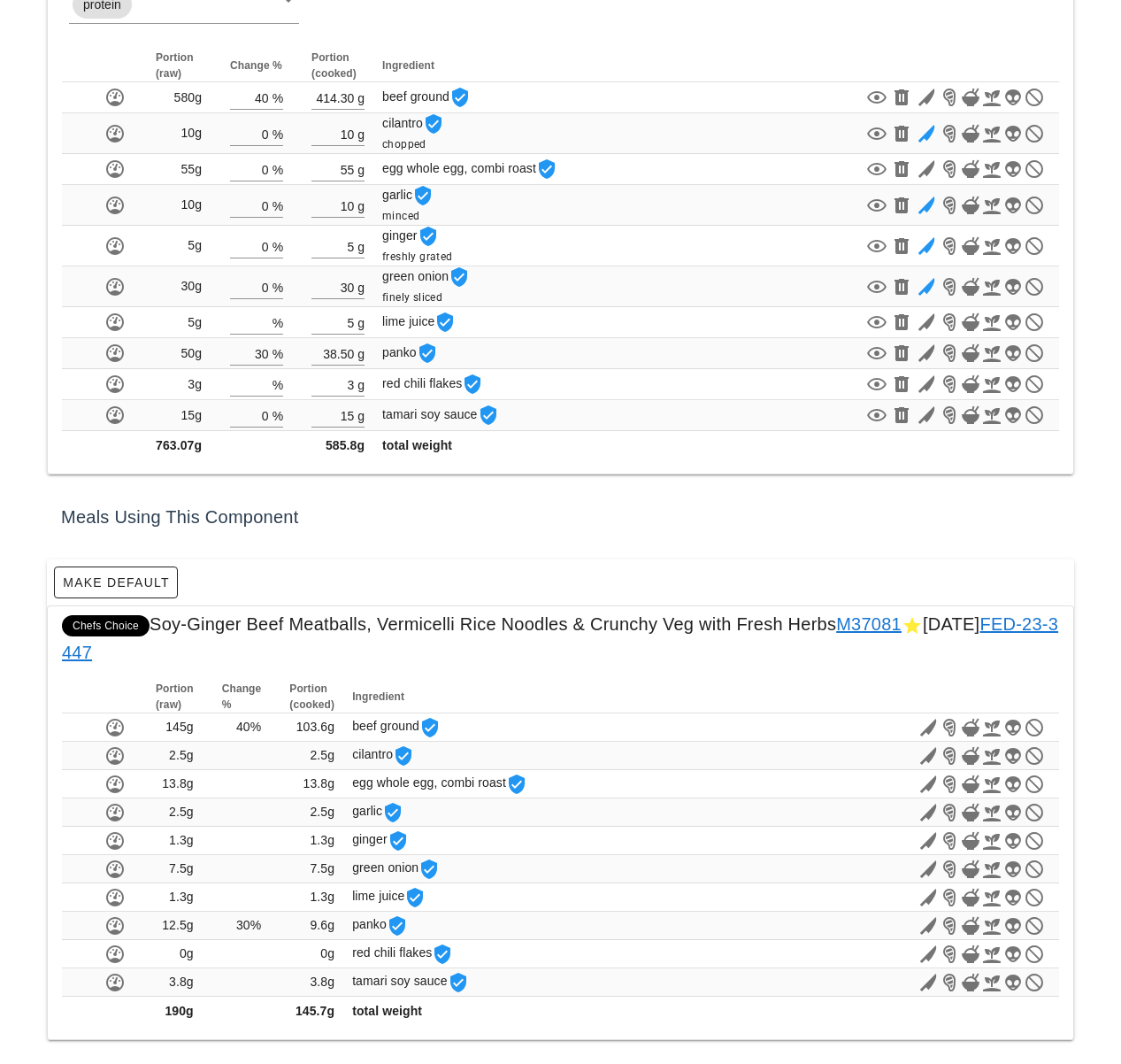
scroll to position [726, 0]
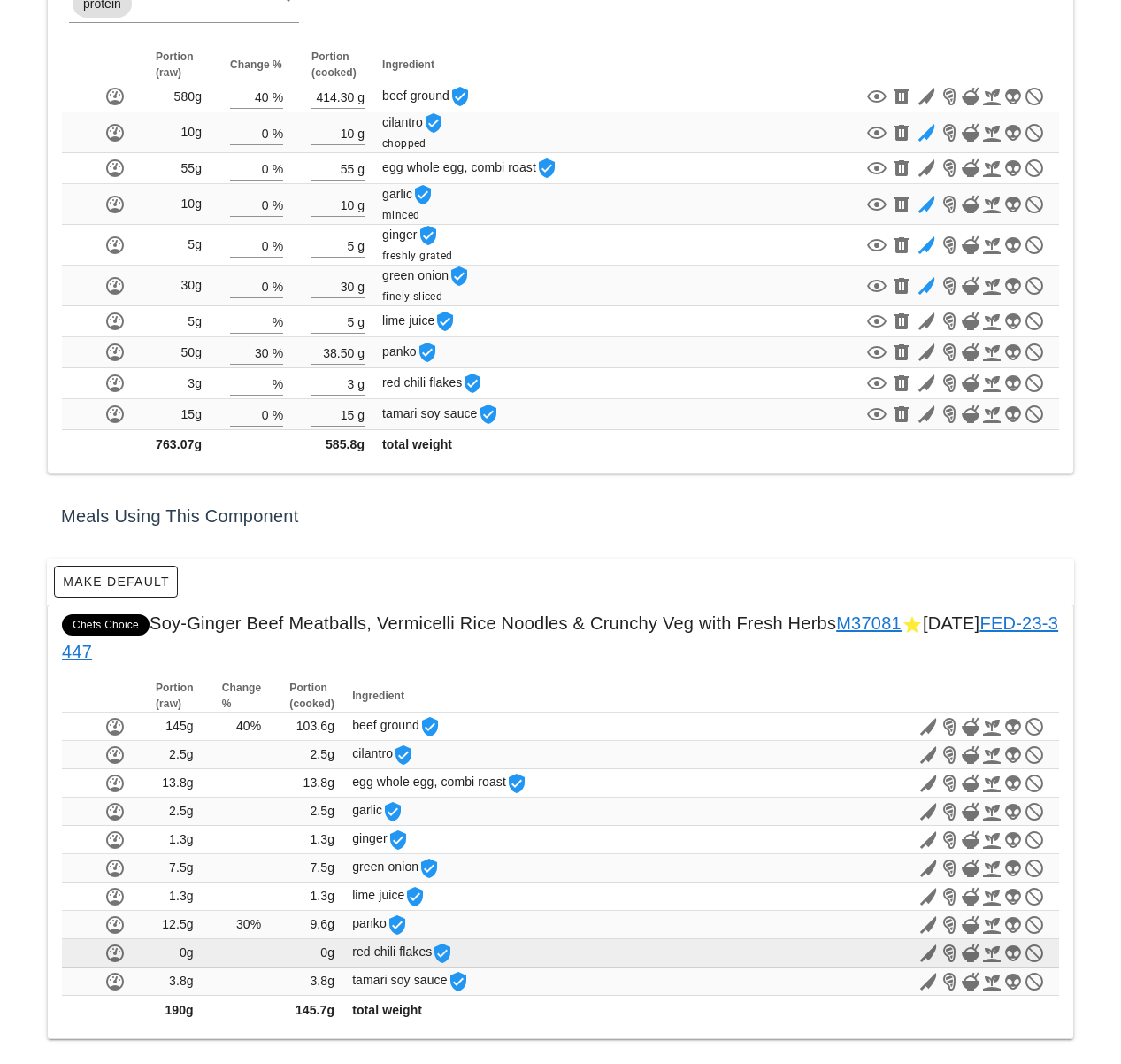
click at [323, 953] on span "0g" at bounding box center [327, 953] width 14 height 14
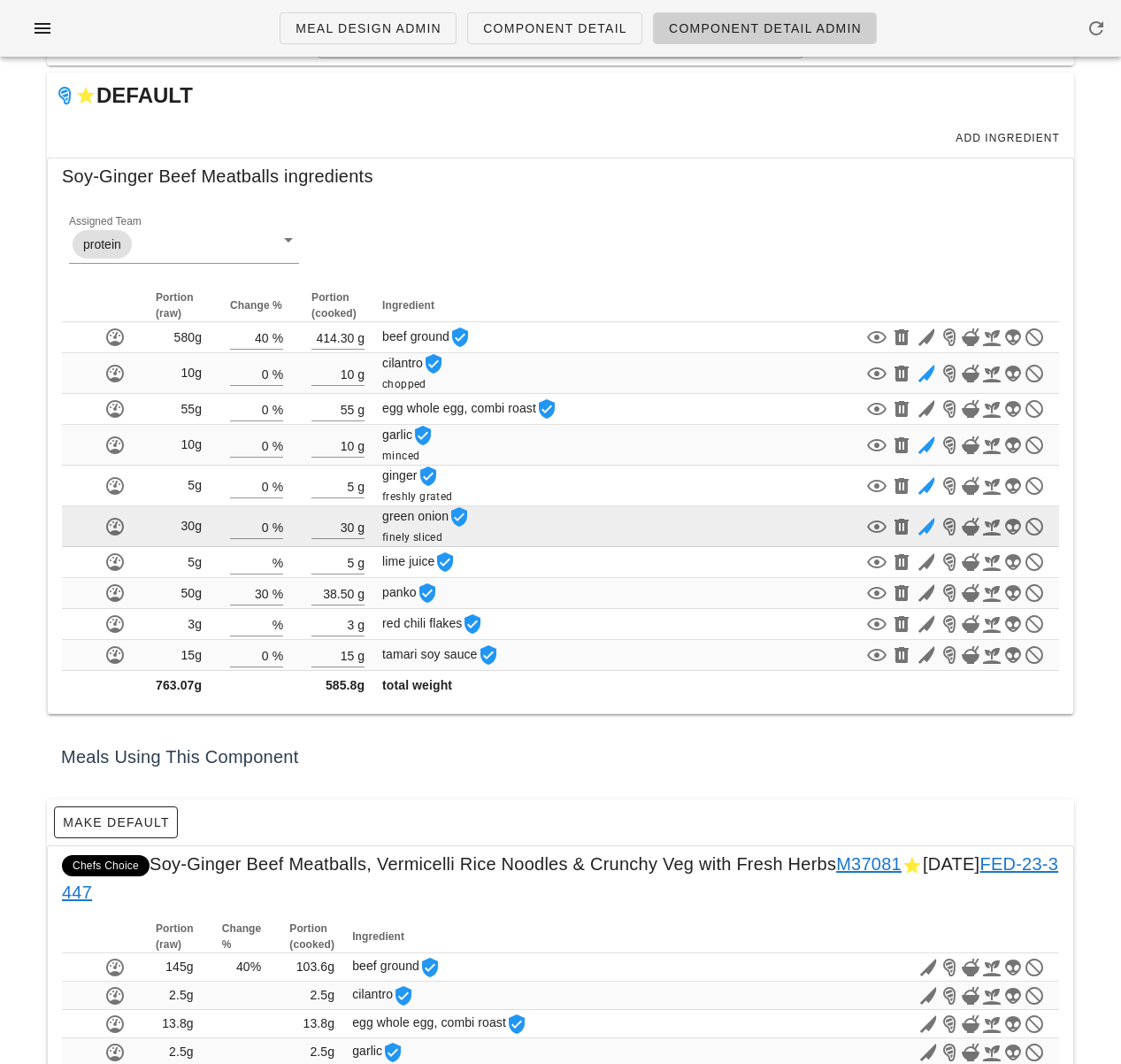
scroll to position [0, 0]
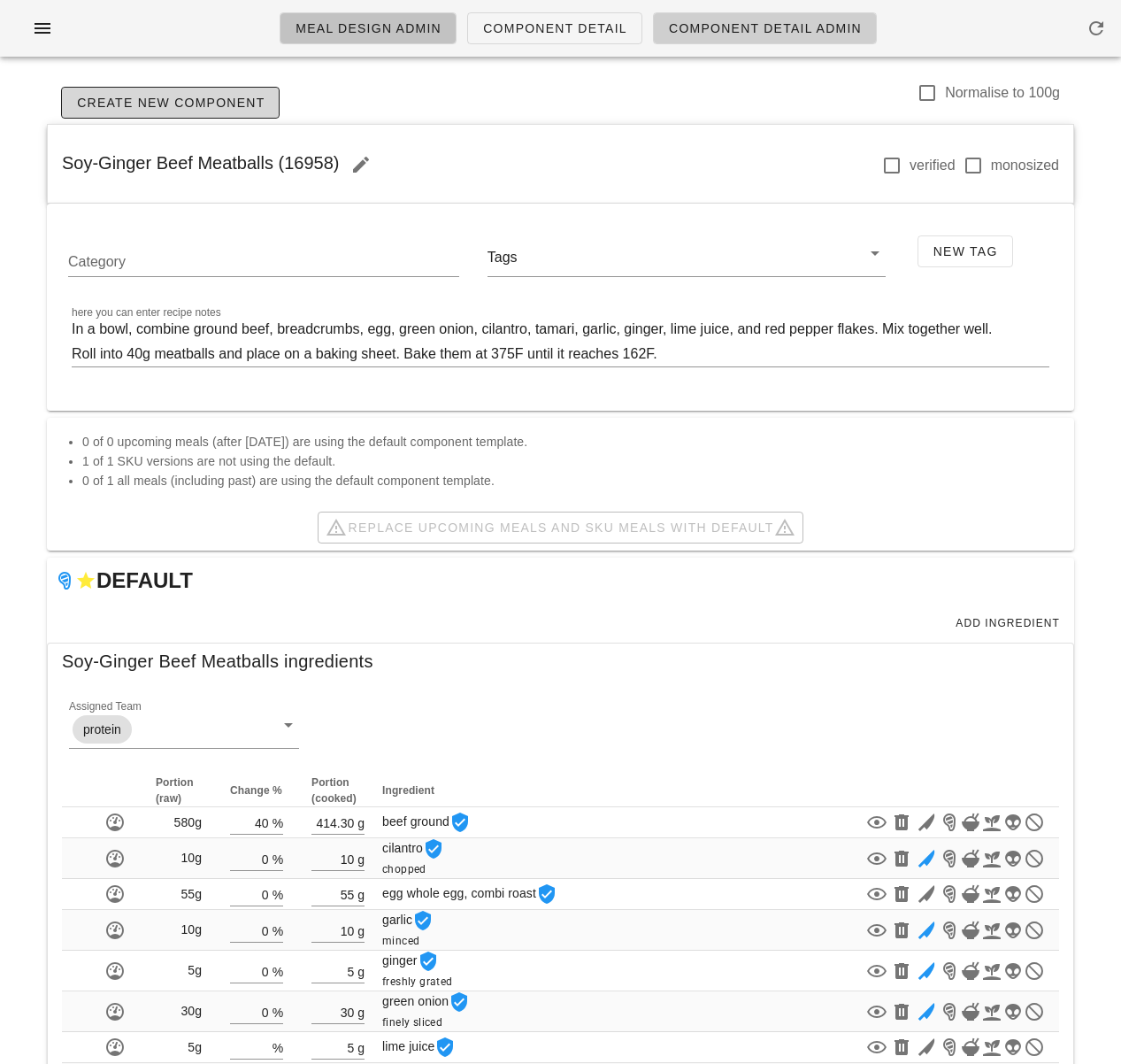
click at [353, 38] on link "Meal Design Admin" at bounding box center [367, 29] width 177 height 32
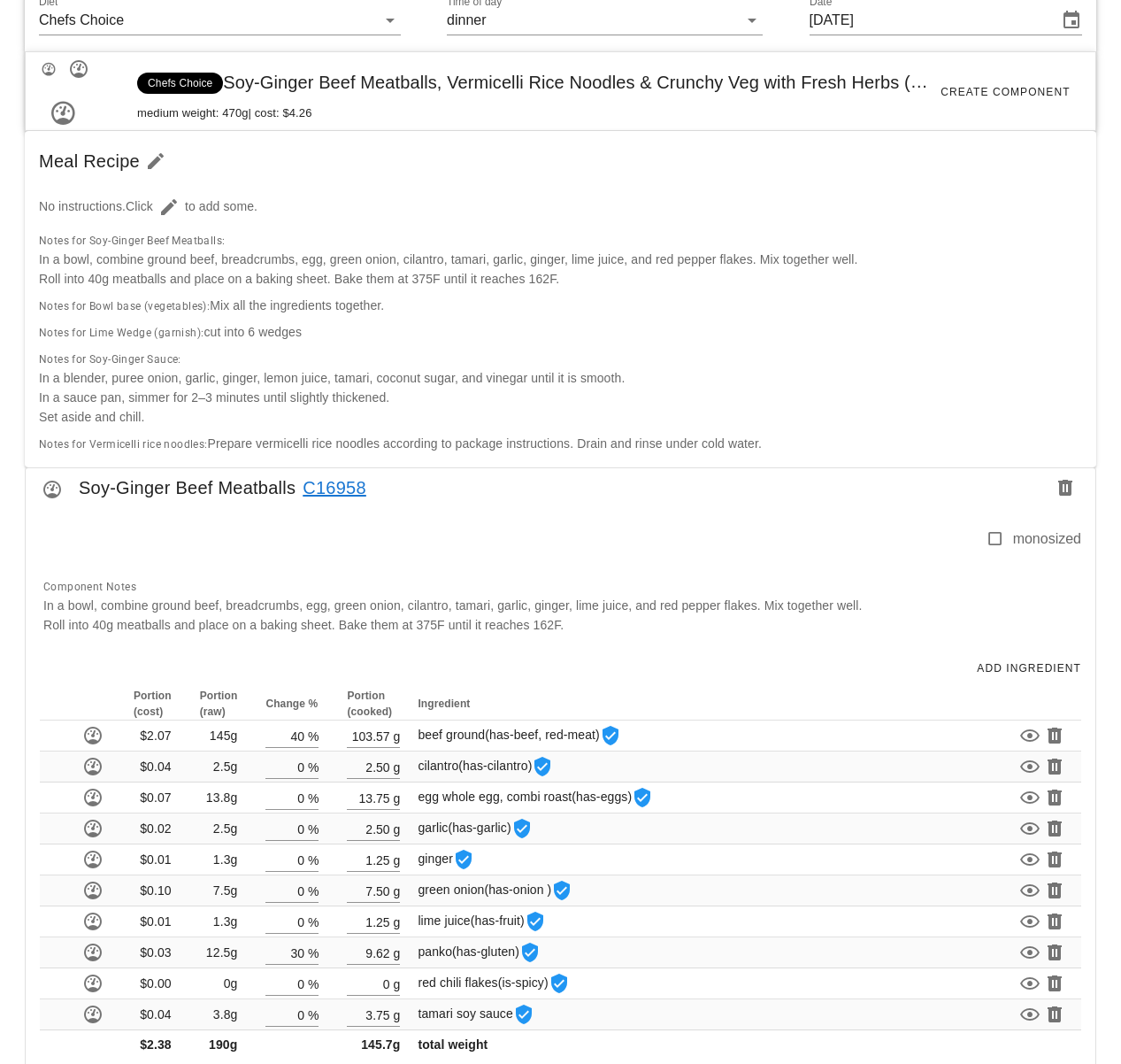
scroll to position [664, 0]
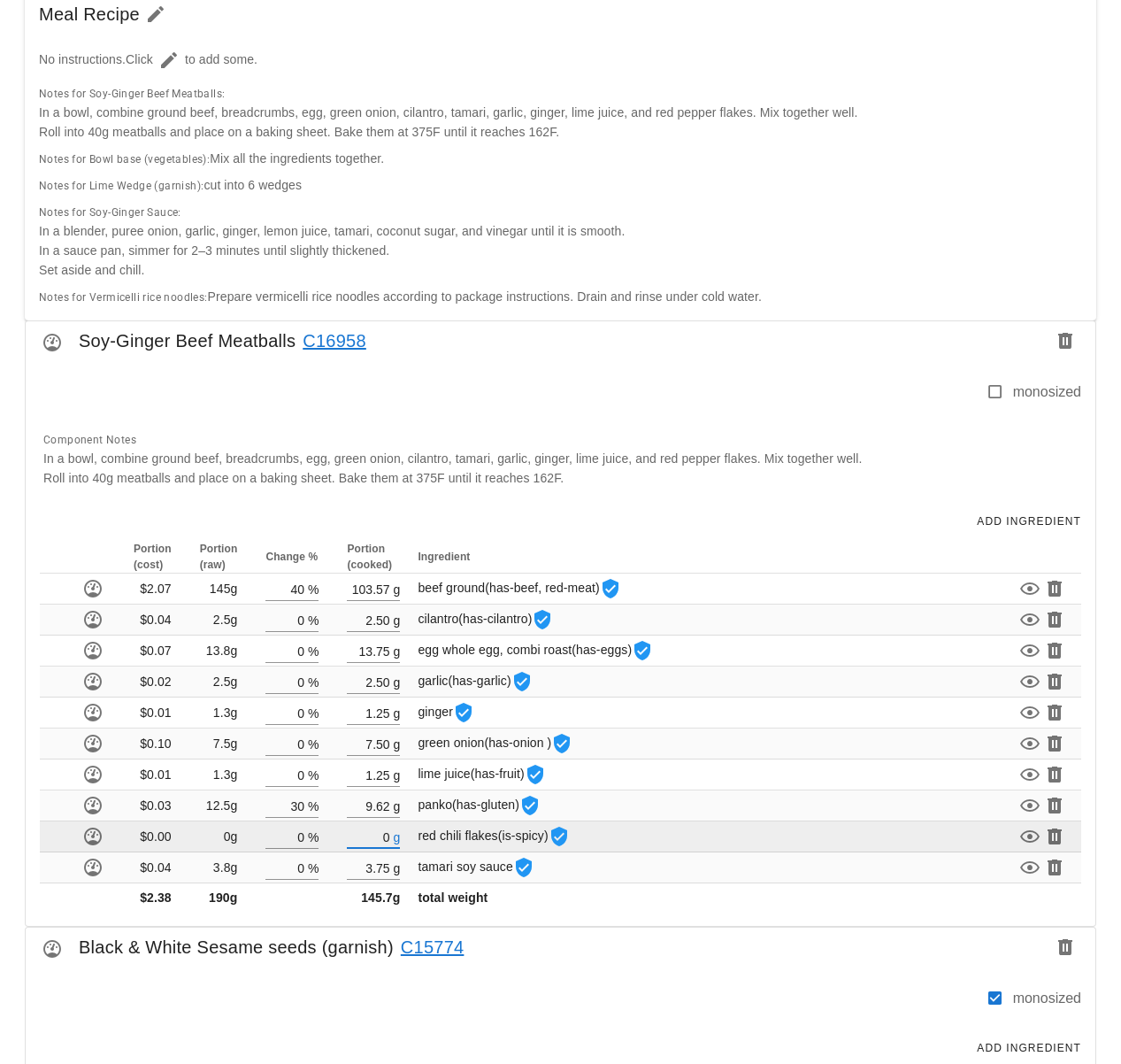
click at [385, 838] on input "0" at bounding box center [367, 836] width 42 height 23
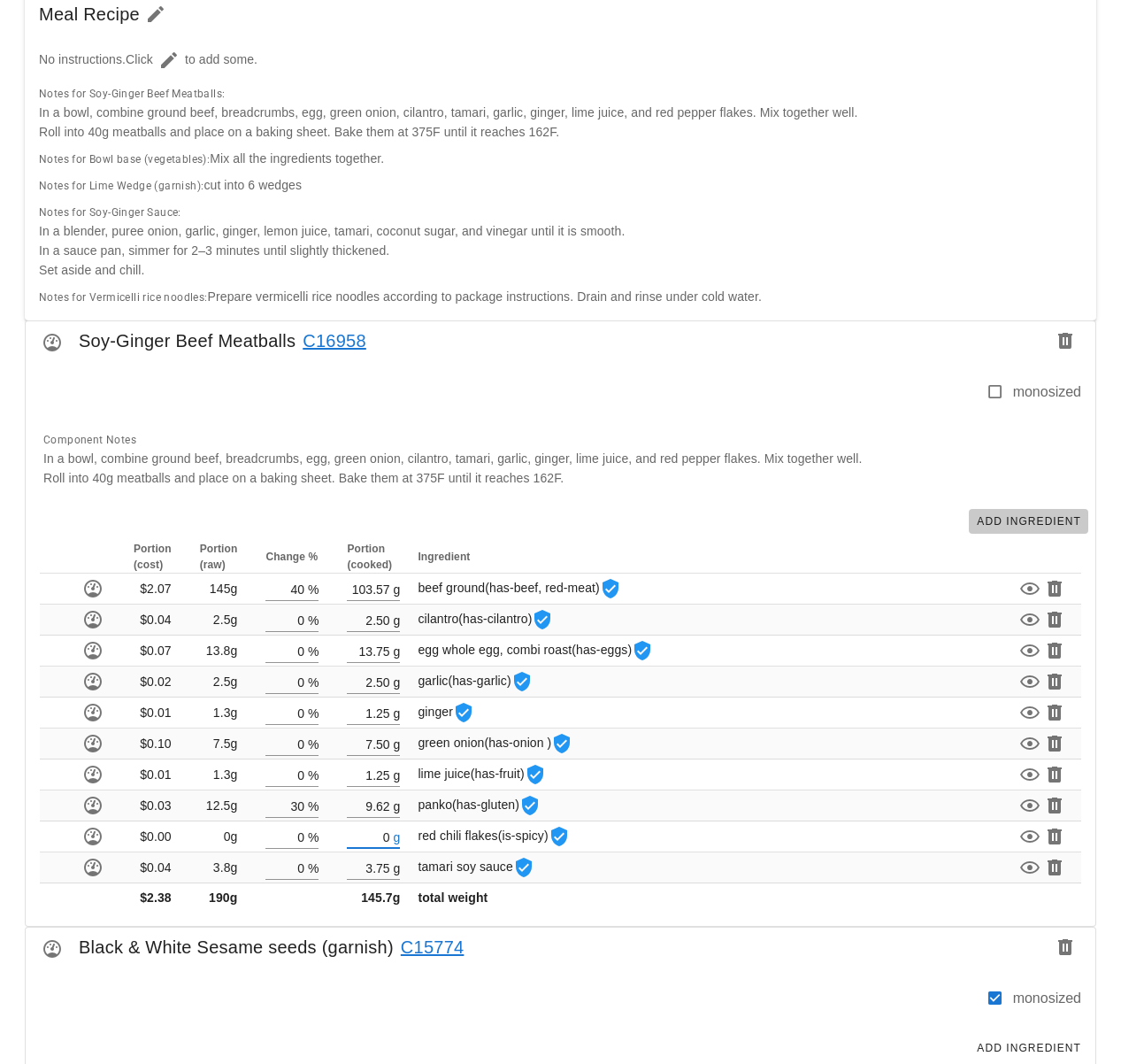
click at [993, 523] on span "Add Ingredient" at bounding box center [1029, 522] width 106 height 13
type input "1"
type input "40"
type input "103.57"
type input "2.50"
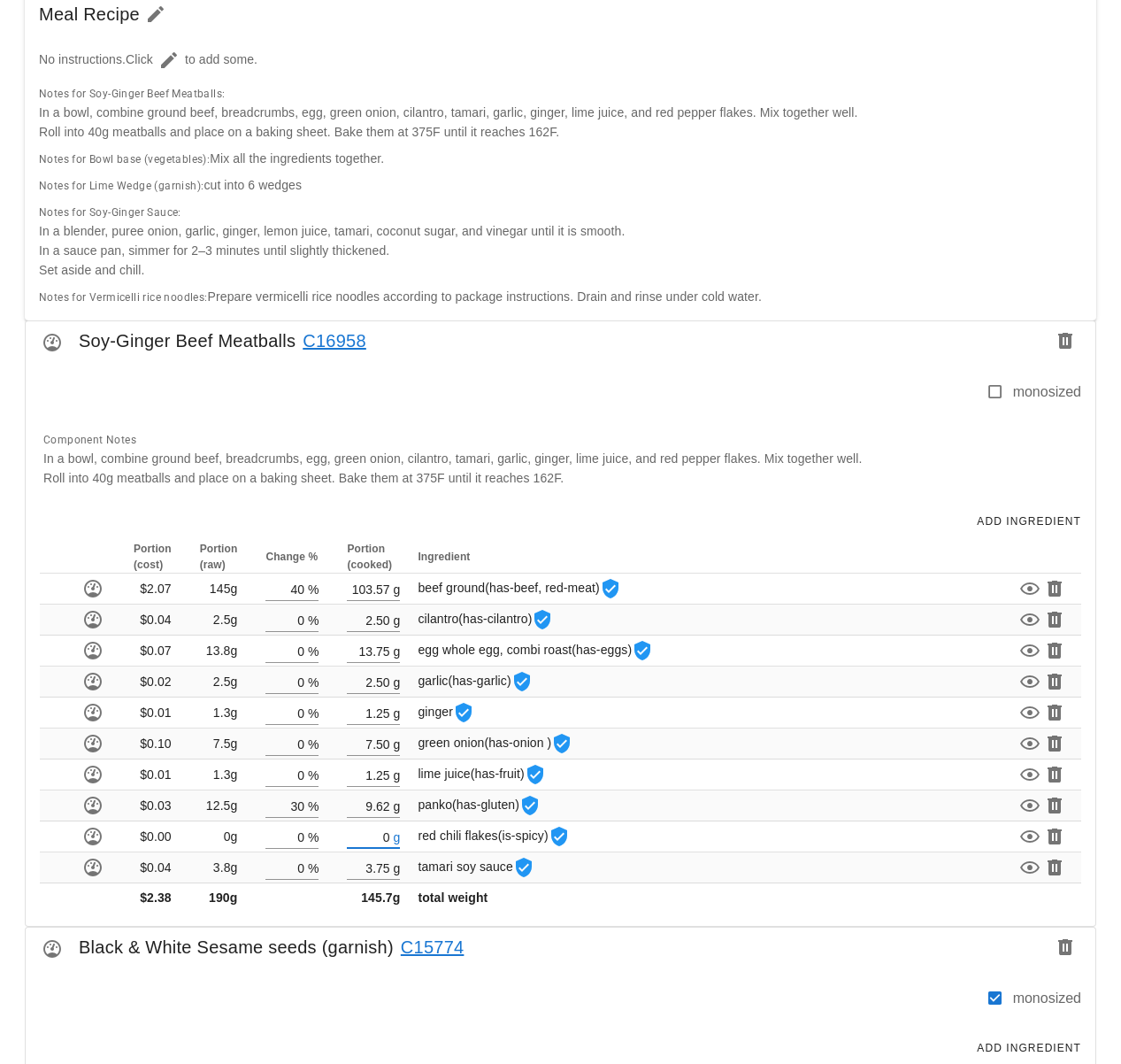
type input "13.75"
type input "2.50"
type input "1.25"
type input "7.50"
type input "0"
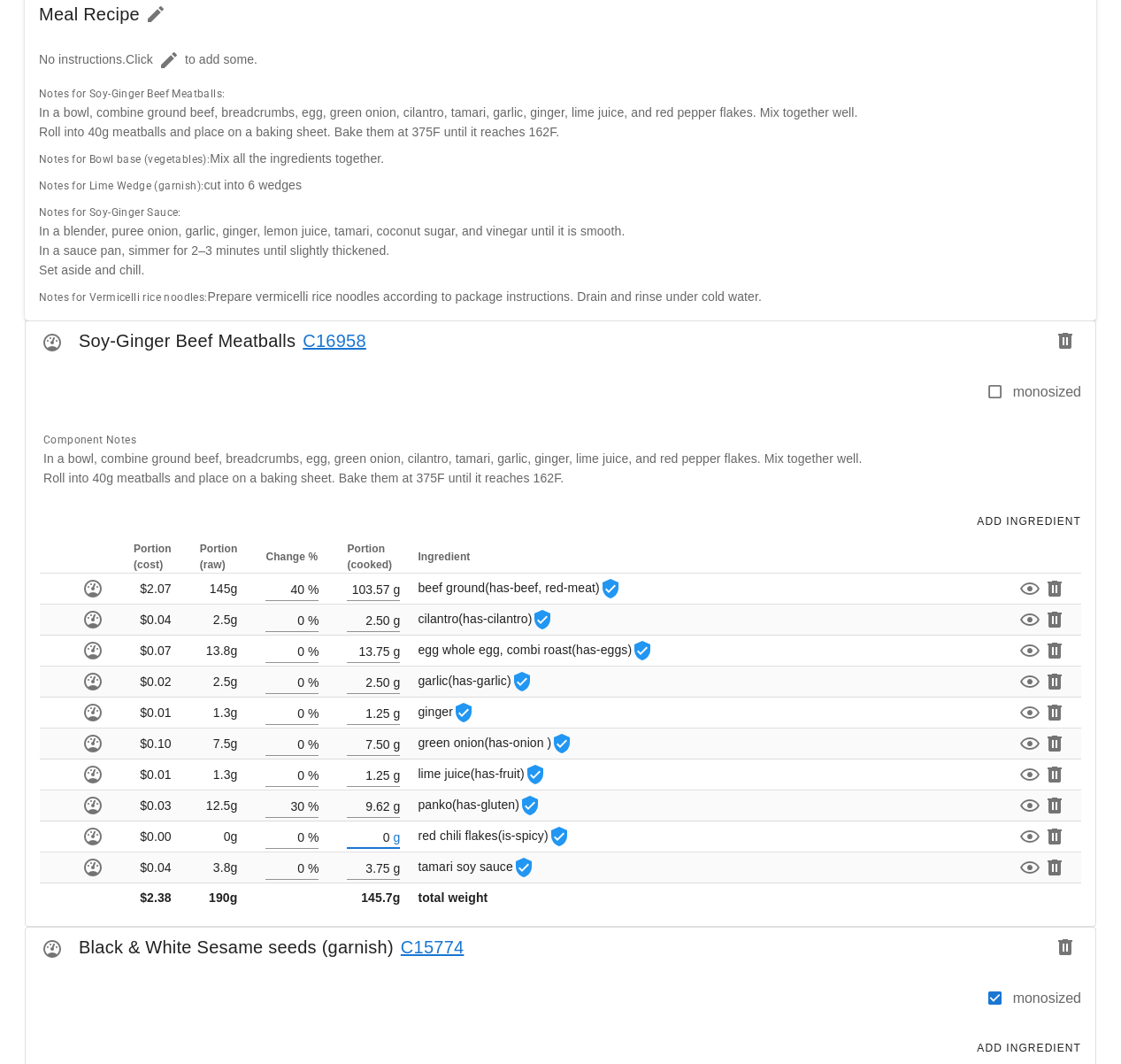
type input "1.25"
type input "30"
type input "9.62"
type input "0"
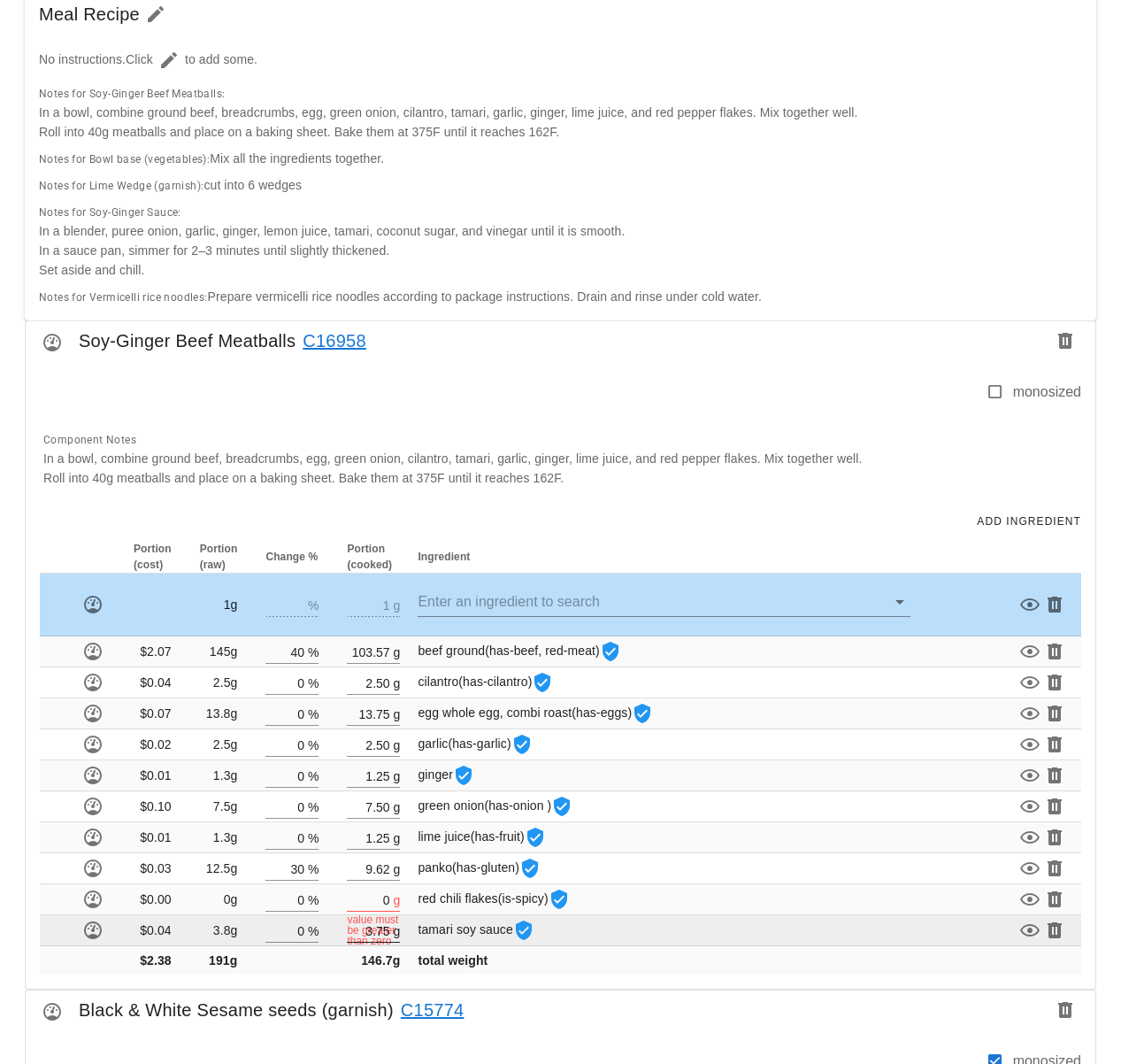
click at [385, 895] on input "0" at bounding box center [367, 899] width 42 height 23
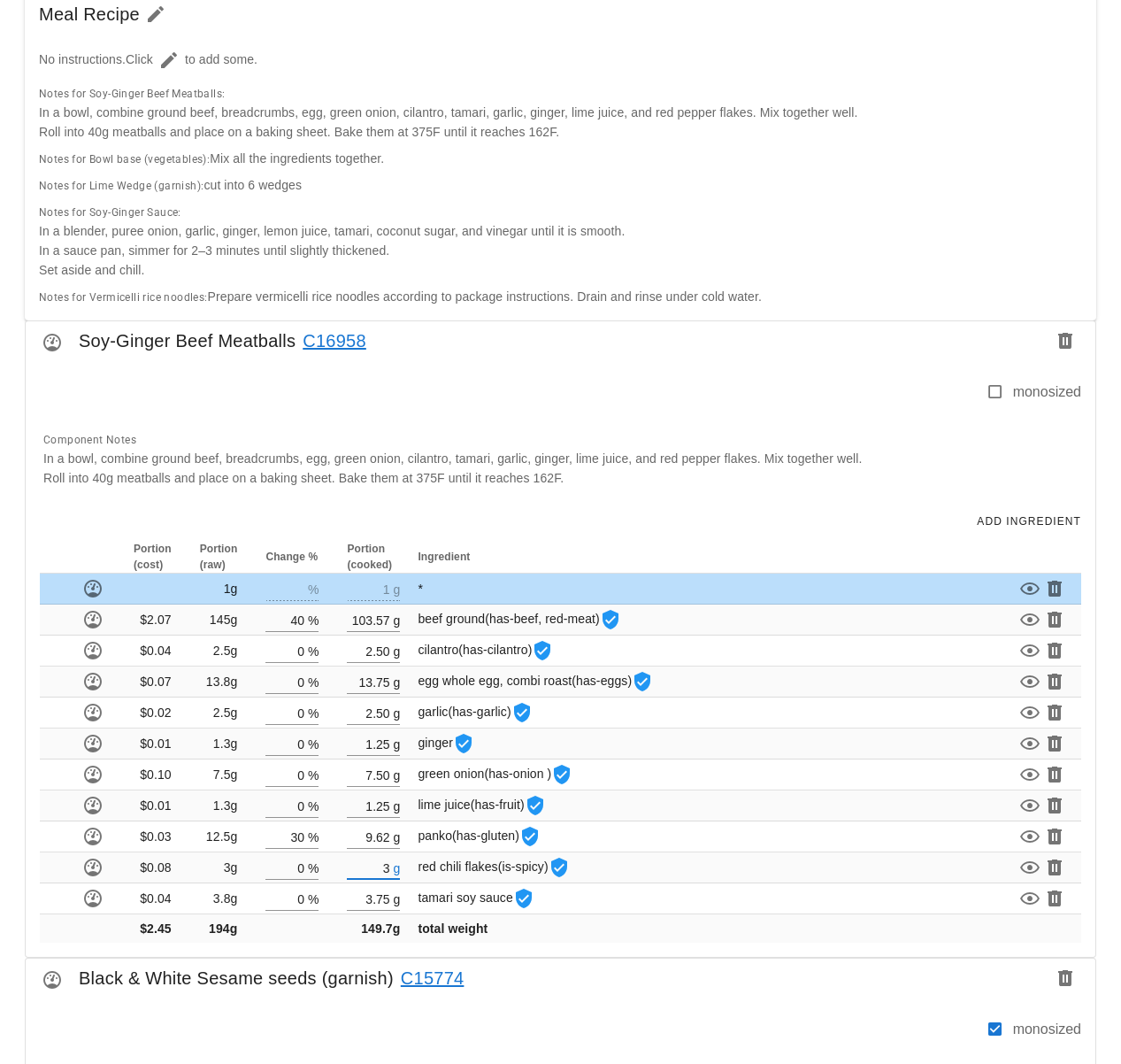
type input "3"
click at [677, 500] on div "monosized Component Notes In a bowl, combine ground beef, breadcrumbs, egg, gre…" at bounding box center [561, 431] width 1070 height 142
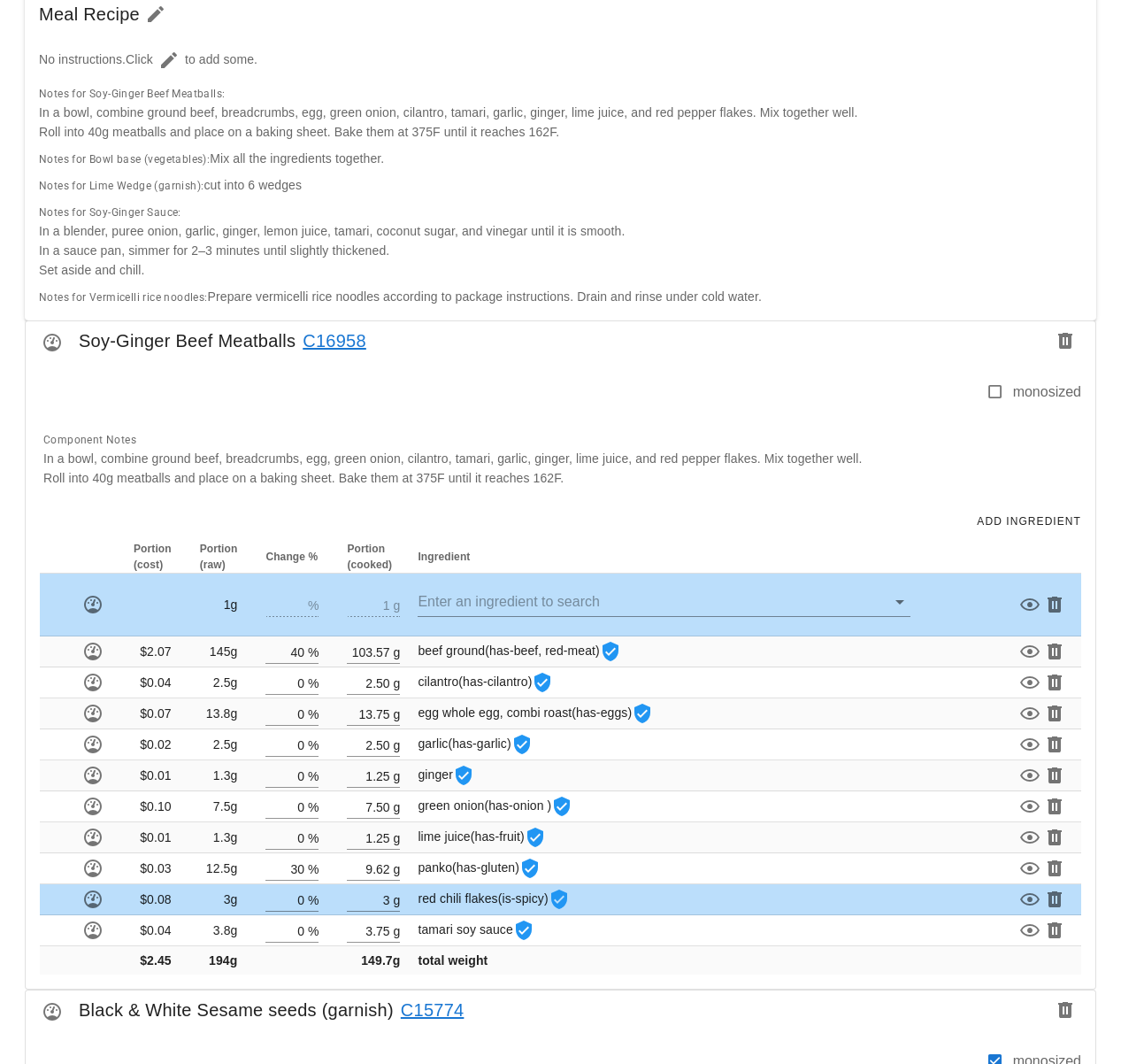
click at [893, 496] on div "Component Notes In a bowl, combine ground beef, breadcrumbs, egg, green onion, …" at bounding box center [557, 458] width 1048 height 80
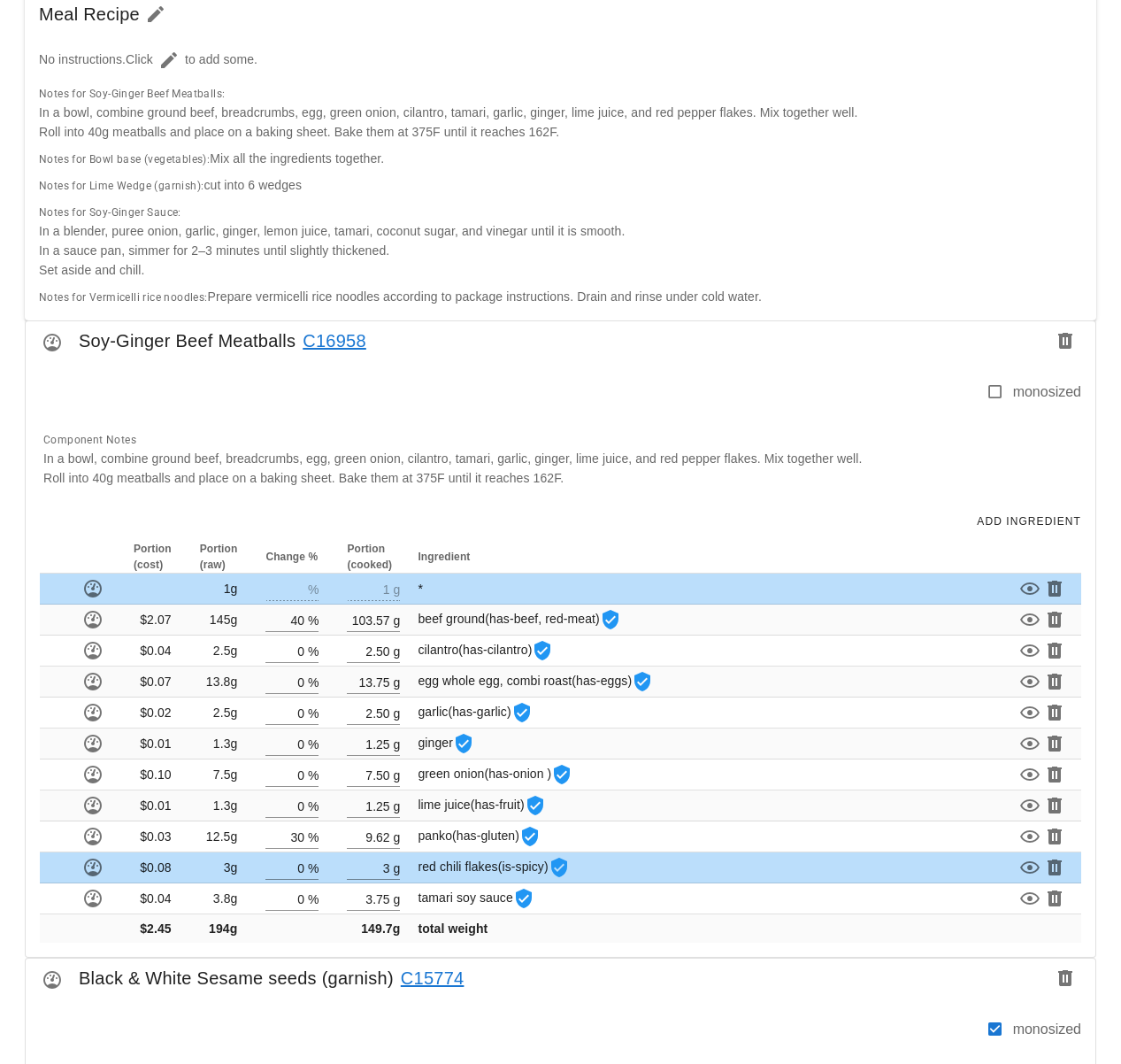
drag, startPoint x: 1104, startPoint y: 767, endPoint x: 842, endPoint y: 553, distance: 338.3
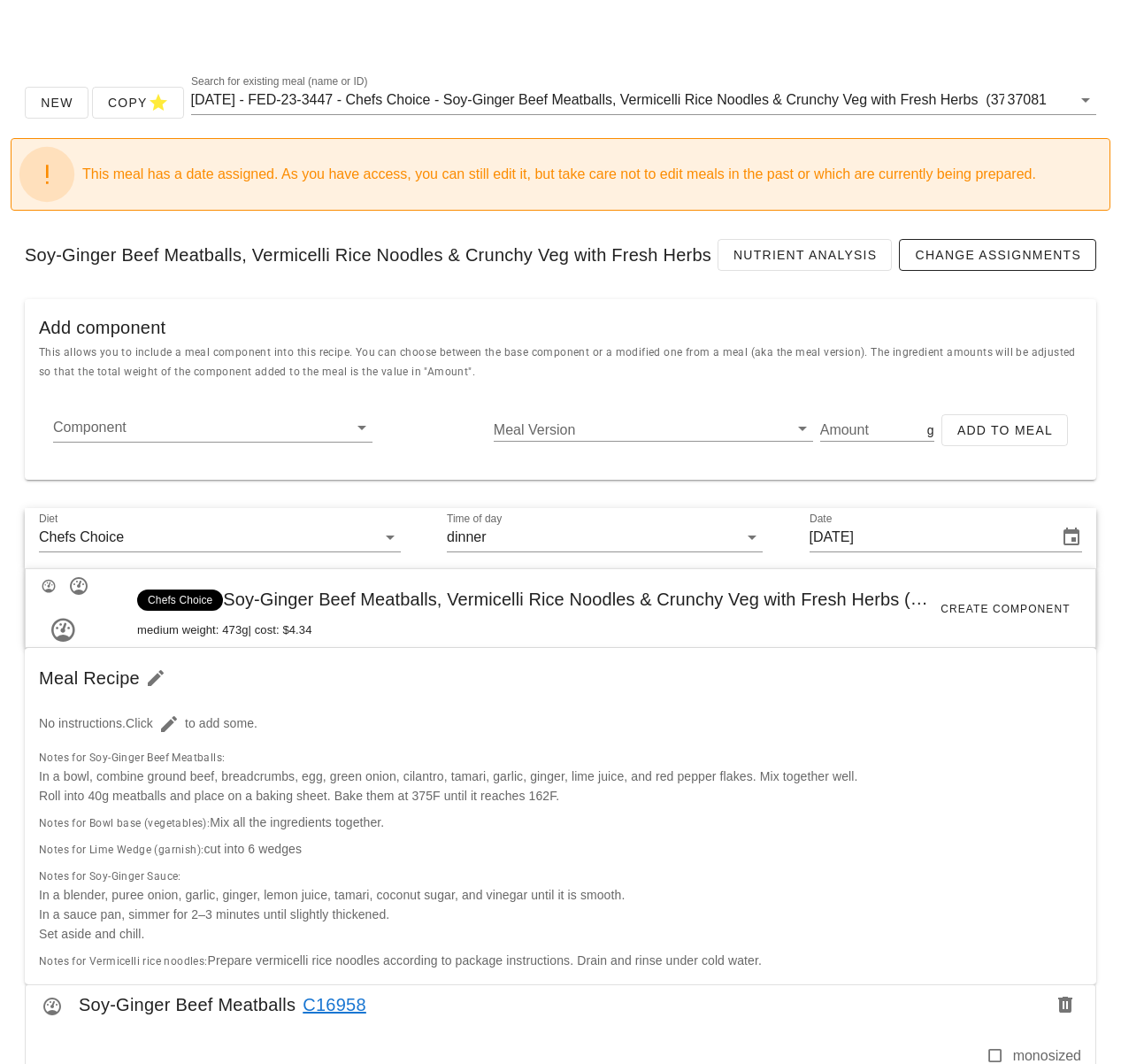
scroll to position [695, 0]
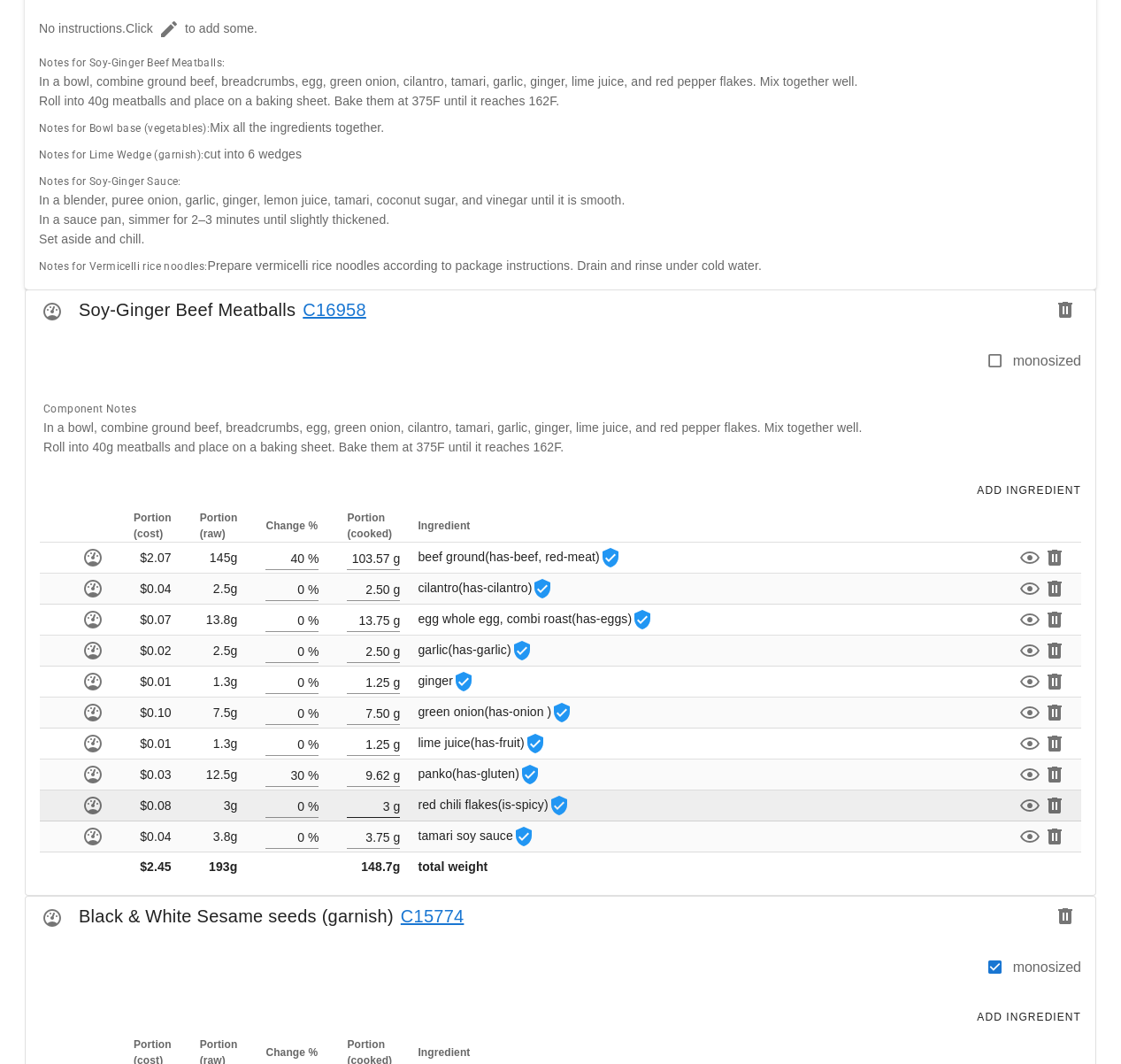
click at [379, 807] on input "3" at bounding box center [367, 806] width 42 height 23
click at [386, 808] on input "3" at bounding box center [367, 806] width 42 height 23
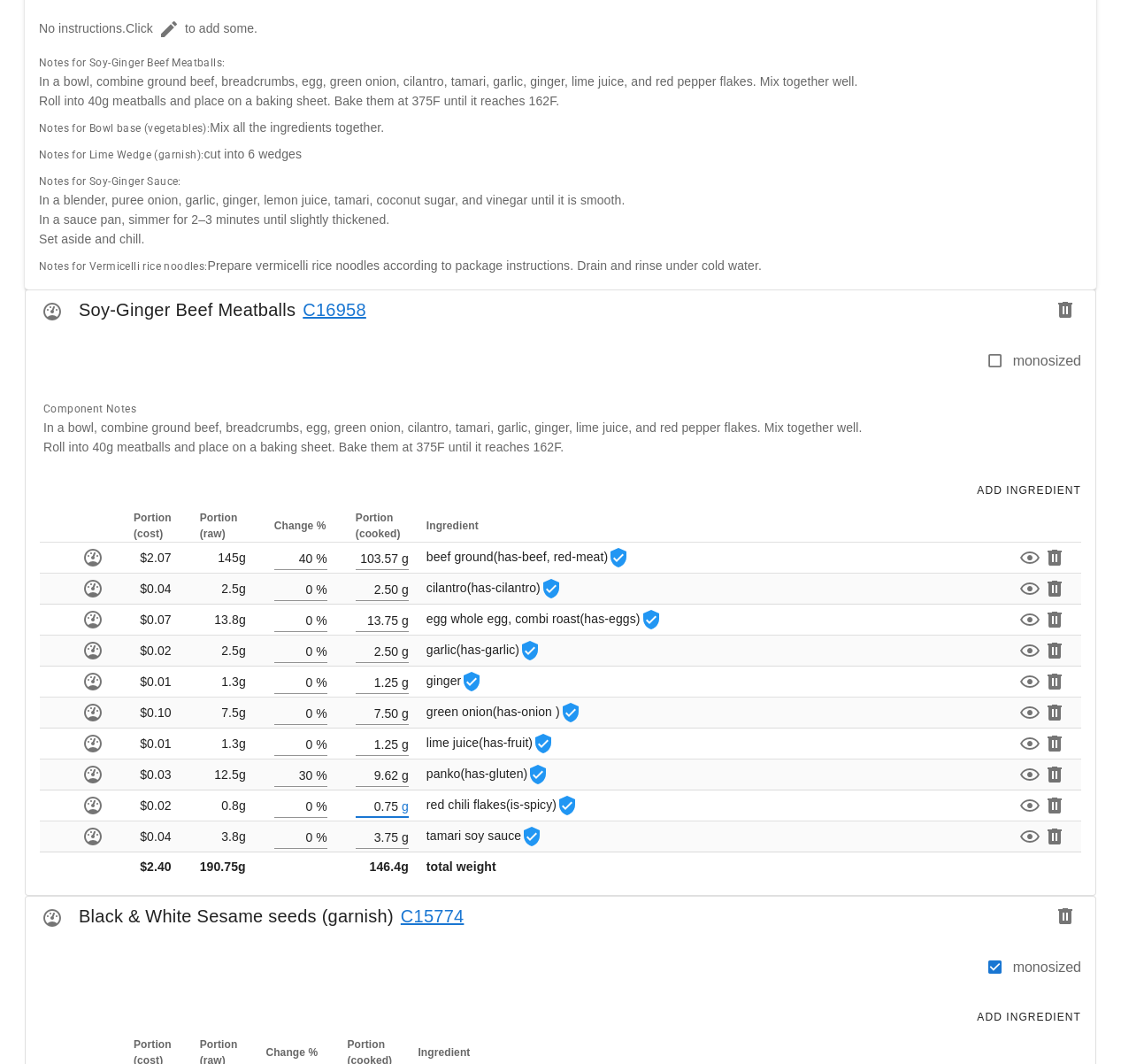
type input "0.75"
click at [548, 921] on div "Black & White Sesame seeds (garnish) C15774" at bounding box center [561, 921] width 1070 height 49
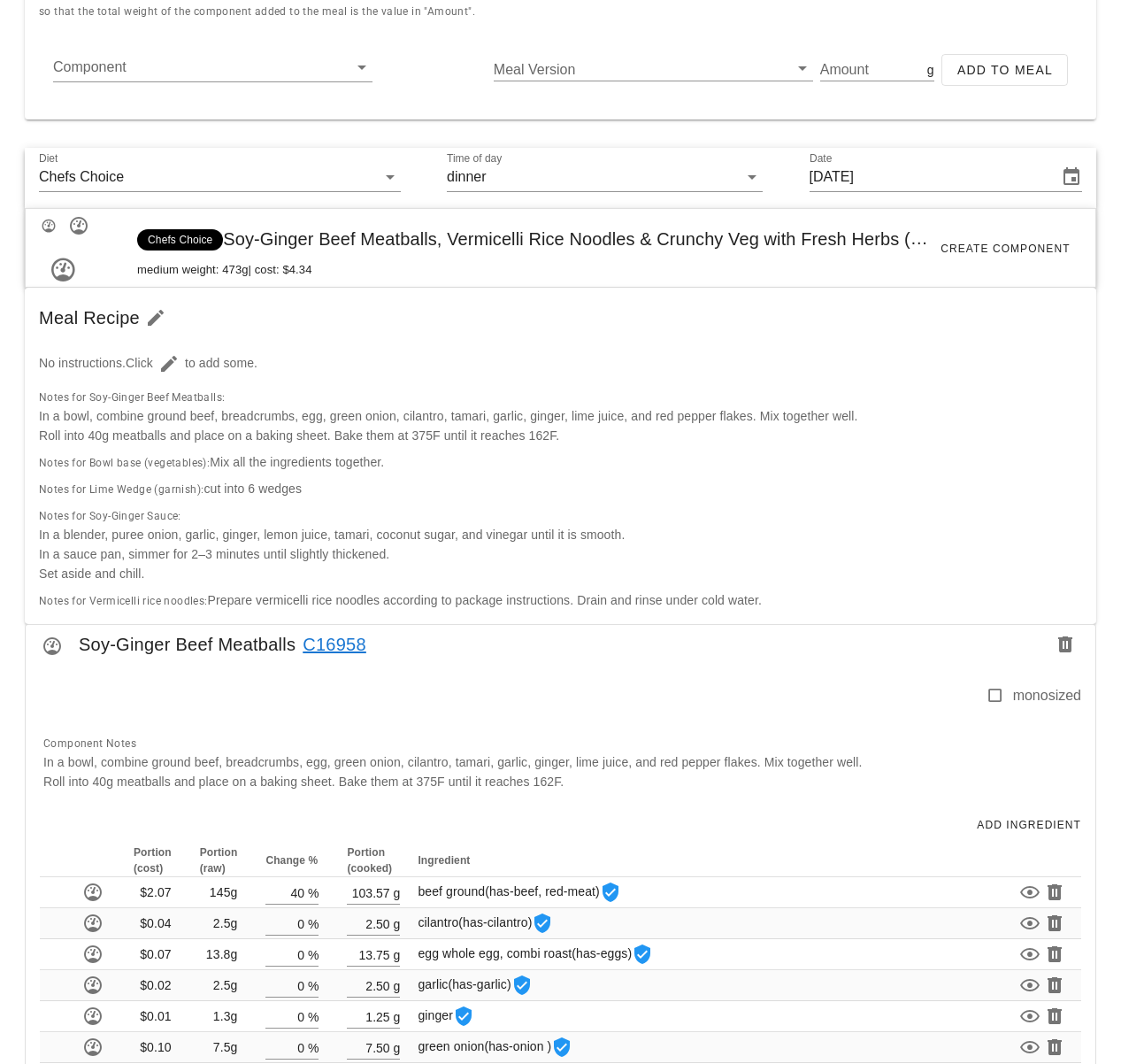
scroll to position [665, 0]
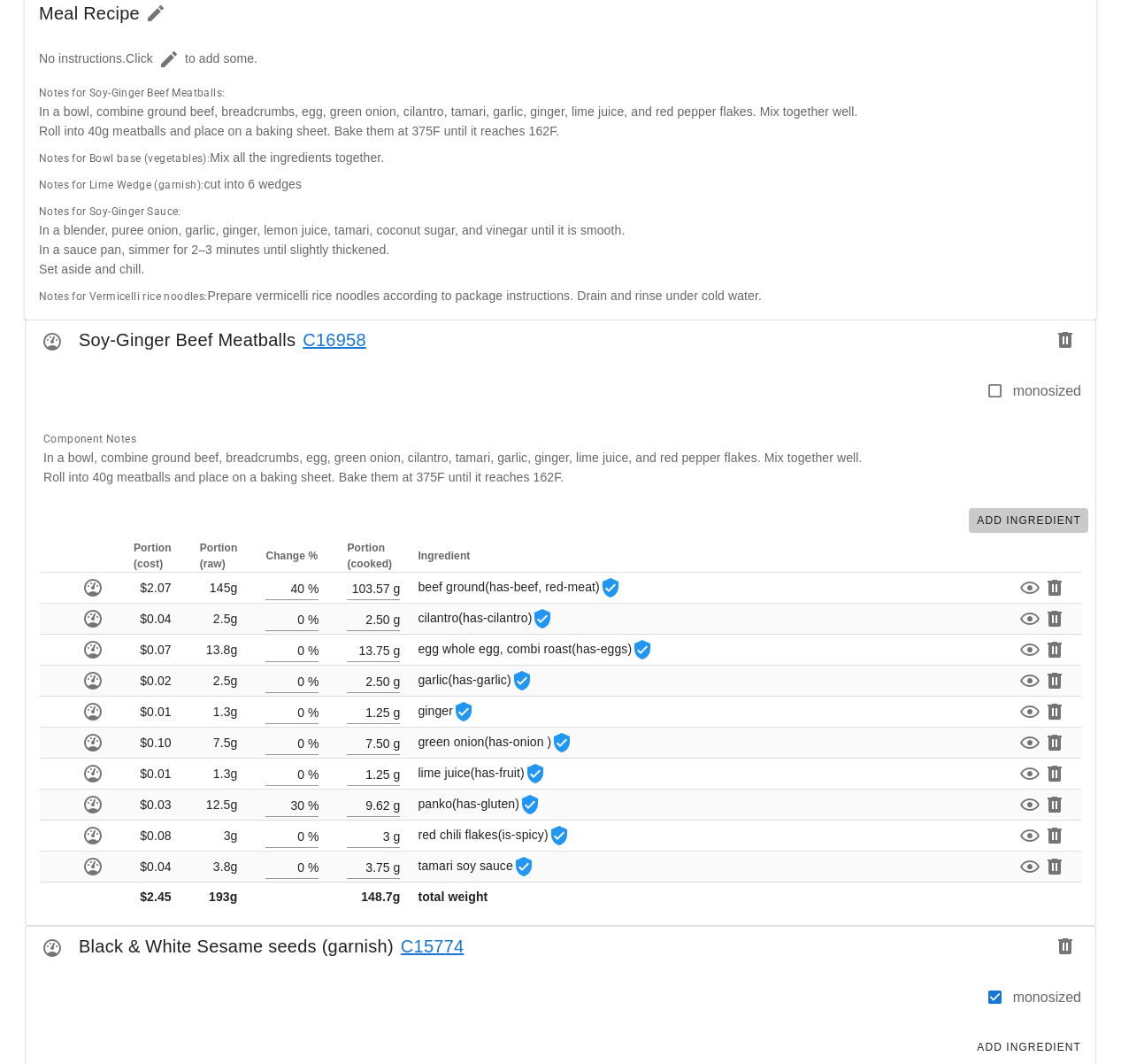
drag, startPoint x: 1038, startPoint y: 523, endPoint x: 1003, endPoint y: 519, distance: 35.2
click at [1038, 522] on span "Add Ingredient" at bounding box center [1029, 521] width 106 height 13
type input "1"
type input "40"
type input "103.57"
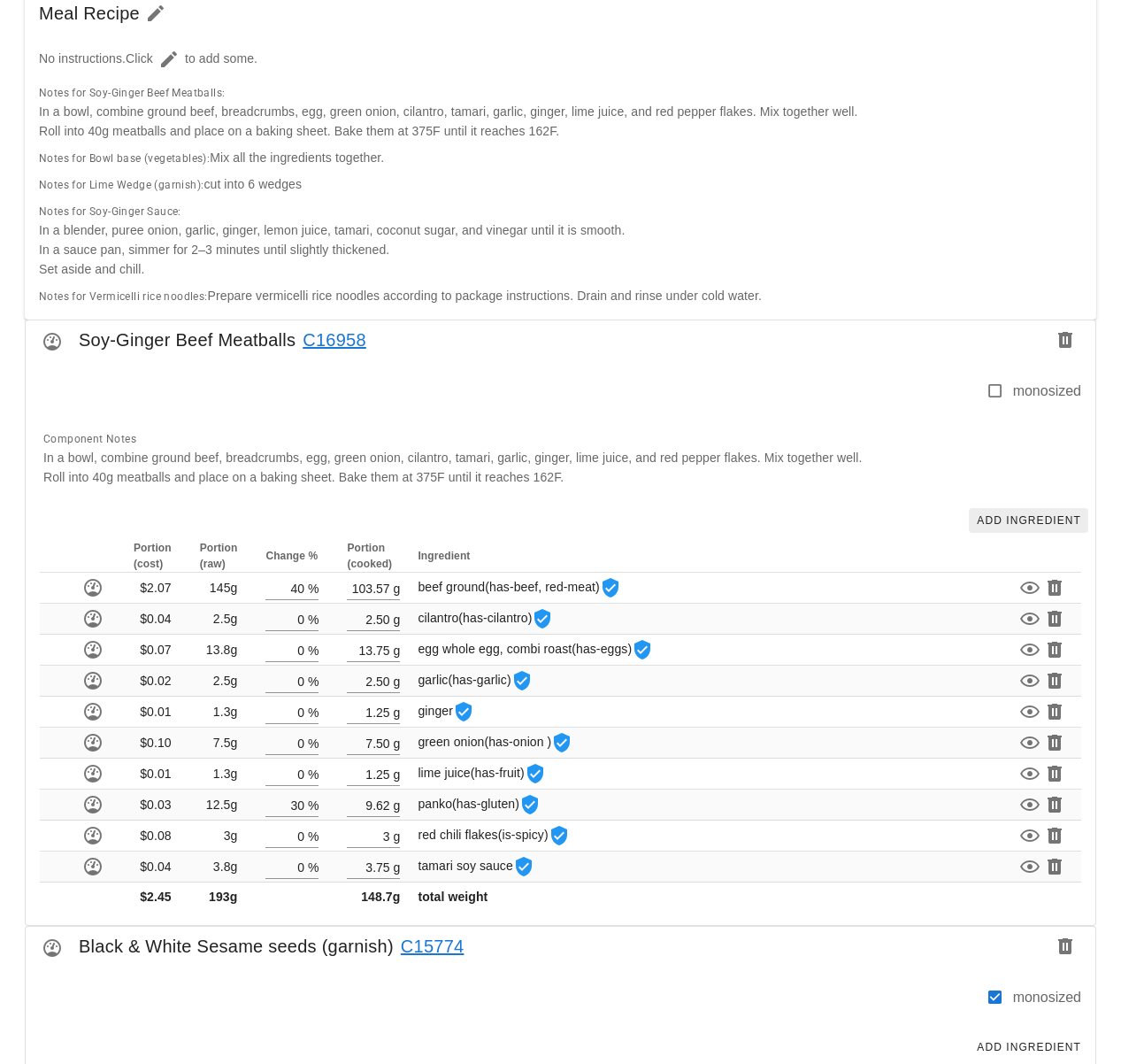
type input "2.50"
type input "13.75"
type input "2.50"
type input "1.25"
type input "7.50"
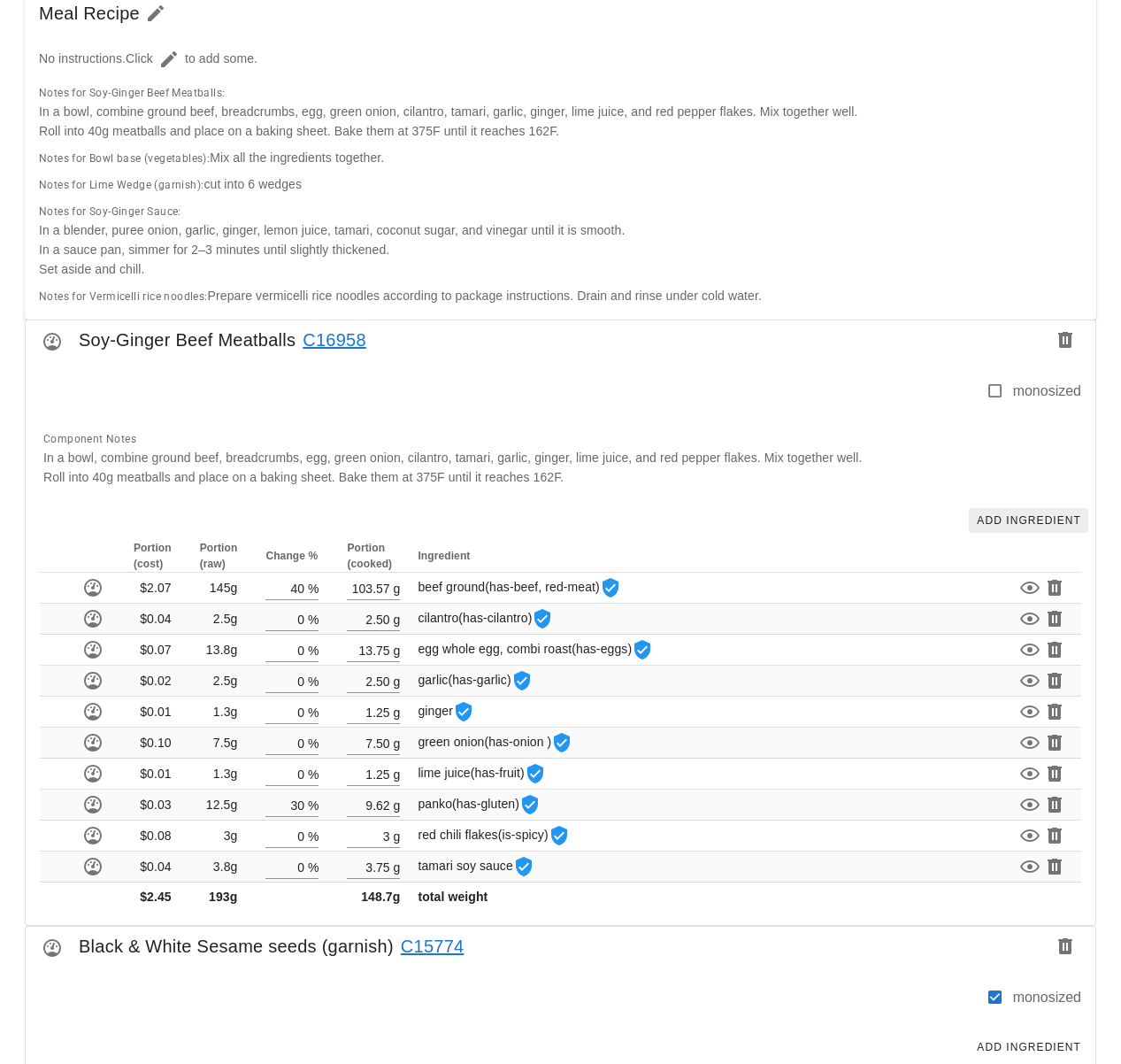
type input "0"
type input "1.25"
type input "30"
type input "9.62"
type input "3"
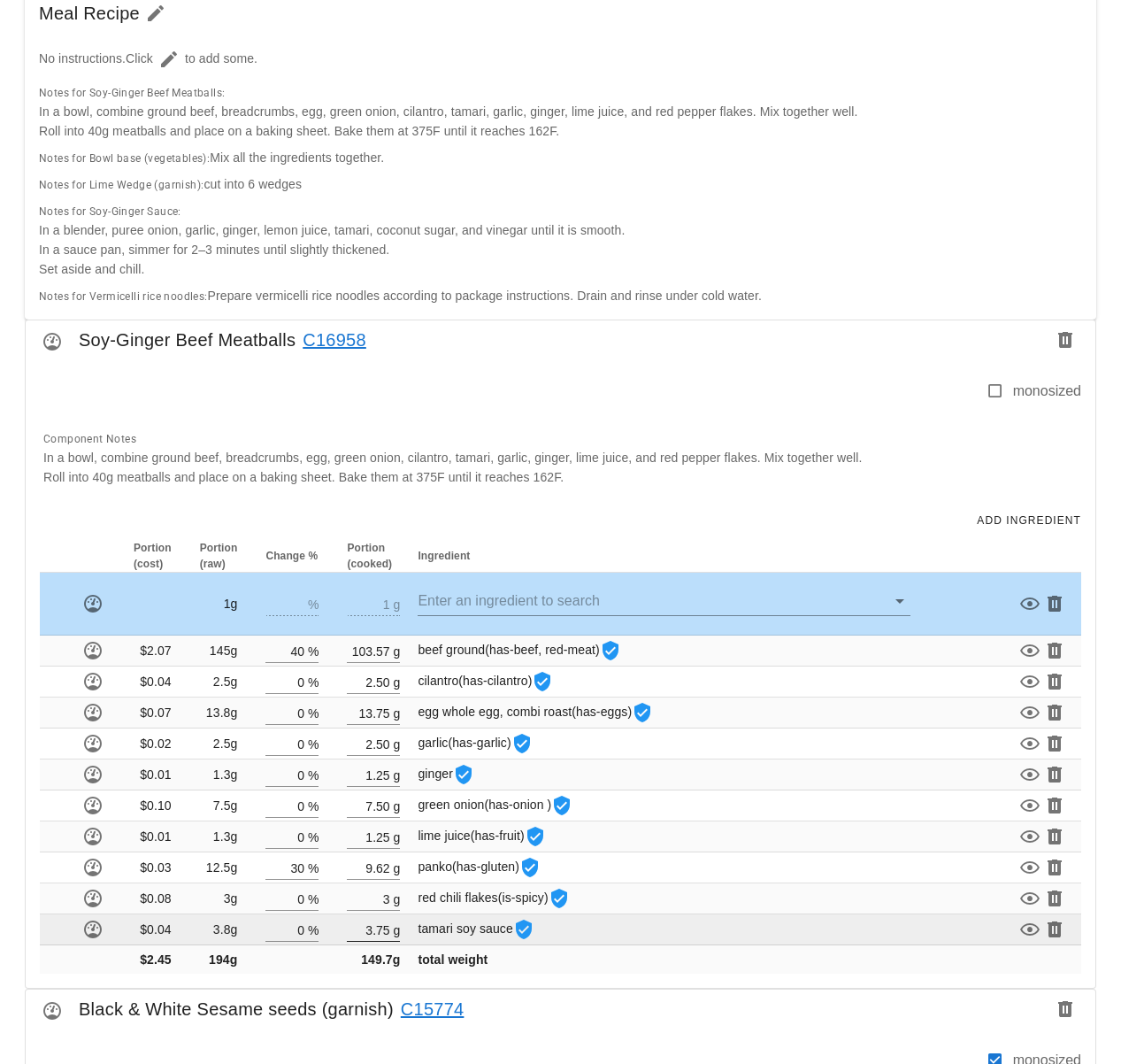
click at [385, 897] on input "3" at bounding box center [367, 898] width 42 height 23
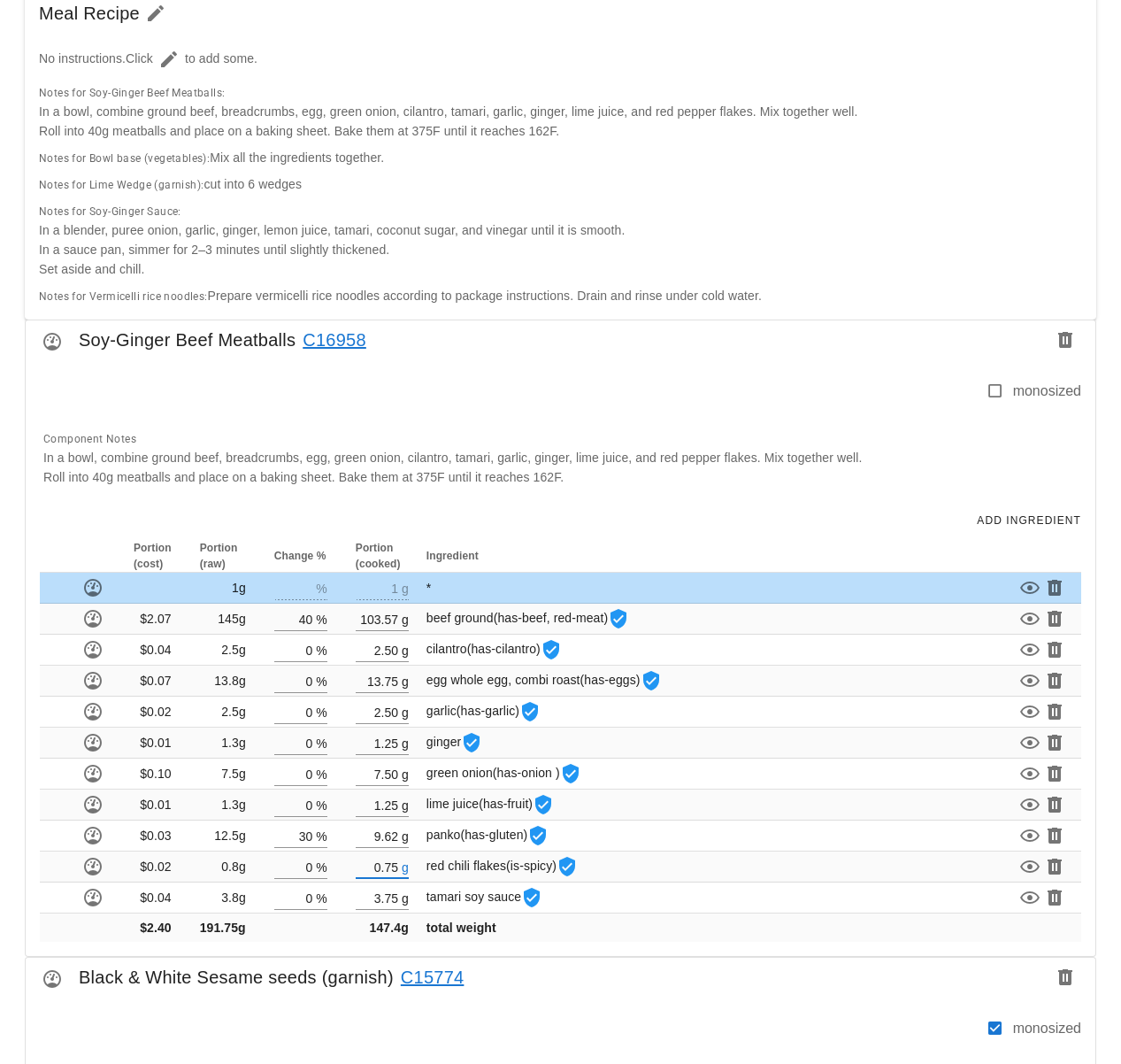
type input "0.75"
click at [613, 948] on div "Portion (cost) Portion (raw) Change % Portion (cooked) Ingredient 1g % 1 g * $2…" at bounding box center [561, 748] width 1070 height 416
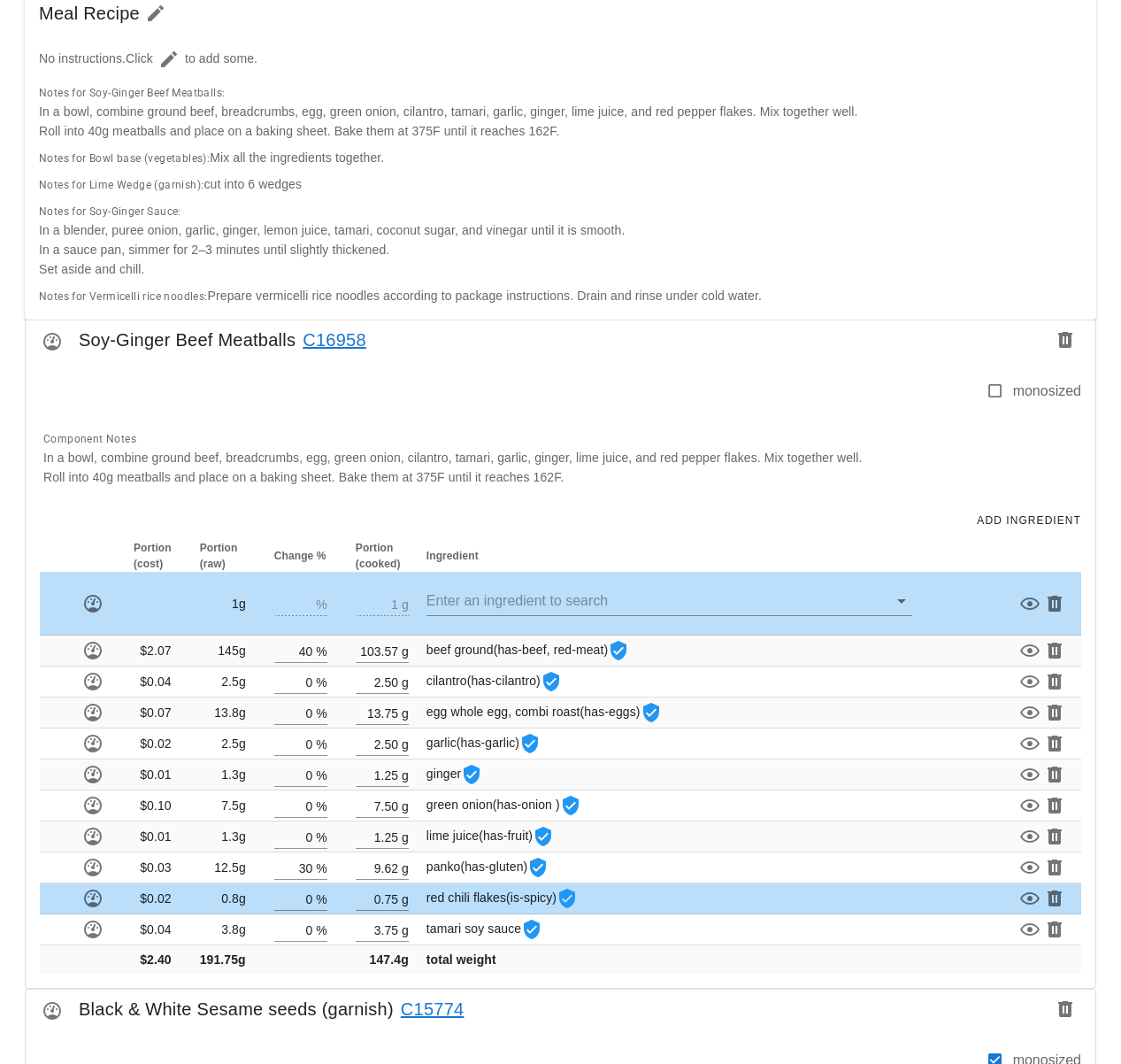
click at [770, 402] on div at bounding box center [509, 399] width 952 height 37
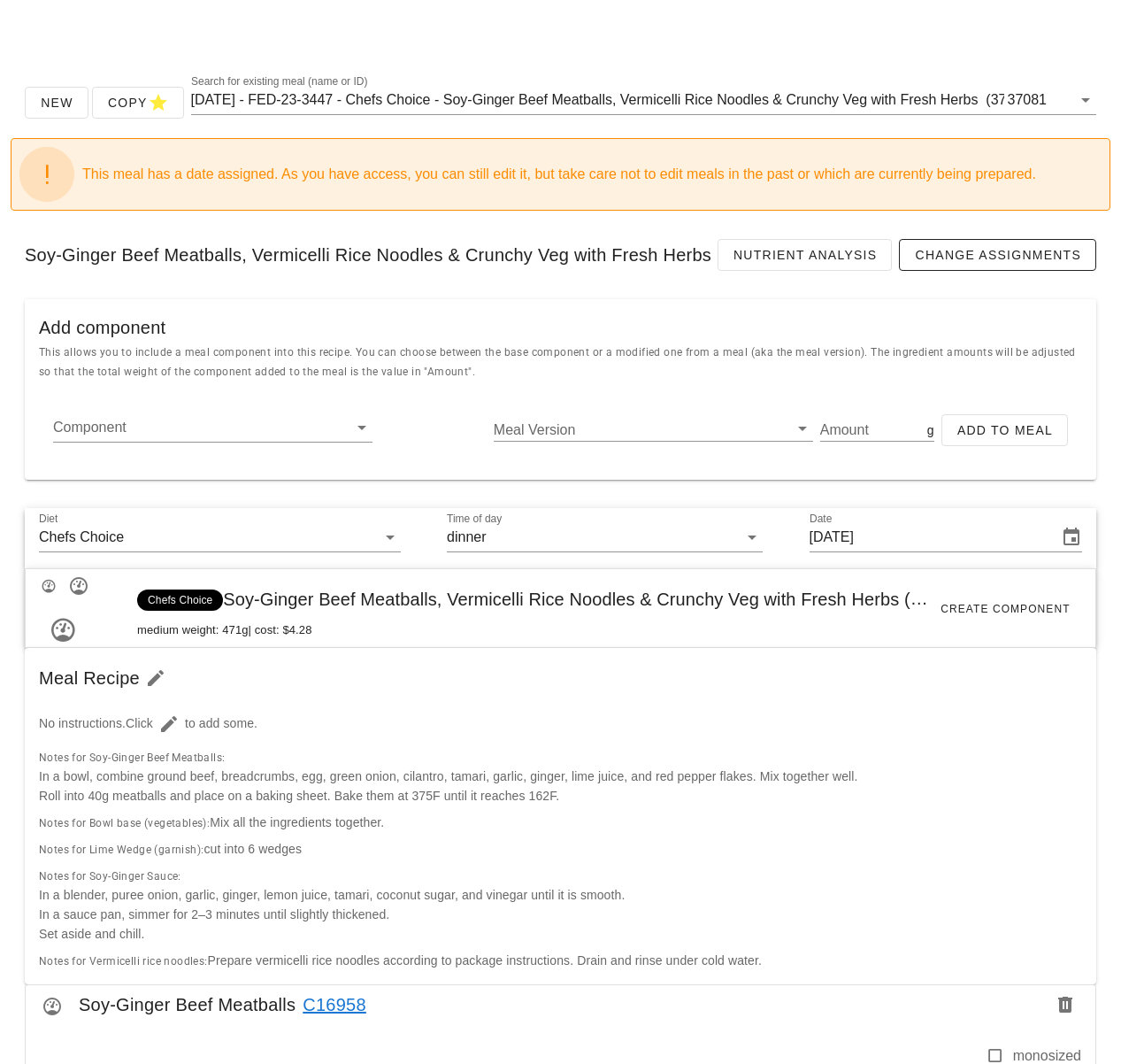
scroll to position [648, 0]
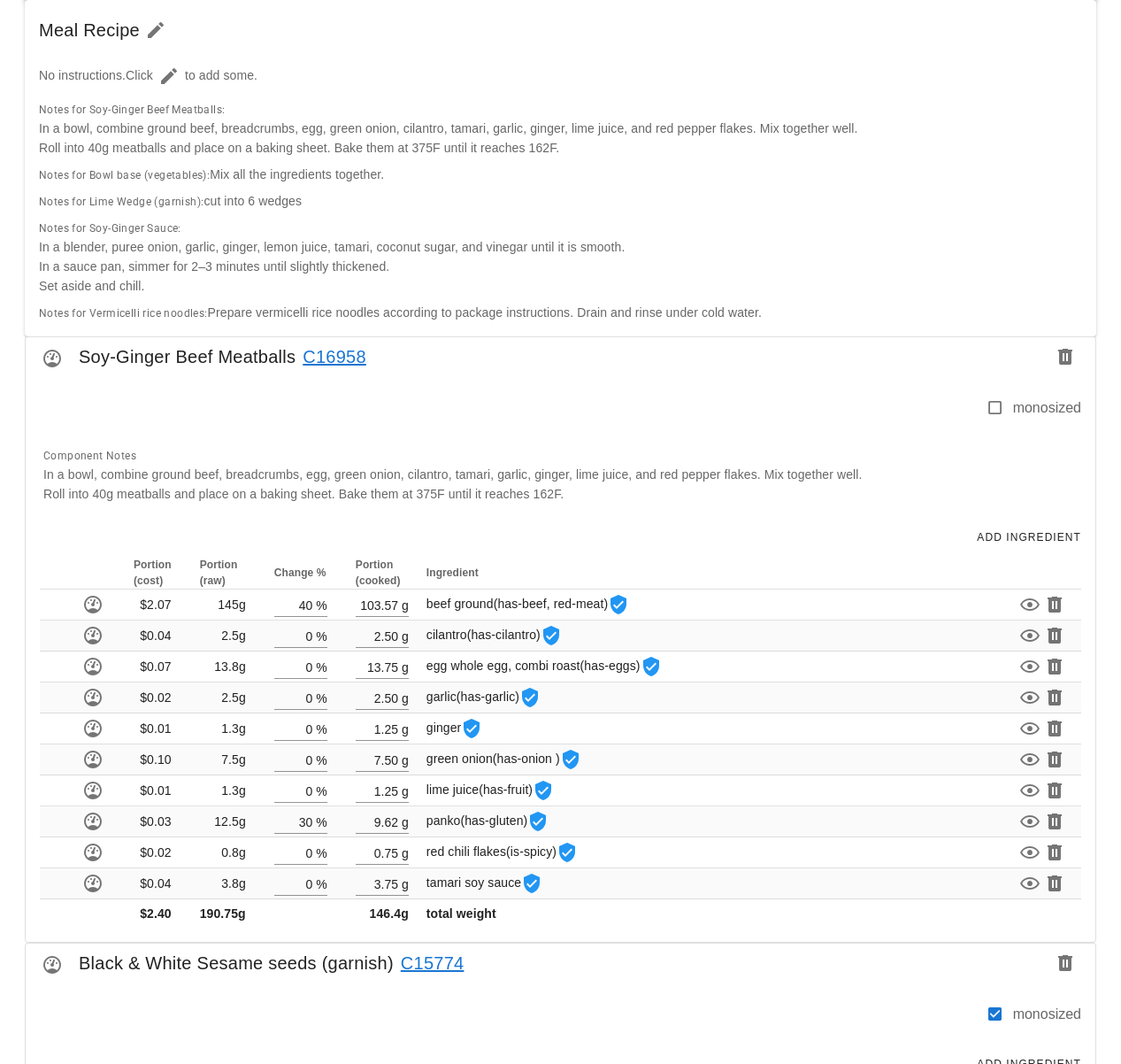
click at [336, 357] on link "C16958" at bounding box center [331, 357] width 71 height 29
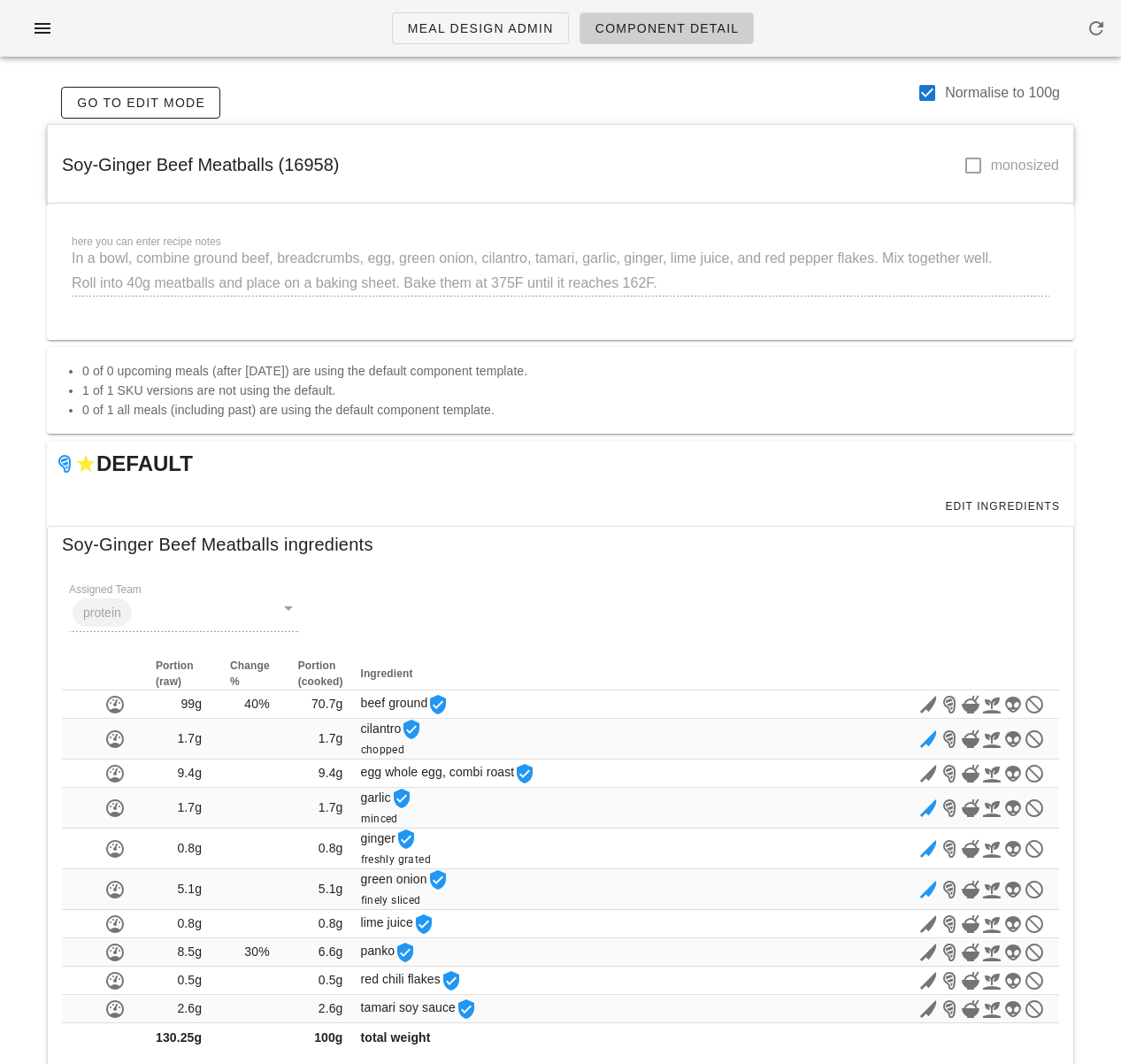
drag, startPoint x: 921, startPoint y: 91, endPoint x: 918, endPoint y: 115, distance: 24.2
click at [922, 91] on div at bounding box center [927, 93] width 30 height 30
checkbox input "false"
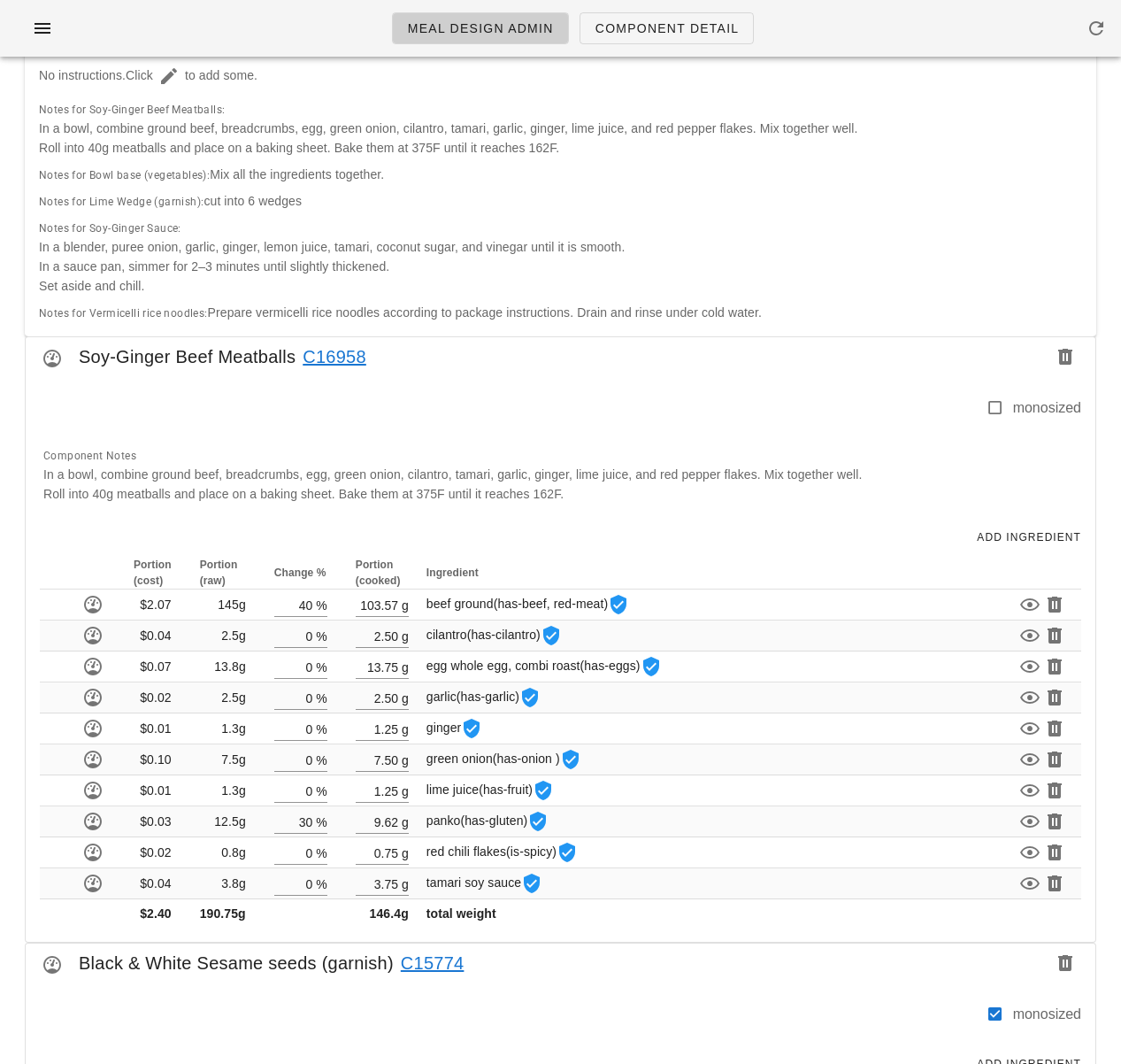
drag, startPoint x: 755, startPoint y: 544, endPoint x: 747, endPoint y: 521, distance: 24.4
click at [755, 543] on div "Add Ingredient" at bounding box center [561, 537] width 1070 height 39
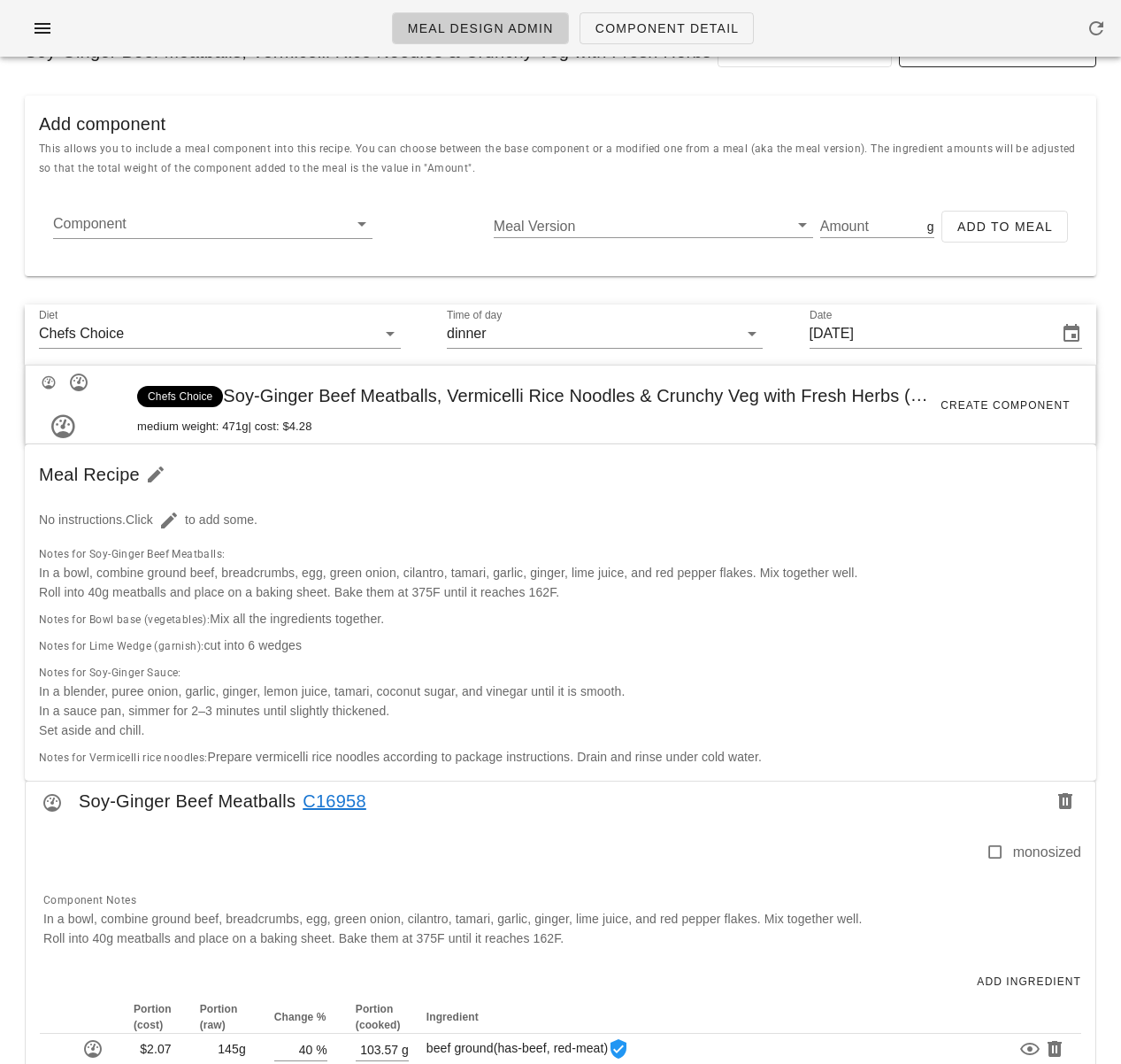
scroll to position [0, 0]
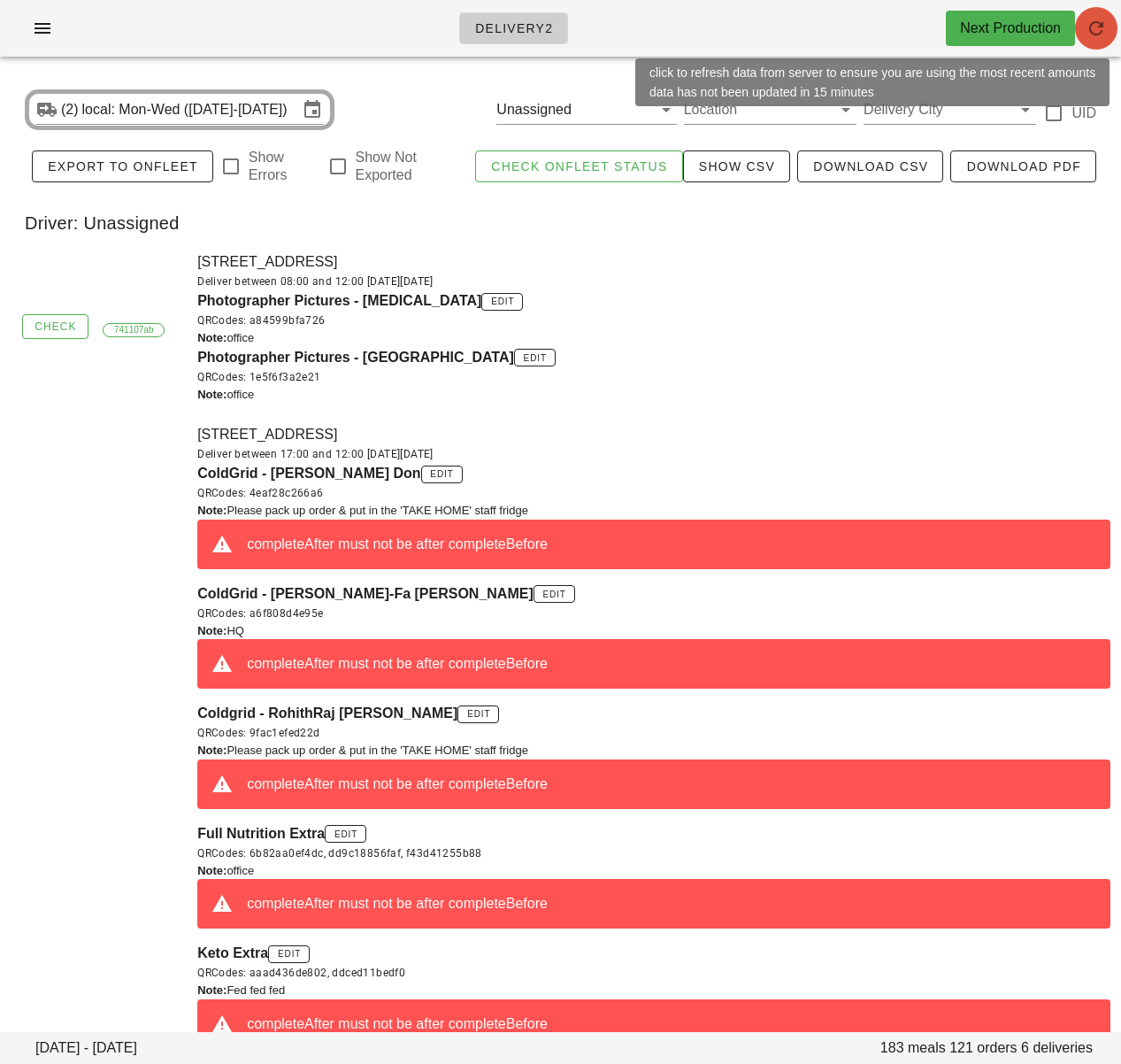
drag, startPoint x: 1096, startPoint y: 31, endPoint x: 1112, endPoint y: 41, distance: 18.9
click at [1096, 31] on icon "button" at bounding box center [1097, 29] width 22 height 22
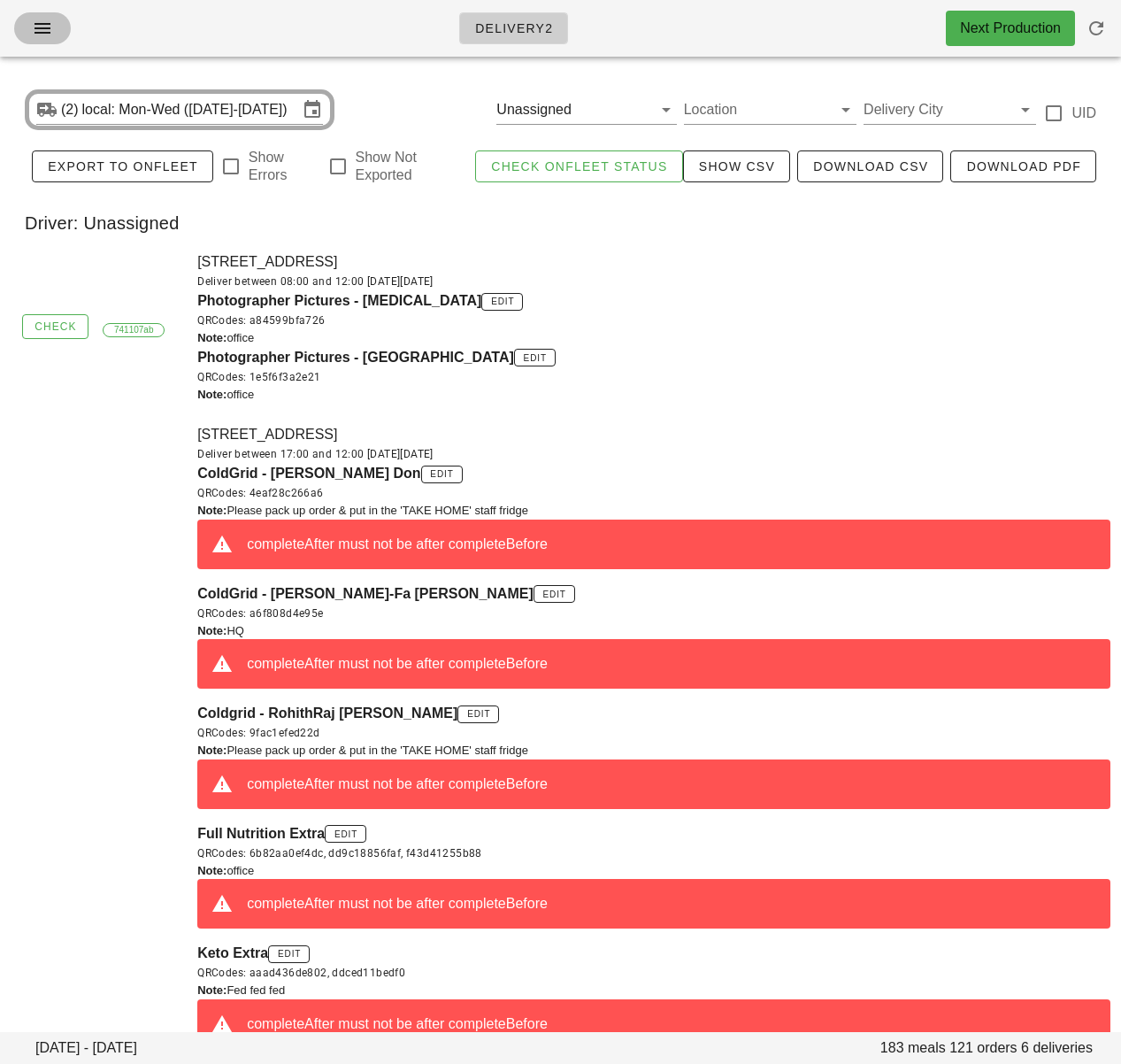
click at [50, 22] on icon "button" at bounding box center [43, 29] width 22 height 22
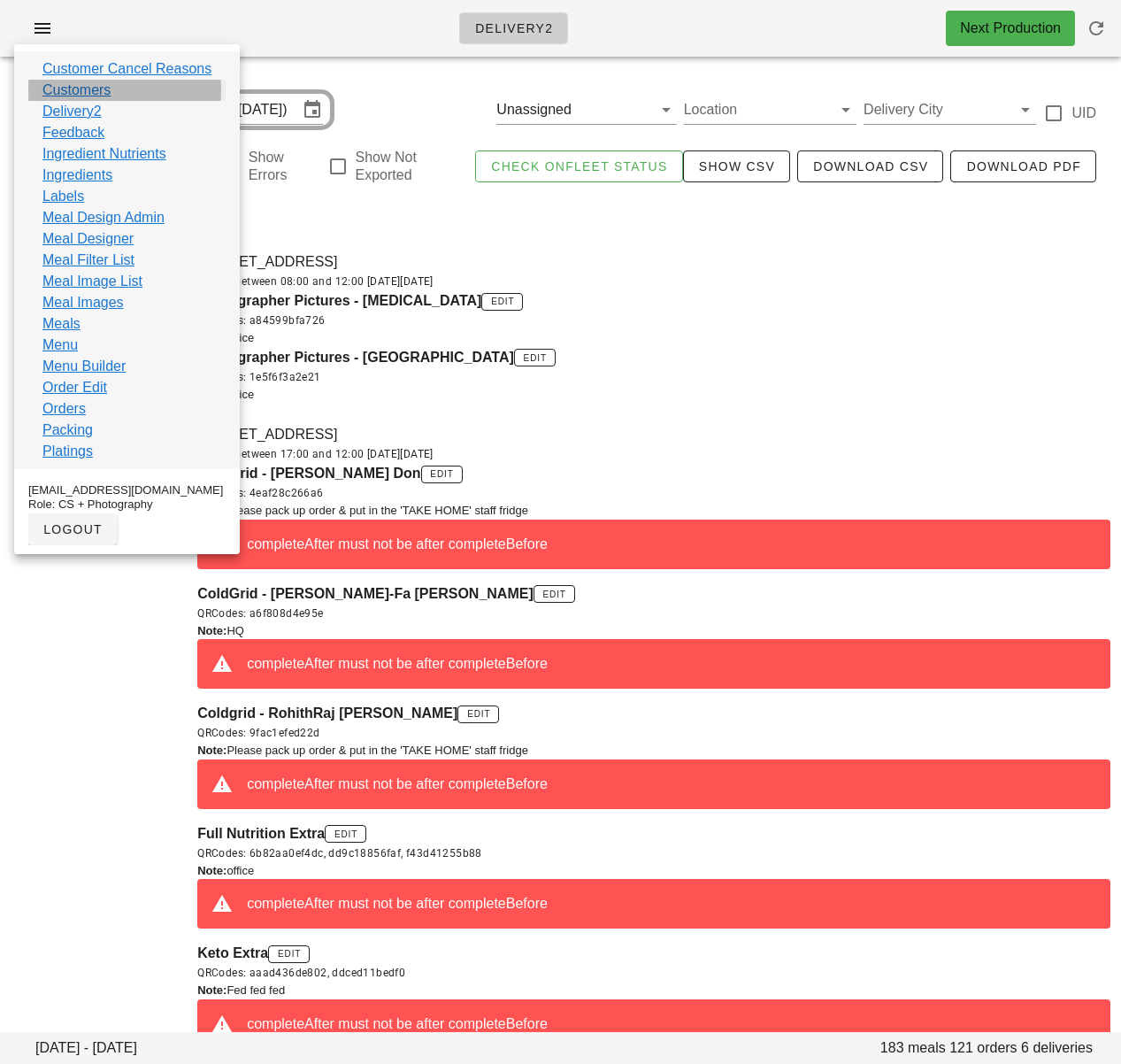
click at [90, 89] on link "Customers" at bounding box center [76, 91] width 68 height 22
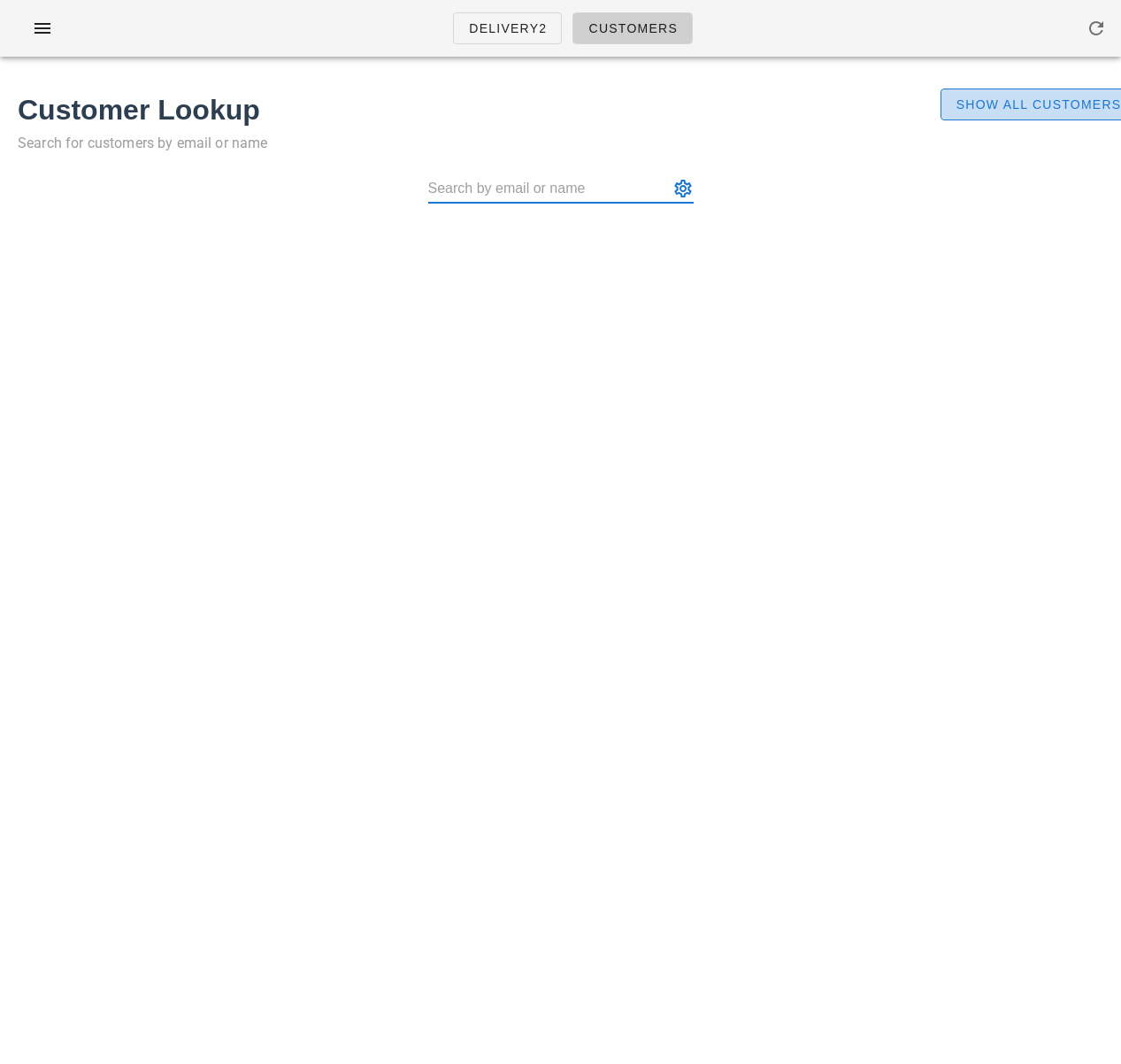
click at [1039, 105] on span "Show All Customers" at bounding box center [1039, 105] width 167 height 14
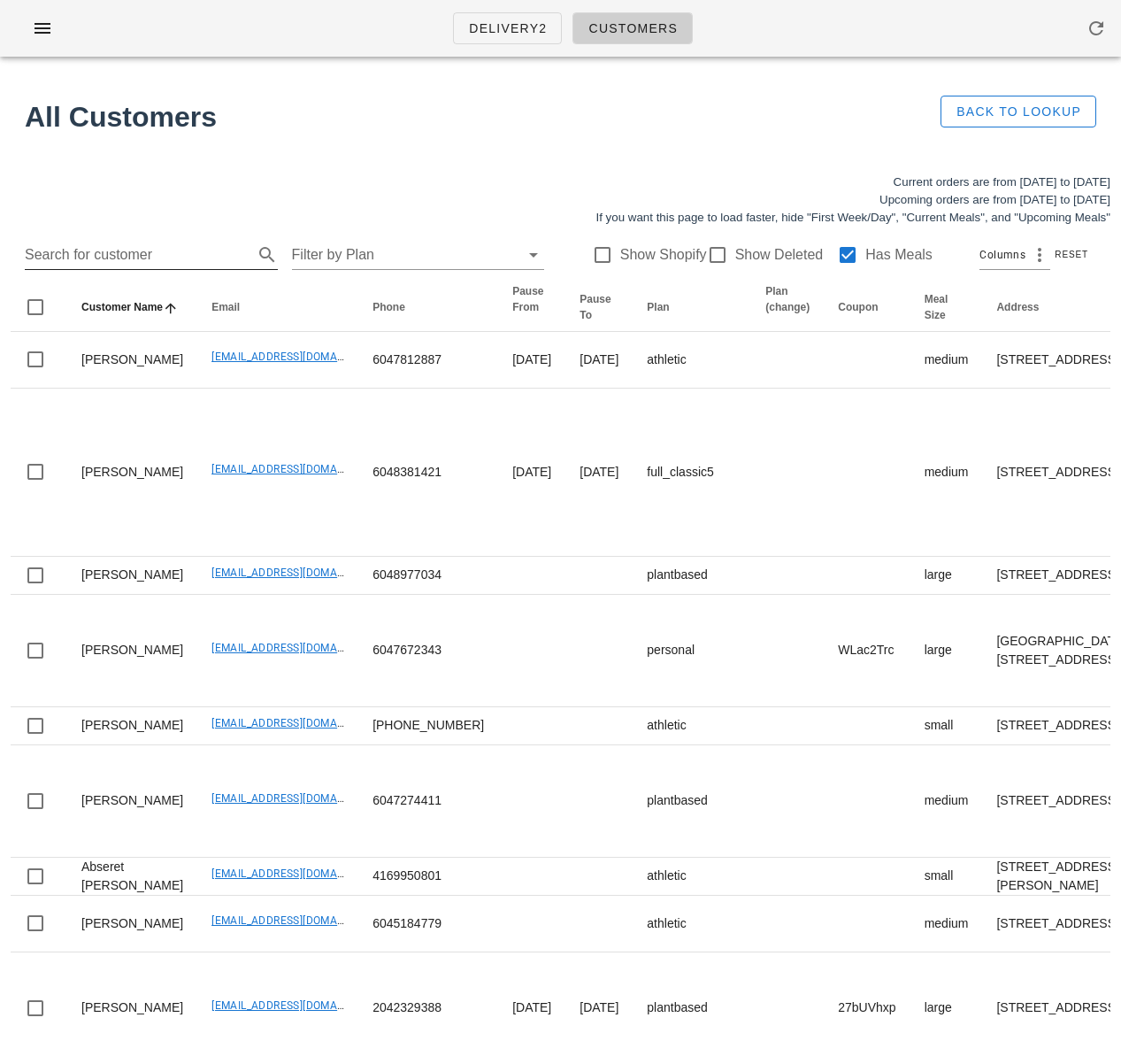
click at [169, 256] on input "Search for customer" at bounding box center [137, 255] width 225 height 29
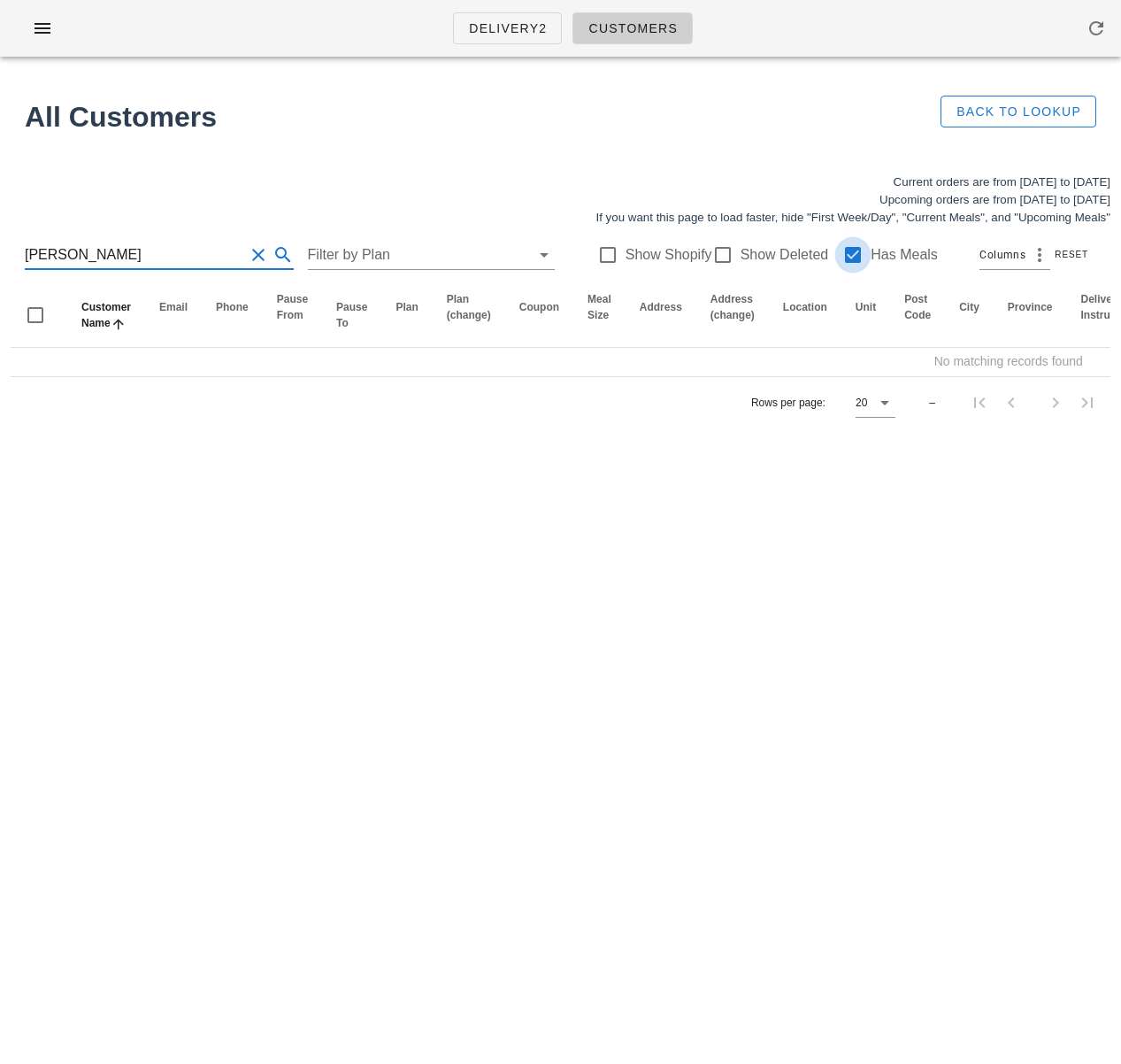
type input "[PERSON_NAME]"
click at [838, 251] on div at bounding box center [853, 255] width 30 height 30
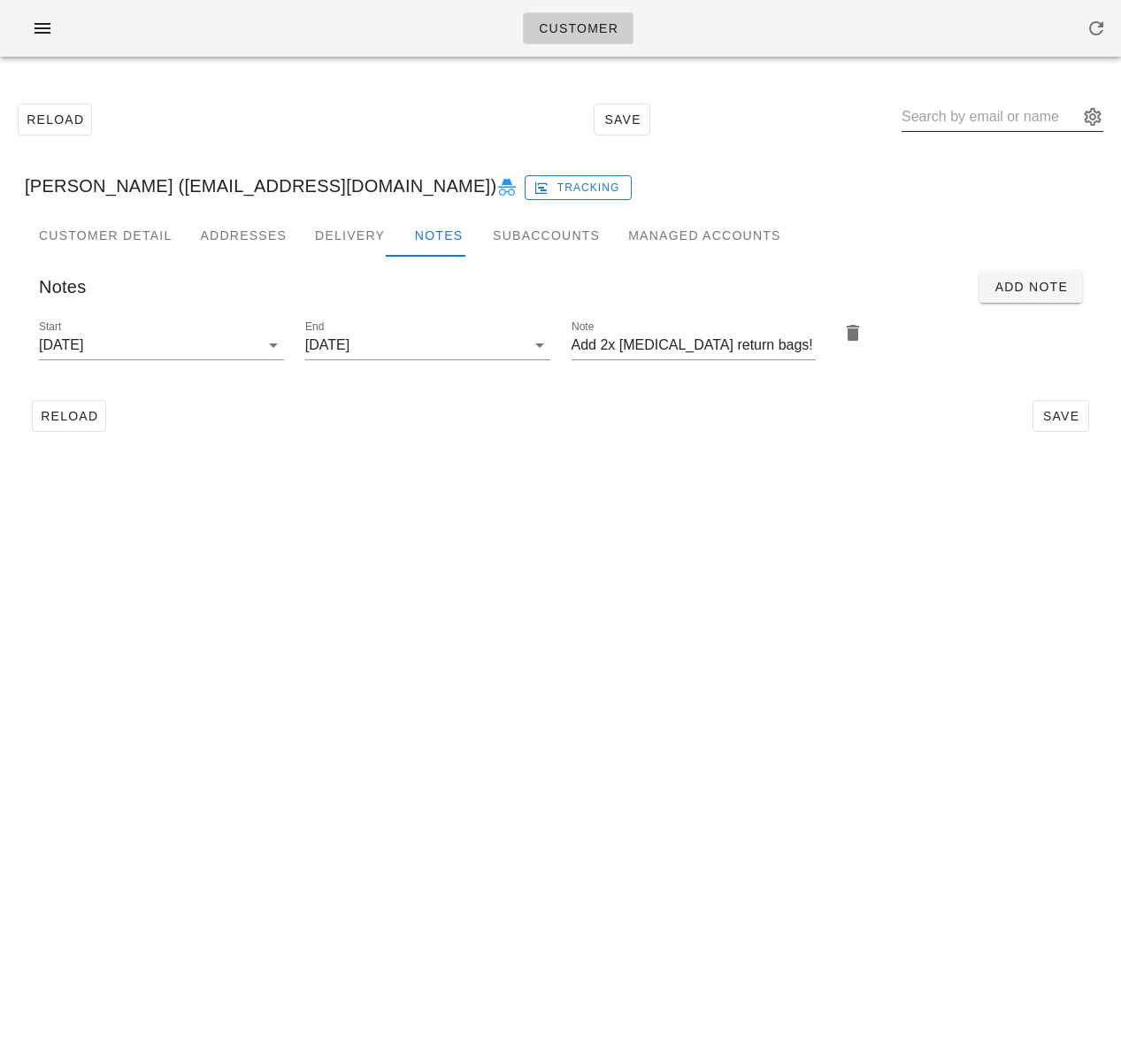
click at [960, 116] on input "text" at bounding box center [989, 117] width 177 height 29
paste input "[PERSON_NAME]"
type input "[PERSON_NAME]"
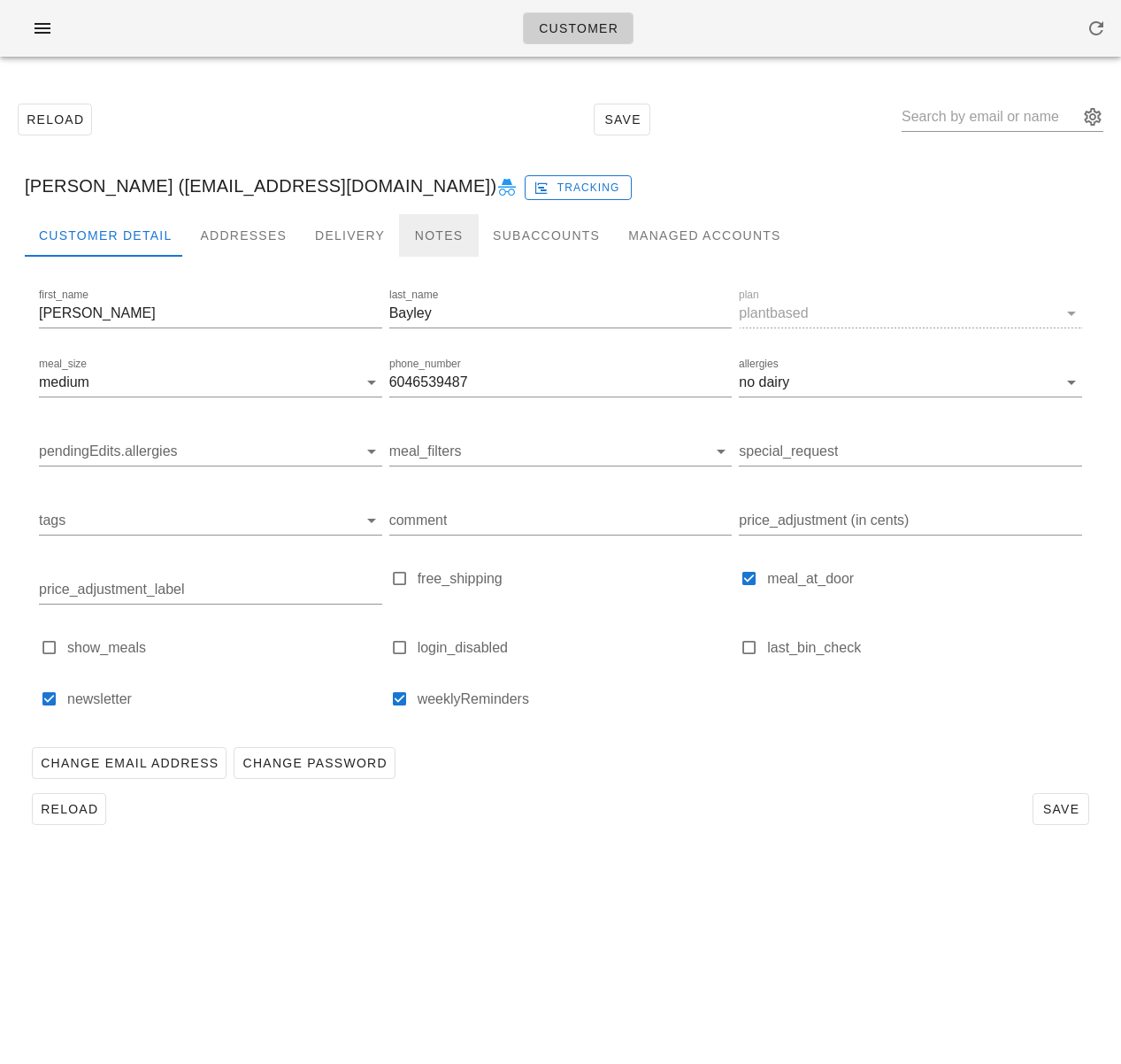
click at [417, 226] on div "Notes" at bounding box center [438, 235] width 80 height 42
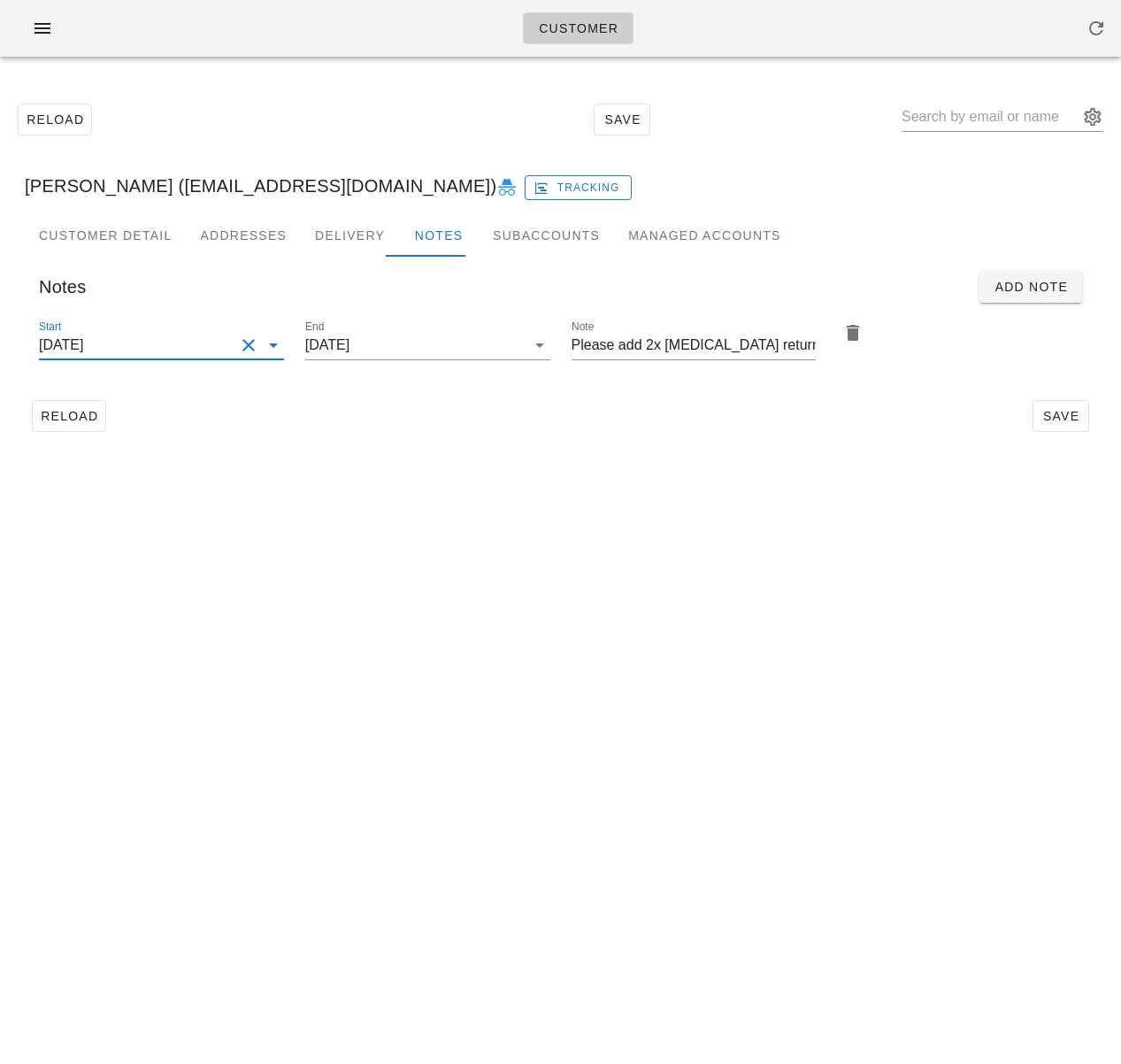
click at [127, 340] on input "[DATE]" at bounding box center [136, 345] width 195 height 29
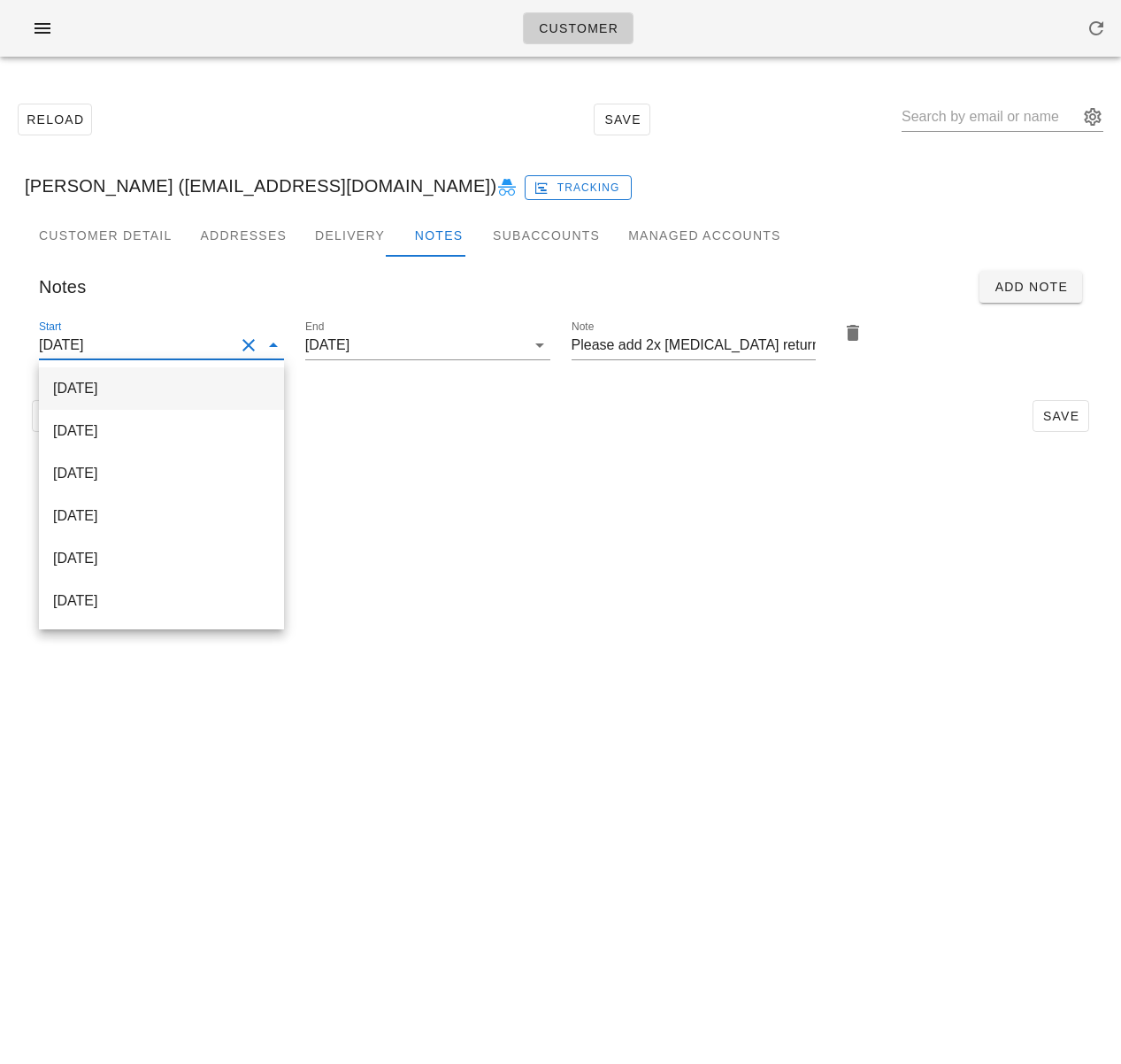
click at [161, 393] on div "[DATE]" at bounding box center [161, 388] width 217 height 17
type input "[DATE]"
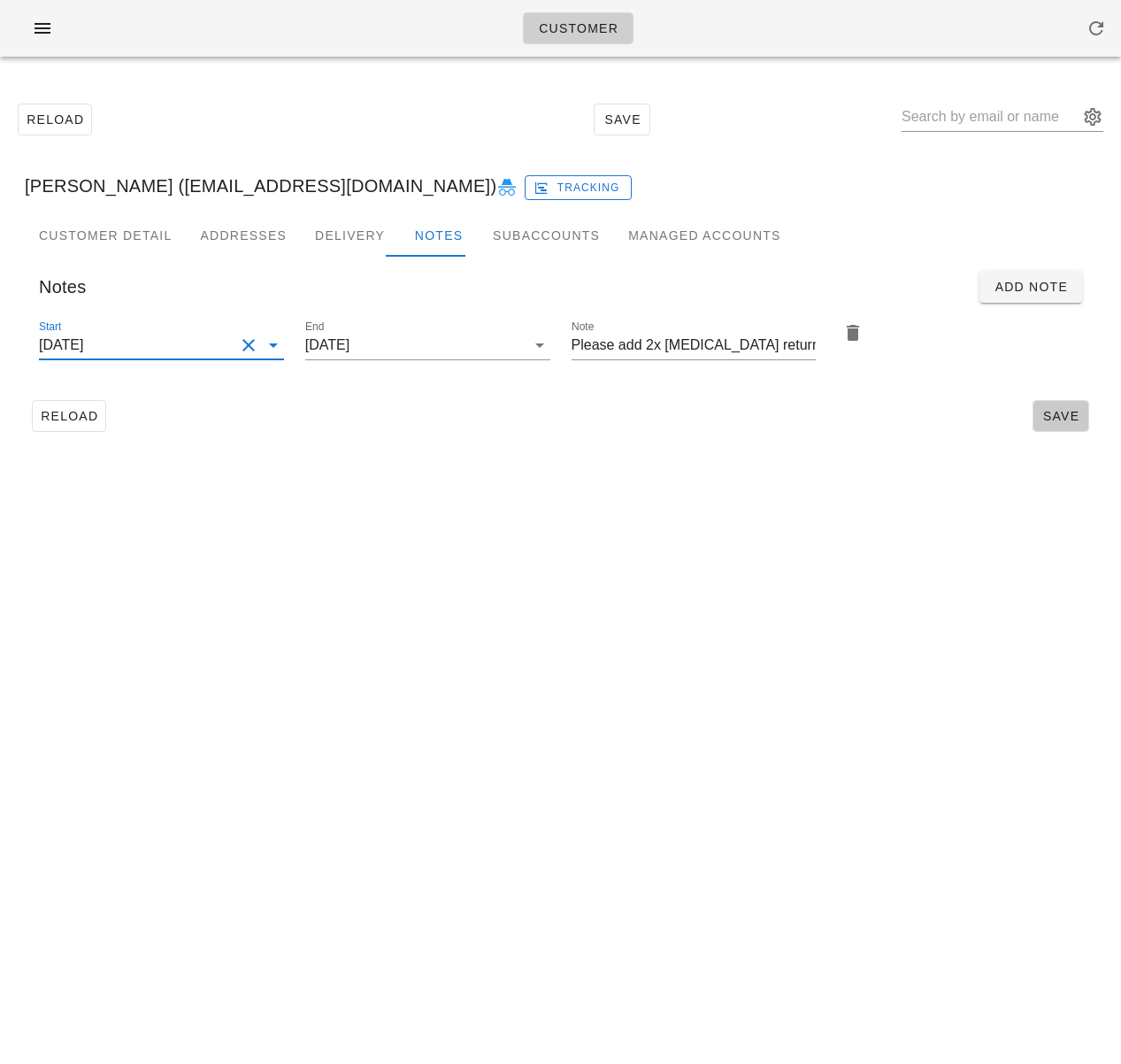
click at [1065, 411] on span "Save" at bounding box center [1060, 416] width 40 height 14
click at [989, 117] on input "text" at bounding box center [989, 117] width 177 height 29
paste input "[PERSON_NAME]"
type input "[PERSON_NAME]"
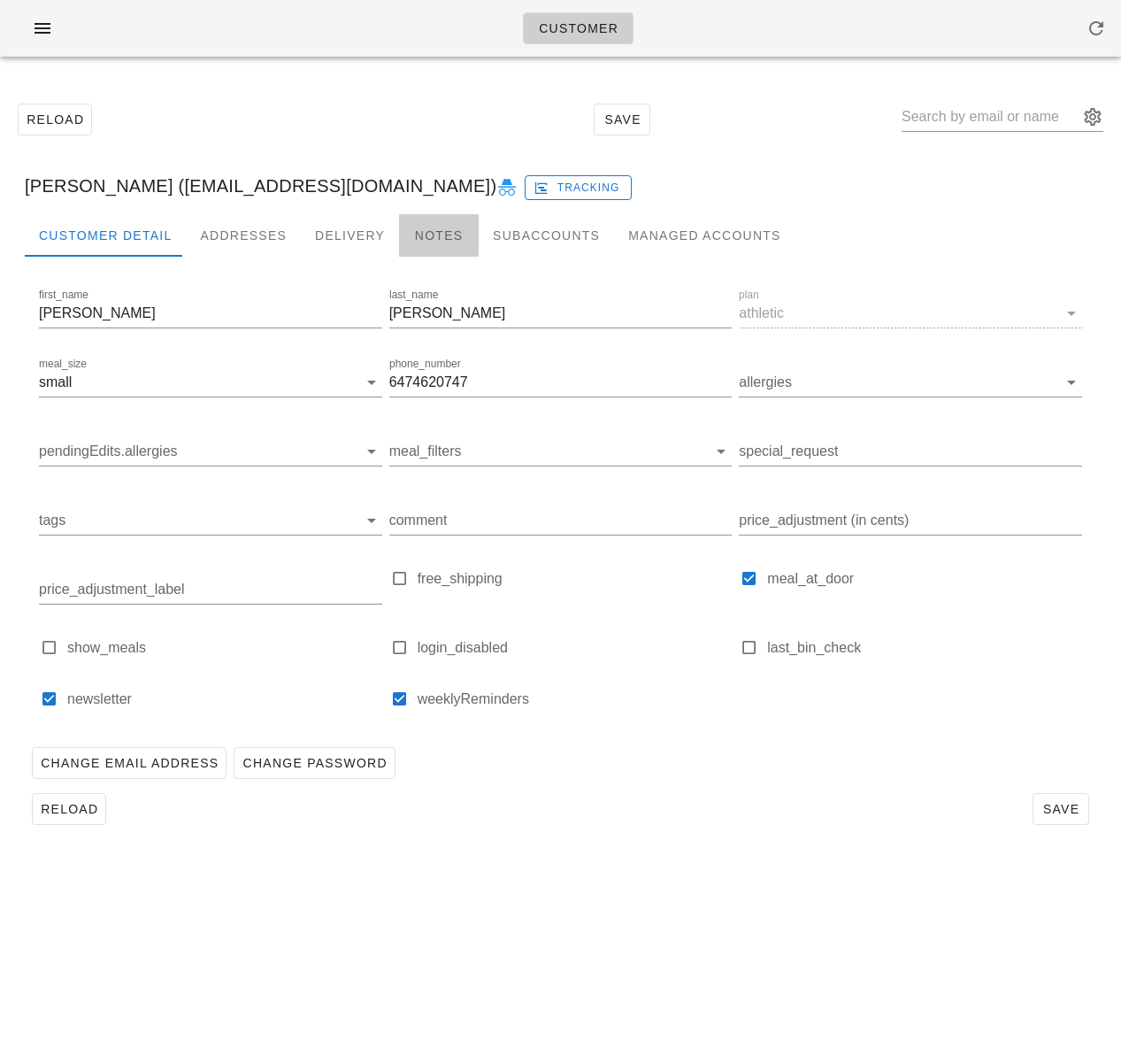
drag, startPoint x: 429, startPoint y: 229, endPoint x: 439, endPoint y: 228, distance: 10.0
click at [430, 229] on div "Notes" at bounding box center [438, 235] width 80 height 42
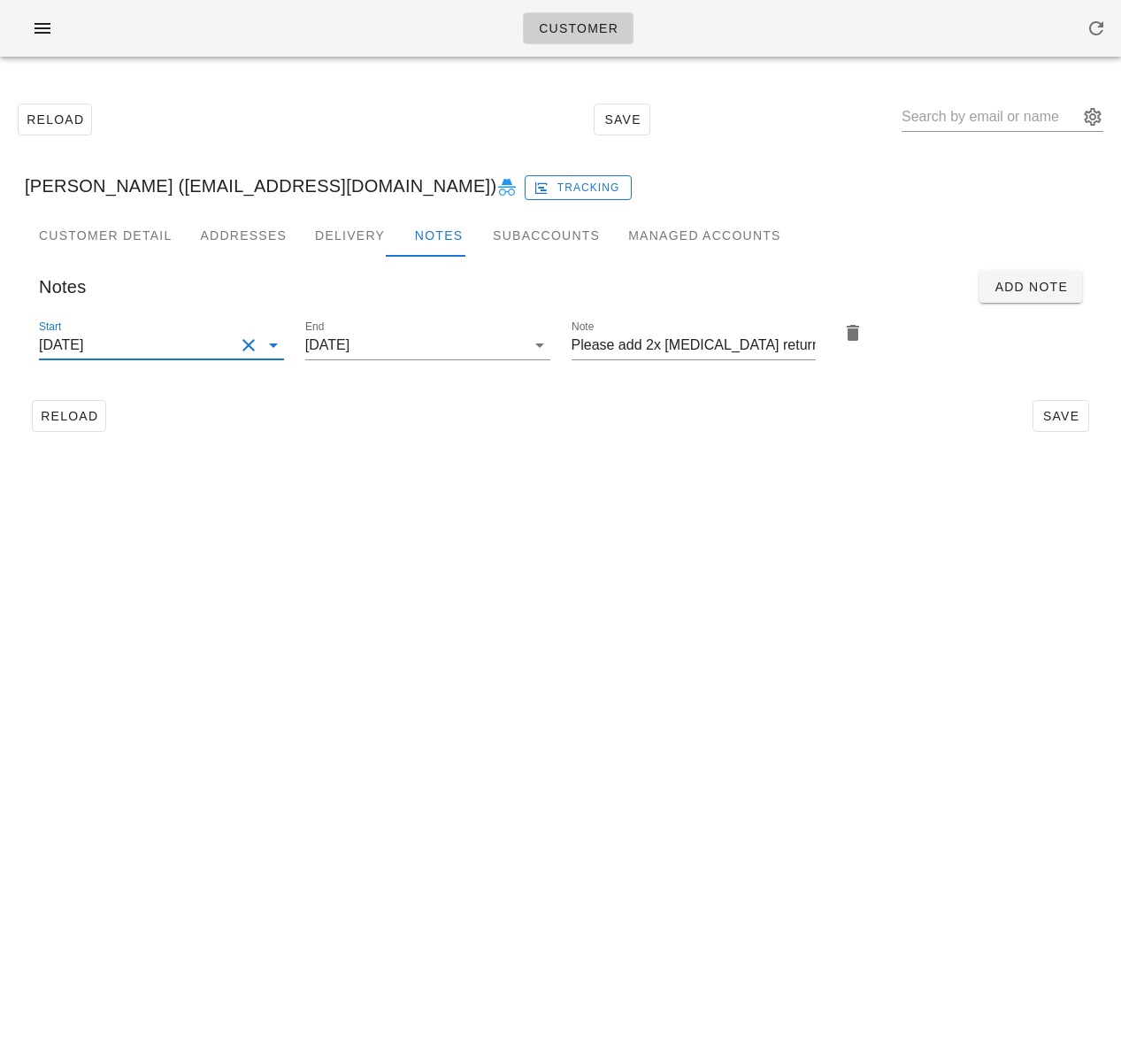
click at [160, 355] on input "[DATE]" at bounding box center [136, 345] width 195 height 29
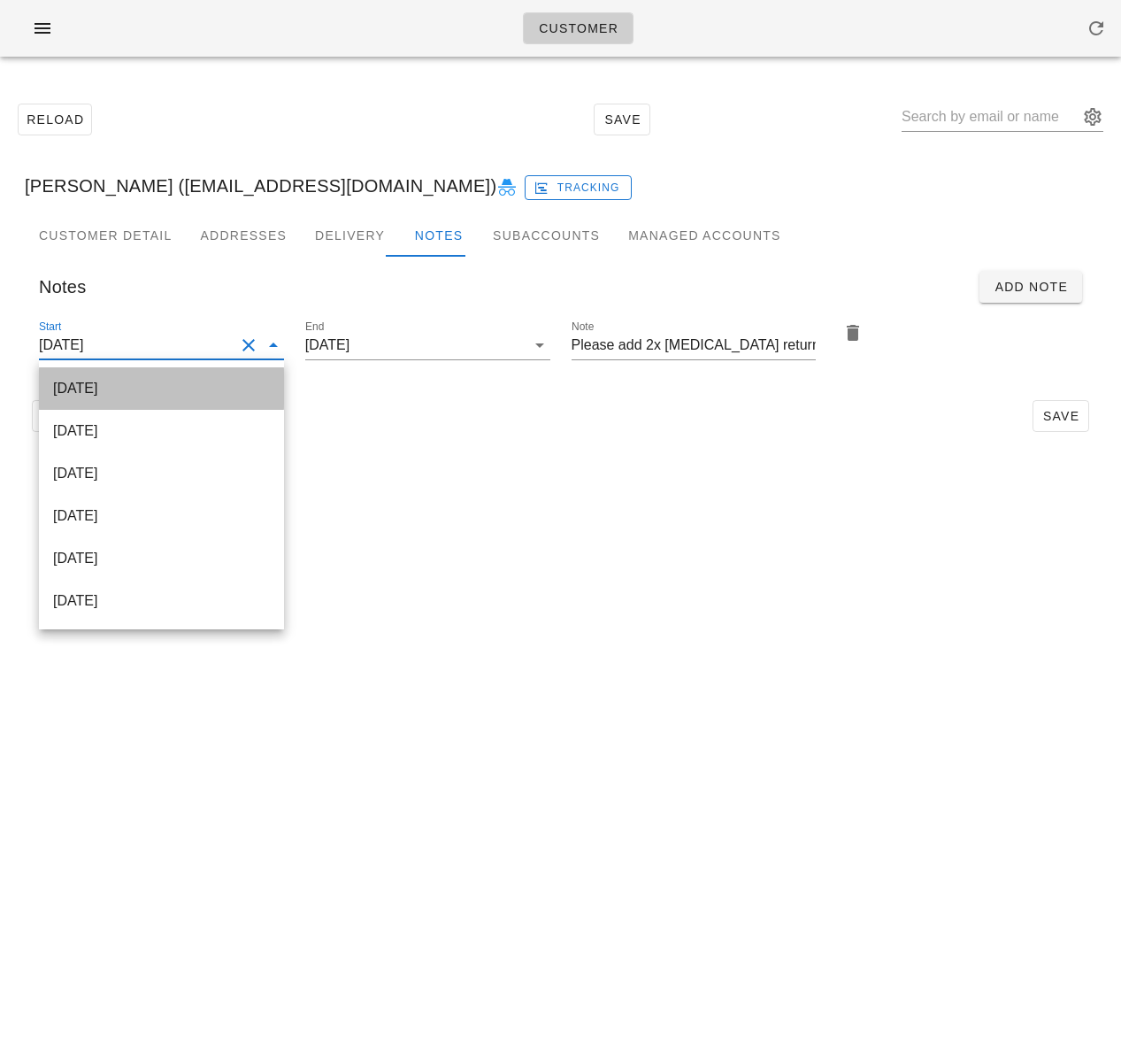
click at [180, 392] on div "[DATE]" at bounding box center [161, 388] width 217 height 17
type input "[DATE]"
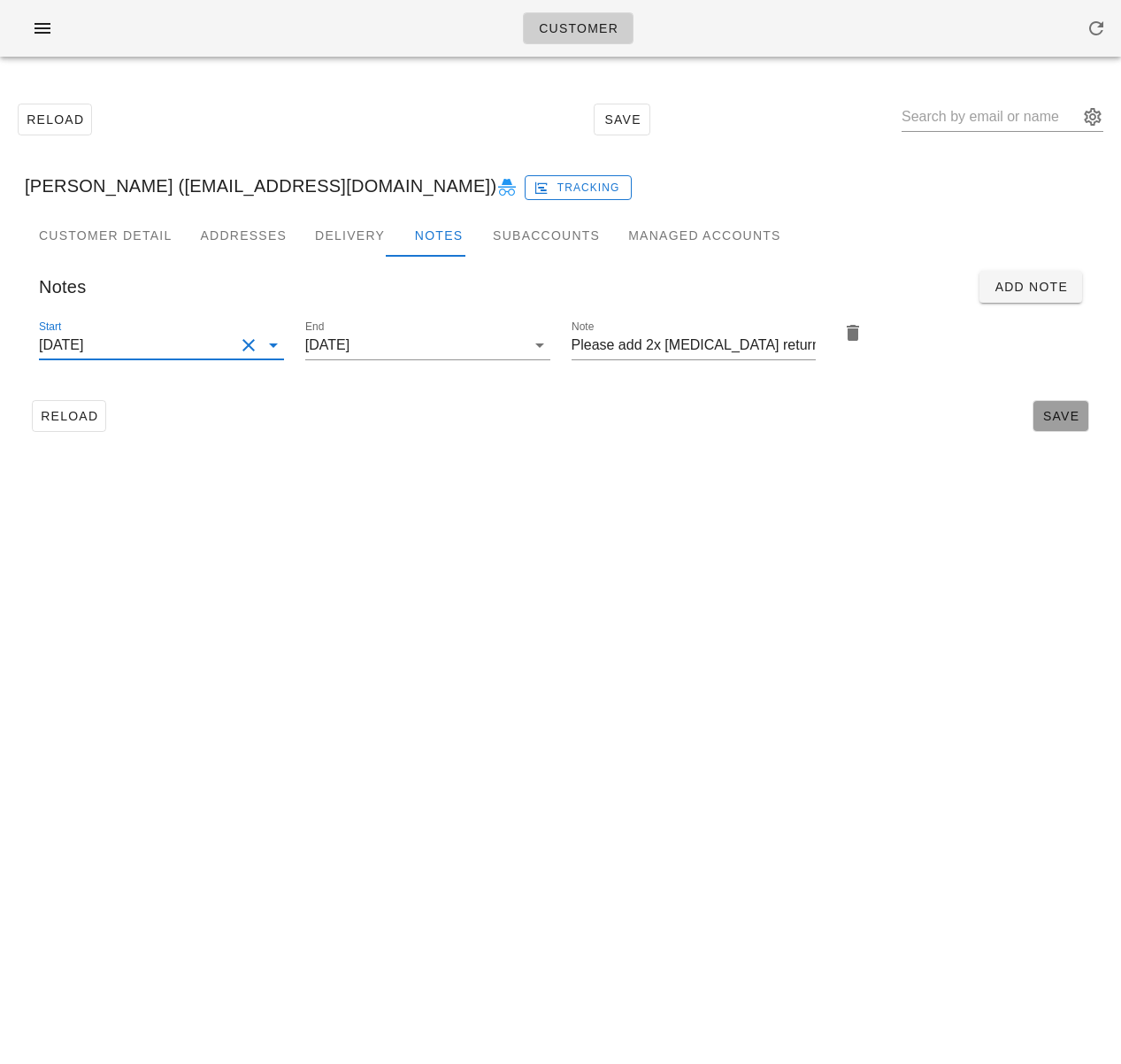
click at [1057, 414] on span "Save" at bounding box center [1060, 416] width 40 height 14
click at [92, 412] on span "Reload" at bounding box center [68, 416] width 58 height 14
click at [981, 120] on input "text" at bounding box center [989, 117] width 177 height 29
paste input "[PERSON_NAME]"
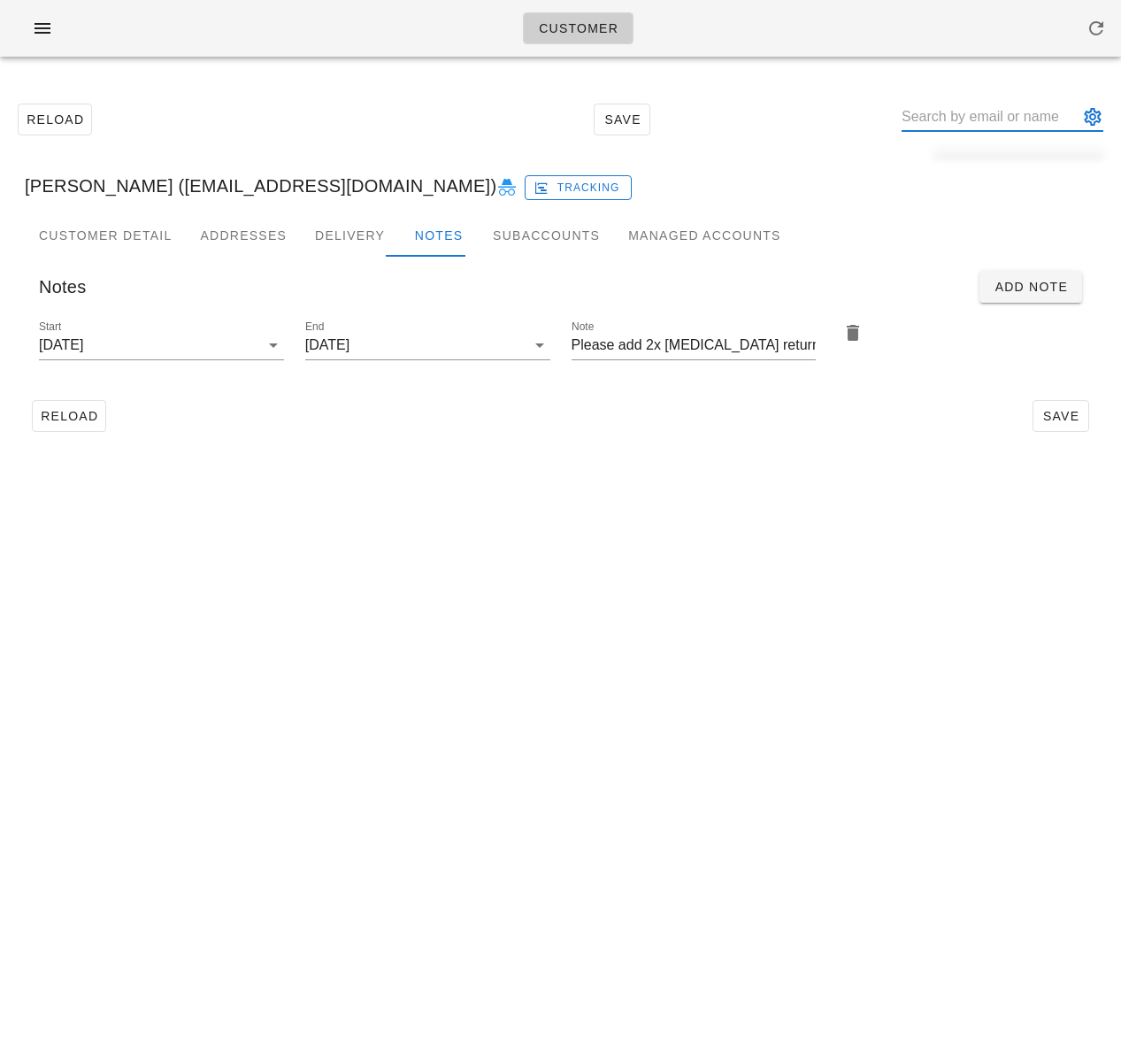
type input "[PERSON_NAME]"
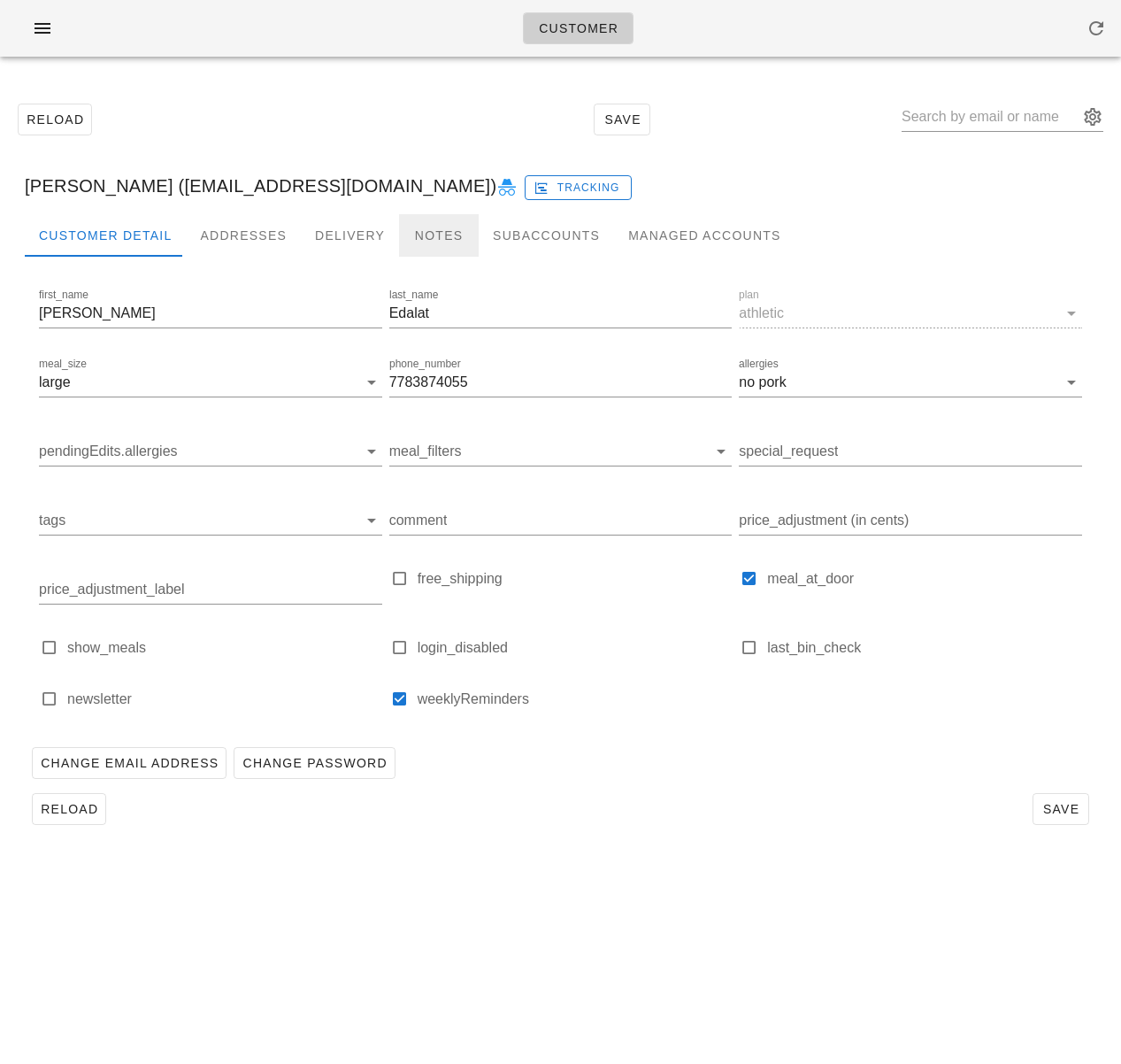
click at [423, 235] on div "Notes" at bounding box center [438, 235] width 80 height 42
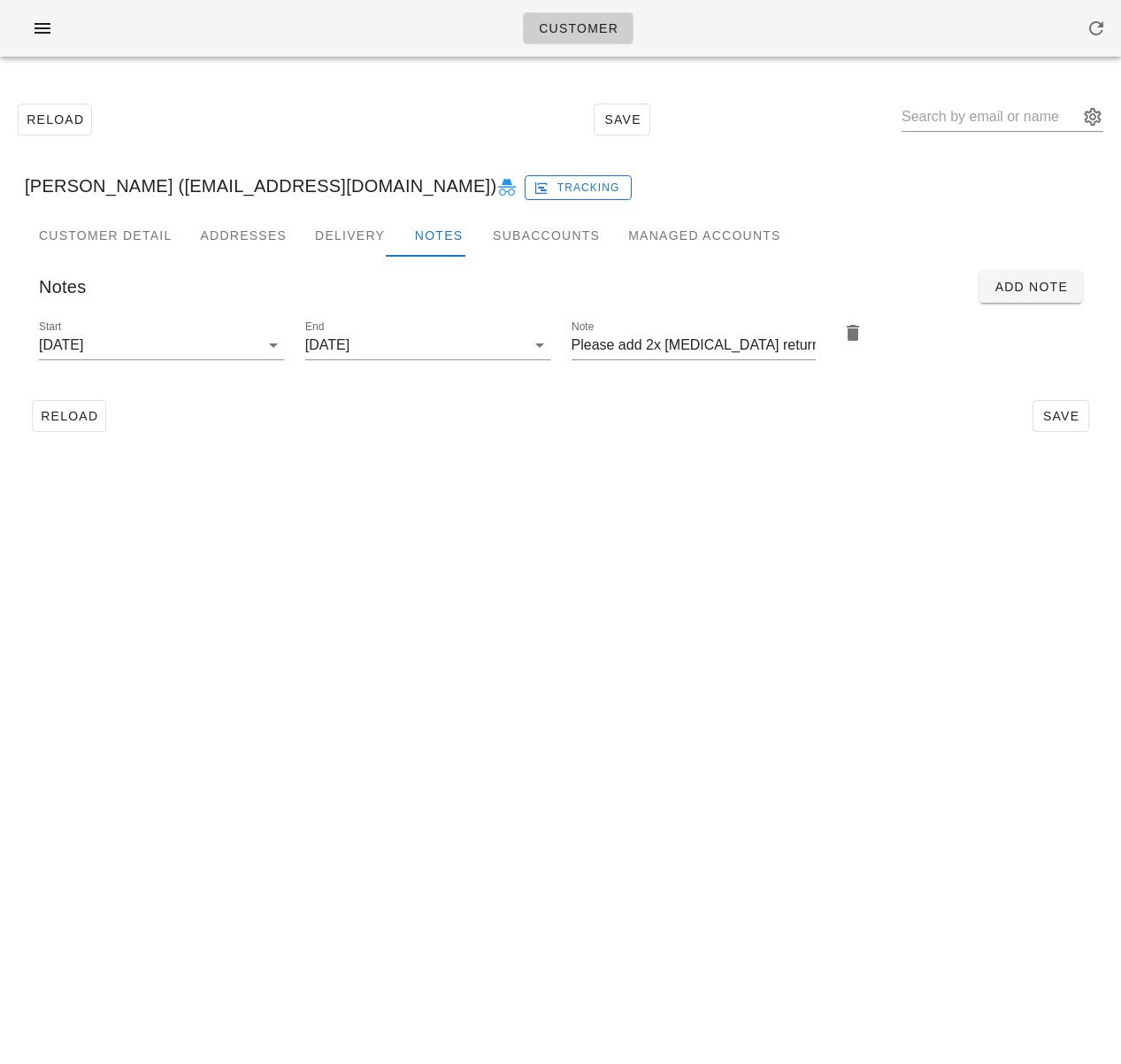
click at [414, 471] on div "Customer Reload Save [PERSON_NAME] ([EMAIL_ADDRESS][DOMAIN_NAME]) Tracking Cust…" at bounding box center [560, 532] width 1121 height 1064
click at [880, 93] on div "Reload Save" at bounding box center [560, 119] width 1099 height 76
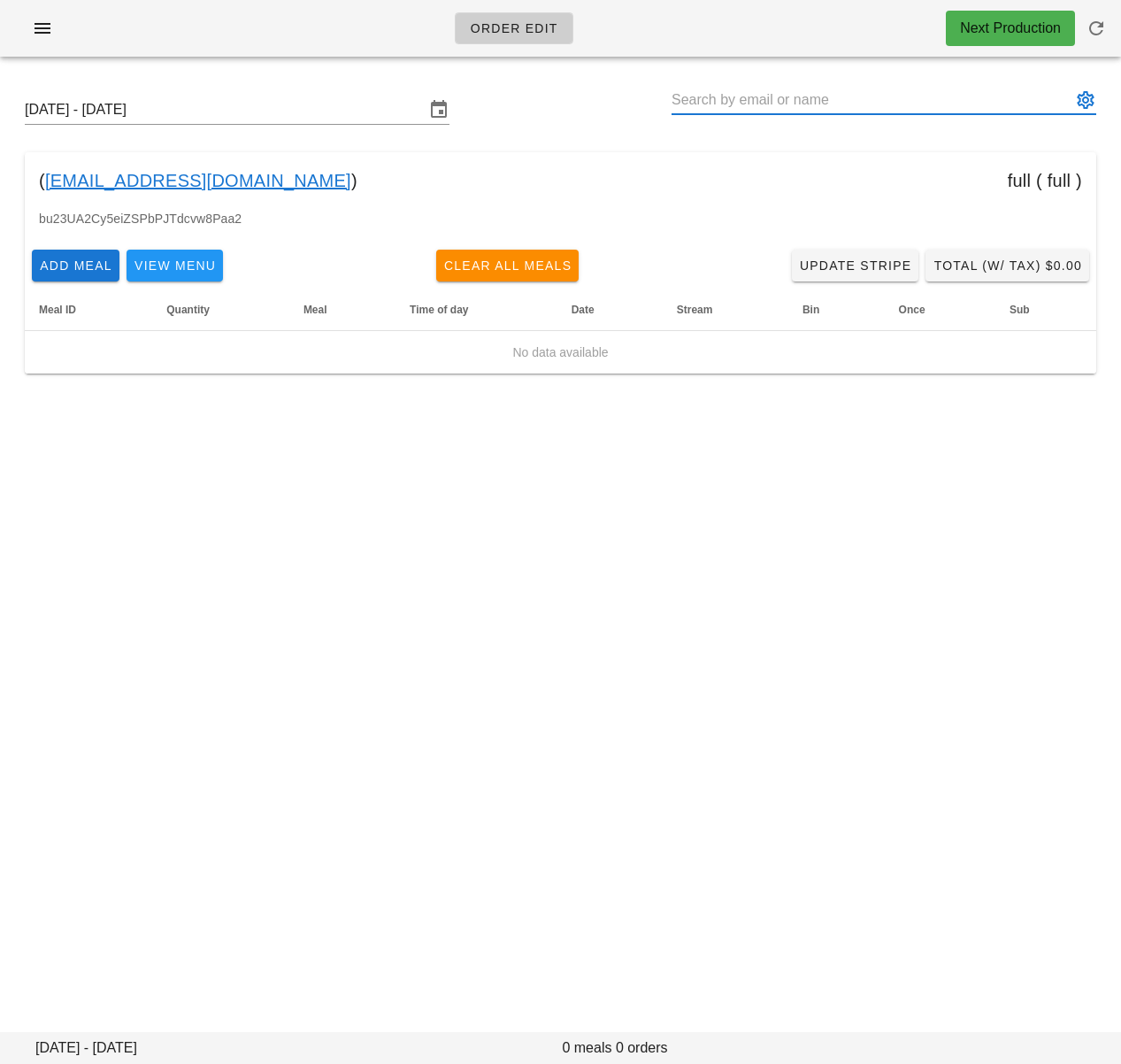
click at [805, 93] on input "text" at bounding box center [871, 100] width 400 height 29
paste input "[PERSON_NAME]"
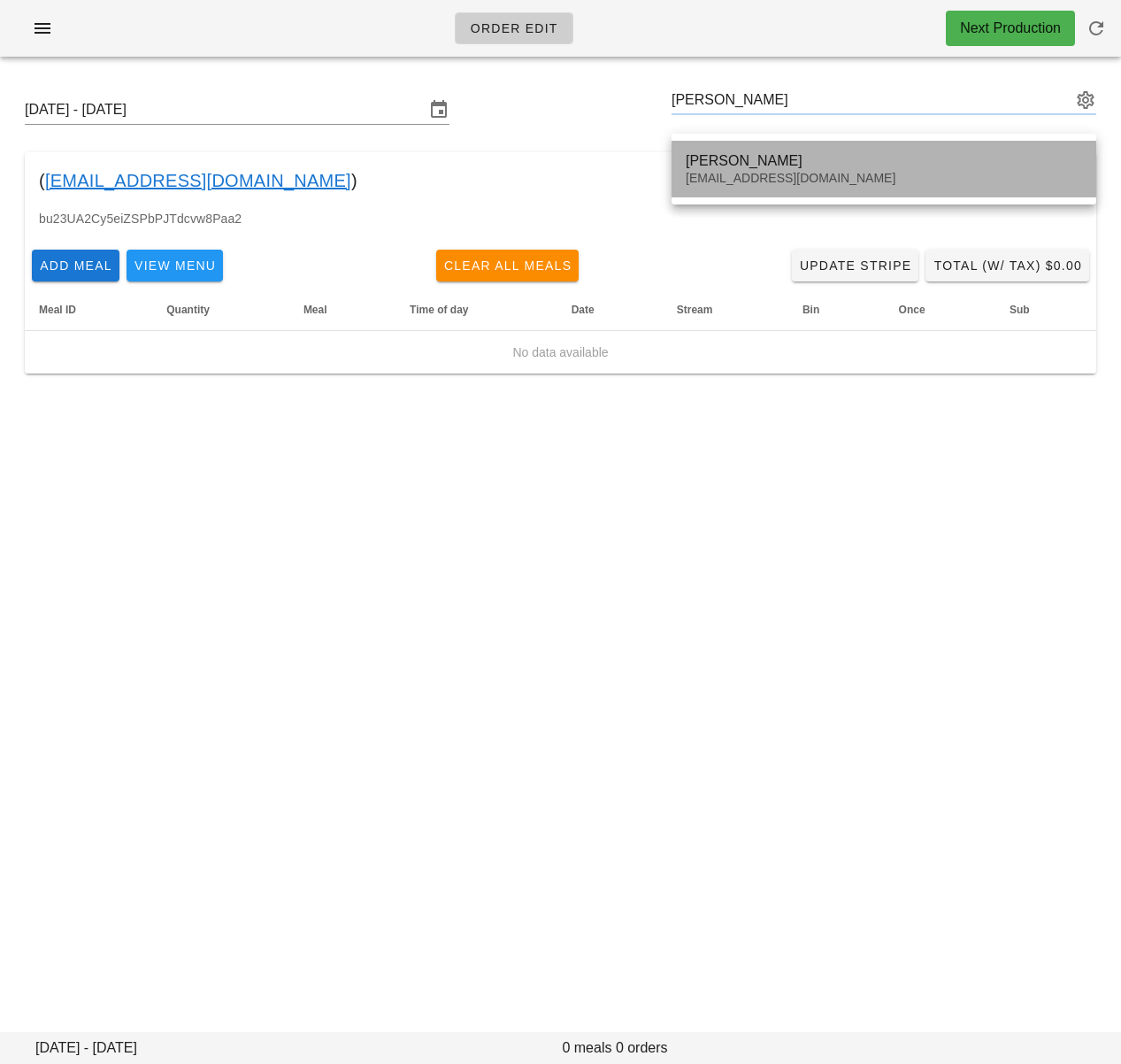
click at [798, 149] on div "[PERSON_NAME] [EMAIL_ADDRESS][DOMAIN_NAME]" at bounding box center [884, 169] width 396 height 55
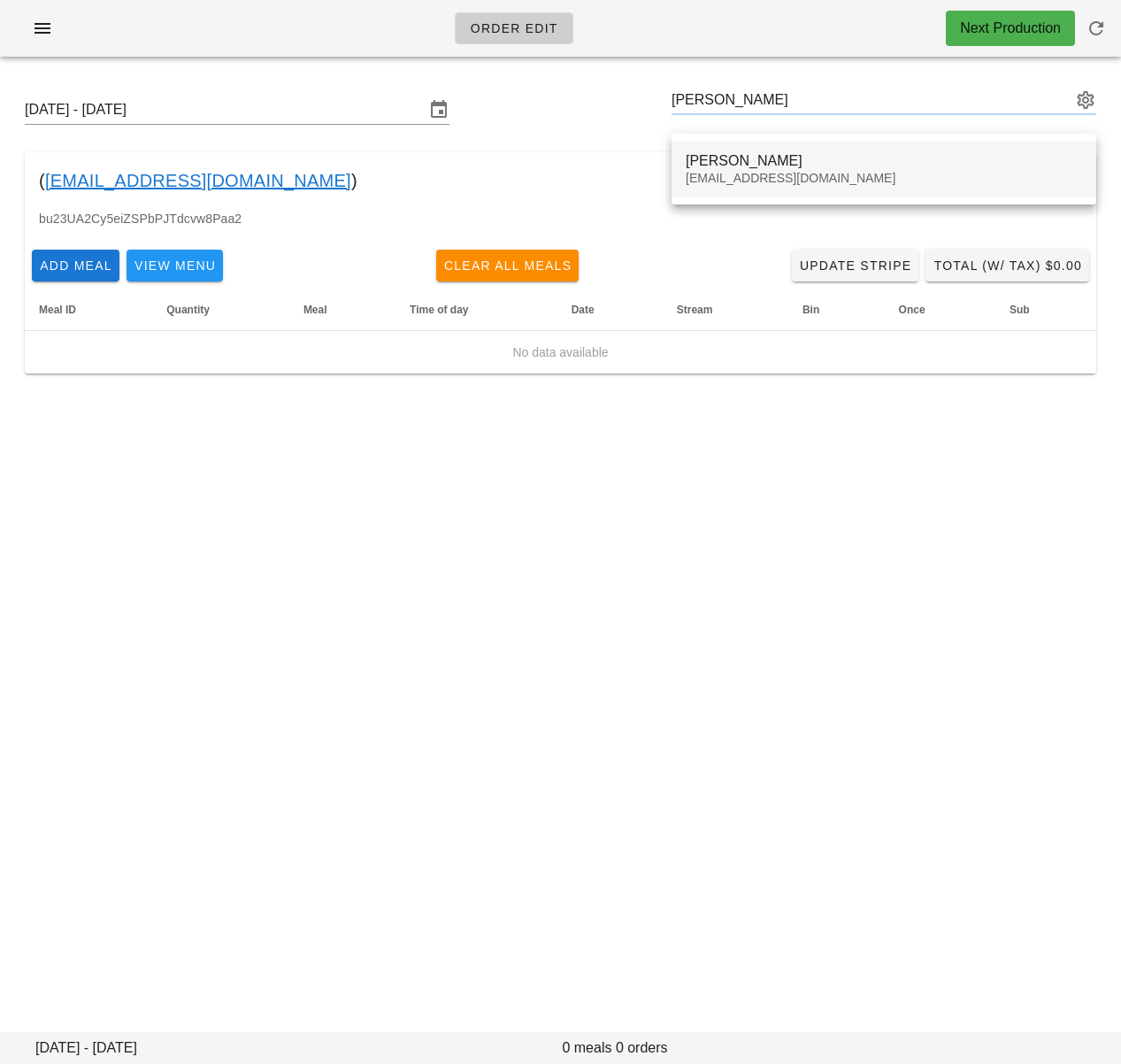
type input "[PERSON_NAME] ([EMAIL_ADDRESS][DOMAIN_NAME])"
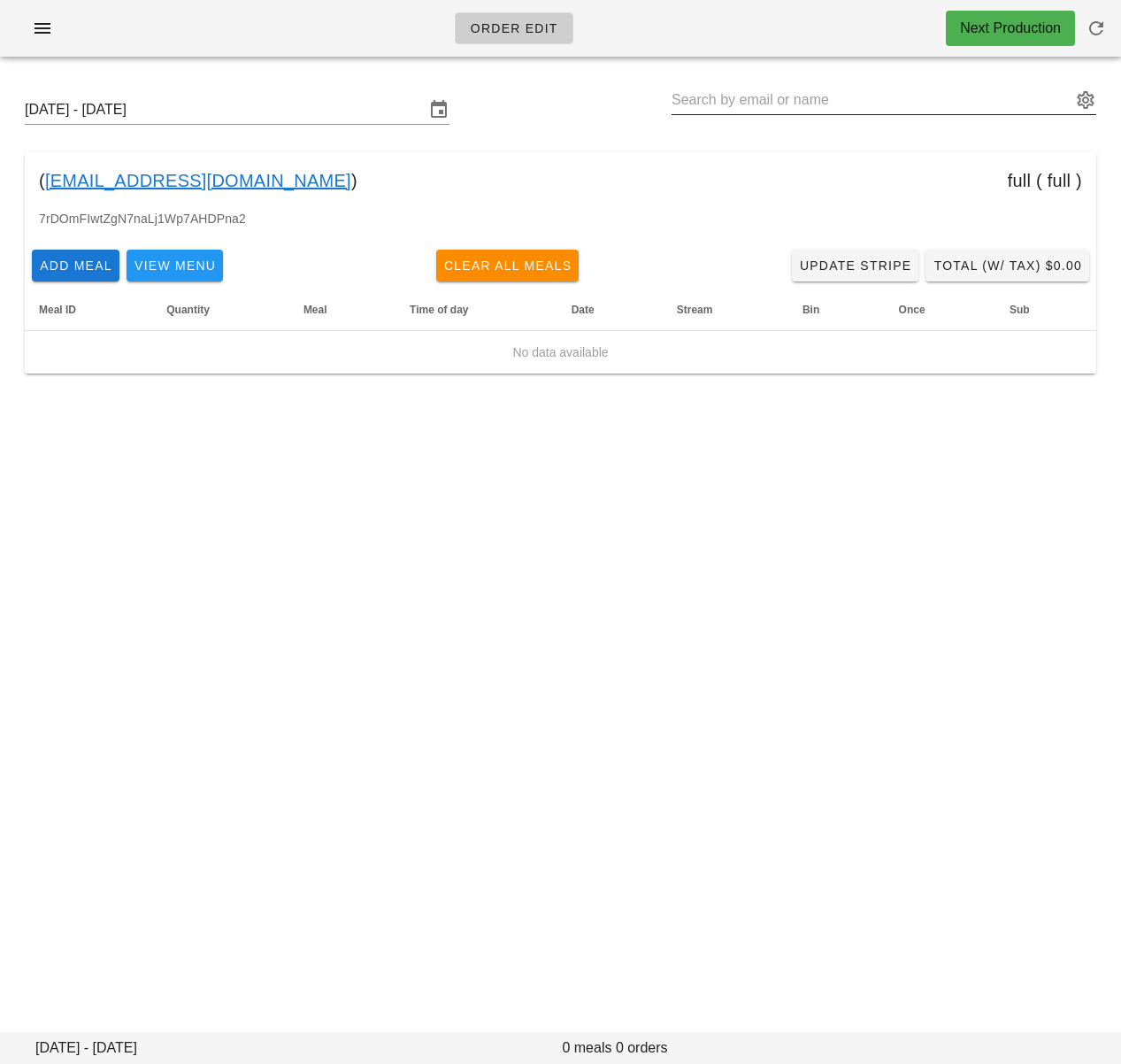
click at [816, 98] on input "text" at bounding box center [871, 100] width 400 height 29
paste input "[PERSON_NAME]"
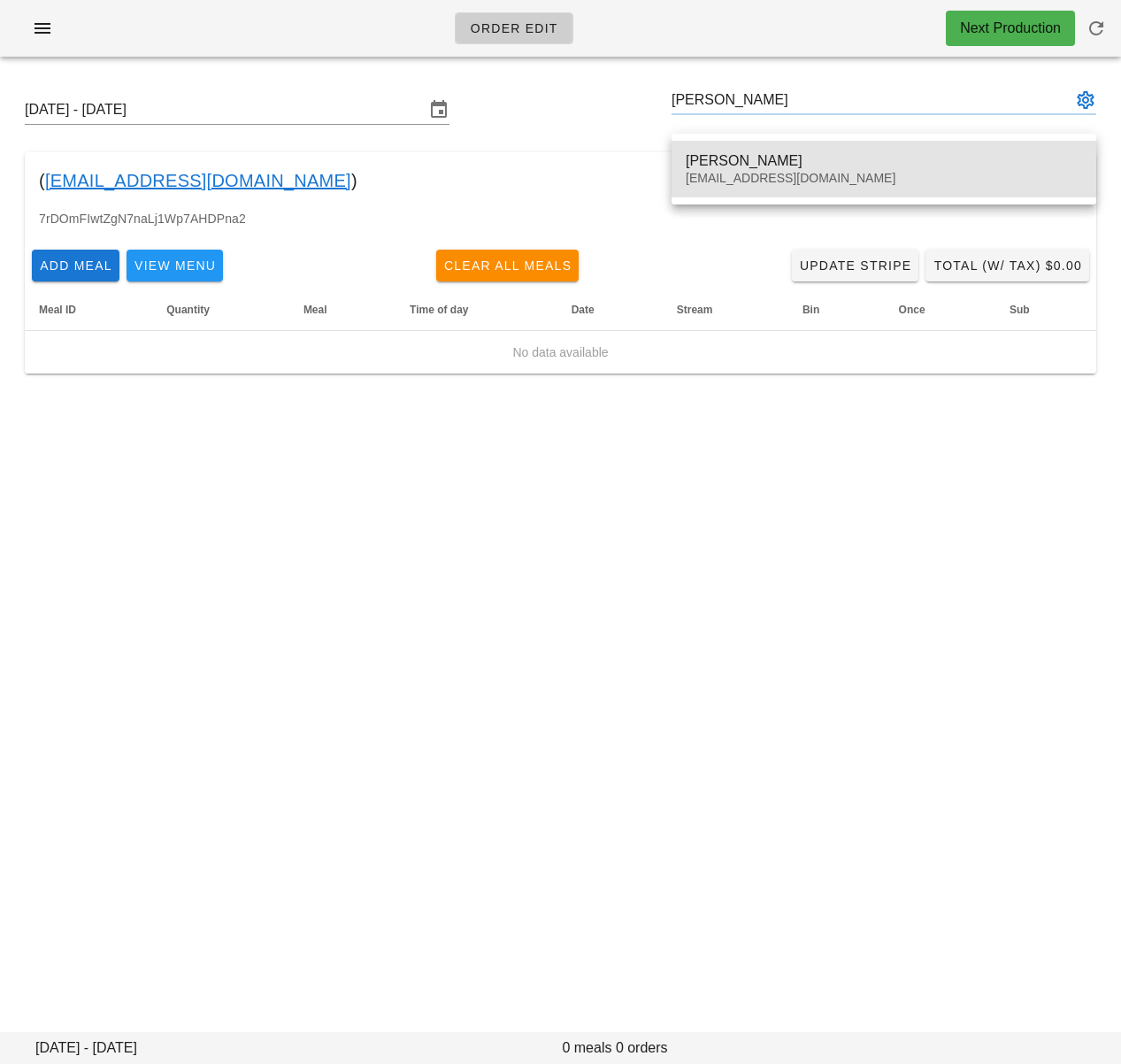
click at [802, 147] on div "[PERSON_NAME] [EMAIL_ADDRESS][DOMAIN_NAME]" at bounding box center [884, 169] width 396 height 55
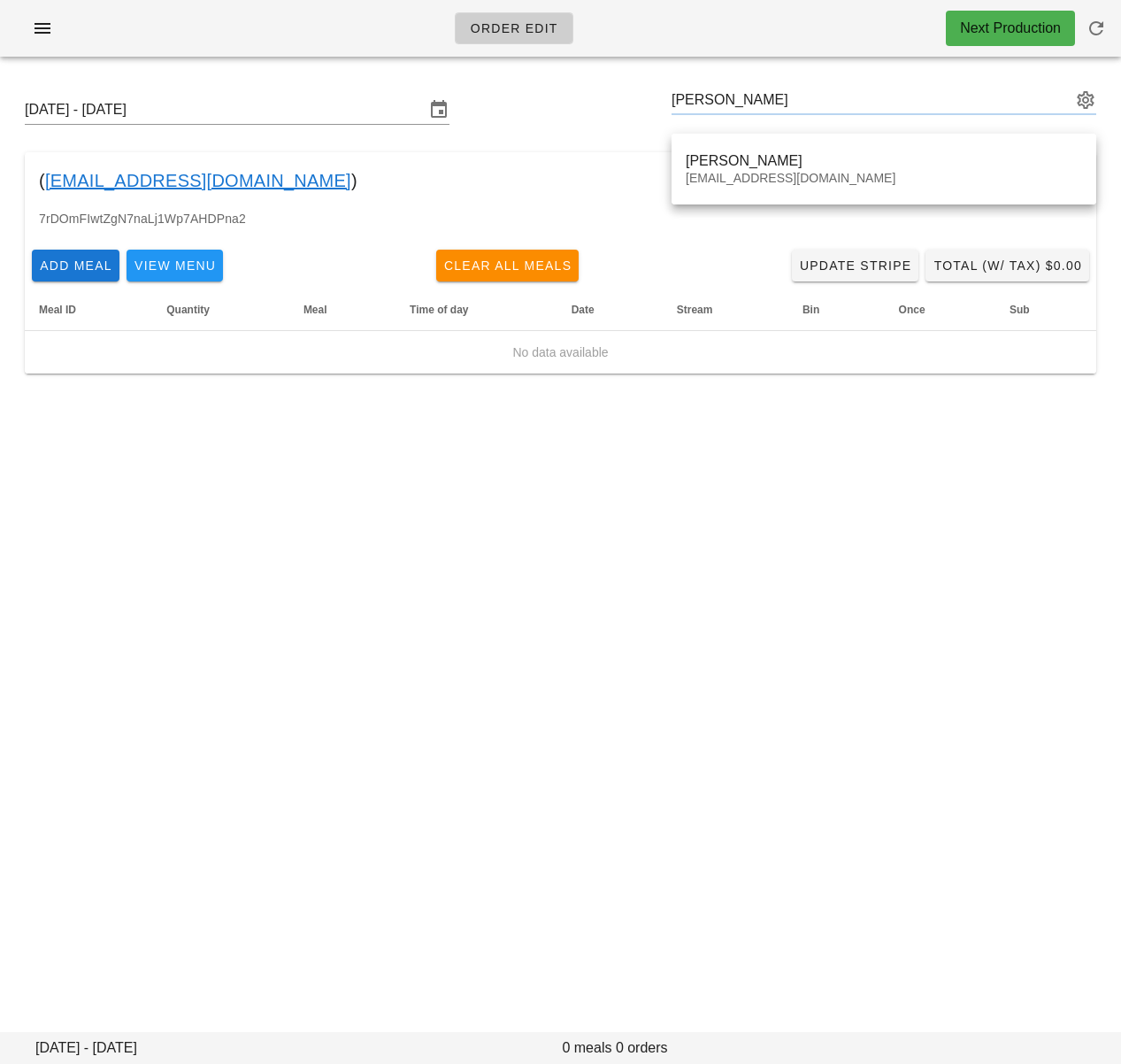
type input "[PERSON_NAME] ([EMAIL_ADDRESS][DOMAIN_NAME])"
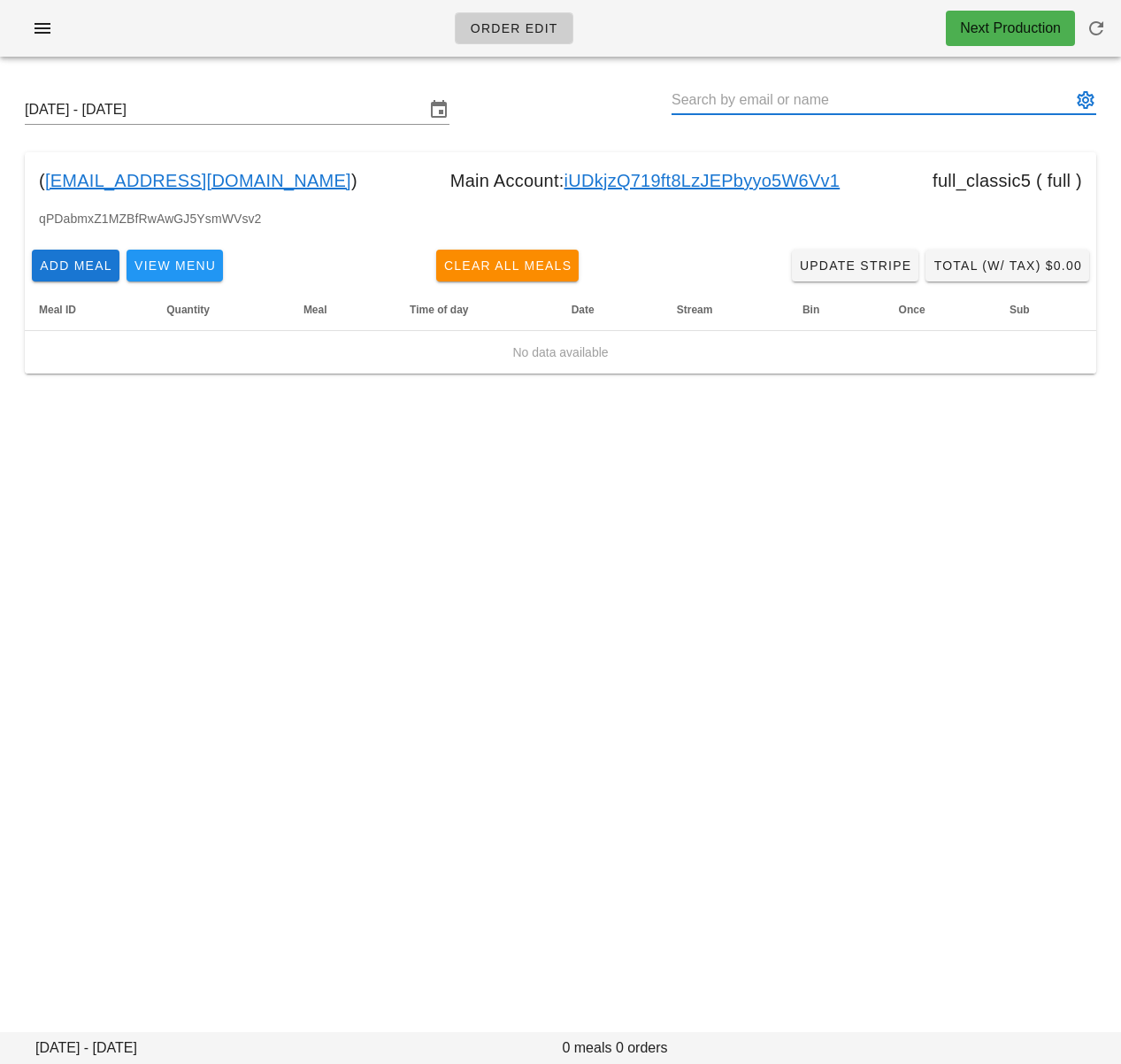
click at [925, 108] on input "text" at bounding box center [871, 100] width 400 height 29
paste input "[PERSON_NAME]"
click at [700, 93] on input "[PERSON_NAME]" at bounding box center [871, 100] width 400 height 29
drag, startPoint x: 710, startPoint y: 102, endPoint x: 652, endPoint y: 102, distance: 58.0
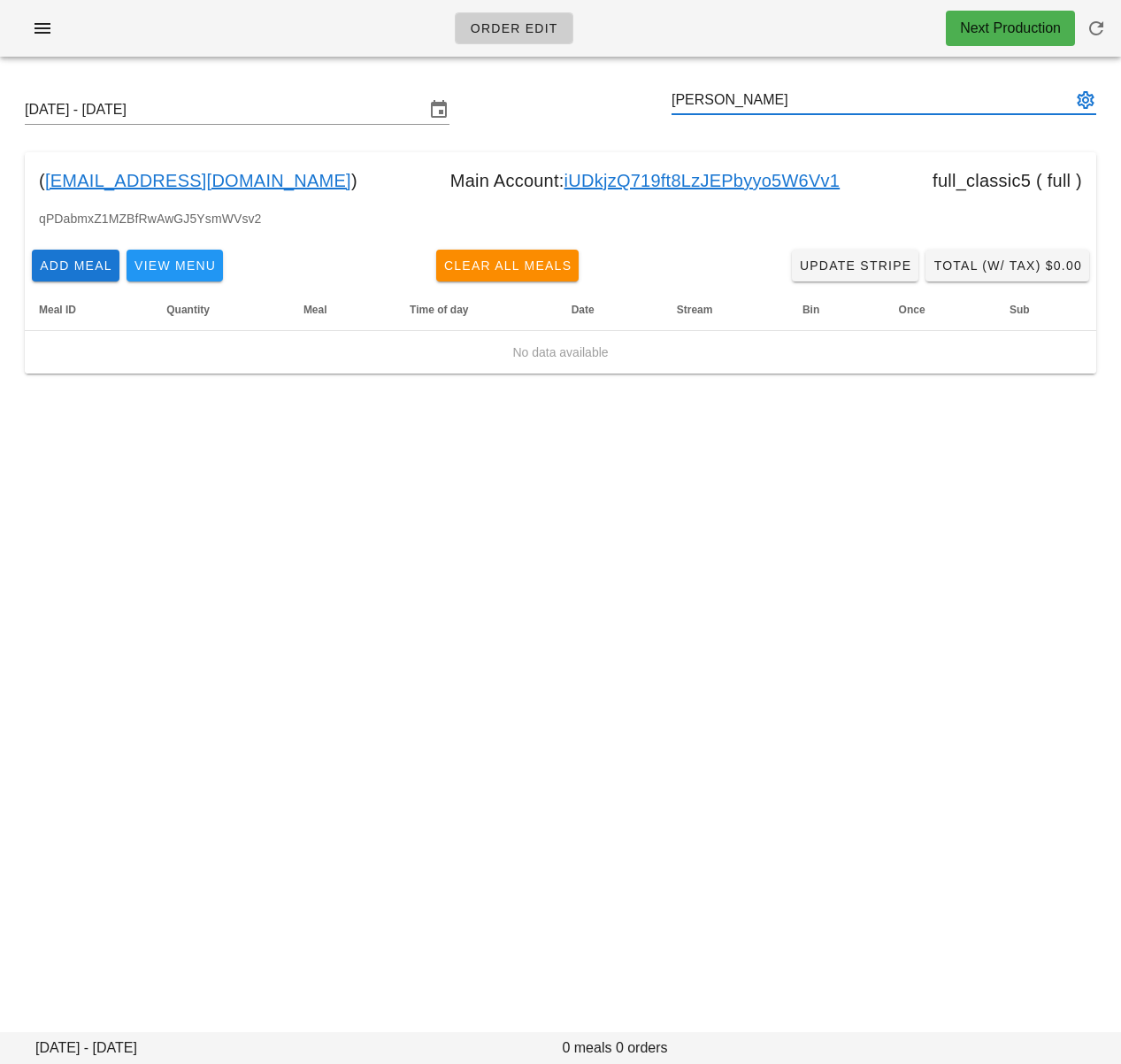
click at [653, 102] on div "[DATE] - [DATE] [PERSON_NAME]" at bounding box center [560, 109] width 1099 height 56
type input "[PERSON_NAME]"
drag, startPoint x: 699, startPoint y: 94, endPoint x: 615, endPoint y: 89, distance: 84.1
click at [620, 89] on div "Sunday September 14 - Saturday September 20 Dacey" at bounding box center [560, 109] width 1099 height 56
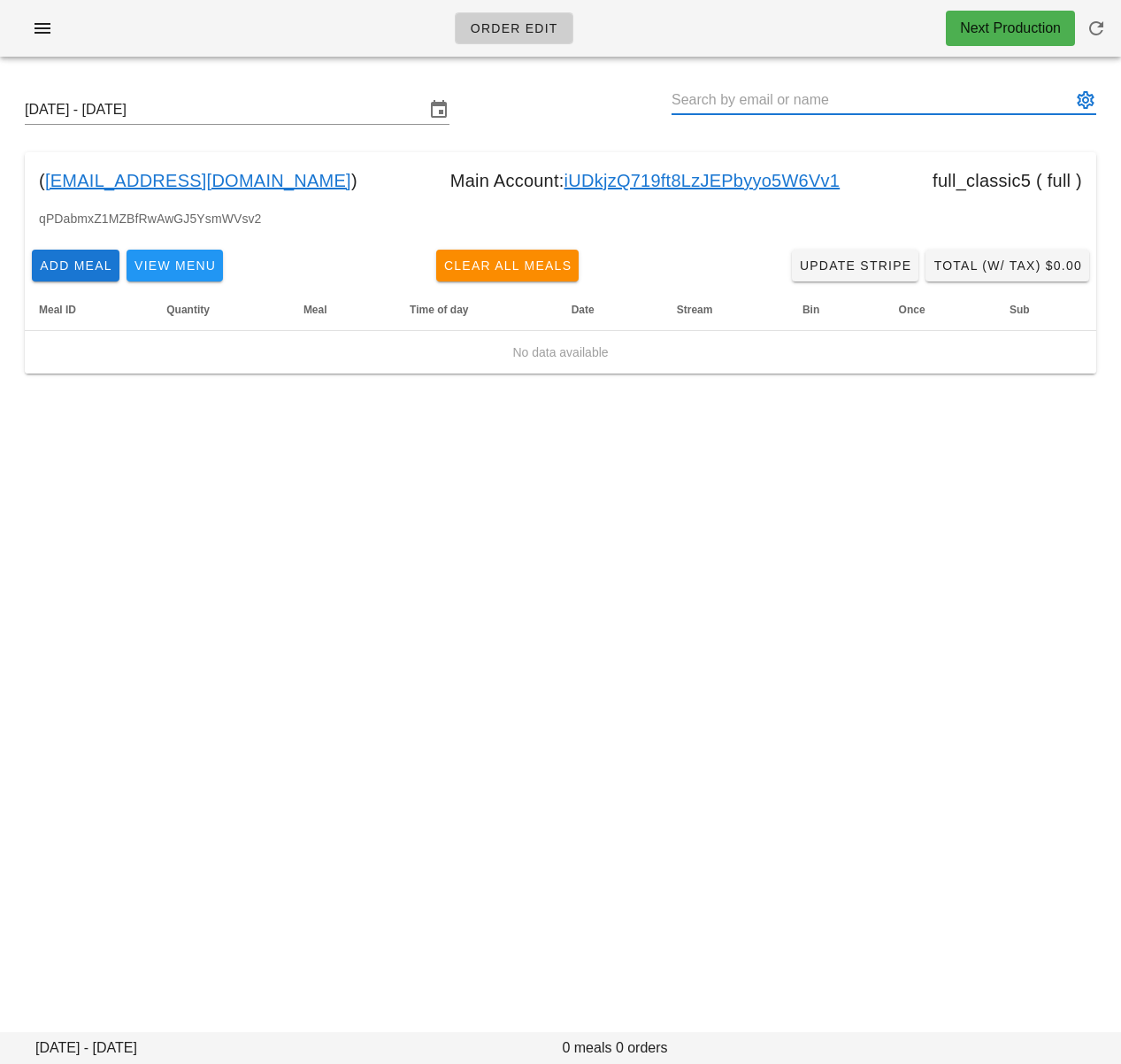
click at [734, 99] on input "text" at bounding box center [871, 100] width 400 height 29
paste input "My Tran"
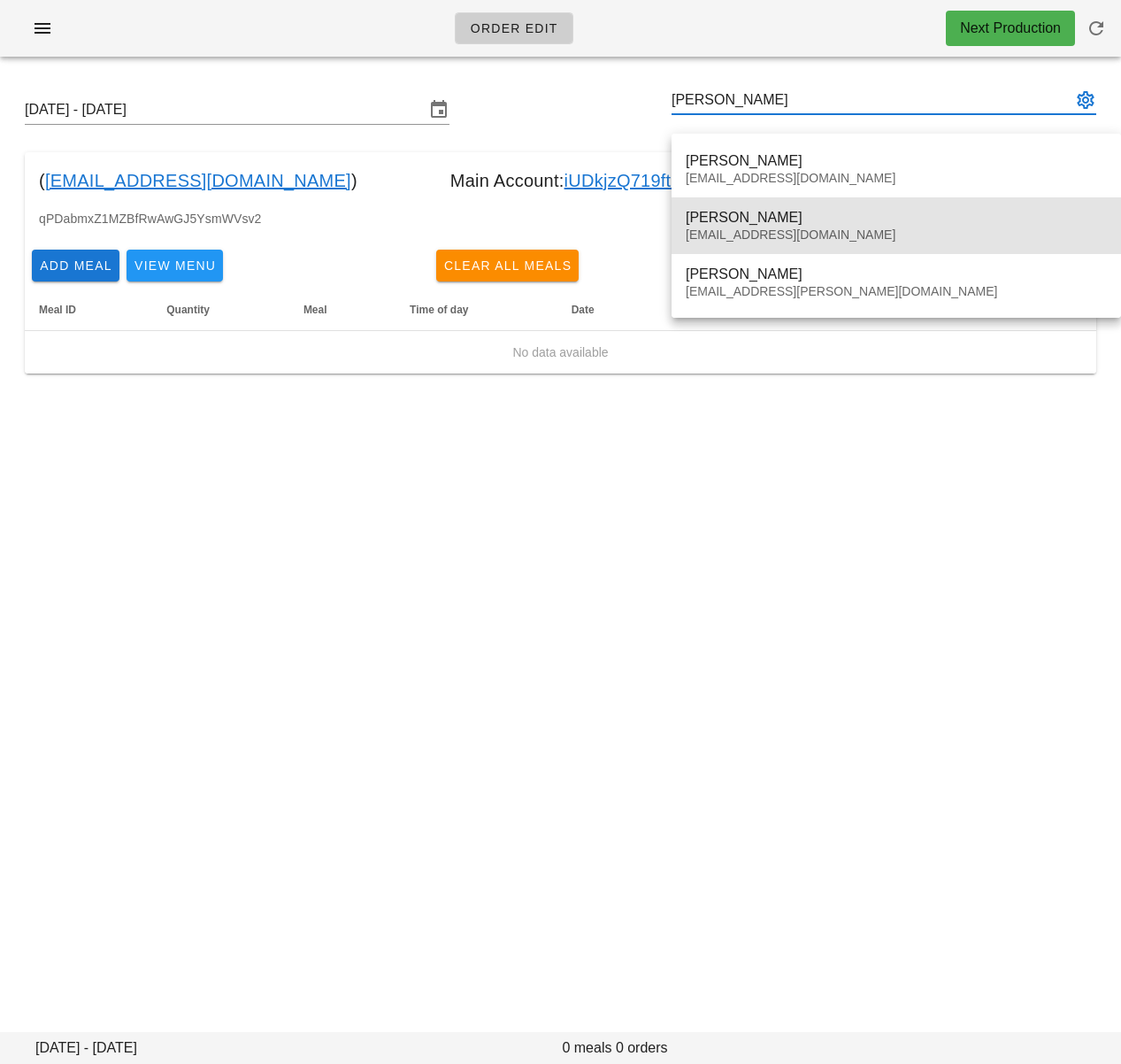
click at [779, 241] on div "mytran604@gmail.com" at bounding box center [896, 235] width 421 height 15
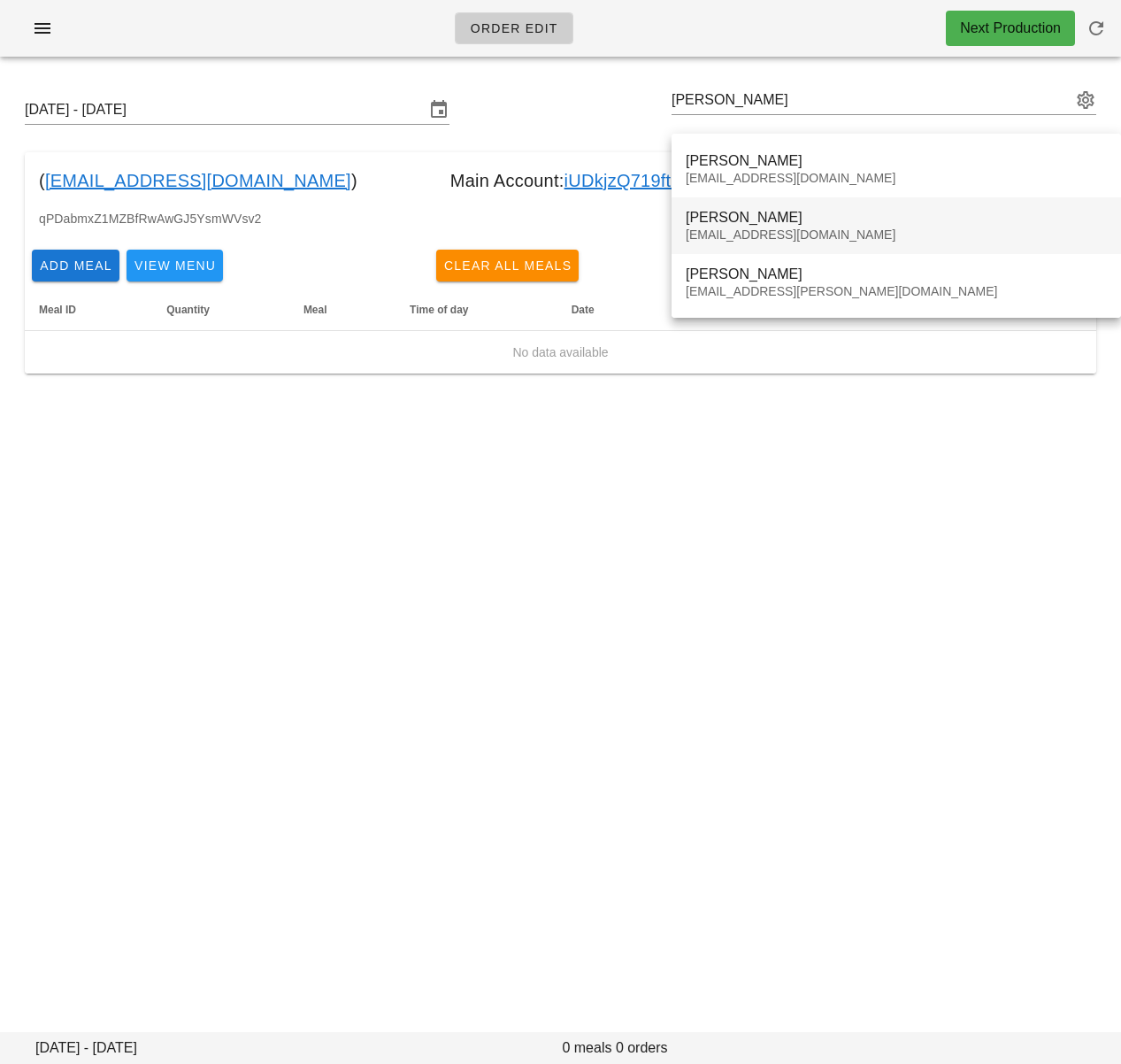
type input "My Tran (mytran604@gmail.com)"
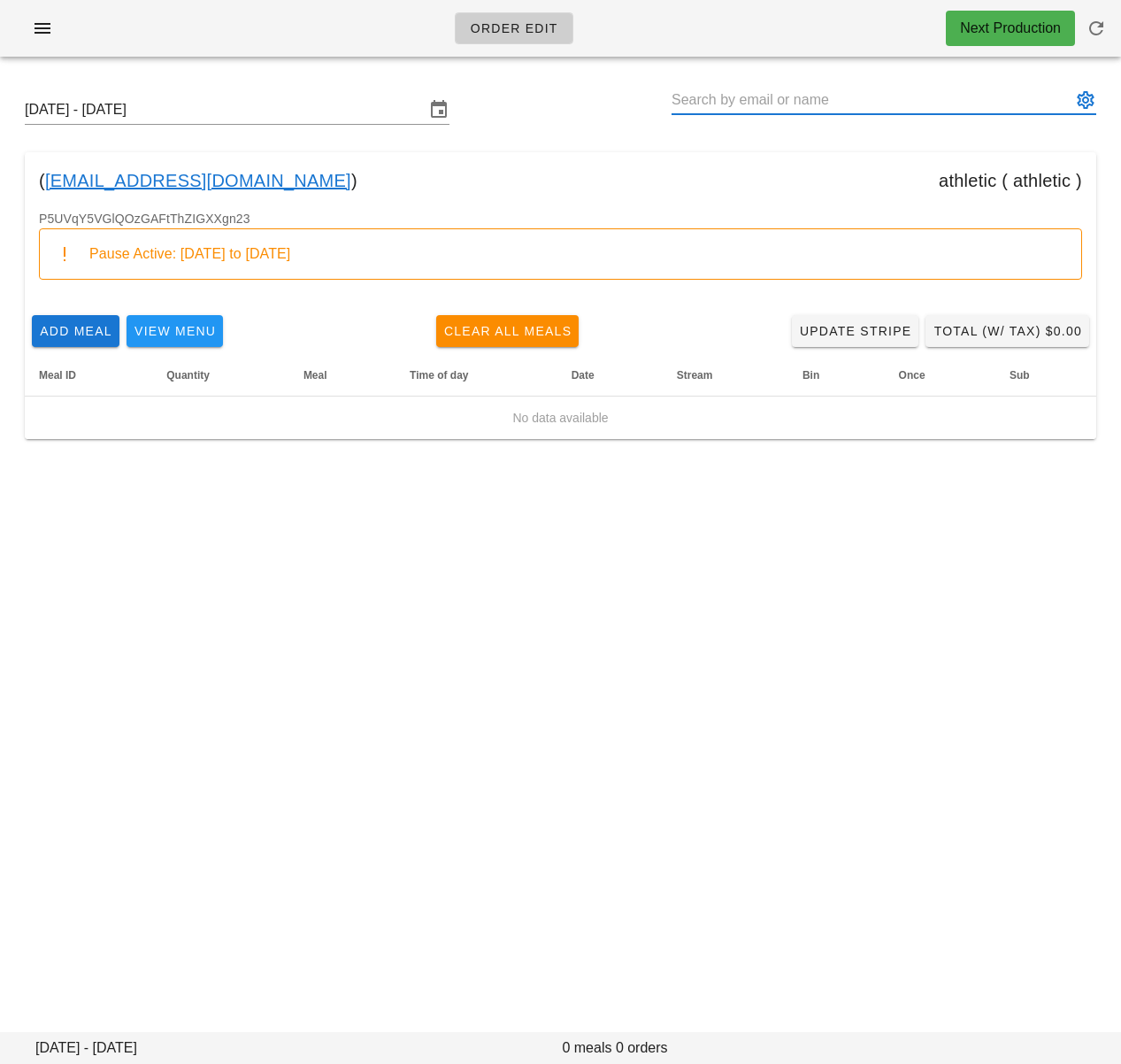
click at [777, 103] on input "text" at bounding box center [871, 100] width 400 height 29
paste input "Kenneth Heng"
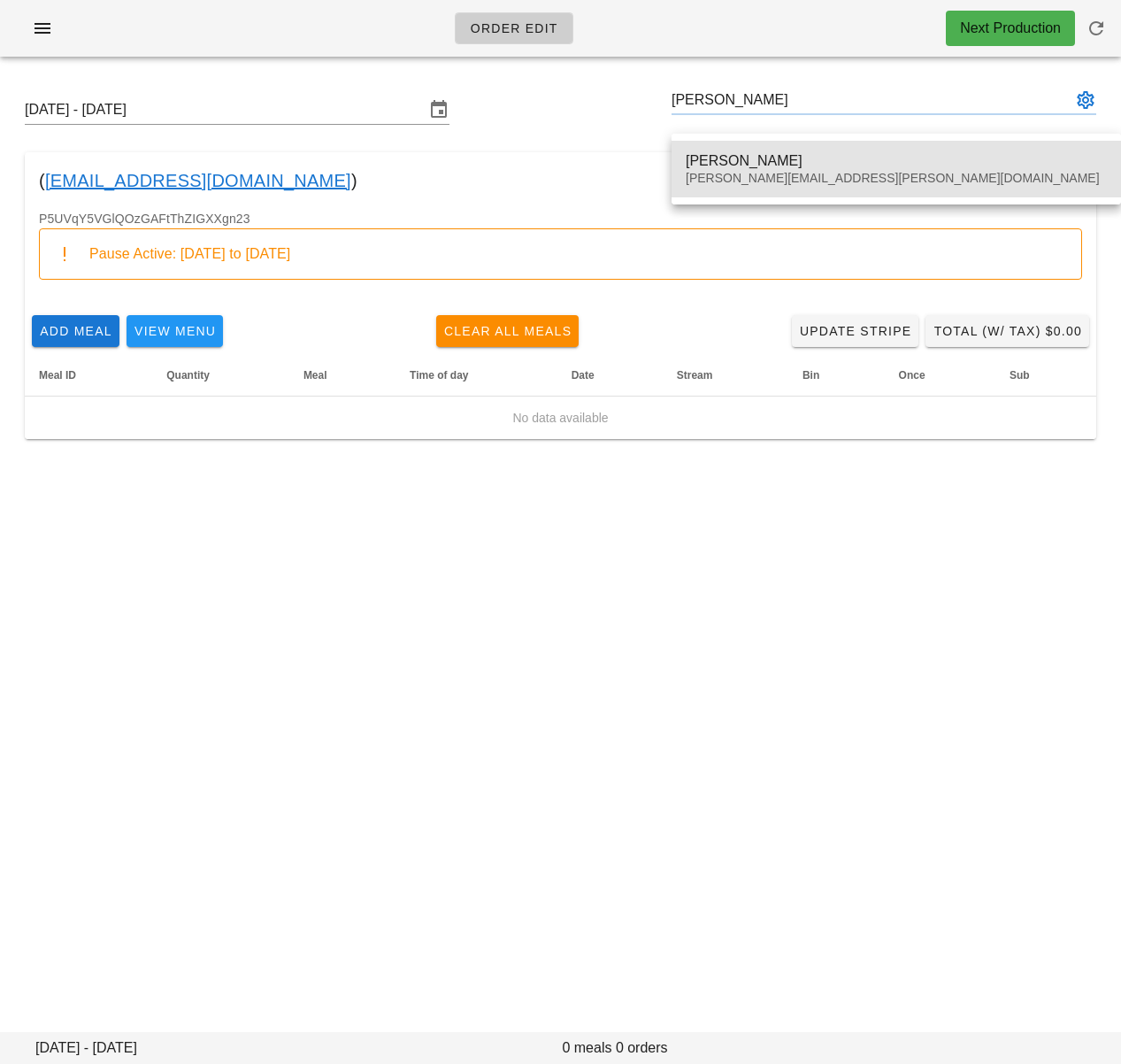
click at [769, 155] on div "Kenneth Heng" at bounding box center [896, 160] width 421 height 17
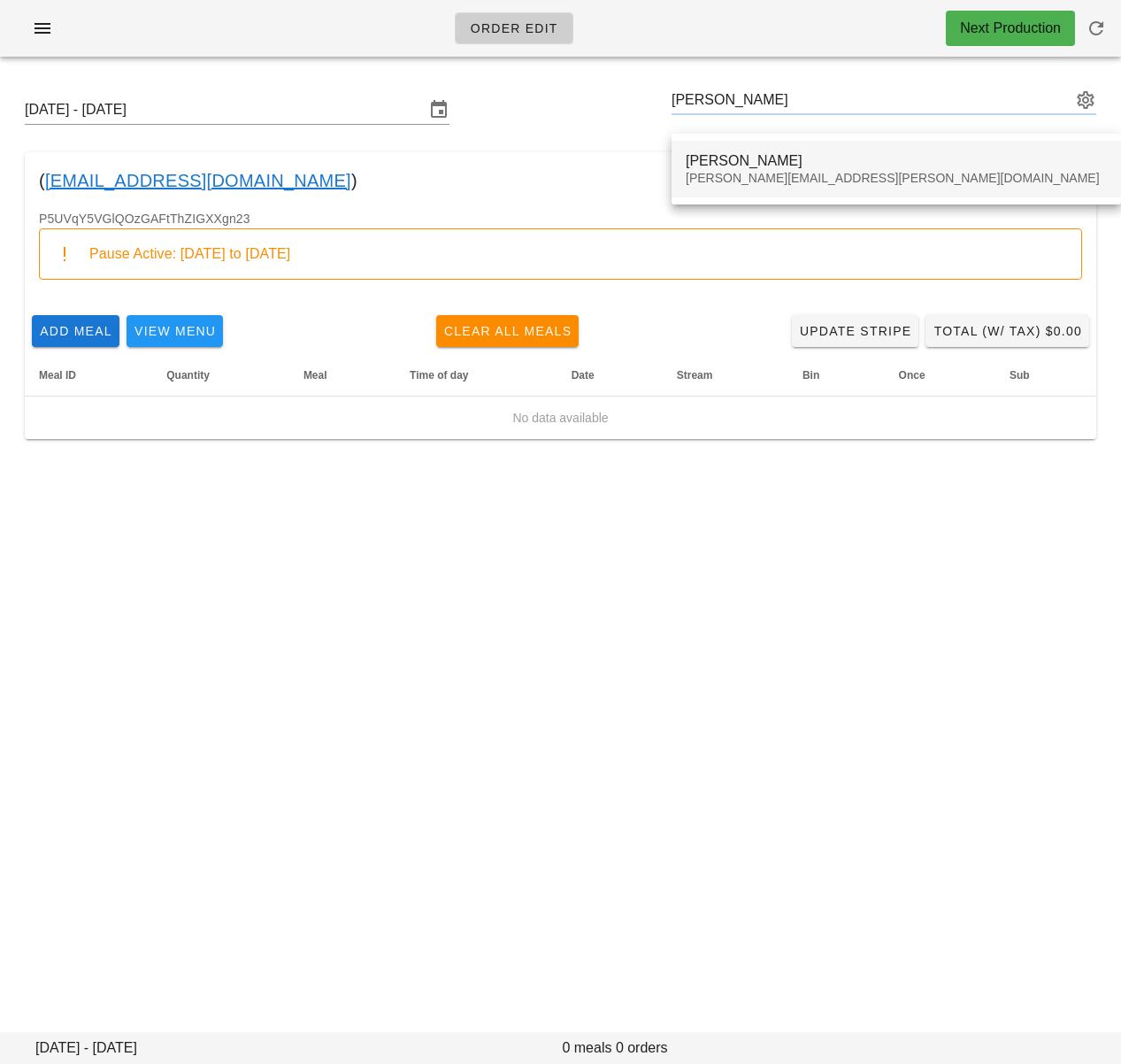
type input "Kenneth Heng (kenneth.heng@gmail.com)"
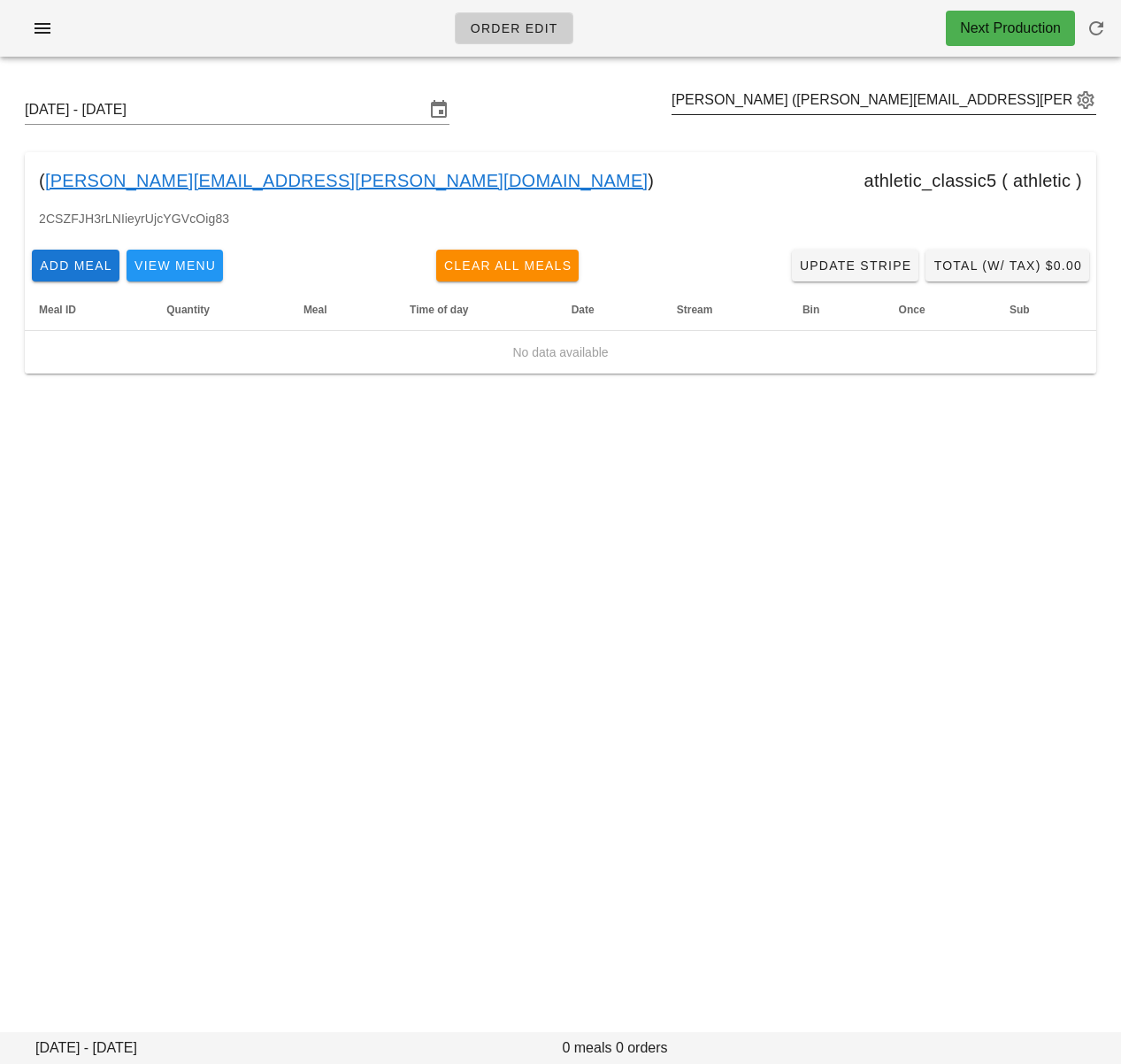
click at [863, 103] on input "Kenneth Heng (kenneth.heng@gmail.com)" at bounding box center [871, 100] width 400 height 29
click at [863, 103] on input "text" at bounding box center [871, 100] width 400 height 29
paste input "Jocelyne Hawkins"
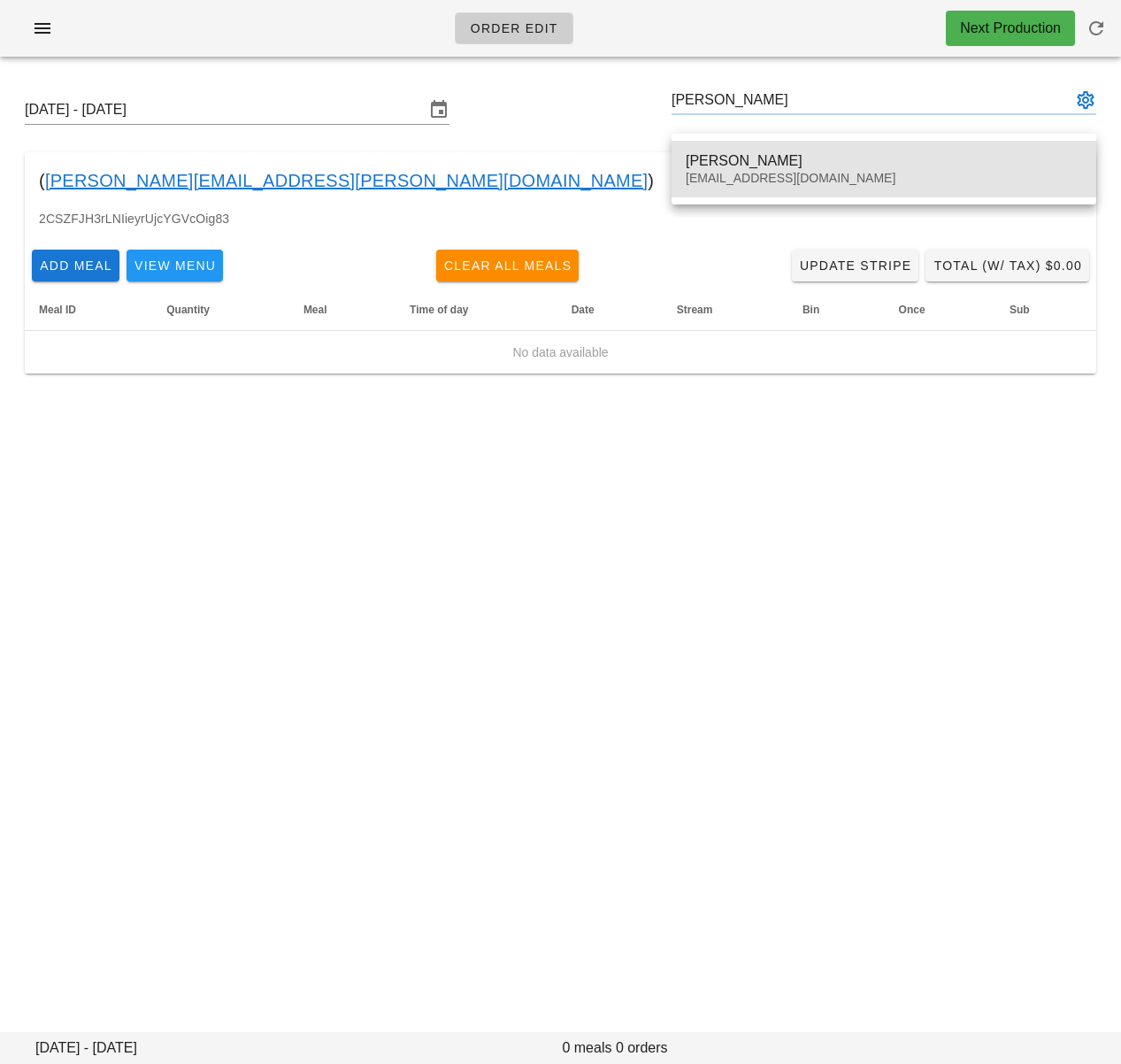
click at [814, 156] on div "Jocelyne Hawkins" at bounding box center [884, 160] width 396 height 17
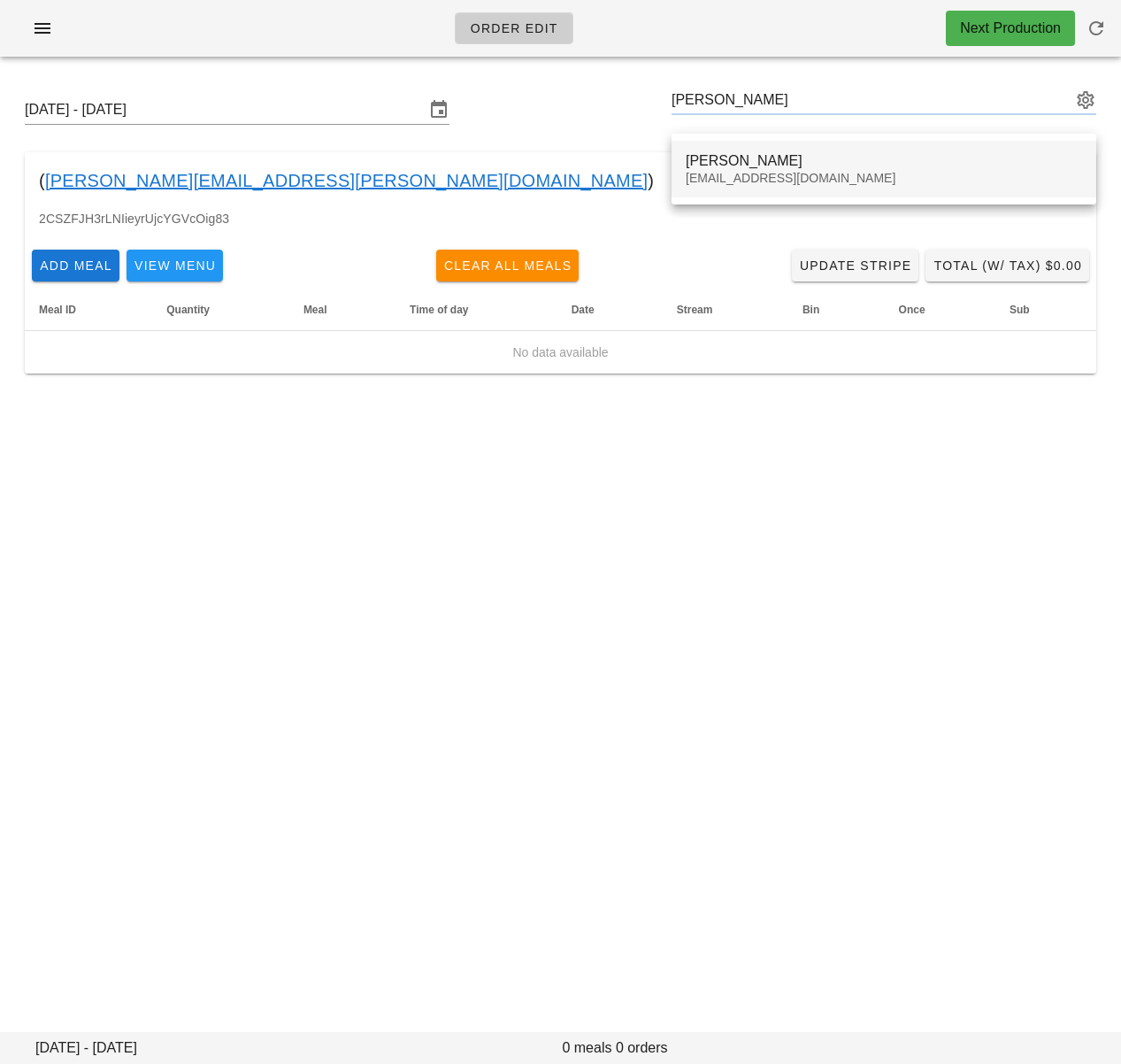
type input "Jocelyne Hawkins (joce.h@protonmail.com)"
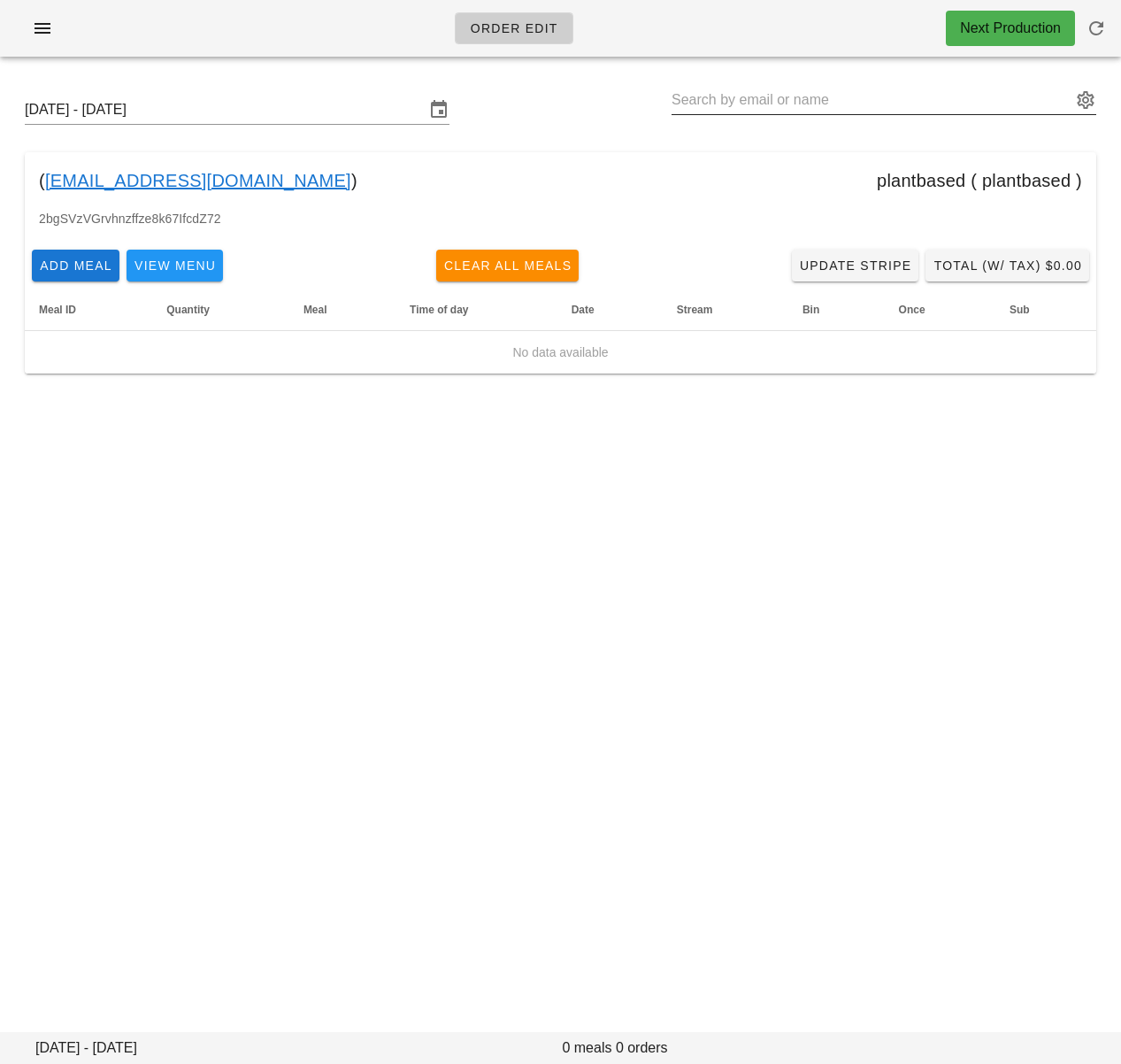
click at [862, 108] on input "text" at bounding box center [871, 100] width 400 height 29
paste input "Sue Bayley"
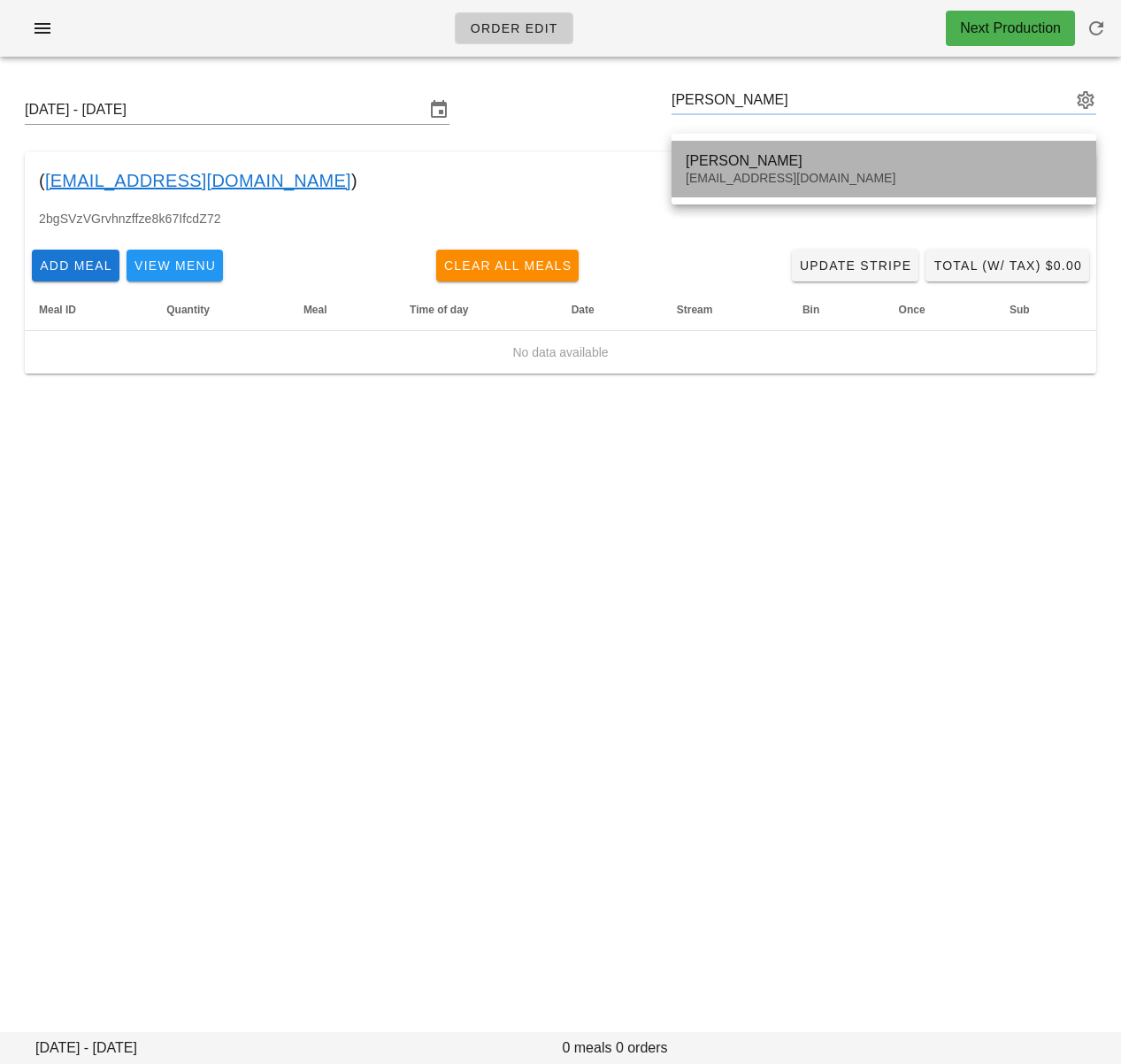
drag, startPoint x: 826, startPoint y: 158, endPoint x: 1030, endPoint y: 176, distance: 204.8
click at [827, 158] on div "Sue Bayley" at bounding box center [884, 160] width 396 height 17
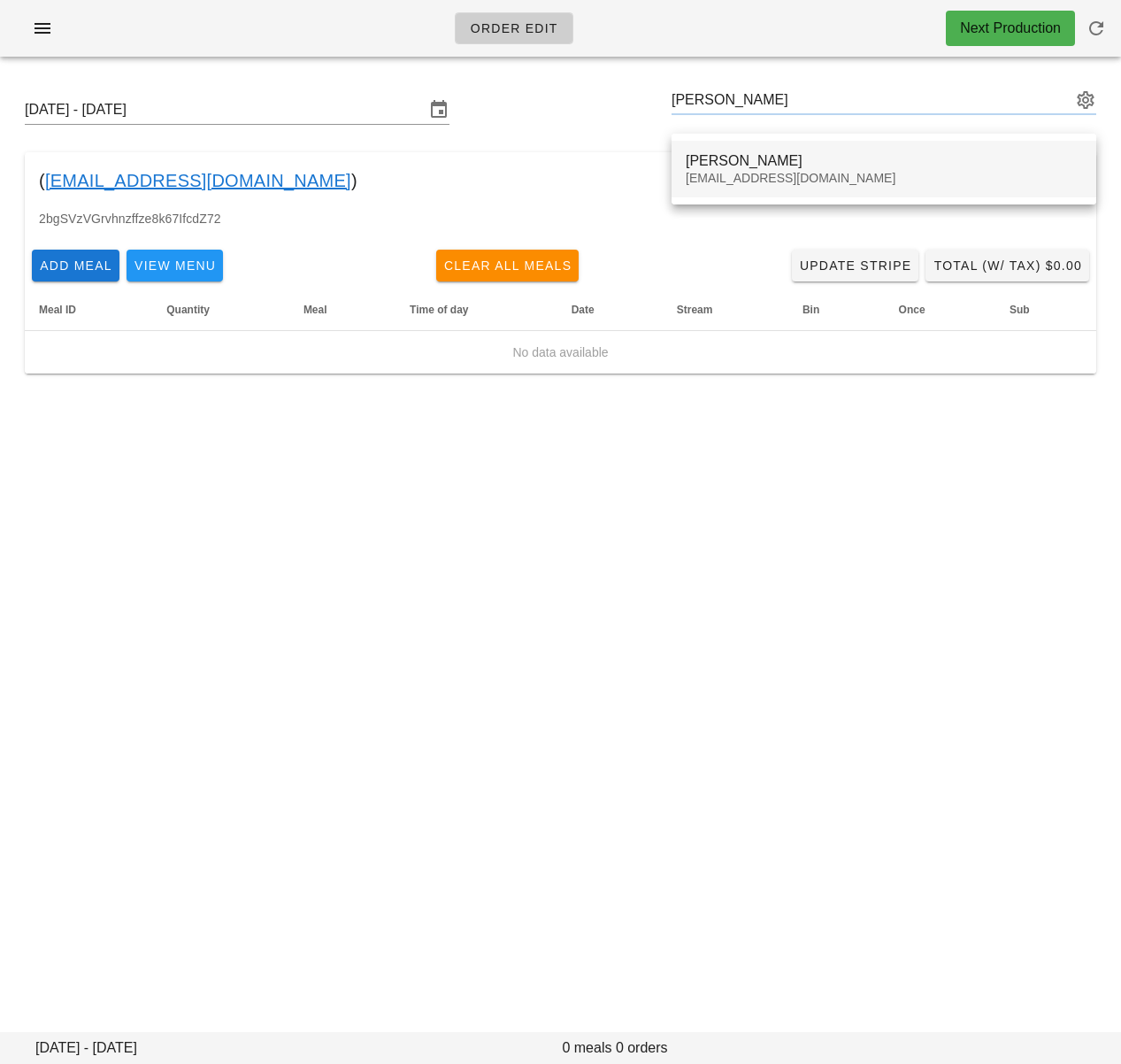
type input "Sue Bayley (redsue@mac.com)"
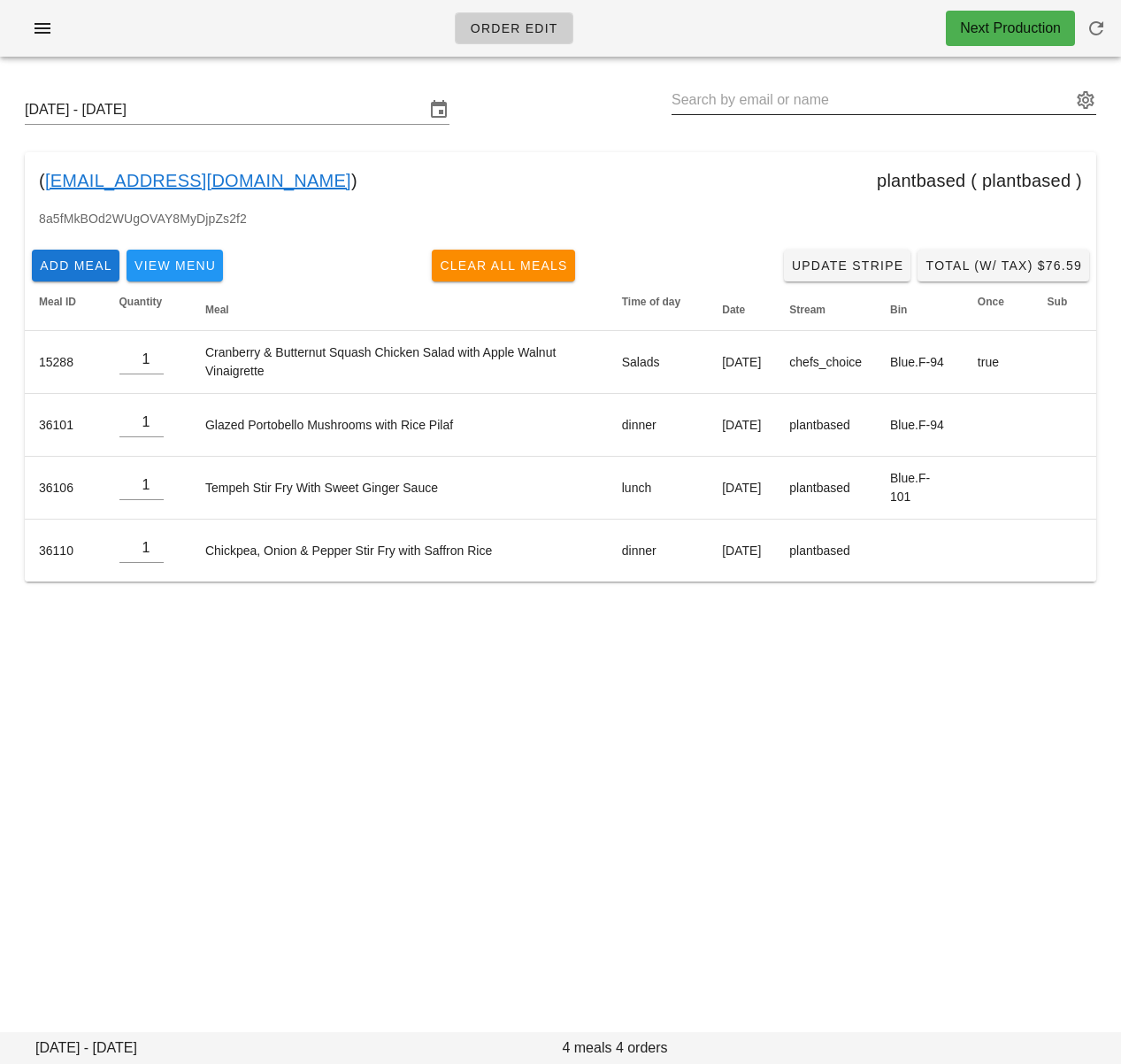
click at [855, 103] on input "text" at bounding box center [871, 100] width 400 height 29
paste input "Erin Joyce"
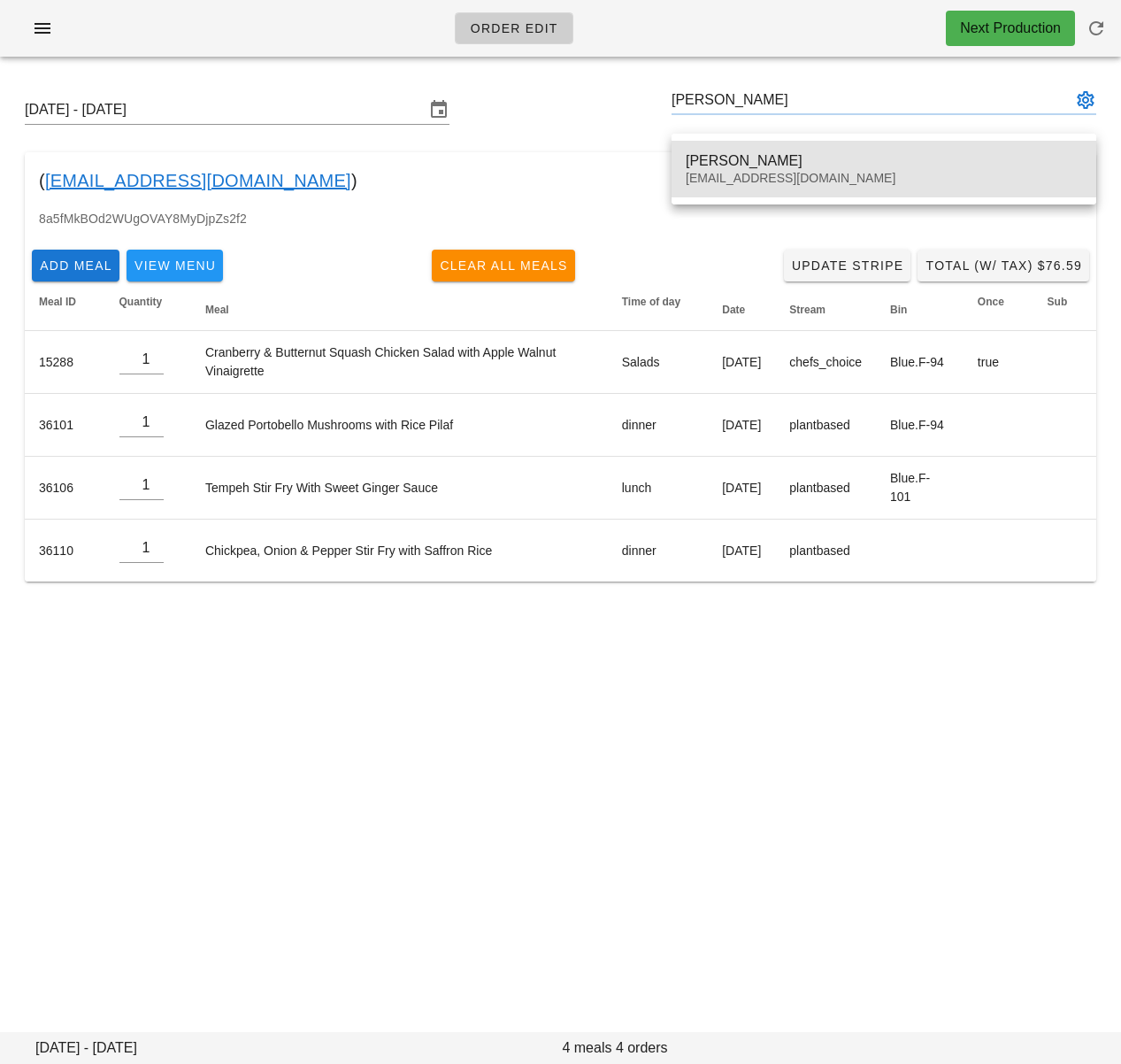
click at [757, 163] on div "Erin Joyce" at bounding box center [884, 160] width 396 height 17
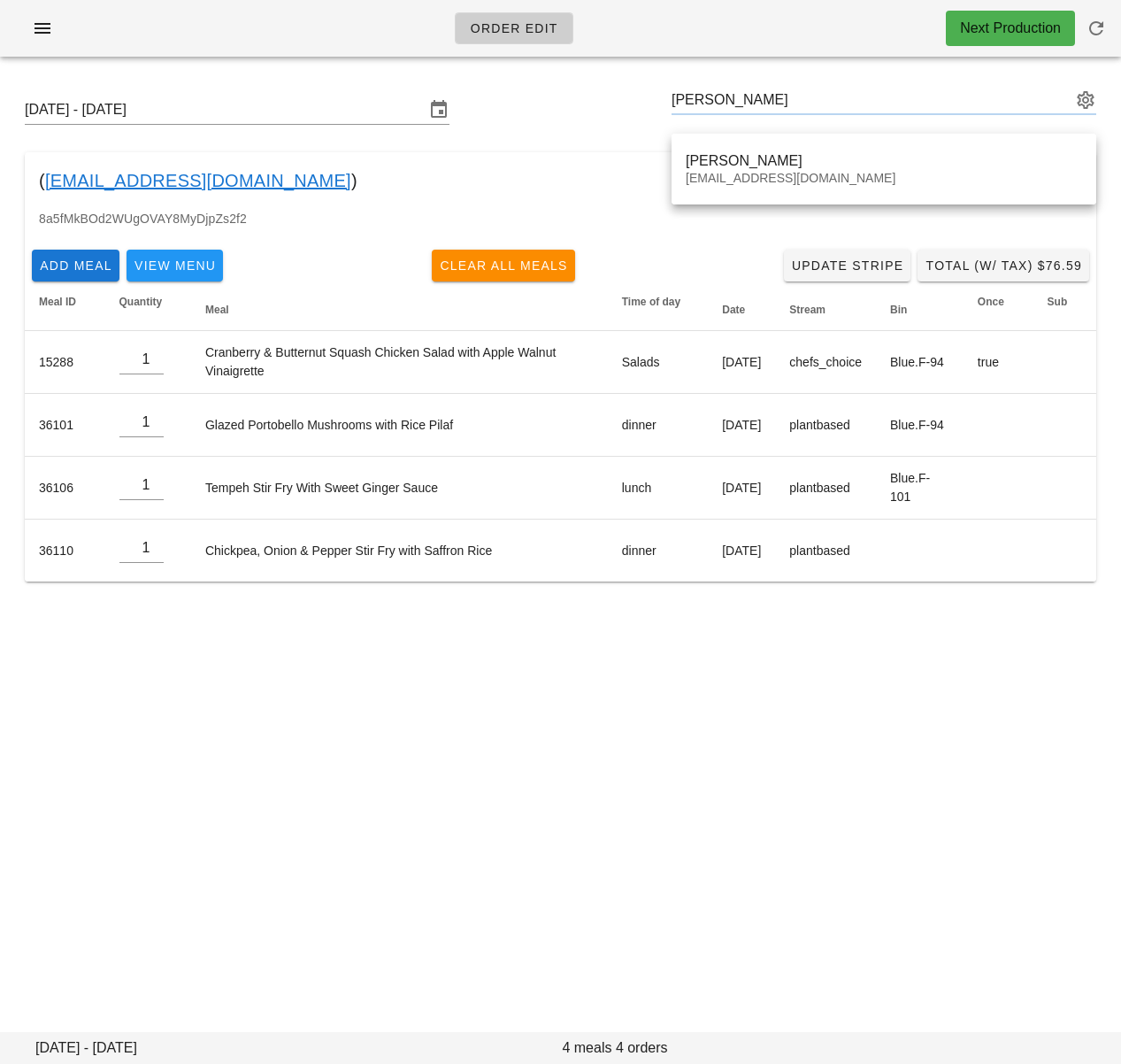
type input "Erin Joyce (erin_joyce@hotmail.com)"
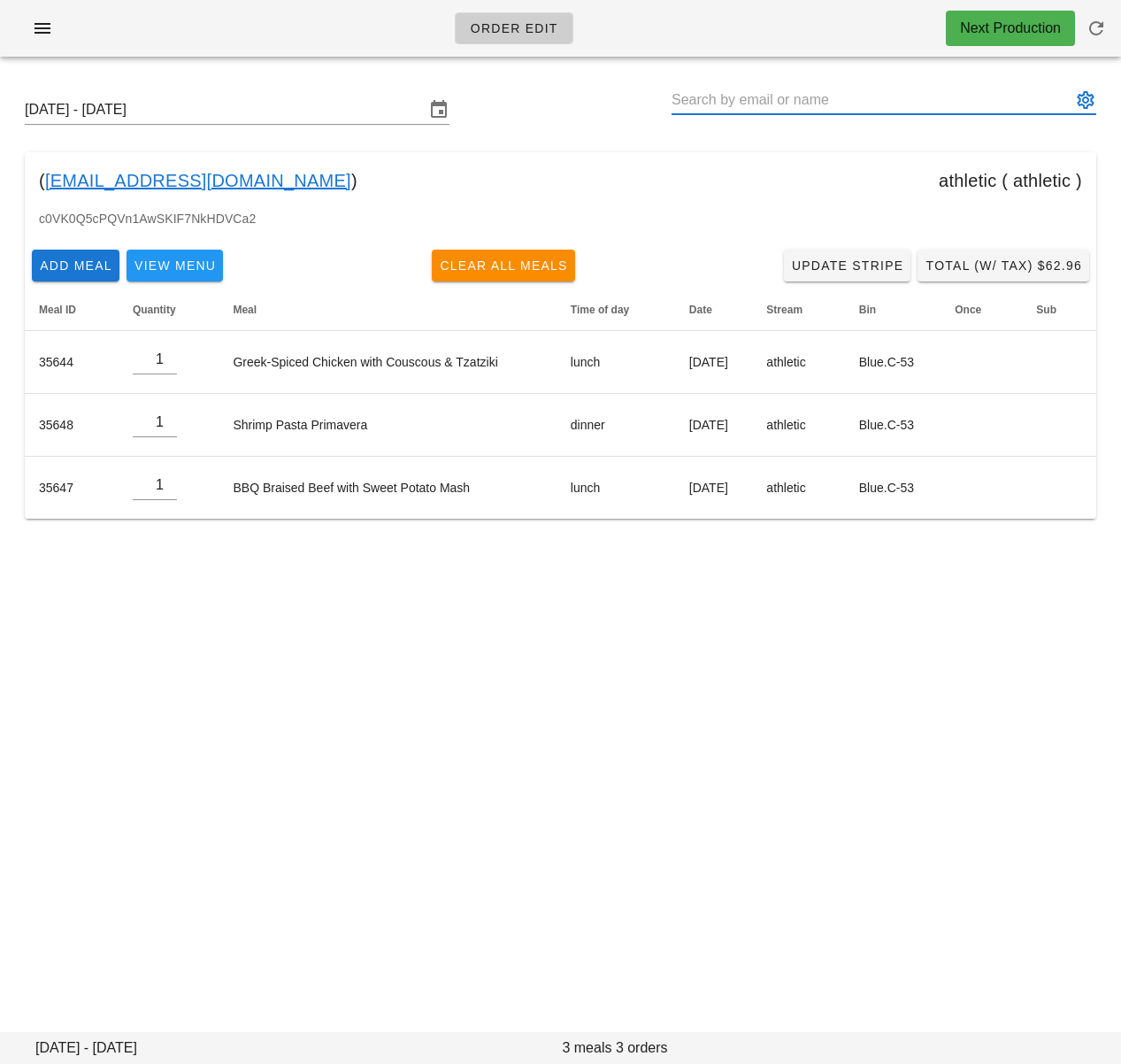
click at [788, 91] on input "text" at bounding box center [871, 100] width 400 height 29
paste input "Farnaz Edalat"
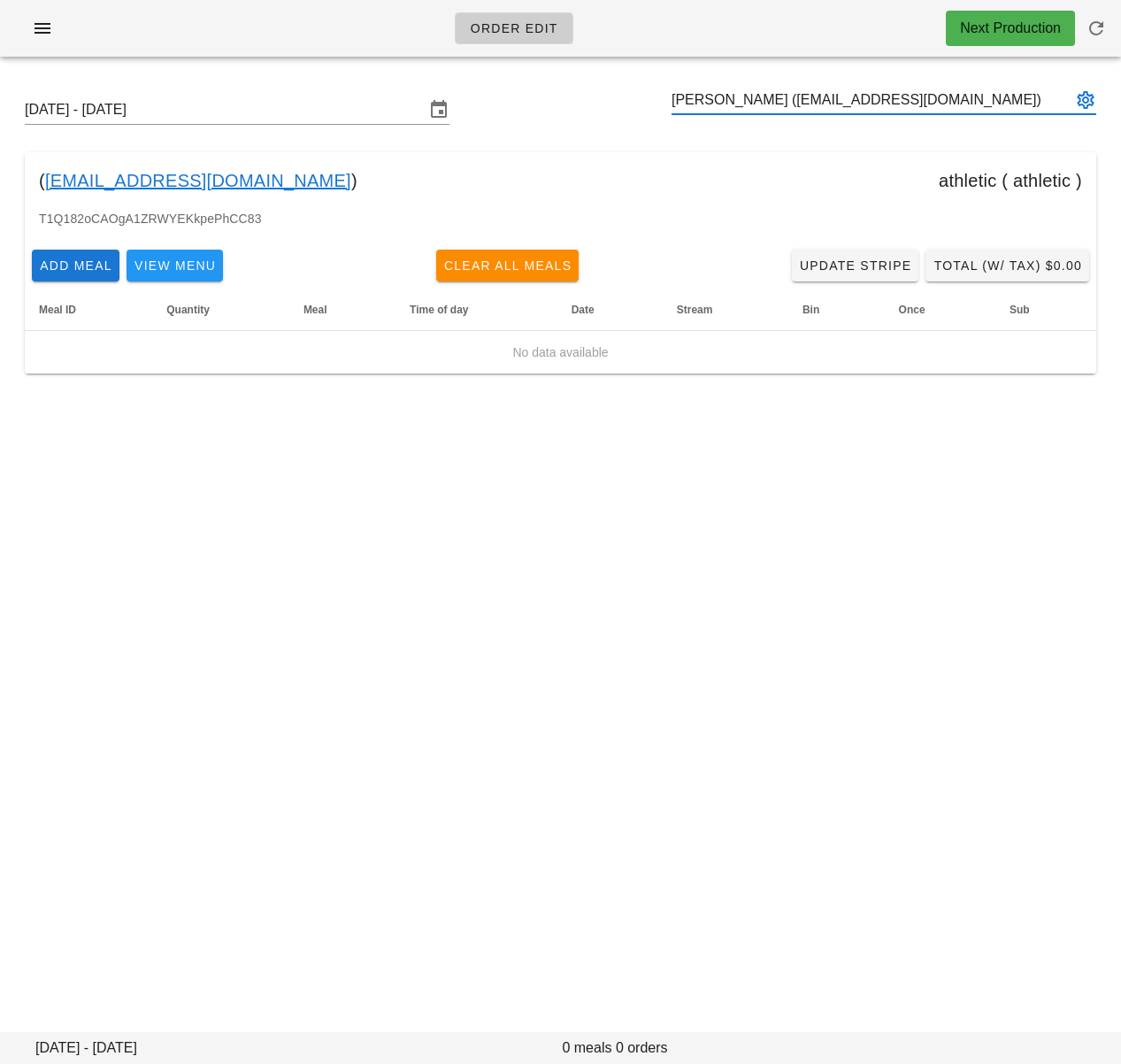
type input "Farnaz Edalat (Farnazedalat@yahoo.com)"
paste input "Farnaz Edalat"
type input "Farnaz Edalat (Farnazedalat@yahoo.com)"
click at [720, 473] on div "Order Edit Next Production Sunday September 14 - Saturday September 20 Farnaz E…" at bounding box center [560, 532] width 1121 height 1064
click at [801, 96] on input "Farnaz Edalat (Farnazedalat@yahoo.com)" at bounding box center [871, 100] width 400 height 29
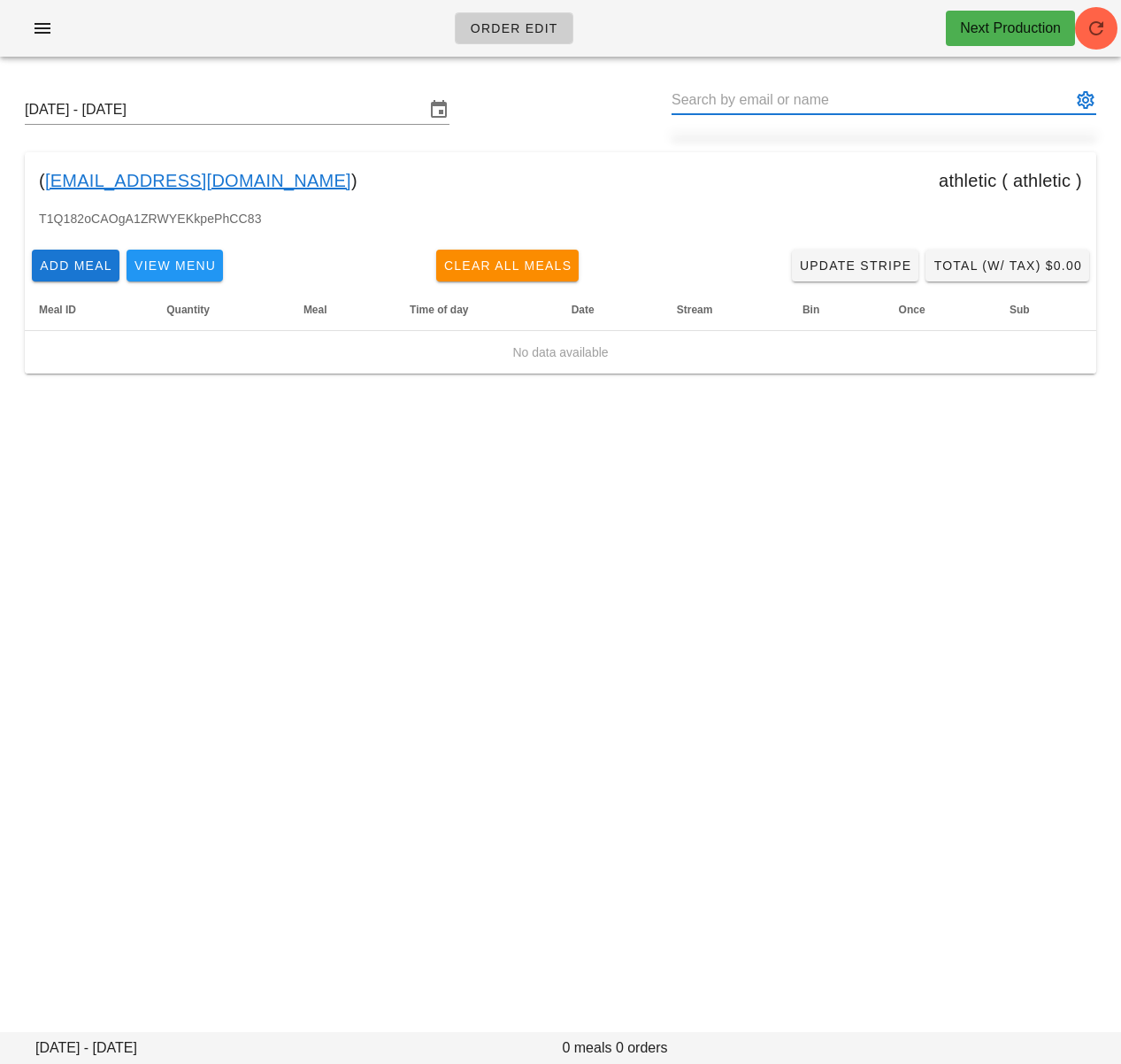
paste input "[PERSON_NAME]"
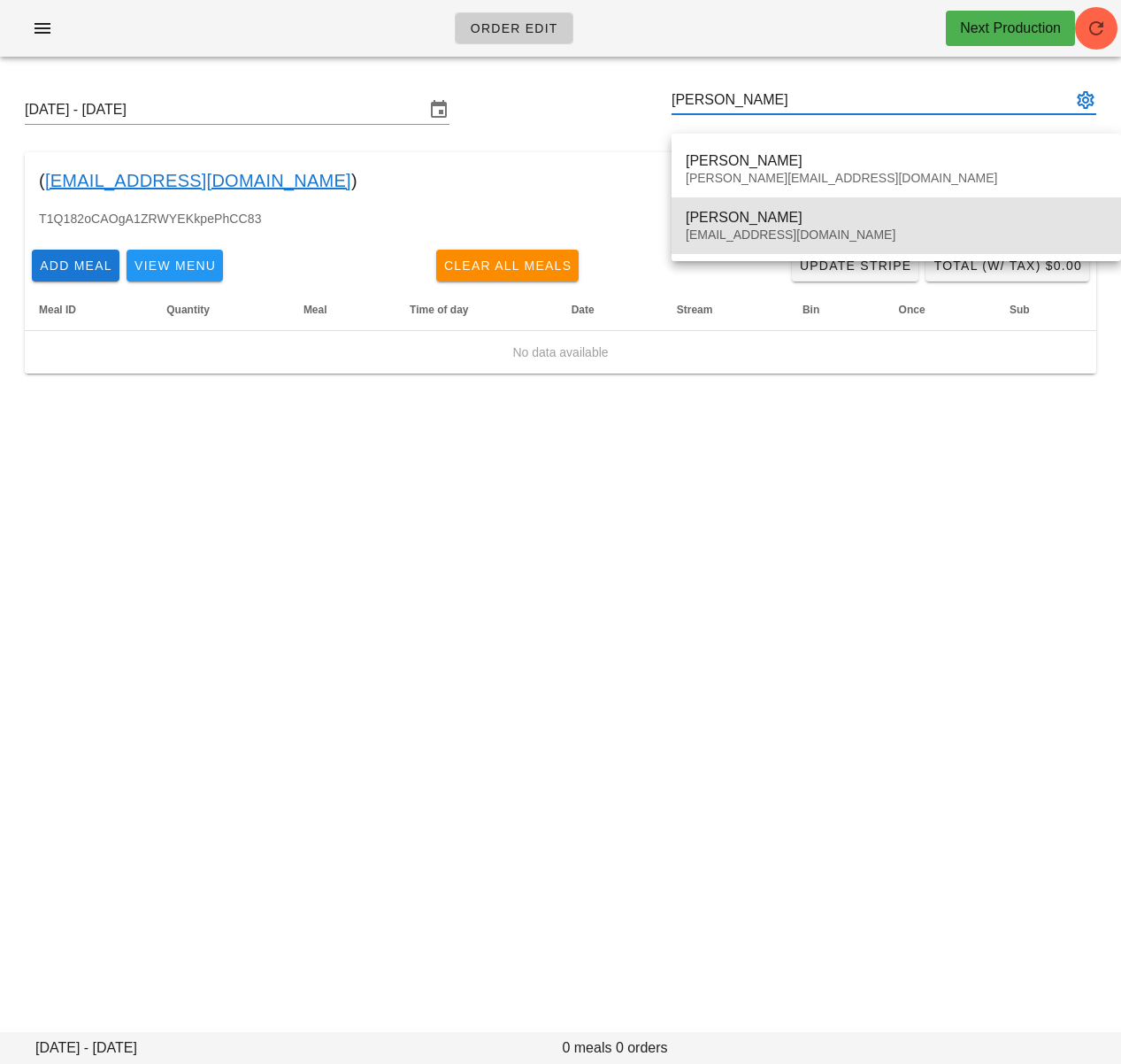
click at [846, 223] on div "[PERSON_NAME]" at bounding box center [896, 217] width 421 height 17
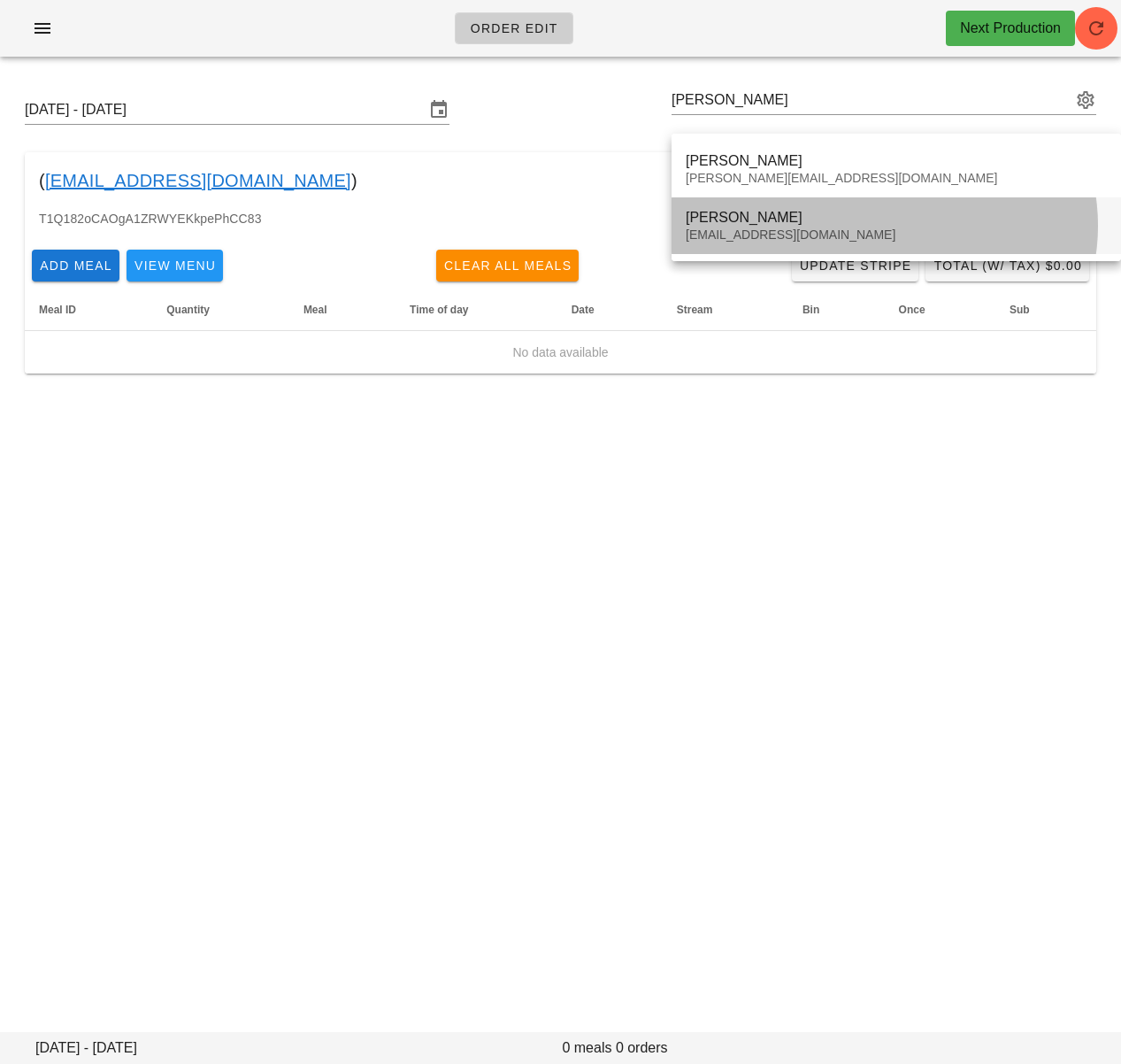
type input "[PERSON_NAME] ([EMAIL_ADDRESS][DOMAIN_NAME])"
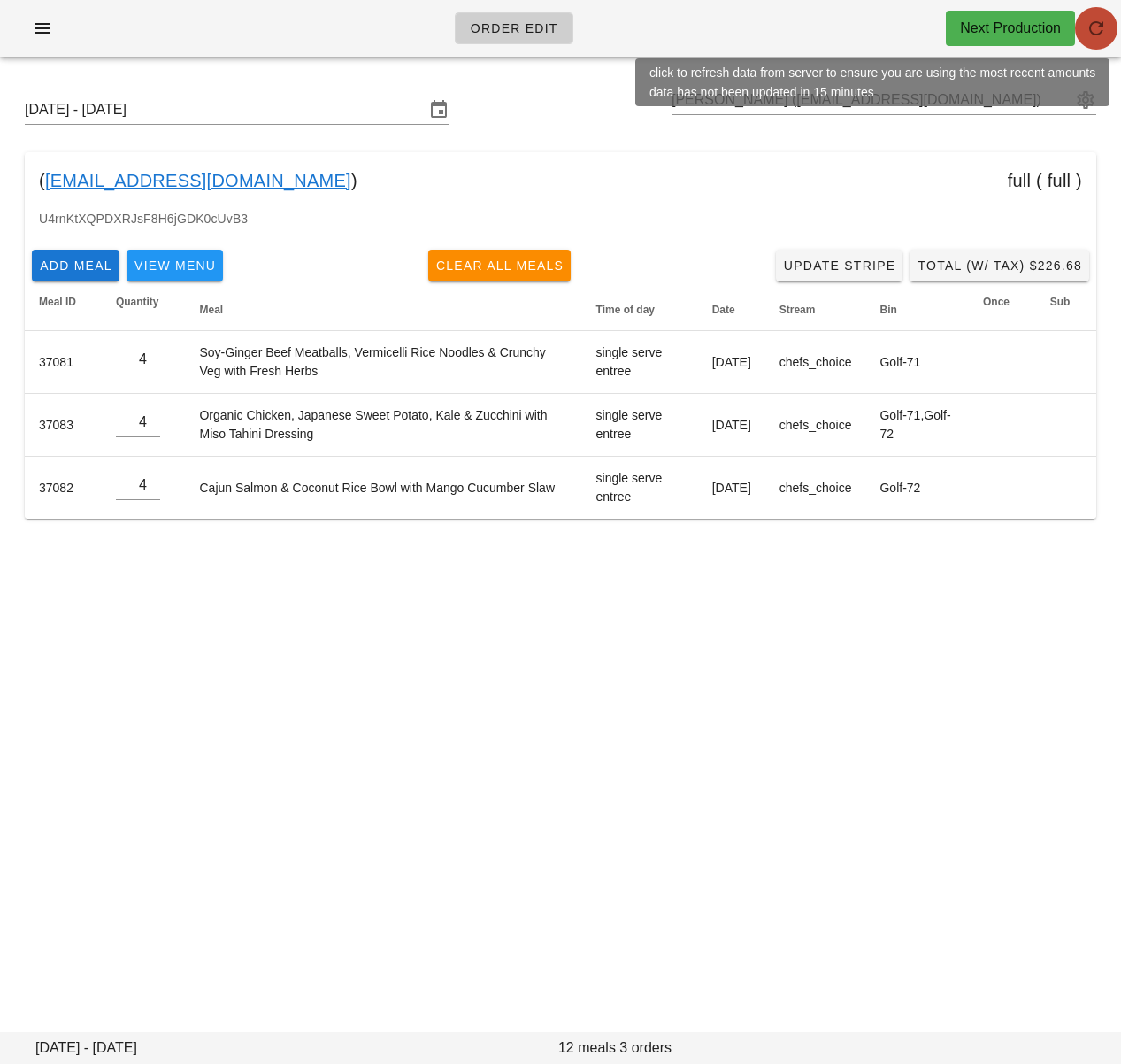
drag, startPoint x: 1105, startPoint y: 24, endPoint x: 1099, endPoint y: 40, distance: 17.1
click at [1105, 24] on icon "button" at bounding box center [1097, 29] width 22 height 22
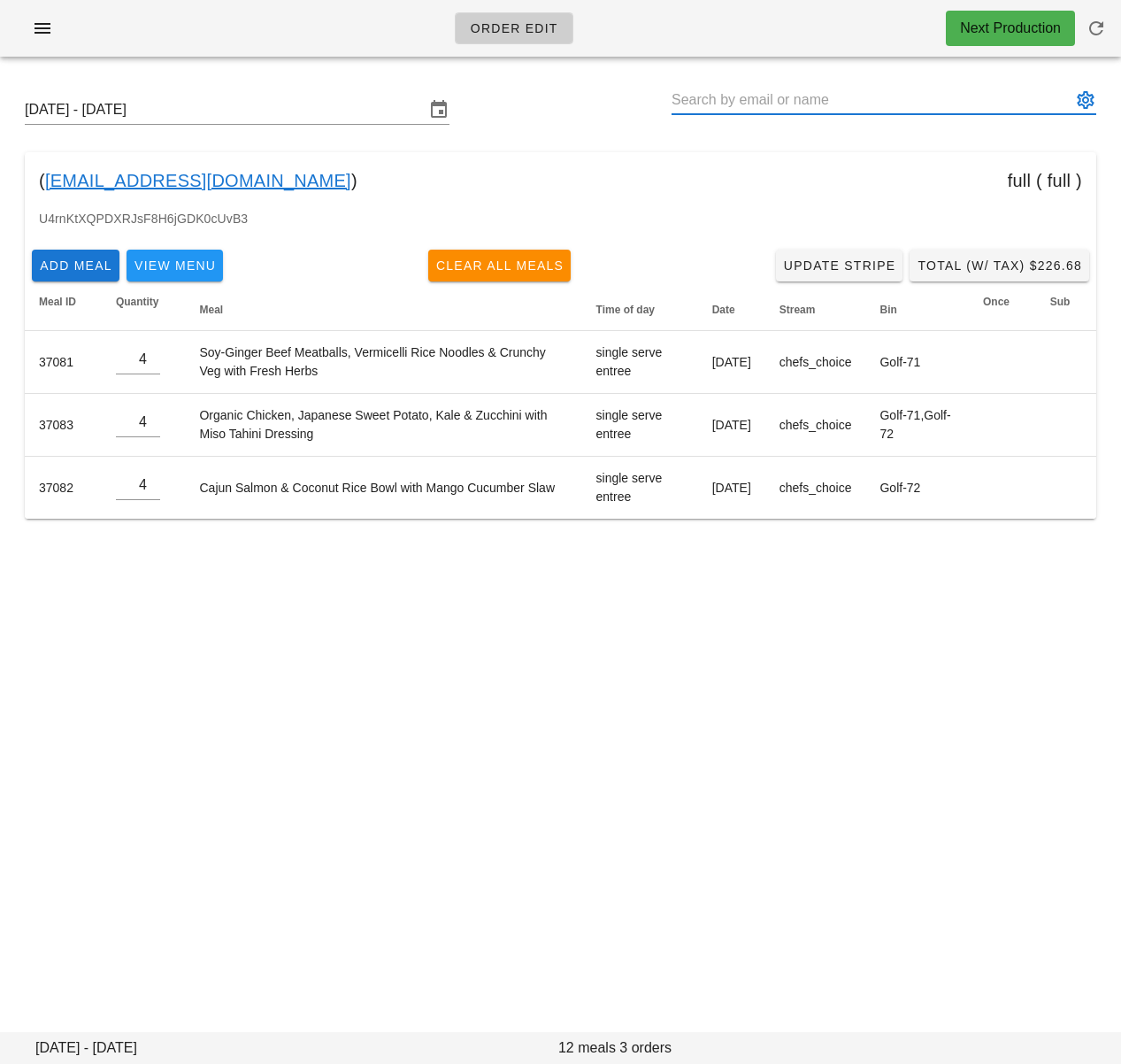
click at [834, 109] on input "text" at bounding box center [871, 100] width 400 height 29
paste input "[PERSON_NAME]"
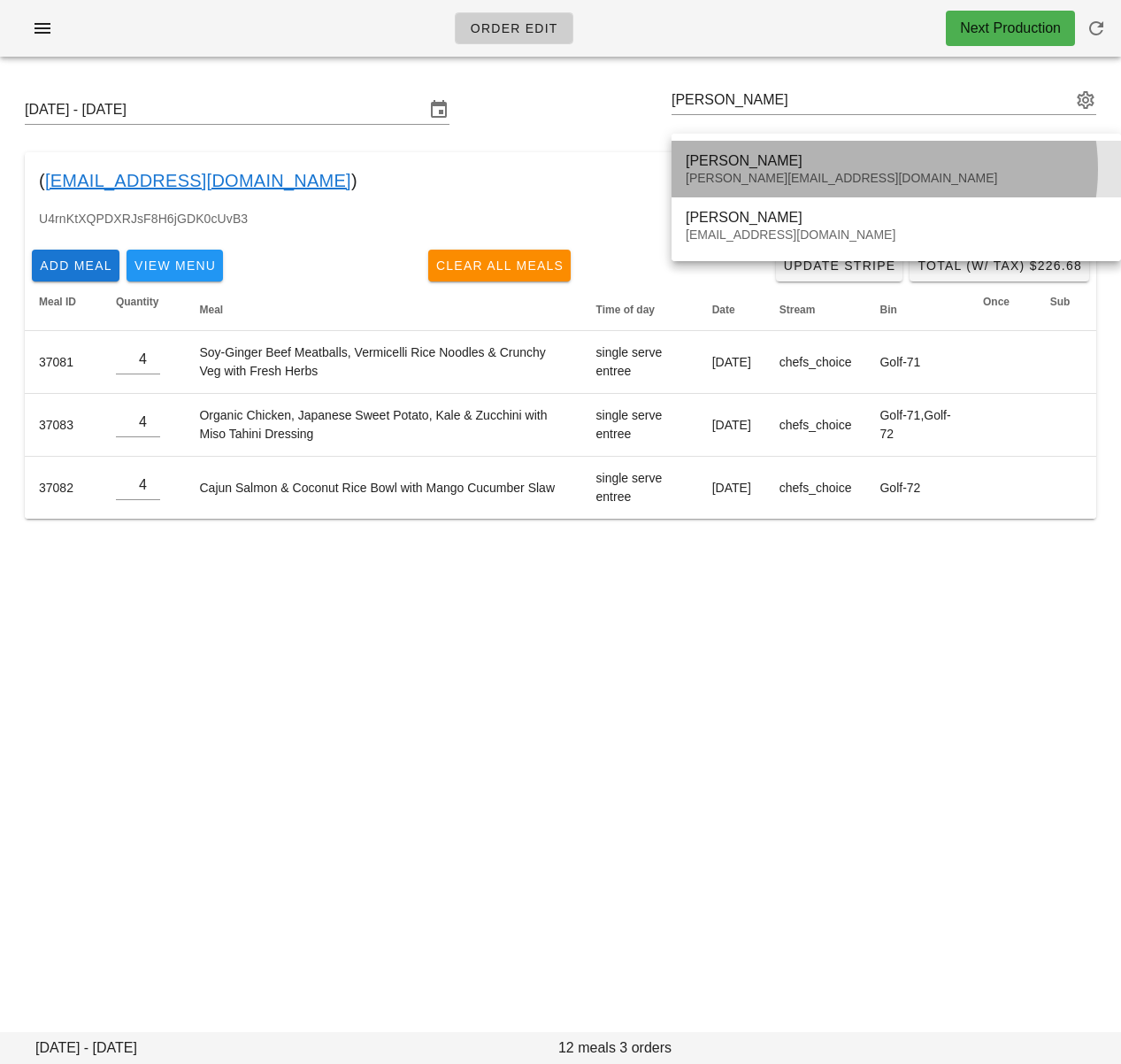
click at [815, 166] on div "[PERSON_NAME]" at bounding box center [896, 160] width 421 height 17
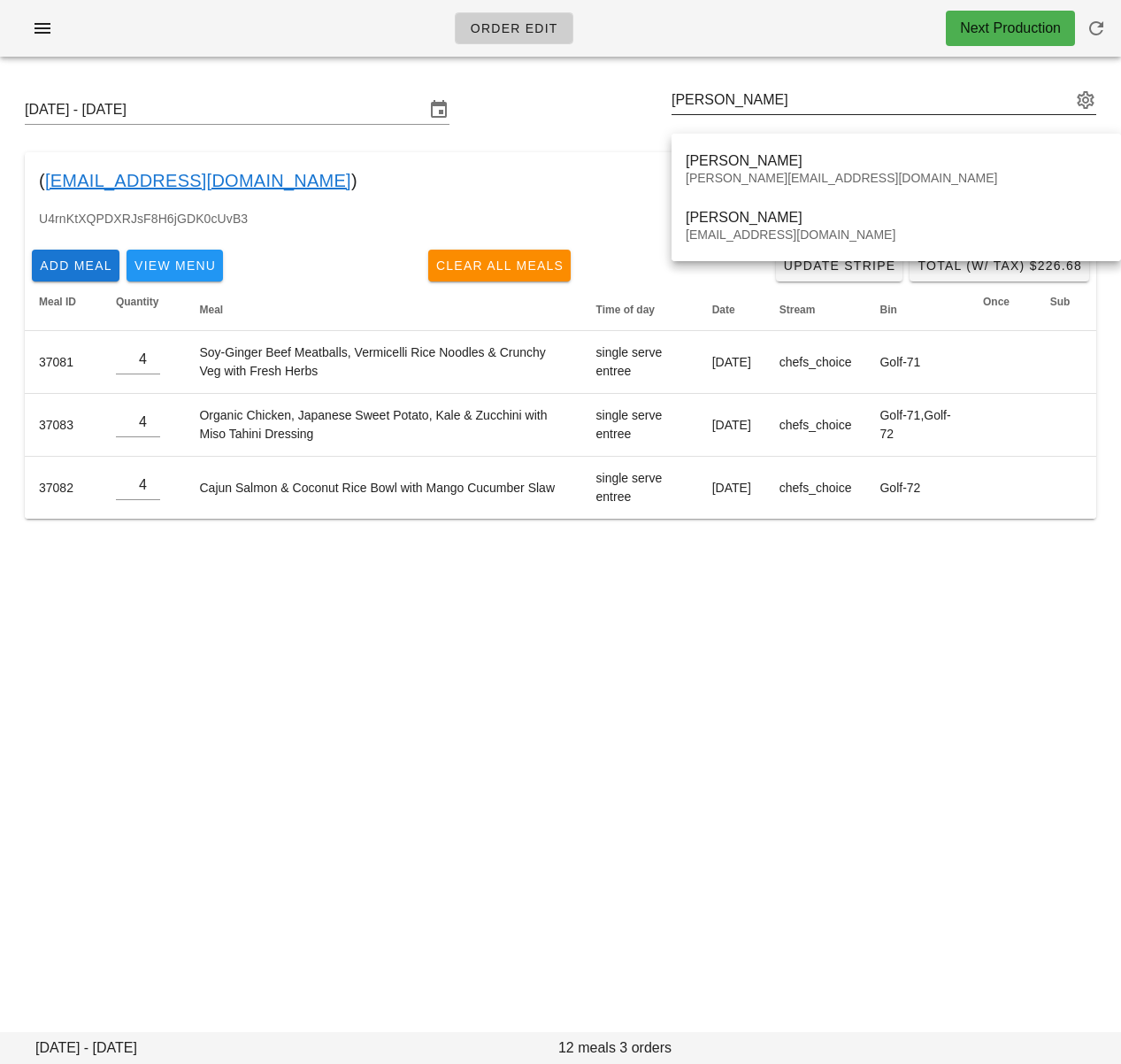
type input "[PERSON_NAME] ([PERSON_NAME][EMAIL_ADDRESS][DOMAIN_NAME])"
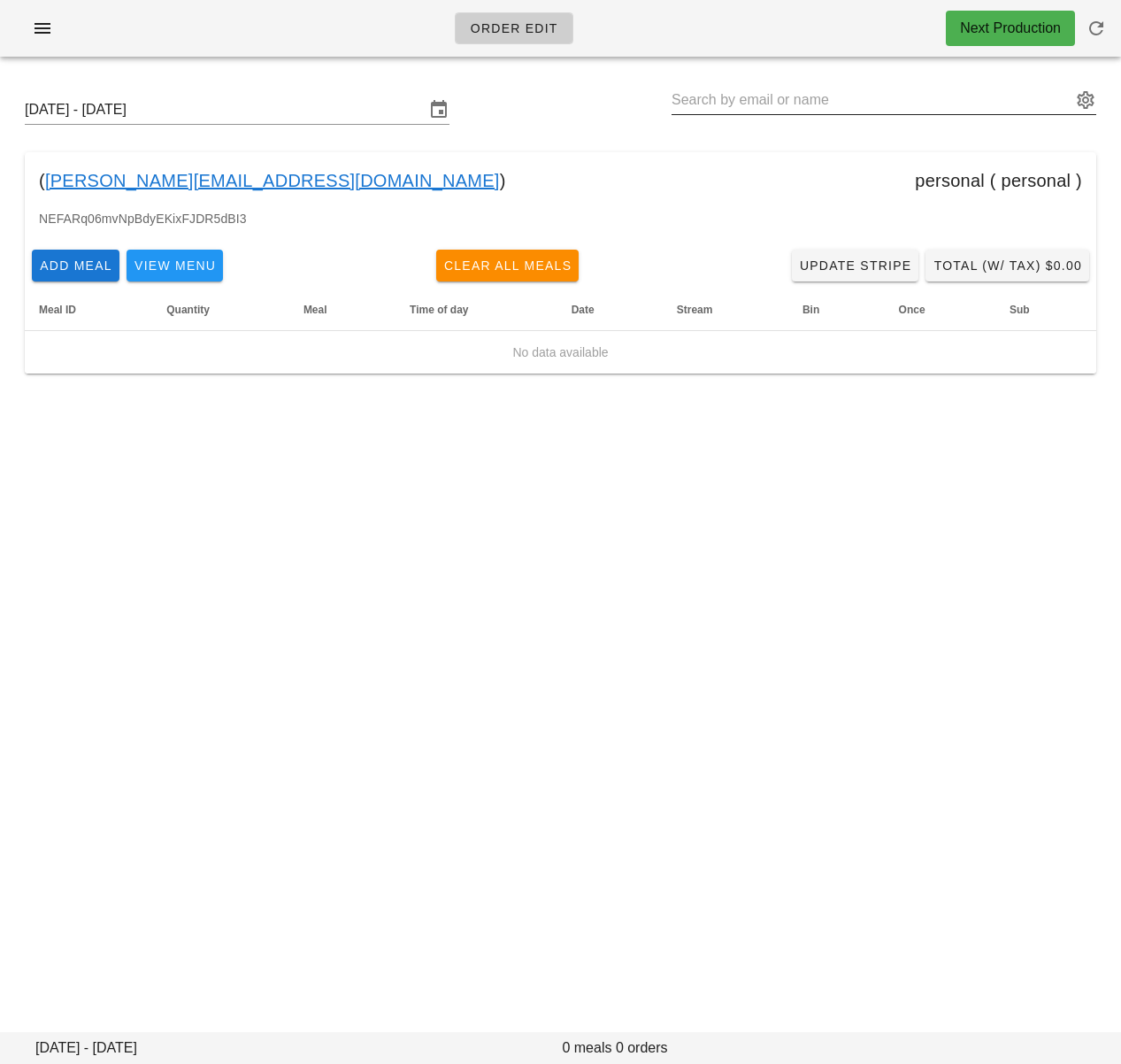
click at [834, 100] on input "text" at bounding box center [871, 100] width 400 height 29
paste input "[PERSON_NAME]"
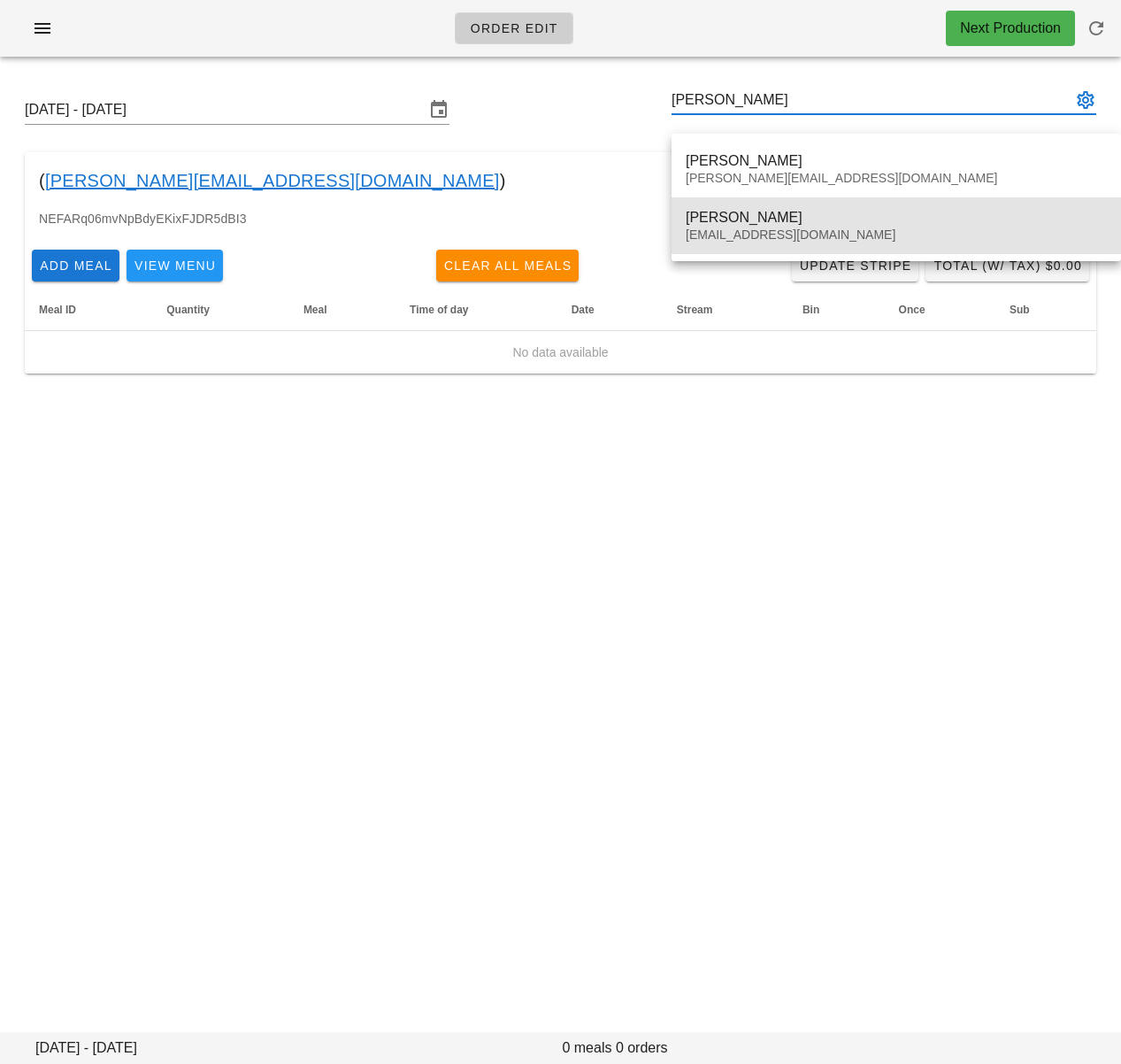
click at [790, 213] on div "[PERSON_NAME]" at bounding box center [896, 217] width 421 height 17
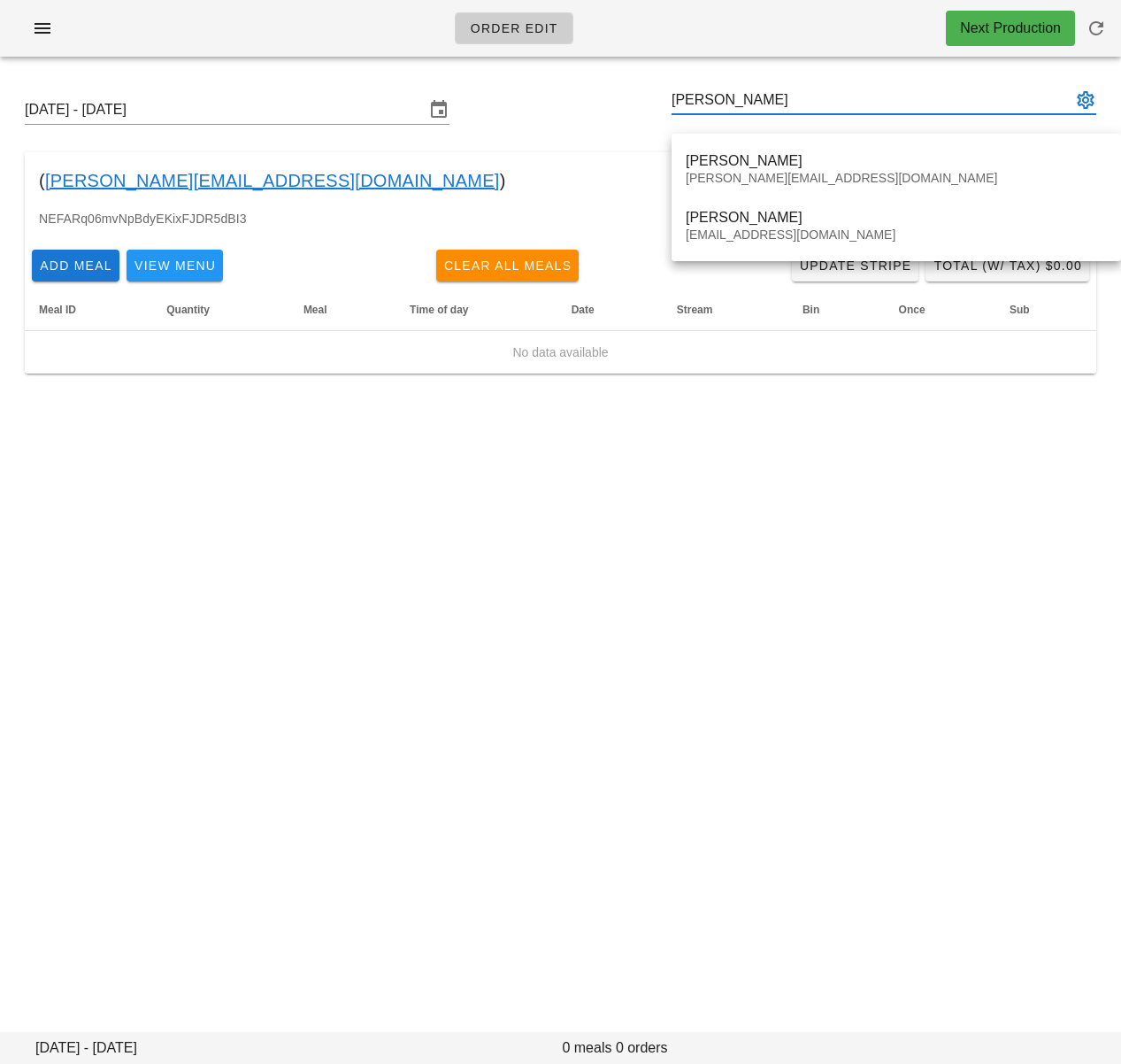
type input "[PERSON_NAME] ([EMAIL_ADDRESS][DOMAIN_NAME])"
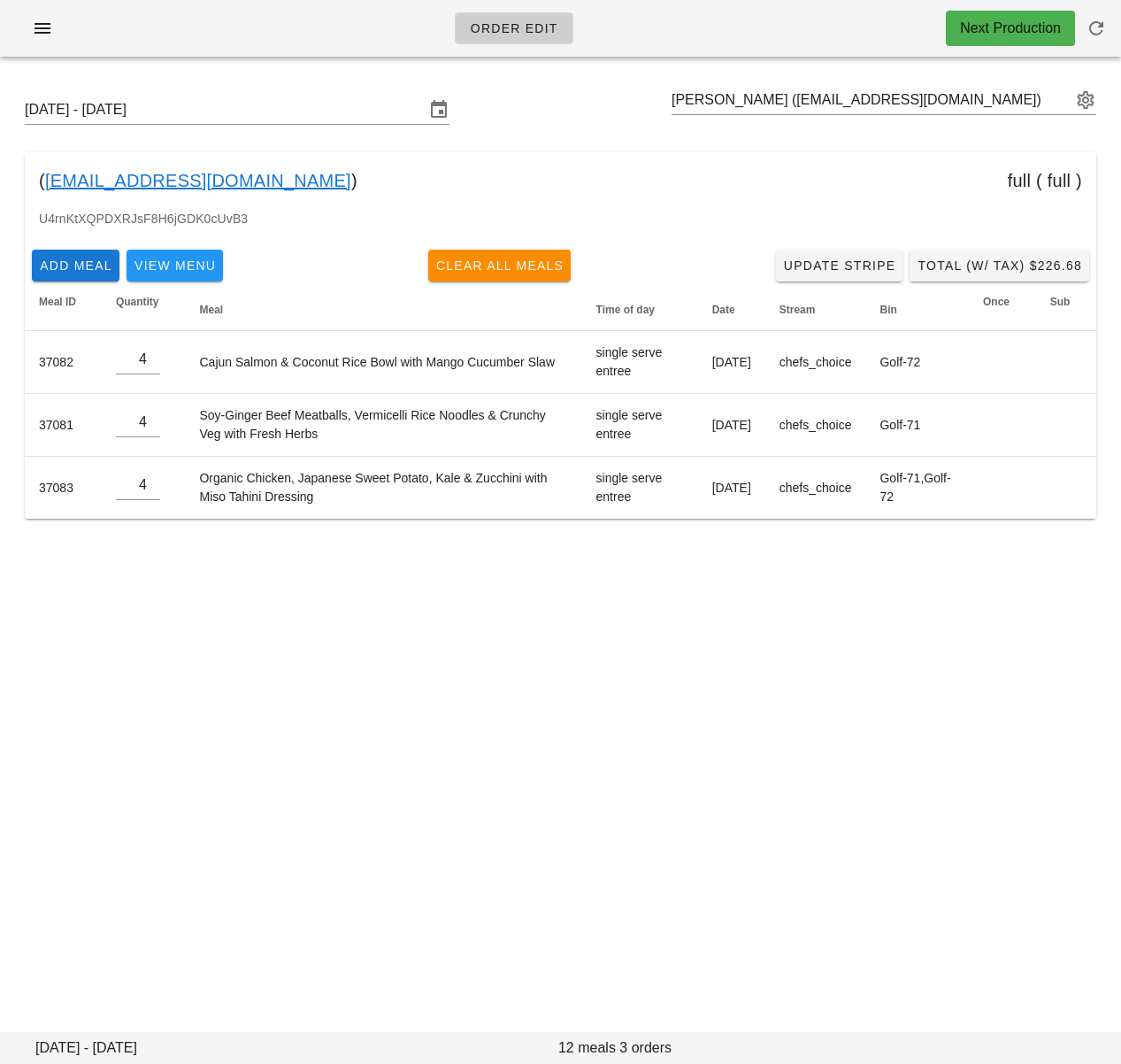
click at [718, 559] on div "[DATE] - [DATE] [PERSON_NAME] ([EMAIL_ADDRESS][DOMAIN_NAME]) ( [EMAIL_ADDRESS][…" at bounding box center [560, 321] width 1121 height 501
